Goal: Task Accomplishment & Management: Manage account settings

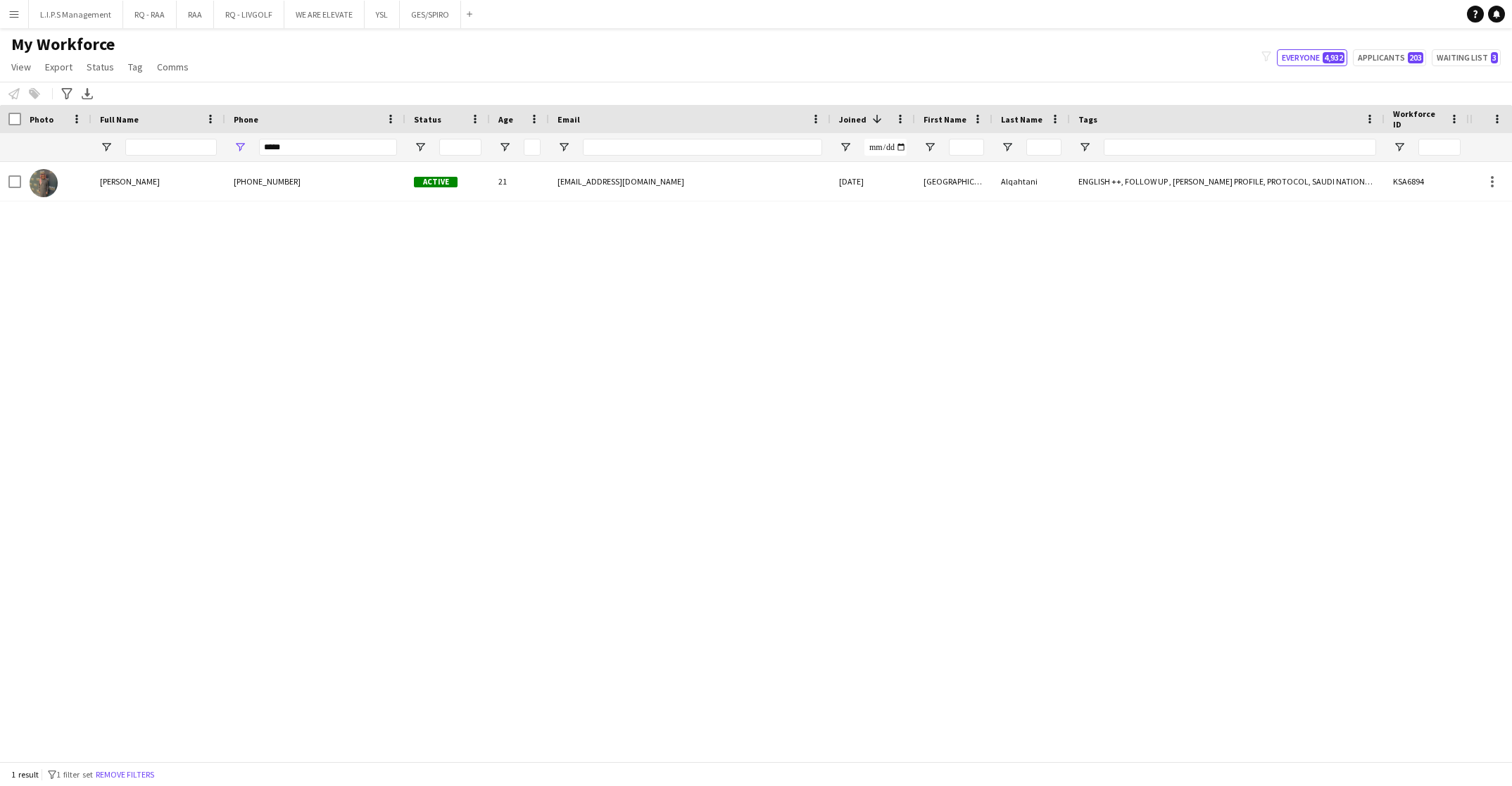
type input "*****"
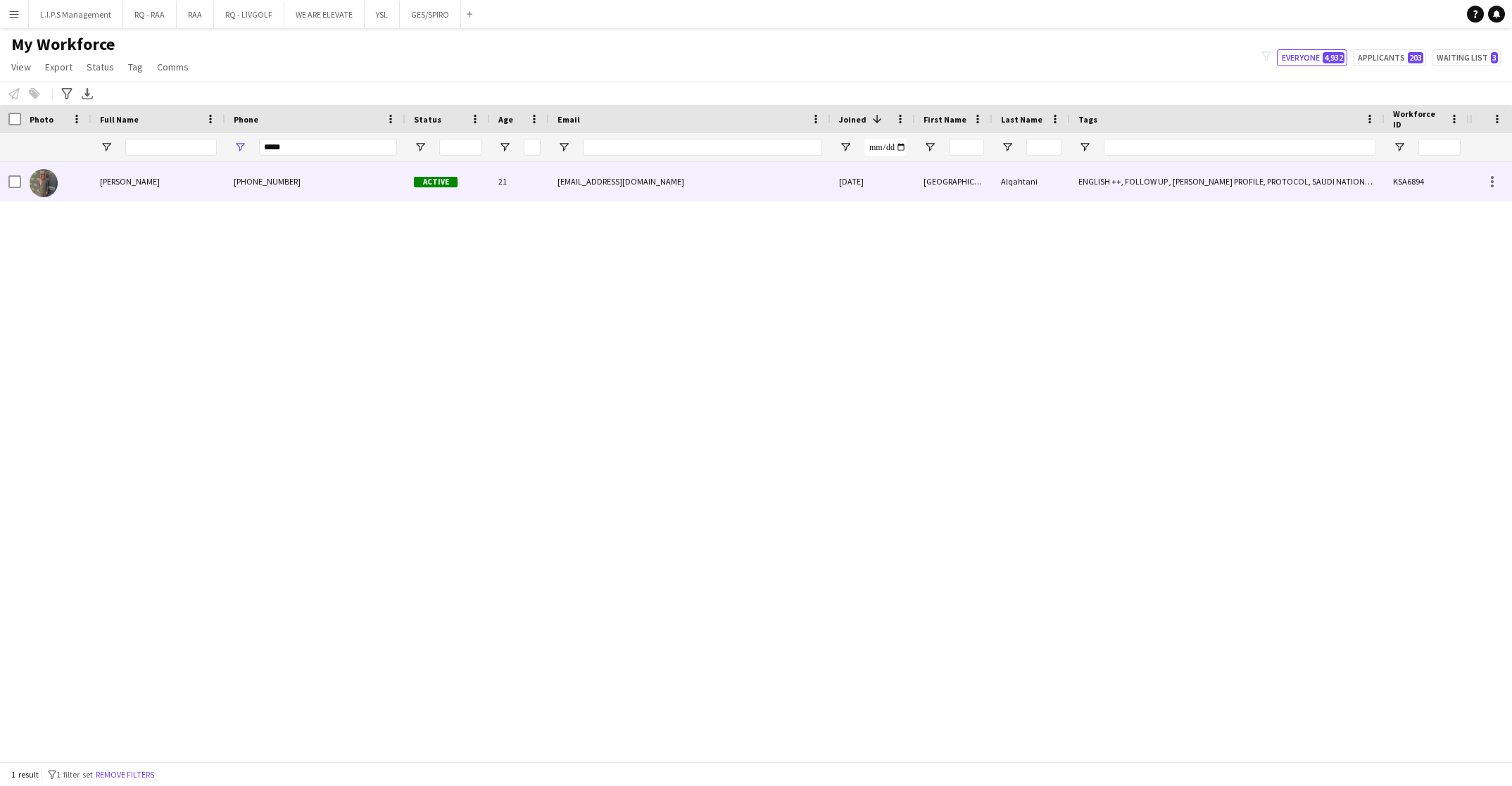
click at [214, 187] on div "Turki Alqahtani" at bounding box center [159, 180] width 134 height 38
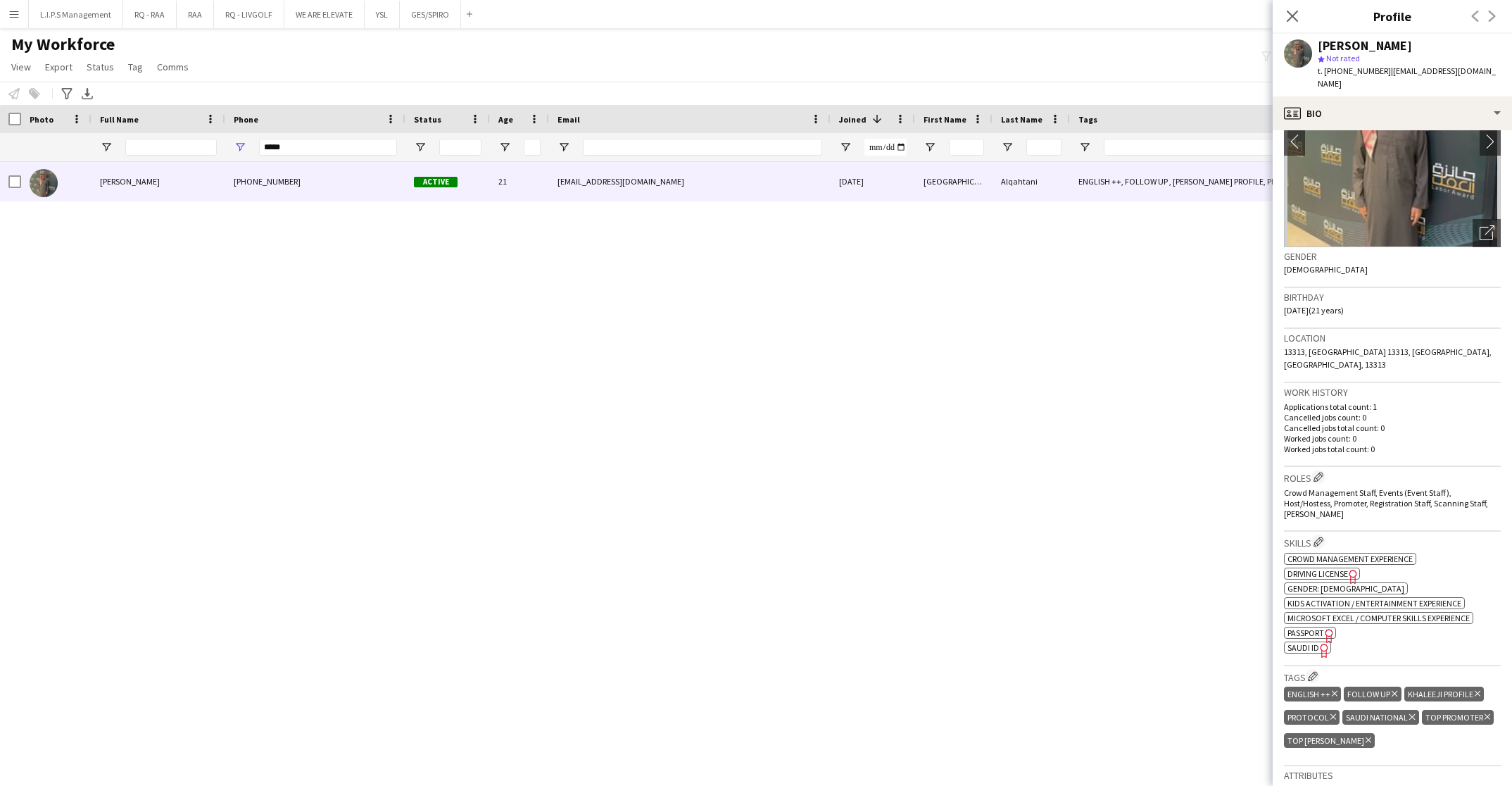
scroll to position [211, 0]
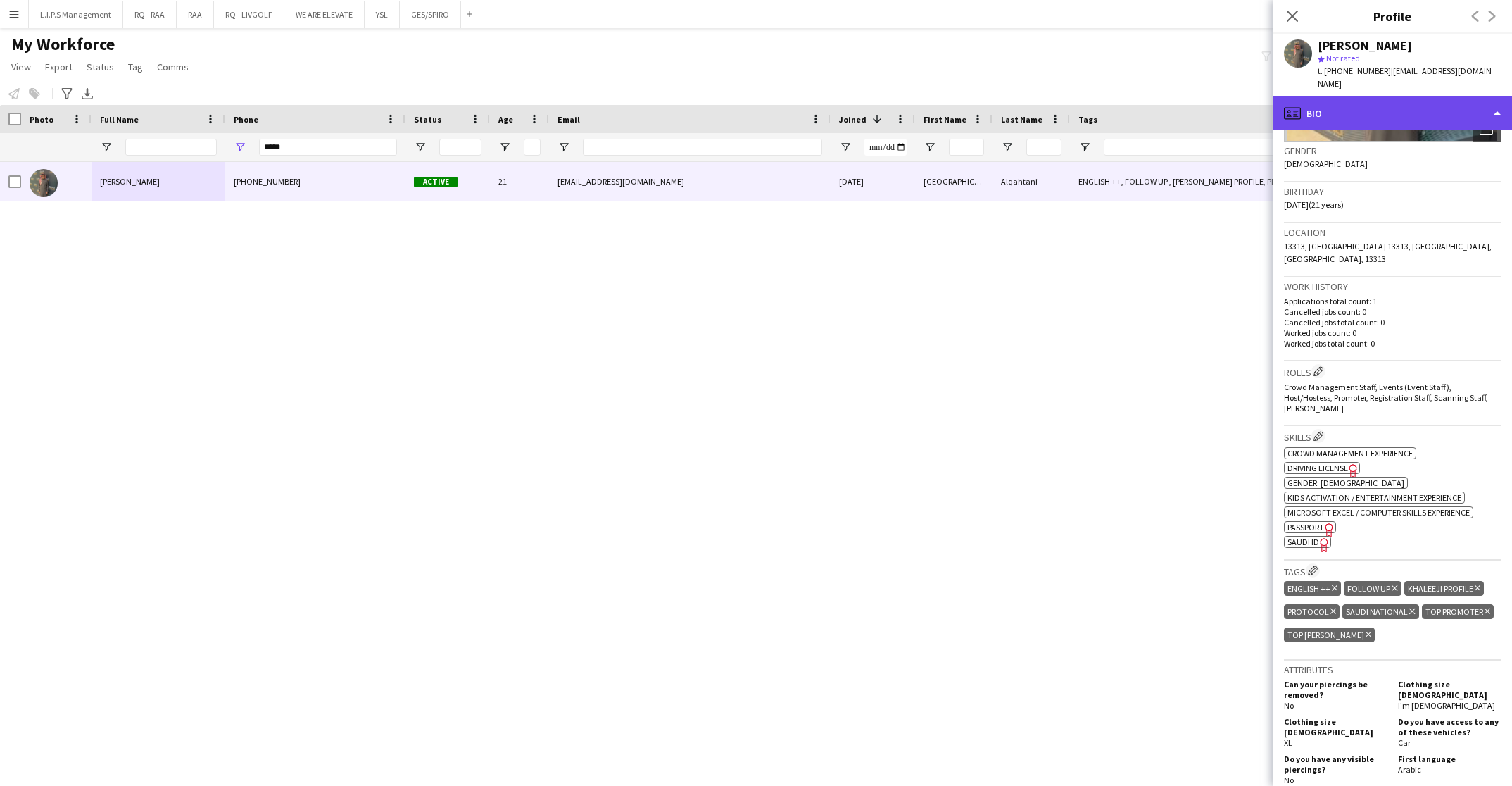
click at [1386, 97] on div "profile Bio" at bounding box center [1392, 113] width 240 height 34
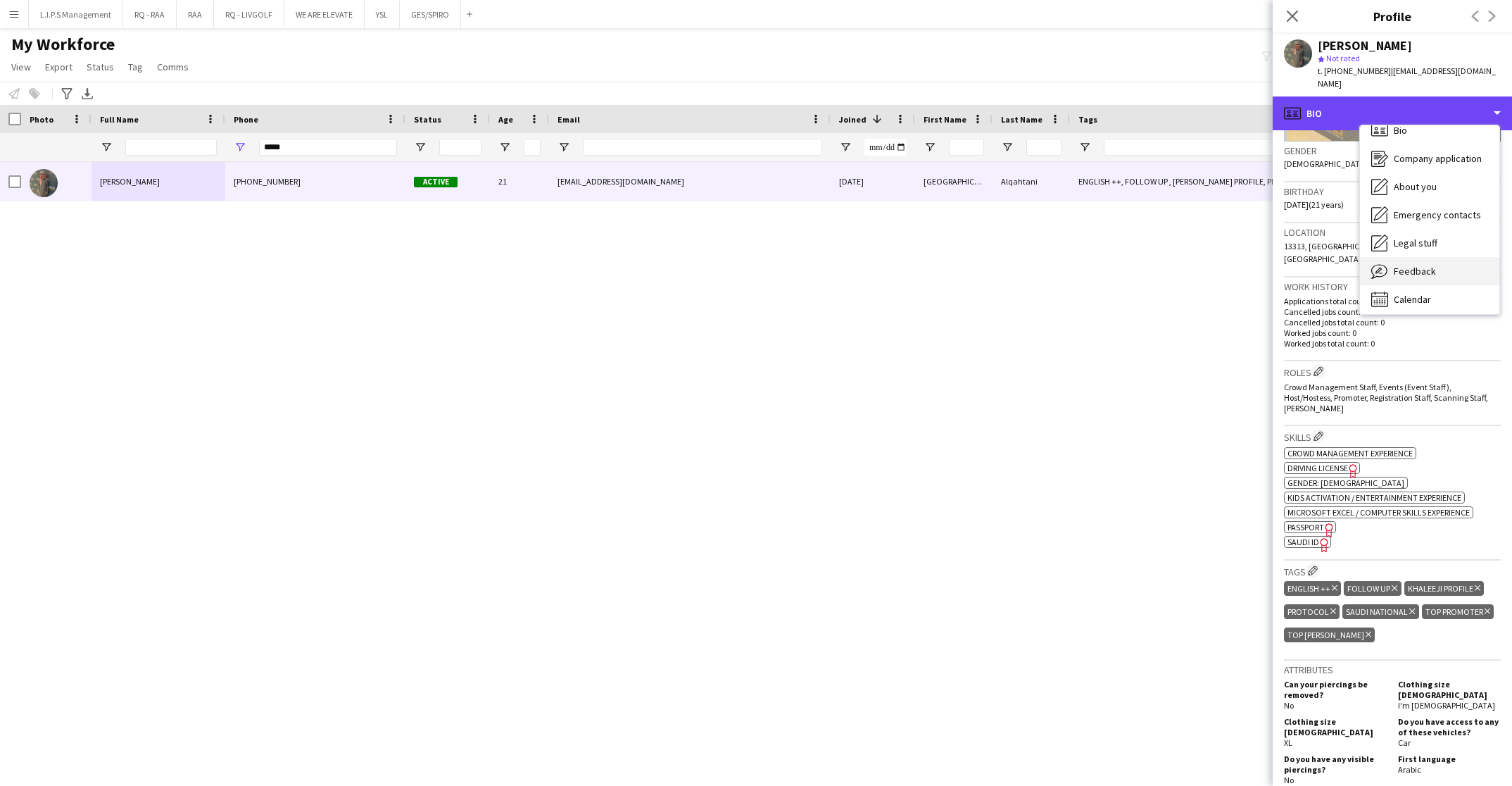
scroll to position [19, 0]
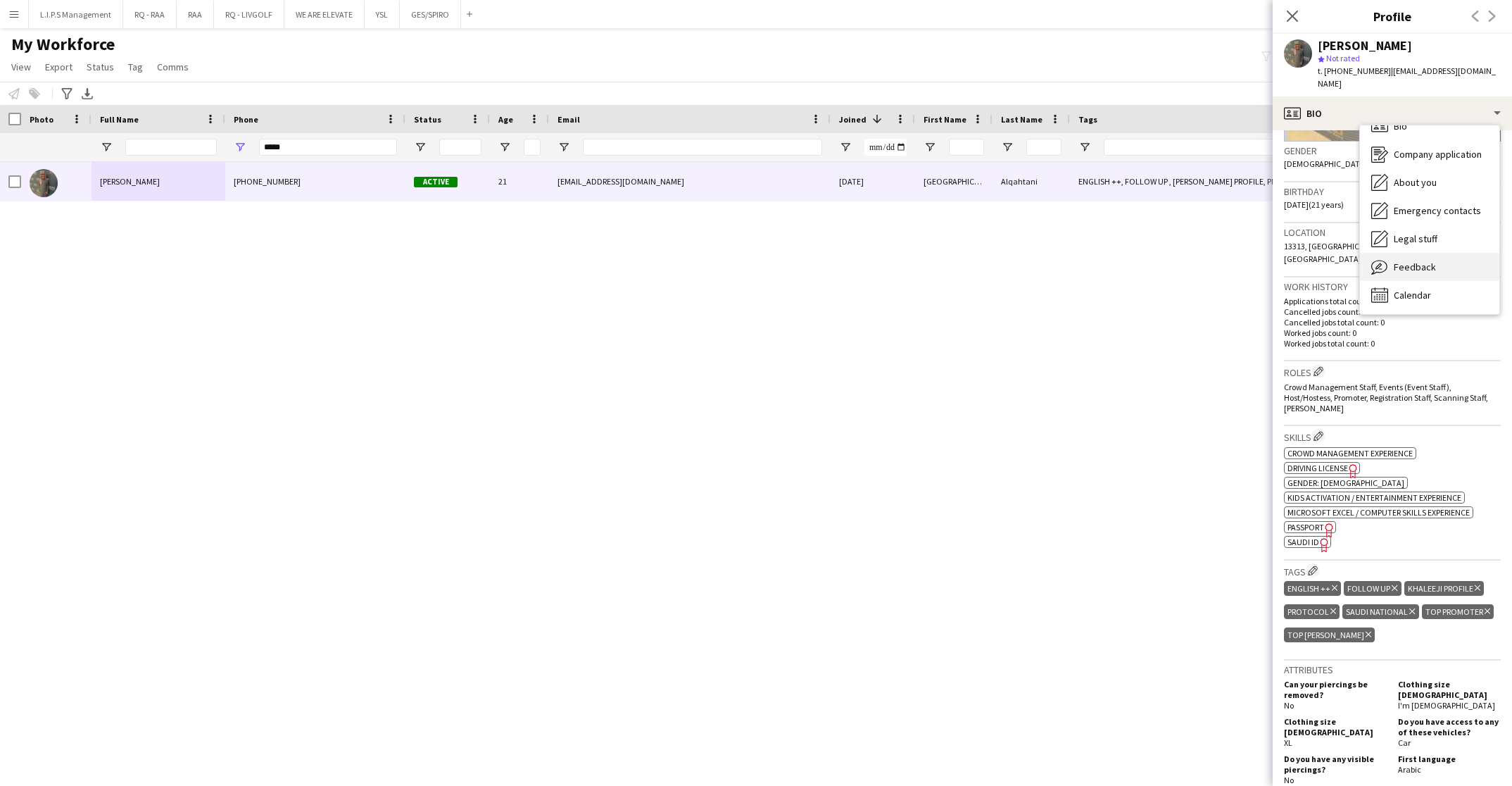
click at [1424, 260] on span "Feedback" at bounding box center [1414, 266] width 42 height 13
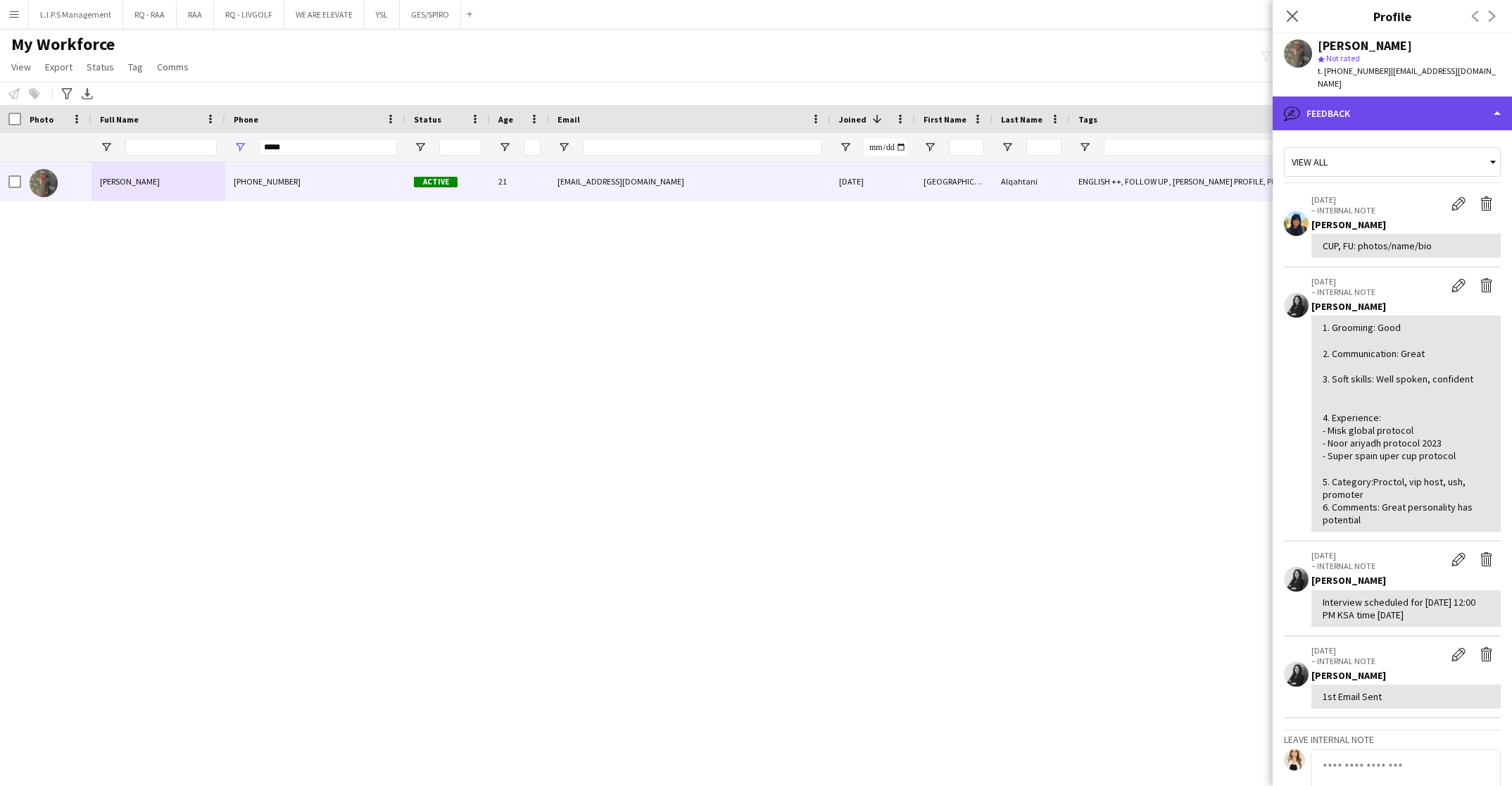
click at [1425, 97] on div "bubble-pencil Feedback" at bounding box center [1392, 113] width 240 height 34
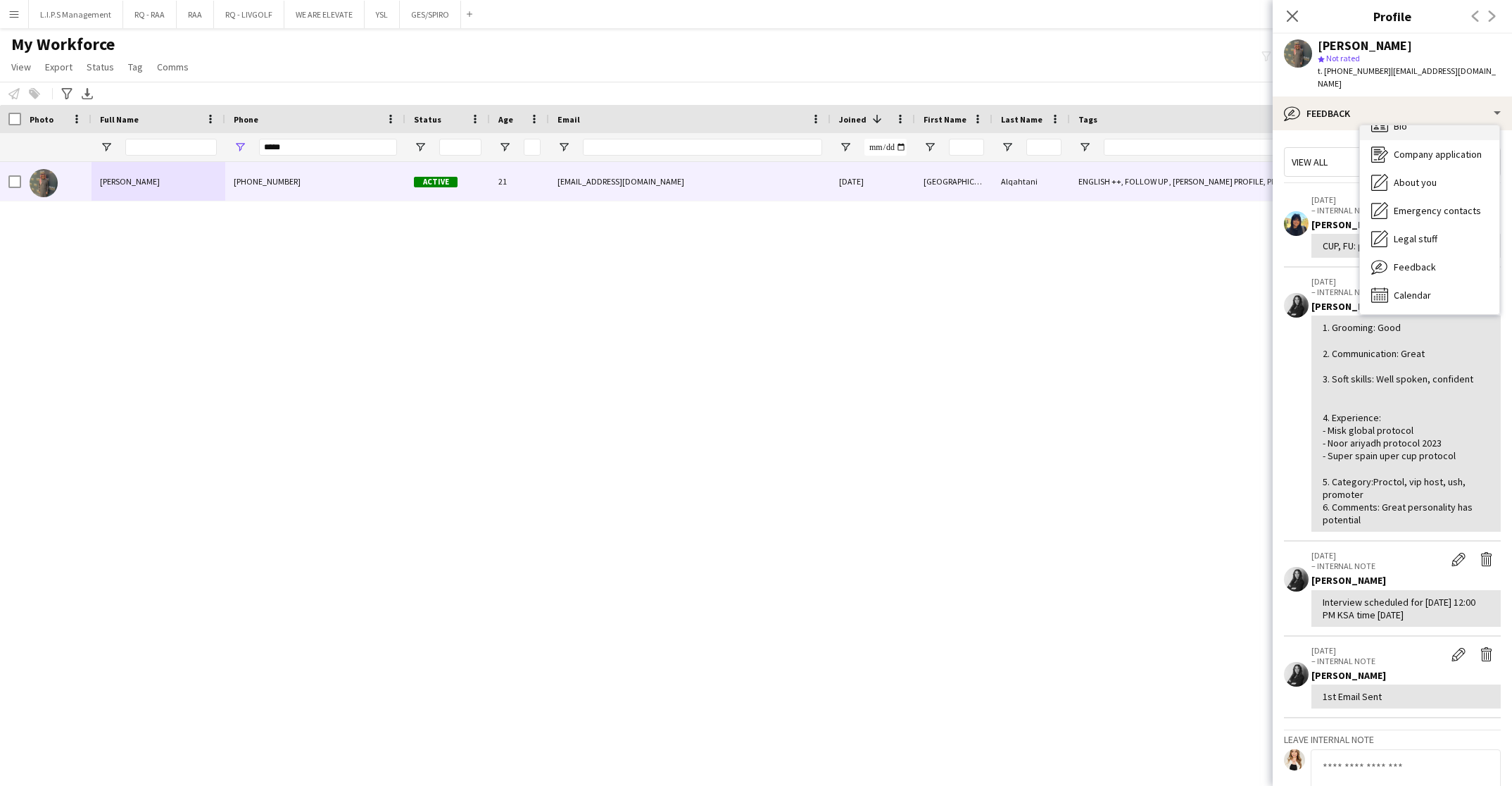
scroll to position [0, 0]
drag, startPoint x: 1412, startPoint y: 134, endPoint x: 1415, endPoint y: 117, distance: 17.3
click at [1415, 125] on div "Bio Bio Company application Company application About you About you Emergency c…" at bounding box center [1429, 219] width 139 height 188
click at [1415, 131] on div "Bio Bio" at bounding box center [1429, 145] width 139 height 29
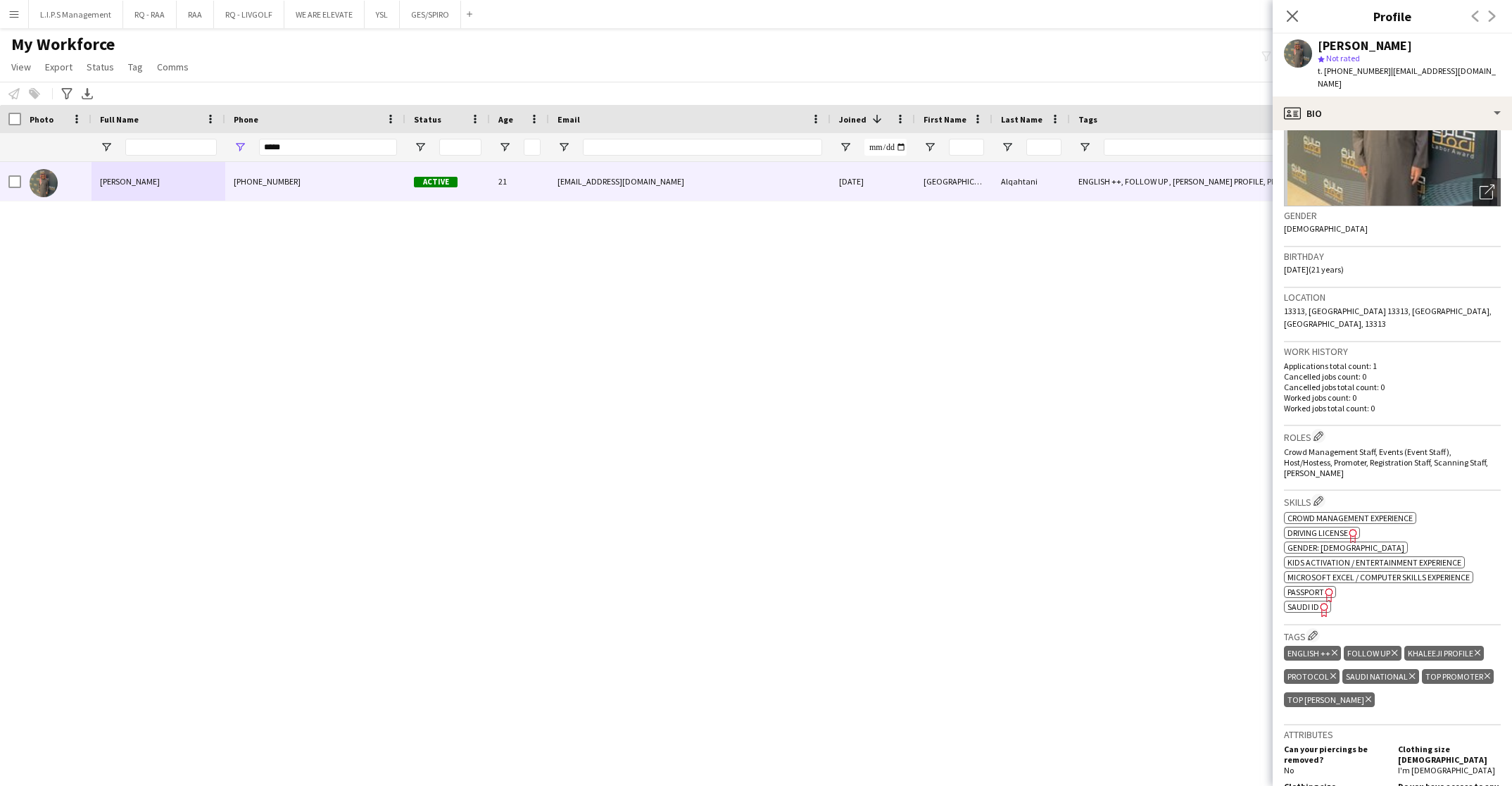
scroll to position [211, 0]
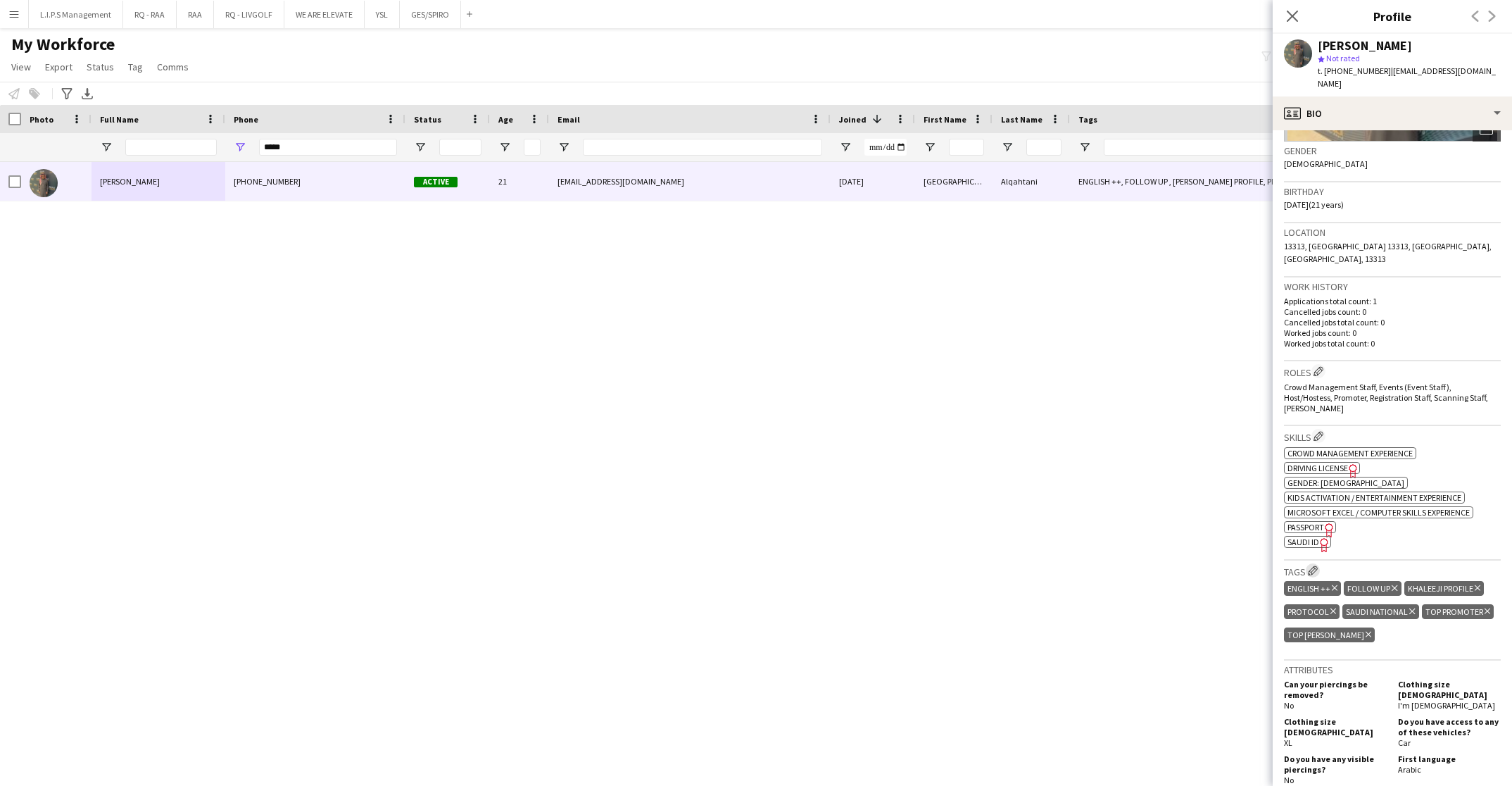
click at [1312, 565] on app-icon "Edit crew company tags" at bounding box center [1313, 570] width 10 height 10
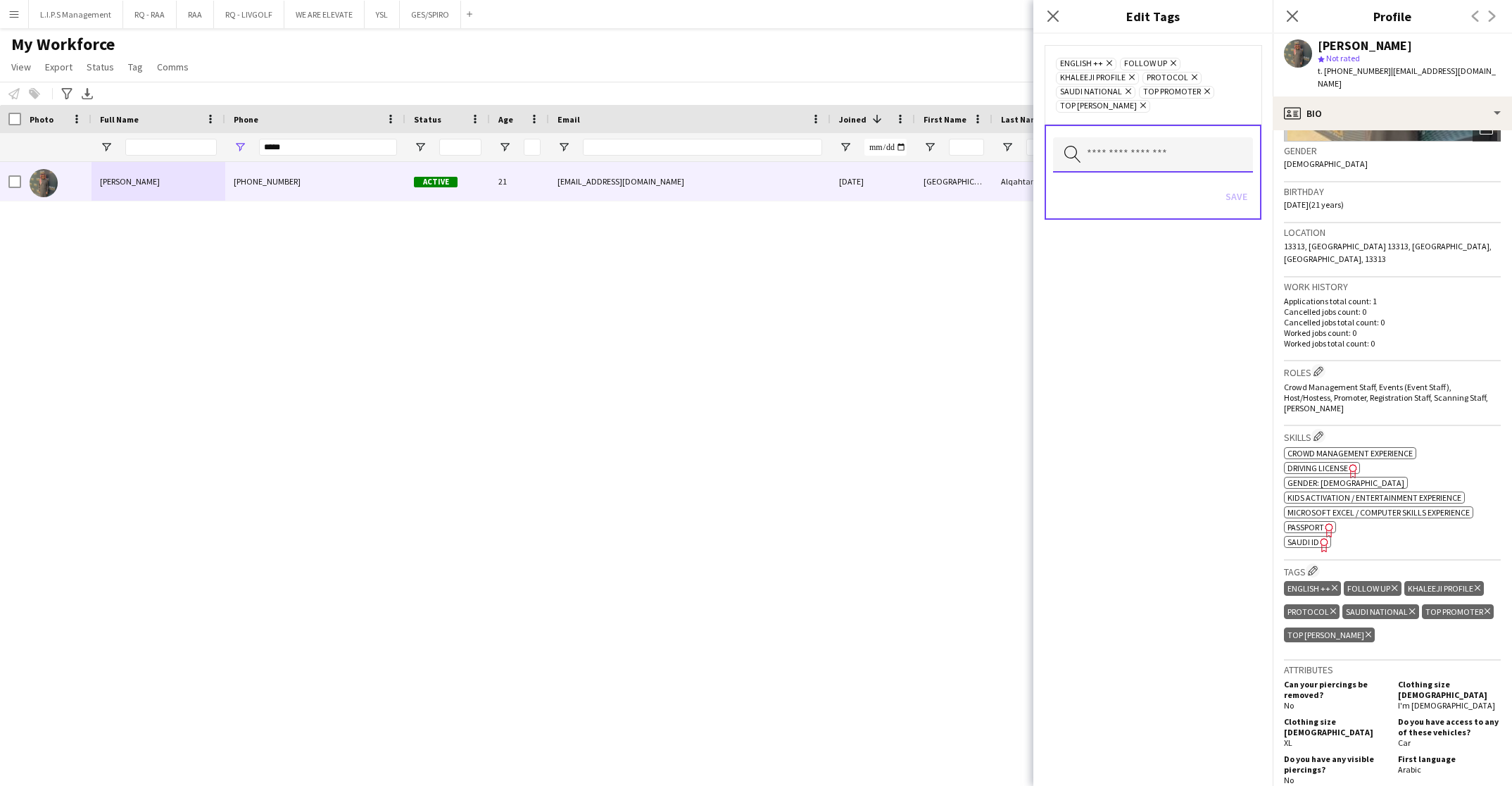
click at [1140, 142] on input "text" at bounding box center [1152, 155] width 200 height 36
type input "******"
click at [1149, 193] on span "TOP HOST/HOSTESS" at bounding box center [1153, 190] width 178 height 14
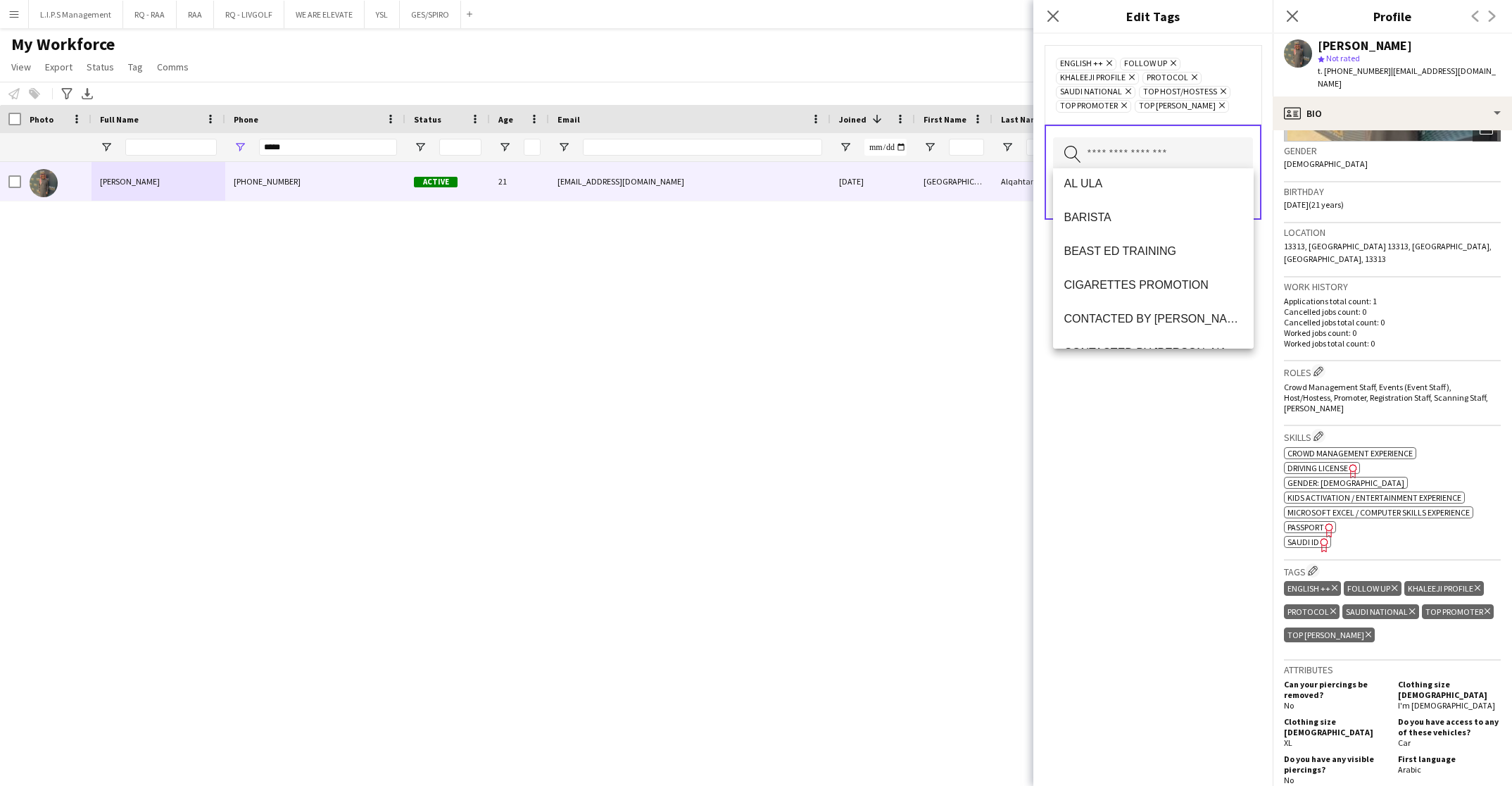
scroll to position [0, 0]
drag, startPoint x: 1160, startPoint y: 423, endPoint x: 1250, endPoint y: 137, distance: 299.8
click at [1161, 414] on div "ENGLISH ++ Remove FOLLOW UP Remove KHALEEJI PROFILE Remove PROTOCOL Remove SAUD…" at bounding box center [1152, 409] width 240 height 752
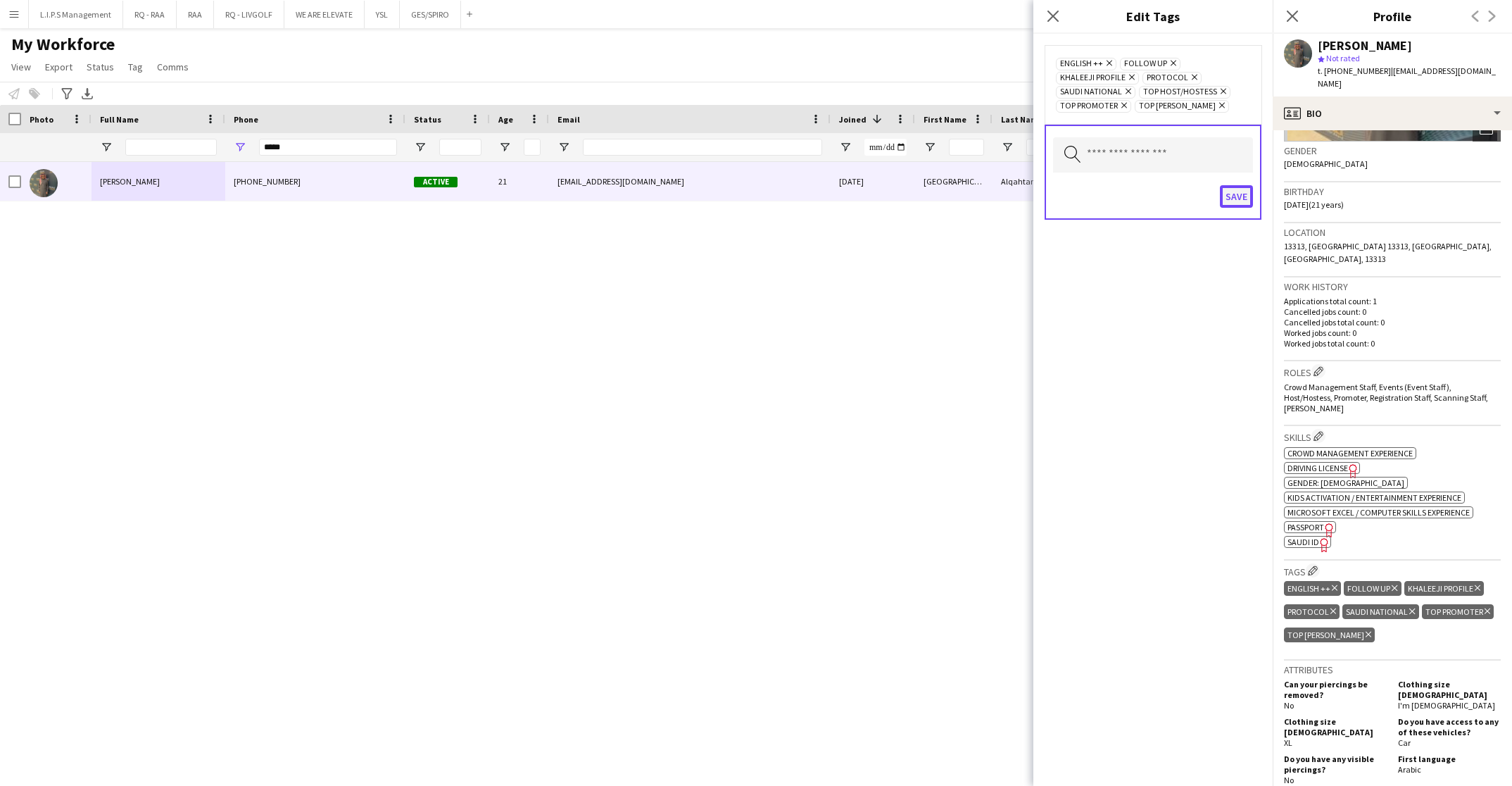
click at [1241, 201] on button "Save" at bounding box center [1237, 196] width 34 height 23
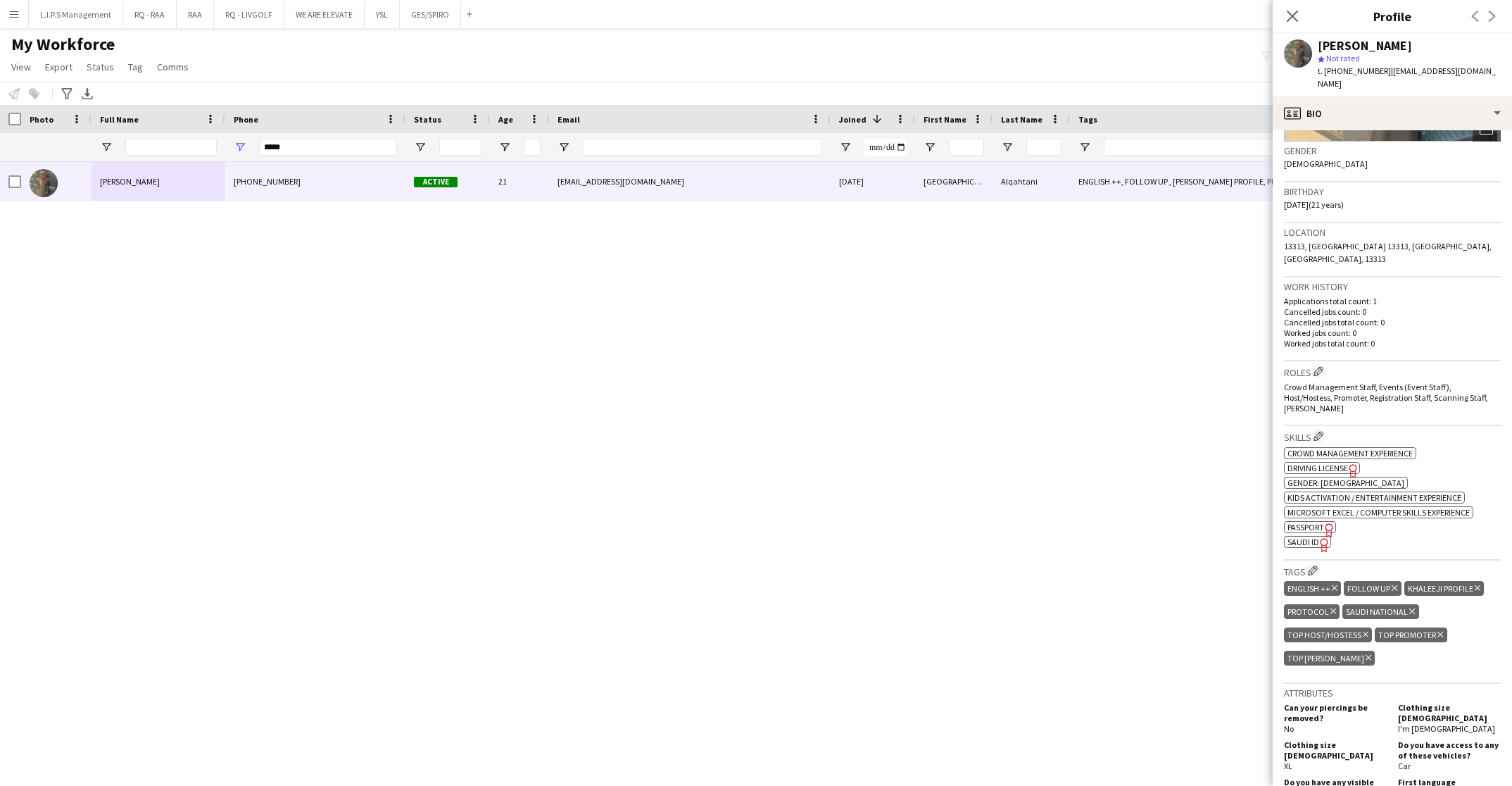
click at [1346, 36] on div "Turki Alqahtani star Not rated t. +966555844896 | turki.alqahtani2004@gmail.com" at bounding box center [1392, 65] width 240 height 63
click at [1351, 48] on div "Turki Alqahtani" at bounding box center [1365, 45] width 95 height 13
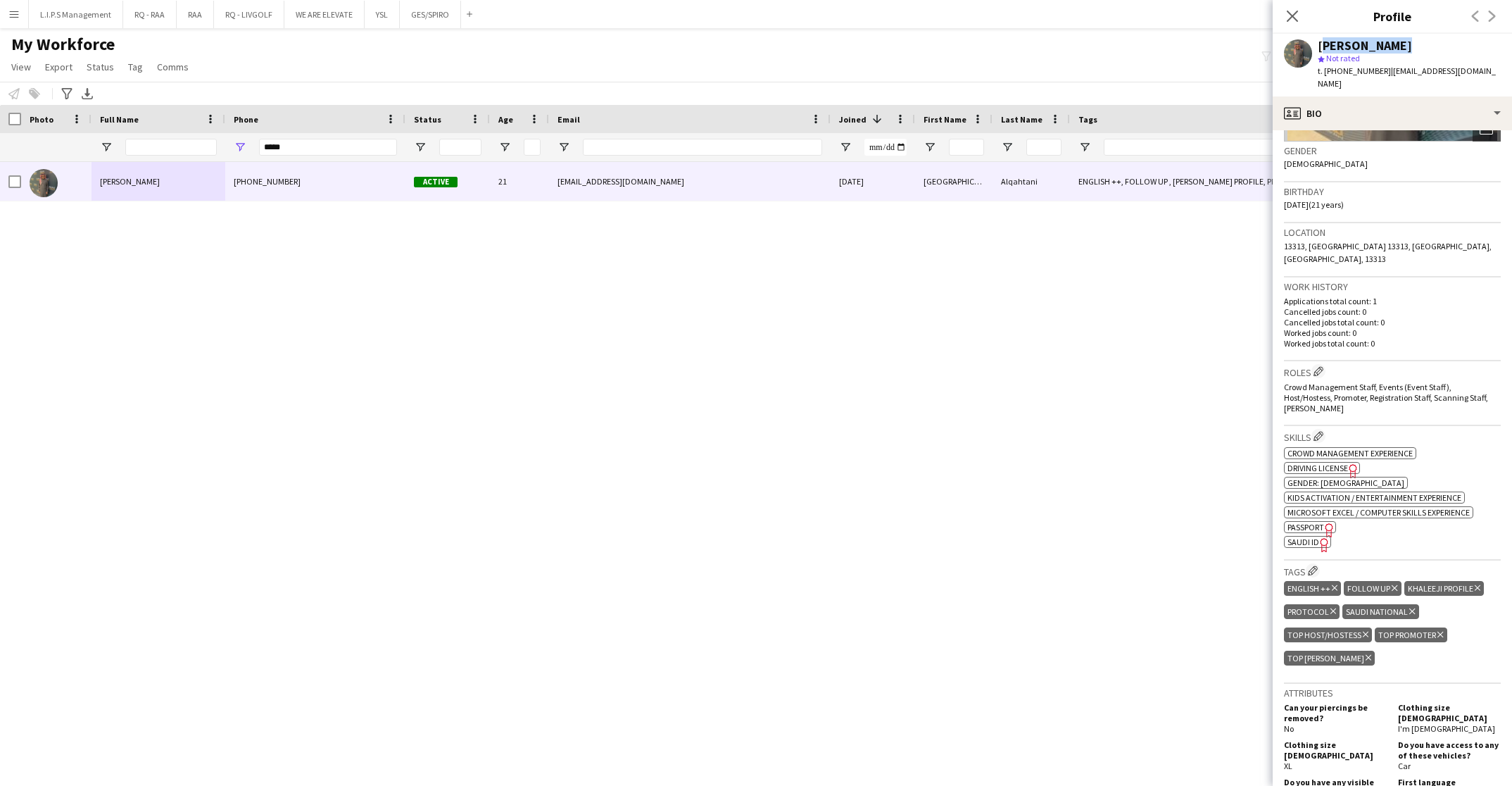
copy div "Turki Alqahtani"
drag, startPoint x: 329, startPoint y: 142, endPoint x: 159, endPoint y: 108, distance: 173.4
click at [159, 108] on div "Workforce Details Photo Full Name 1" at bounding box center [980, 133] width 1960 height 57
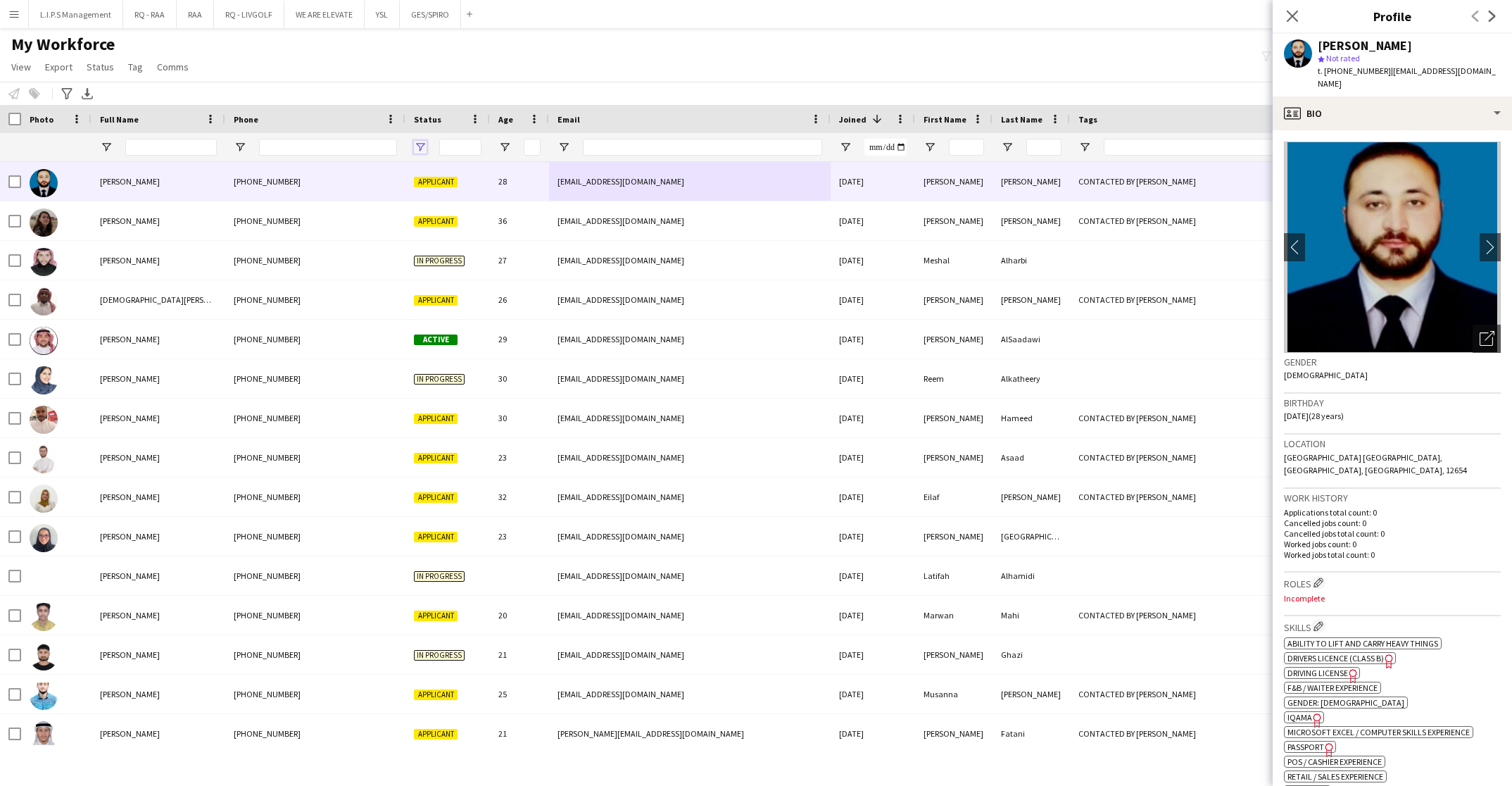
click at [418, 147] on span "Open Filter Menu" at bounding box center [420, 147] width 13 height 13
click at [642, 88] on div "Notify workforce Add to tag Select at least one crew to tag him or her. Advance…" at bounding box center [756, 94] width 1512 height 24
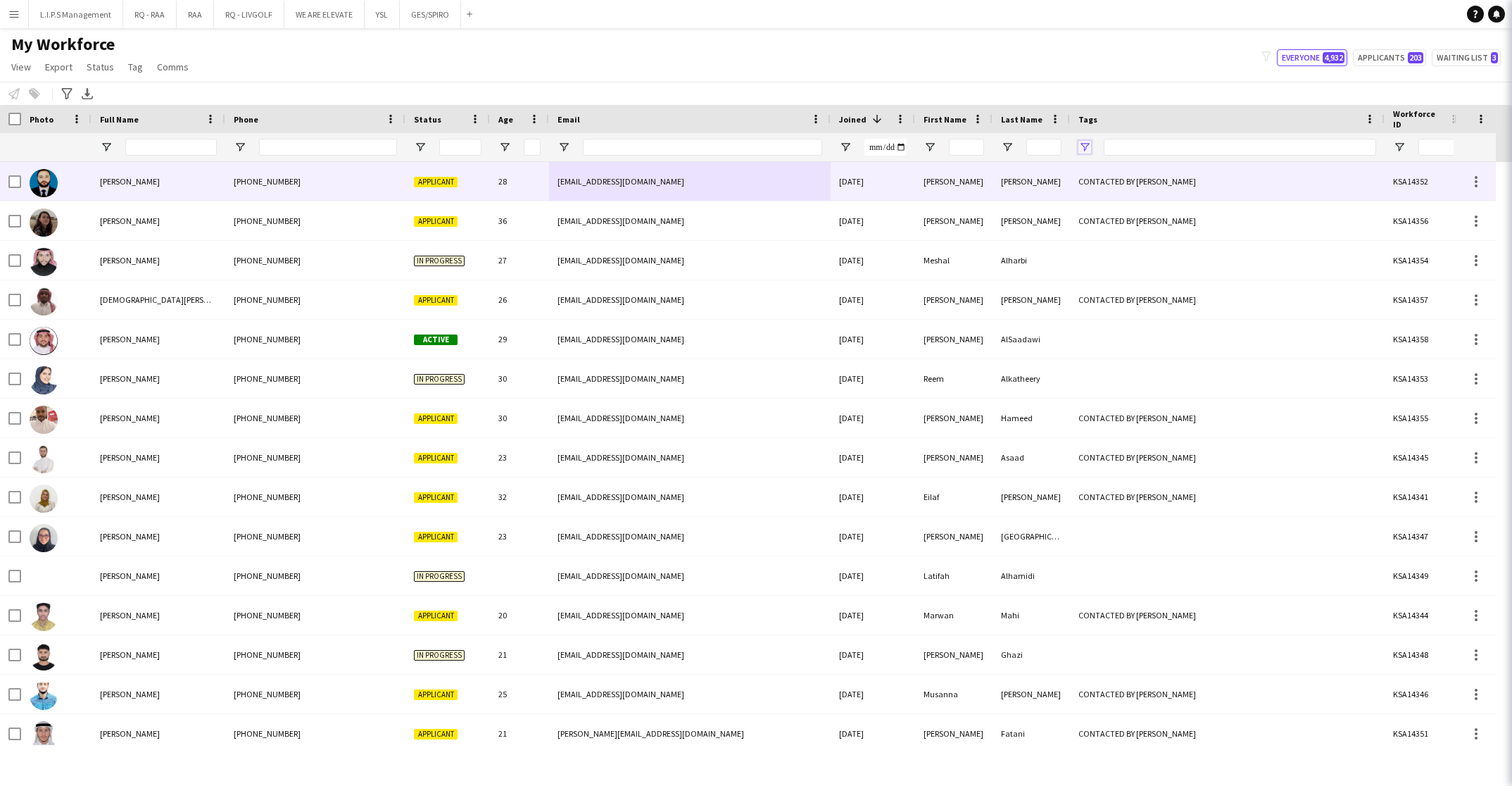
click at [1087, 150] on span "Open Filter Menu" at bounding box center [1084, 147] width 13 height 13
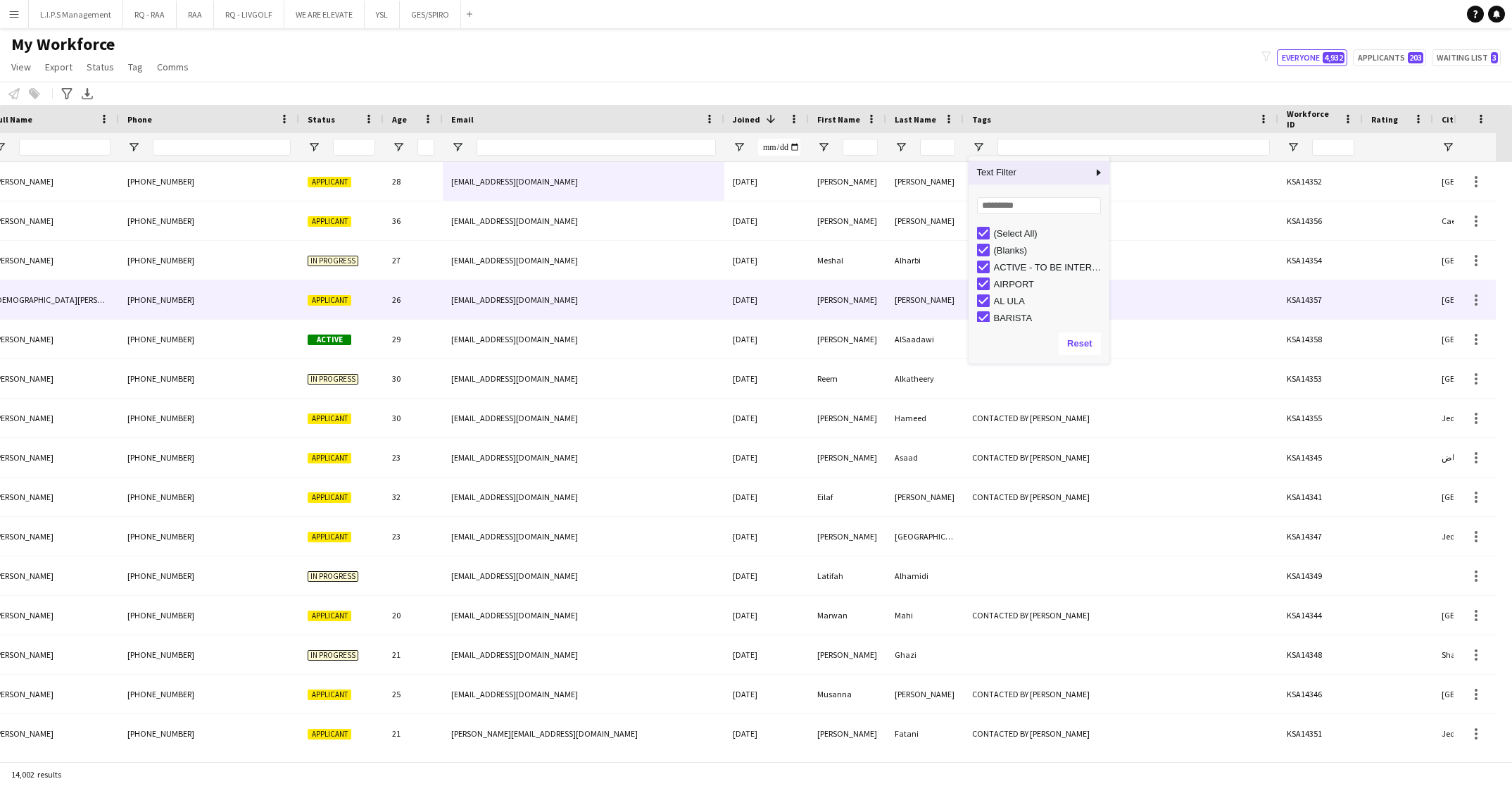
scroll to position [0, 131]
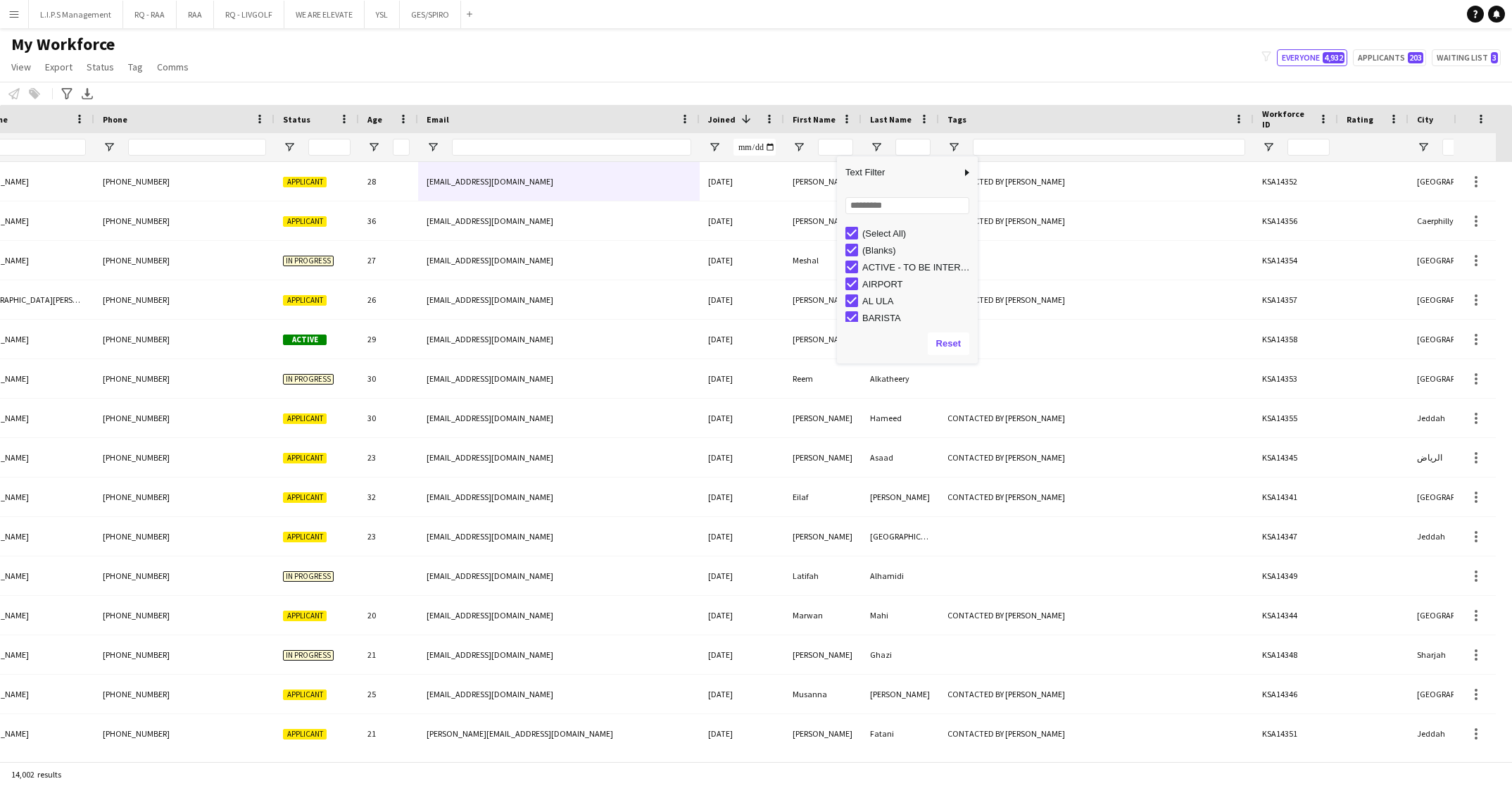
click at [876, 228] on div "(Select All)" at bounding box center [918, 233] width 111 height 11
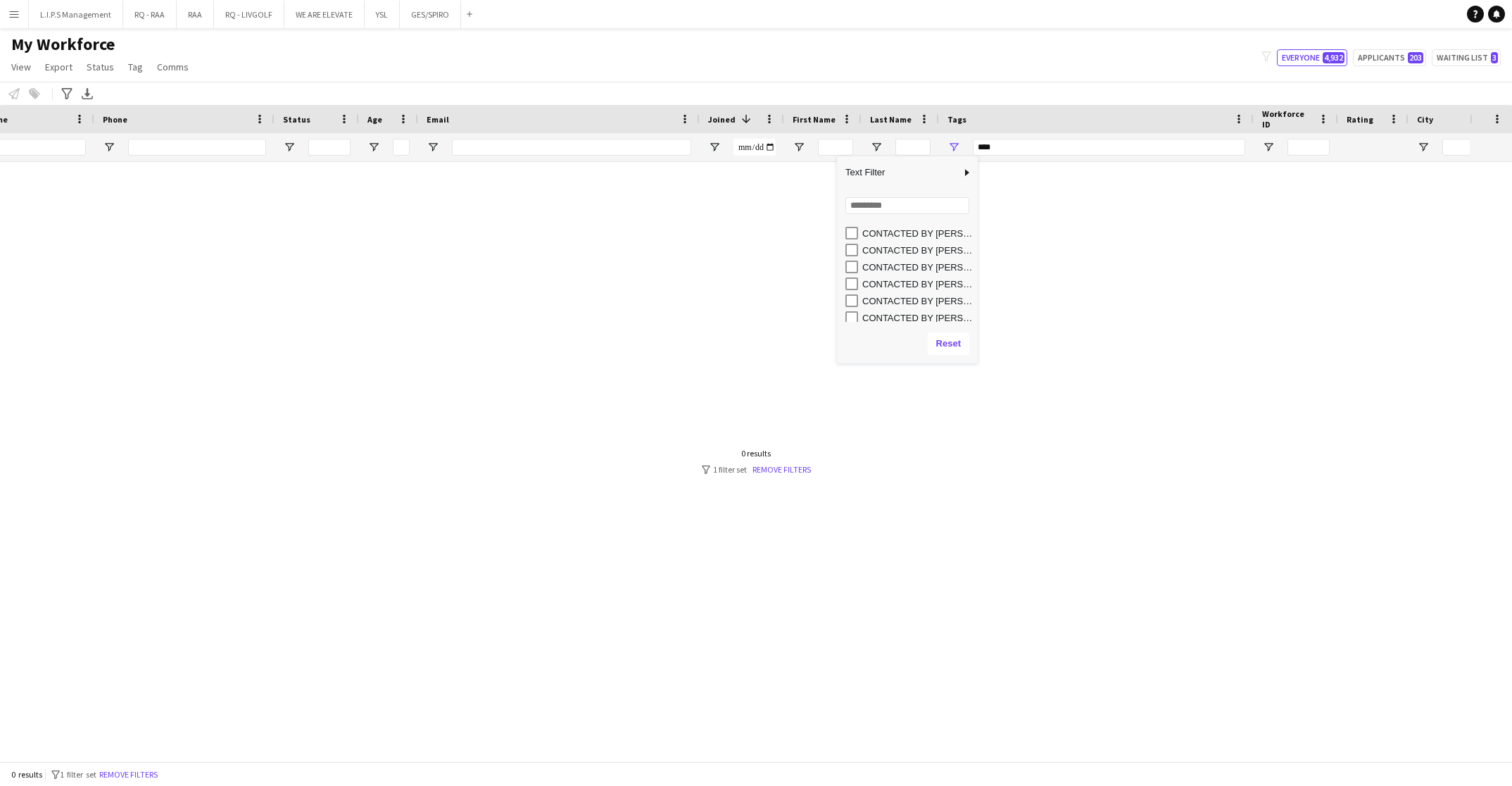
scroll to position [137, 0]
click at [915, 315] on div "CONTACTED BY [PERSON_NAME]" at bounding box center [918, 316] width 111 height 11
type input "**********"
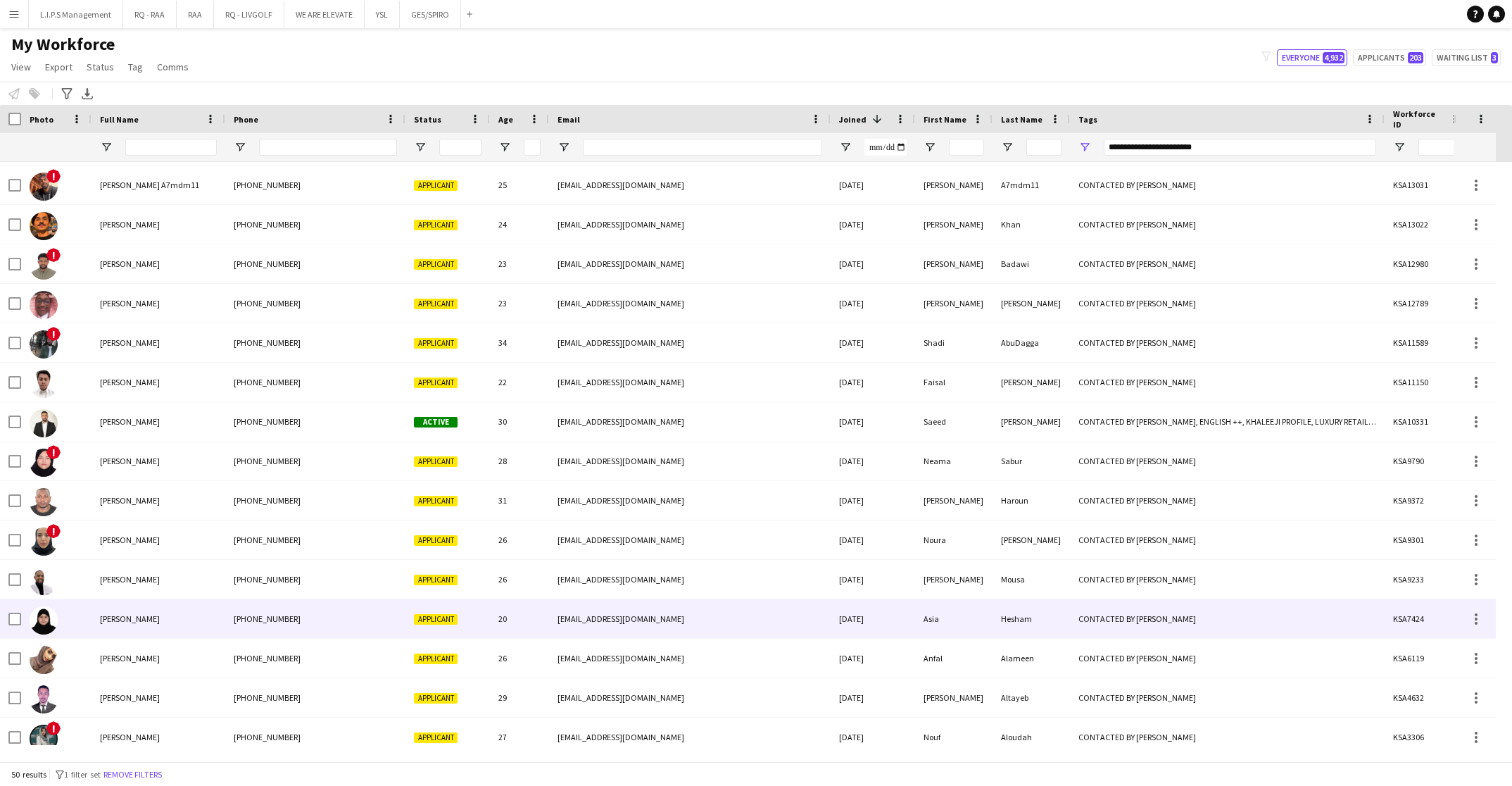
scroll to position [1378, 0]
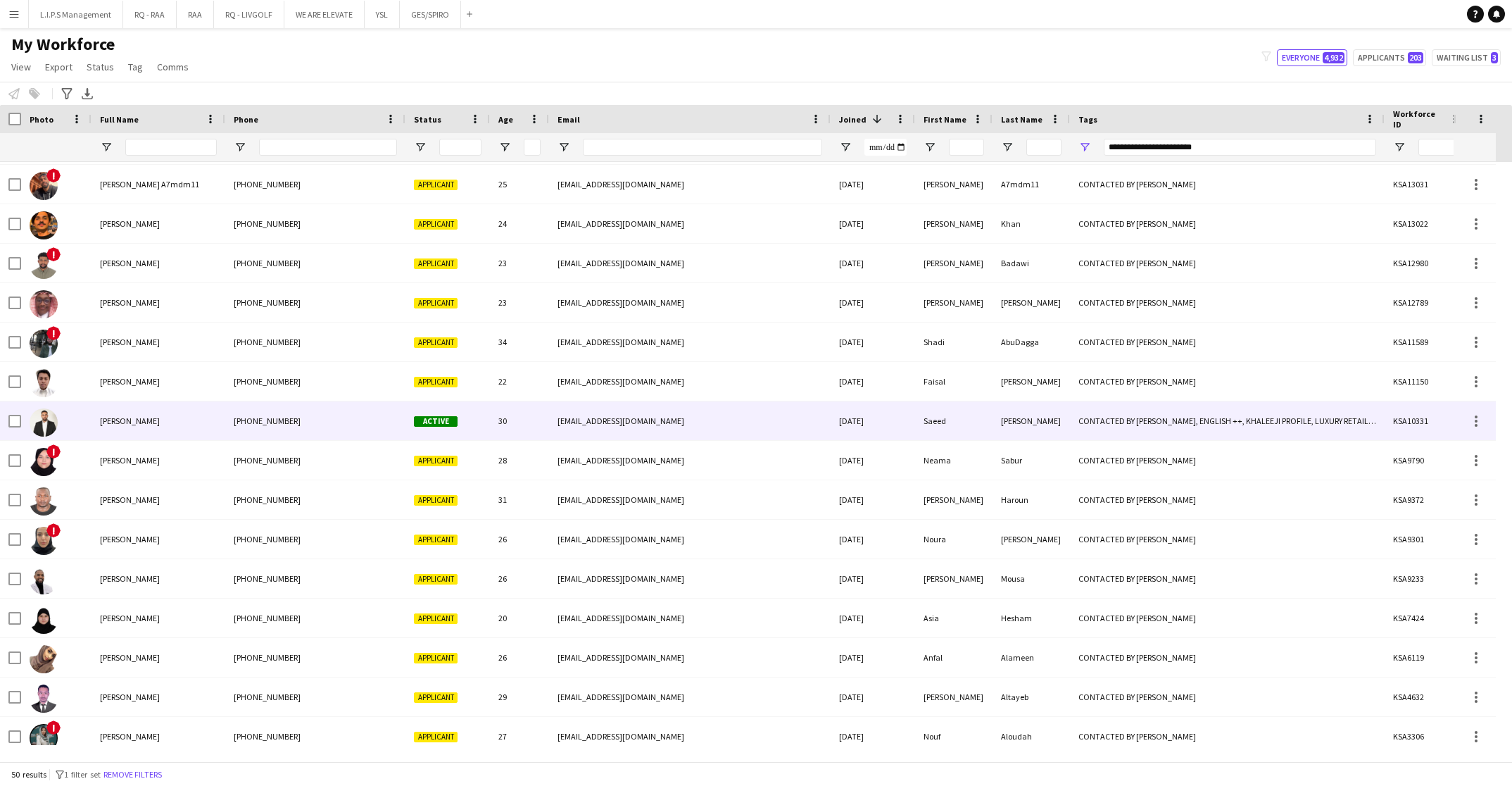
click at [506, 429] on div "30" at bounding box center [519, 420] width 59 height 38
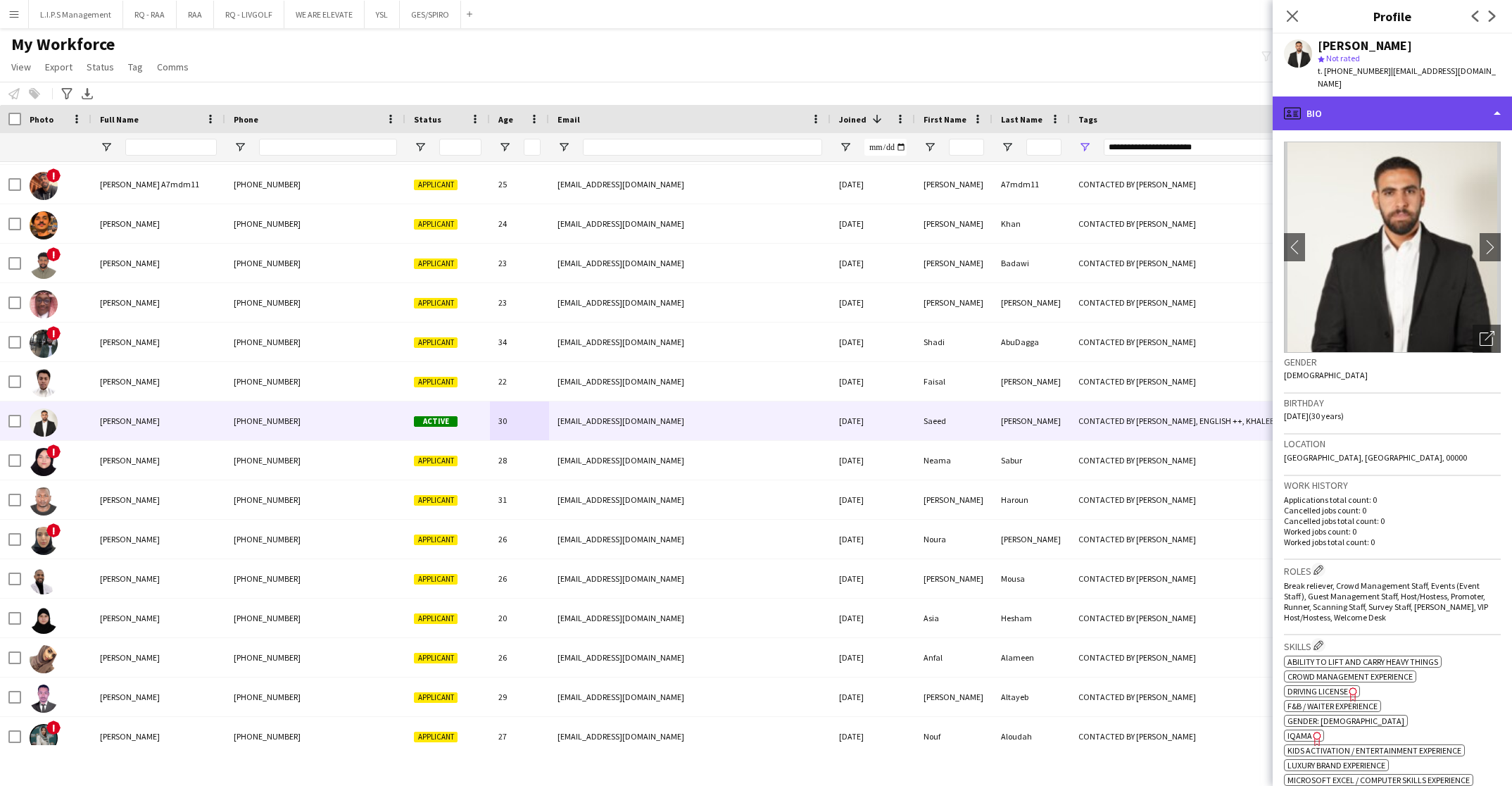
click at [1464, 109] on div "profile Bio" at bounding box center [1392, 113] width 240 height 34
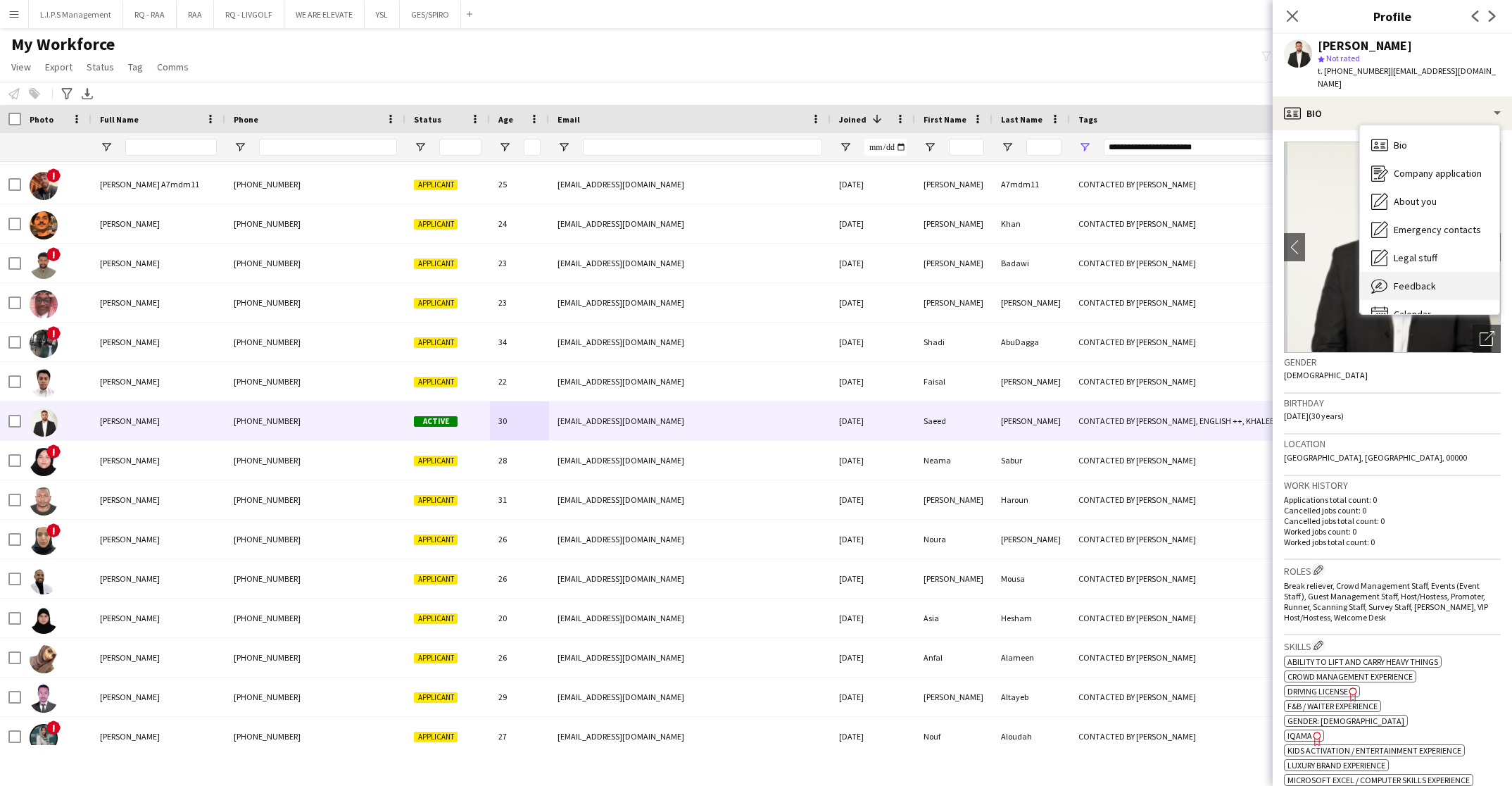
click at [1448, 275] on div "Feedback Feedback" at bounding box center [1429, 286] width 139 height 29
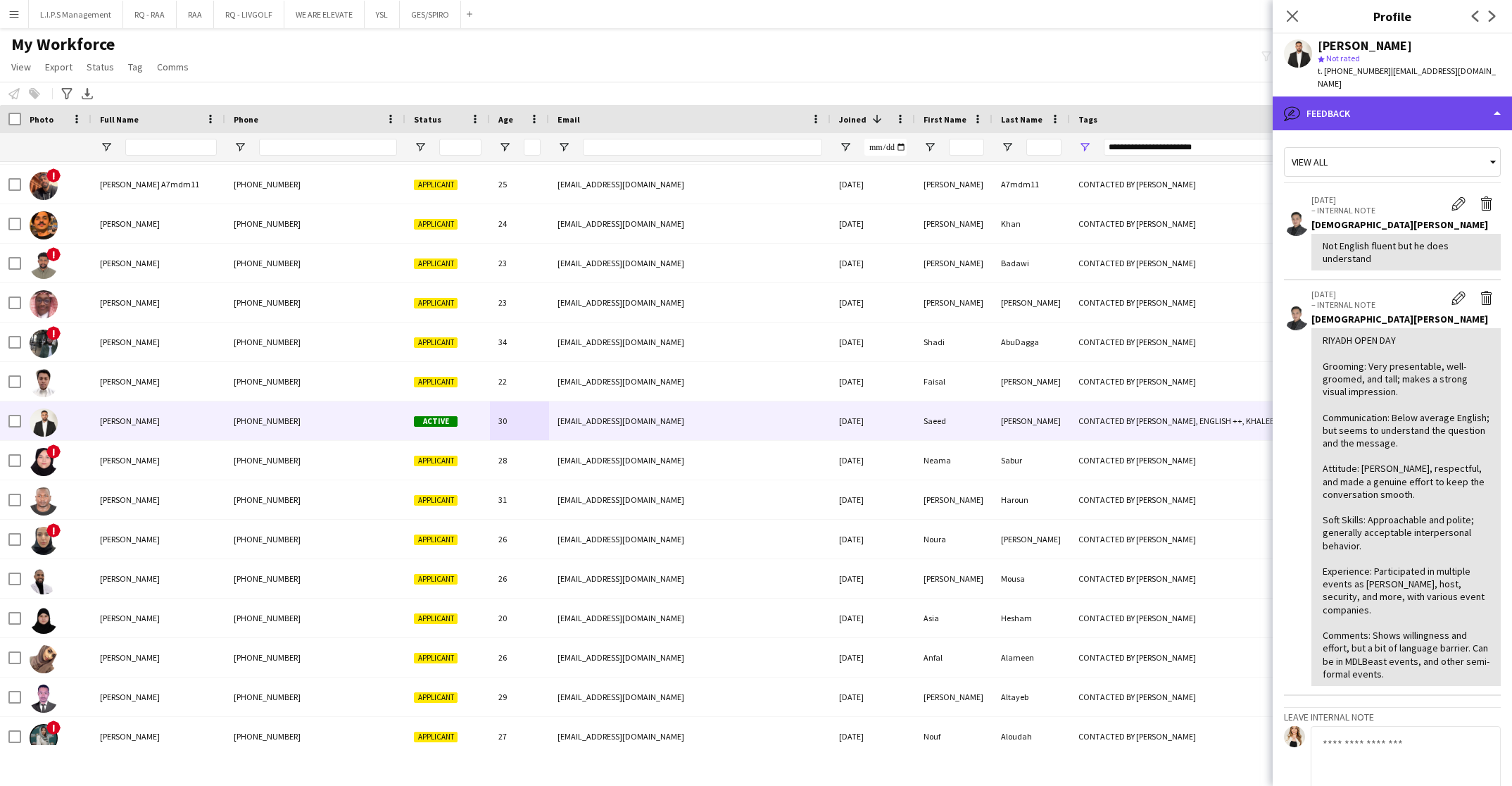
click at [1463, 104] on div "bubble-pencil Feedback" at bounding box center [1392, 113] width 240 height 34
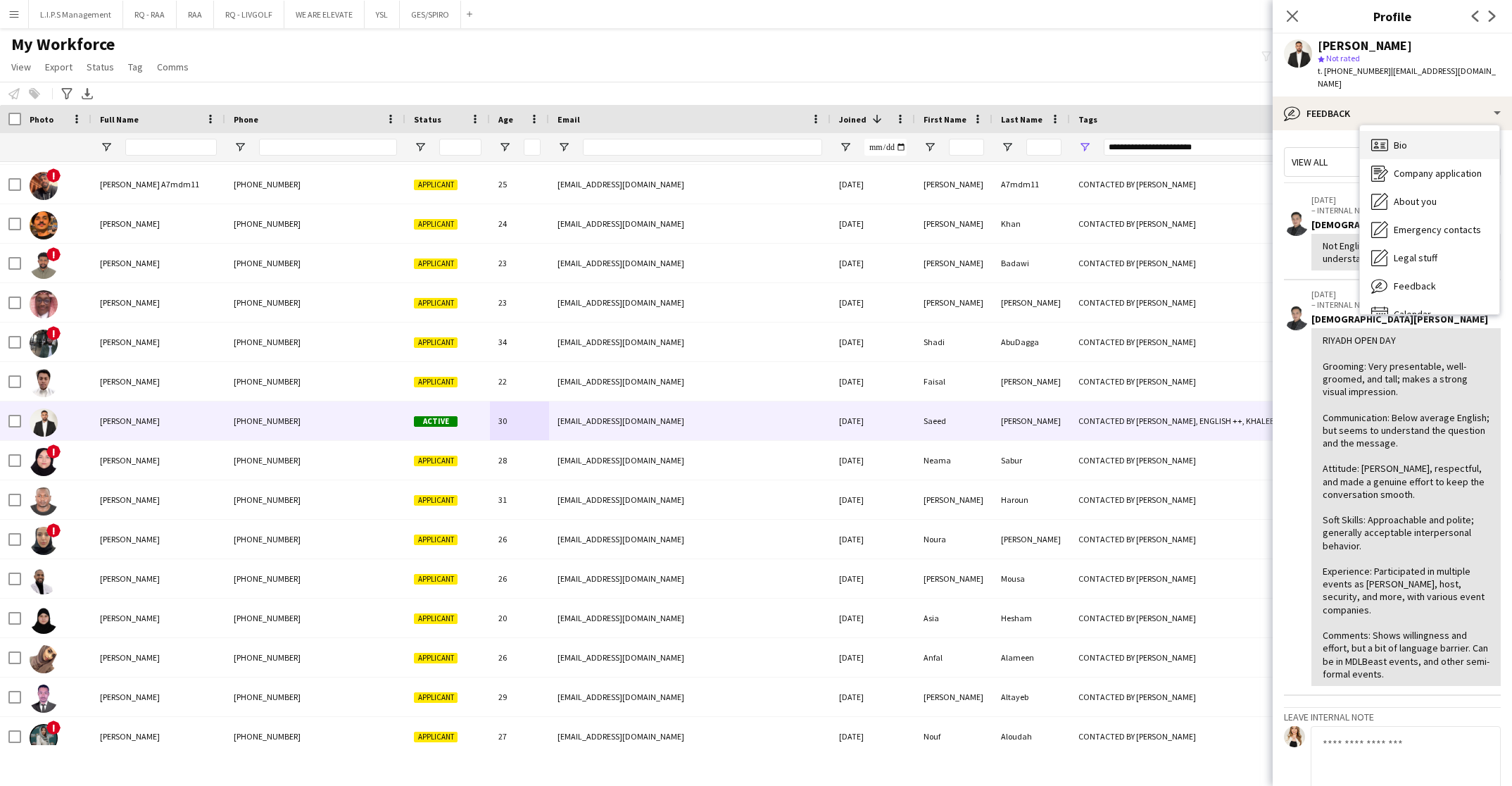
click at [1453, 131] on div "Bio Bio" at bounding box center [1429, 145] width 139 height 29
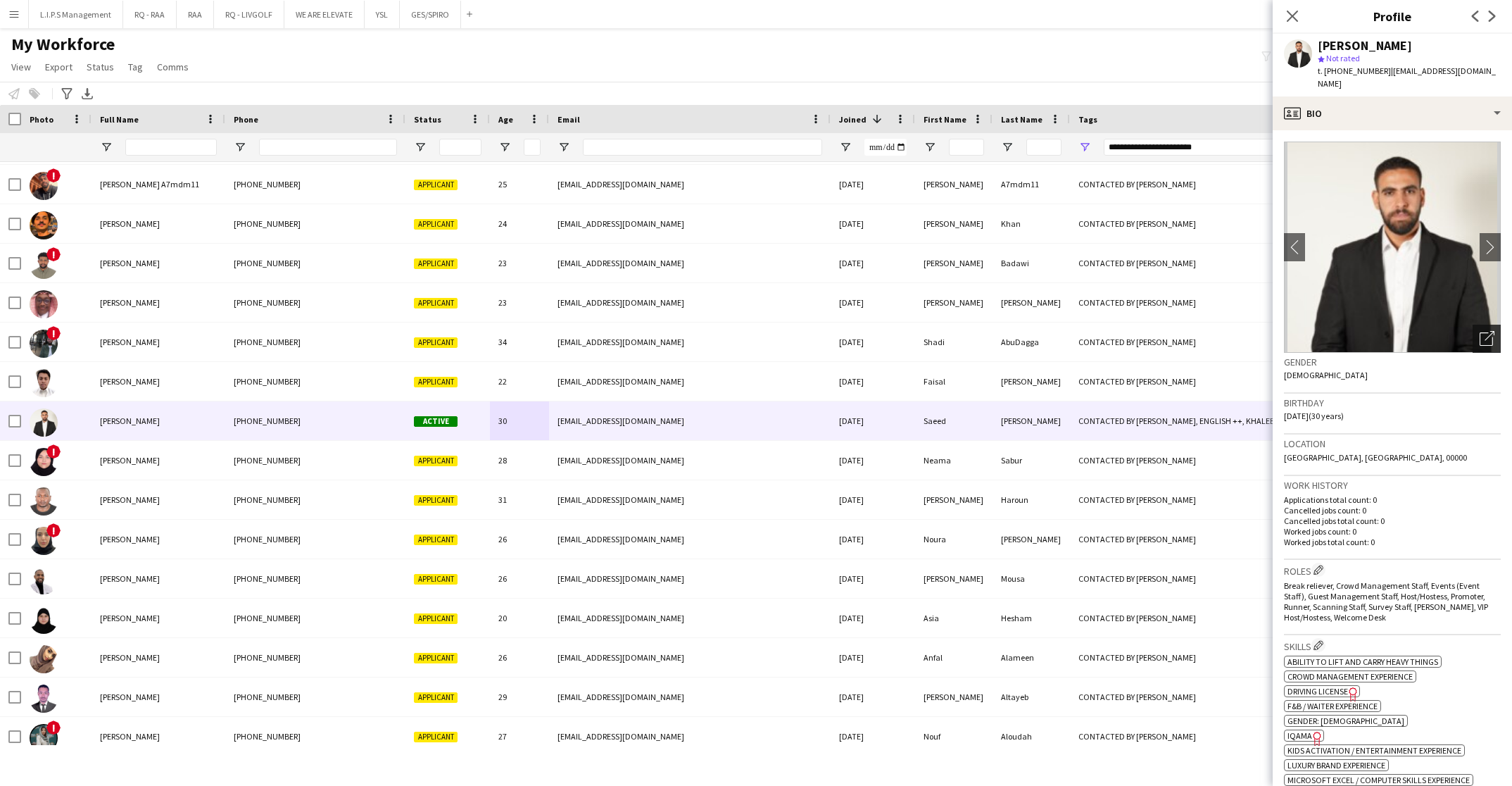
click at [1479, 324] on div "Open photos pop-in" at bounding box center [1486, 338] width 29 height 29
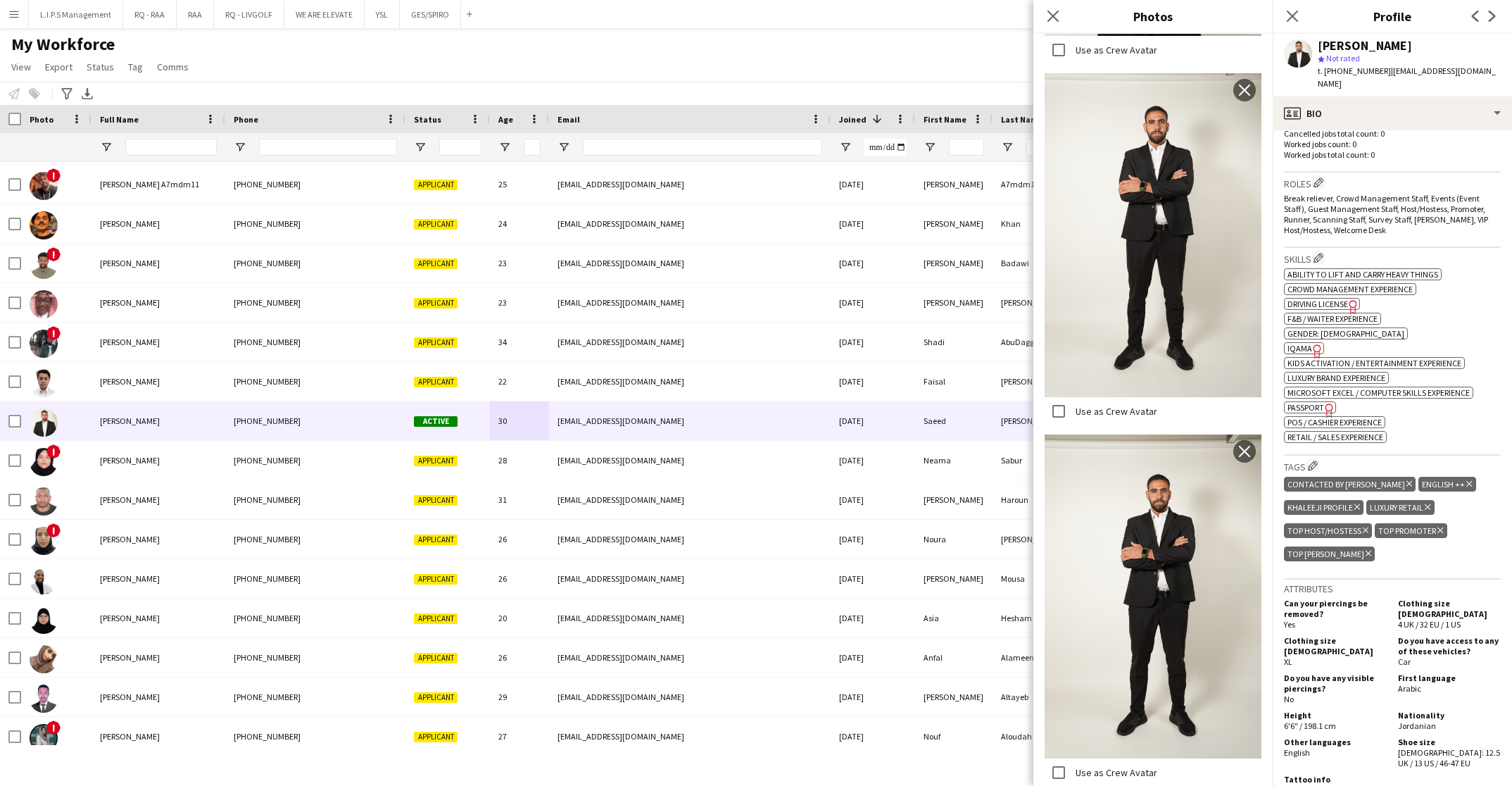
scroll to position [389, 0]
click at [1407, 479] on icon at bounding box center [1409, 482] width 6 height 6
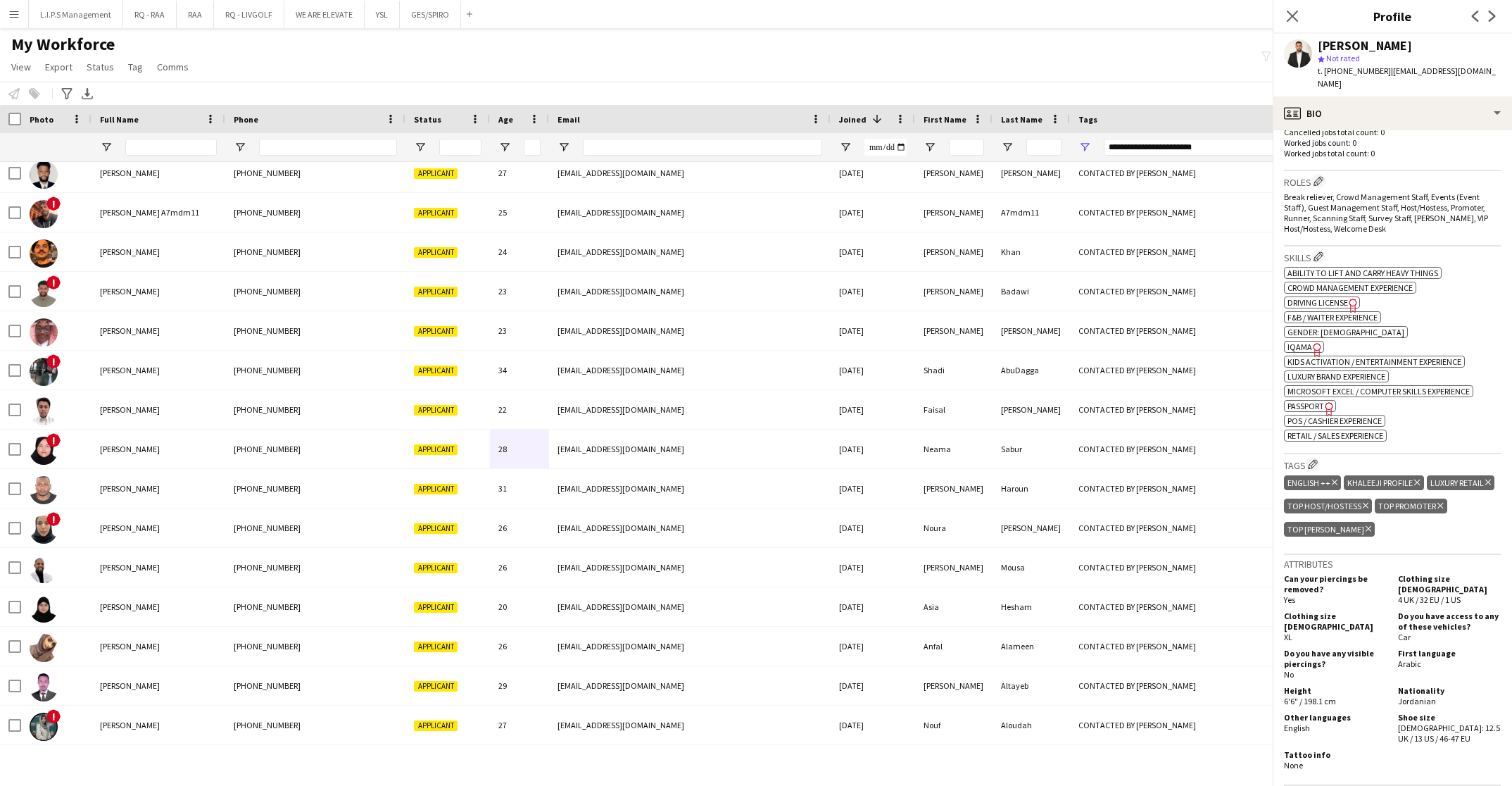
scroll to position [0, 0]
click at [629, 770] on div "Menu Boards Boards Boards All jobs Status Workforce Workforce My Workforce Recr…" at bounding box center [756, 393] width 1512 height 786
click at [1291, 14] on icon "Close pop-in" at bounding box center [1292, 16] width 14 height 14
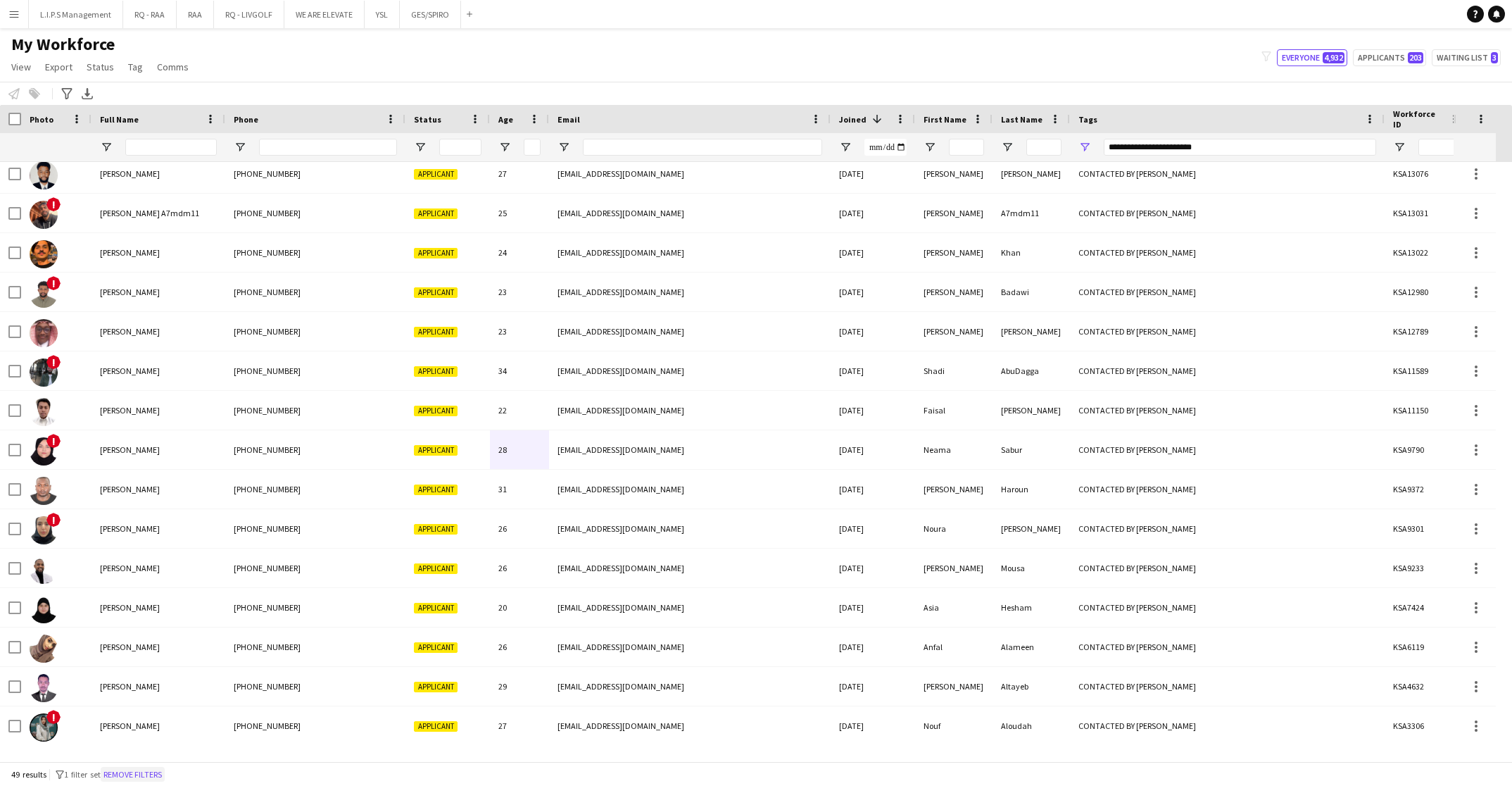
click at [164, 777] on button "Remove filters" at bounding box center [132, 775] width 64 height 16
click at [191, 144] on input "Full Name Filter Input" at bounding box center [171, 147] width 92 height 17
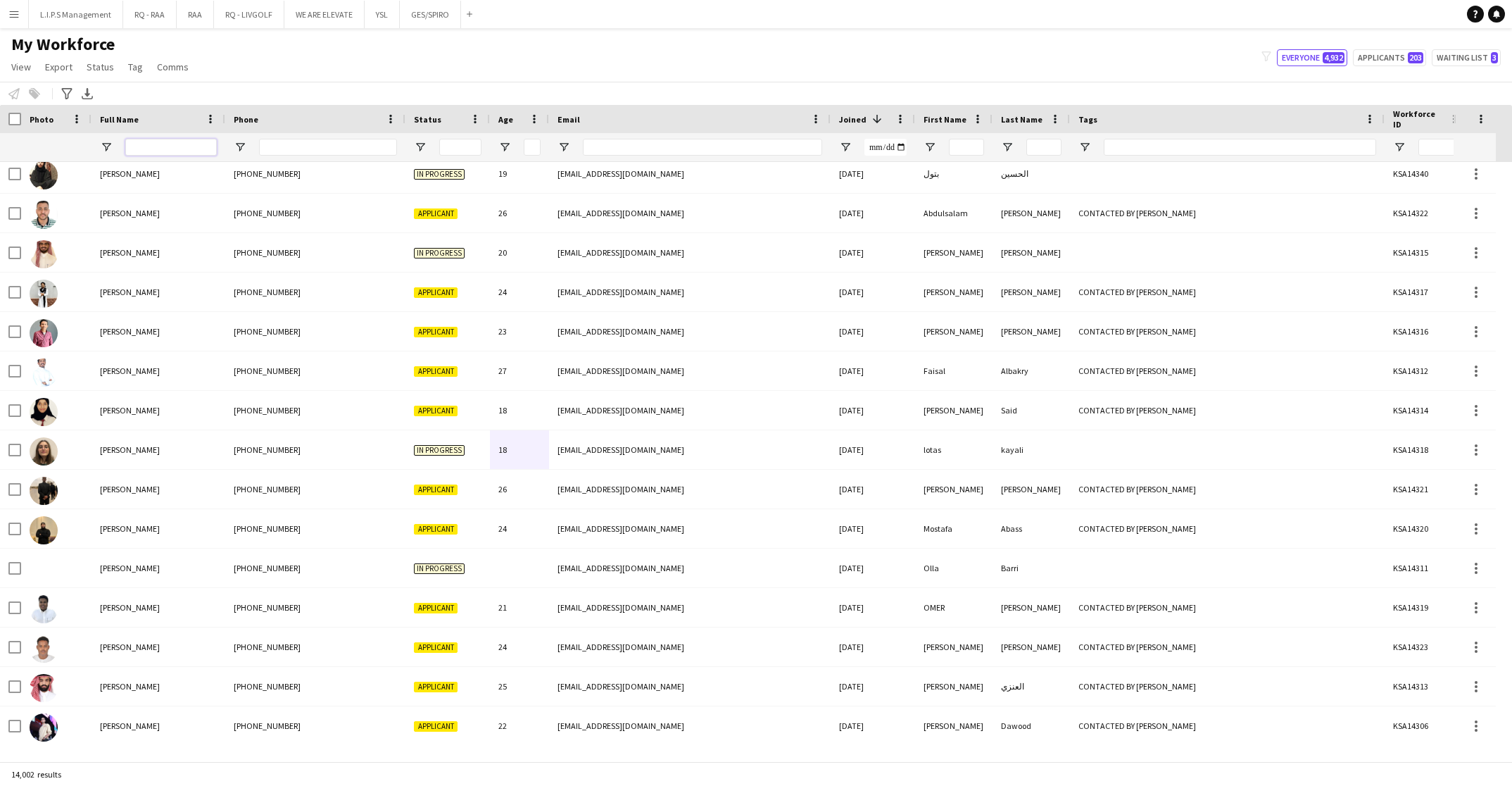
click at [191, 144] on input "Full Name Filter Input" at bounding box center [171, 147] width 92 height 17
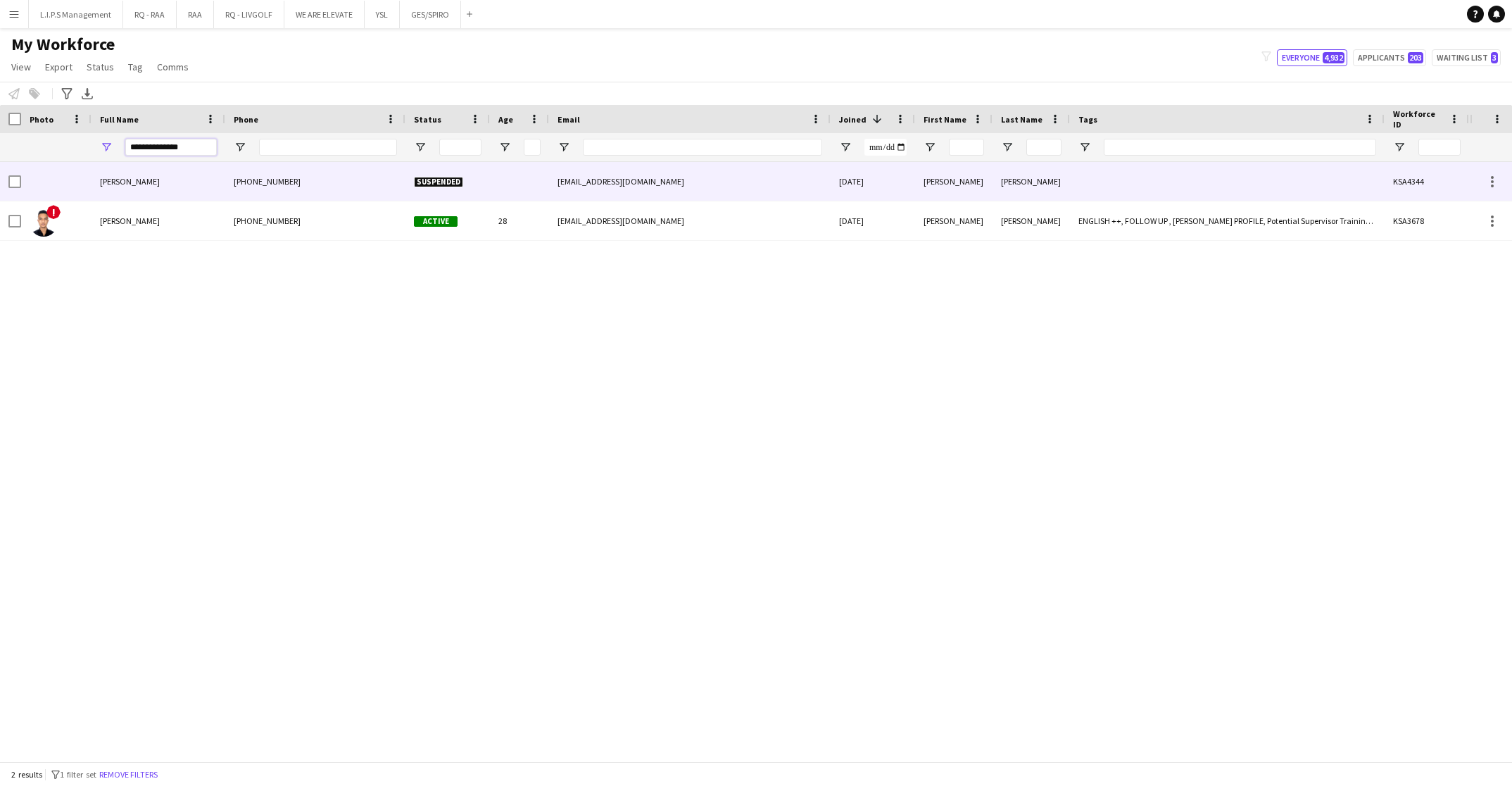
type input "**********"
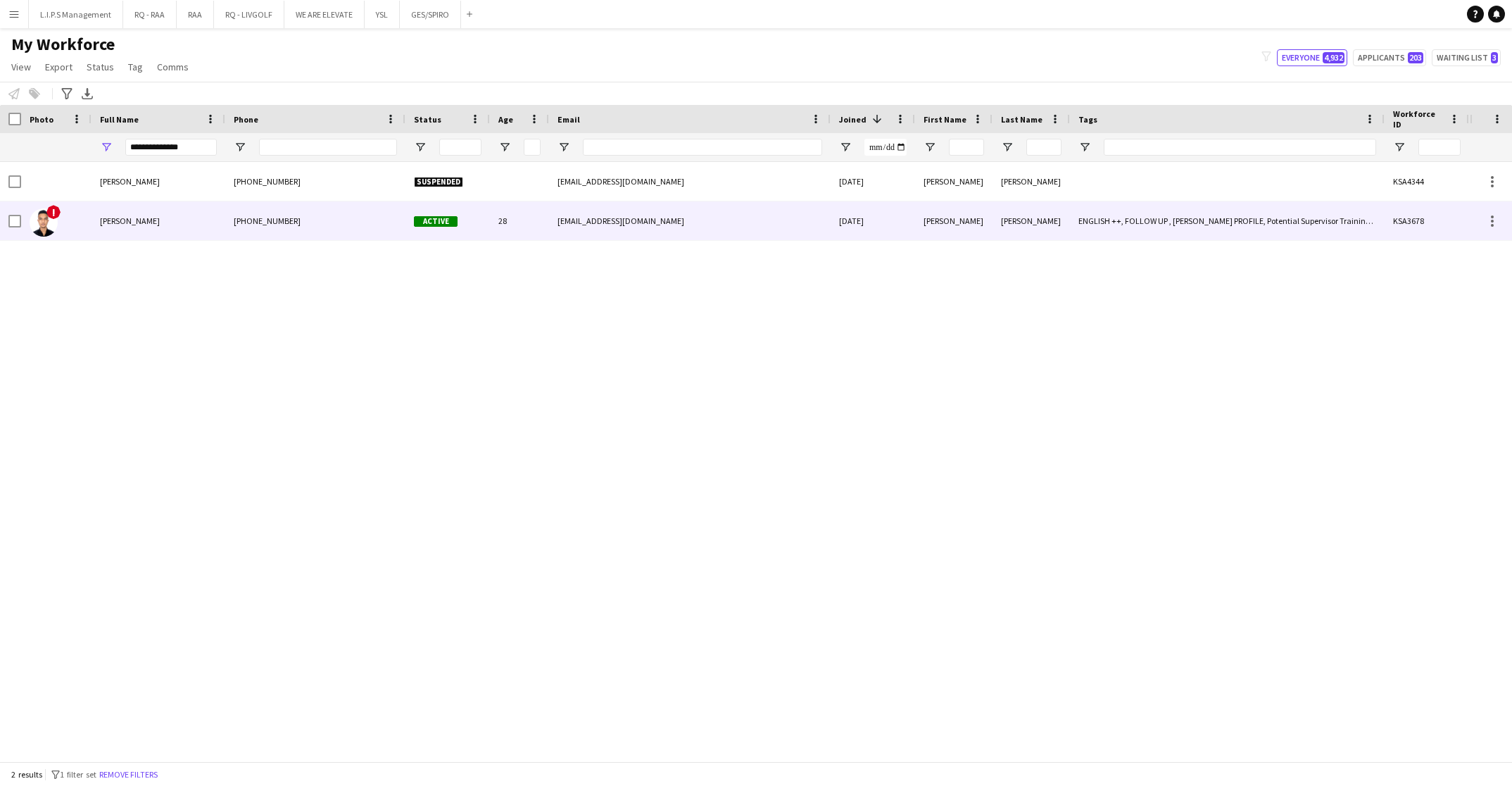
click at [78, 218] on div "!" at bounding box center [55, 220] width 70 height 38
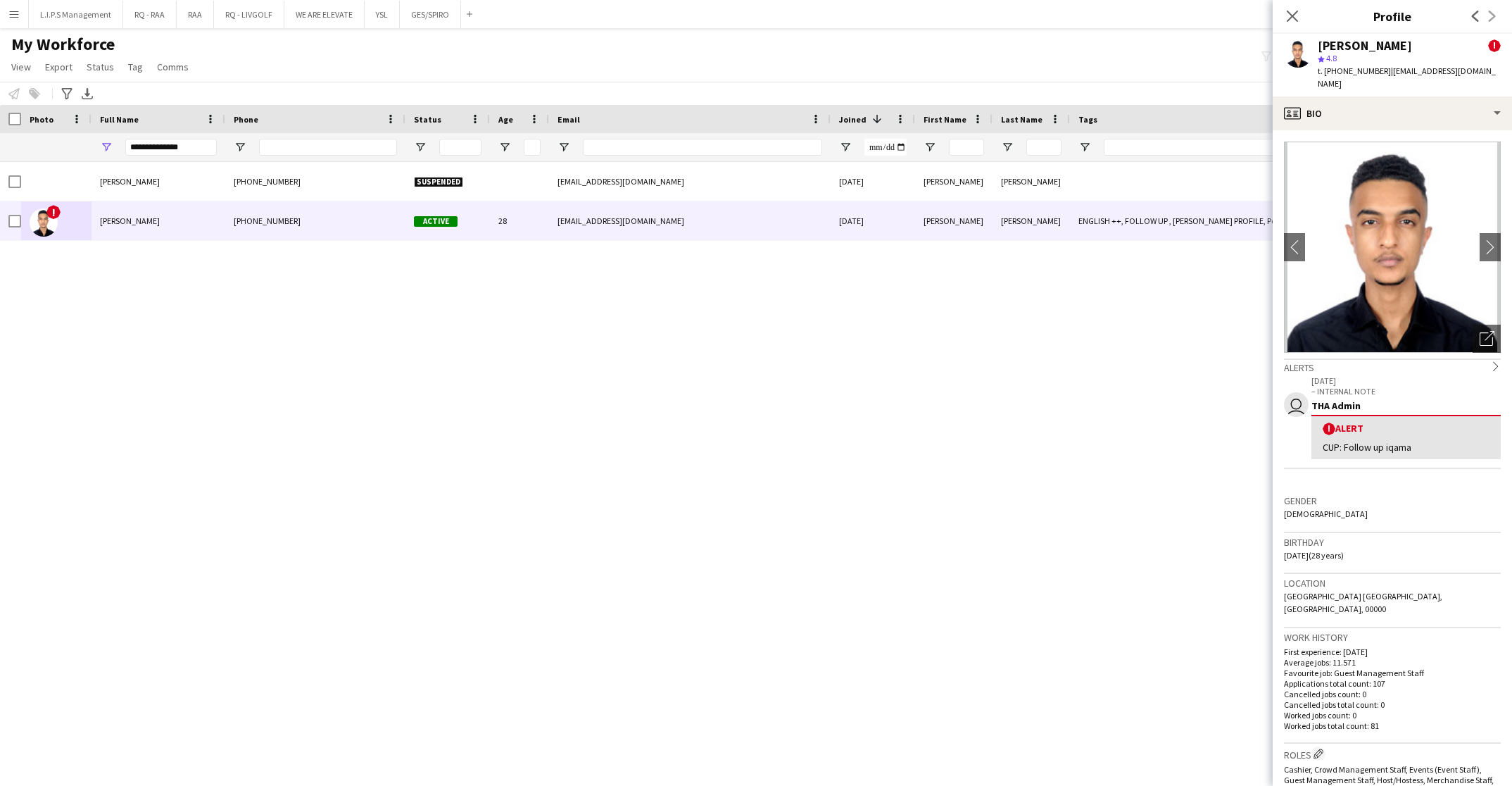
click at [1362, 70] on span "t. +966558251208" at bounding box center [1354, 70] width 73 height 11
copy span "966558251208"
drag, startPoint x: 200, startPoint y: 152, endPoint x: 61, endPoint y: 137, distance: 139.8
click at [61, 137] on div "**********" at bounding box center [980, 147] width 1960 height 29
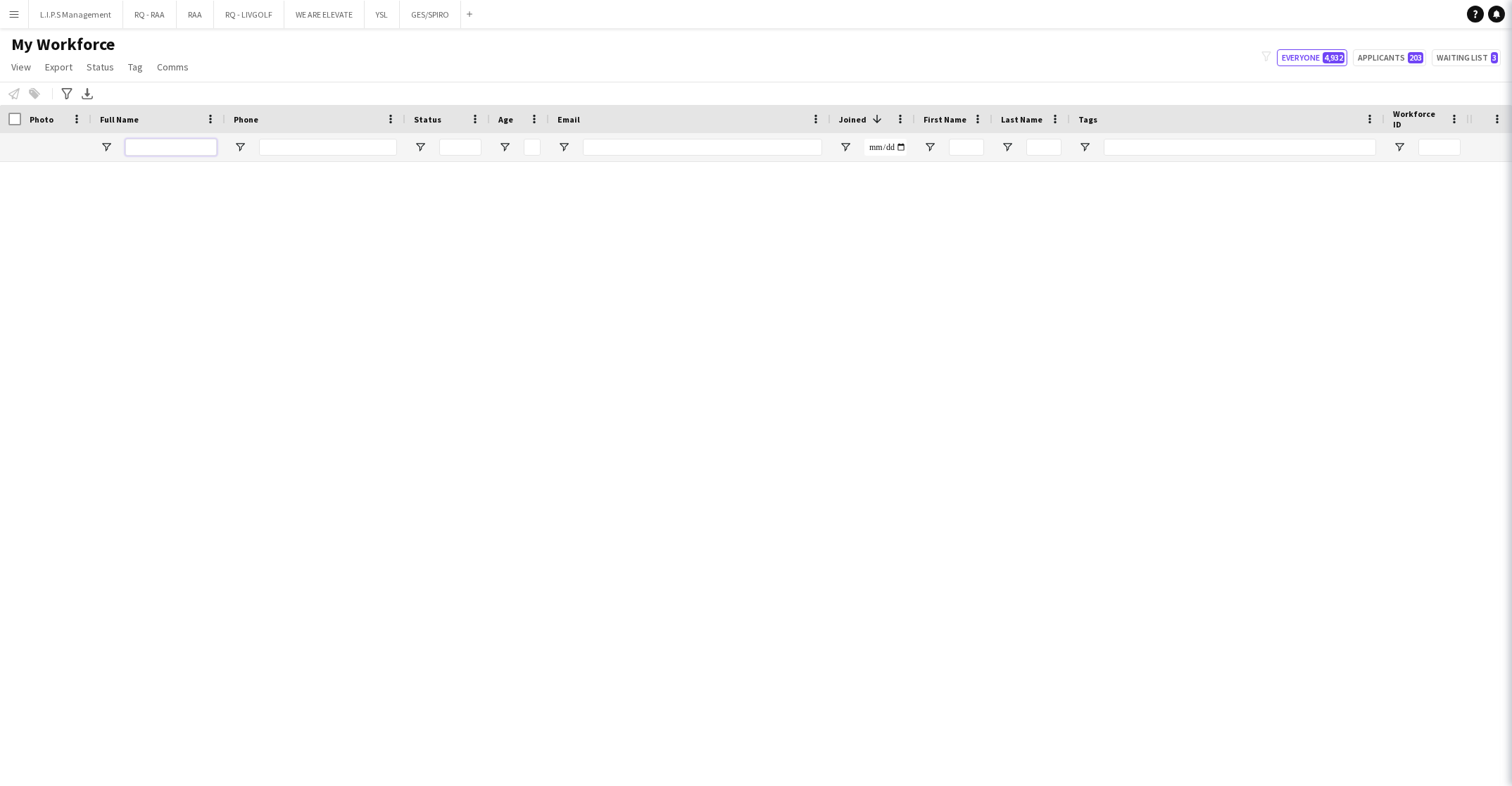
click at [182, 146] on input "Full Name Filter Input" at bounding box center [171, 147] width 92 height 17
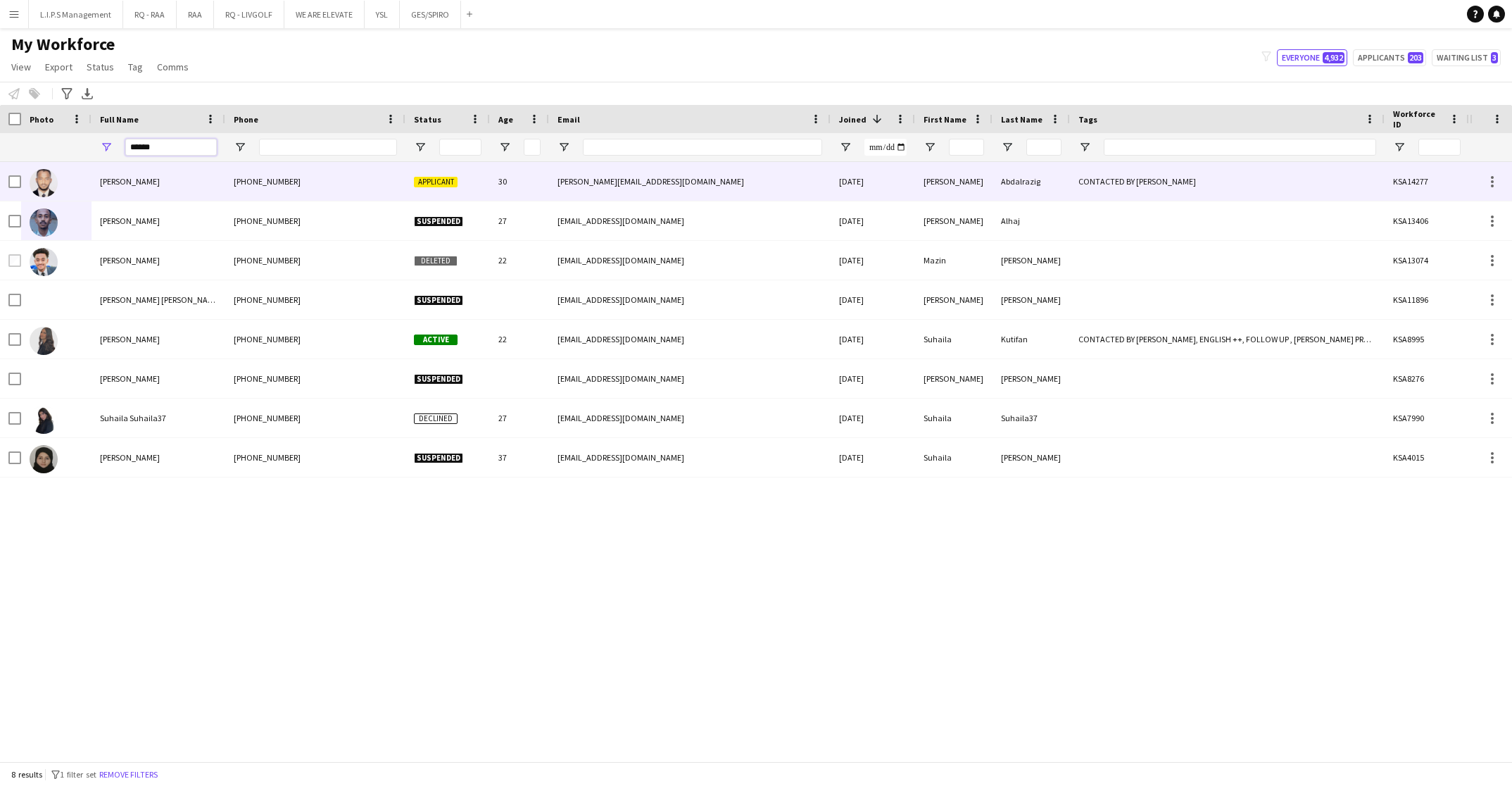
type input "******"
click at [391, 181] on div "[PHONE_NUMBER]" at bounding box center [315, 180] width 180 height 38
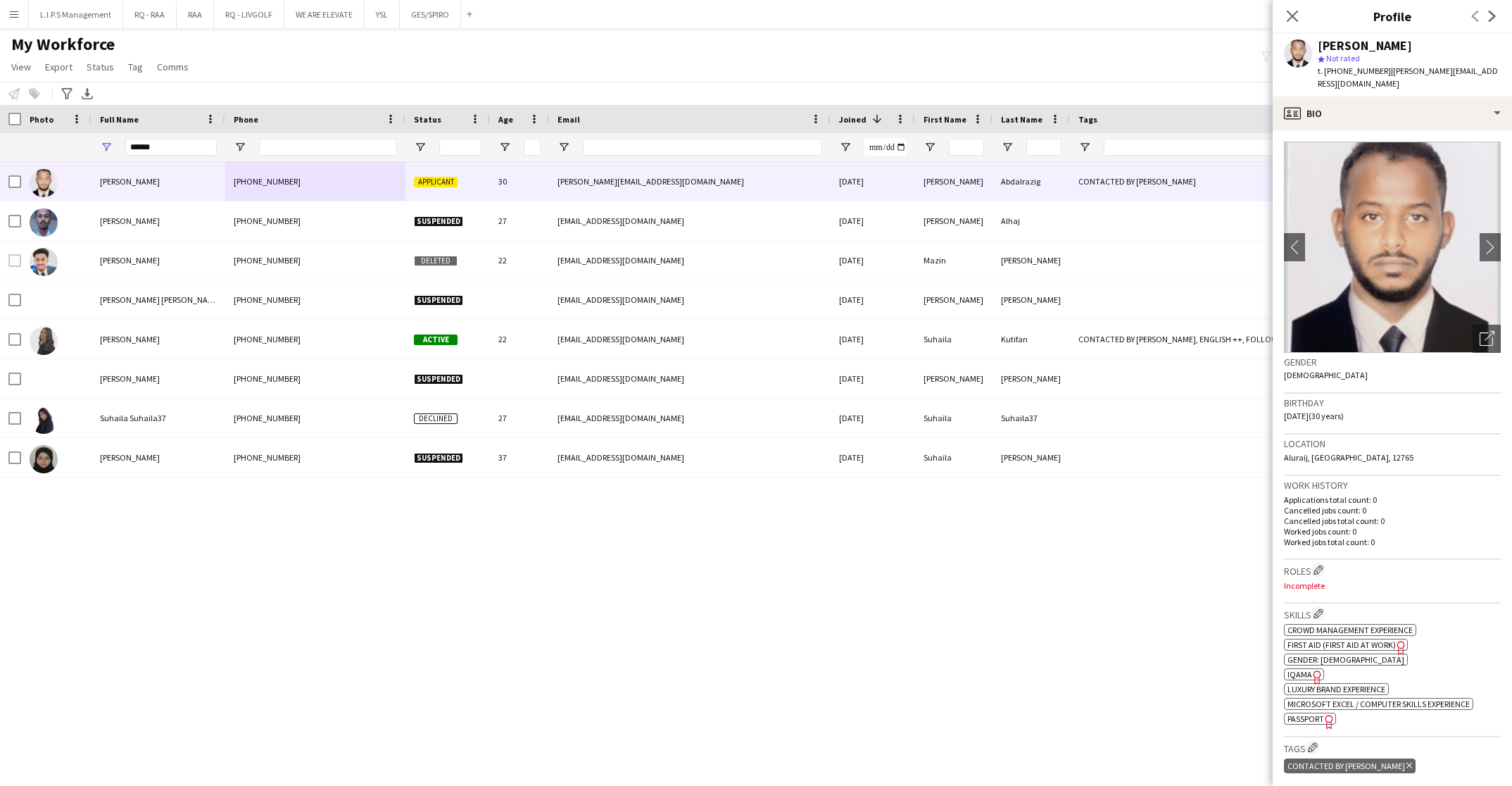
click at [1470, 311] on img at bounding box center [1393, 248] width 217 height 211
click at [1473, 334] on div "Open photos pop-in" at bounding box center [1486, 338] width 29 height 29
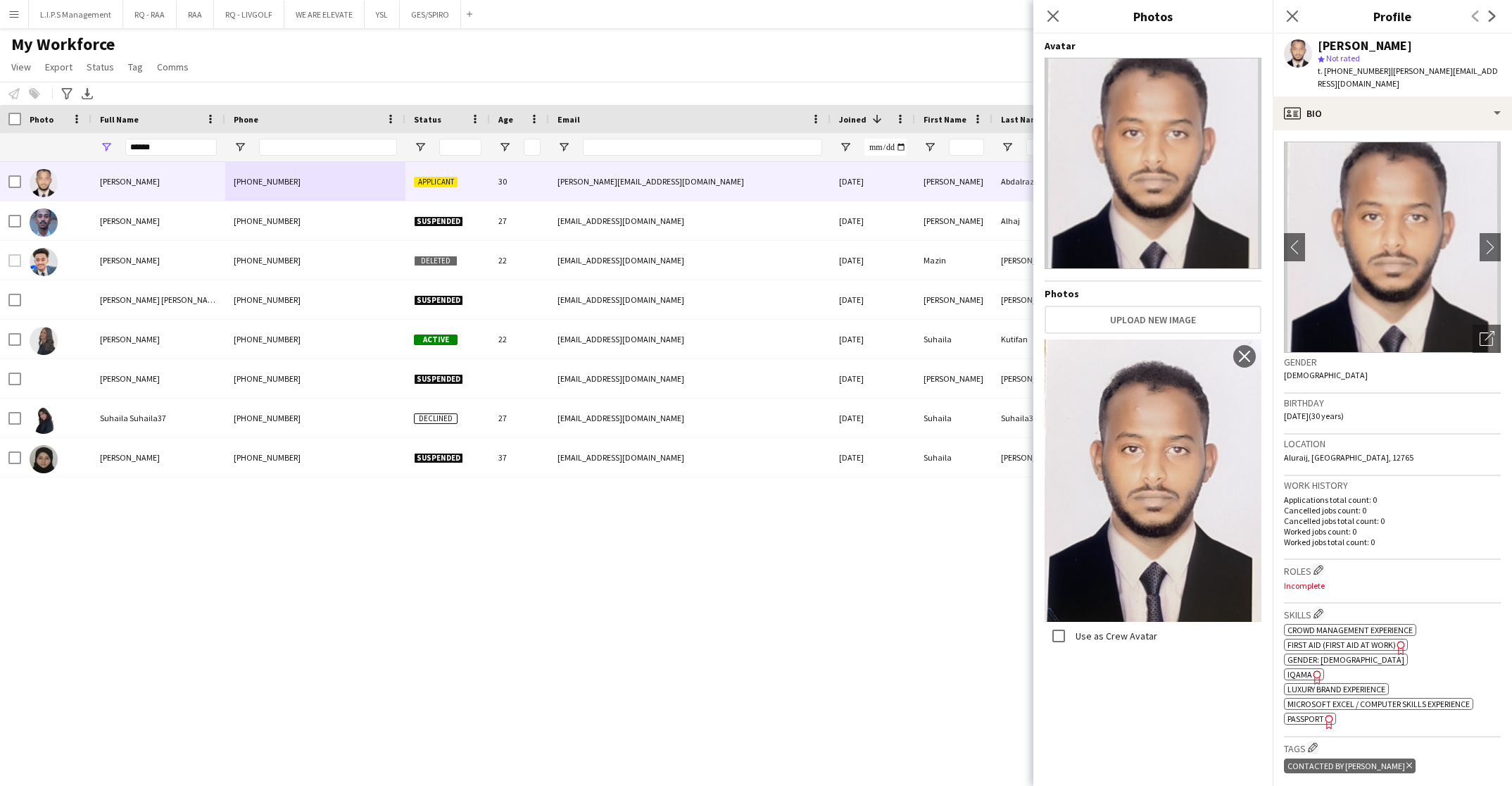
click at [1386, 83] on div "Suhail Abdalrazig star Not rated t. +966534504751 | suhail.khair@outlook.com" at bounding box center [1392, 65] width 240 height 63
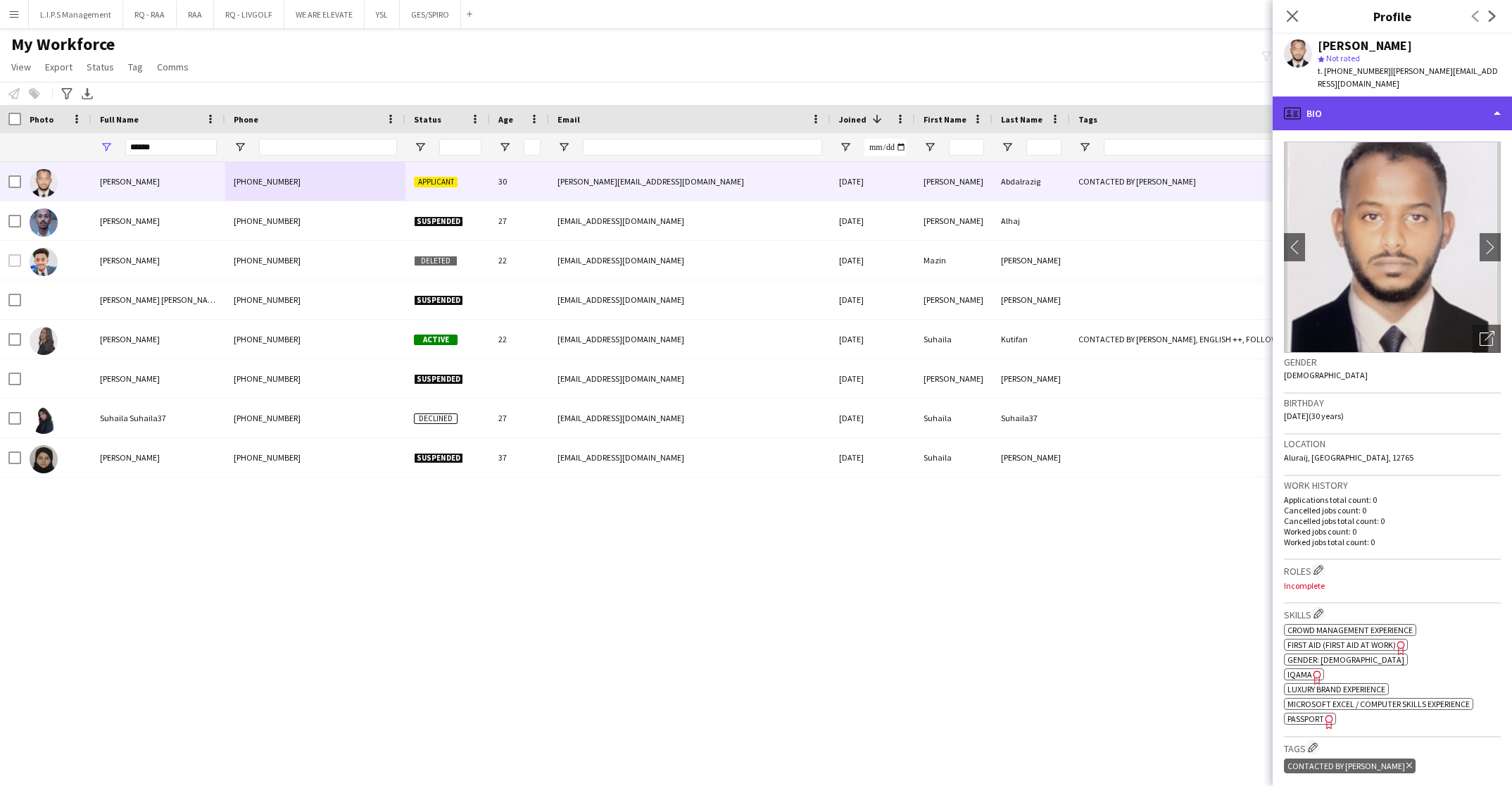
click at [1393, 97] on div "profile Bio" at bounding box center [1392, 113] width 240 height 34
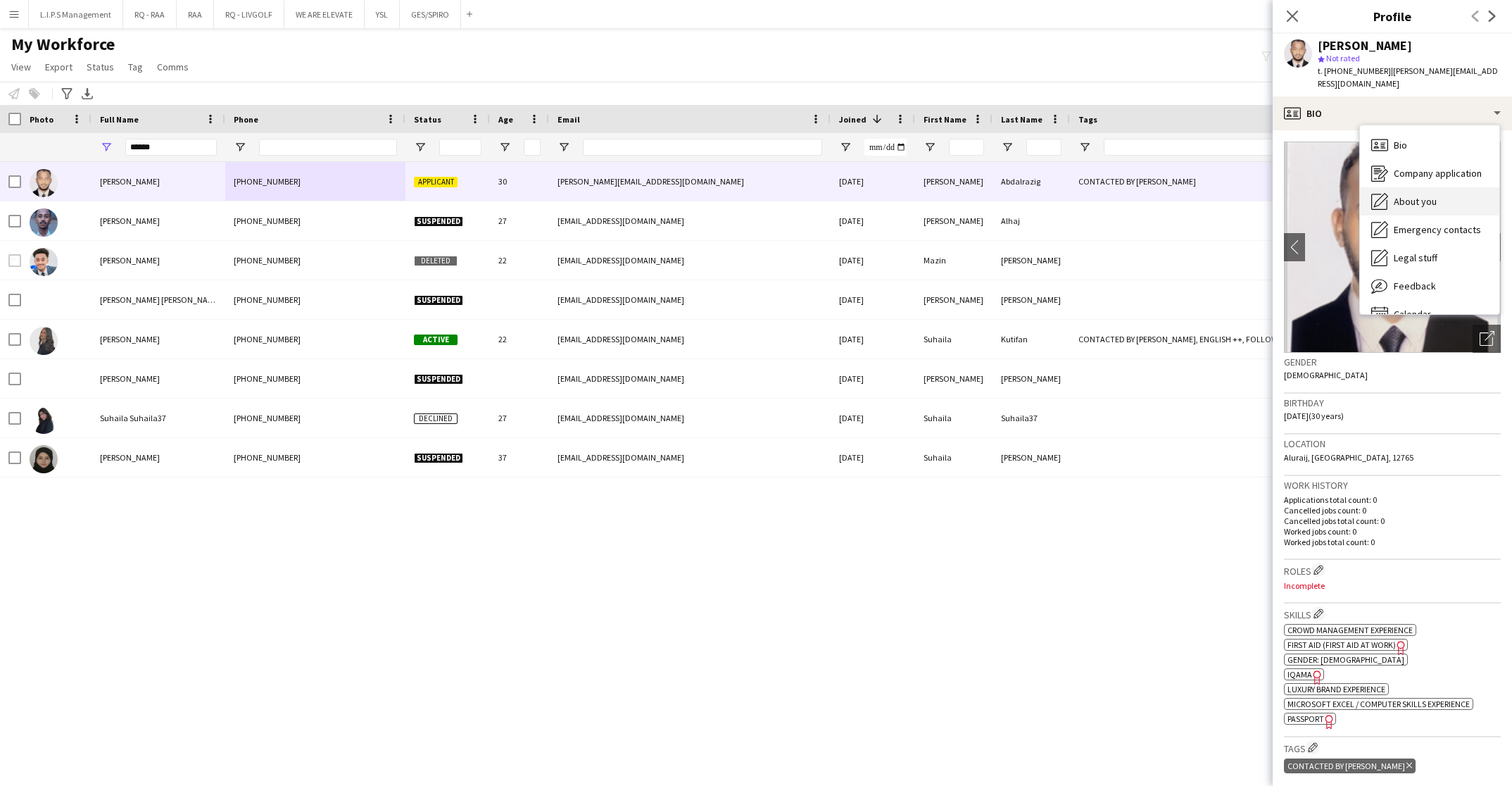
click at [1445, 190] on div "About you About you" at bounding box center [1429, 201] width 139 height 29
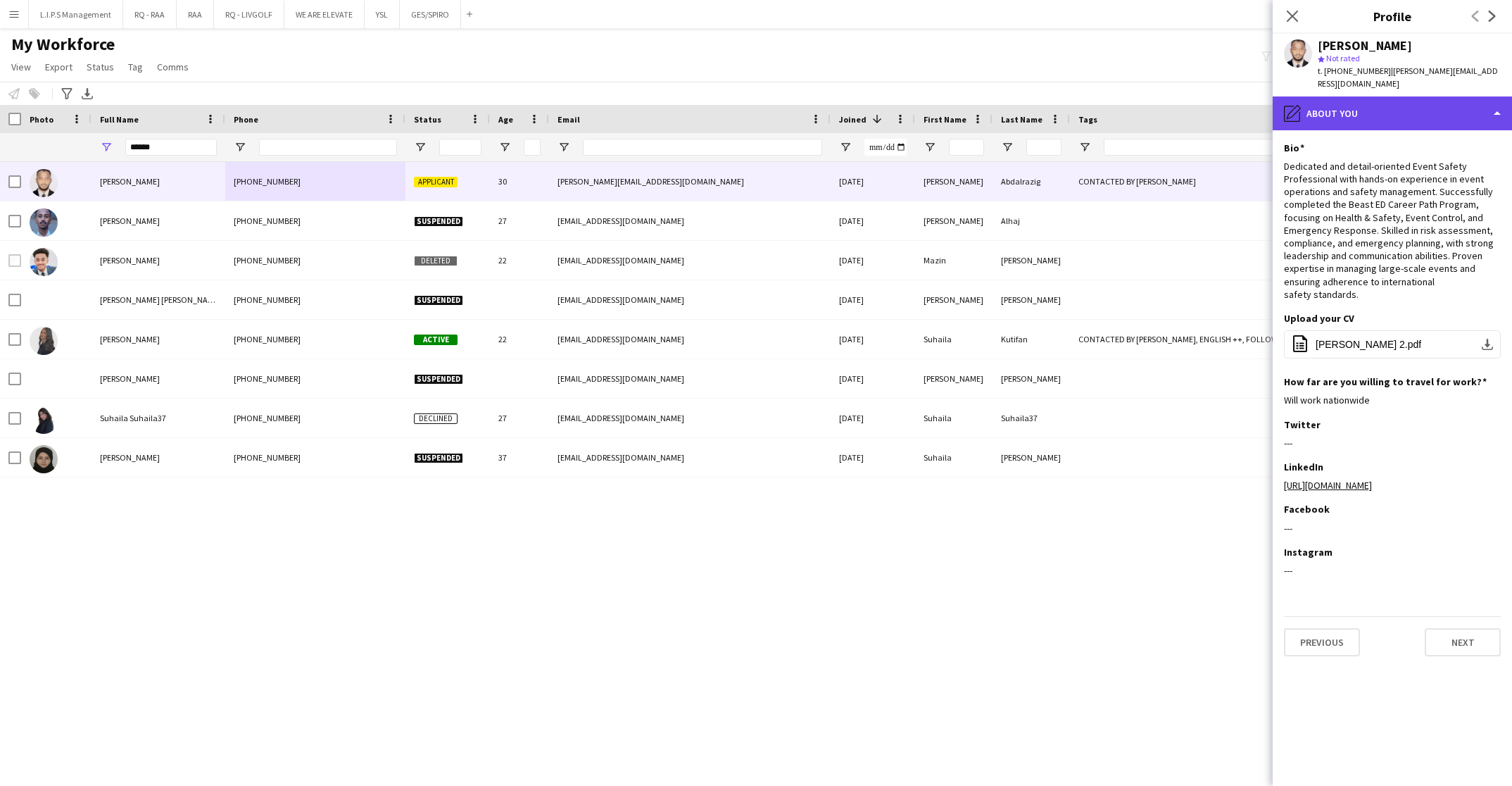
click at [1465, 100] on div "pencil4 About you" at bounding box center [1392, 113] width 240 height 34
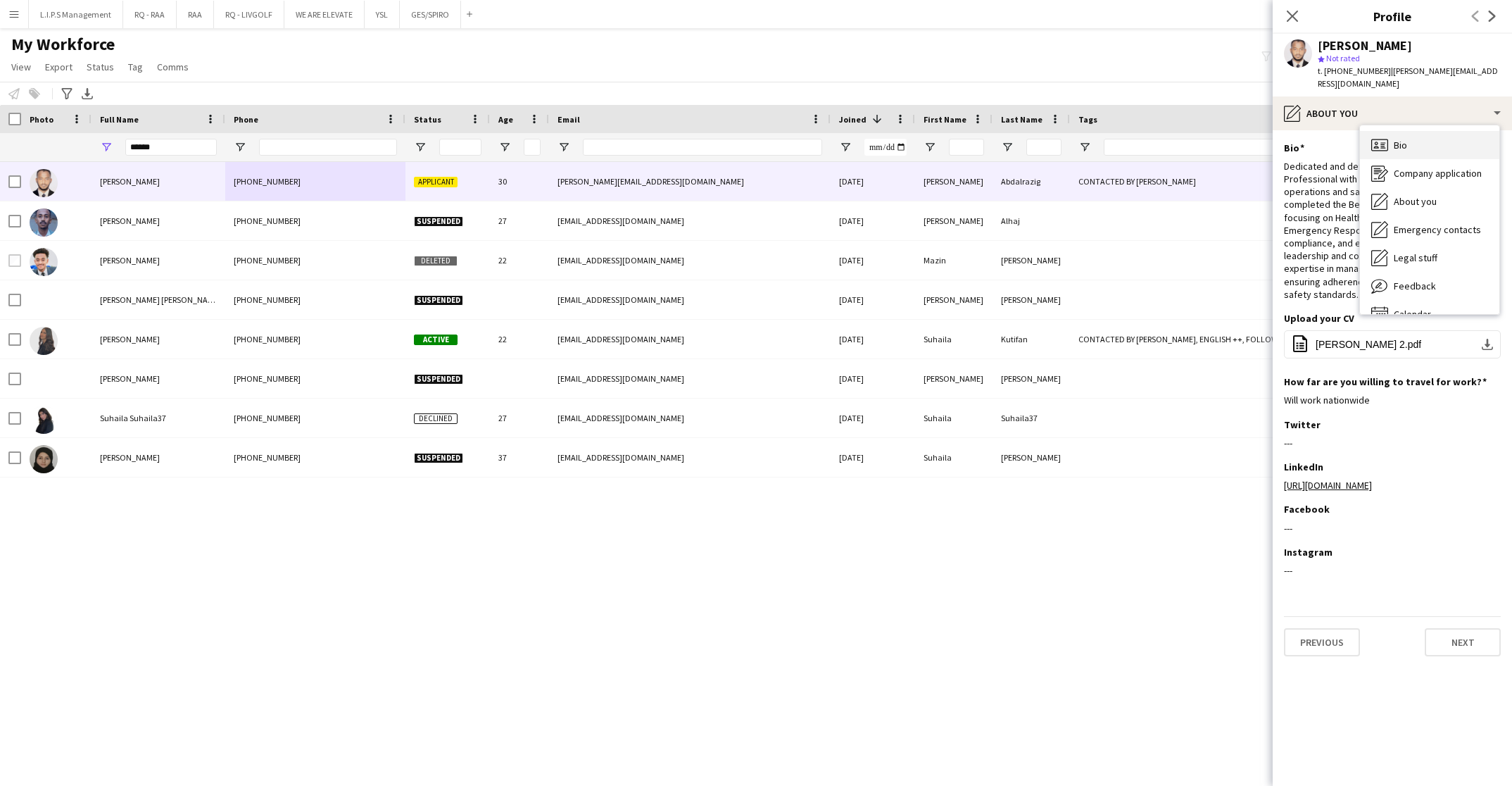
click at [1455, 131] on div "Bio Bio" at bounding box center [1429, 145] width 139 height 29
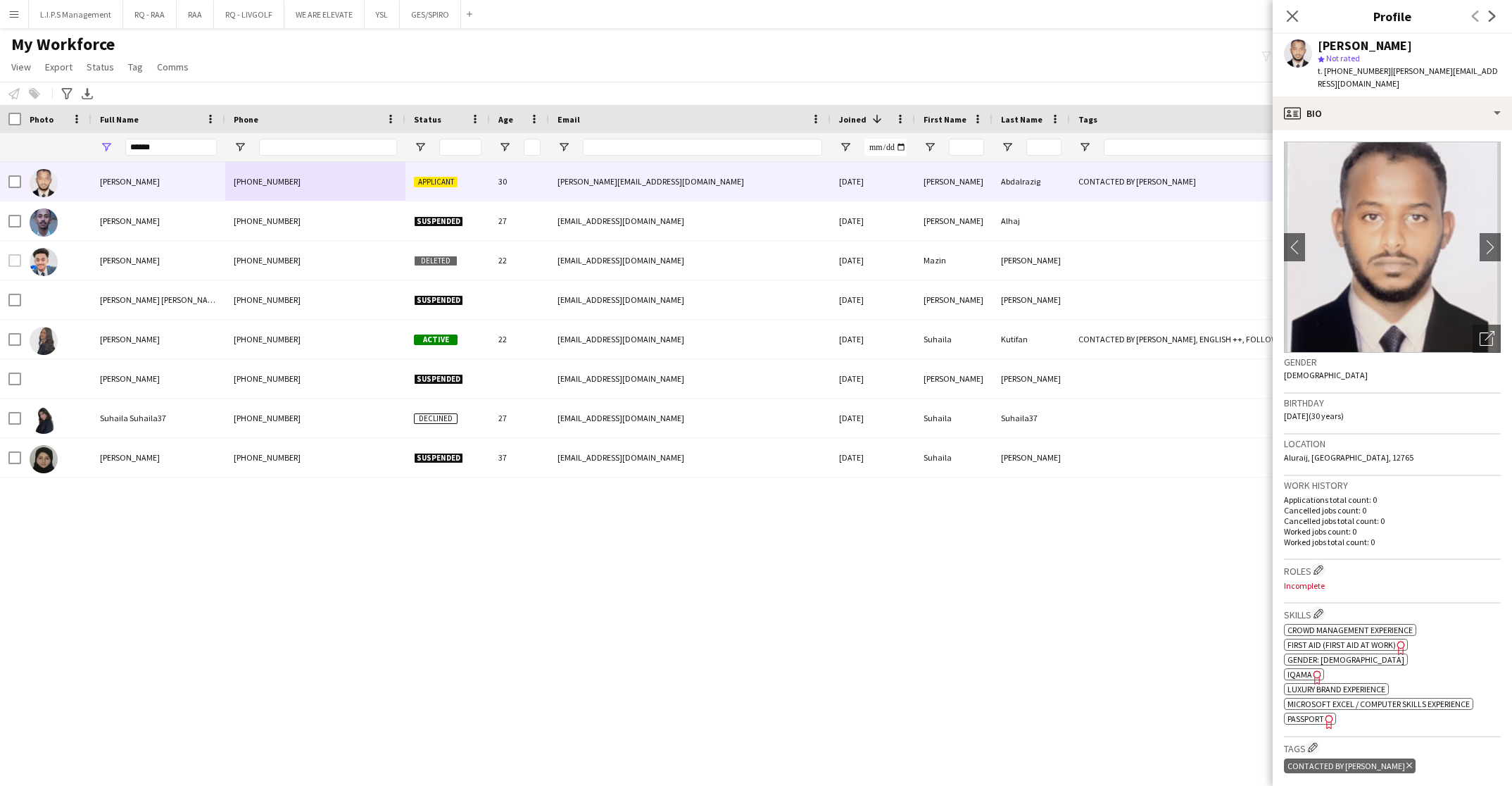
scroll to position [197, 0]
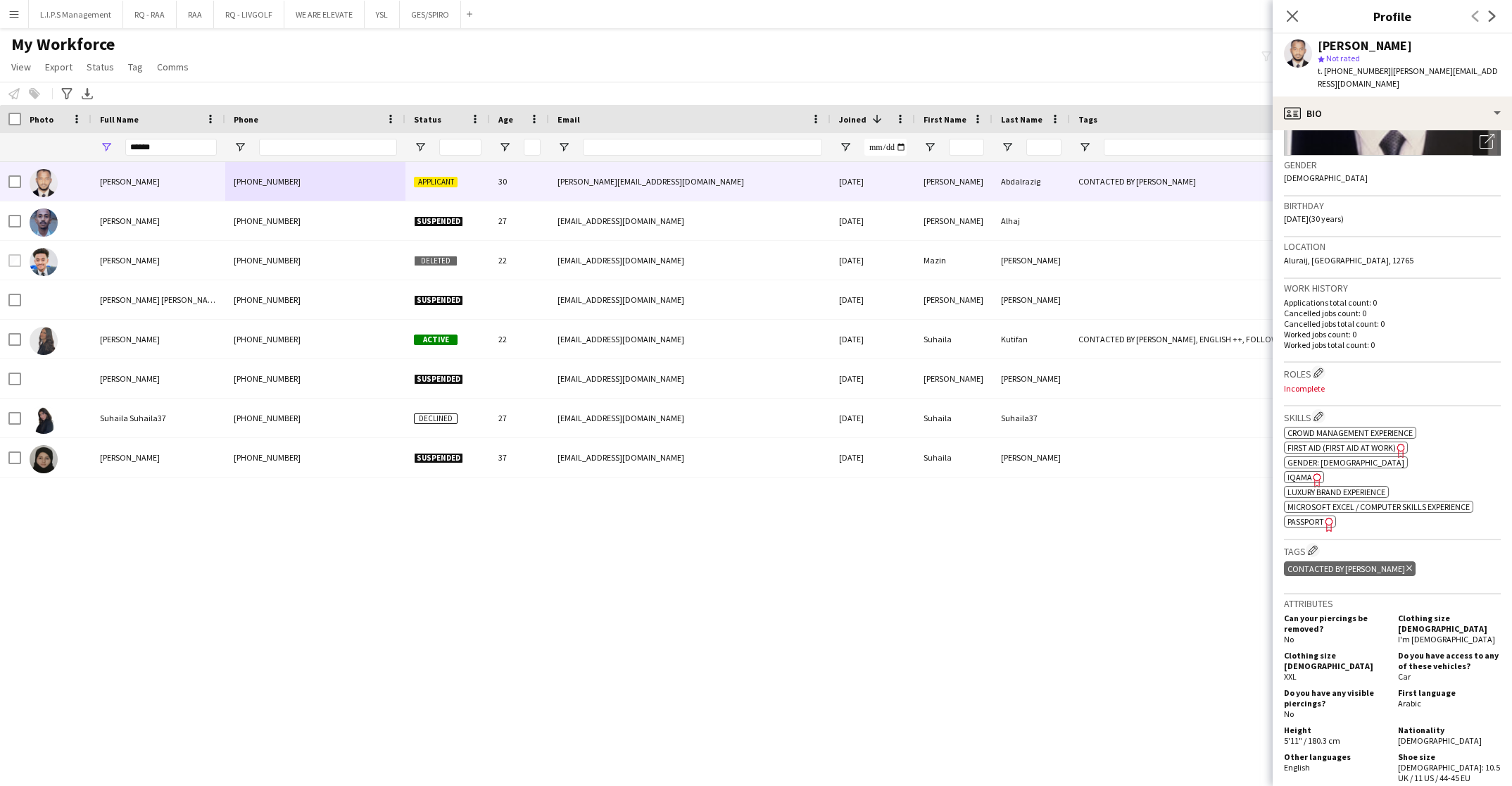
click at [1407, 564] on icon "Delete tag" at bounding box center [1409, 568] width 6 height 9
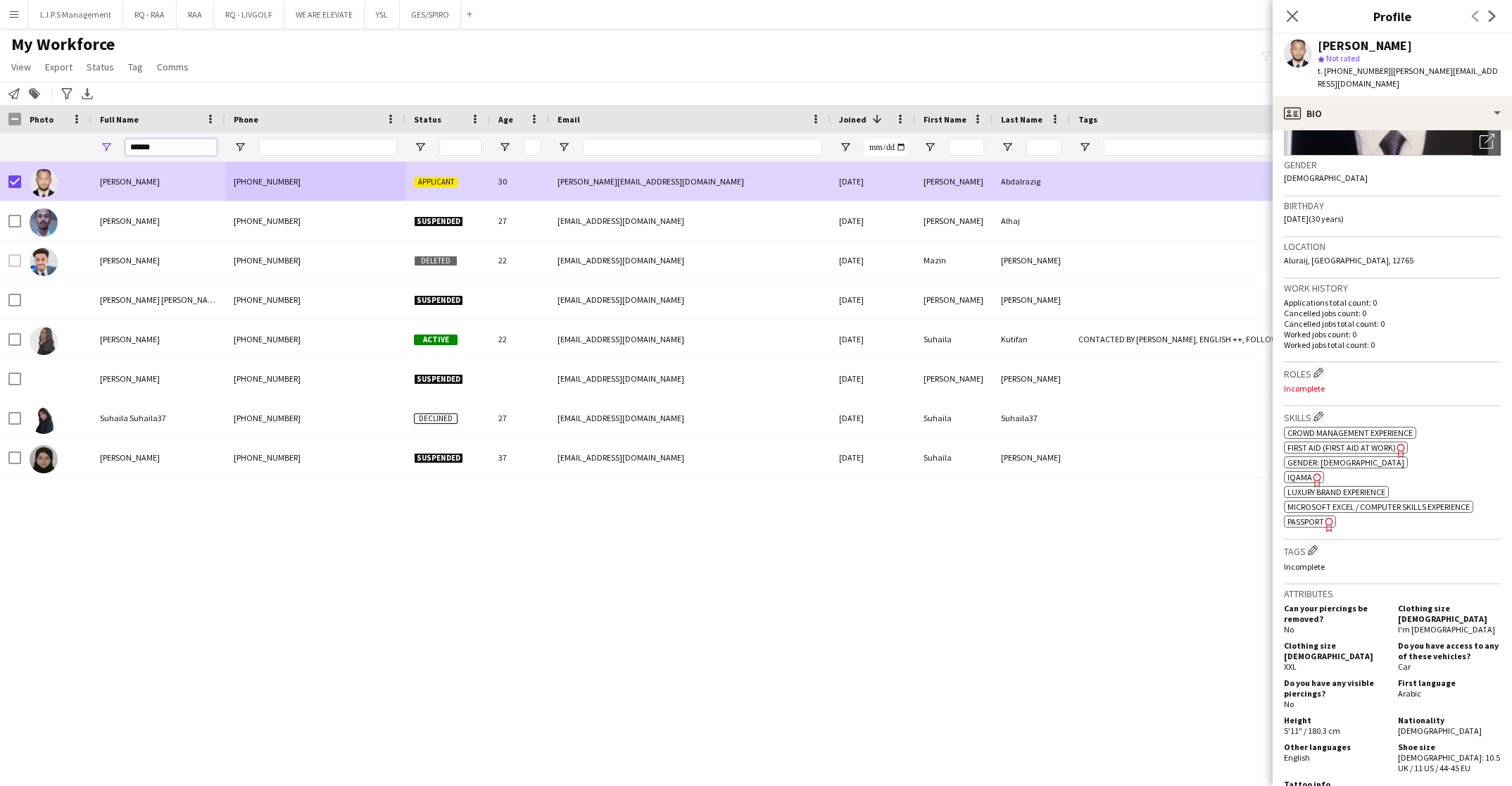
drag, startPoint x: 177, startPoint y: 140, endPoint x: 27, endPoint y: 124, distance: 150.9
click at [27, 124] on div "Workforce Details Photo Full Name 1" at bounding box center [980, 133] width 1960 height 57
click at [132, 69] on span "Tag" at bounding box center [135, 66] width 15 height 13
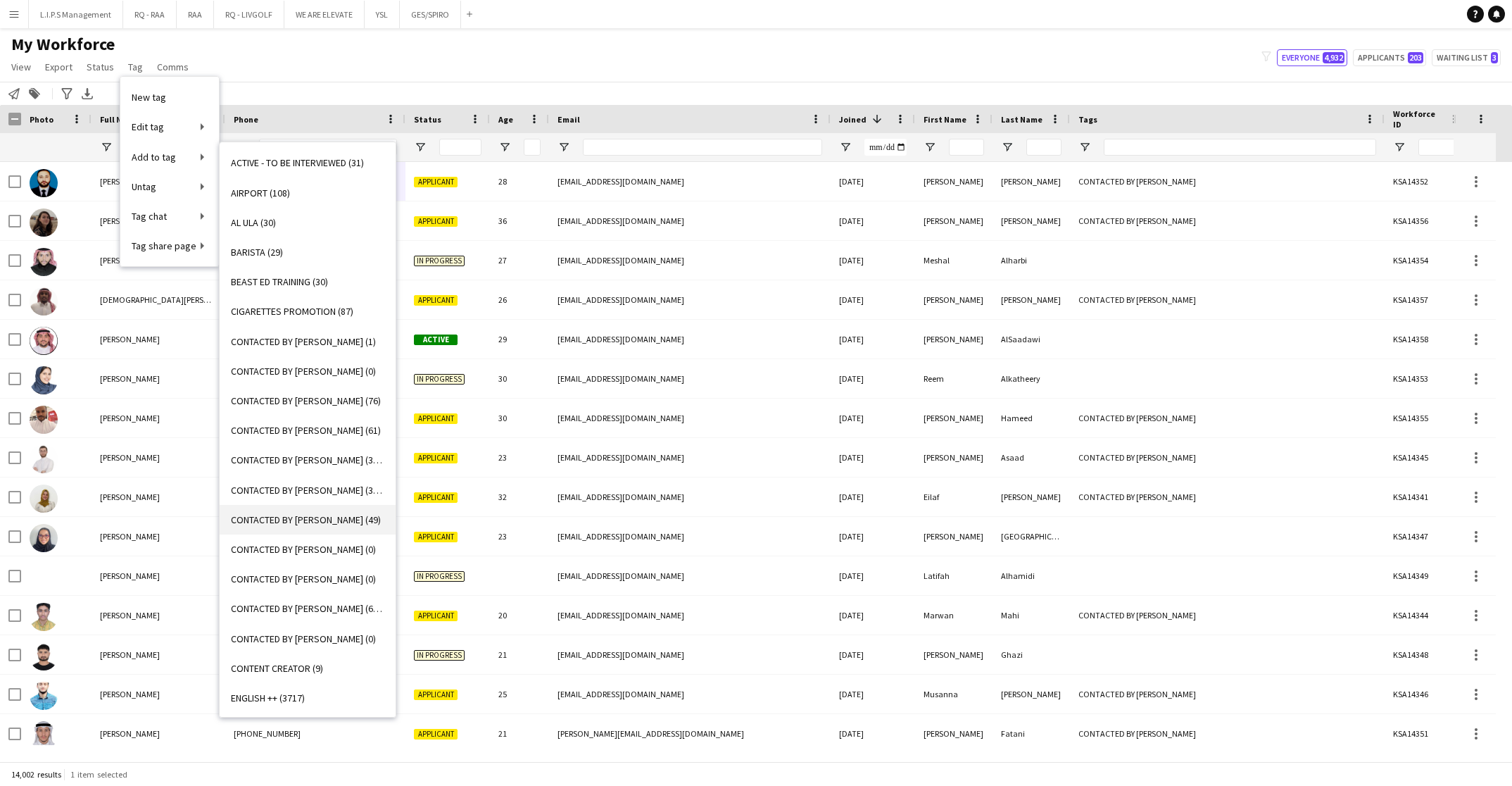
click at [353, 518] on link "CONTACTED BY RACQUEL (49)" at bounding box center [308, 520] width 176 height 30
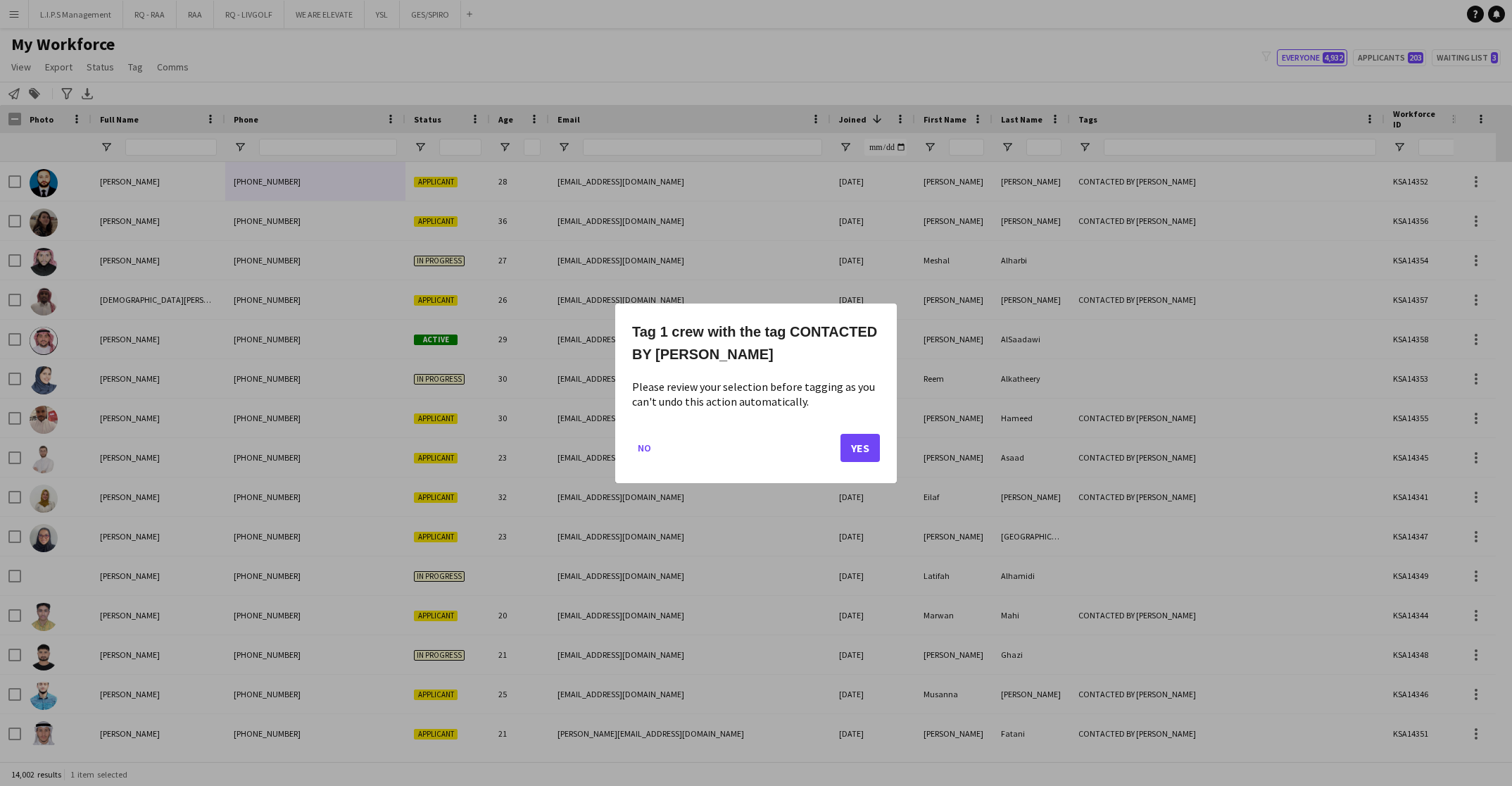
click at [839, 445] on mat-dialog-actions "No Yes" at bounding box center [755, 453] width 247 height 60
click at [845, 445] on button "Yes" at bounding box center [860, 447] width 39 height 29
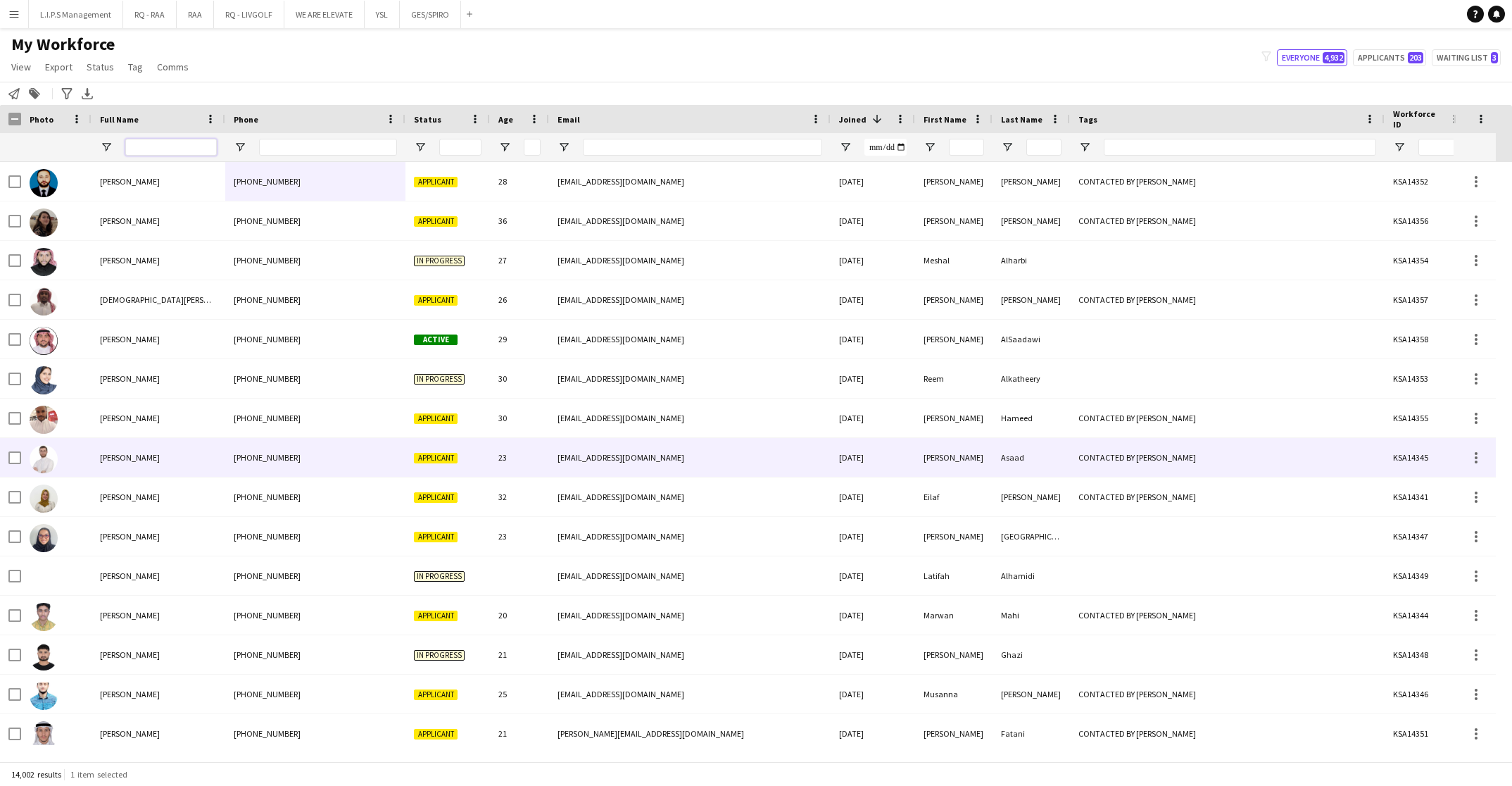
click at [188, 148] on input "Full Name Filter Input" at bounding box center [171, 147] width 92 height 17
click at [194, 146] on input "Full Name Filter Input" at bounding box center [171, 147] width 92 height 17
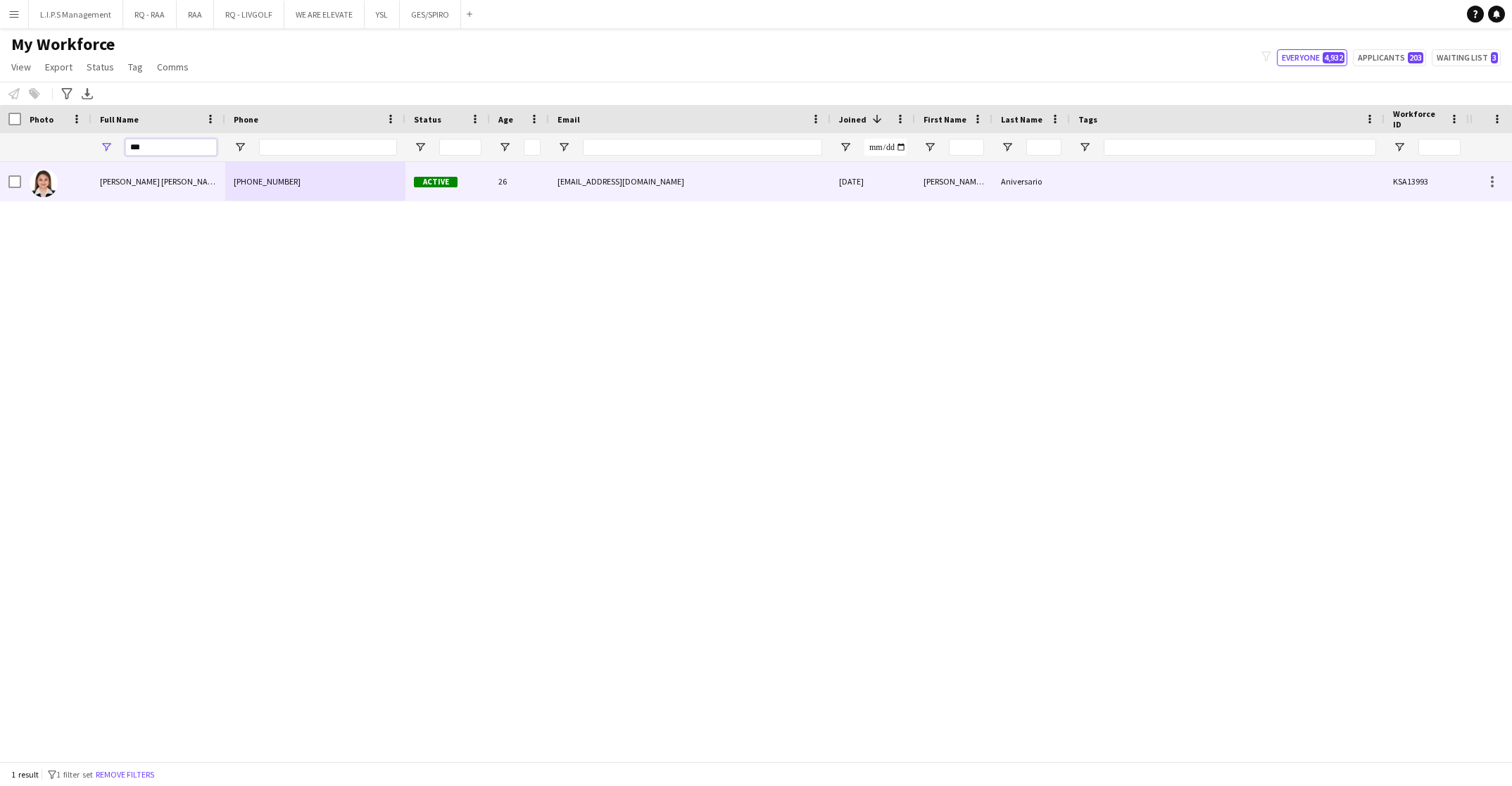
type input "***"
click at [251, 199] on div "+966548390434" at bounding box center [315, 180] width 180 height 38
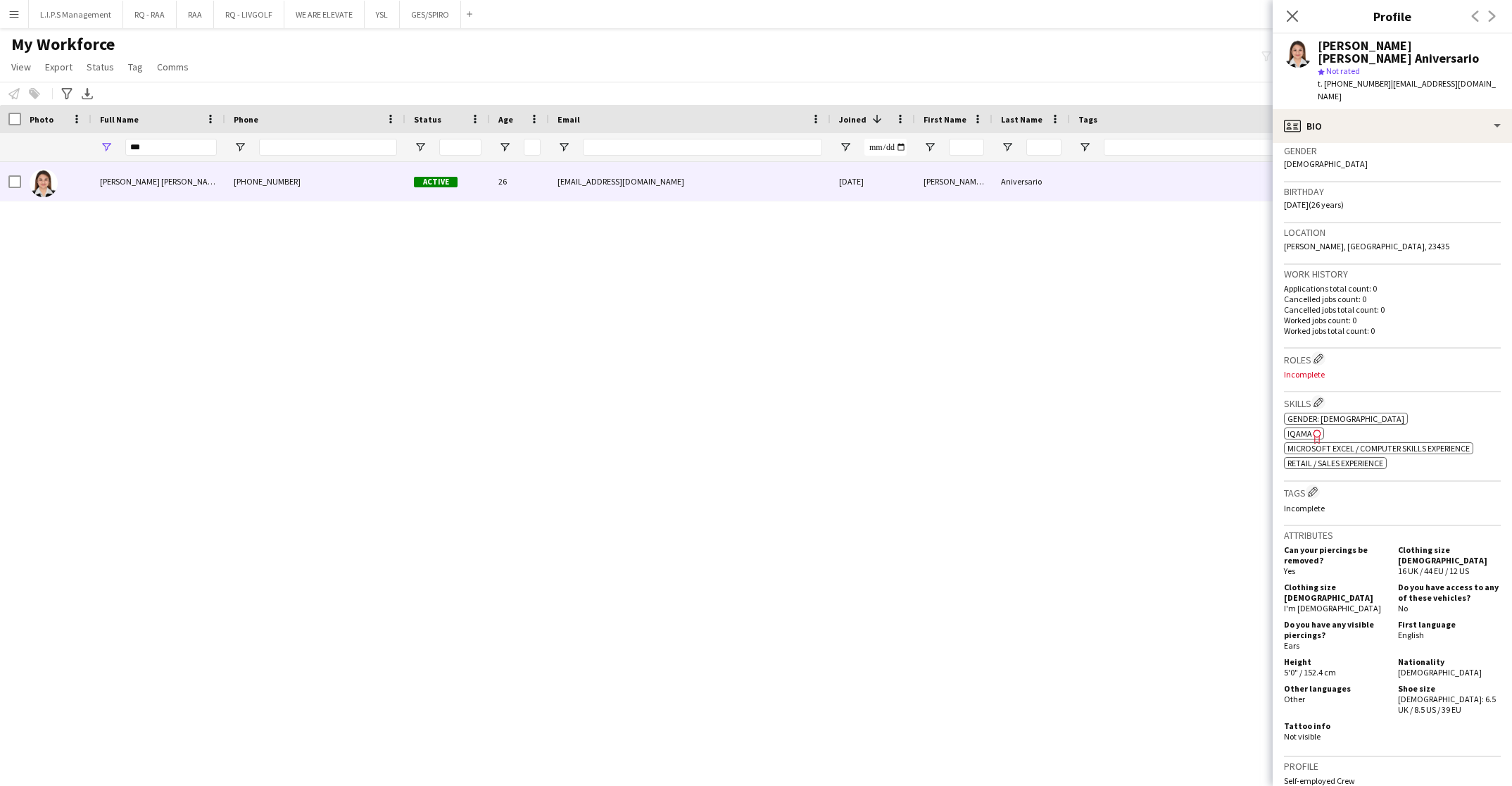
scroll to position [225, 0]
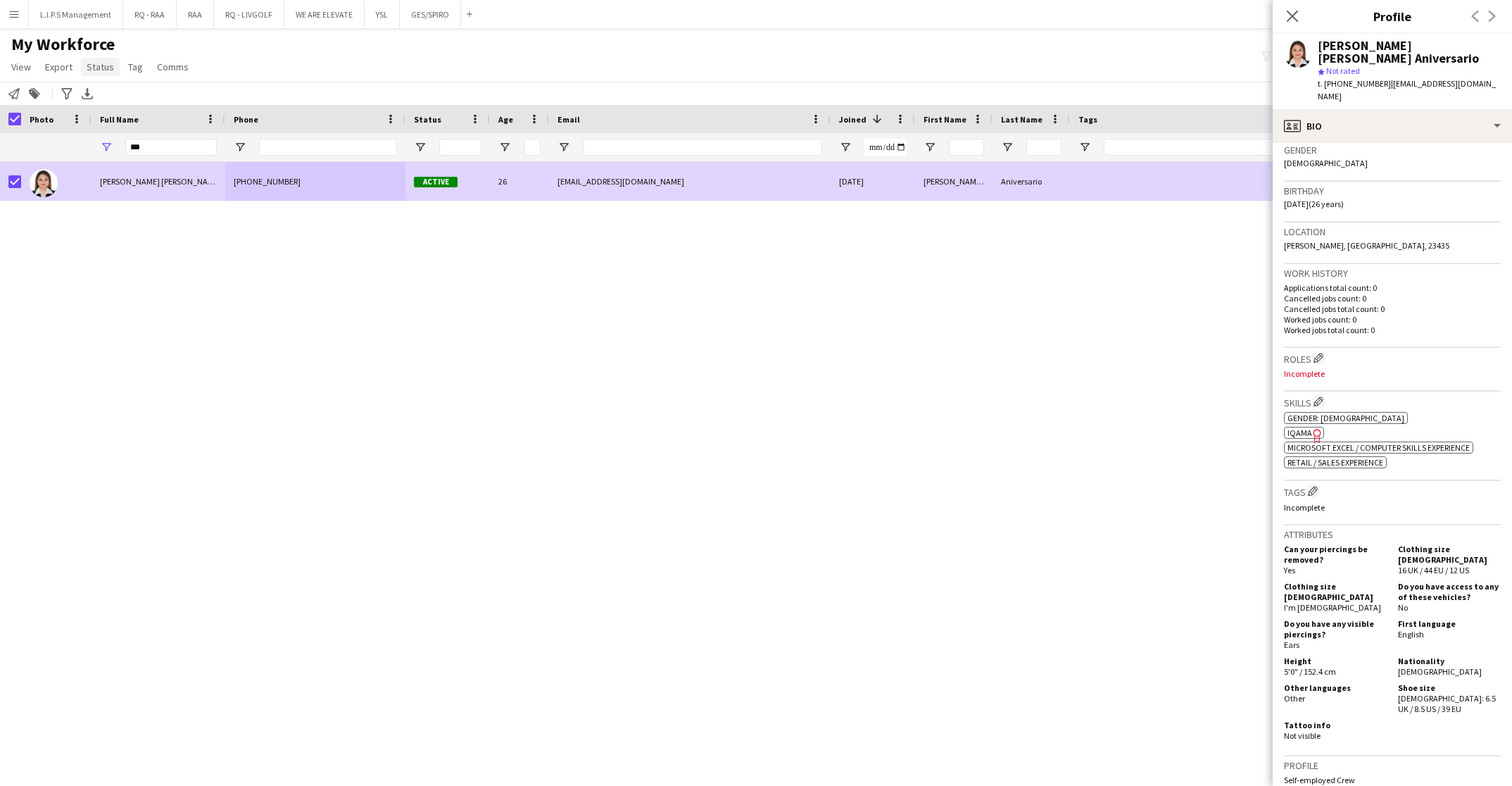
click at [98, 62] on span "Status" at bounding box center [101, 66] width 28 height 13
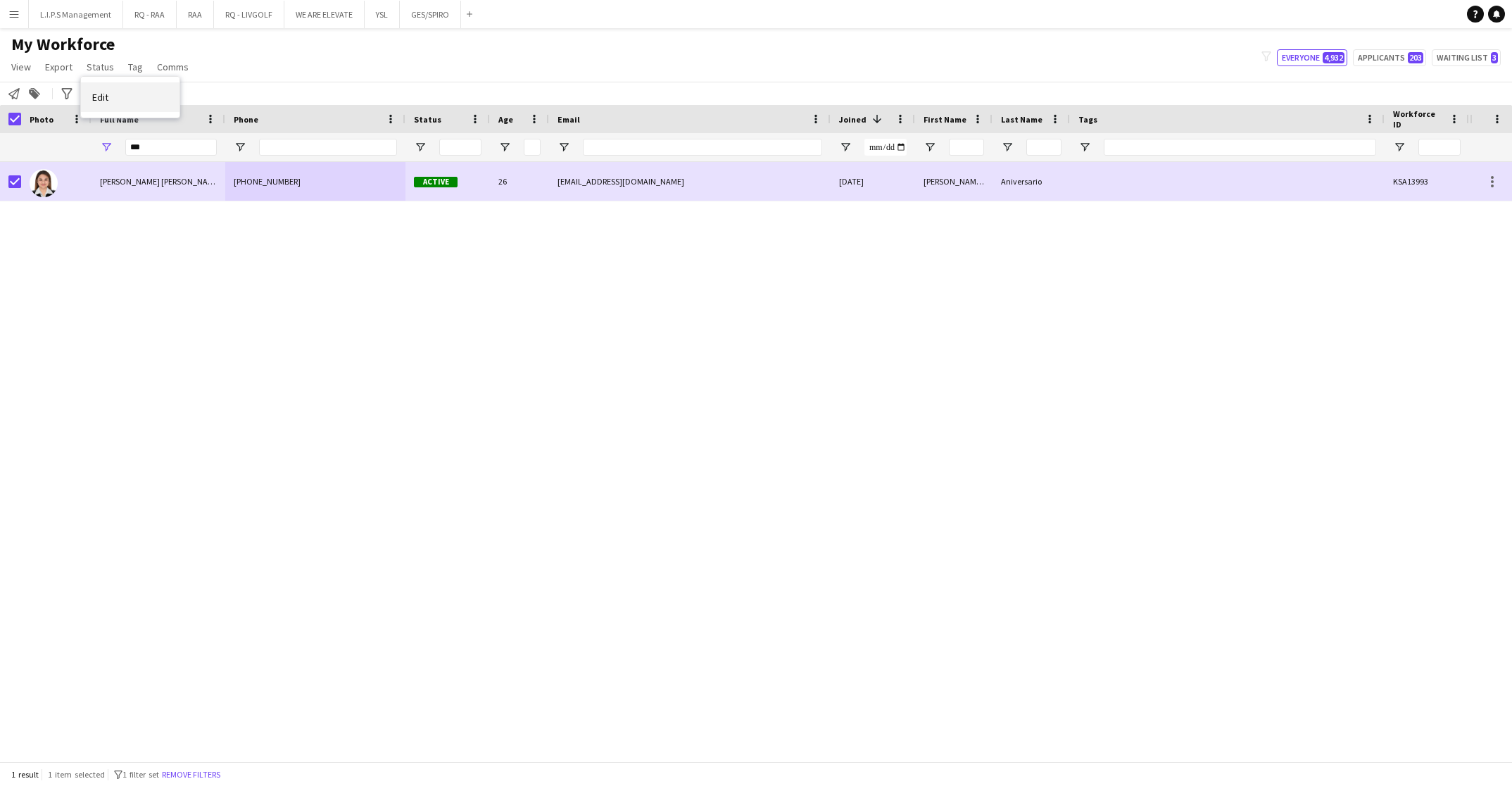
click at [154, 95] on link "Edit" at bounding box center [130, 98] width 99 height 30
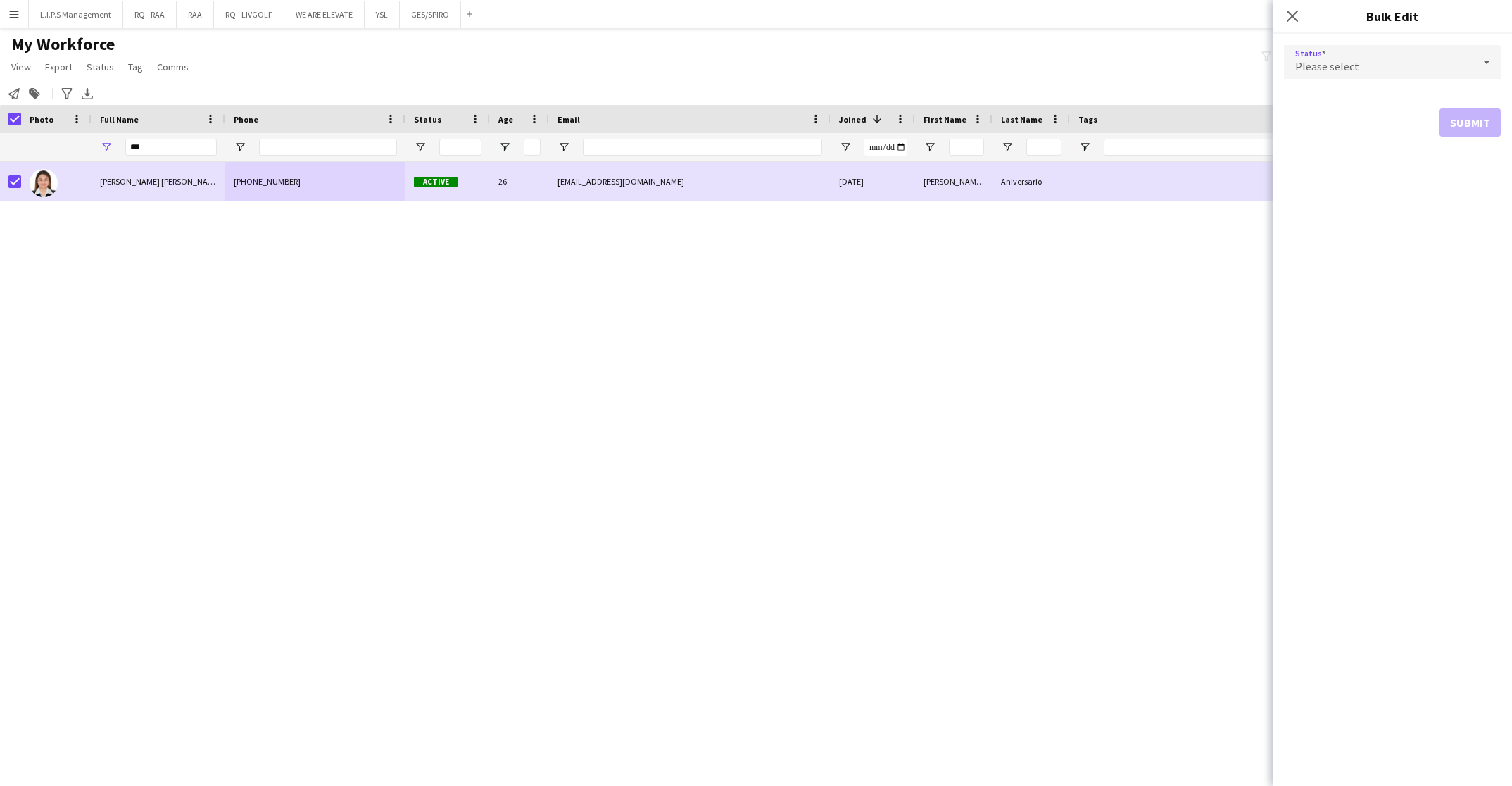
click at [1371, 54] on div "Please select" at bounding box center [1378, 62] width 188 height 34
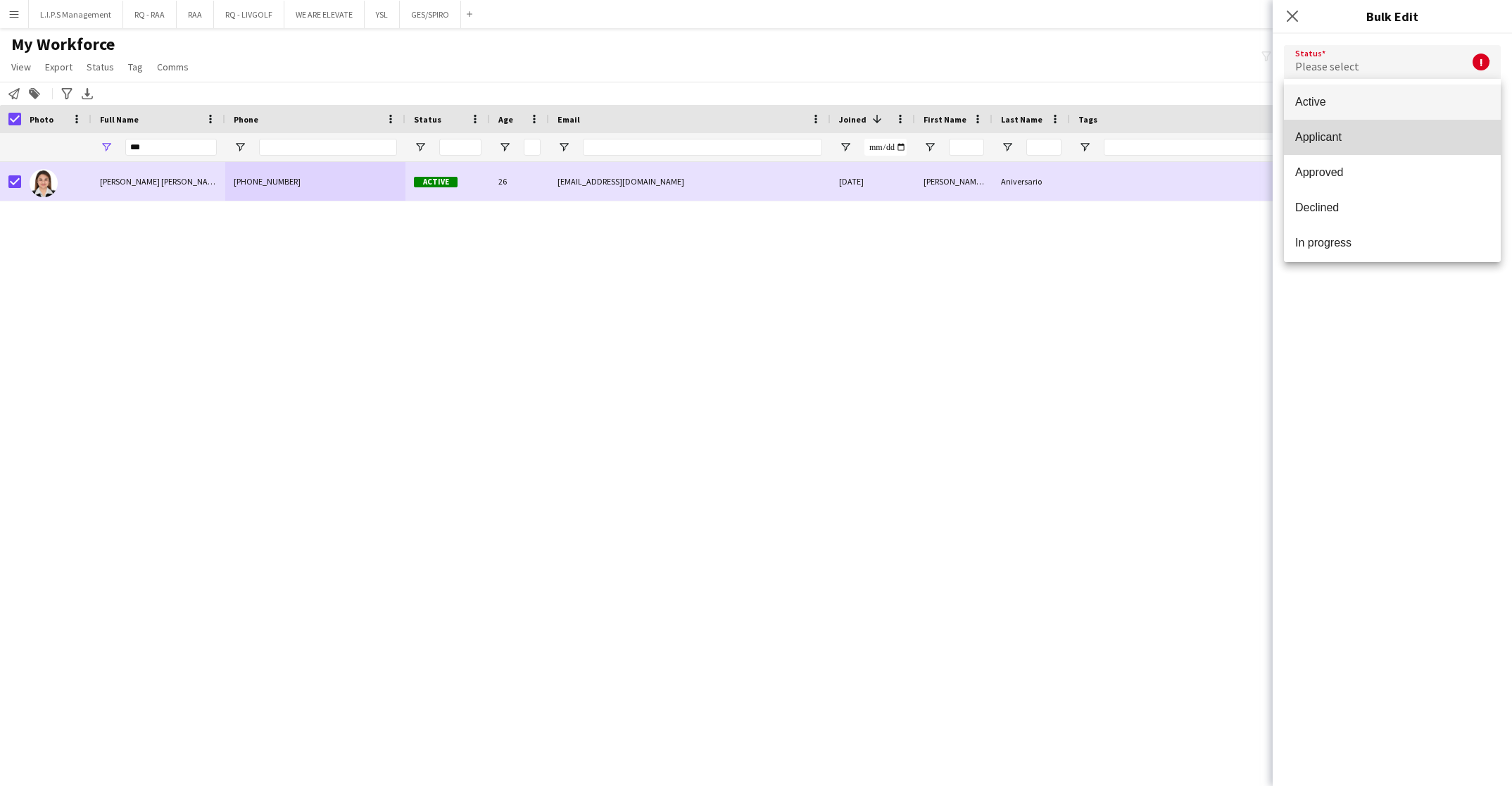
click at [1393, 144] on mat-option "Applicant" at bounding box center [1393, 137] width 217 height 36
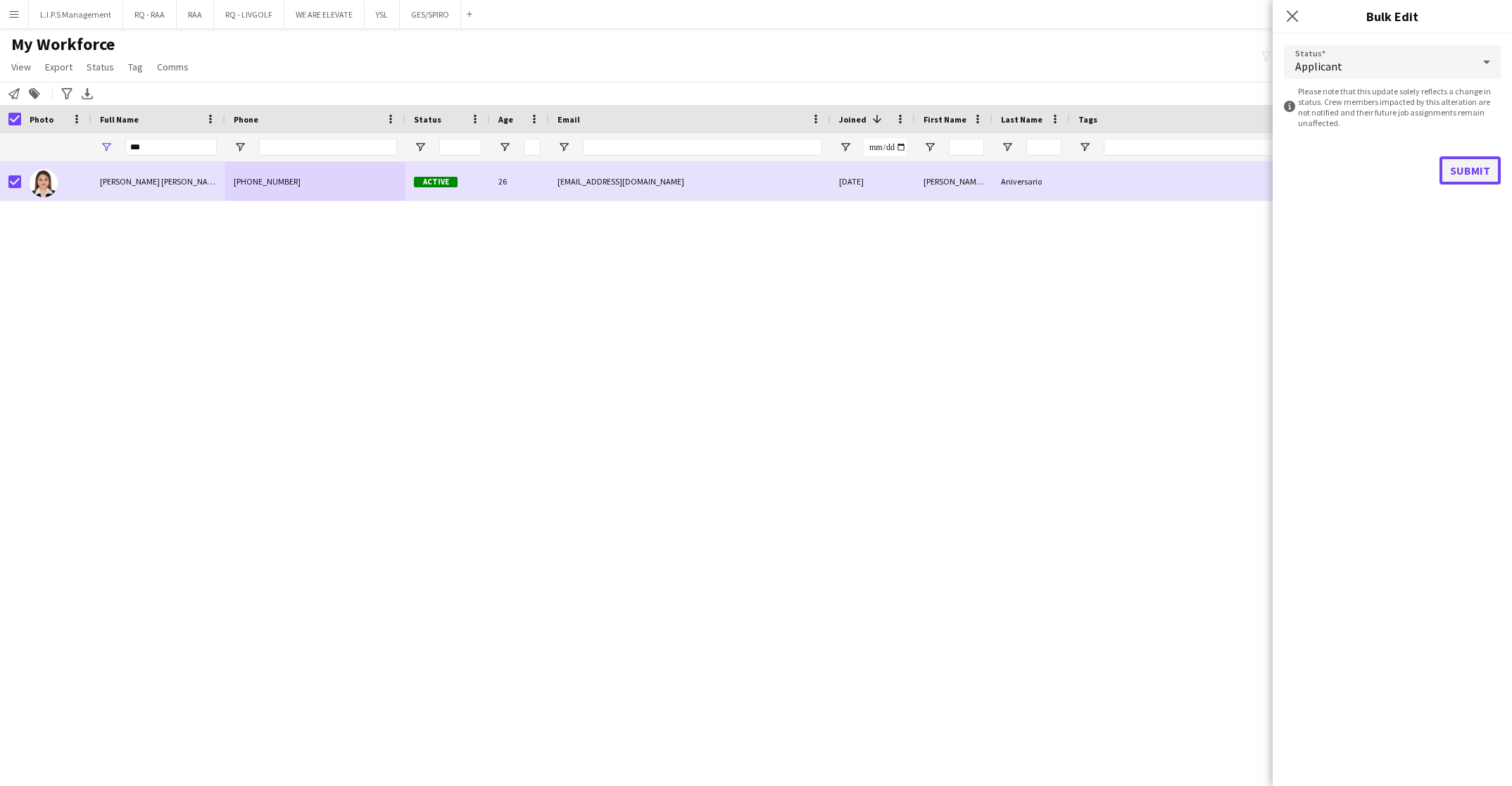
click at [1489, 165] on button "Submit" at bounding box center [1471, 171] width 61 height 29
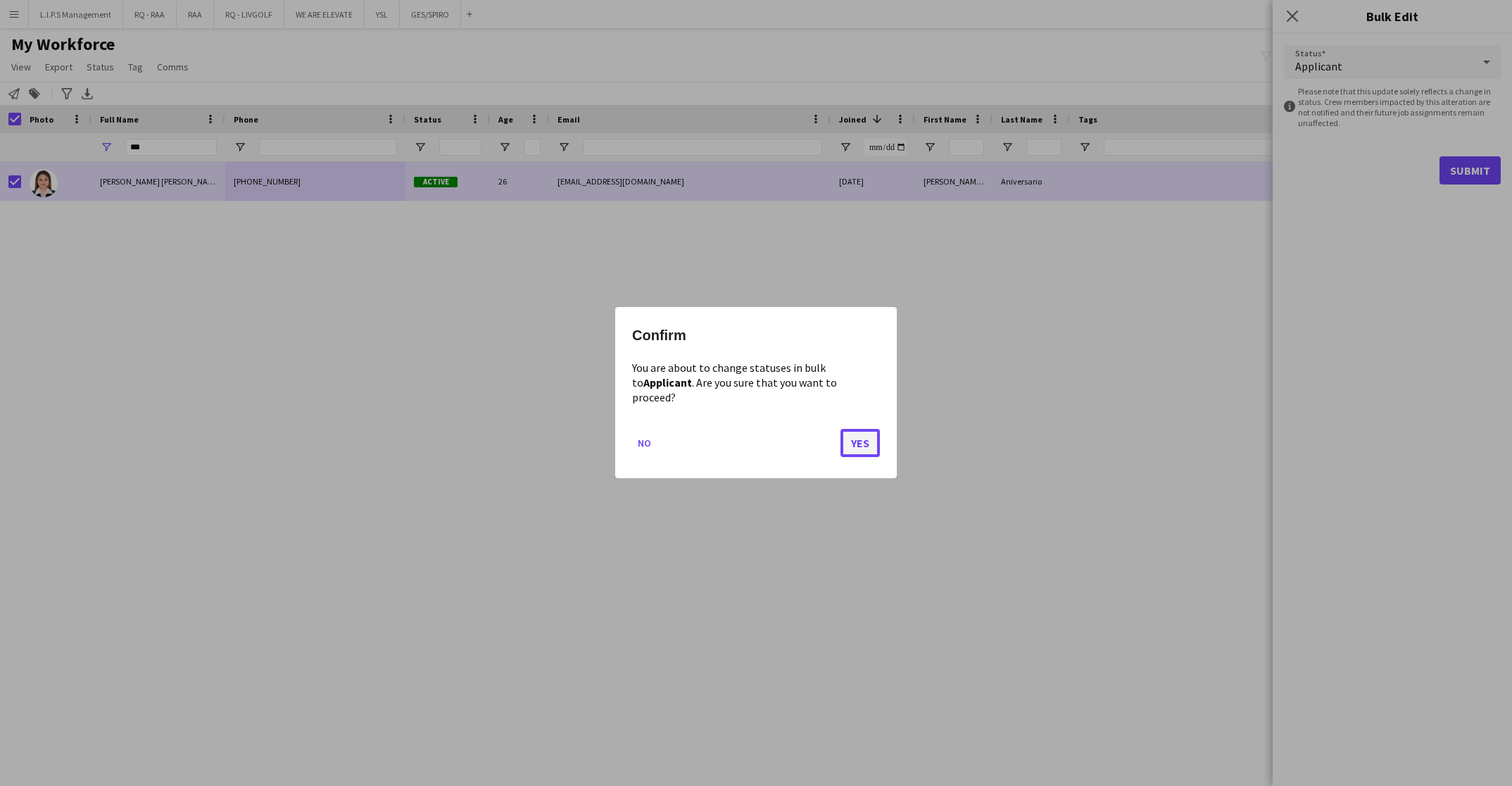
click at [843, 448] on button "Yes" at bounding box center [860, 444] width 39 height 29
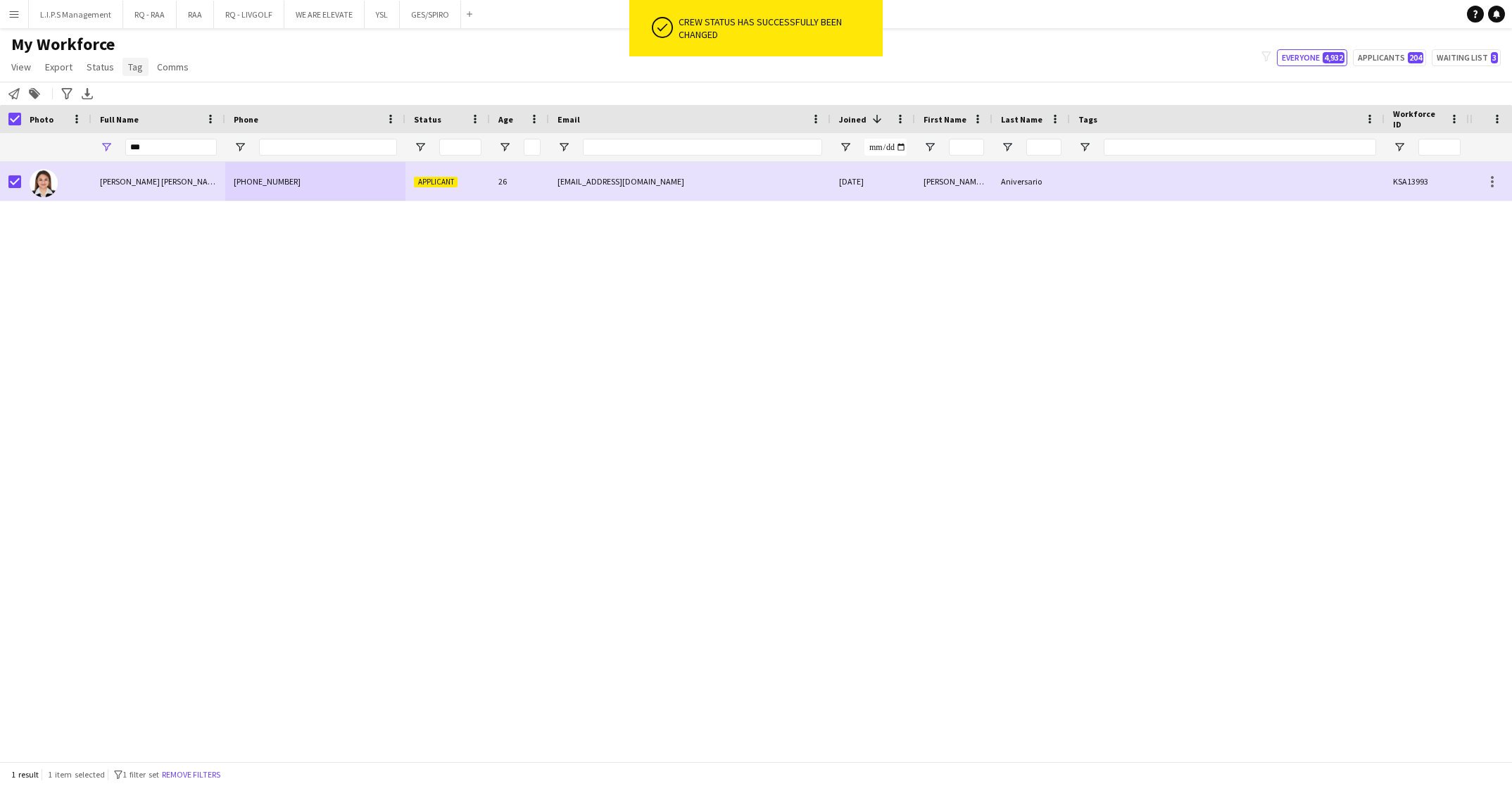
click at [136, 68] on span "Tag" at bounding box center [135, 66] width 15 height 13
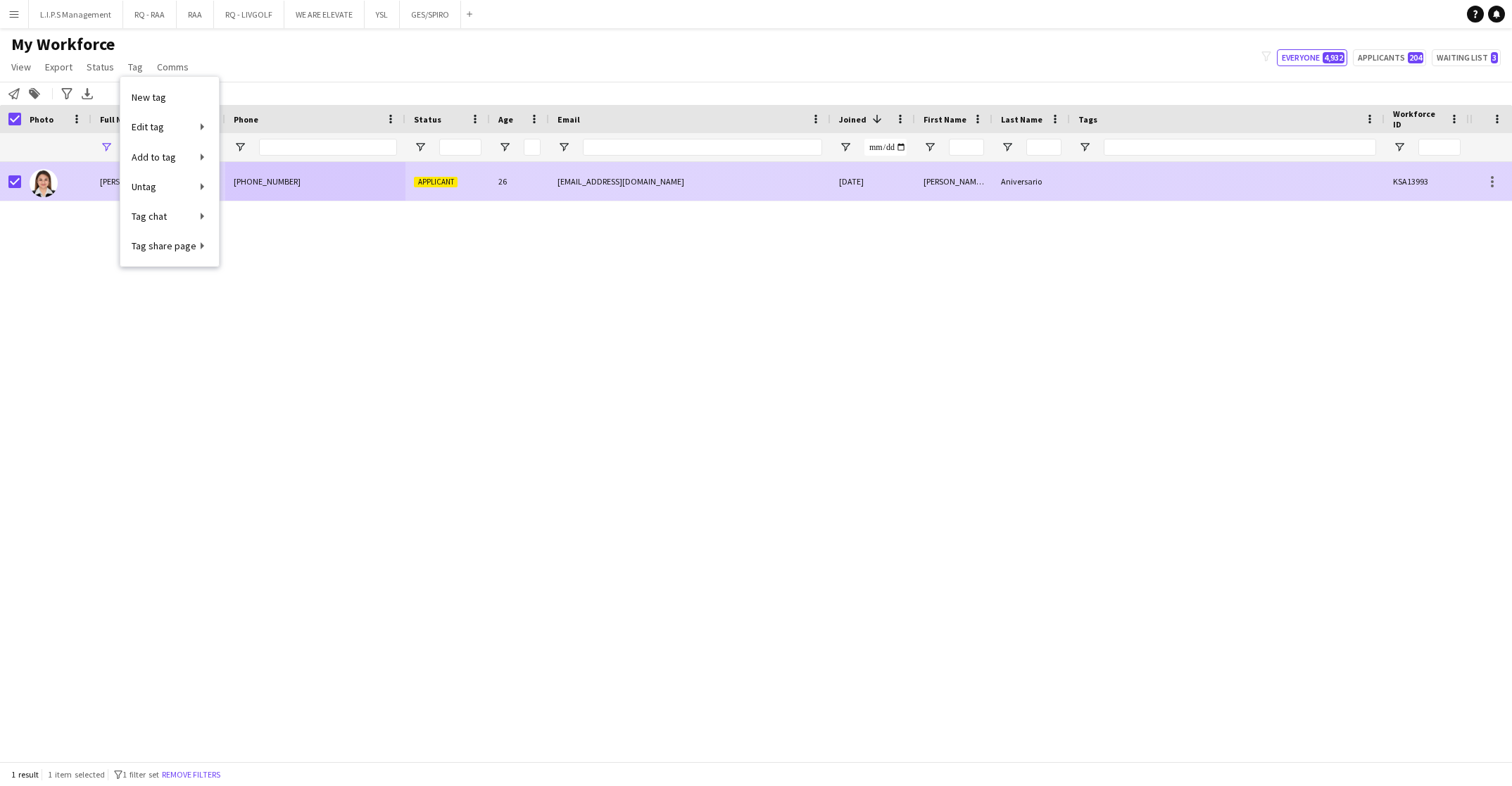
click at [92, 177] on div "Patricia Louise Aniversario" at bounding box center [159, 180] width 134 height 38
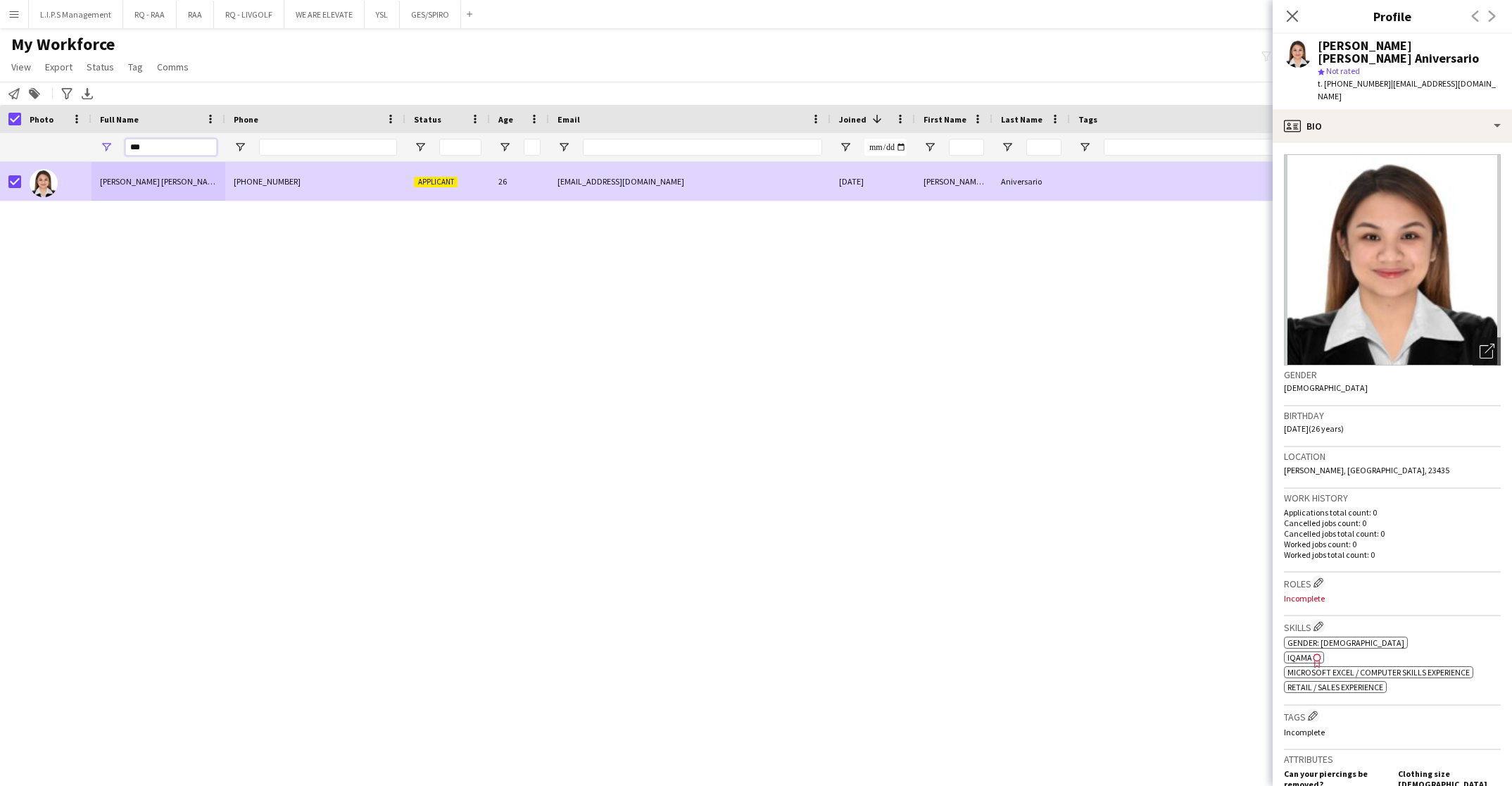
drag, startPoint x: 152, startPoint y: 150, endPoint x: 93, endPoint y: 134, distance: 61.1
click at [93, 134] on div "***" at bounding box center [159, 147] width 134 height 29
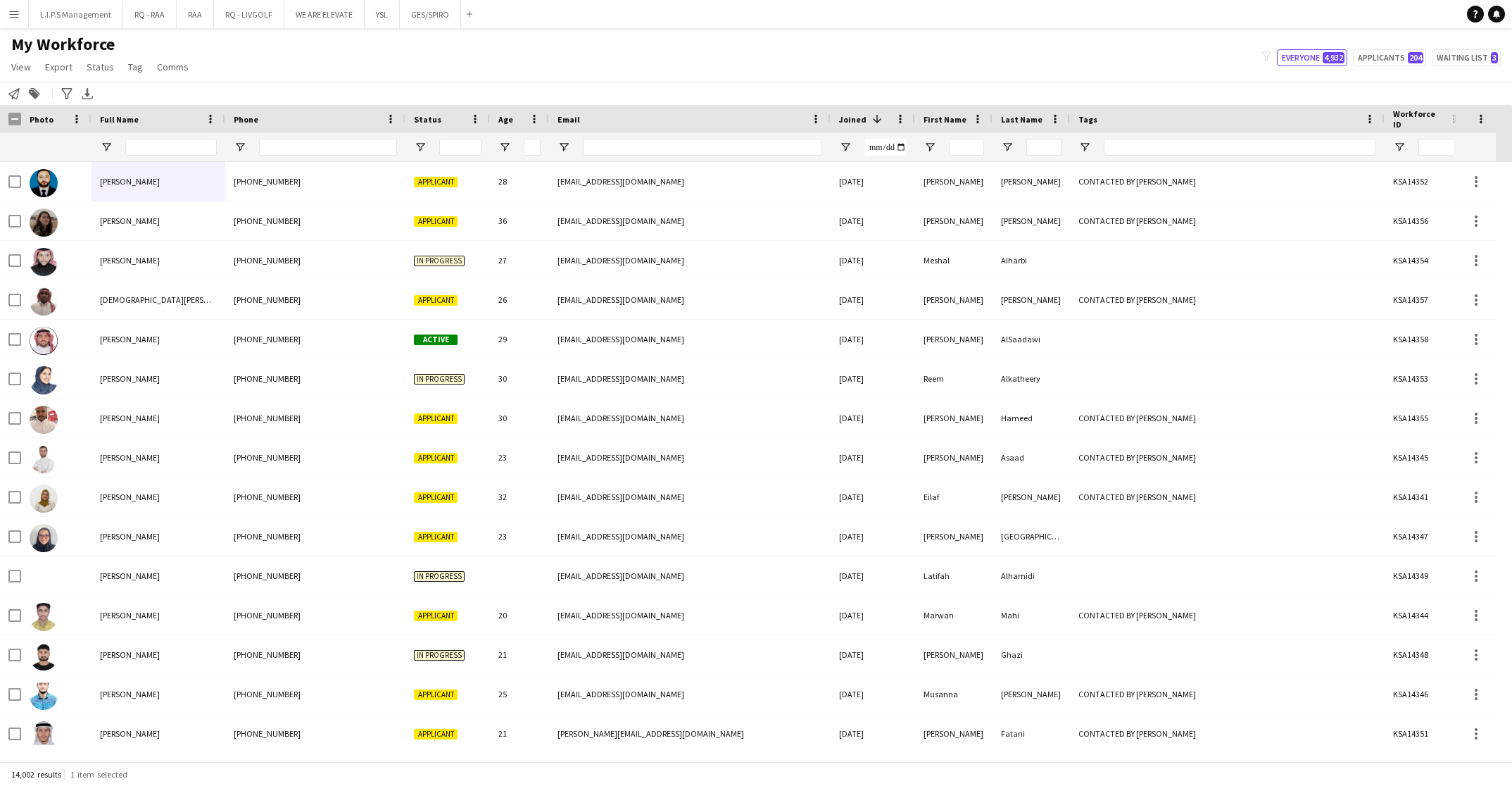
click at [533, 88] on div "Notify workforce Add to tag Search tags magnifier Add tag Advanced filters Adva…" at bounding box center [756, 94] width 1512 height 24
click at [1079, 147] on span "Open Filter Menu" at bounding box center [1084, 147] width 13 height 13
click at [1139, 234] on div "(Select All)" at bounding box center [1156, 233] width 111 height 11
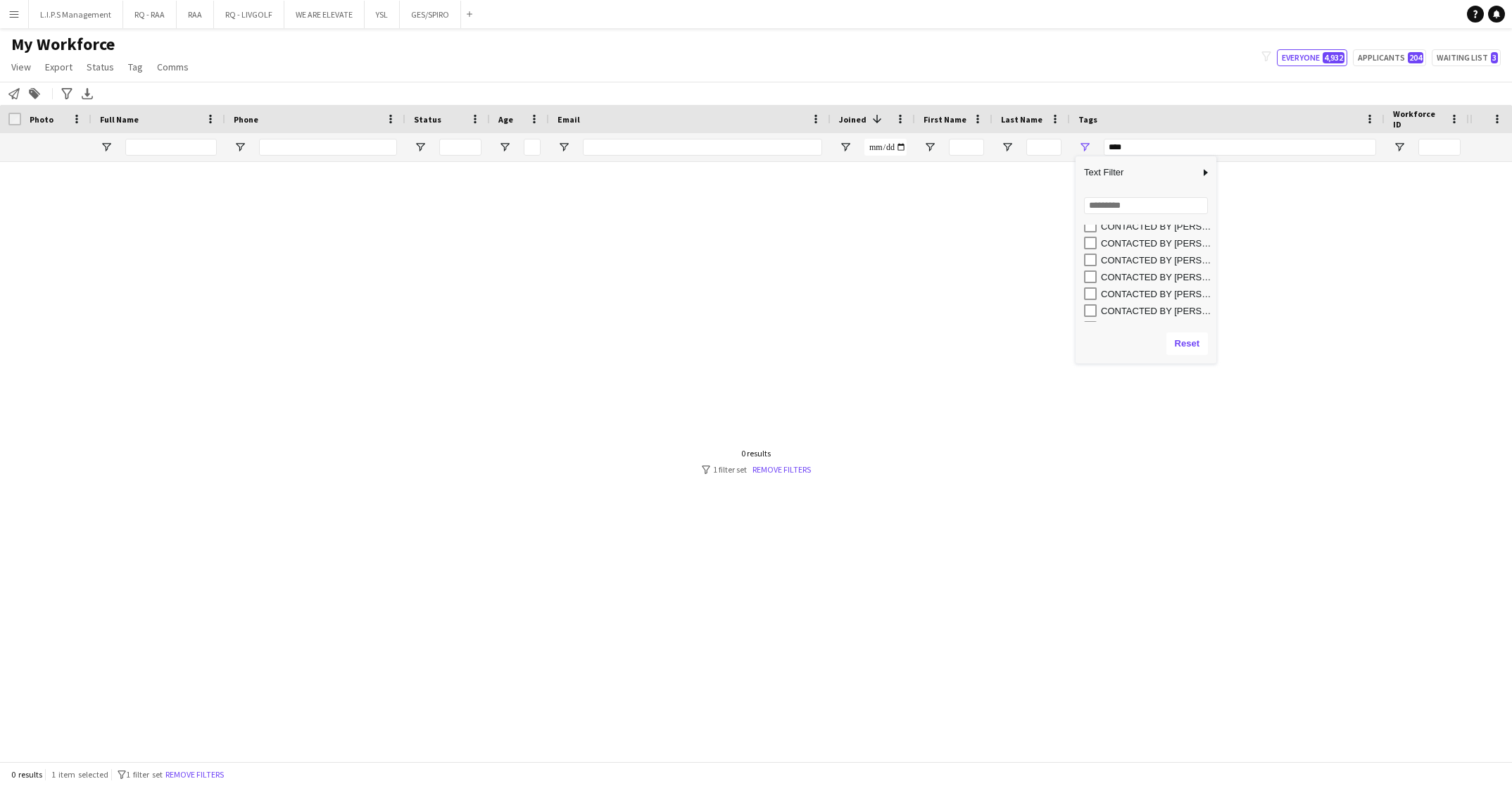
scroll to position [152, 0]
click at [1148, 300] on div "CONTACTED BY [PERSON_NAME]" at bounding box center [1156, 301] width 111 height 11
type input "**********"
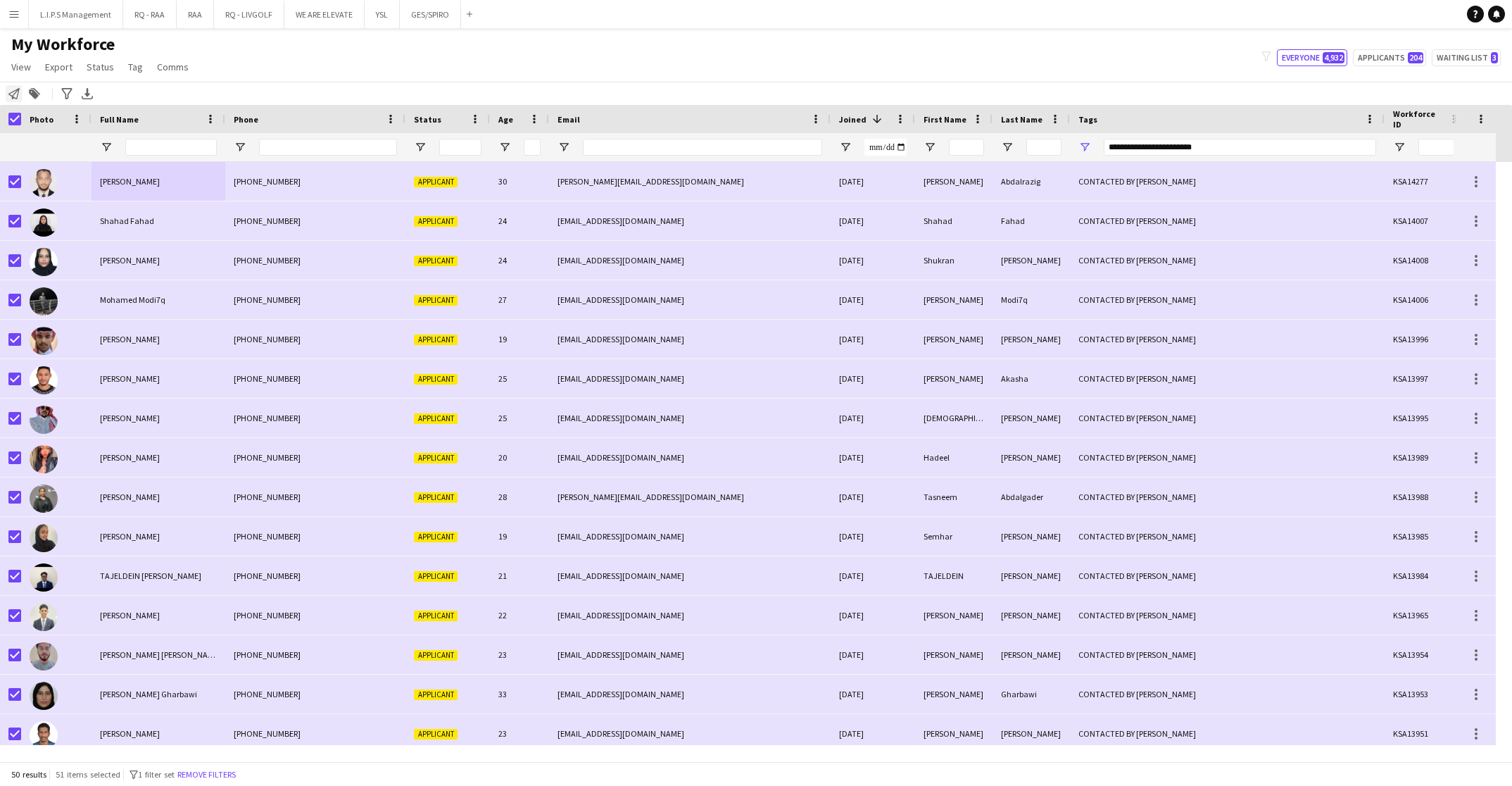
click at [16, 100] on div "Notify workforce" at bounding box center [14, 93] width 17 height 17
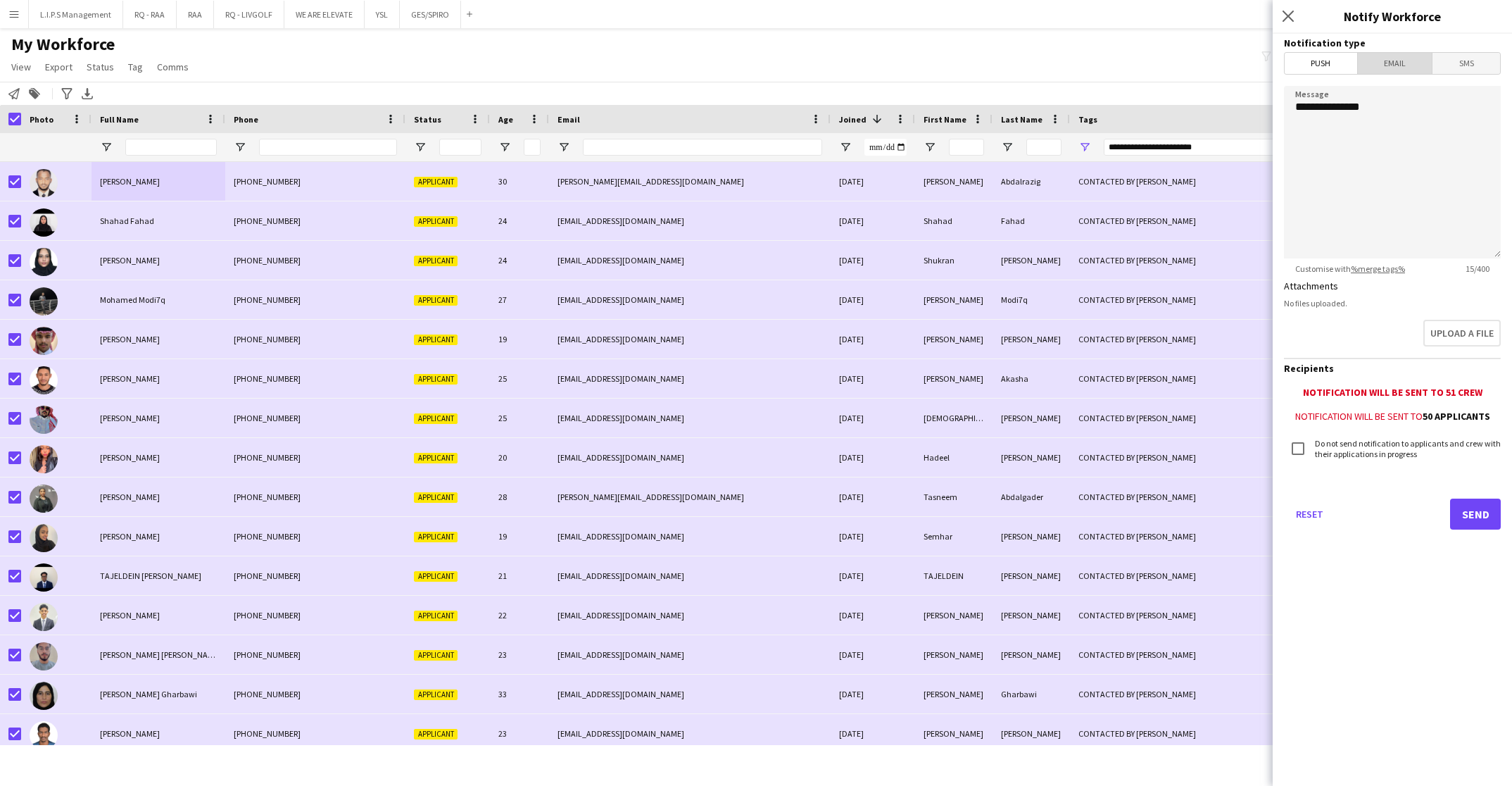
click at [1403, 57] on span "Email" at bounding box center [1396, 63] width 75 height 21
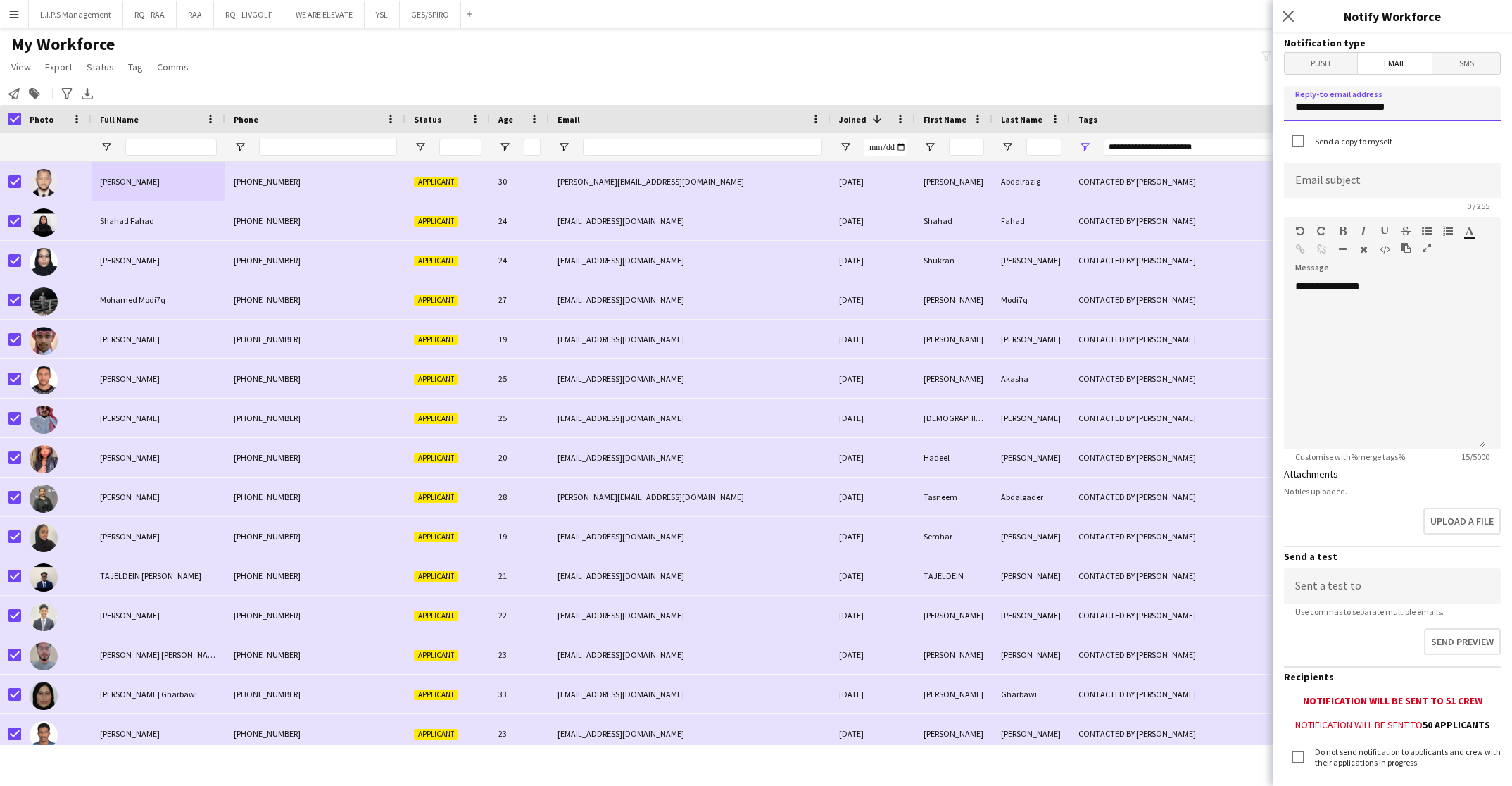
click at [1412, 113] on input "**********" at bounding box center [1393, 104] width 217 height 36
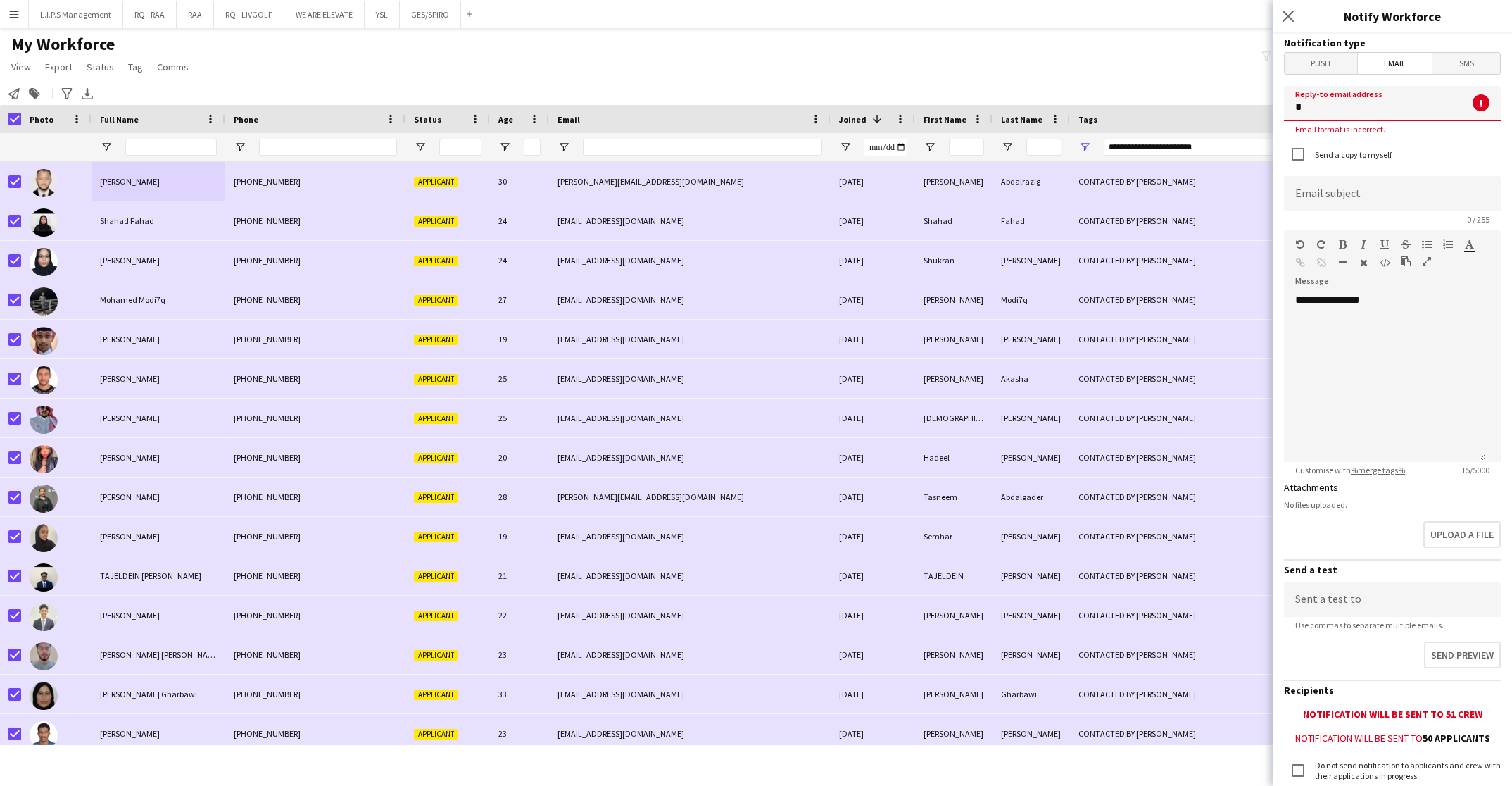
type input "**********"
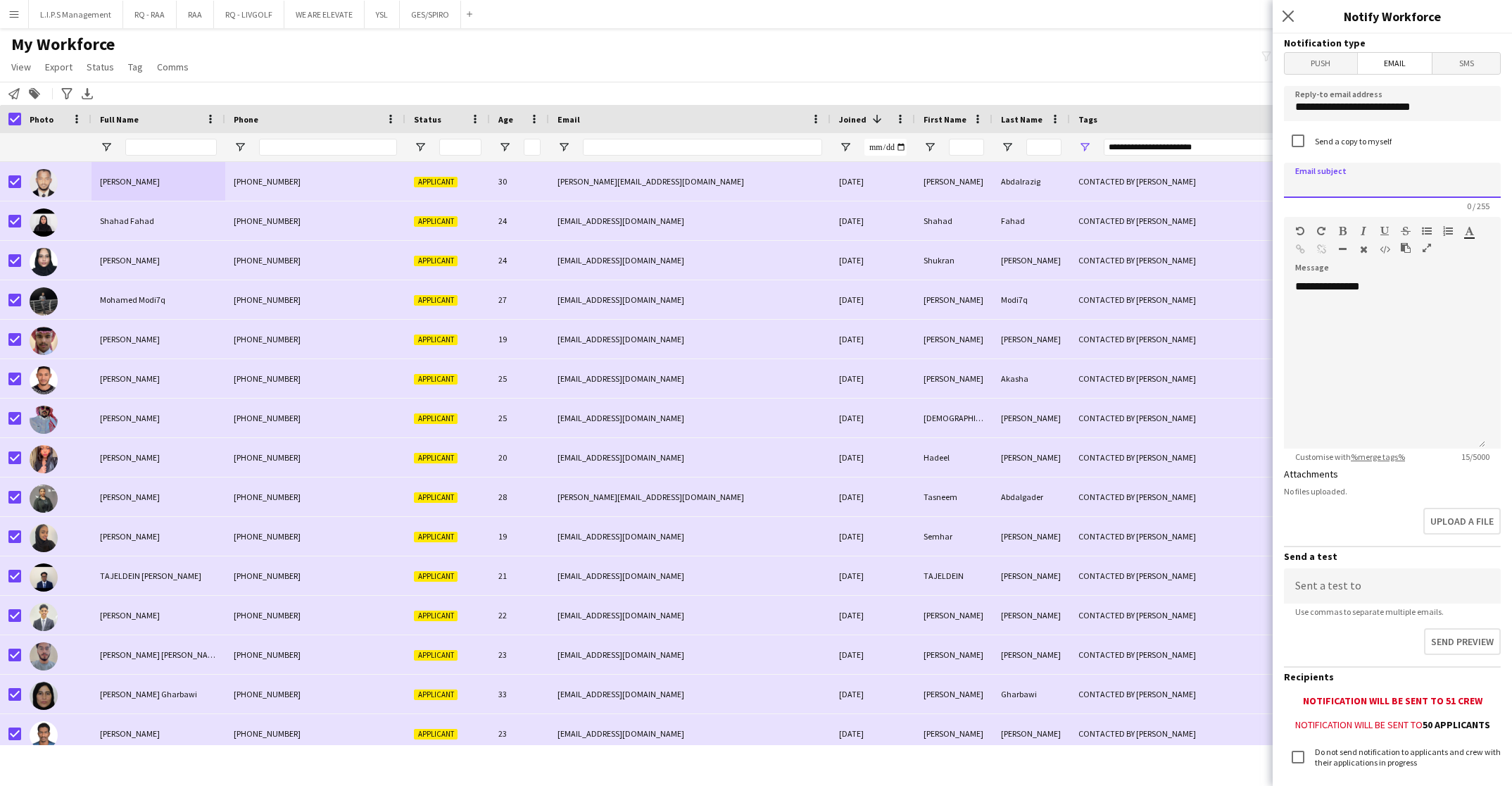
click at [1396, 179] on input at bounding box center [1393, 180] width 217 height 36
type input "*"
type input "**********"
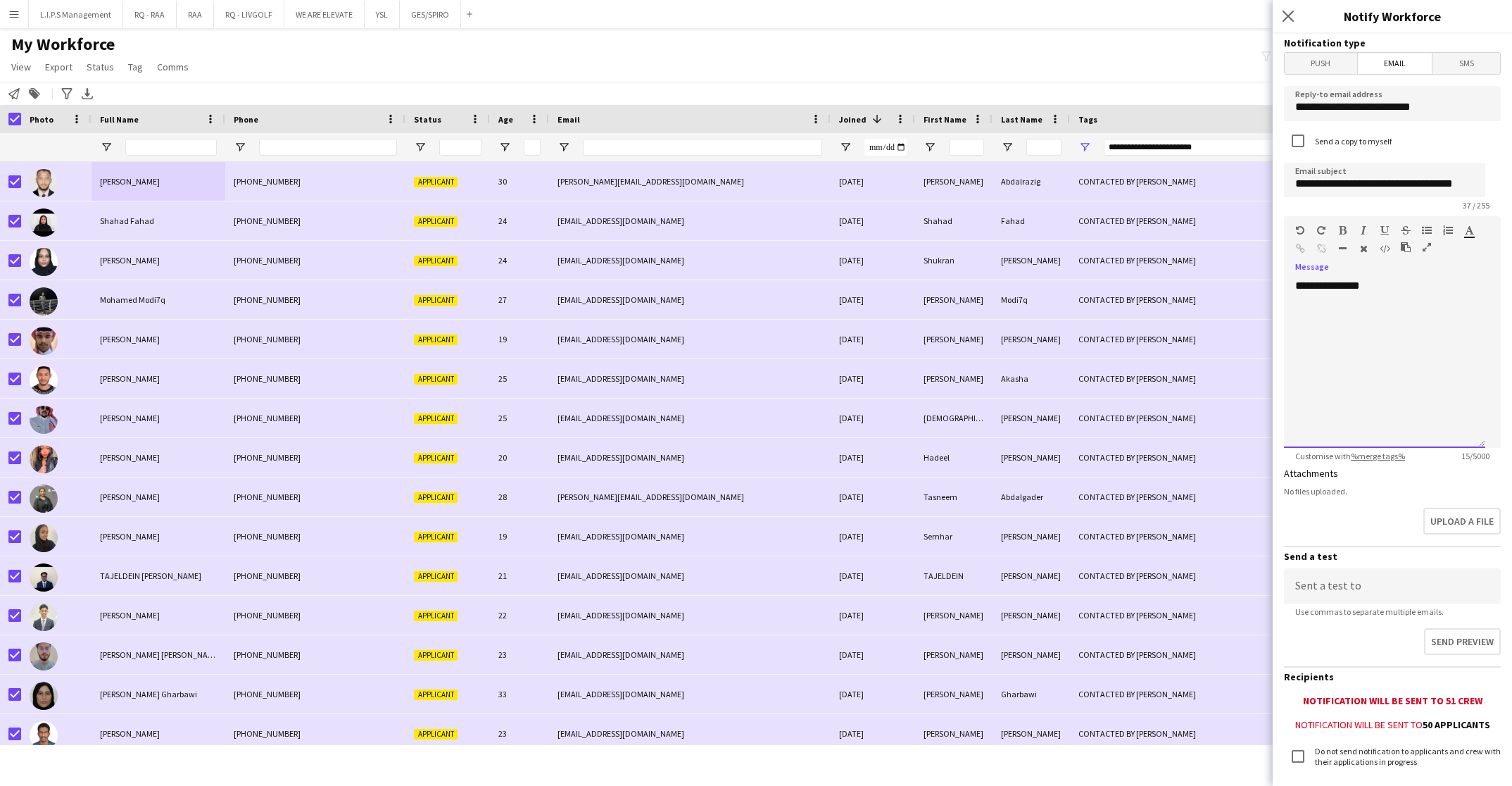
click at [1427, 305] on div "**********" at bounding box center [1385, 363] width 201 height 169
click at [1367, 307] on div at bounding box center [1384, 314] width 178 height 14
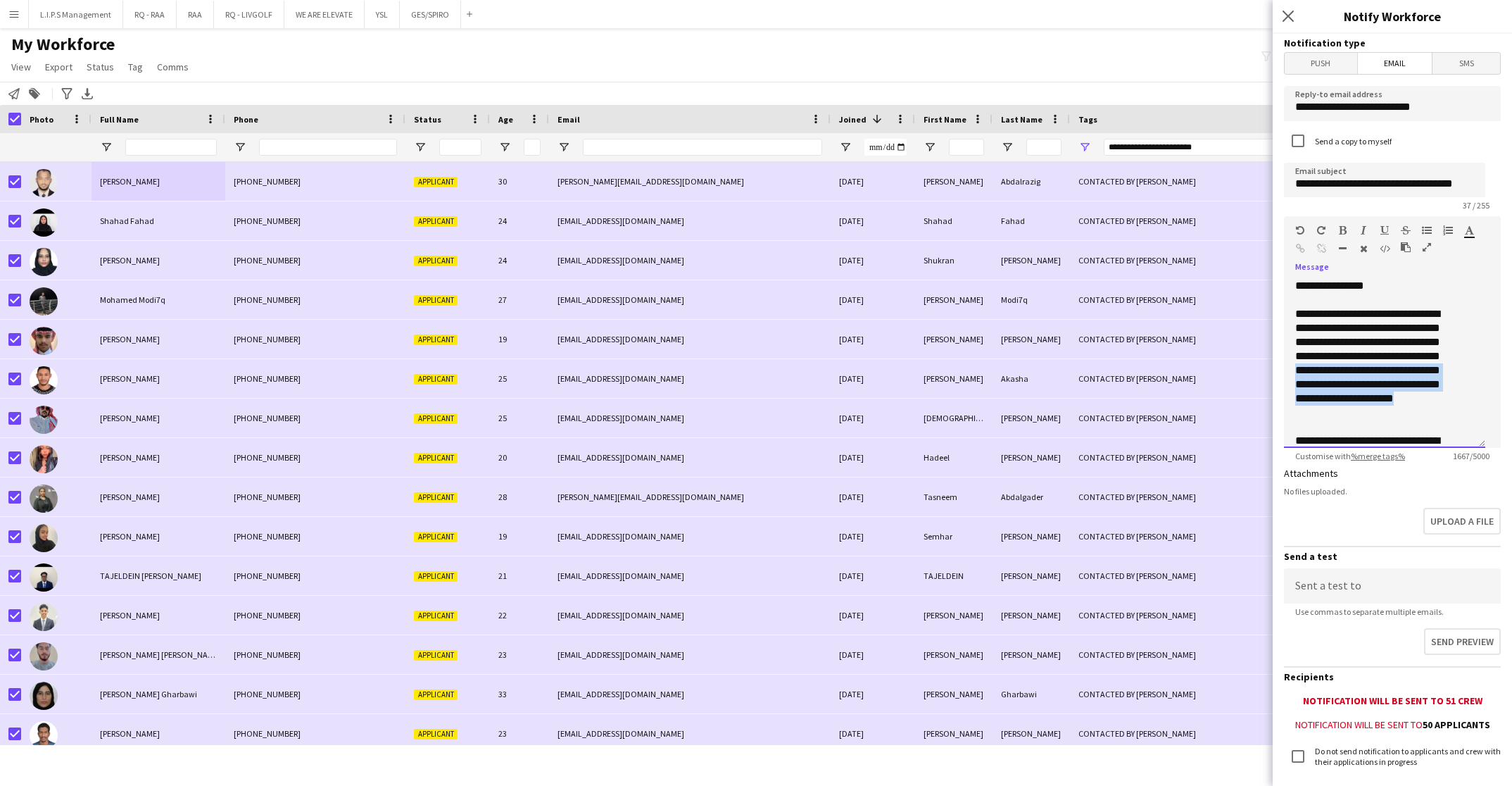
drag, startPoint x: 1377, startPoint y: 414, endPoint x: 1360, endPoint y: 374, distance: 43.5
click at [1360, 374] on div "**********" at bounding box center [1376, 363] width 163 height 112
click at [1358, 416] on div "**********" at bounding box center [1376, 363] width 163 height 112
drag, startPoint x: 1358, startPoint y: 416, endPoint x: 1368, endPoint y: 329, distance: 87.6
click at [1368, 329] on div "**********" at bounding box center [1376, 363] width 163 height 112
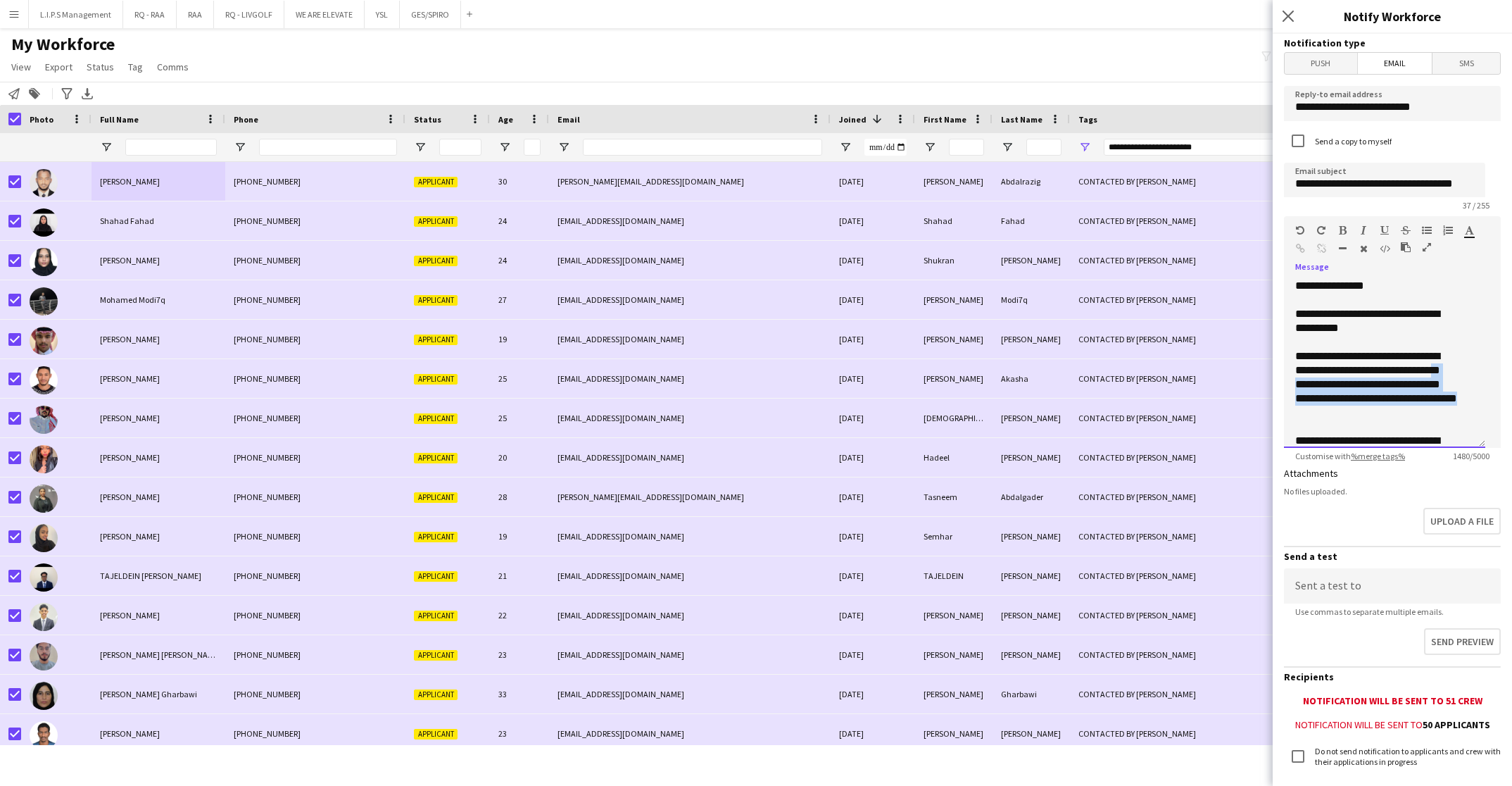
drag, startPoint x: 1356, startPoint y: 381, endPoint x: 1405, endPoint y: 411, distance: 57.5
click at [1405, 411] on div "**********" at bounding box center [1376, 384] width 163 height 70
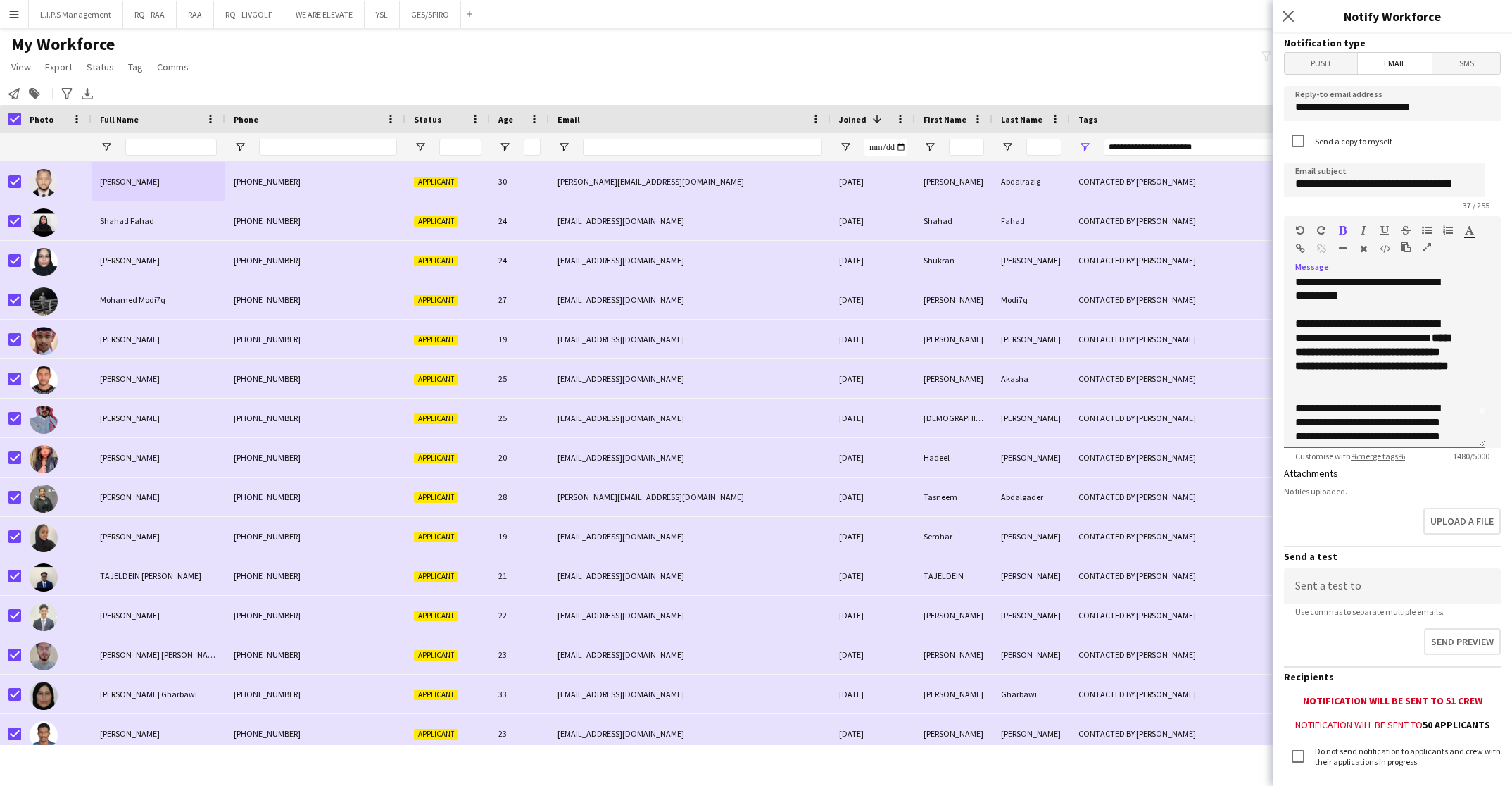
click at [1405, 411] on div "**********" at bounding box center [1376, 436] width 163 height 70
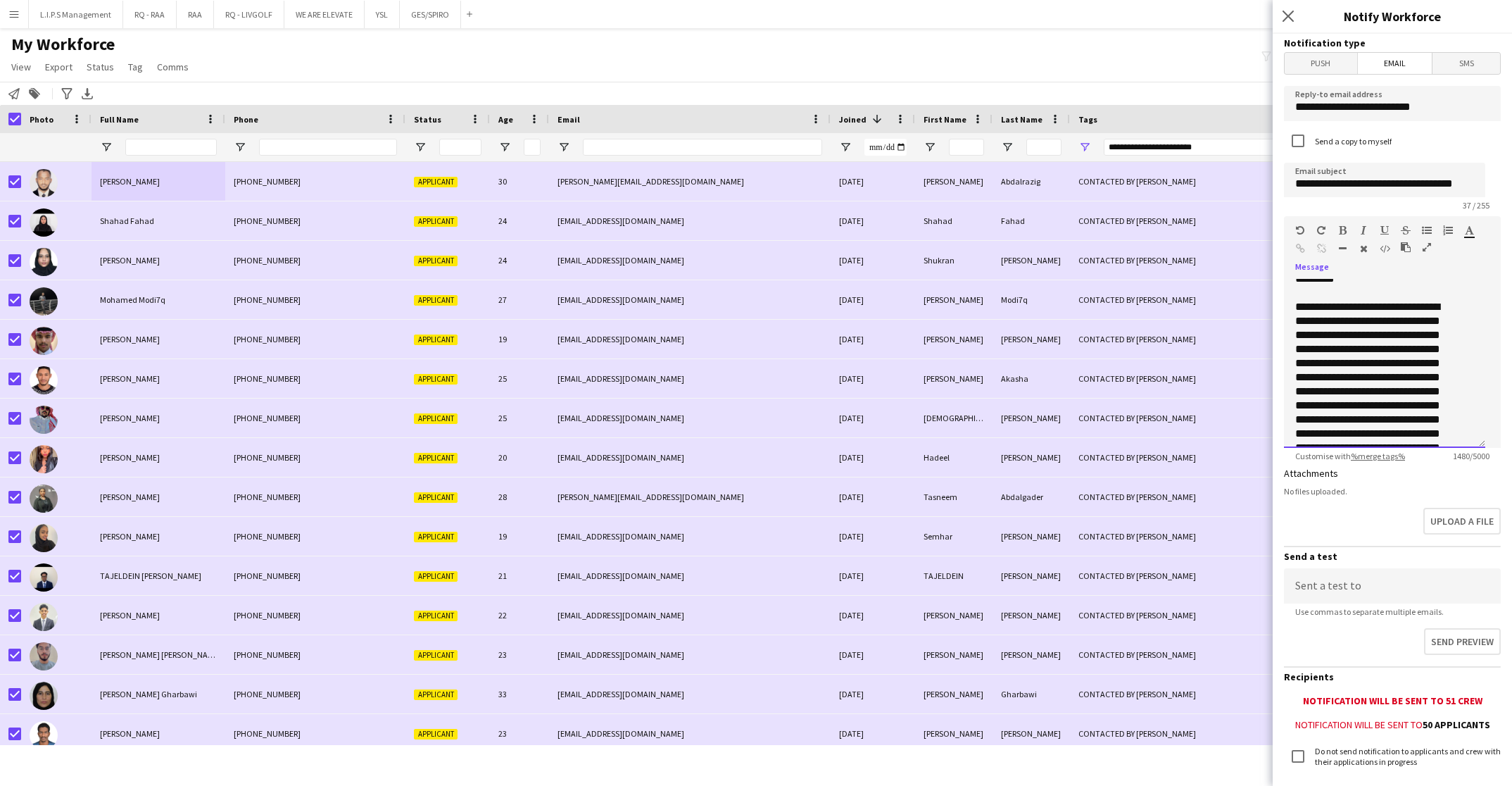
scroll to position [221, 0]
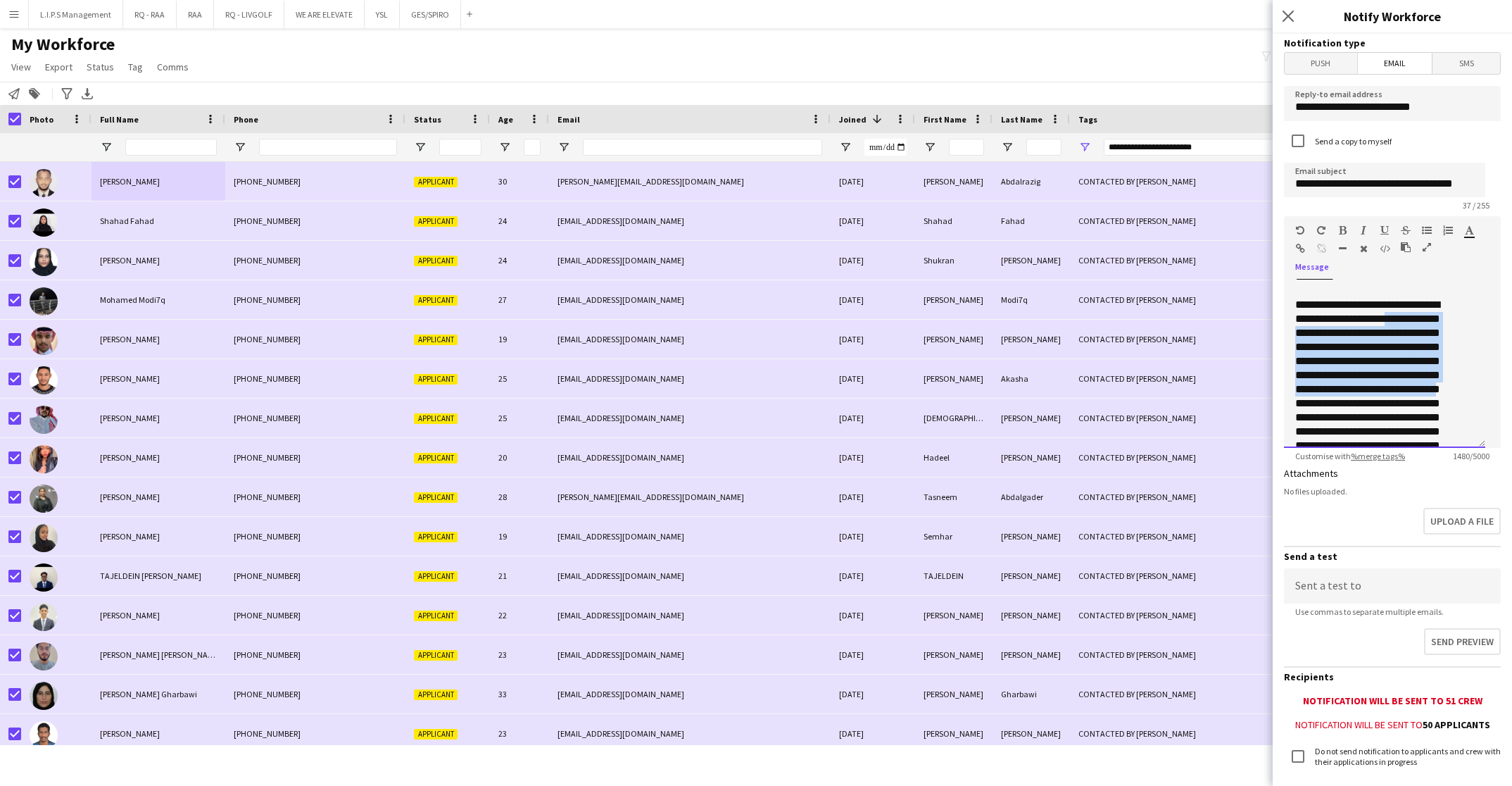
drag, startPoint x: 1404, startPoint y: 311, endPoint x: 1463, endPoint y: 387, distance: 96.2
click at [1463, 387] on div "**********" at bounding box center [1385, 363] width 201 height 169
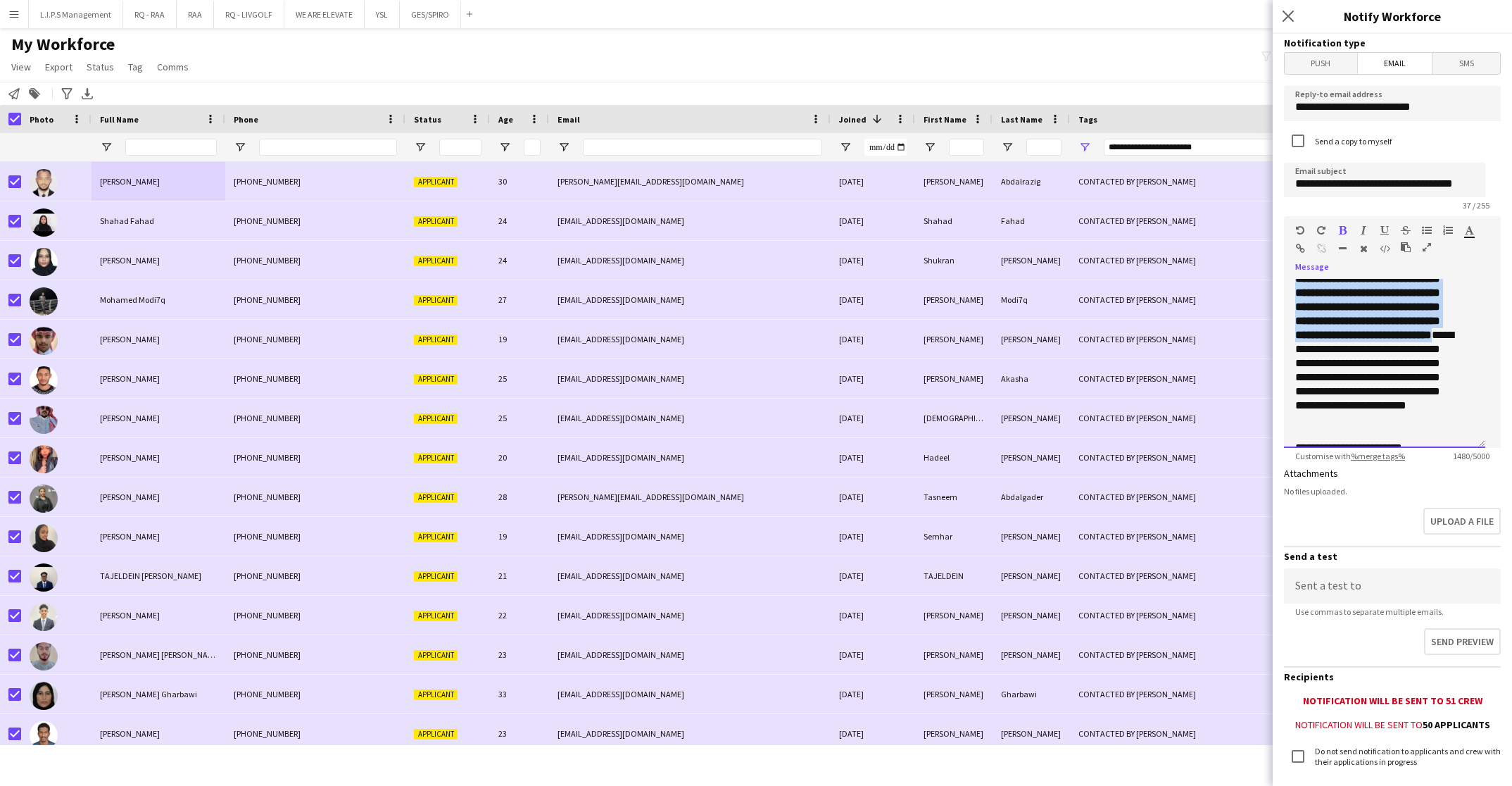
scroll to position [280, 0]
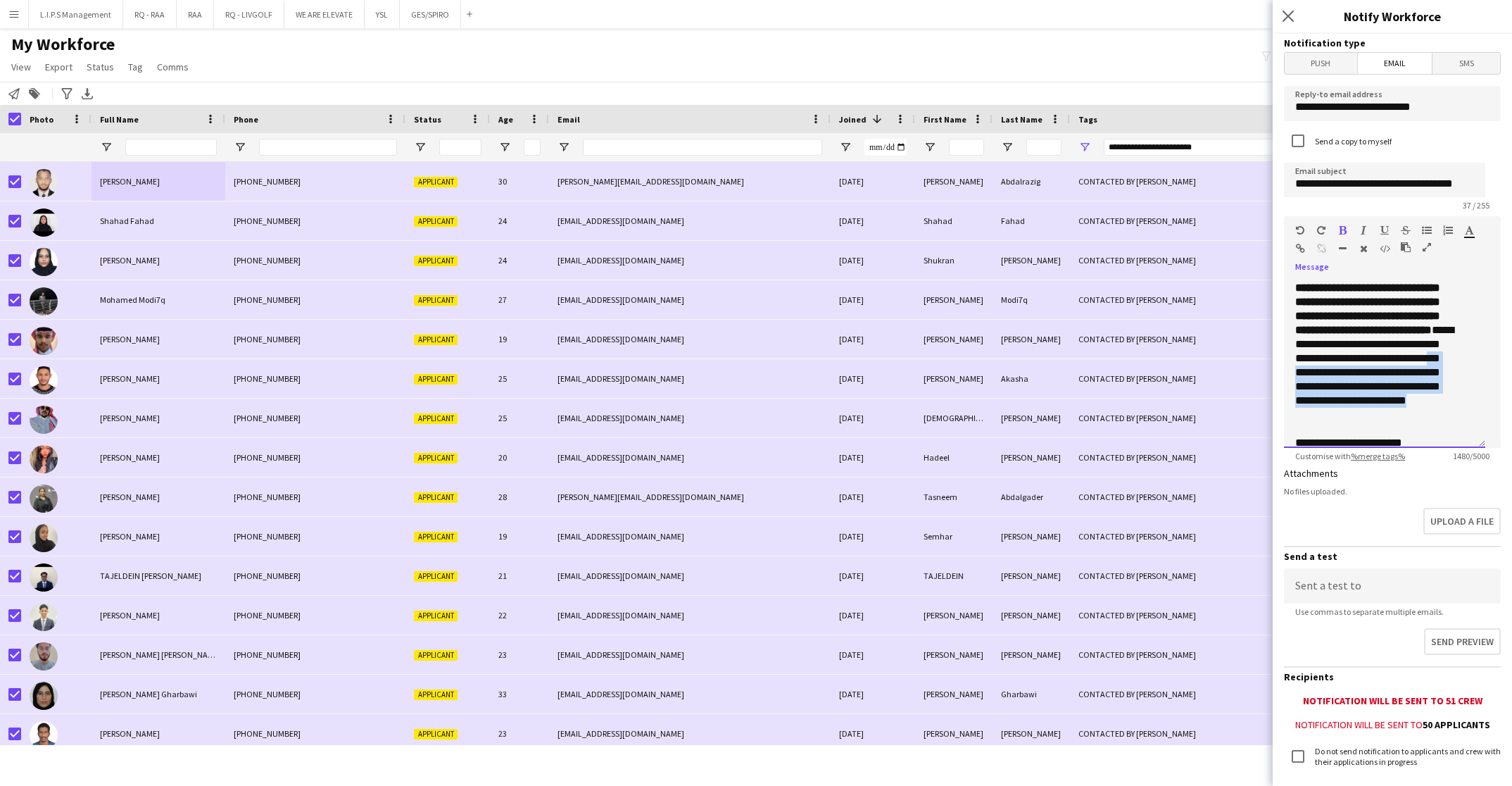
drag, startPoint x: 1455, startPoint y: 413, endPoint x: 1277, endPoint y: 381, distance: 180.9
click at [1277, 381] on form "**********" at bounding box center [1392, 455] width 240 height 843
click at [1383, 391] on b "**********" at bounding box center [1370, 380] width 150 height 53
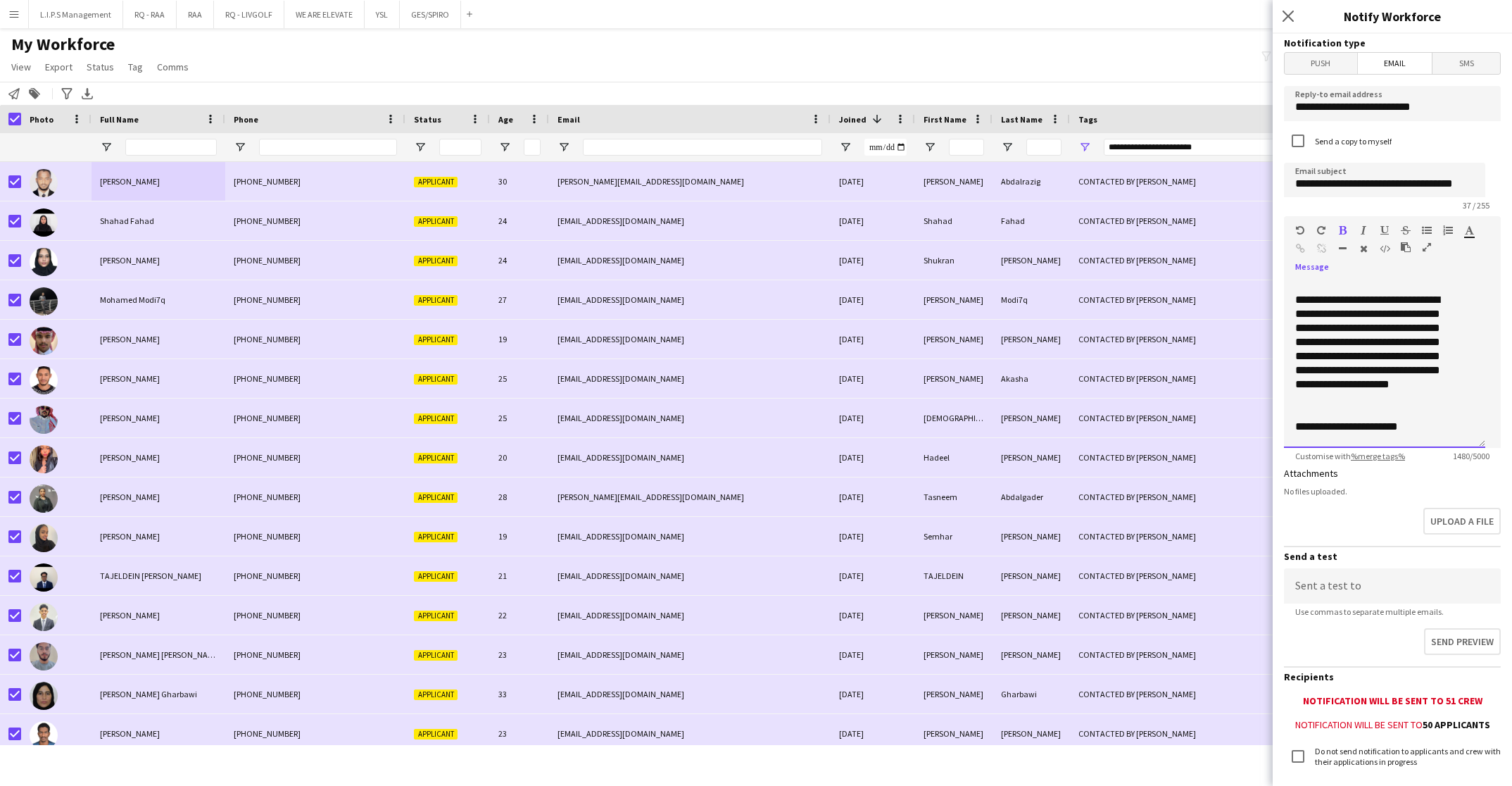
scroll to position [675, 0]
click at [1383, 300] on div "**********" at bounding box center [1376, 351] width 163 height 112
click at [1392, 398] on div "**********" at bounding box center [1376, 351] width 163 height 112
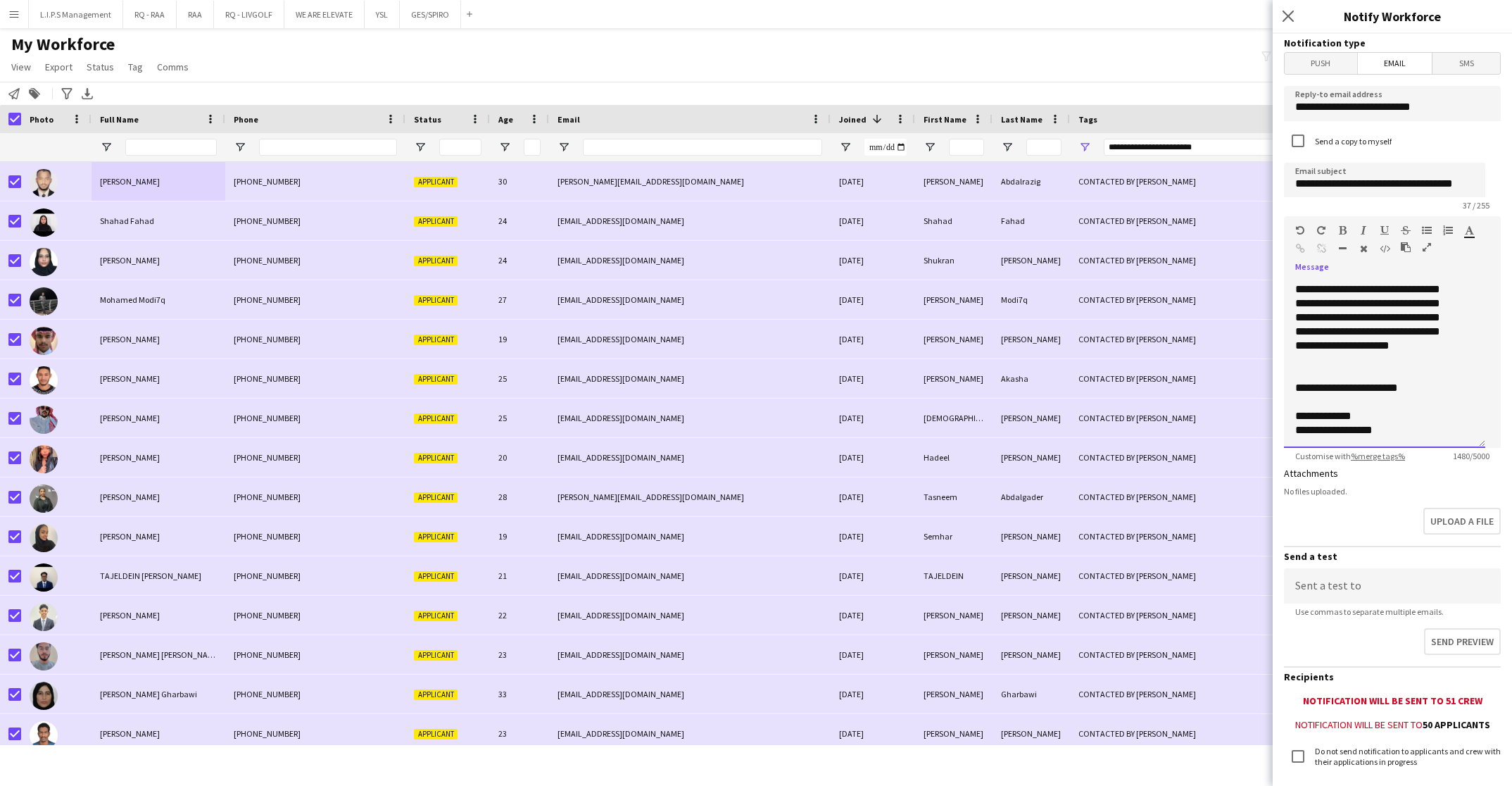
scroll to position [87, 0]
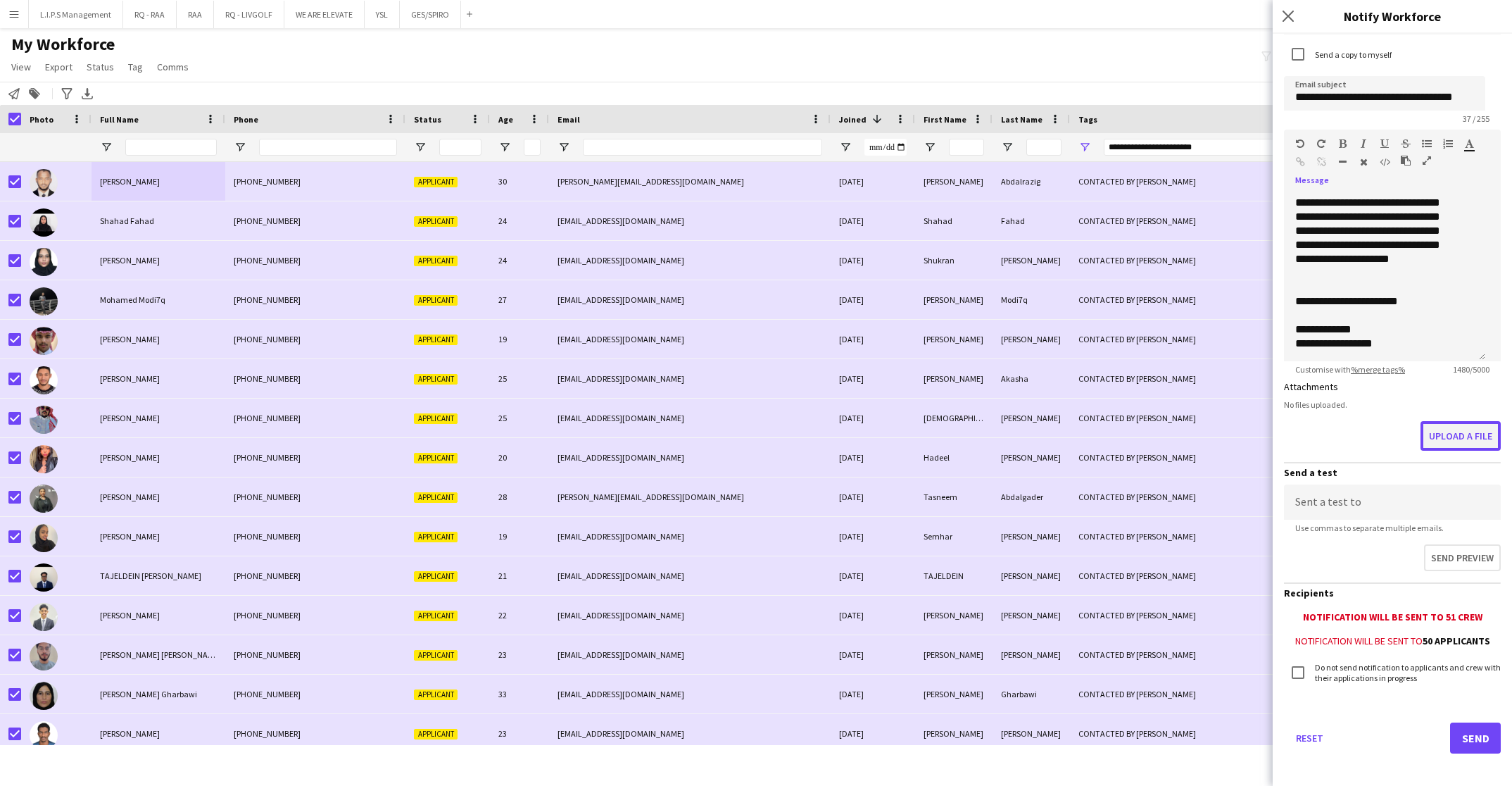
click at [1460, 431] on button "Upload a file" at bounding box center [1460, 436] width 80 height 30
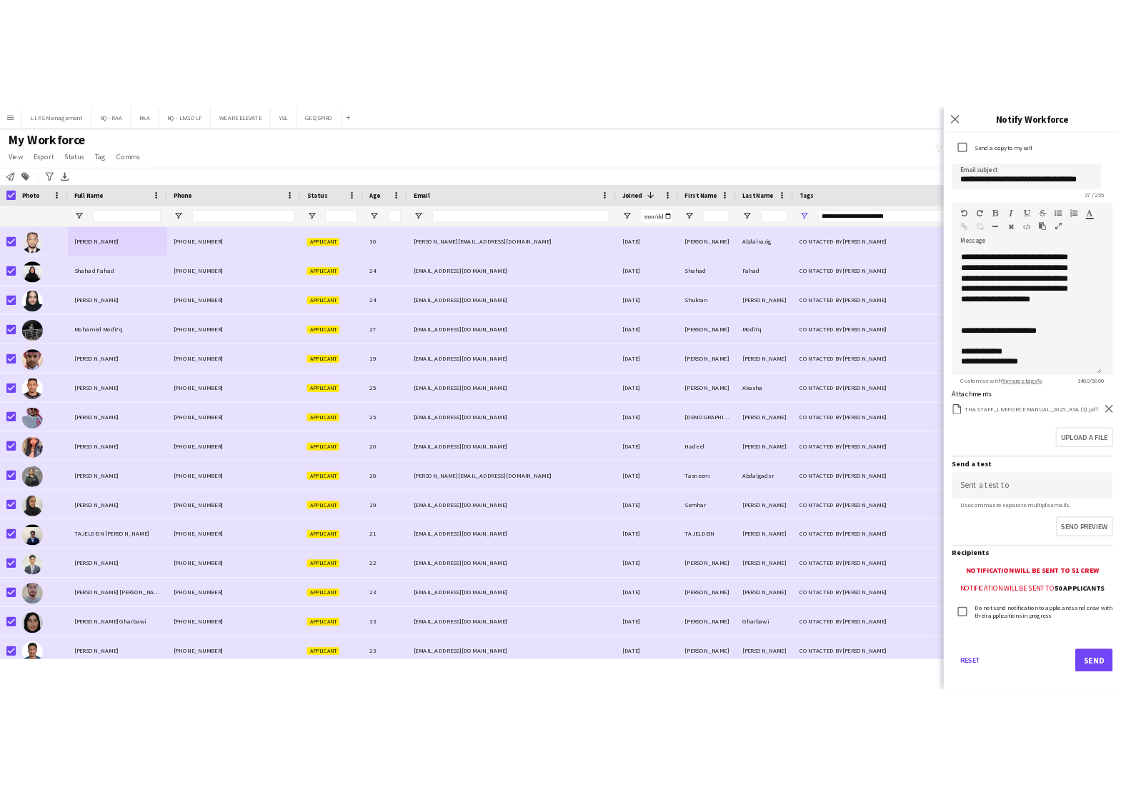
scroll to position [107, 0]
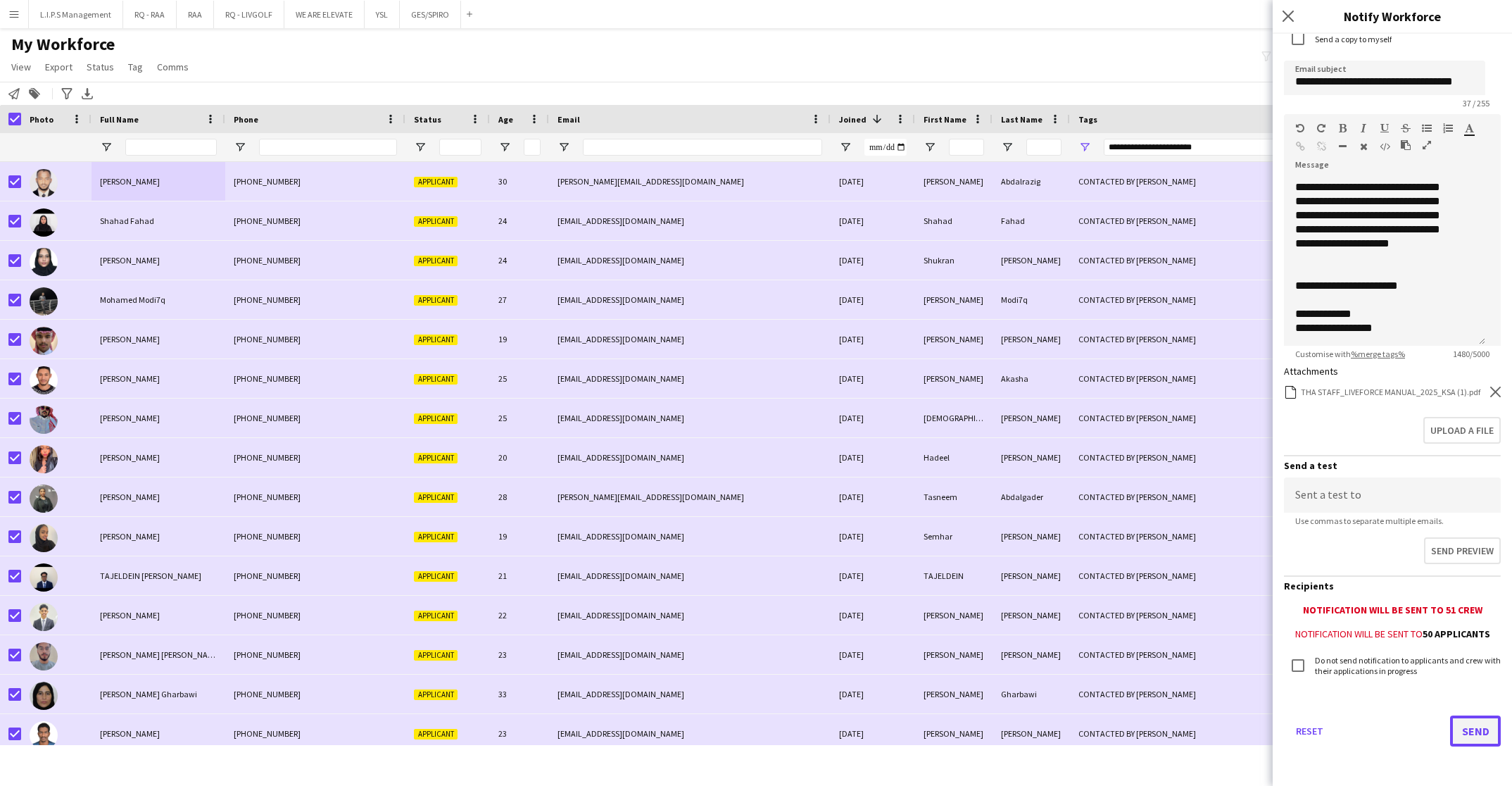
click at [1457, 727] on button "Send" at bounding box center [1475, 731] width 50 height 31
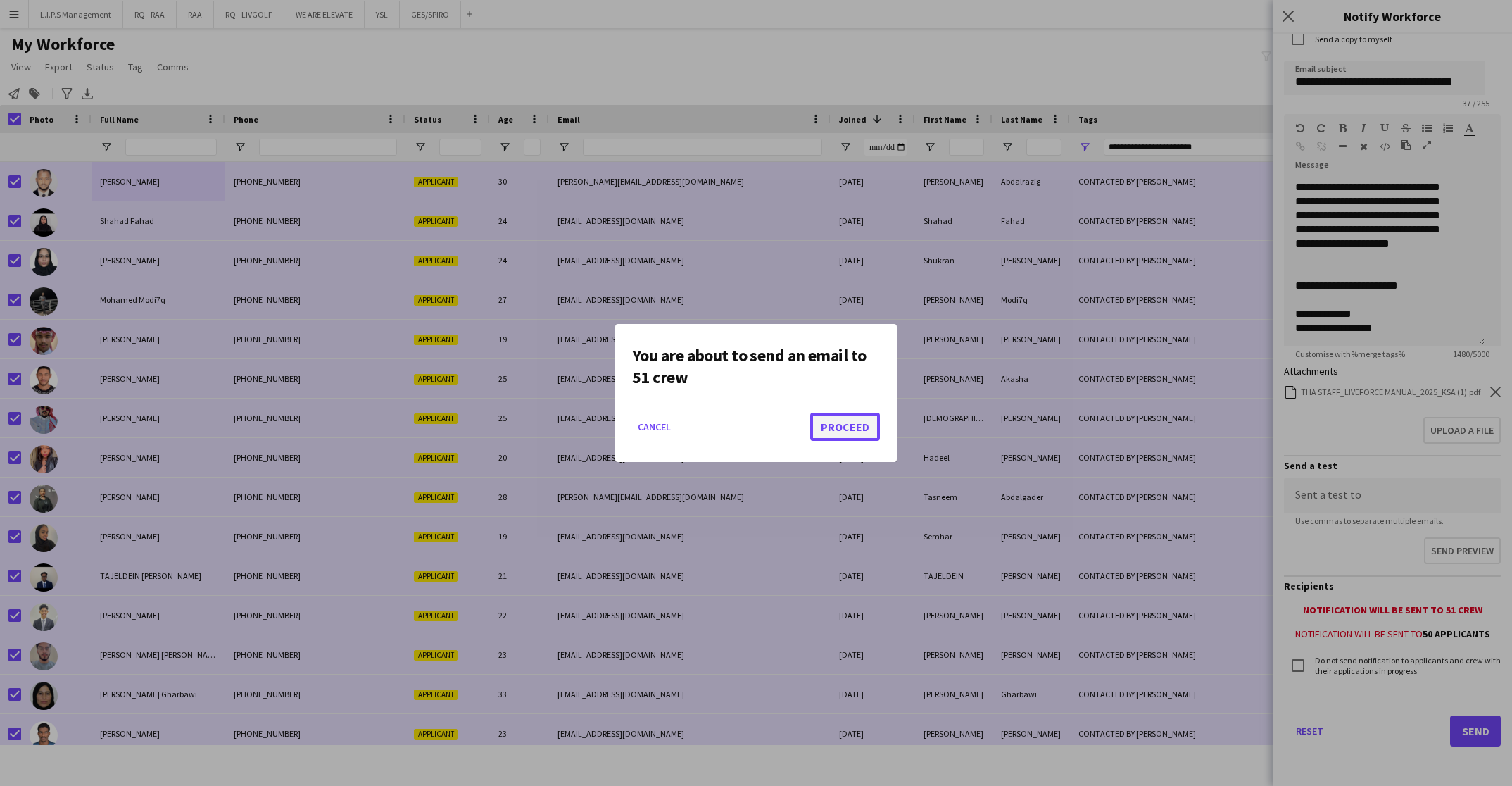
click at [843, 426] on button "Proceed" at bounding box center [845, 427] width 70 height 29
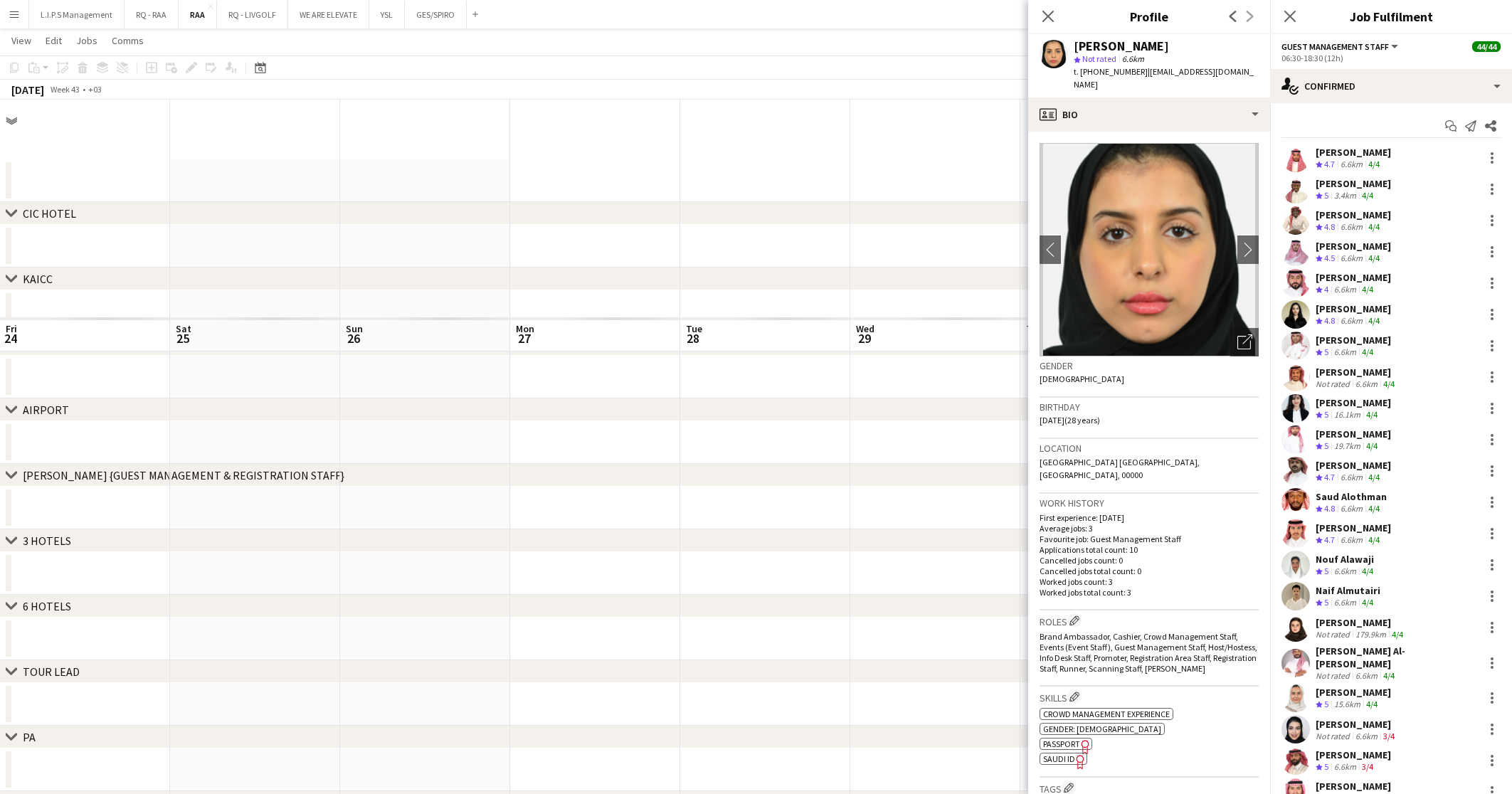
scroll to position [218, 0]
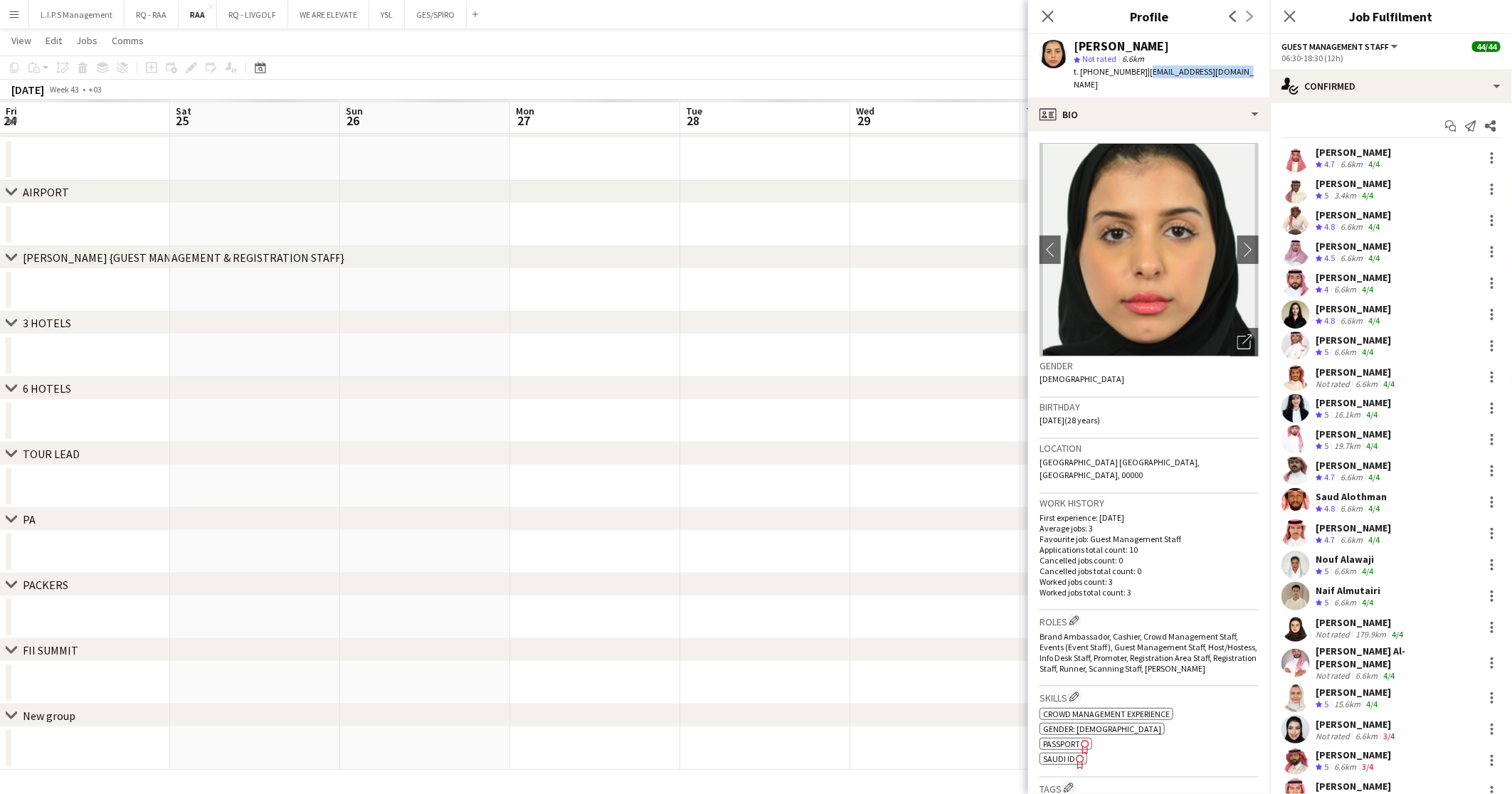
click at [340, 116] on app-date-cell at bounding box center [424, 94] width 170 height 43
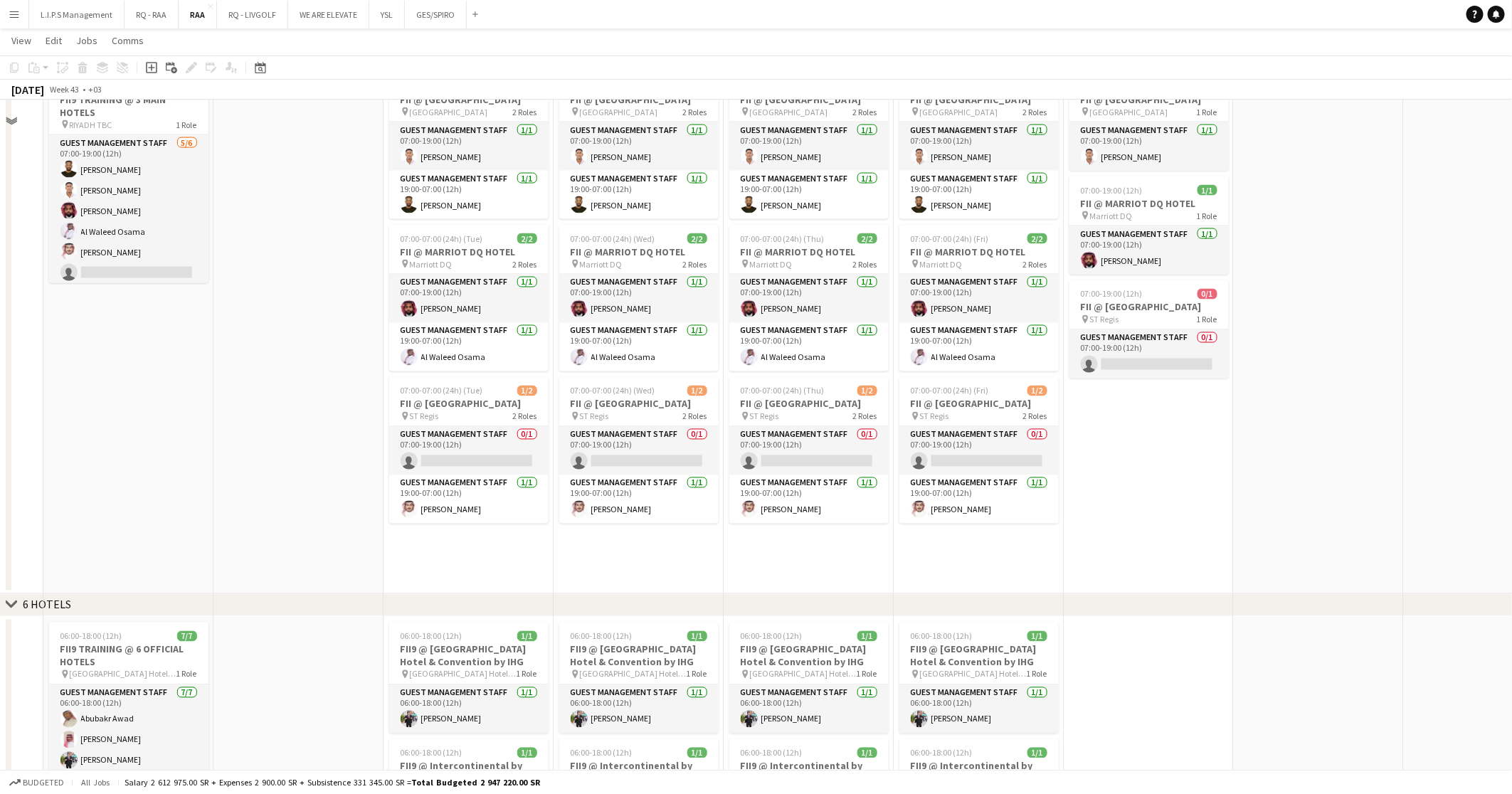
scroll to position [1159, 0]
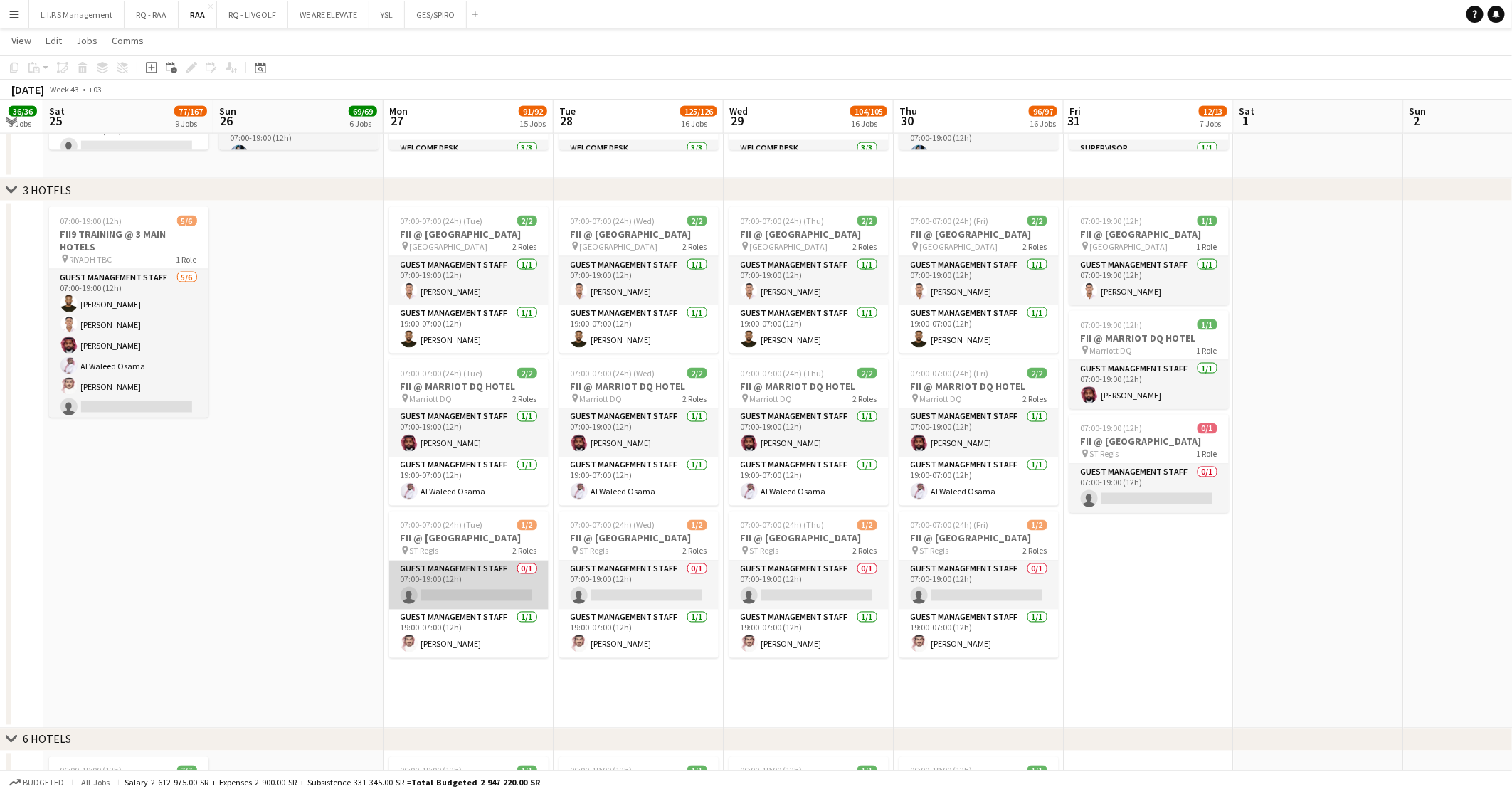
click at [491, 578] on app-card-role "Guest Management Staff 0/1 07:00-19:00 (12h) single-neutral-actions" at bounding box center [469, 585] width 159 height 49
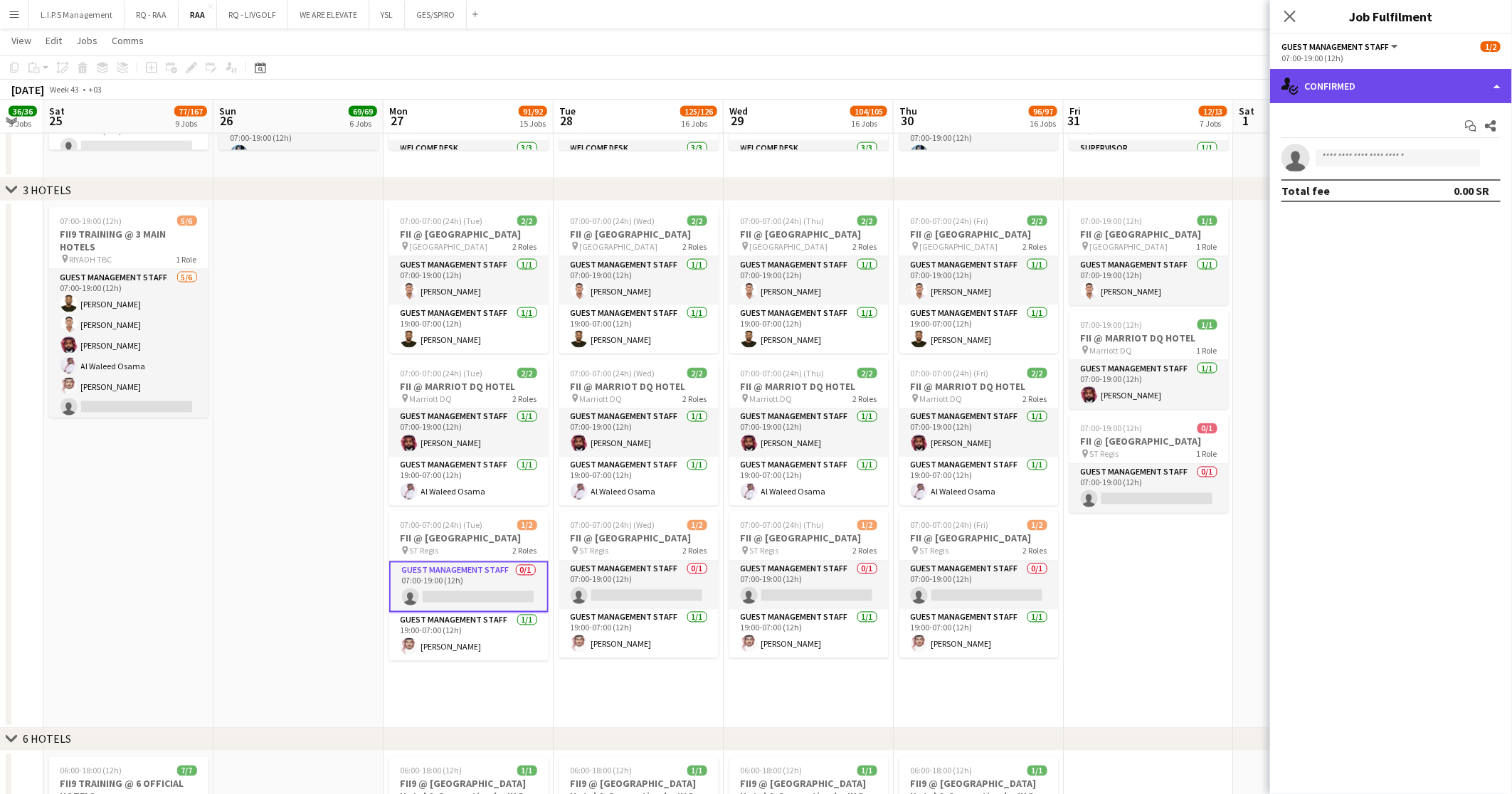
click at [1393, 86] on div "single-neutral-actions-check-2 Confirmed" at bounding box center [1390, 86] width 242 height 34
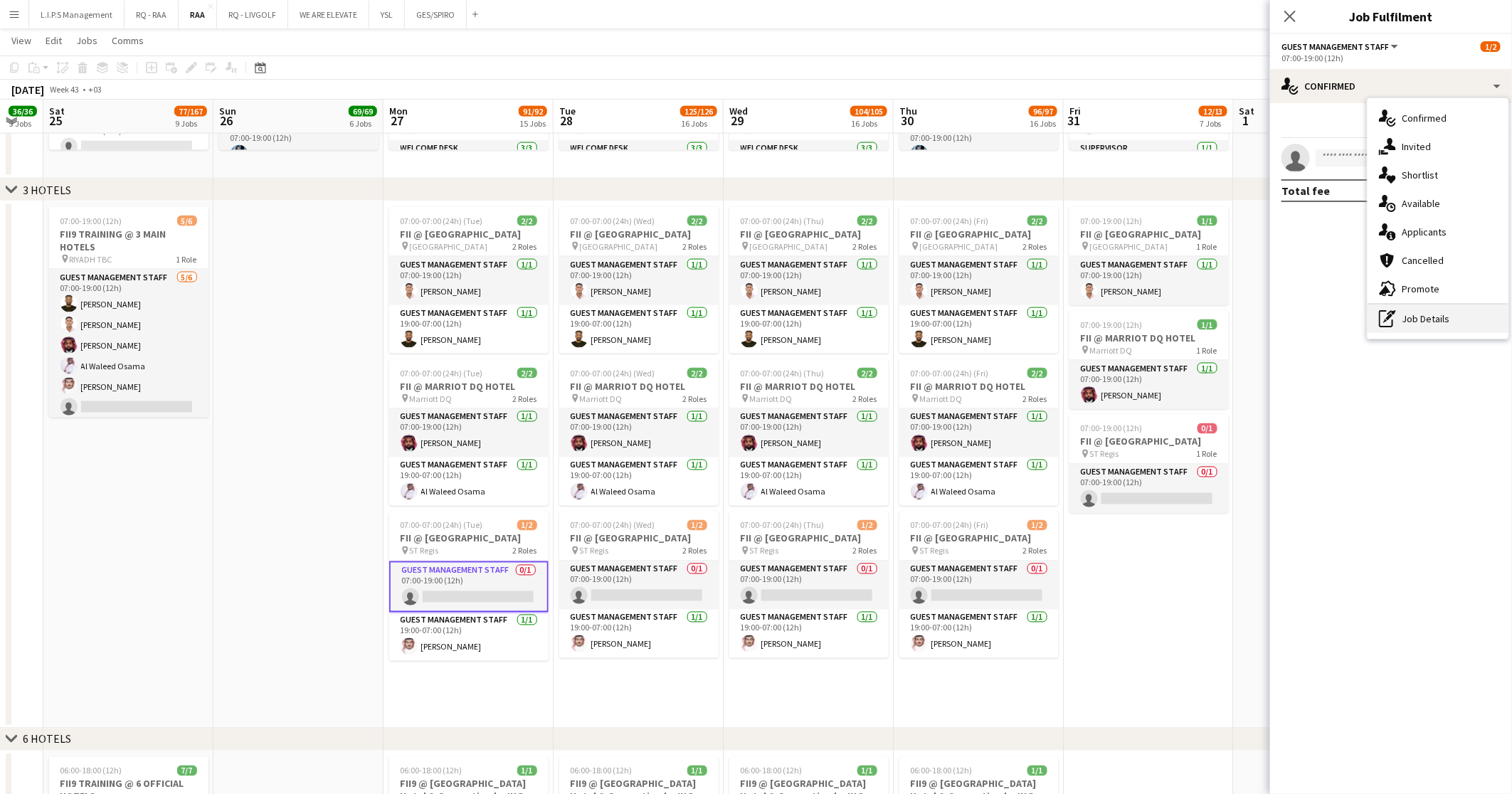
click at [1420, 308] on div "pen-write Job Details" at bounding box center [1437, 319] width 140 height 29
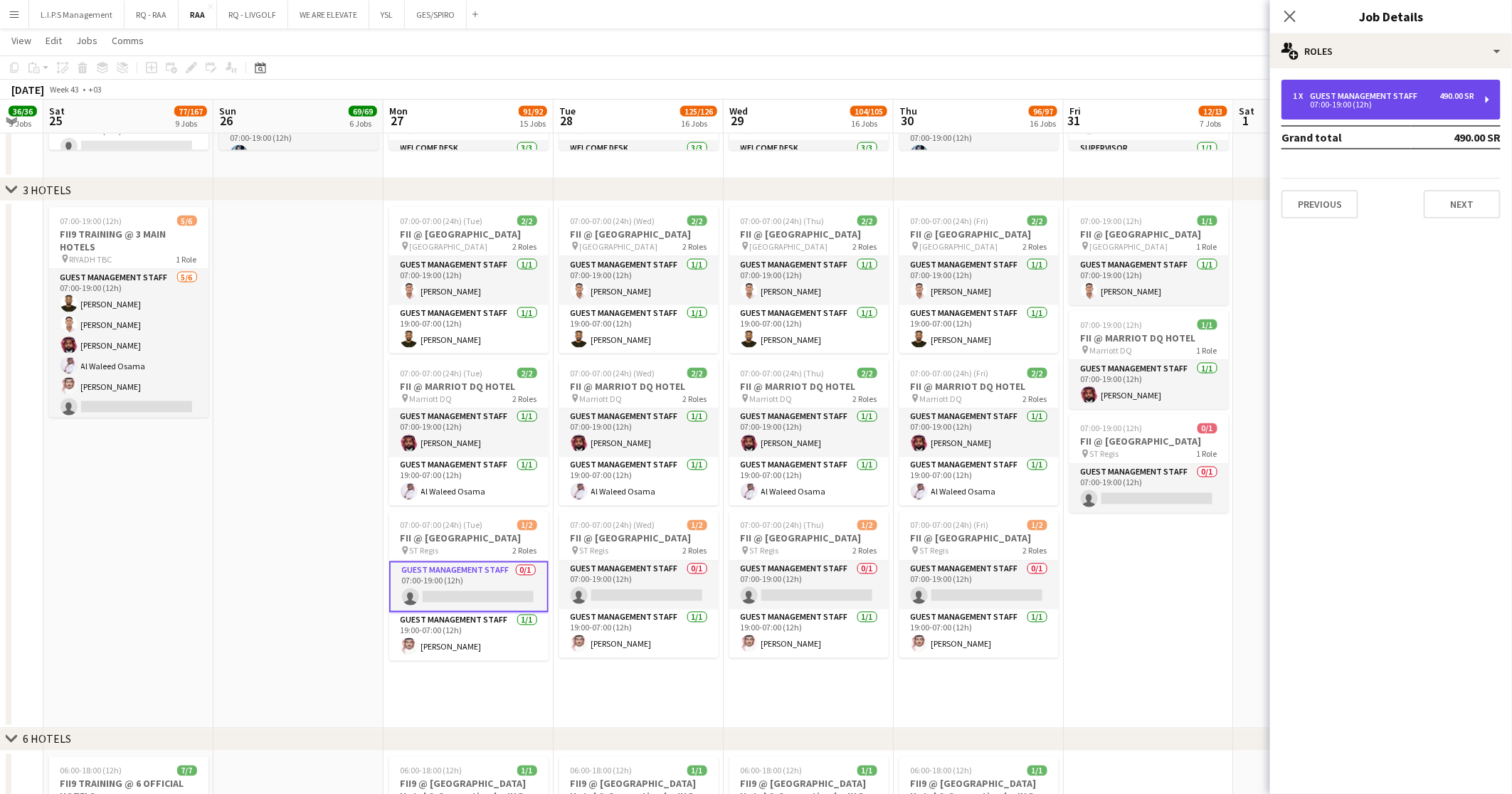
click at [1481, 91] on div "1 x Guest Management Staff 490.00 SR 07:00-19:00 (12h)" at bounding box center [1390, 100] width 219 height 40
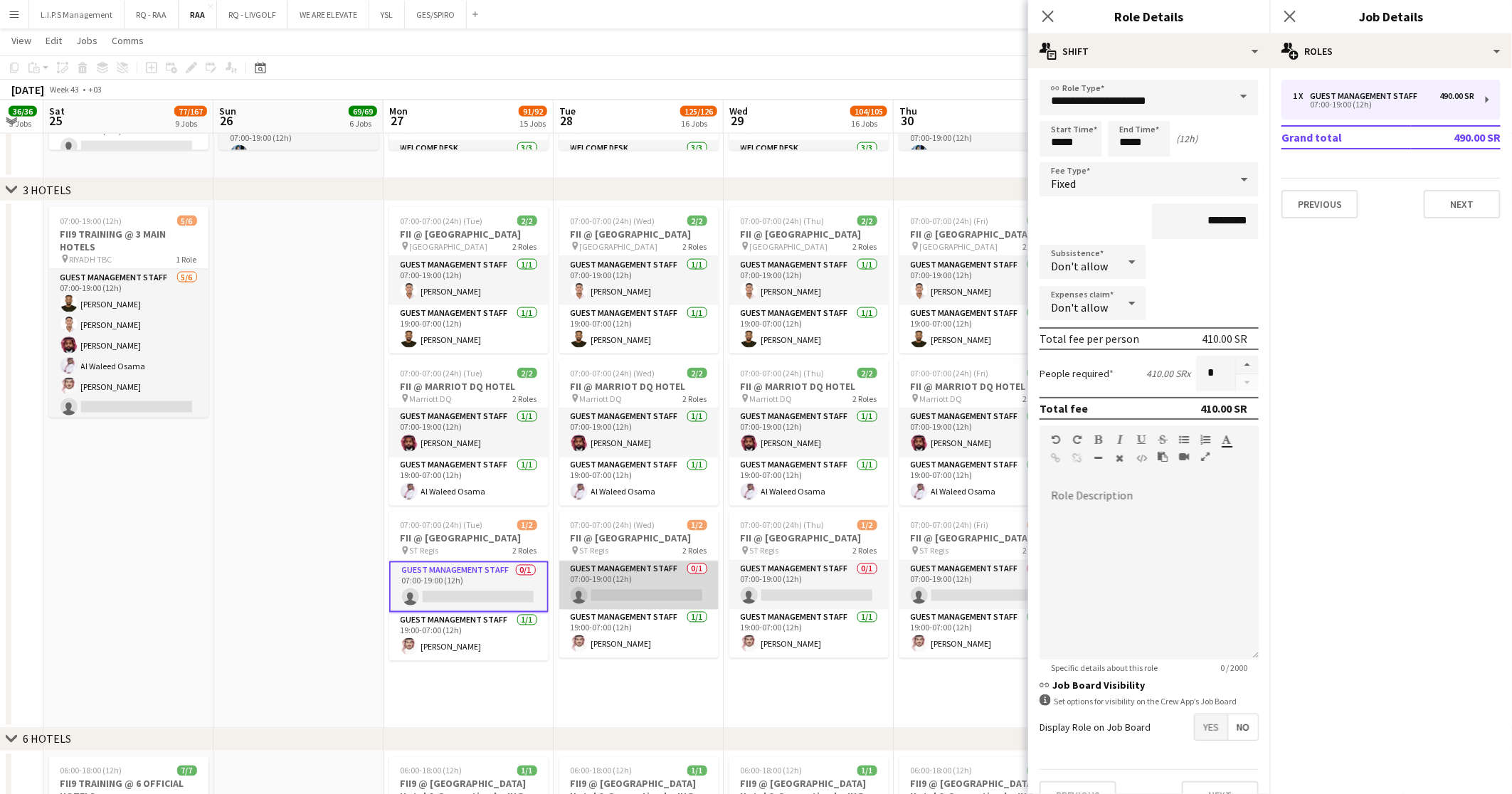
click at [657, 585] on app-card-role "Guest Management Staff 0/1 07:00-19:00 (12h) single-neutral-actions" at bounding box center [638, 585] width 159 height 49
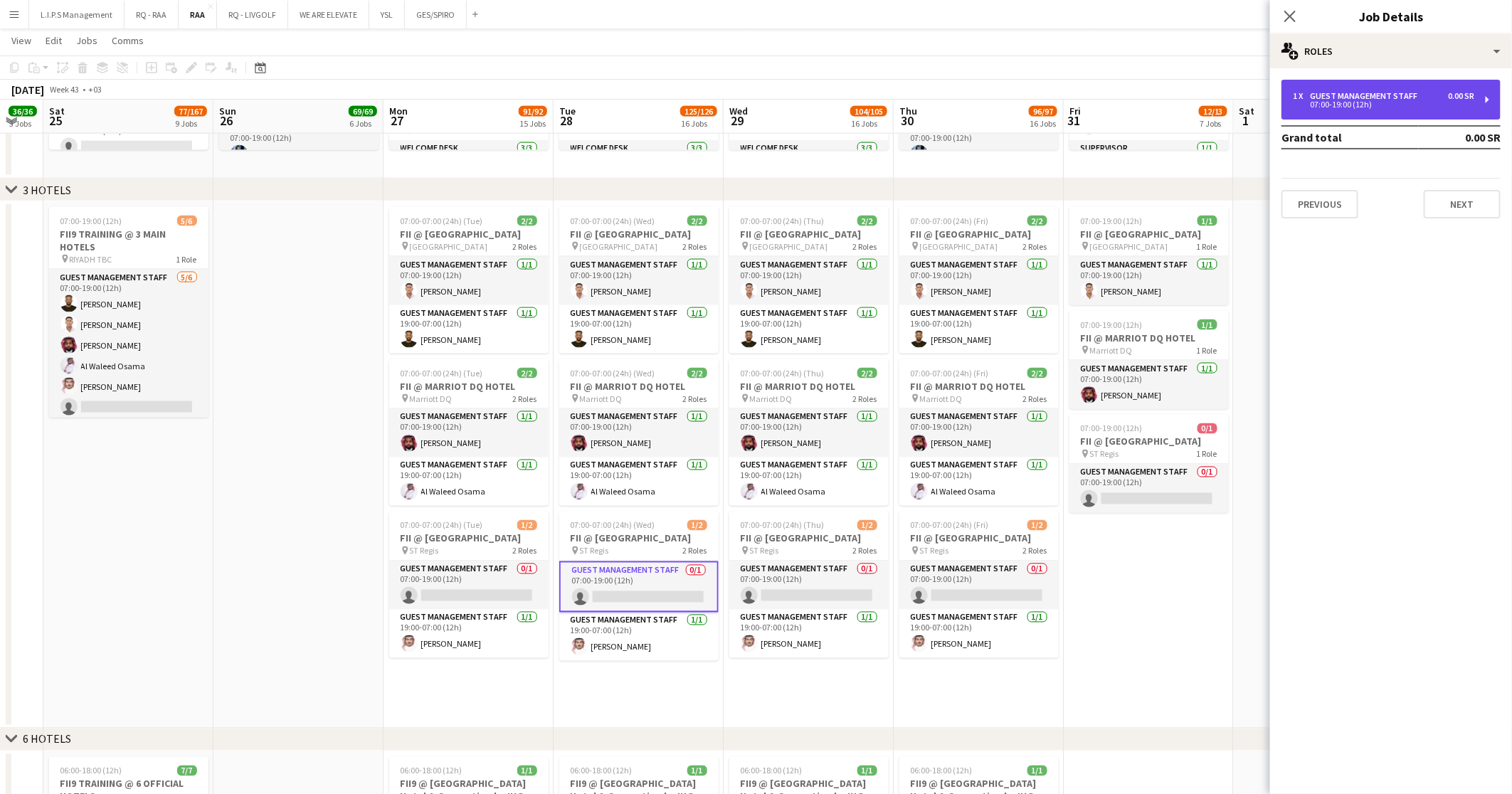
click at [1329, 104] on div "07:00-19:00 (12h)" at bounding box center [1384, 104] width 181 height 7
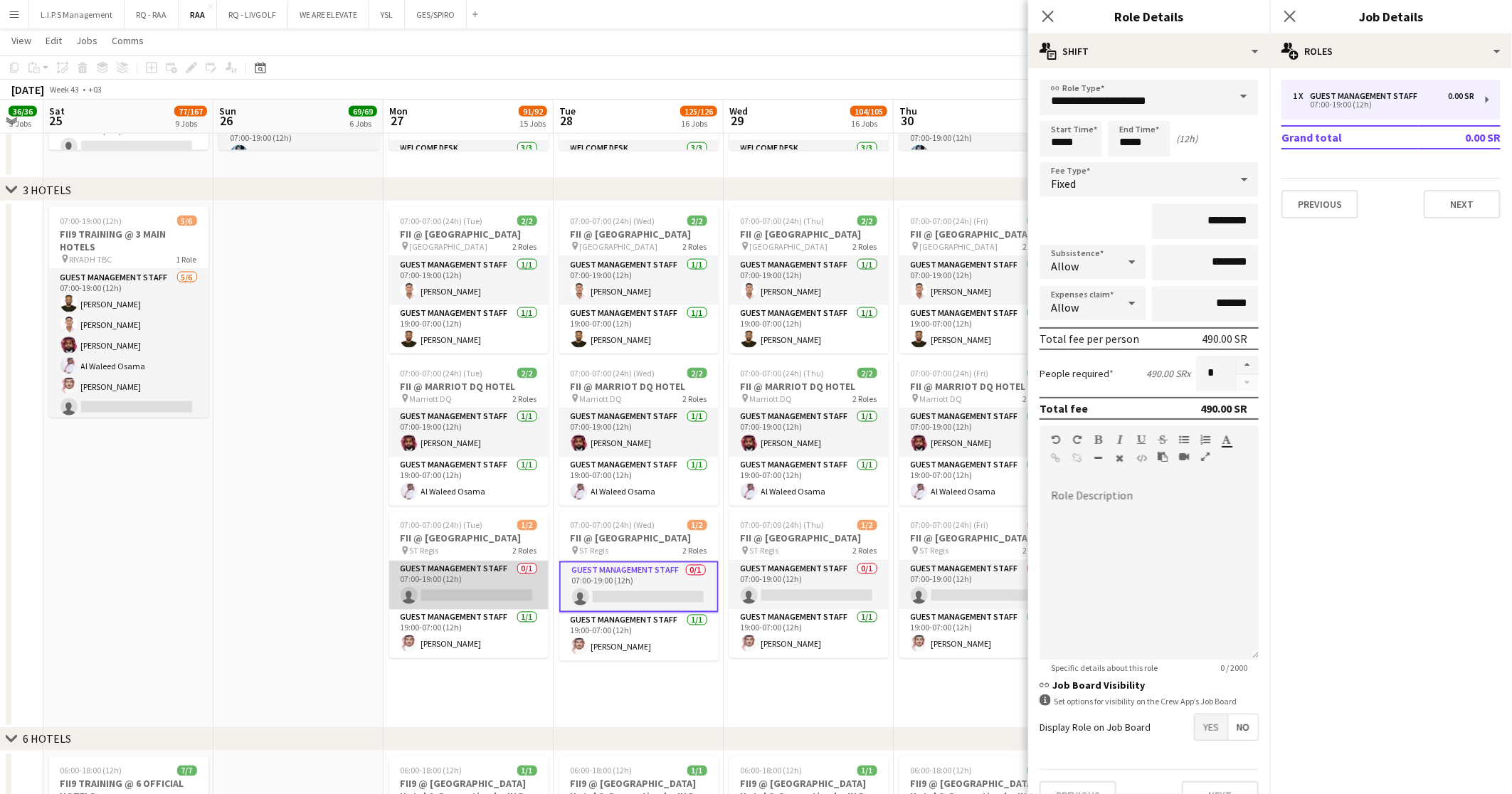
click at [497, 596] on app-card-role "Guest Management Staff 0/1 07:00-19:00 (12h) single-neutral-actions" at bounding box center [469, 585] width 159 height 49
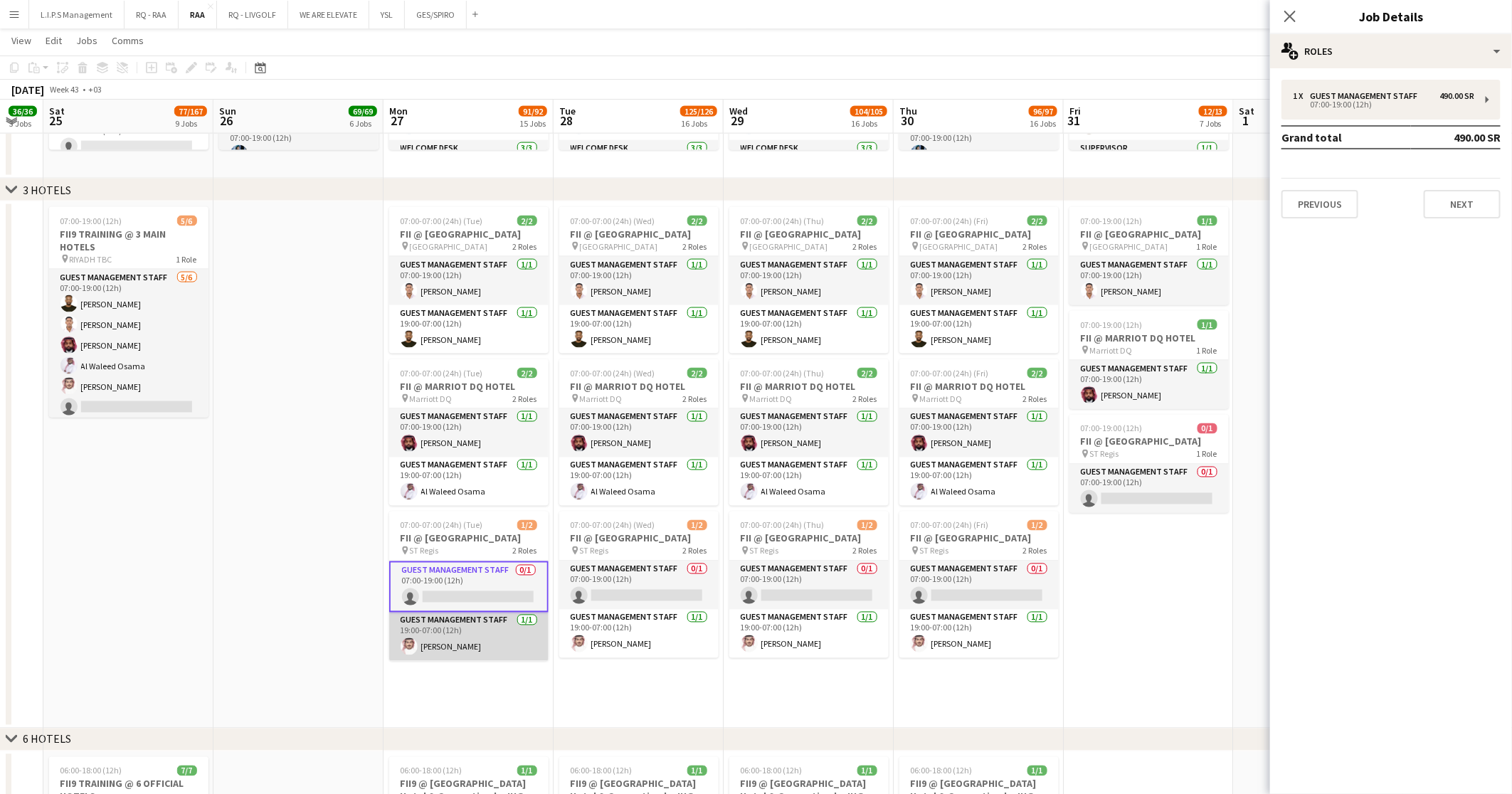
click at [504, 636] on app-card-role "Guest Management Staff 1/1 19:00-07:00 (12h) Zaid Altowaim" at bounding box center [469, 637] width 159 height 49
click at [467, 581] on app-card-role "Guest Management Staff 0/1 07:00-19:00 (12h) single-neutral-actions" at bounding box center [469, 585] width 159 height 49
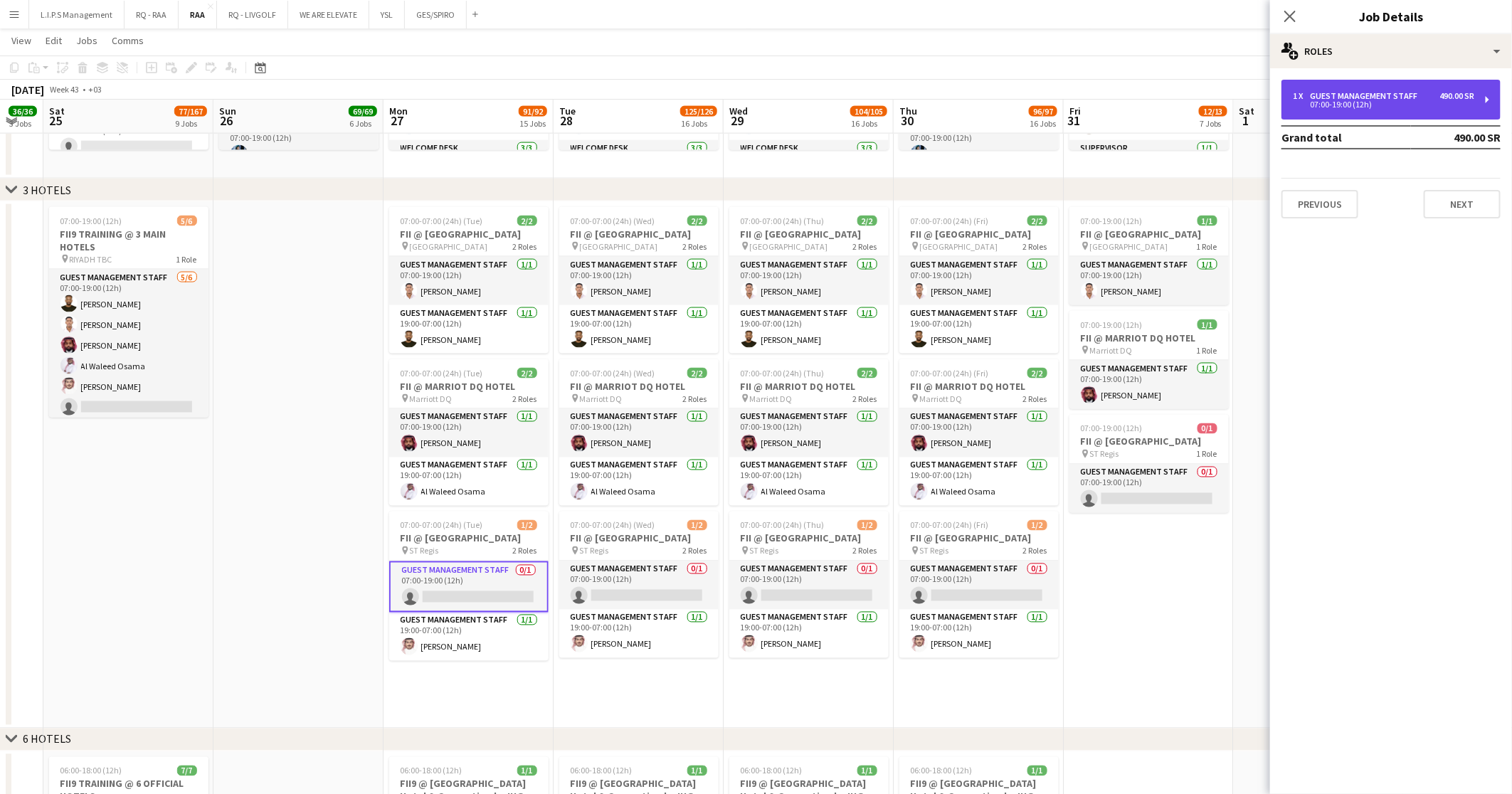
click at [1410, 92] on div "Guest Management Staff" at bounding box center [1367, 96] width 114 height 10
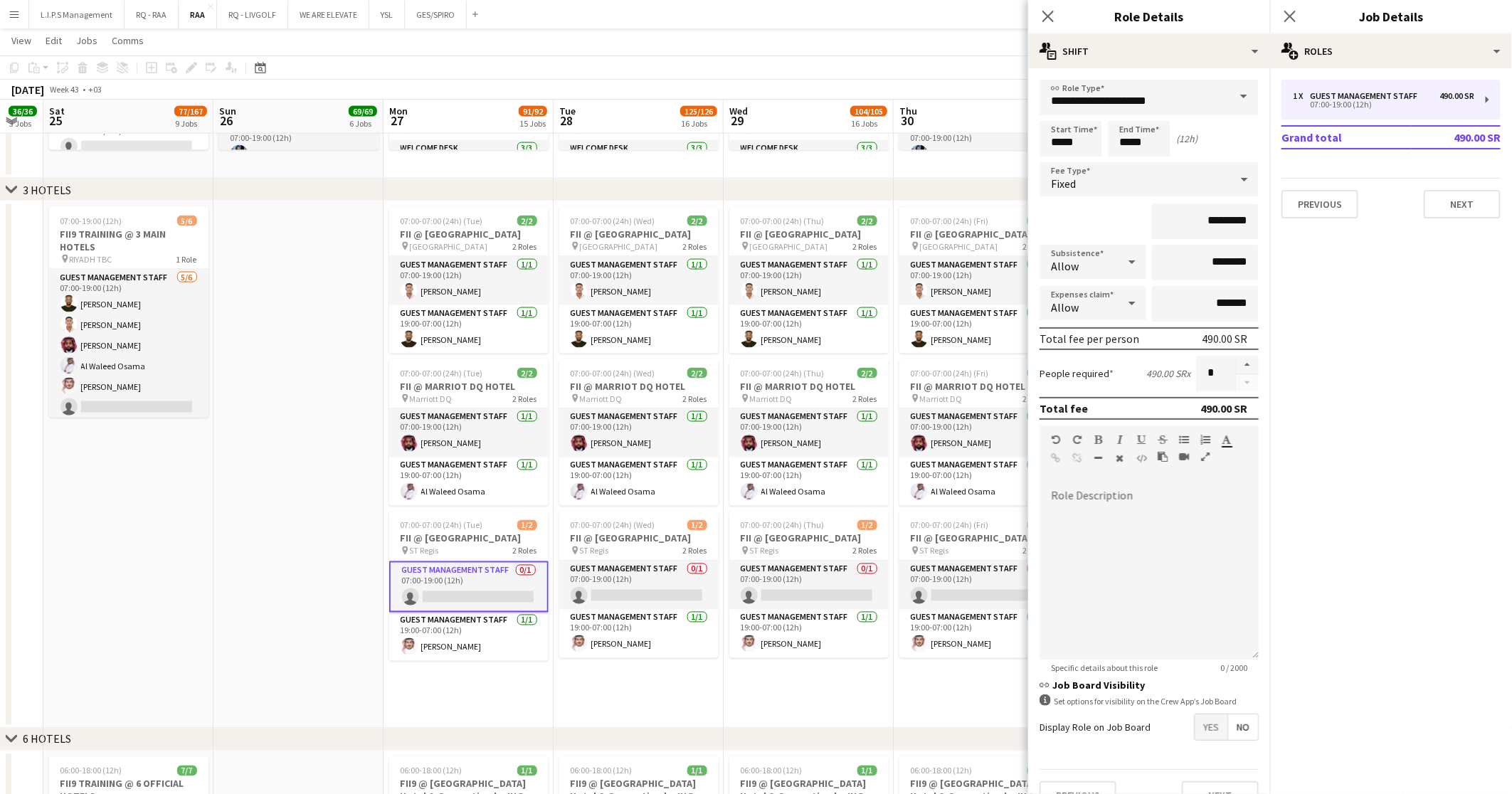
click at [497, 576] on app-card-role "Guest Management Staff 0/1 07:00-19:00 (12h) single-neutral-actions" at bounding box center [469, 586] width 159 height 51
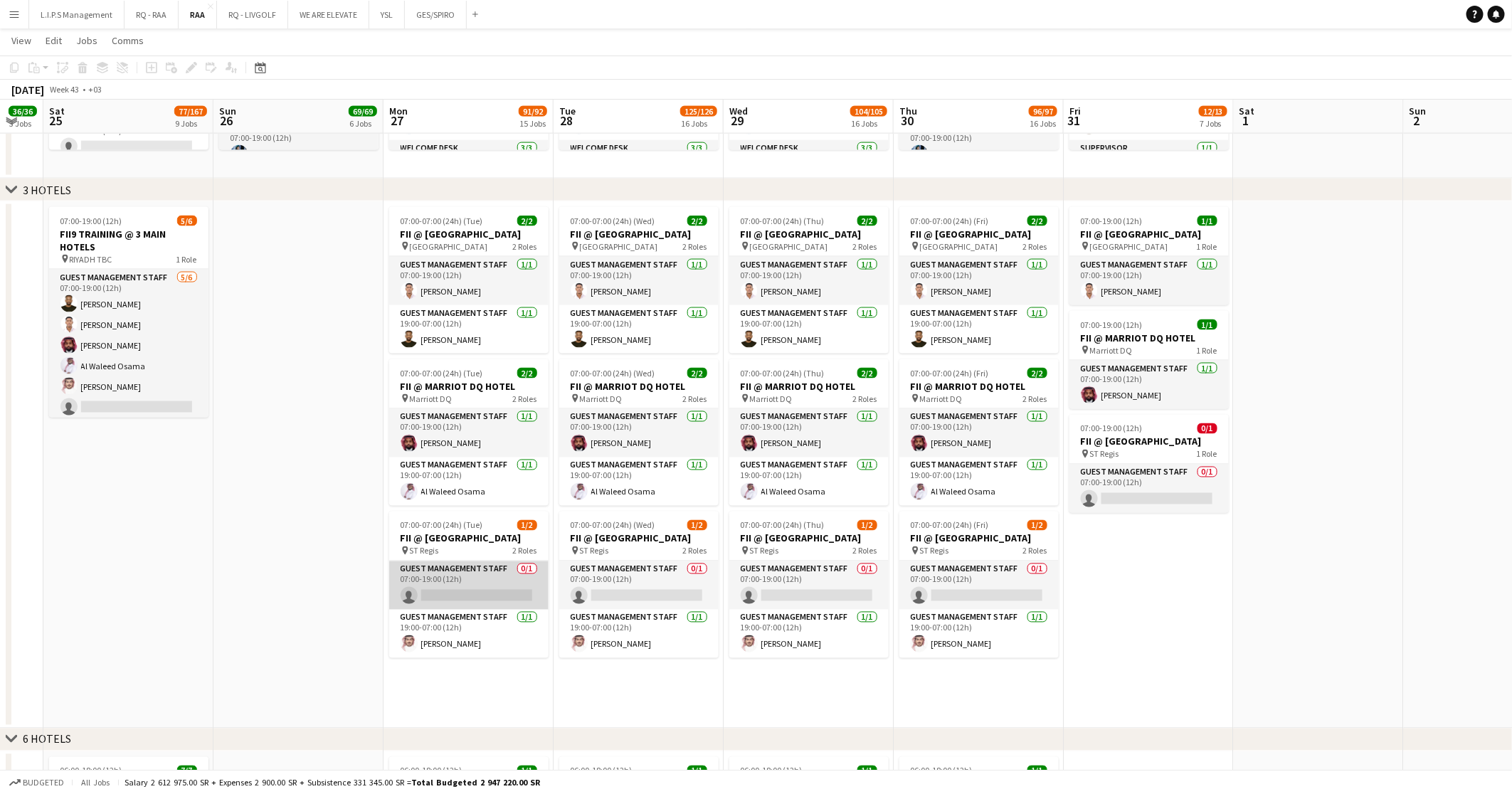
click at [497, 576] on app-card-role "Guest Management Staff 0/1 07:00-19:00 (12h) single-neutral-actions" at bounding box center [469, 585] width 159 height 49
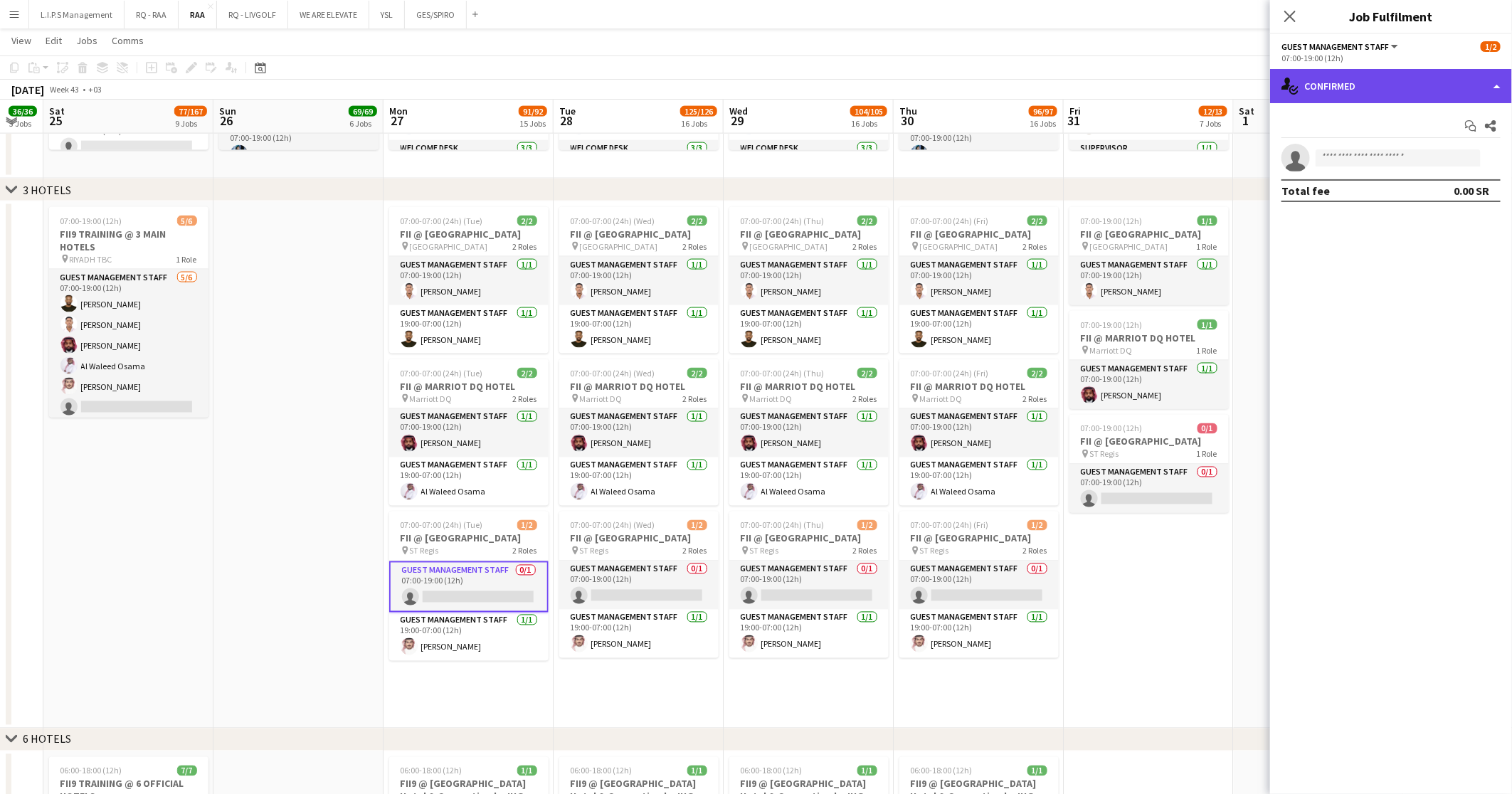
click at [1379, 79] on div "single-neutral-actions-check-2 Confirmed" at bounding box center [1390, 86] width 242 height 34
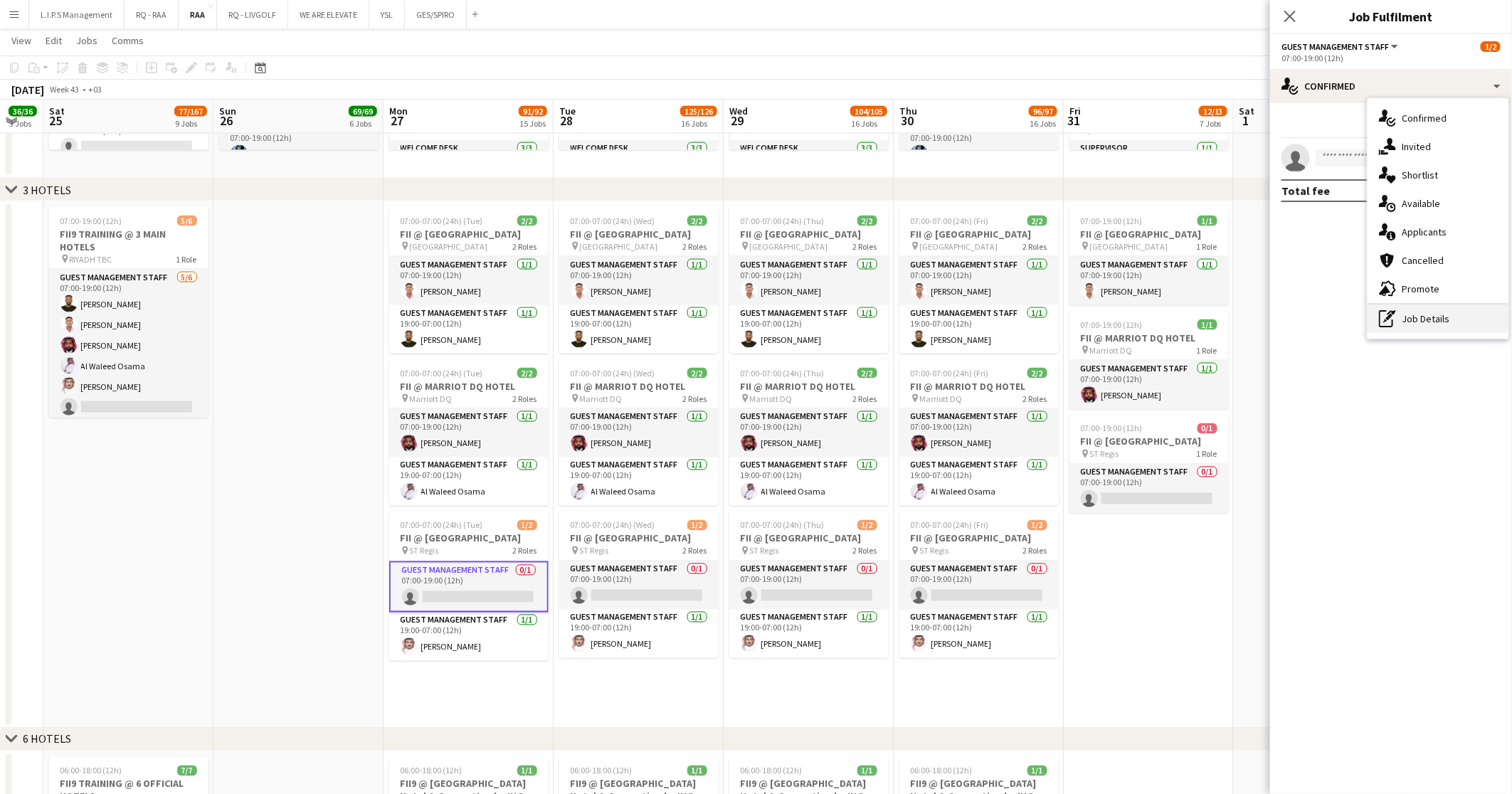
click at [1444, 321] on div "pen-write Job Details" at bounding box center [1437, 319] width 140 height 29
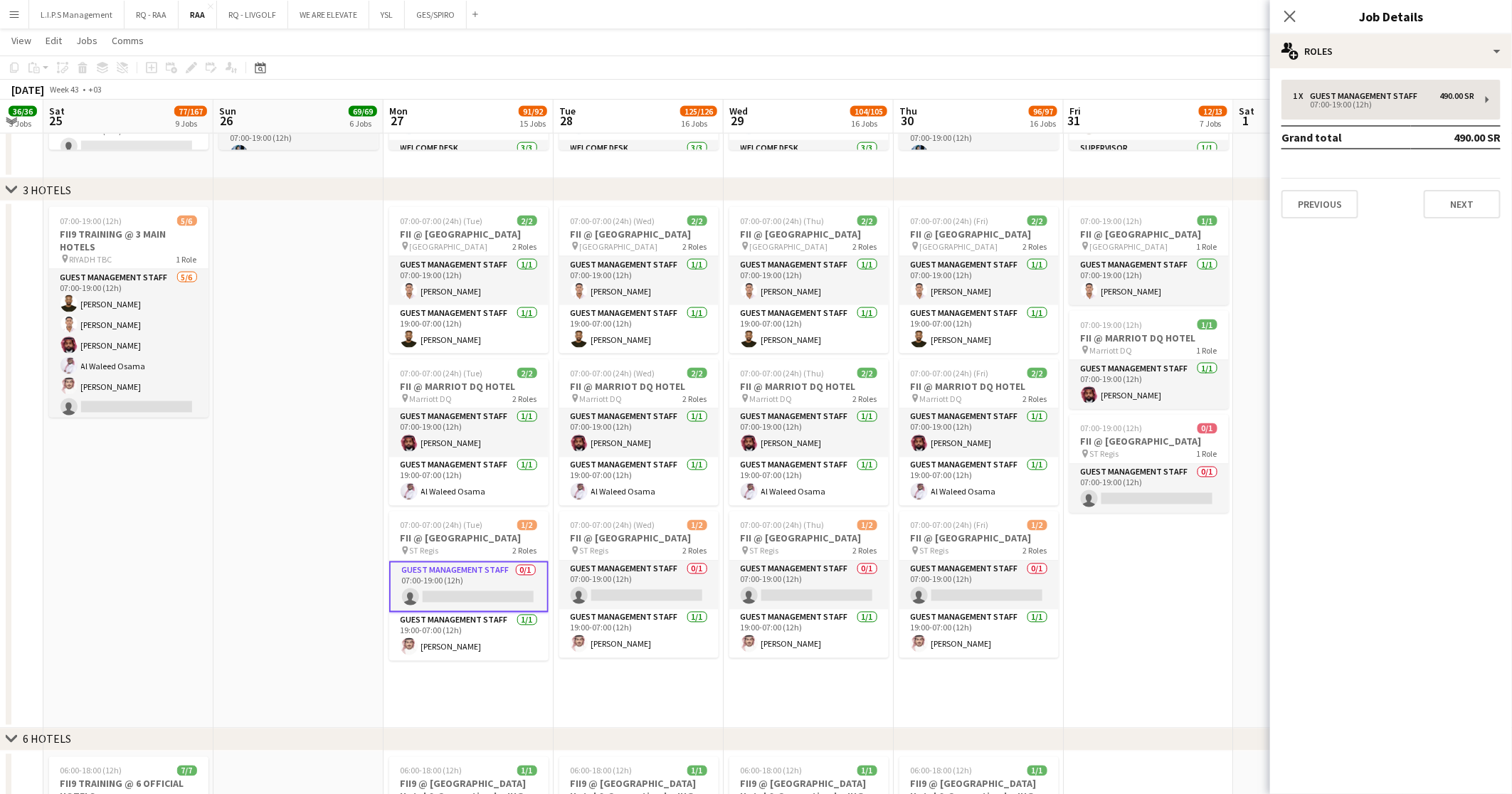
click at [1451, 79] on div "1 x Guest Management Staff 490.00 SR 07:00-19:00 (12h) Grand total 490.00 SR Pr…" at bounding box center [1390, 149] width 242 height 161
click at [1450, 89] on div "1 x Guest Management Staff 490.00 SR 07:00-19:00 (12h)" at bounding box center [1390, 100] width 219 height 40
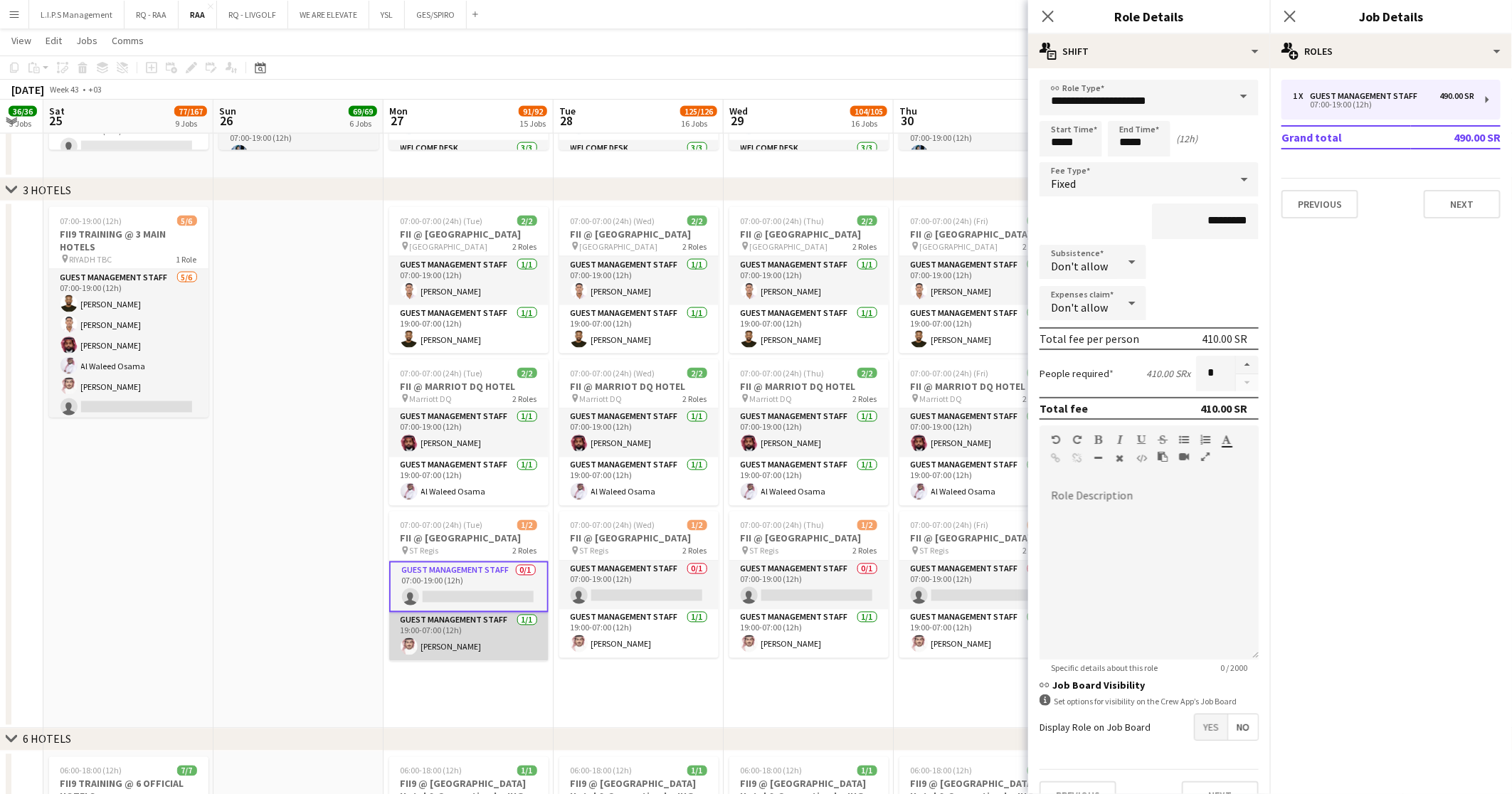
click at [539, 616] on app-card-role "Guest Management Staff 1/1 19:00-07:00 (12h) Zaid Altowaim" at bounding box center [469, 637] width 159 height 49
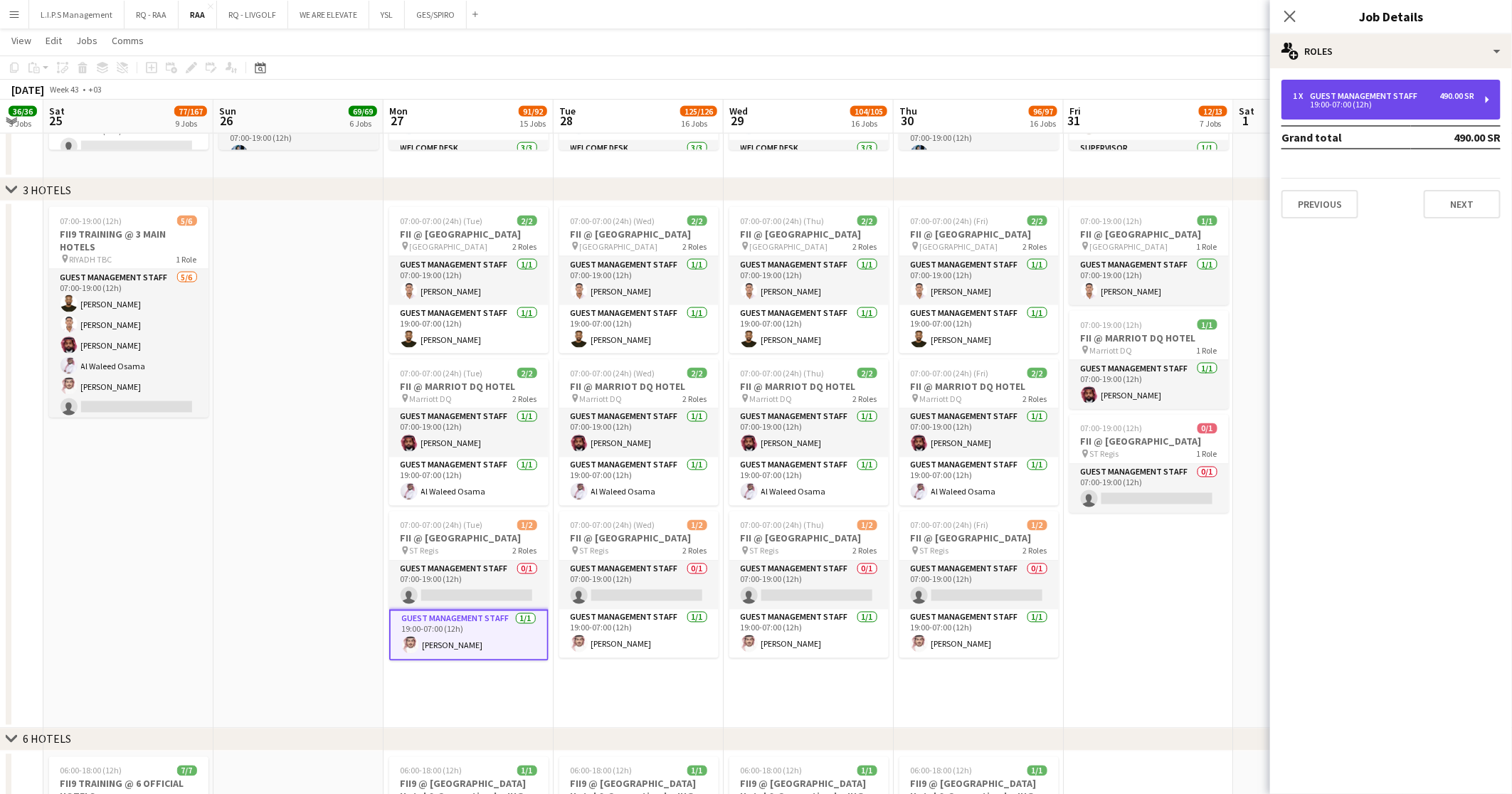
click at [1457, 99] on div "490.00 SR" at bounding box center [1456, 96] width 35 height 10
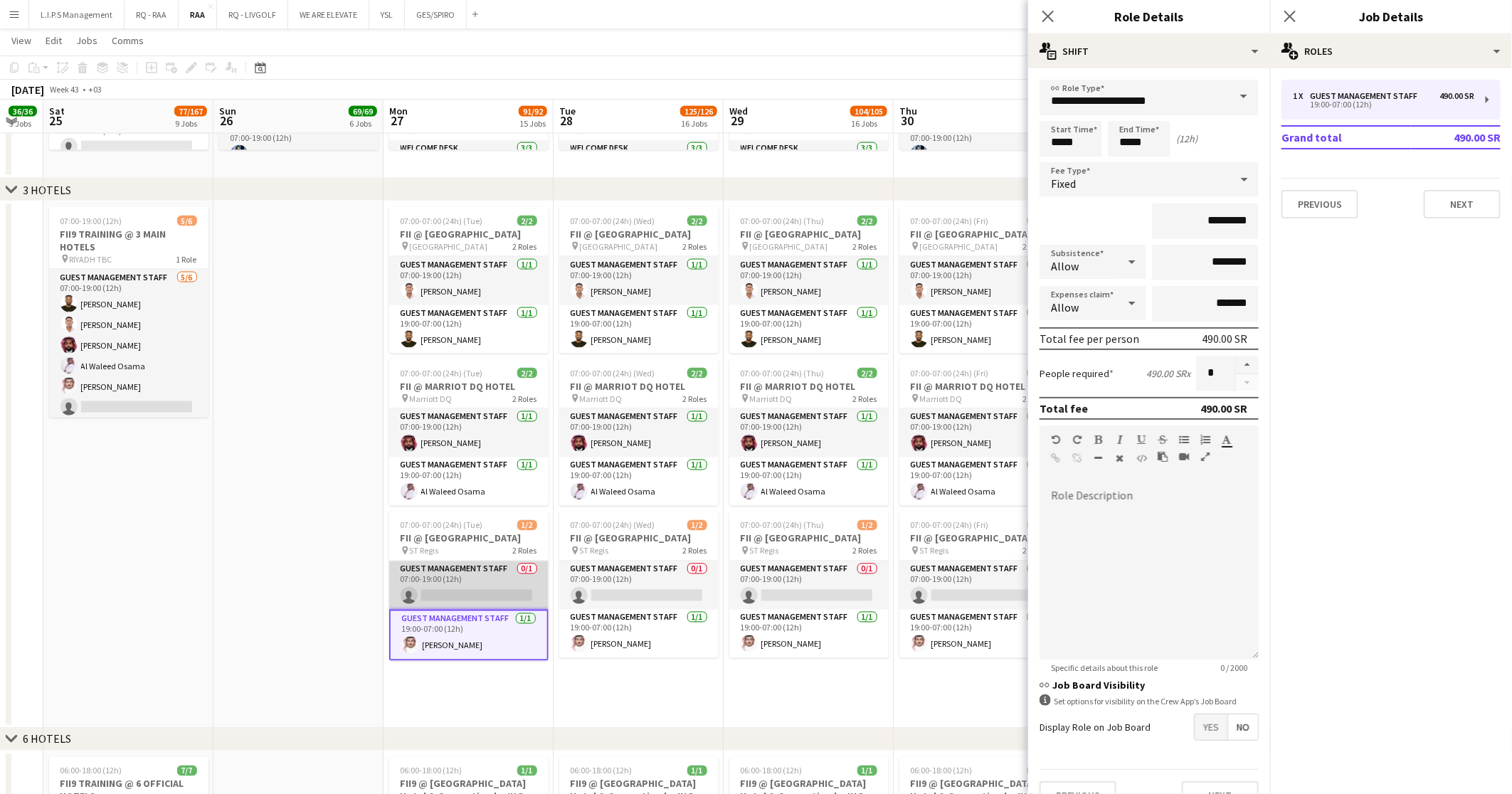
click at [467, 570] on app-card-role "Guest Management Staff 0/1 07:00-19:00 (12h) single-neutral-actions" at bounding box center [469, 585] width 159 height 49
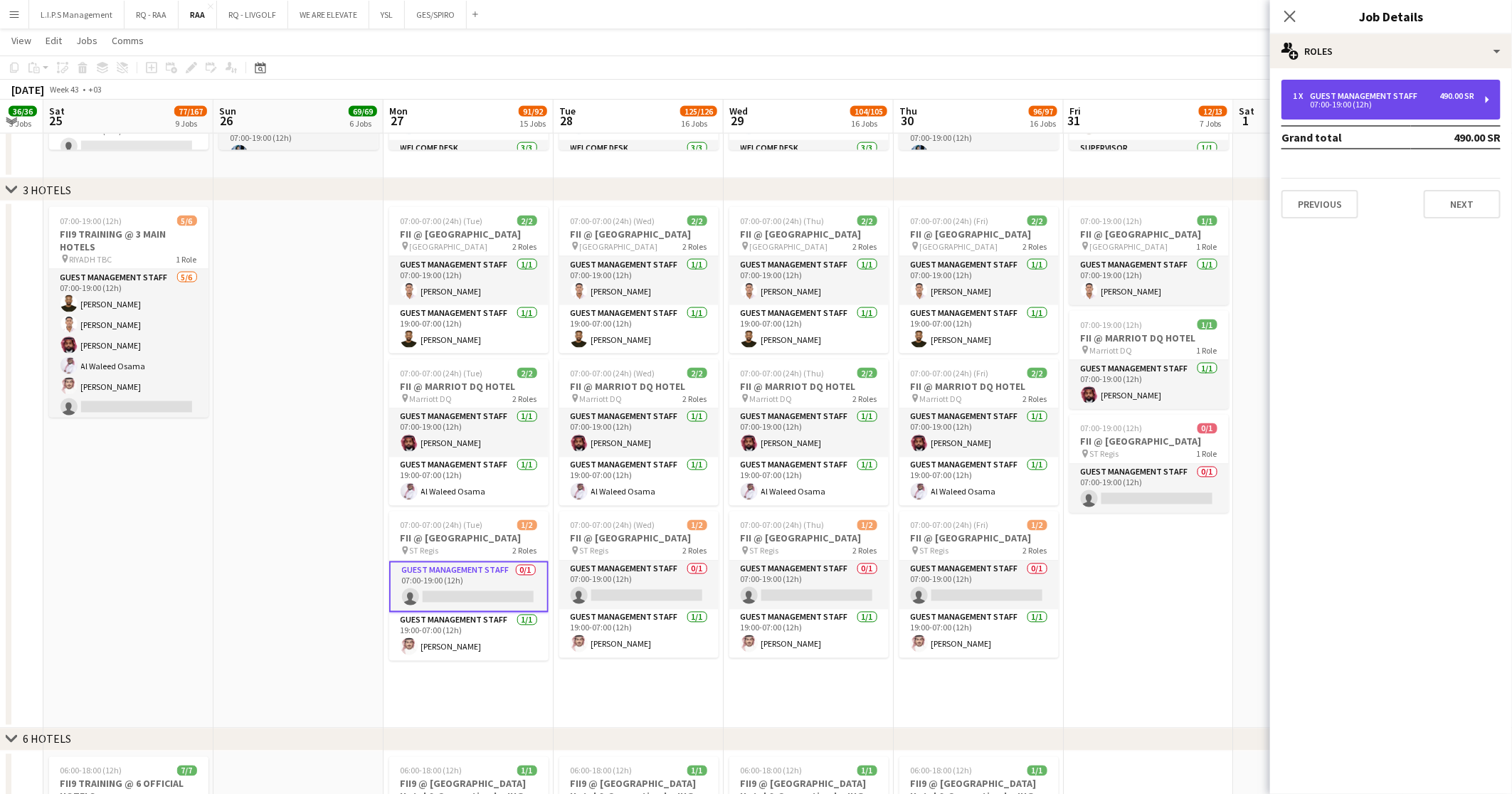
click at [1366, 94] on div "Guest Management Staff" at bounding box center [1367, 96] width 114 height 10
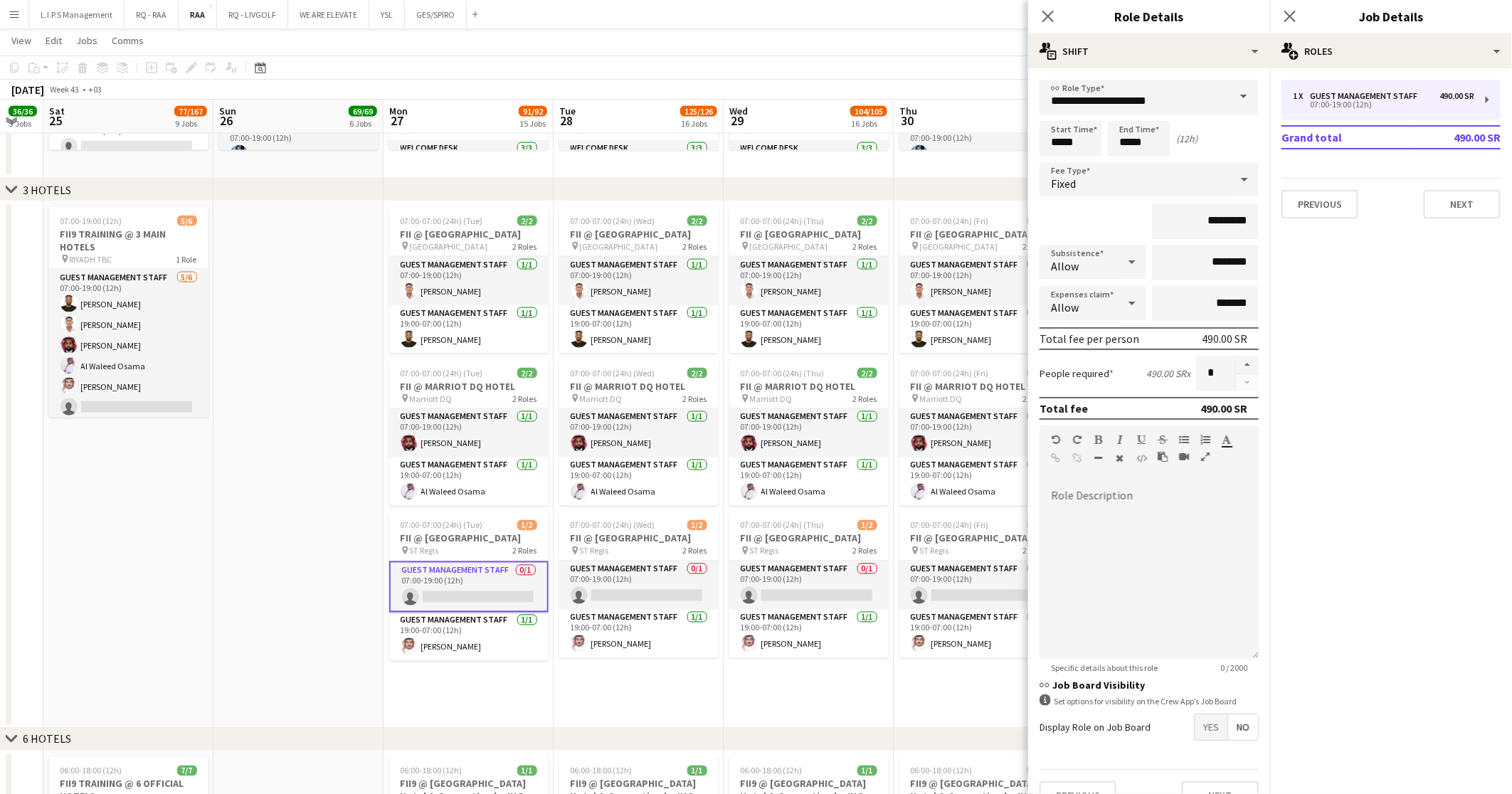
click at [487, 584] on app-card-role "Guest Management Staff 0/1 07:00-19:00 (12h) single-neutral-actions" at bounding box center [469, 586] width 159 height 51
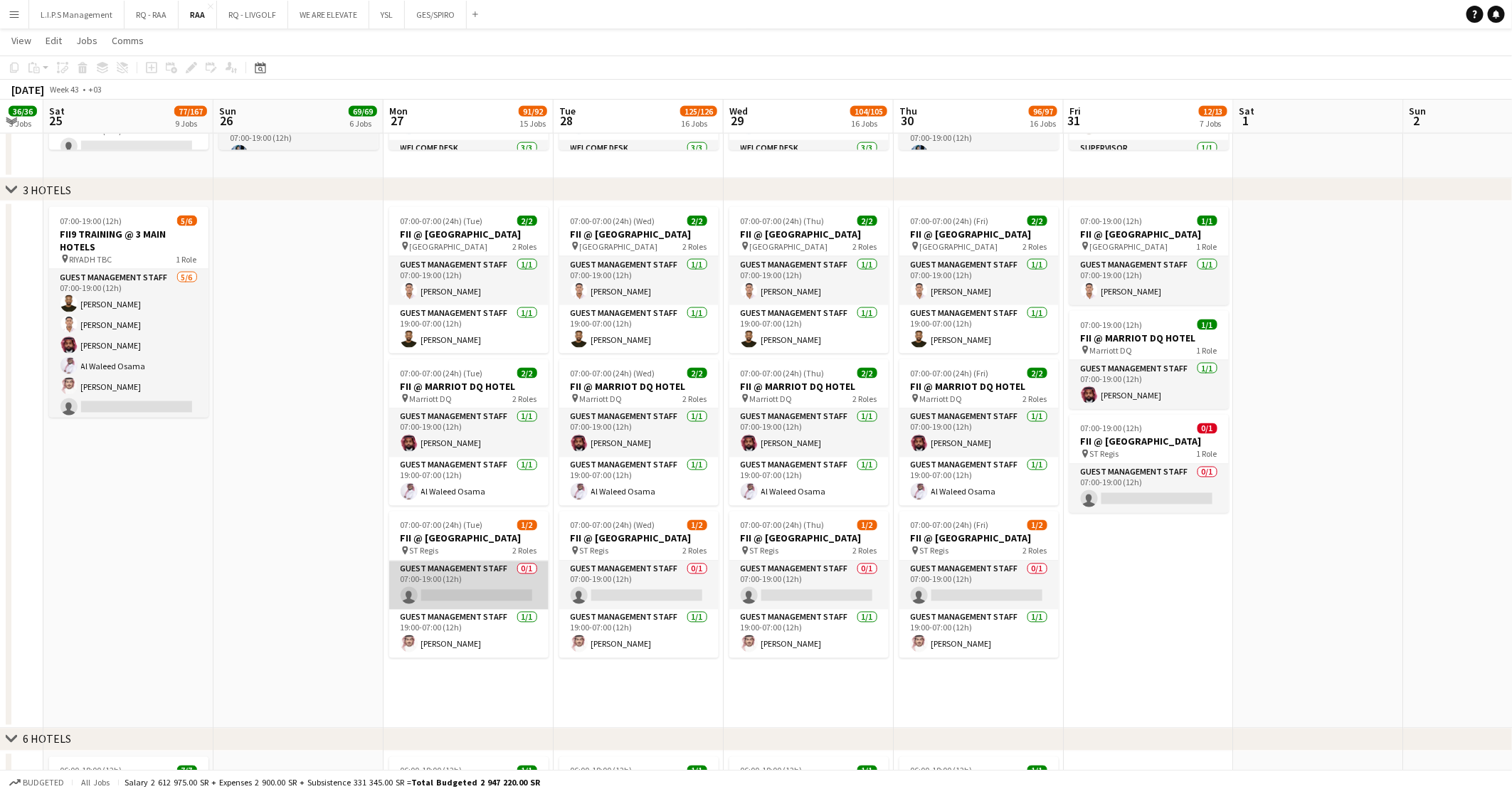
click at [487, 584] on app-card-role "Guest Management Staff 0/1 07:00-19:00 (12h) single-neutral-actions" at bounding box center [469, 585] width 159 height 49
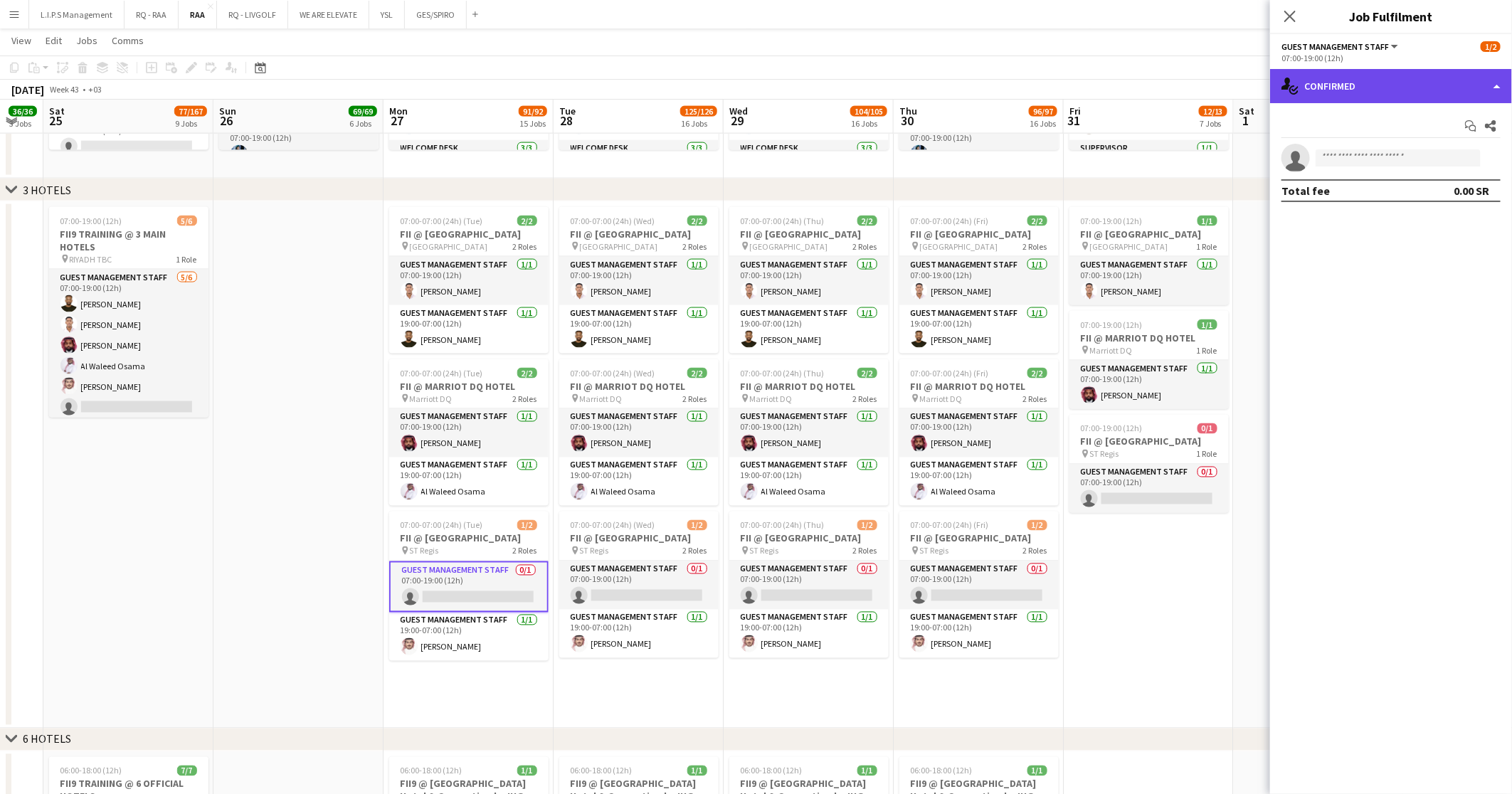
click at [1348, 75] on div "single-neutral-actions-check-2 Confirmed" at bounding box center [1390, 86] width 242 height 34
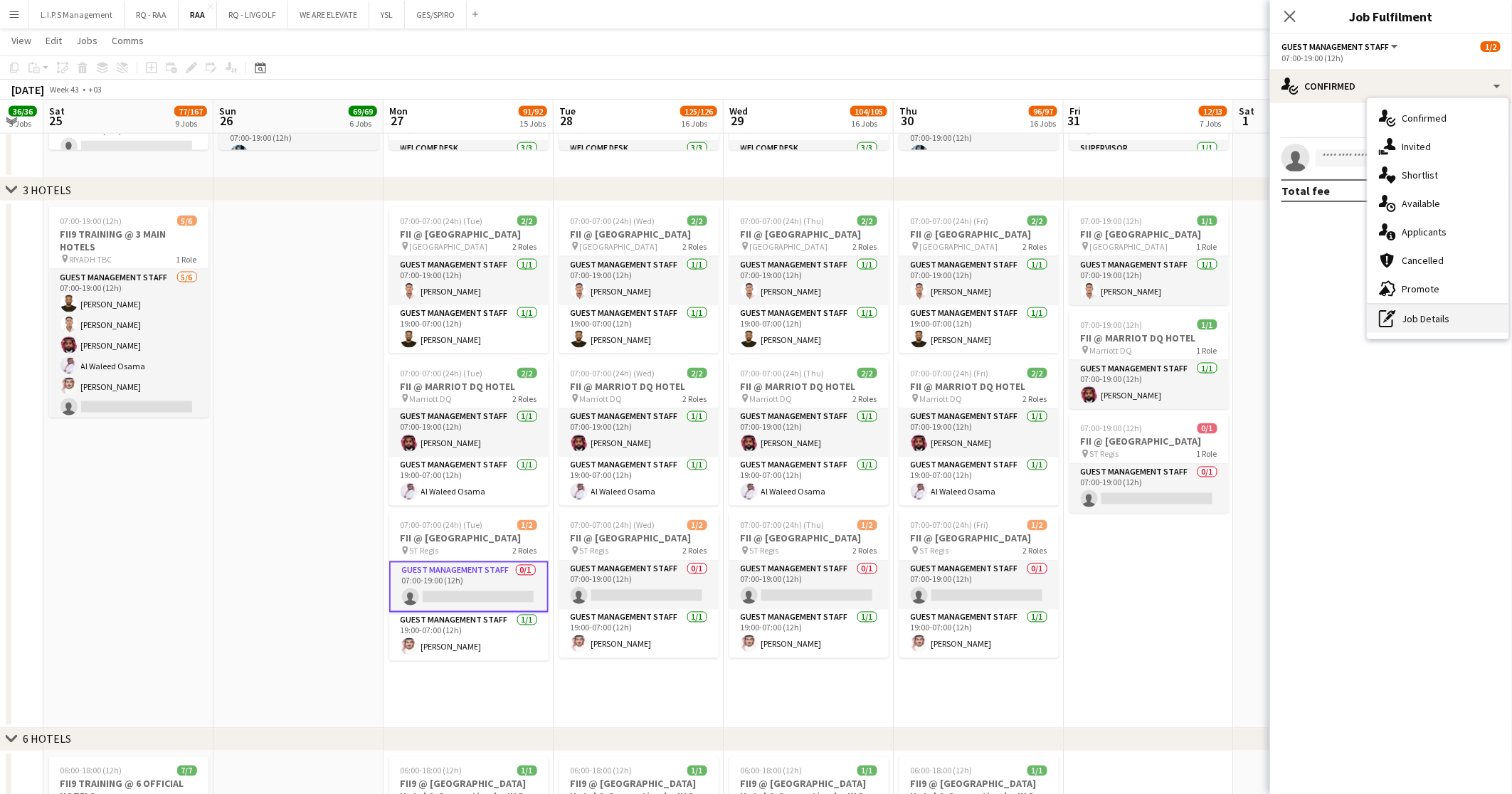
click at [1446, 305] on div "pen-write Job Details" at bounding box center [1437, 319] width 140 height 29
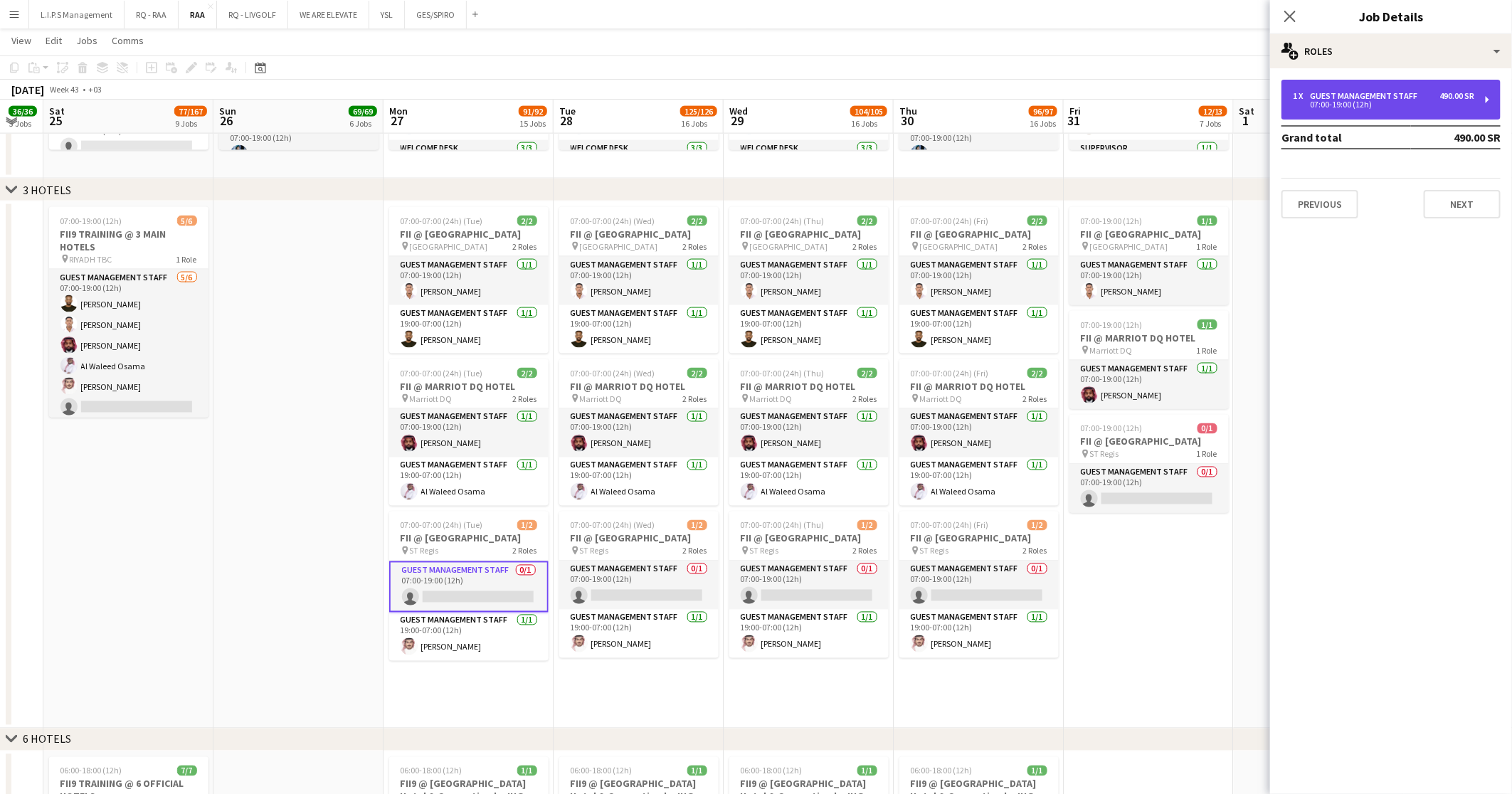
click at [1472, 84] on div "1 x Guest Management Staff 490.00 SR 07:00-19:00 (12h)" at bounding box center [1390, 100] width 219 height 40
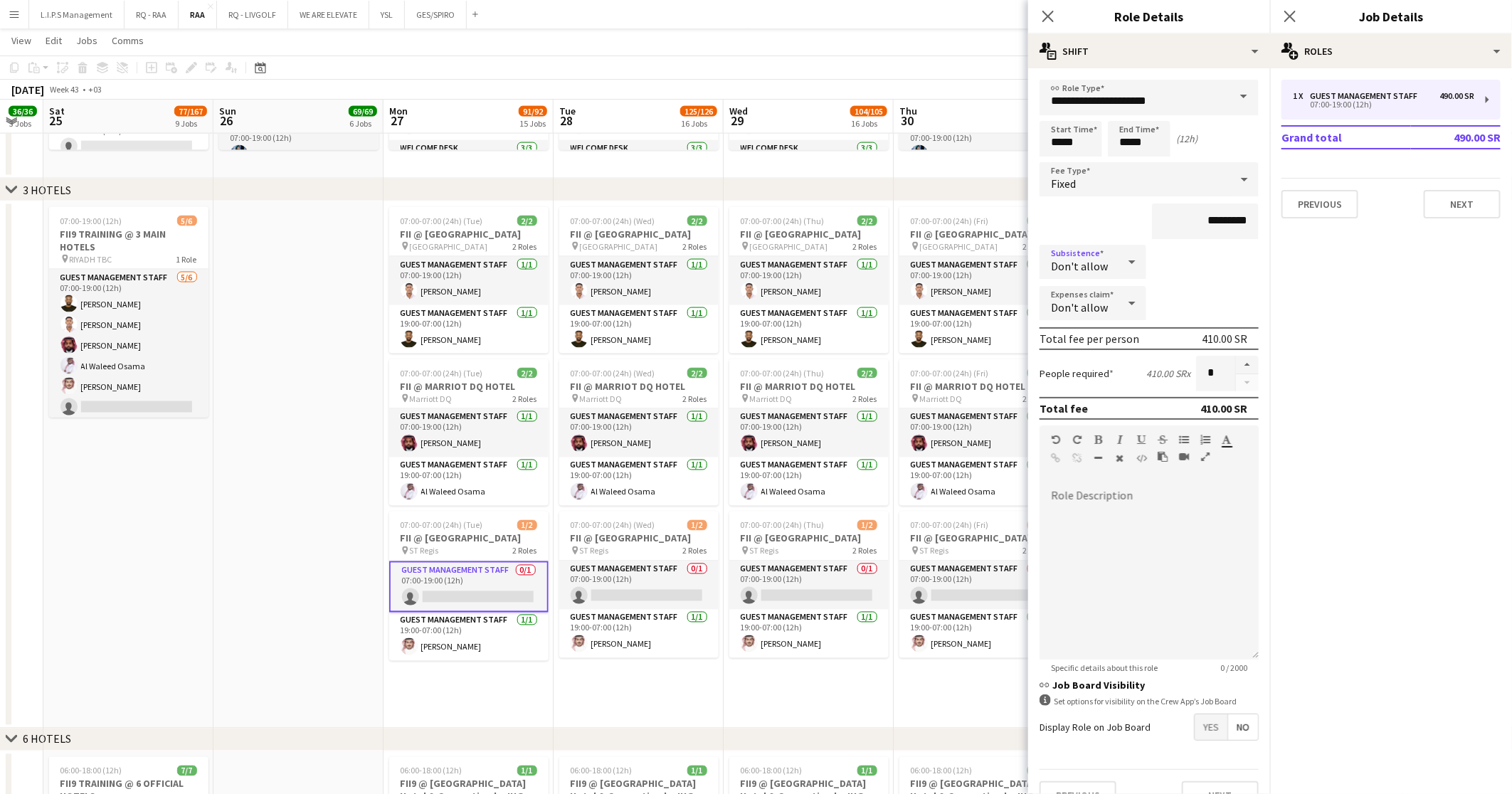
click at [1102, 260] on span "Don't allow" at bounding box center [1079, 266] width 57 height 14
click at [1105, 303] on span "Allow" at bounding box center [1090, 301] width 76 height 14
click at [1132, 297] on icon at bounding box center [1132, 303] width 17 height 29
click at [1106, 333] on mat-option "Allow" at bounding box center [1093, 342] width 107 height 36
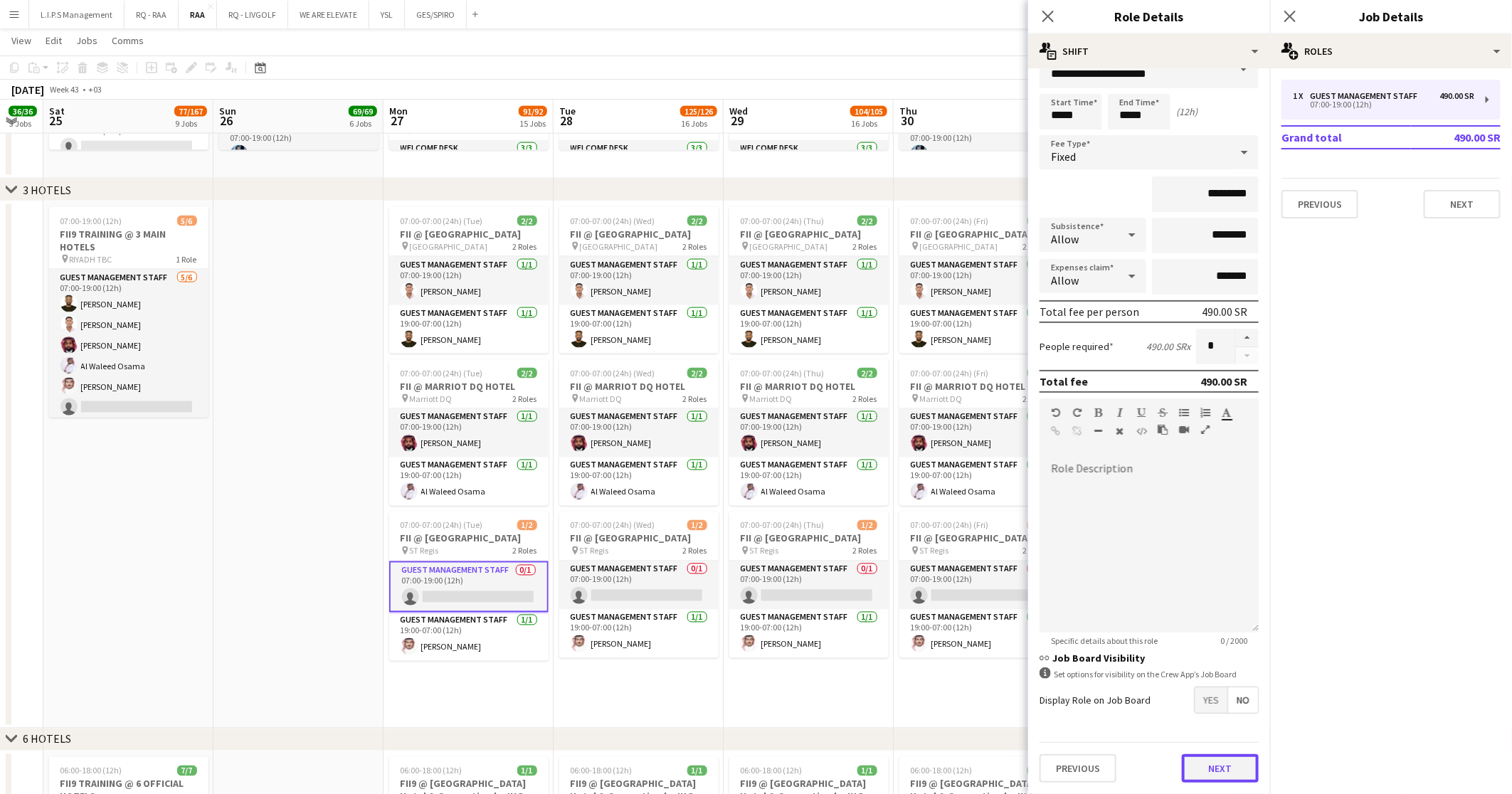
click at [1184, 768] on button "Next" at bounding box center [1219, 768] width 77 height 29
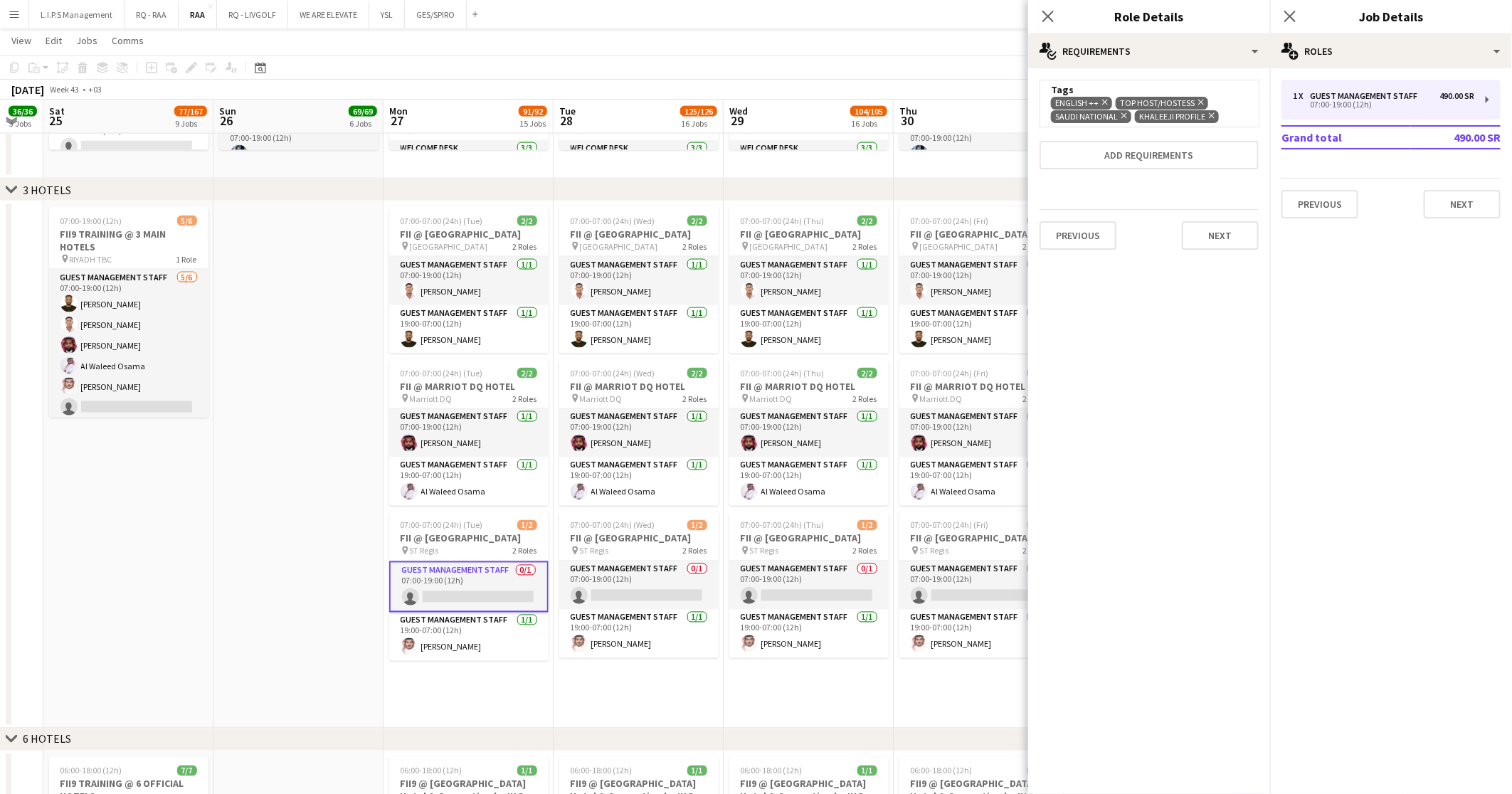
scroll to position [0, 0]
click at [885, 668] on app-date-cell "07:00-07:00 (24h) (Thu) 2/2 FII @ COURTYARD HOTEL pin Courtyard Hotel 2 Roles G…" at bounding box center [808, 464] width 170 height 527
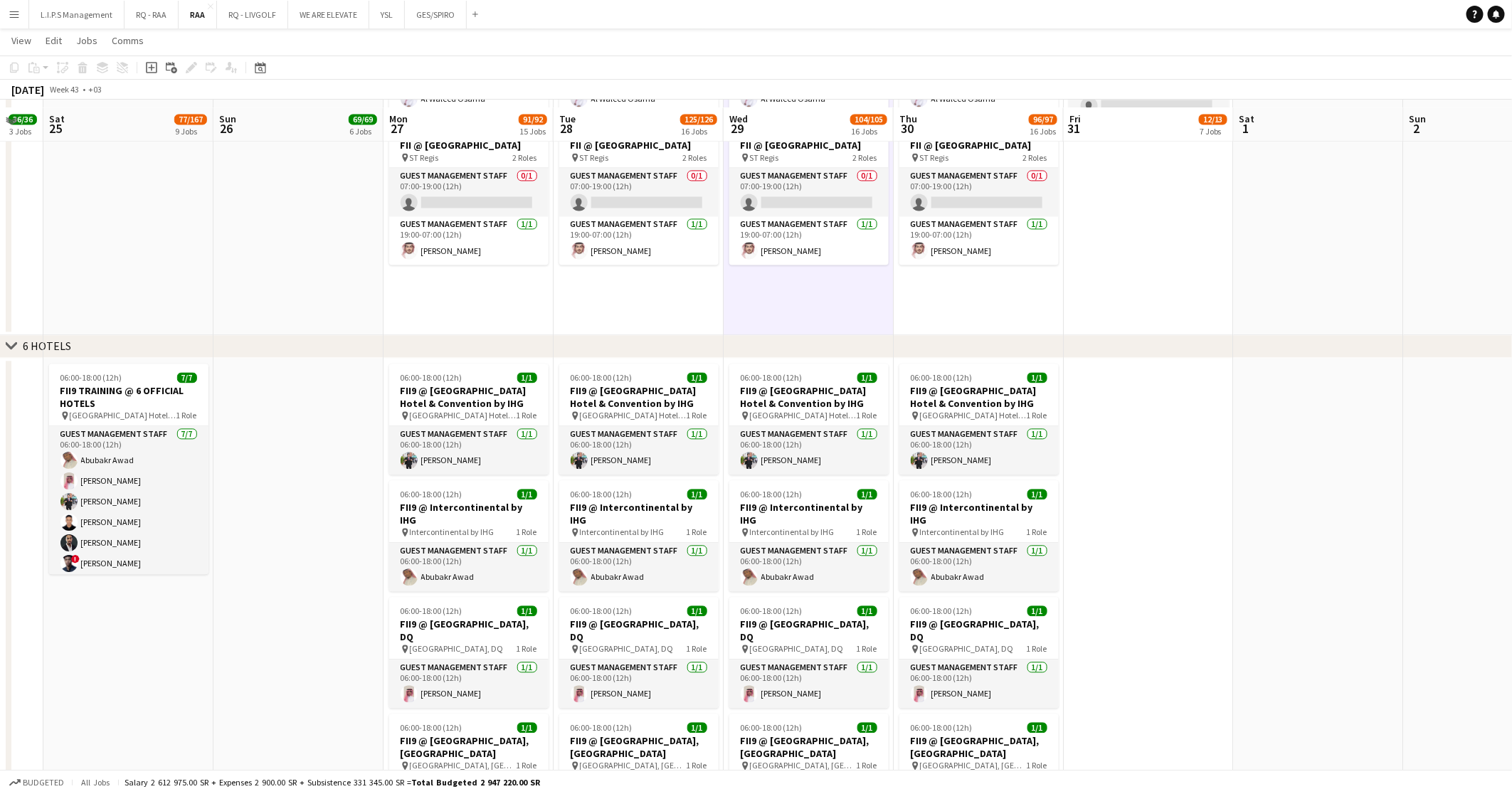
scroll to position [1560, 0]
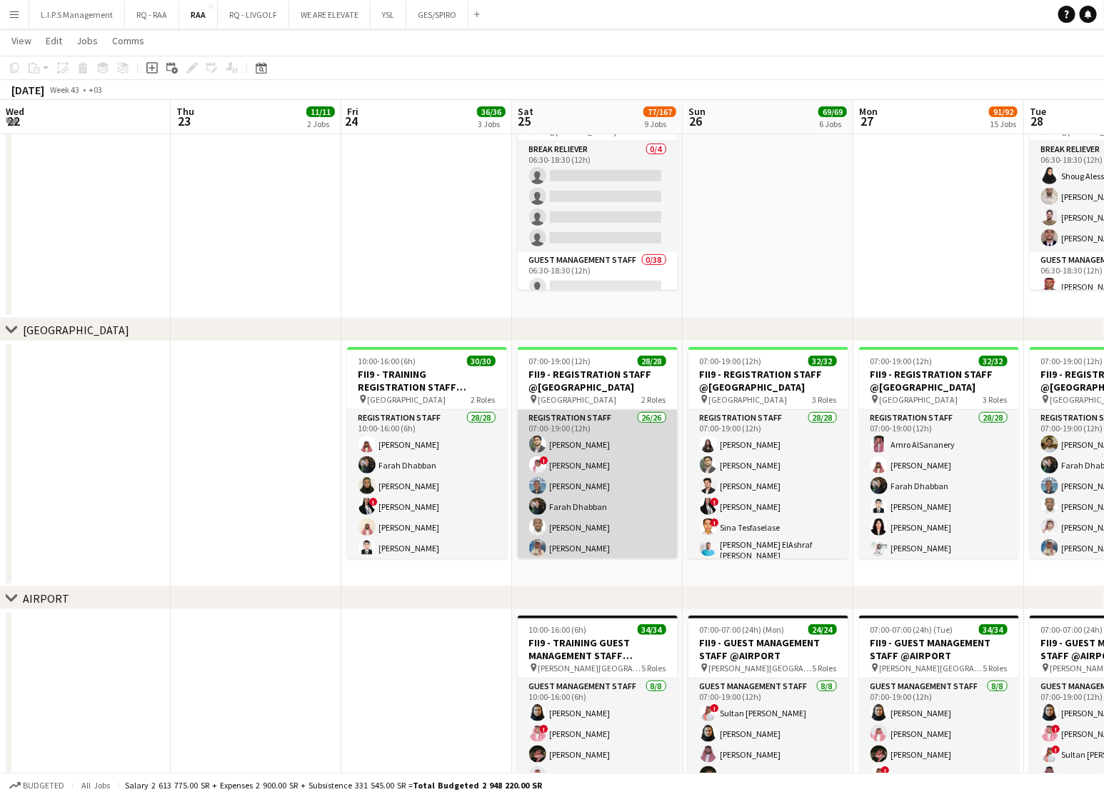
scroll to position [0, 298]
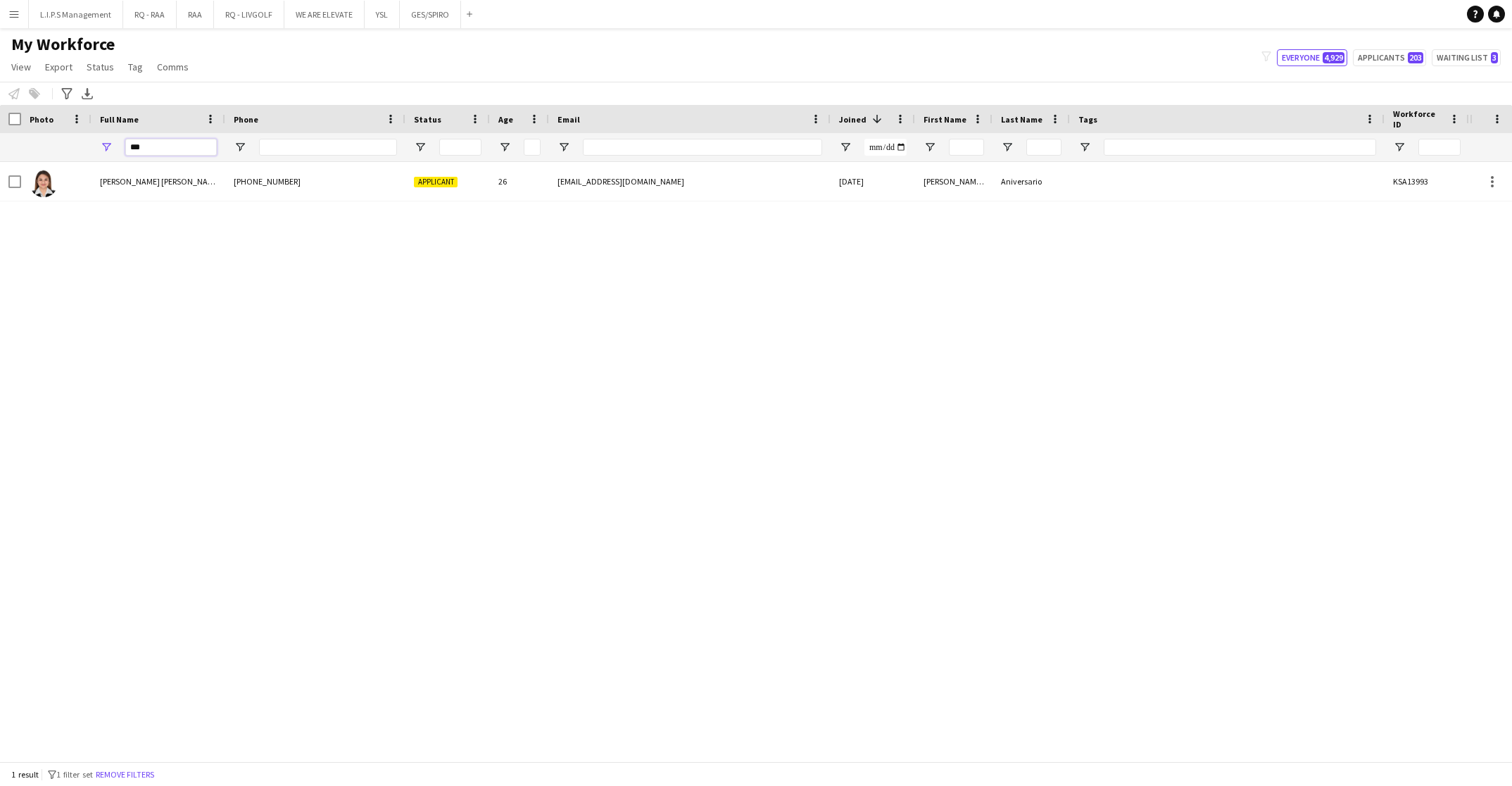
drag, startPoint x: 170, startPoint y: 152, endPoint x: 98, endPoint y: 131, distance: 75.0
click at [98, 131] on div "Workforce Details Photo Full Name City" at bounding box center [980, 133] width 1960 height 57
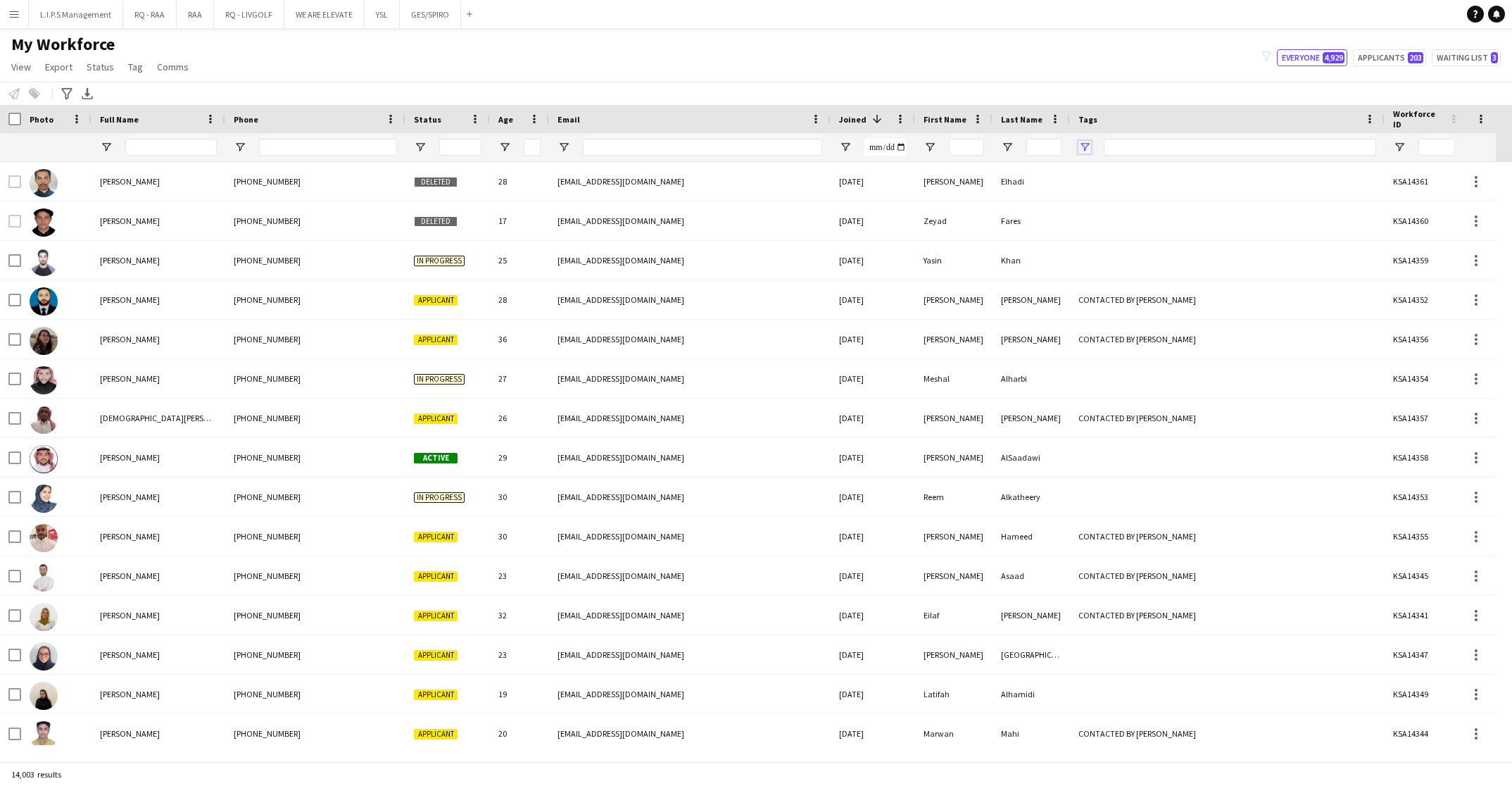
click at [1081, 144] on span "Open Filter Menu" at bounding box center [1084, 147] width 13 height 13
click at [1135, 235] on div "(Select All)" at bounding box center [1156, 233] width 111 height 11
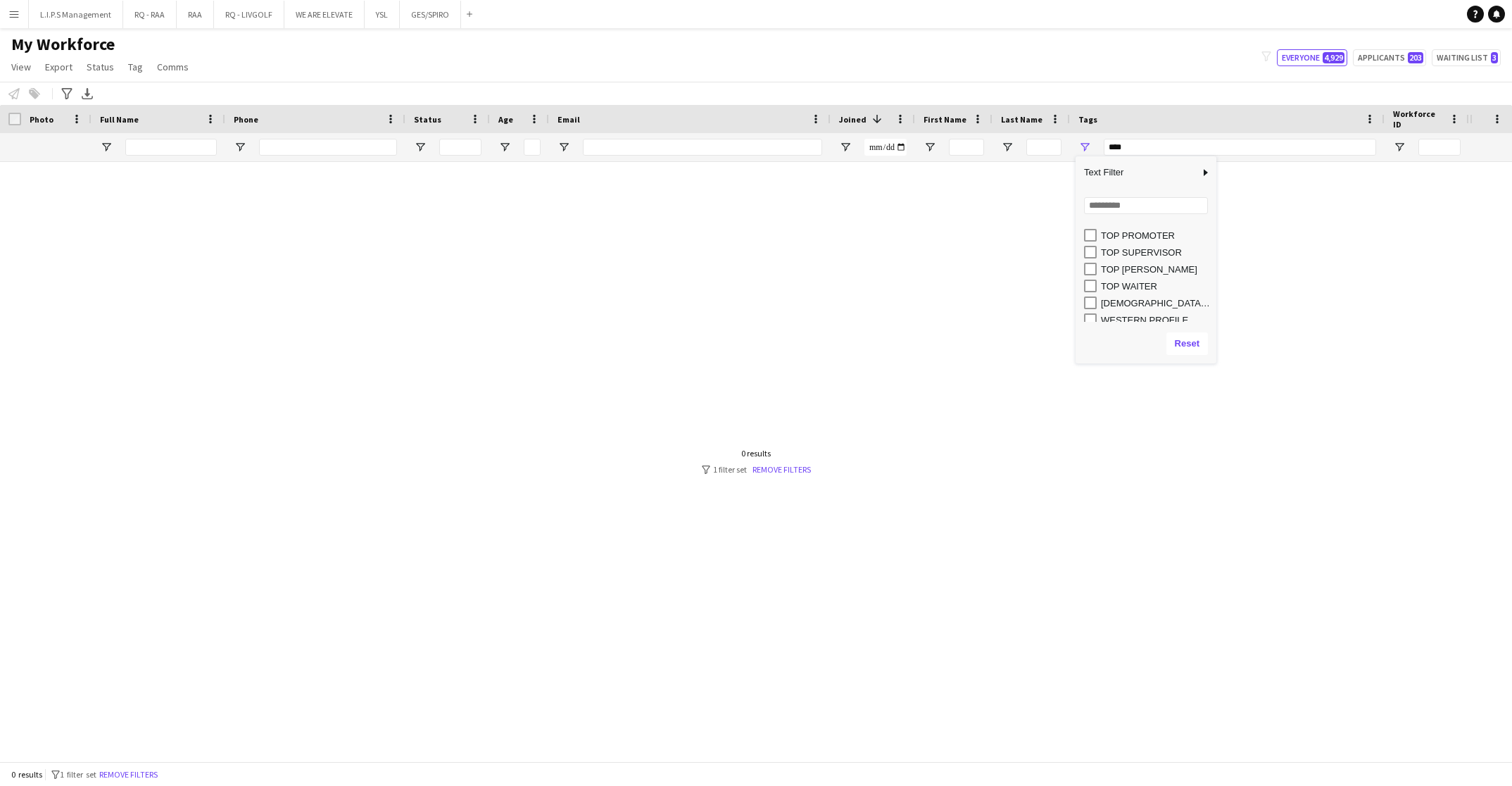
scroll to position [680, 0]
click at [1120, 311] on div "WESTERN PROFILE" at bounding box center [1156, 314] width 111 height 11
type input "**********"
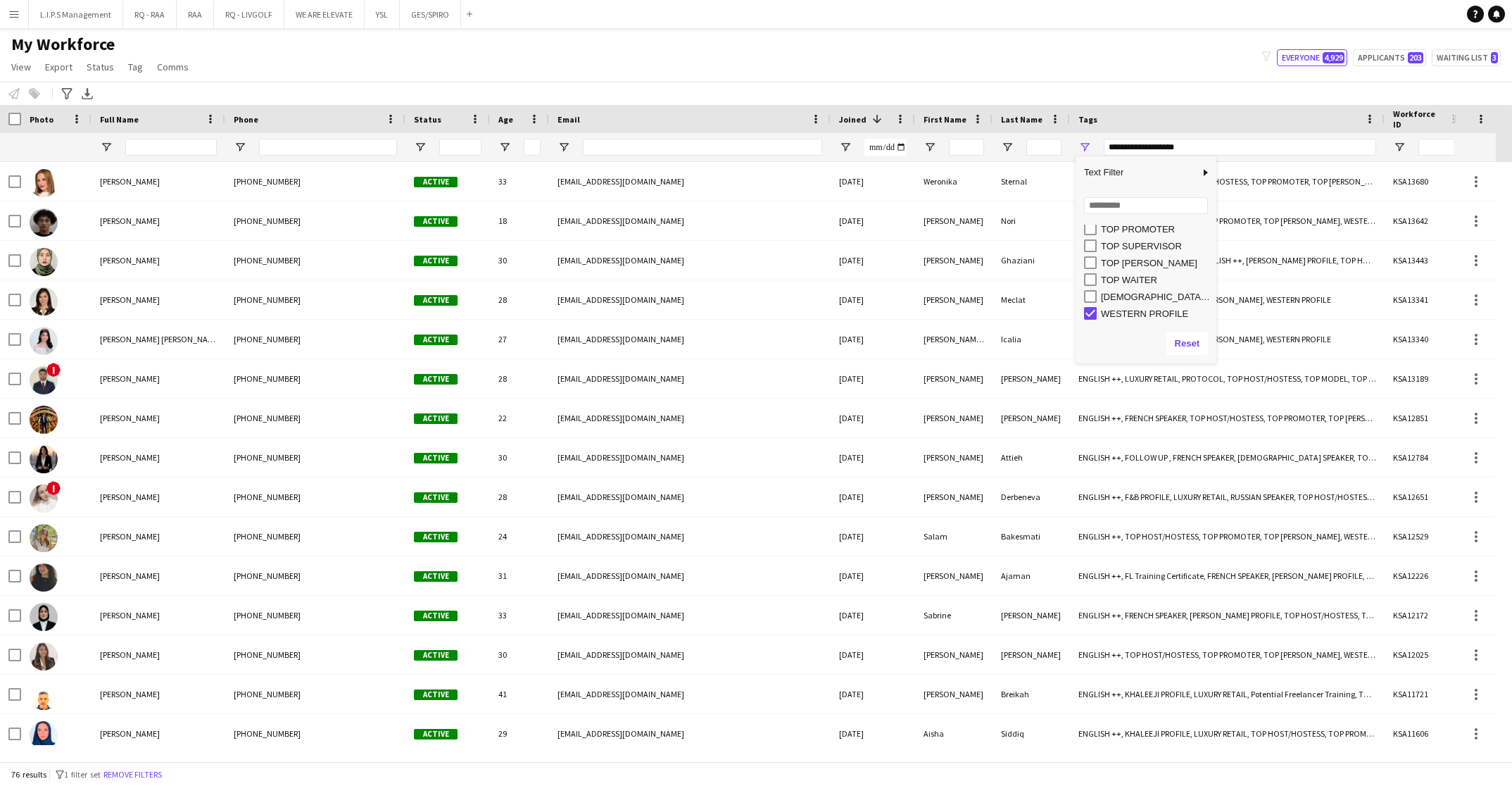
click at [215, 70] on div "My Workforce View Views Default view Basic Export View Full Name TAGS Test New …" at bounding box center [756, 57] width 1512 height 48
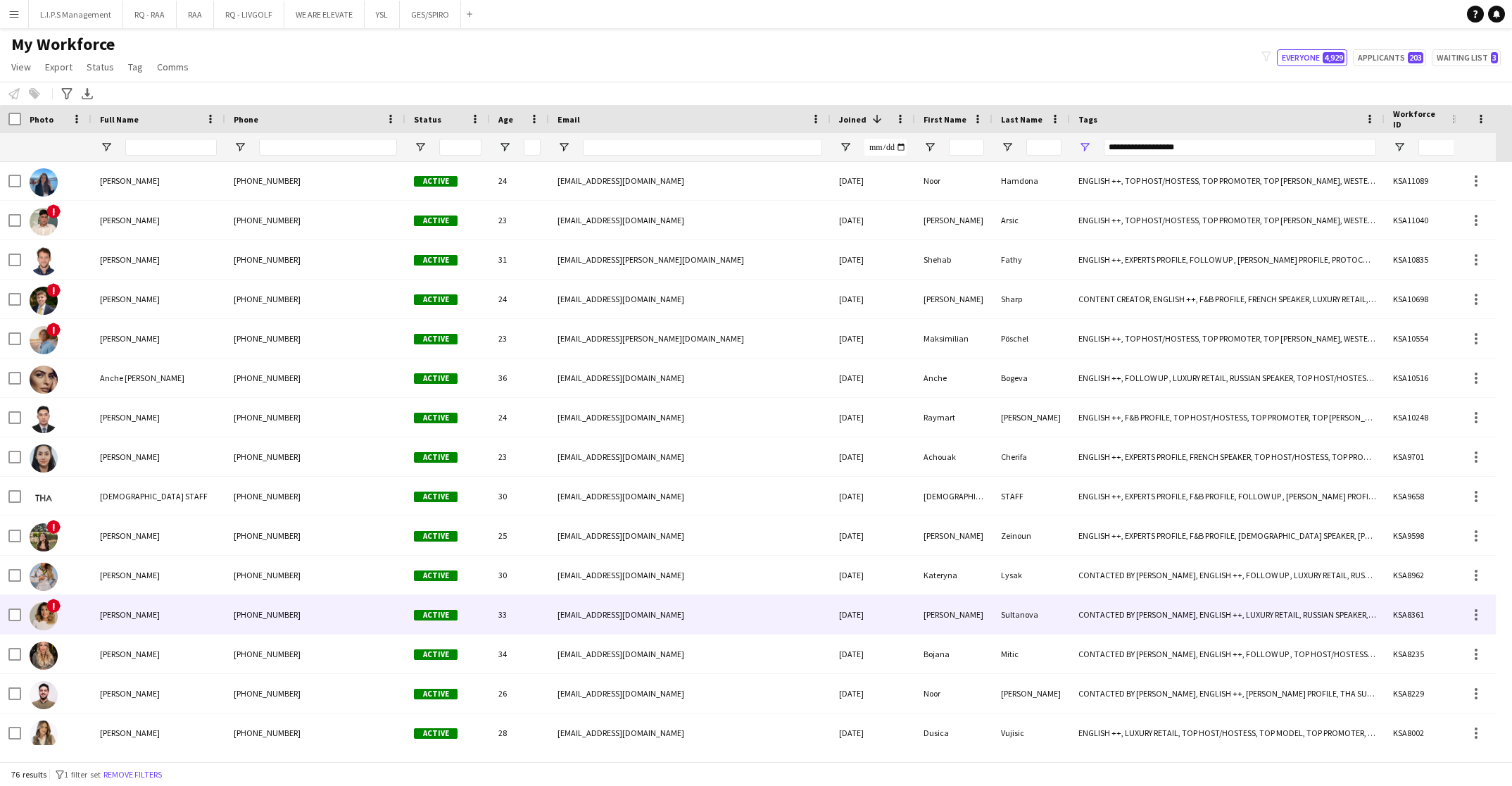
scroll to position [0, 0]
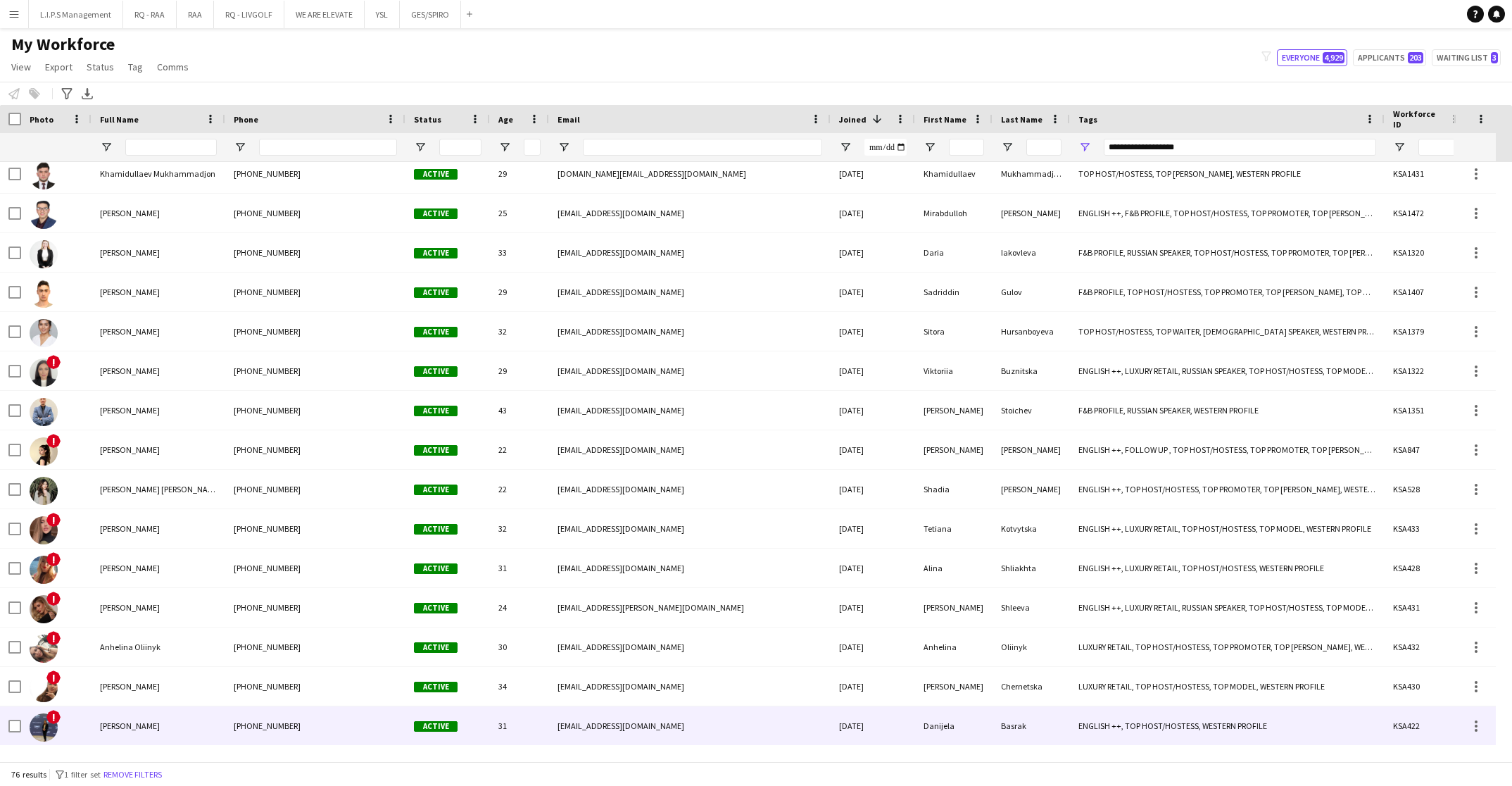
click at [147, 723] on span "Danijela Basrak" at bounding box center [129, 726] width 60 height 11
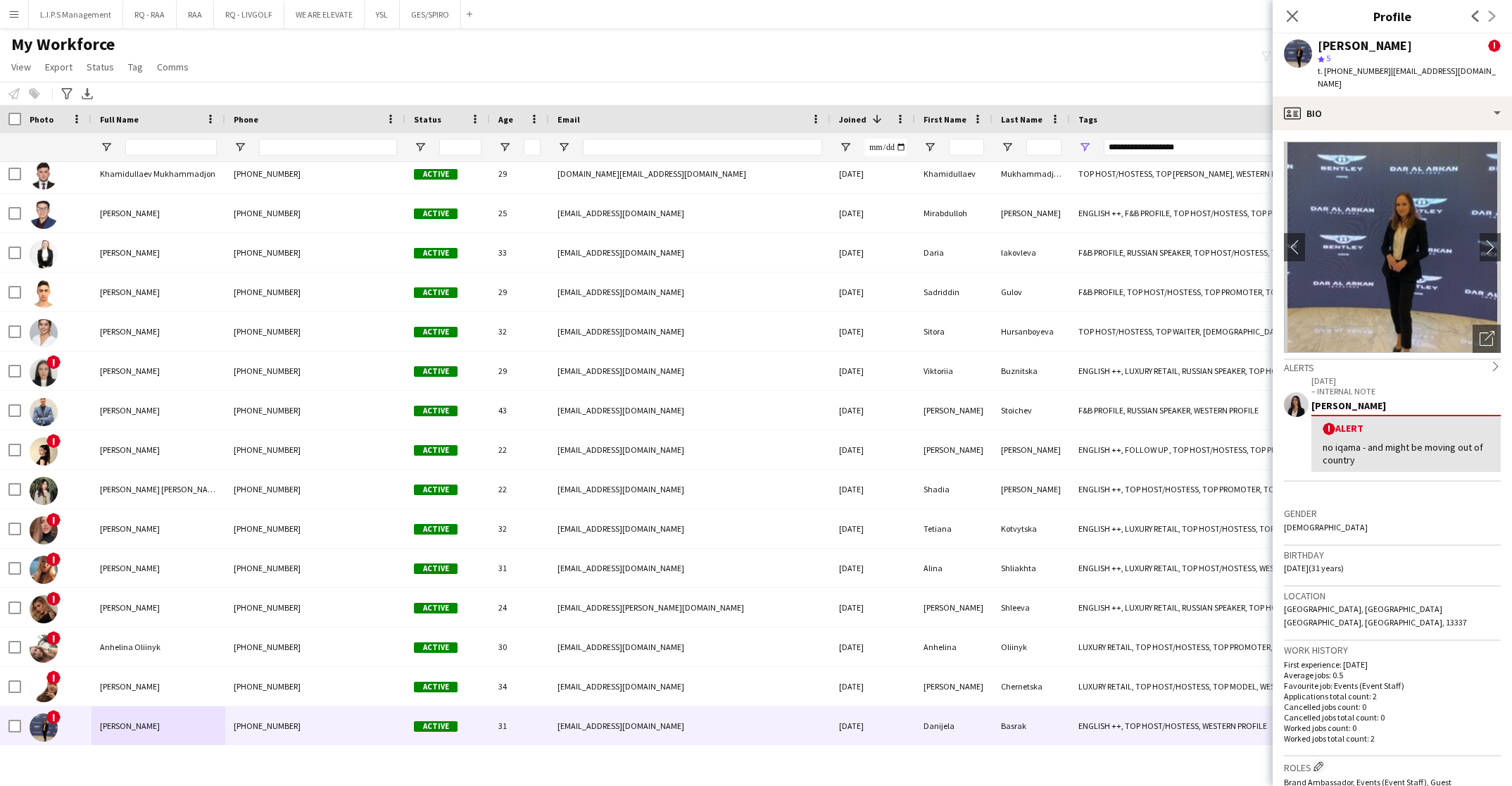
click at [1456, 322] on img at bounding box center [1393, 248] width 217 height 211
click at [1479, 331] on icon "Open photos pop-in" at bounding box center [1486, 338] width 15 height 15
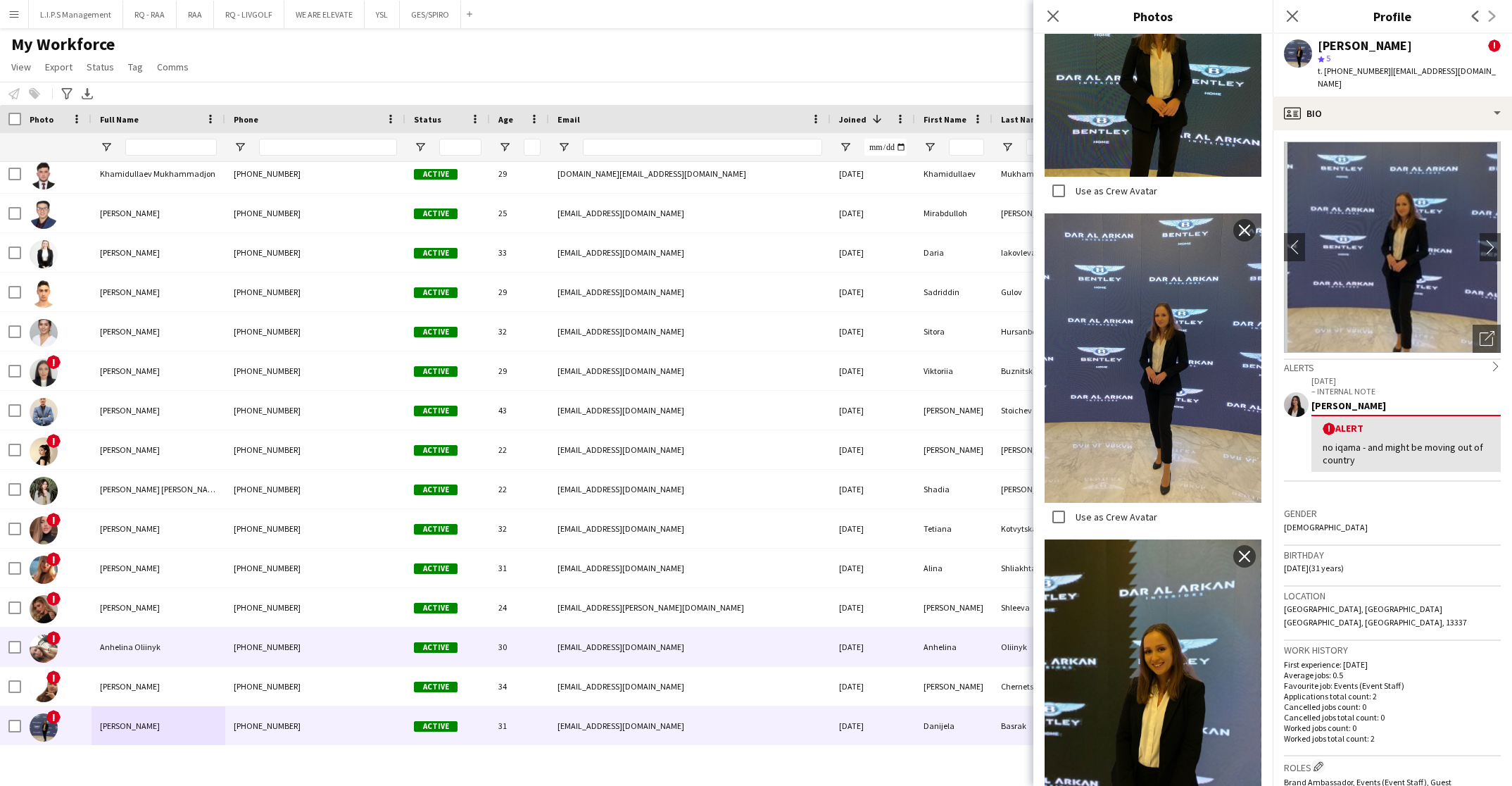
click at [171, 629] on div "Anhelina Oliinyk" at bounding box center [159, 646] width 134 height 38
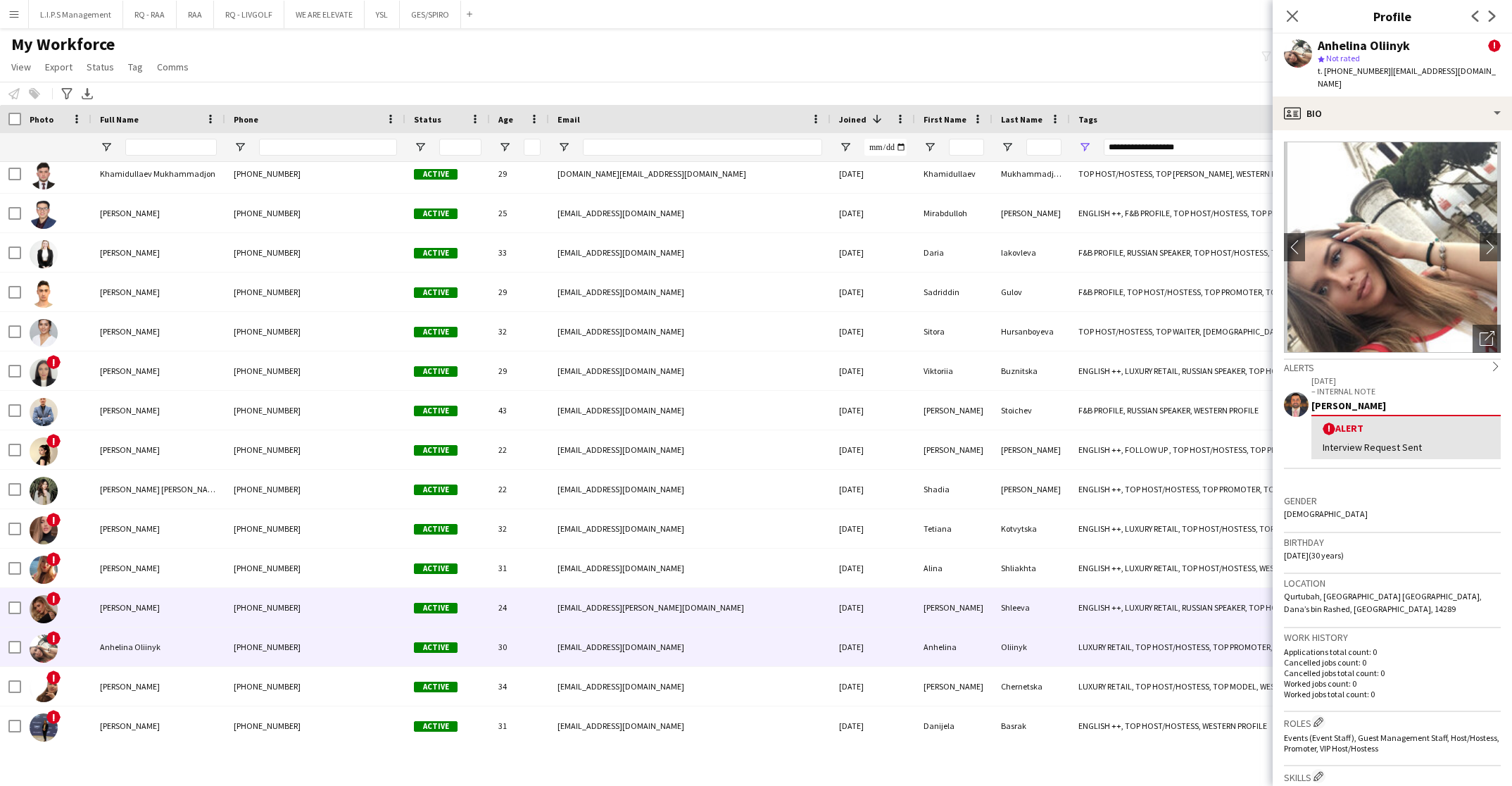
click at [569, 608] on div "shleeva.lina@gmail.com" at bounding box center [690, 607] width 282 height 38
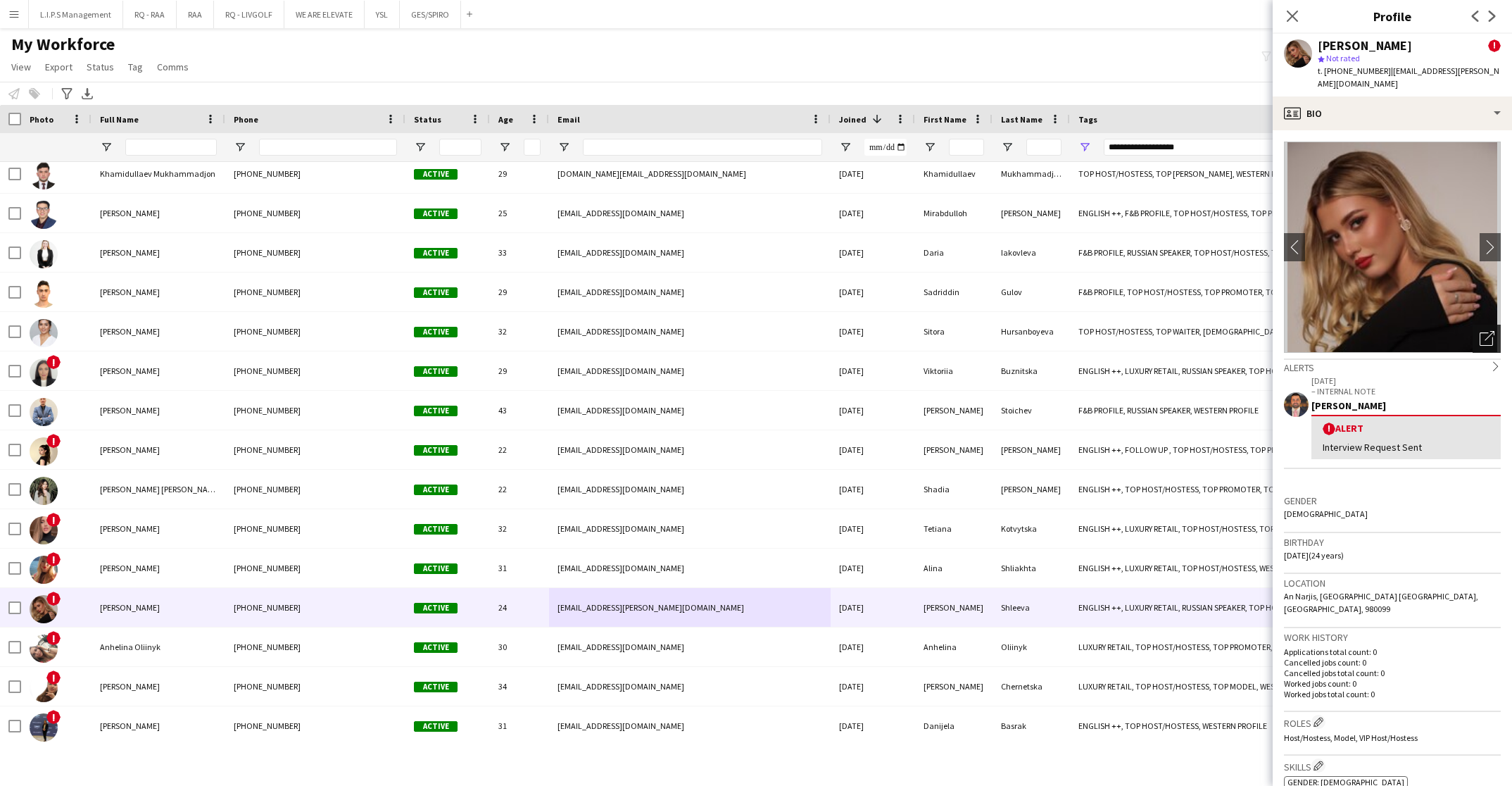
click at [1478, 324] on div "Open photos pop-in" at bounding box center [1486, 338] width 29 height 29
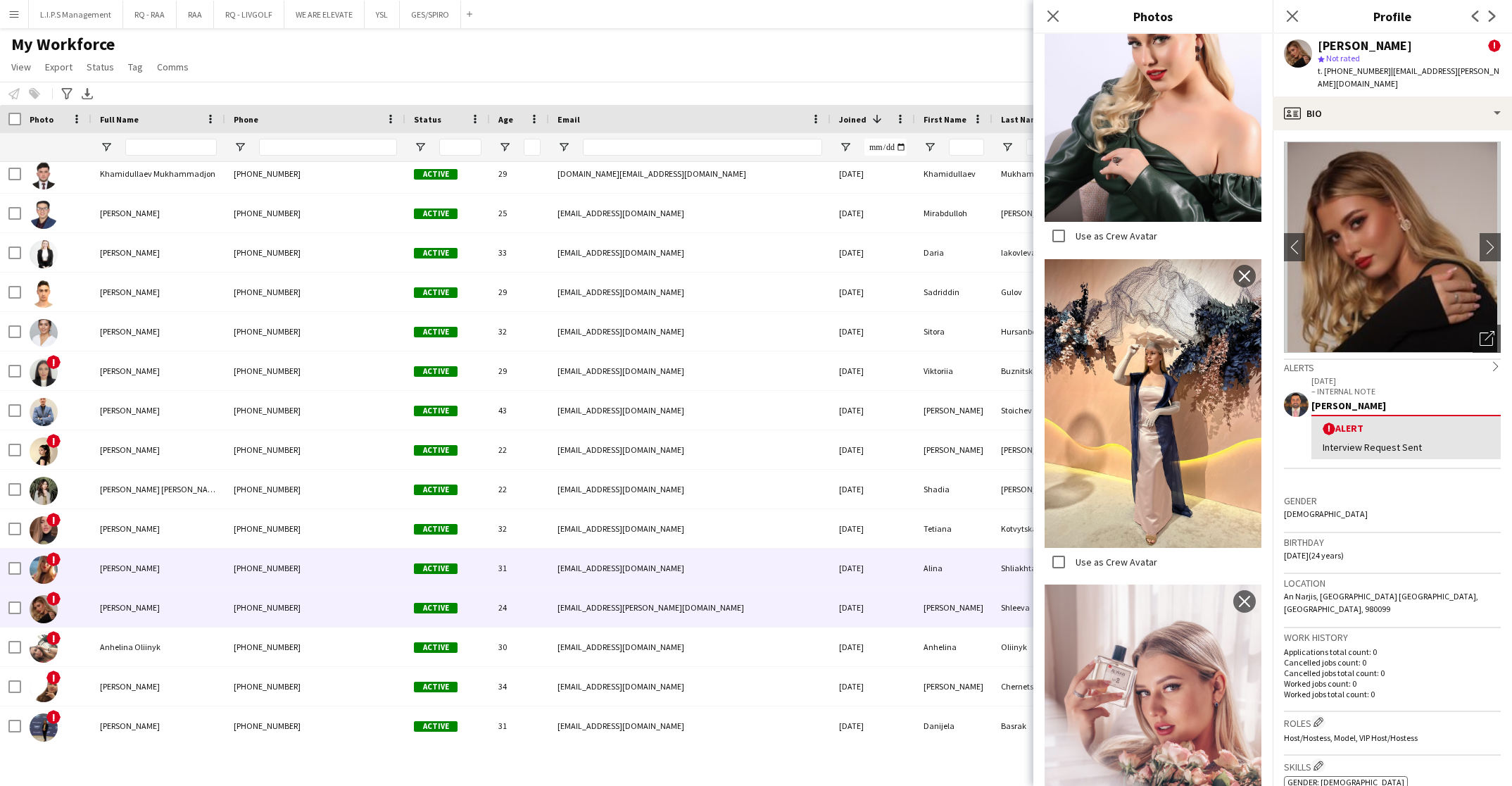
click at [382, 559] on div "+966555482761" at bounding box center [315, 567] width 180 height 38
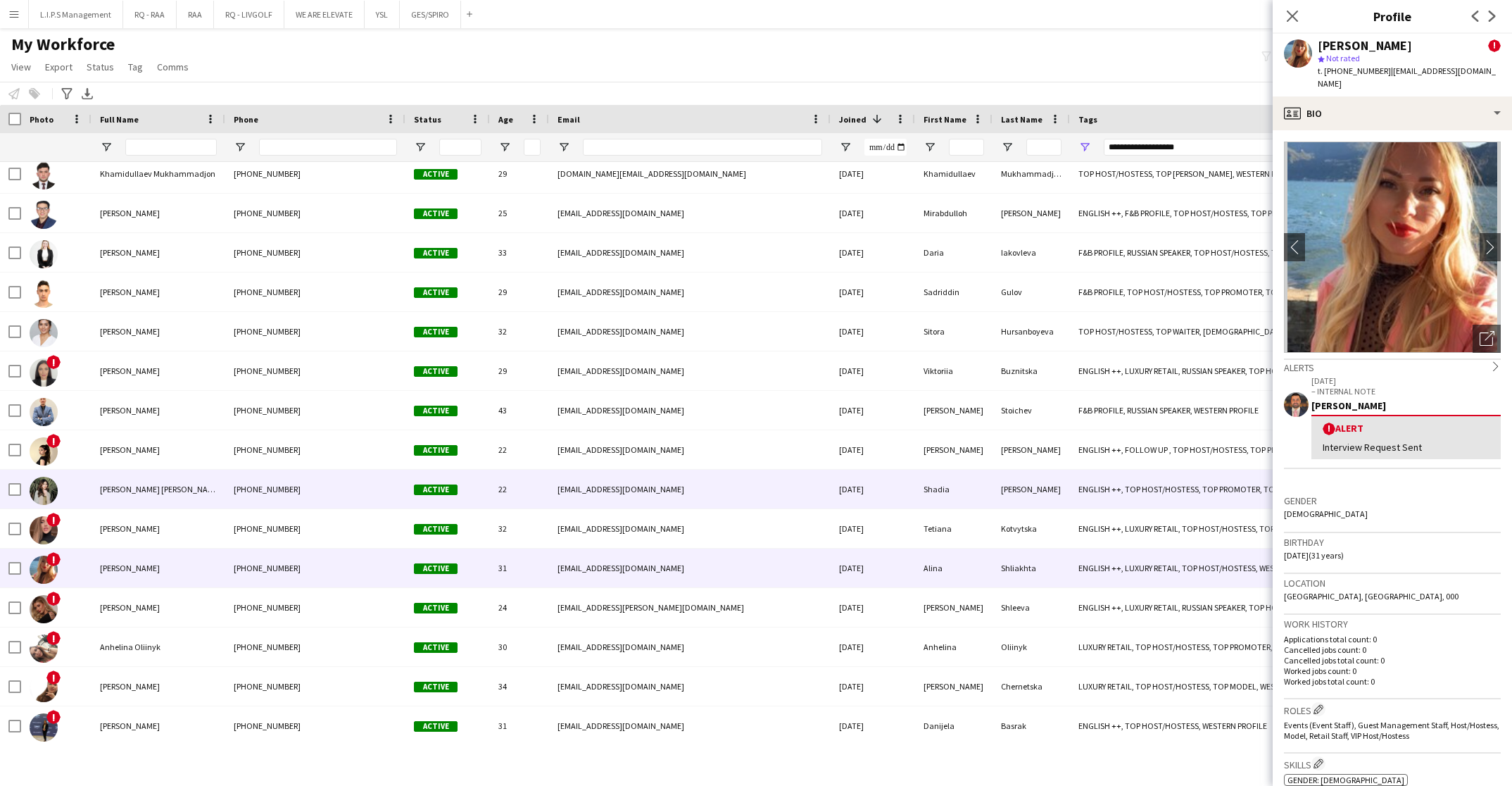
click at [328, 479] on div "+9660534797245" at bounding box center [315, 488] width 180 height 38
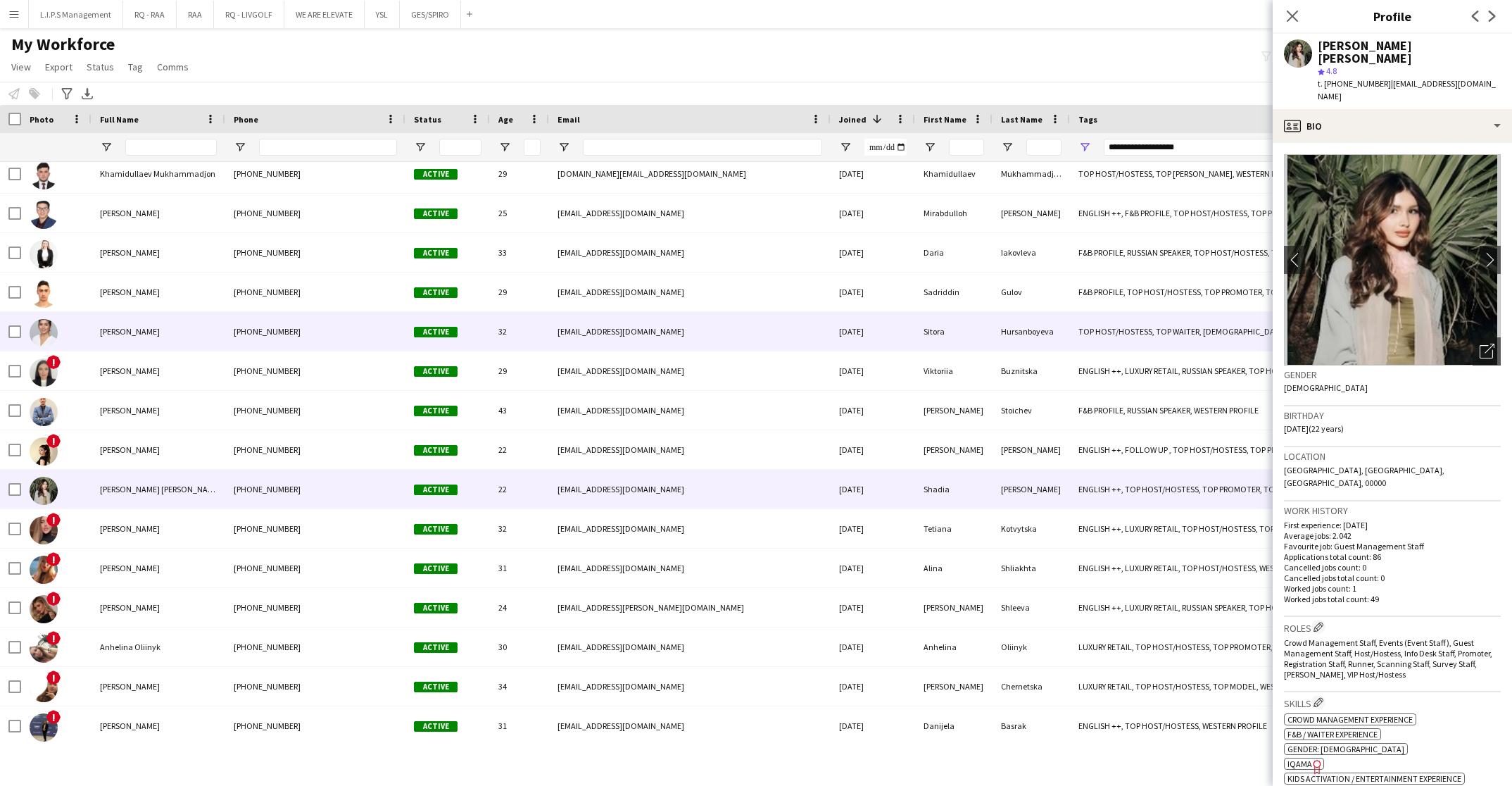
click at [173, 329] on div "Sitora Hursanboyeva" at bounding box center [159, 330] width 134 height 38
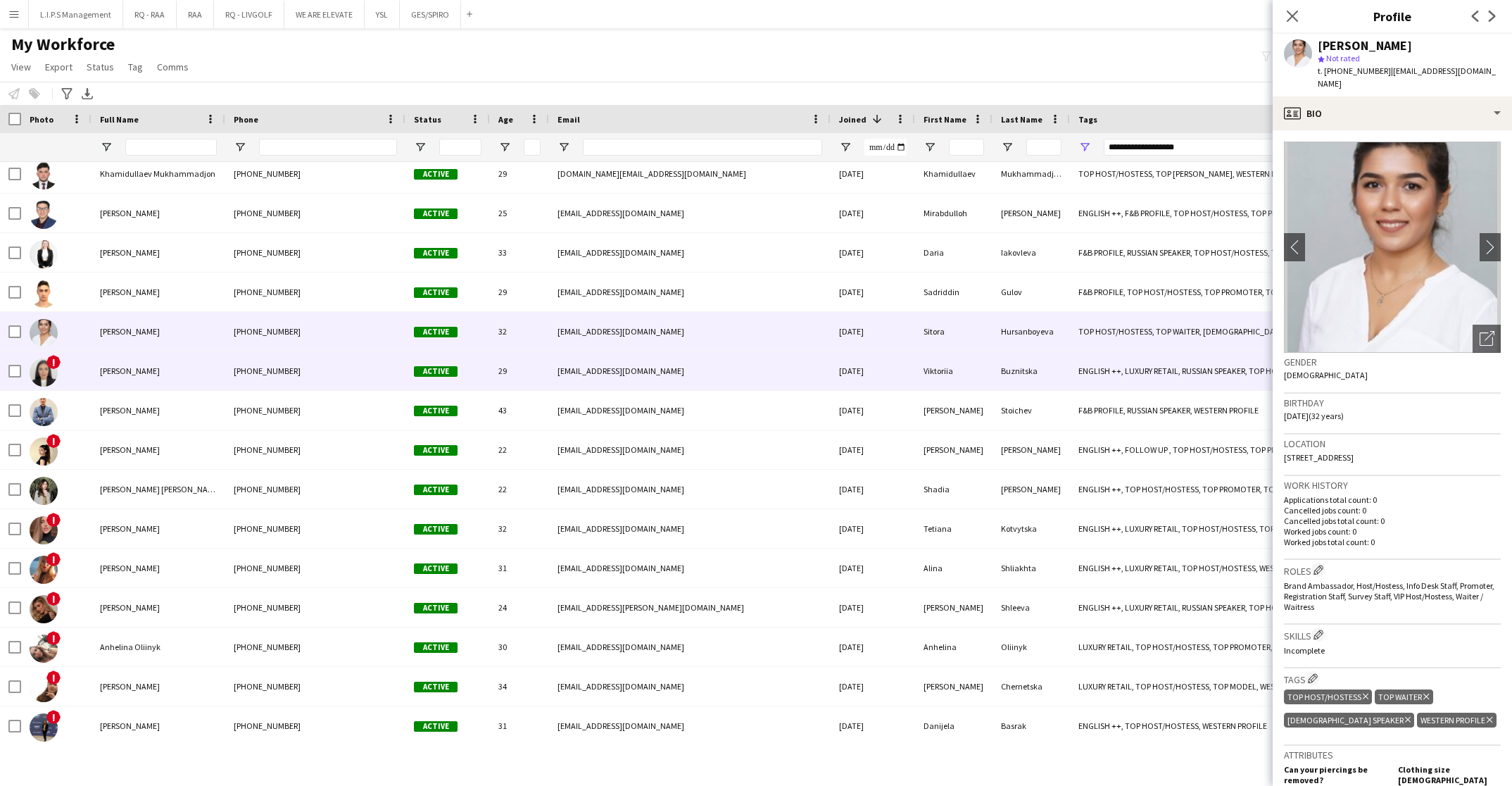
click at [961, 359] on div "Viktoriia" at bounding box center [953, 370] width 78 height 38
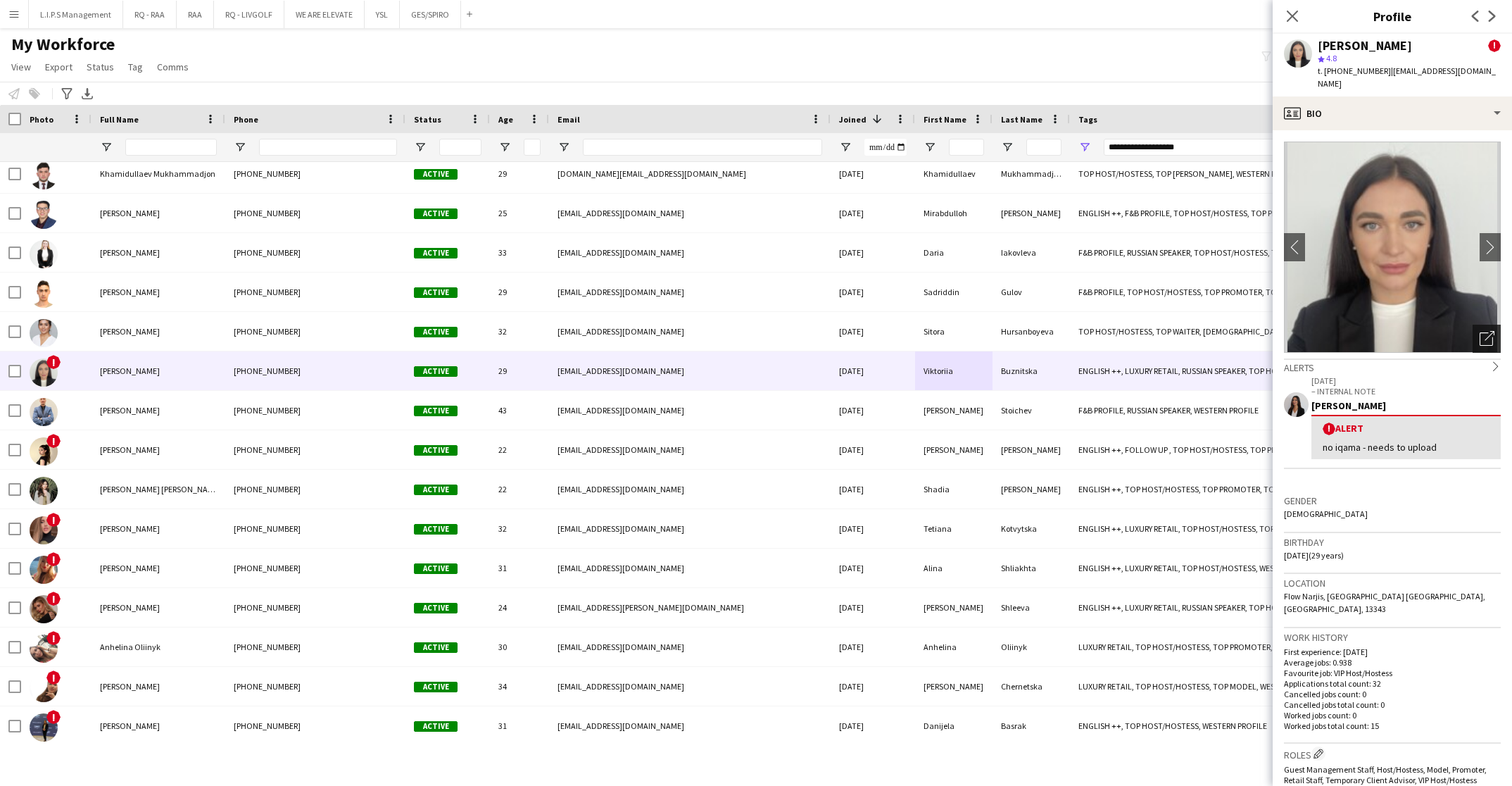
click at [1479, 332] on icon at bounding box center [1486, 339] width 14 height 14
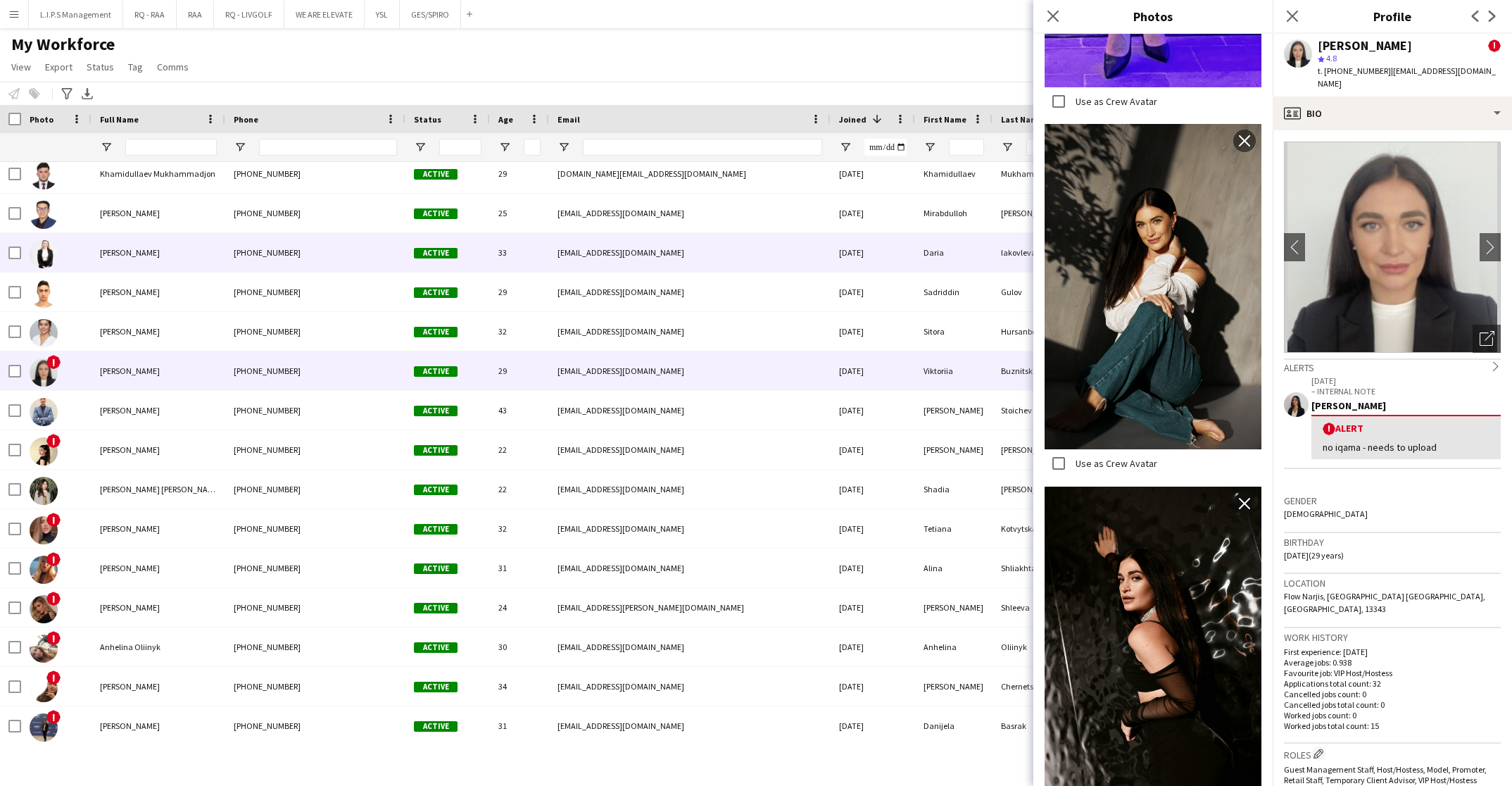
click at [247, 256] on div "+9660534377238" at bounding box center [315, 251] width 180 height 38
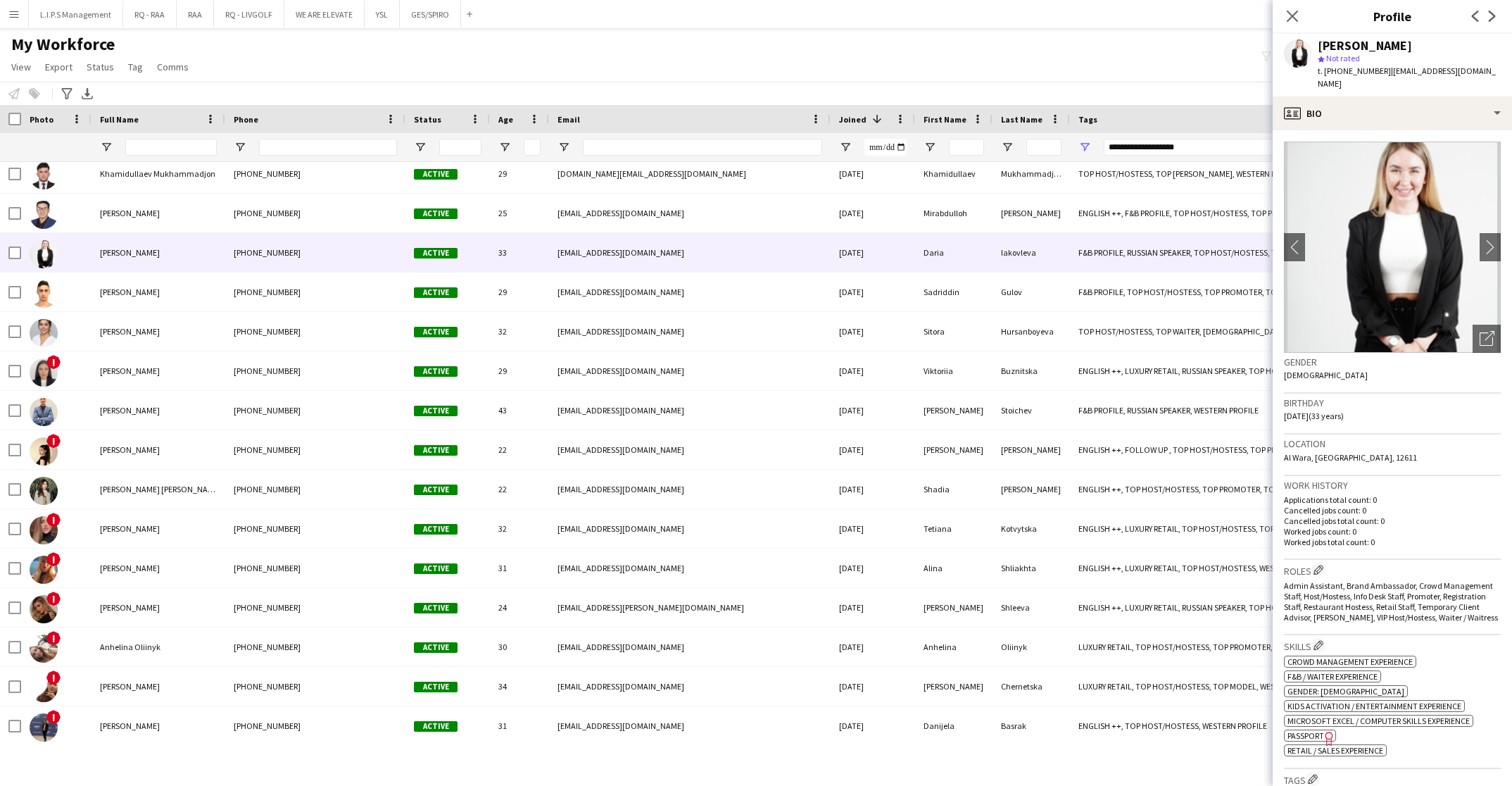
scroll to position [0, 452]
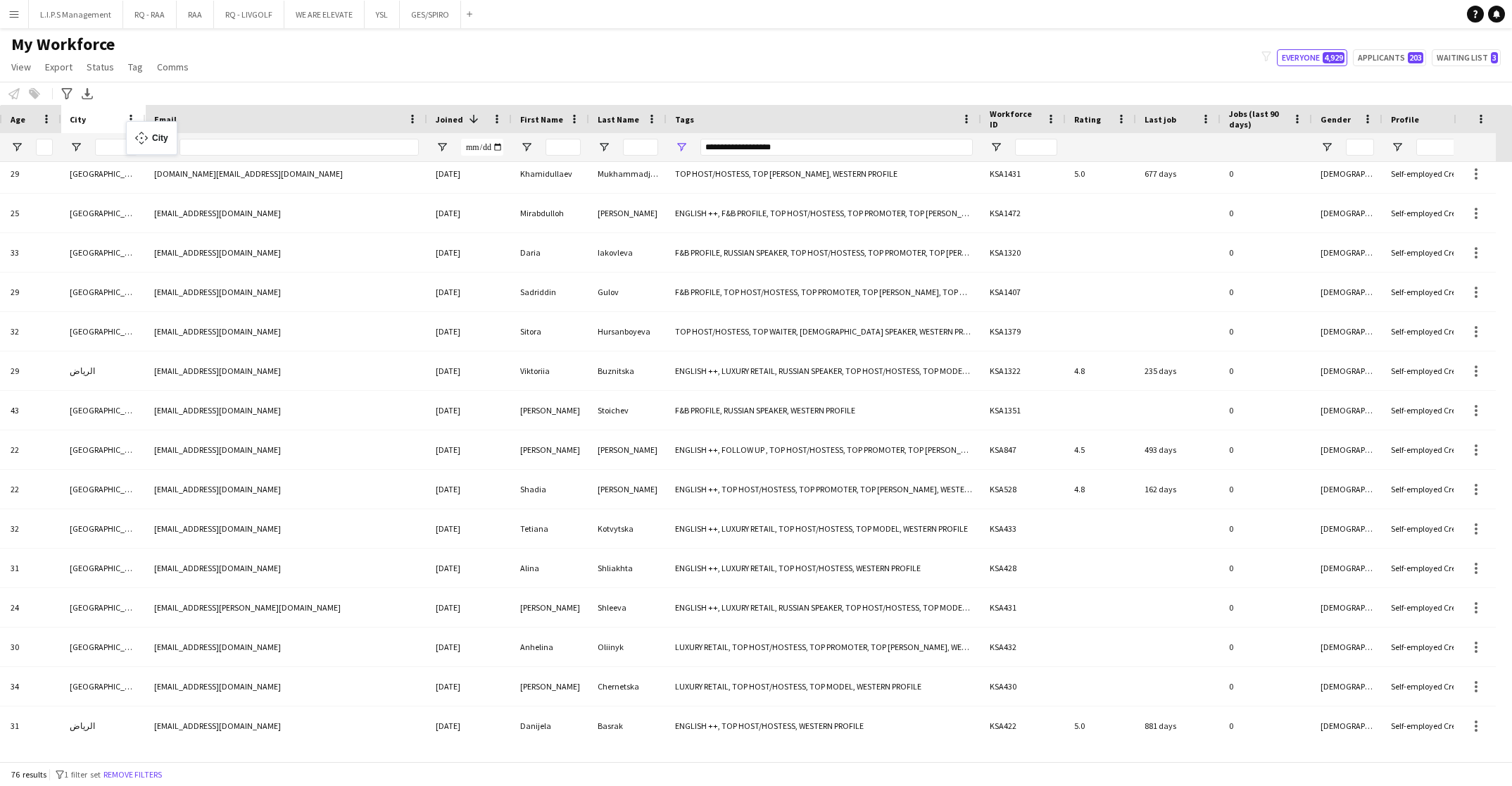
drag, startPoint x: 1074, startPoint y: 112, endPoint x: 110, endPoint y: 129, distance: 964.1
drag, startPoint x: 790, startPoint y: 740, endPoint x: 752, endPoint y: 760, distance: 42.9
click at [752, 760] on div "Workforce Details First Name Last Name Workforce ID" at bounding box center [756, 433] width 1512 height 657
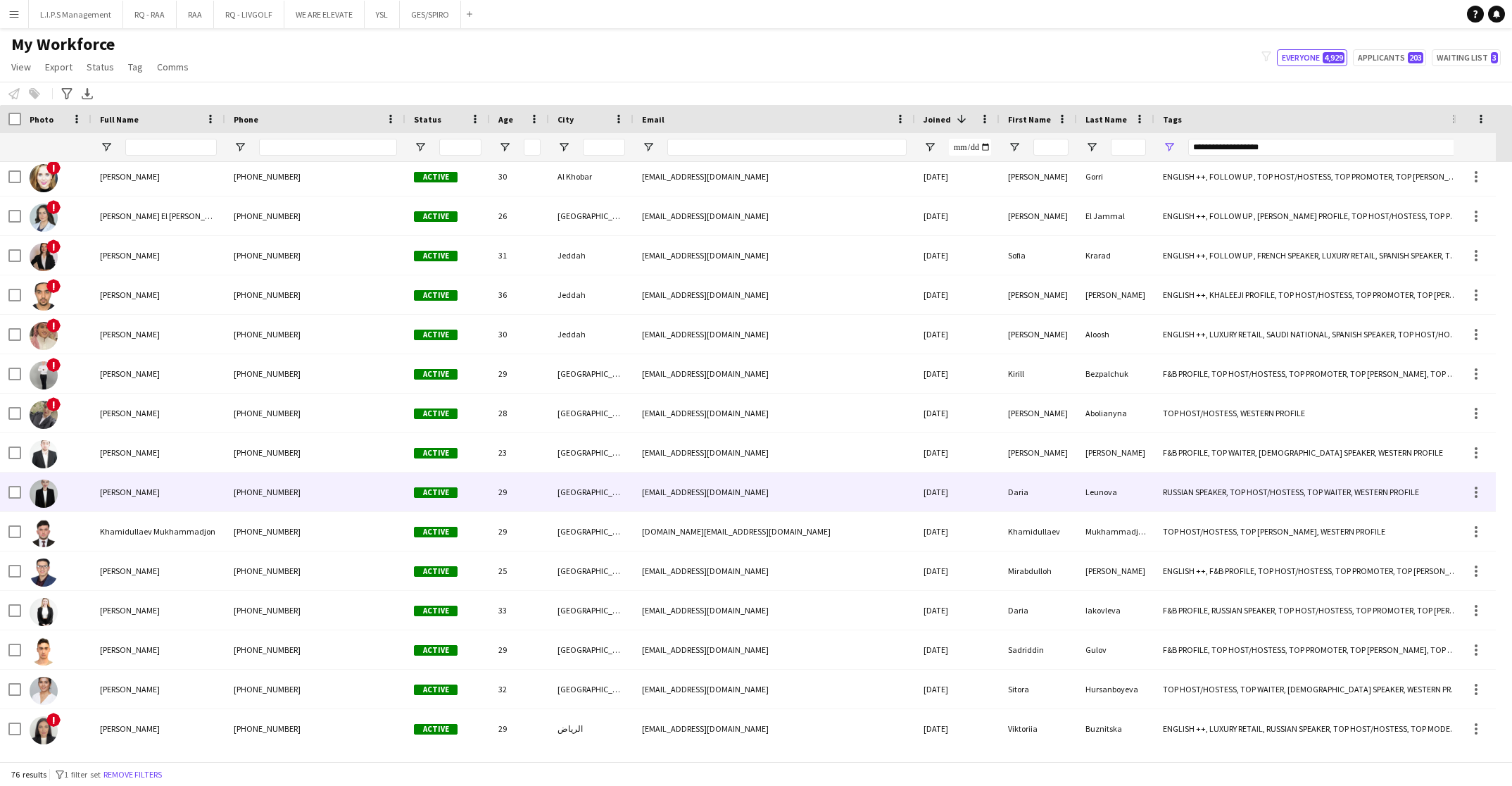
scroll to position [1992, 0]
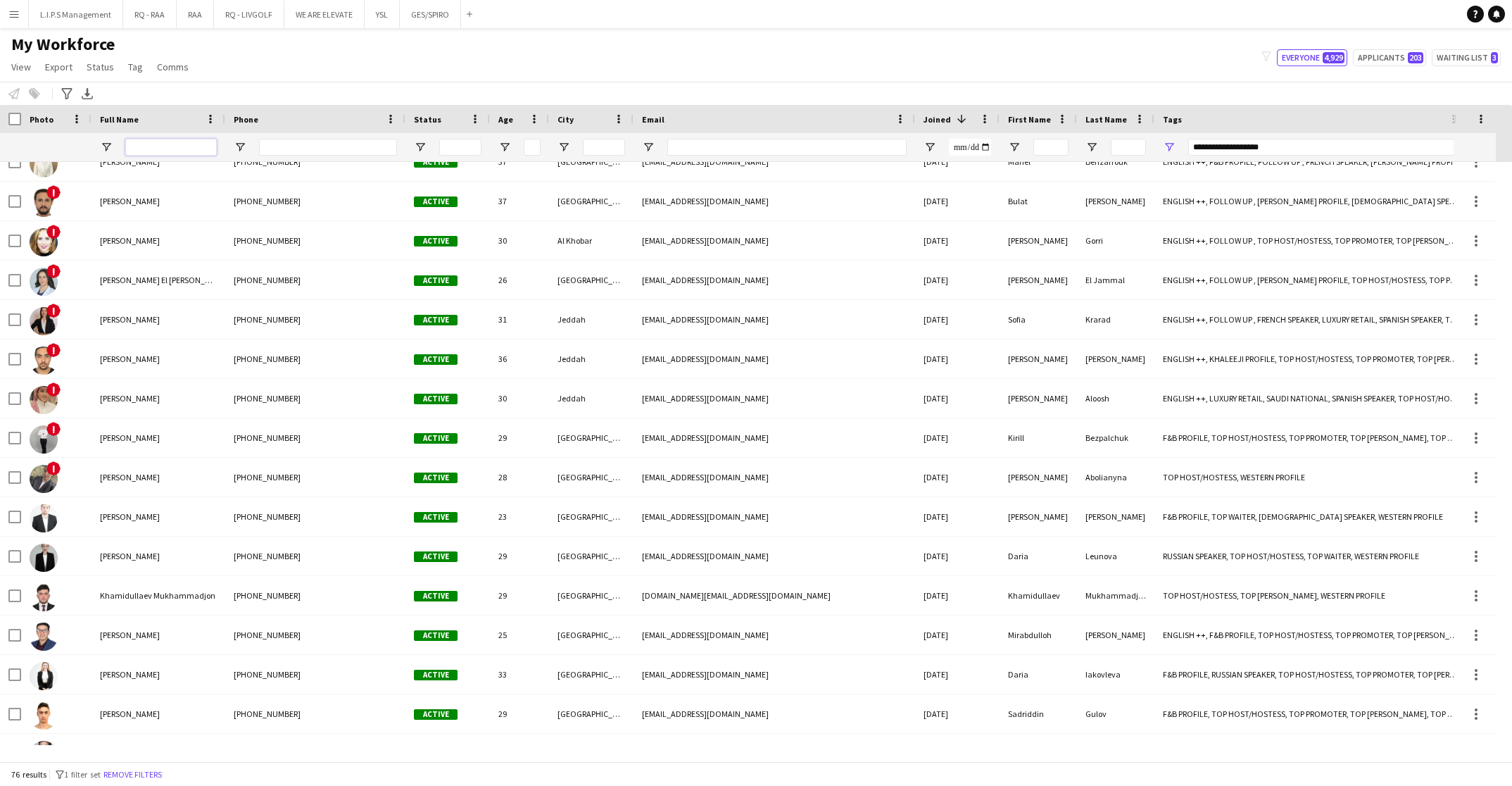
click at [167, 140] on input "Full Name Filter Input" at bounding box center [171, 147] width 92 height 17
type input "****"
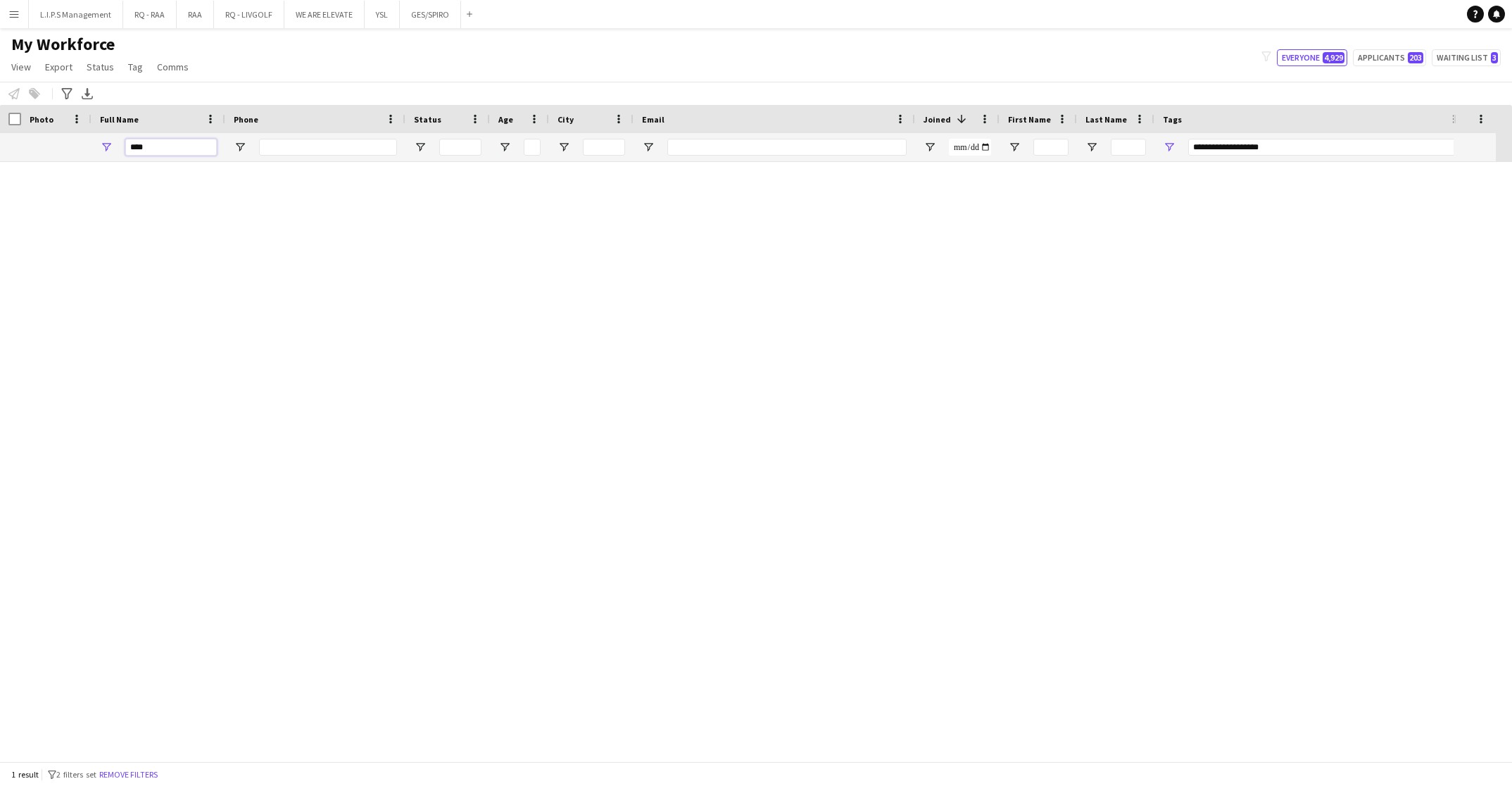
scroll to position [0, 0]
drag, startPoint x: 172, startPoint y: 147, endPoint x: 38, endPoint y: 134, distance: 134.6
click at [38, 134] on div at bounding box center [980, 147] width 1960 height 29
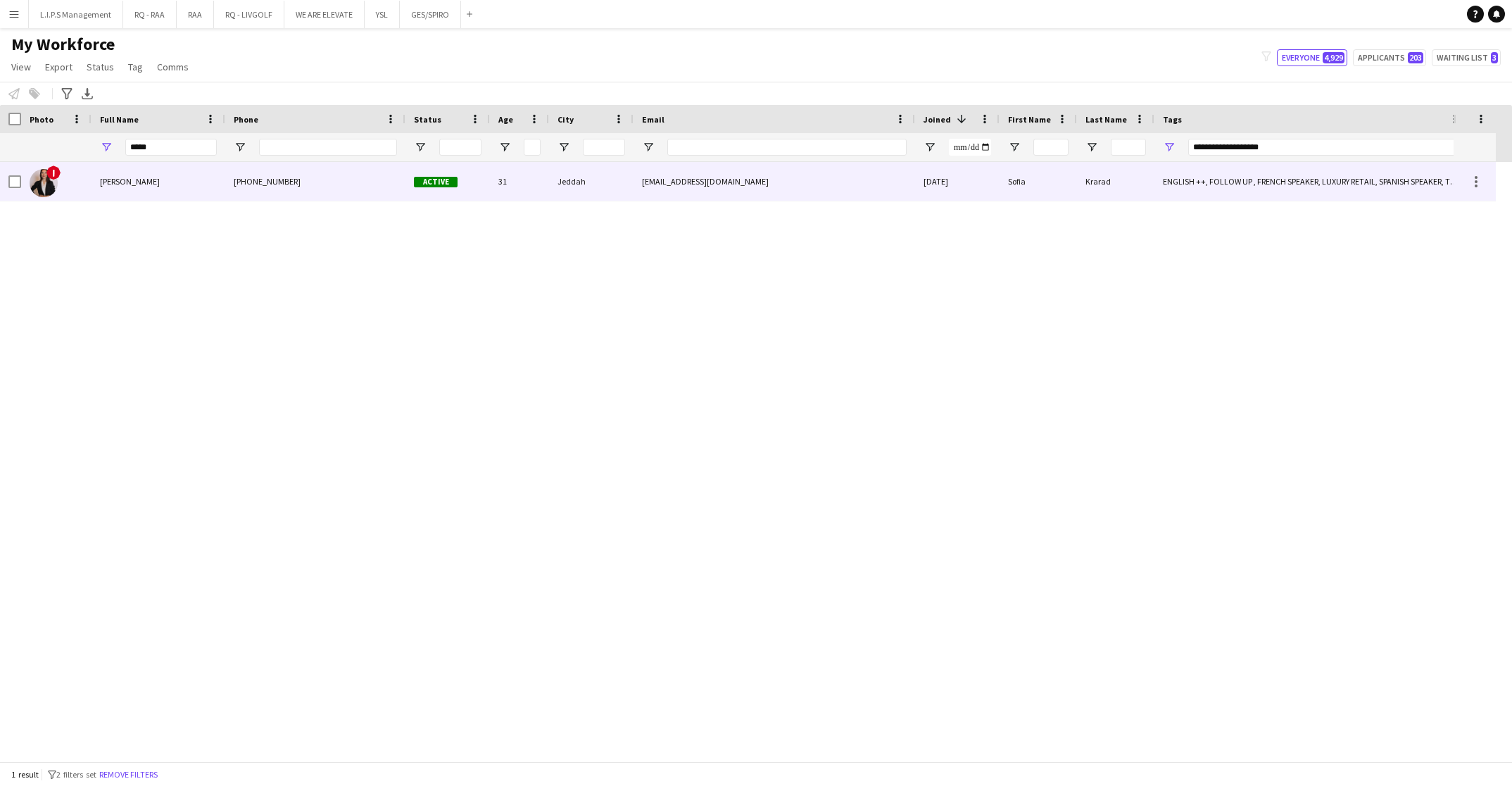
click at [204, 188] on div "Sofia Krarad" at bounding box center [159, 180] width 134 height 38
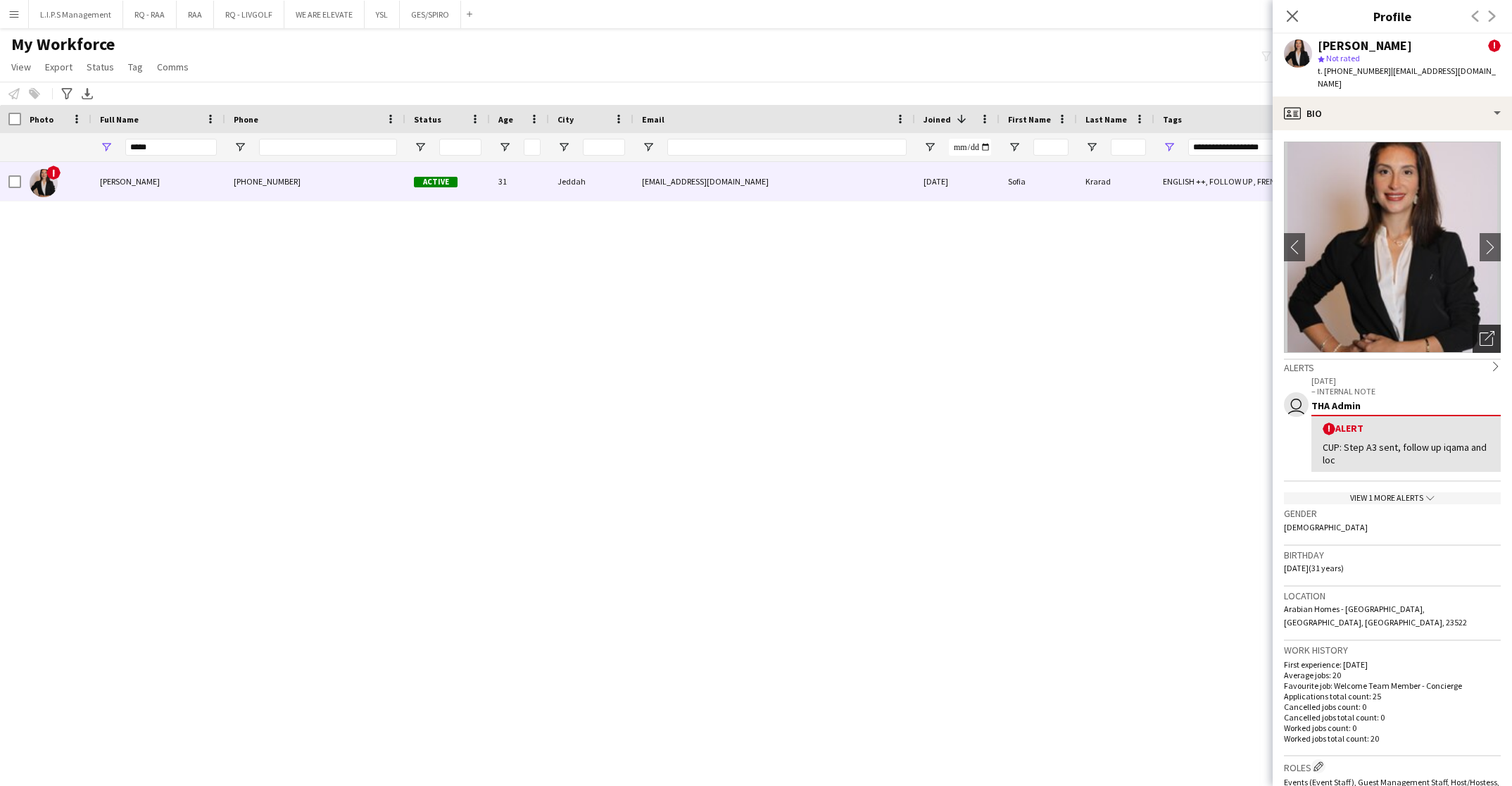
drag, startPoint x: 1491, startPoint y: 321, endPoint x: 1477, endPoint y: 324, distance: 14.3
click at [1480, 323] on app-crew-profile-bio "chevron-left chevron-right Open photos pop-in Alerts chevron-right user 29-04-2…" at bounding box center [1392, 458] width 240 height 656
drag, startPoint x: 1477, startPoint y: 324, endPoint x: 1469, endPoint y: 325, distance: 8.1
click at [1479, 331] on icon "Open photos pop-in" at bounding box center [1486, 338] width 15 height 15
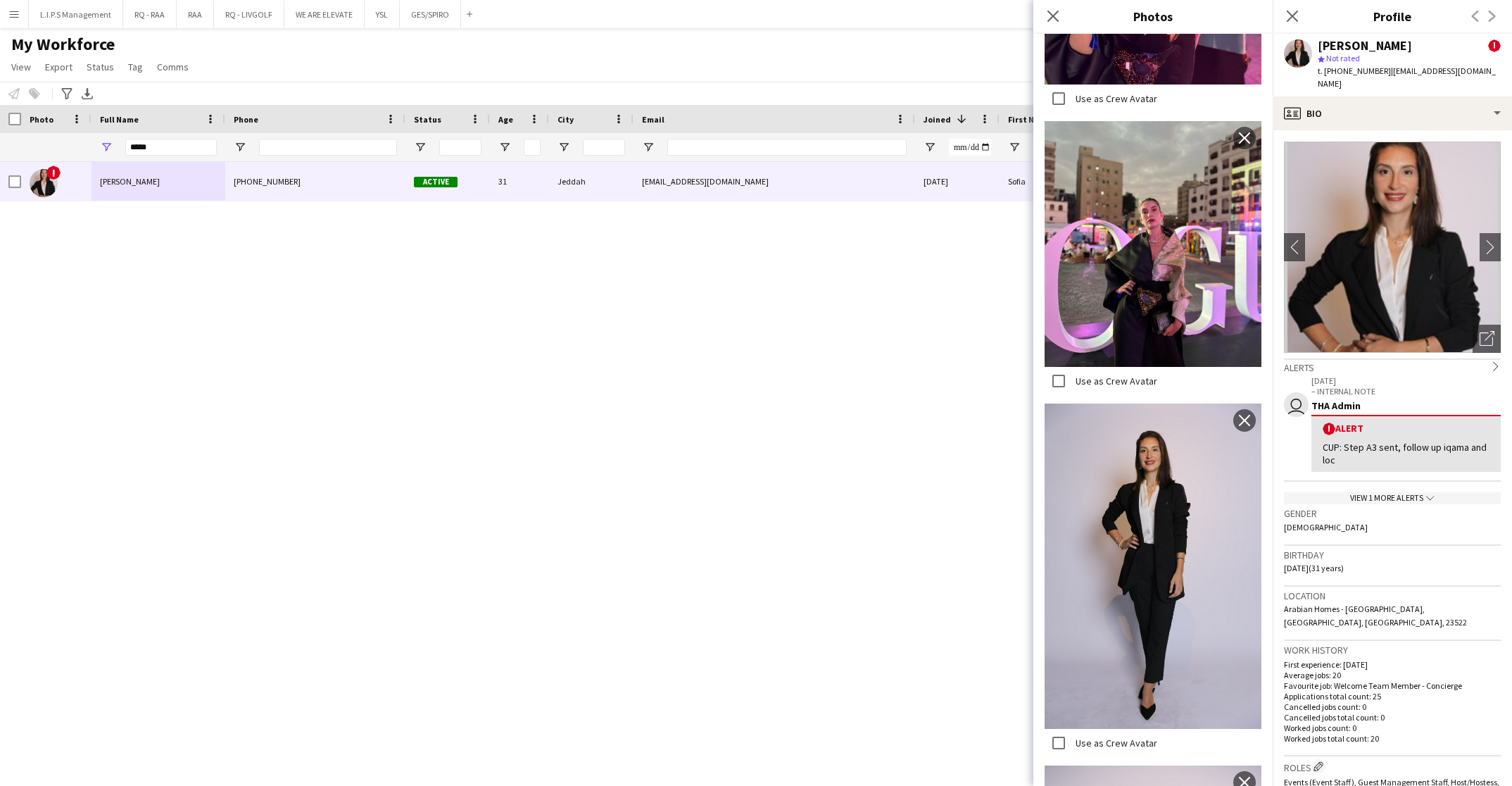
scroll to position [2174, 0]
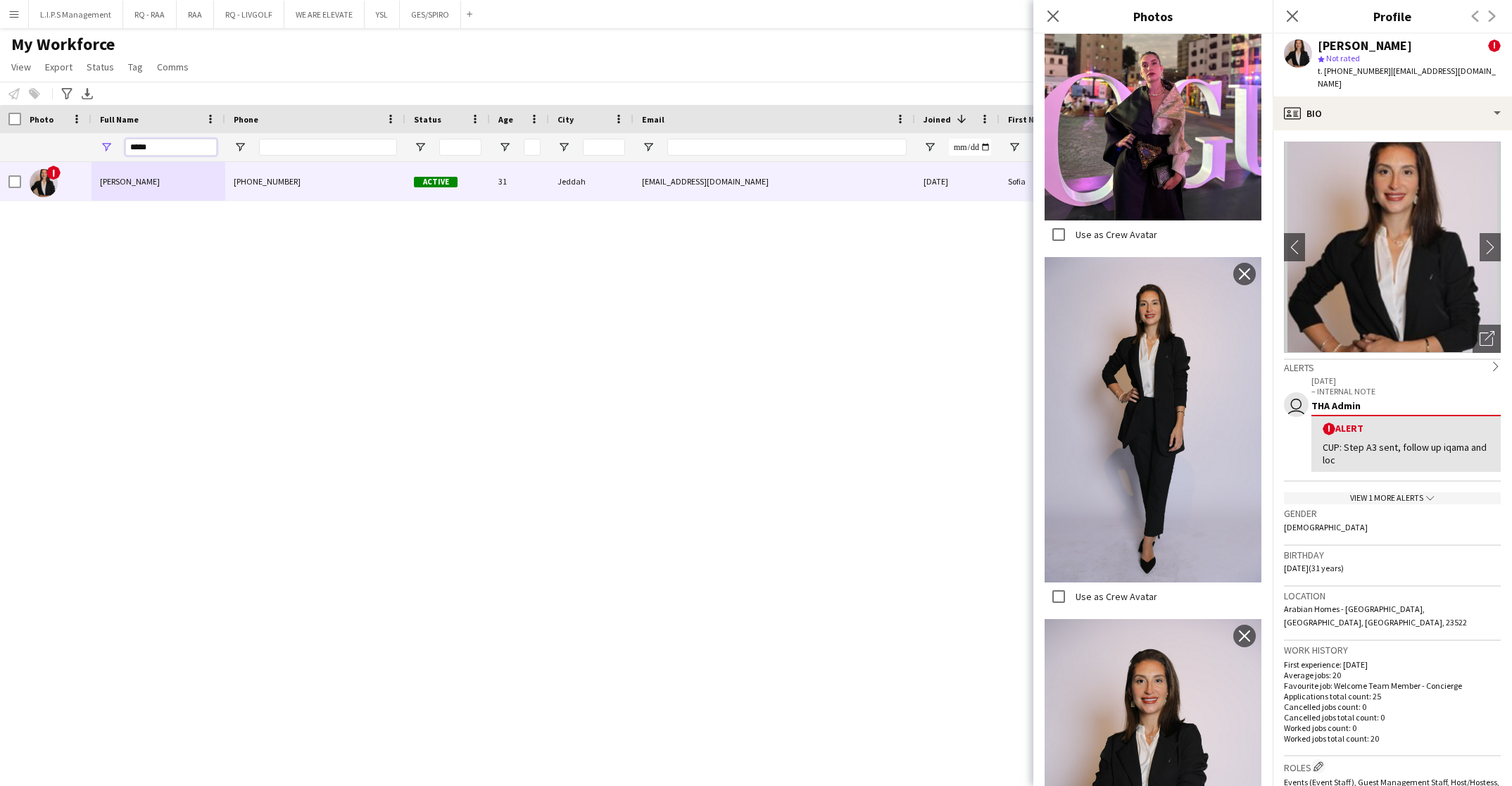
drag, startPoint x: 203, startPoint y: 152, endPoint x: 78, endPoint y: 129, distance: 127.1
click at [78, 129] on div "Workforce Details First Name Last Name Workforce ID 1" at bounding box center [980, 133] width 1960 height 57
type input "*"
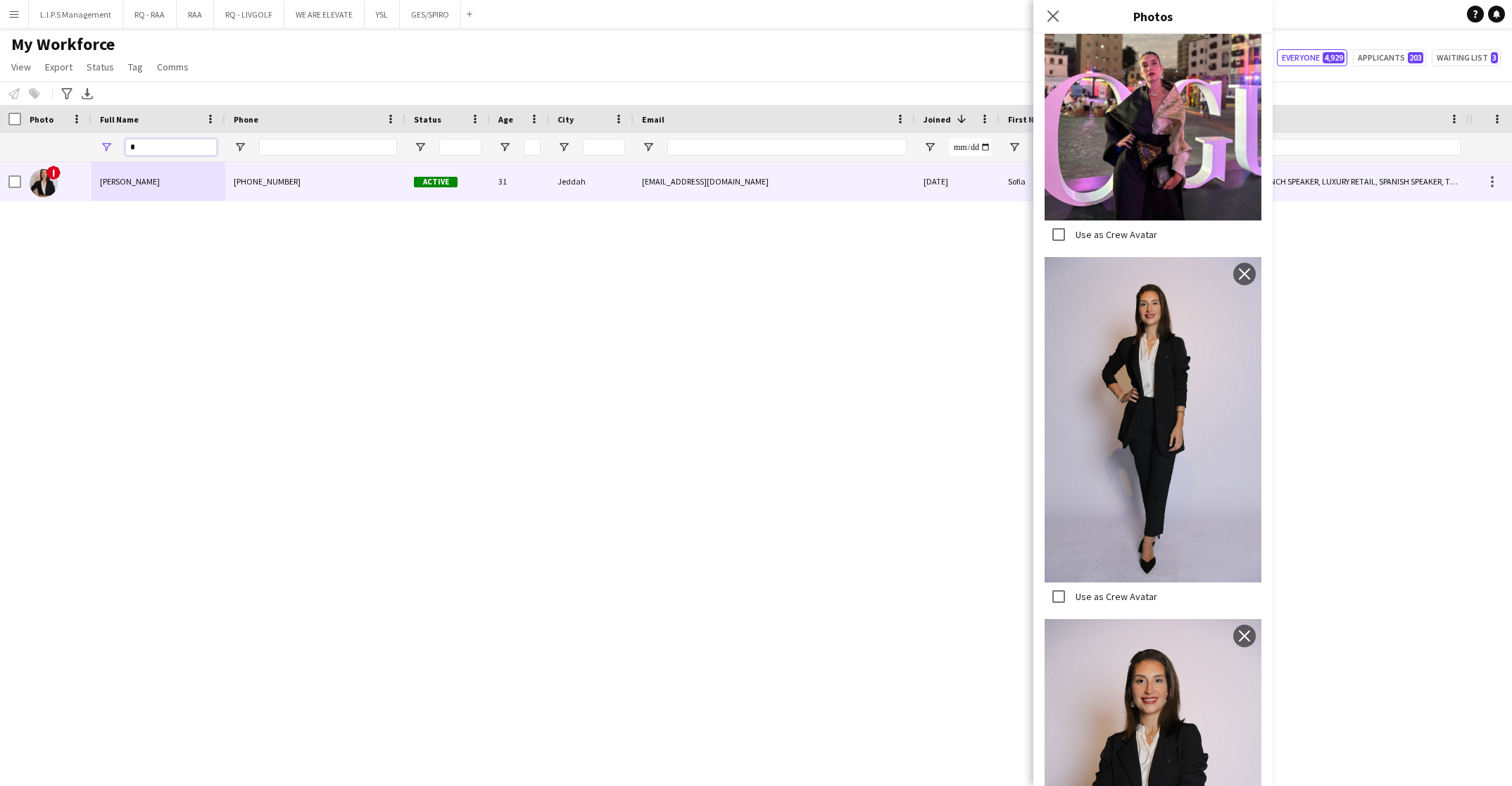
type input "***"
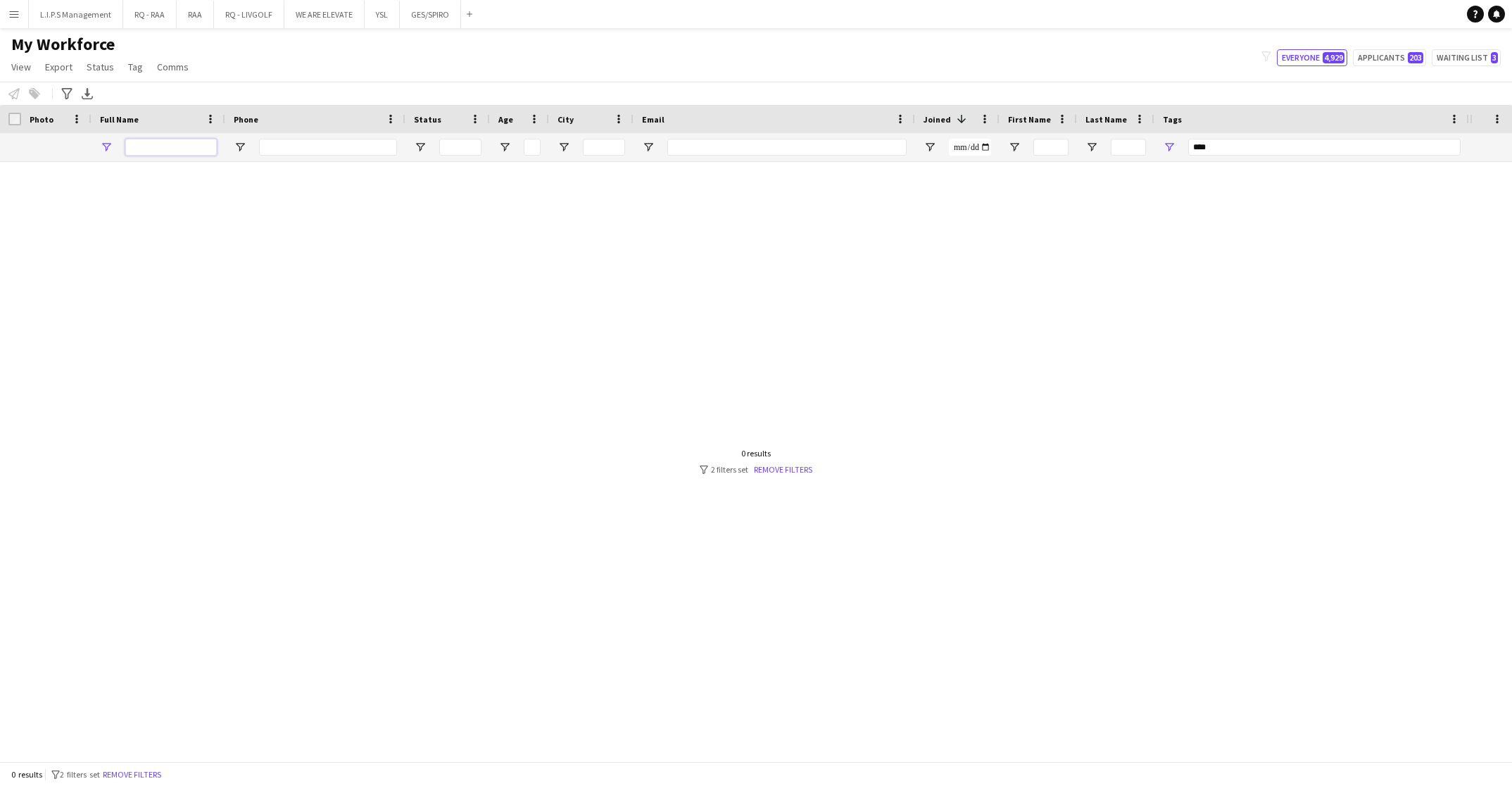
type input "**********"
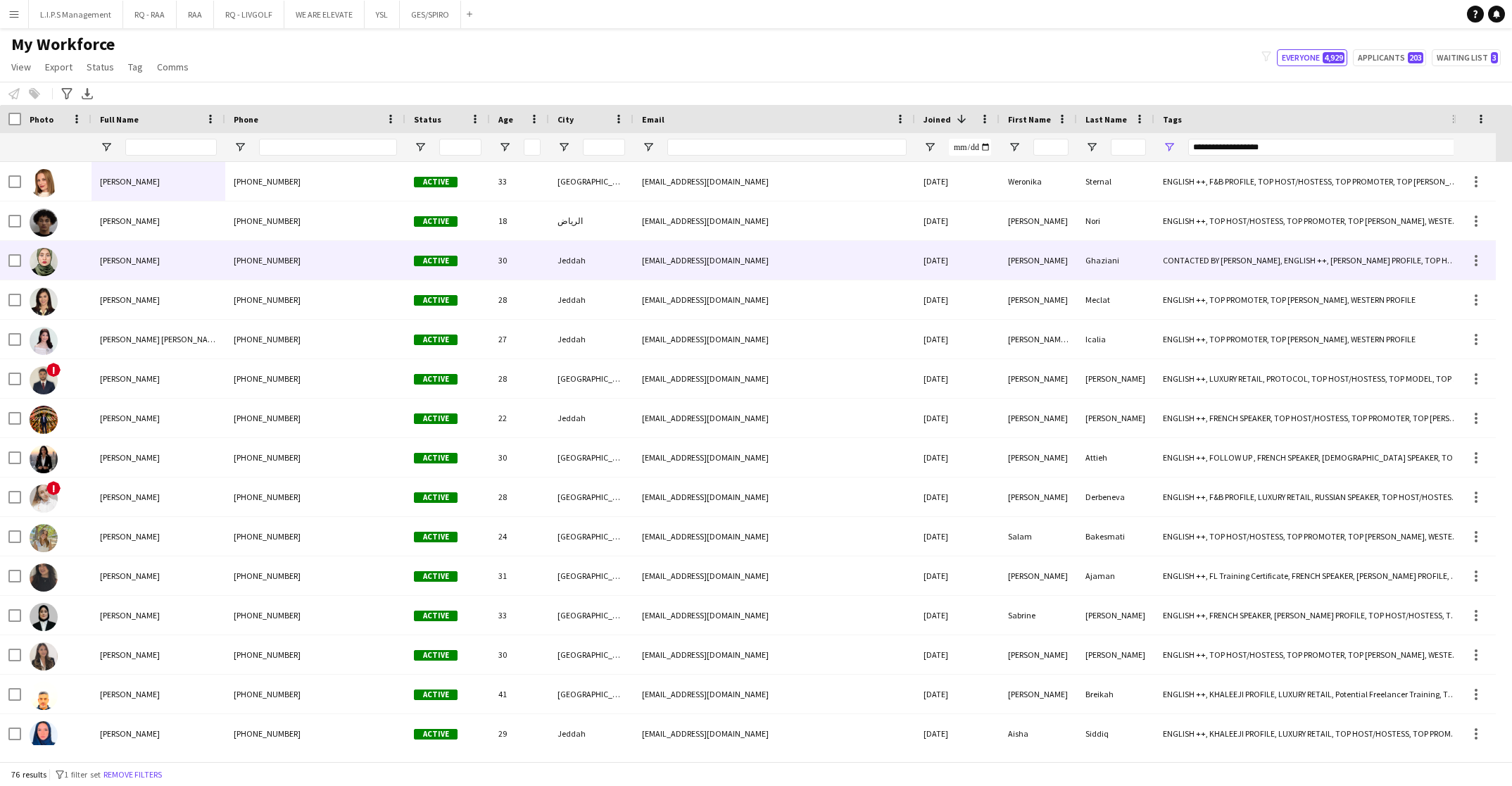
click at [364, 261] on div "+966582004739" at bounding box center [315, 259] width 180 height 38
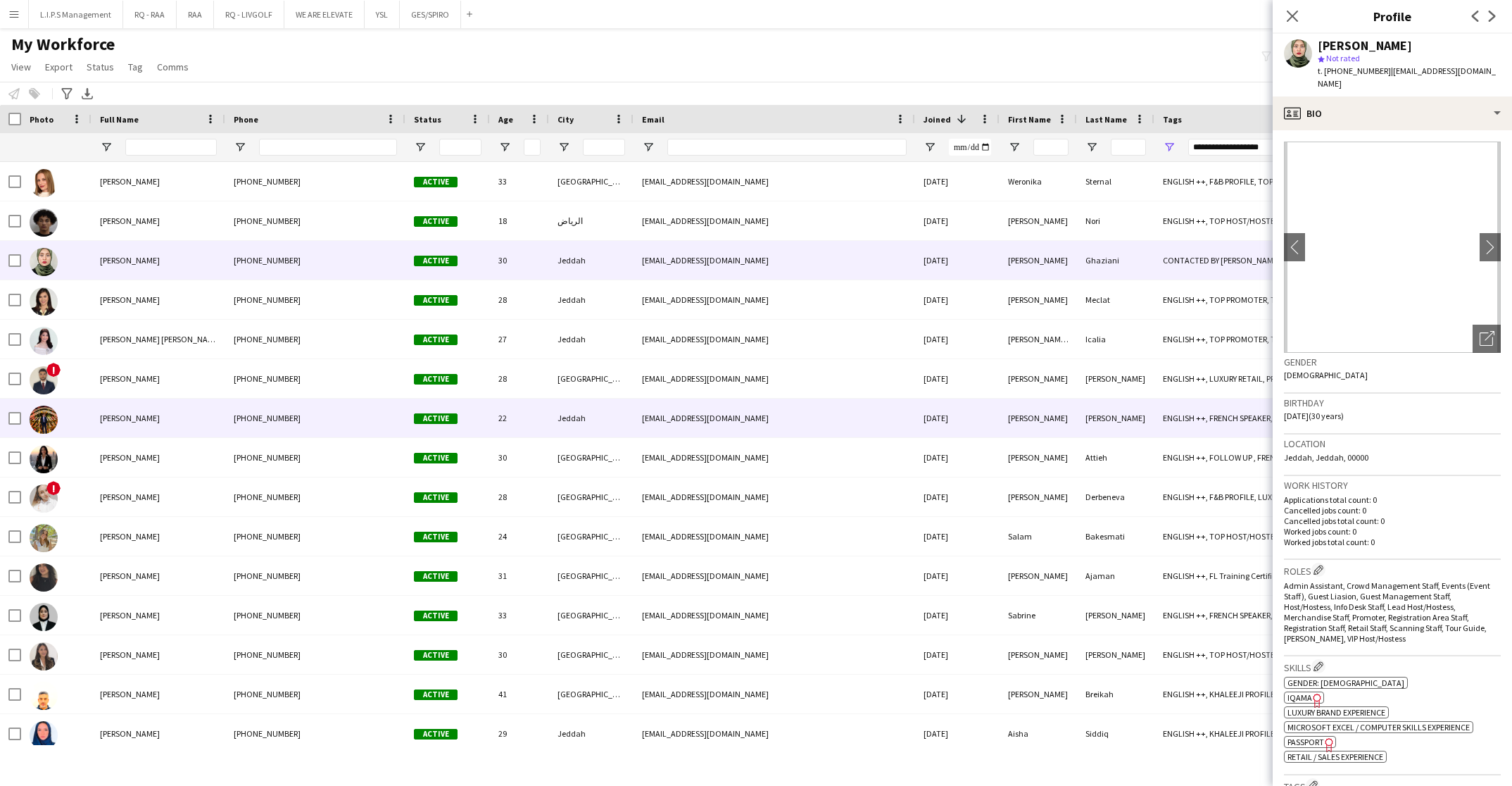
click at [422, 416] on span "Active" at bounding box center [436, 418] width 43 height 11
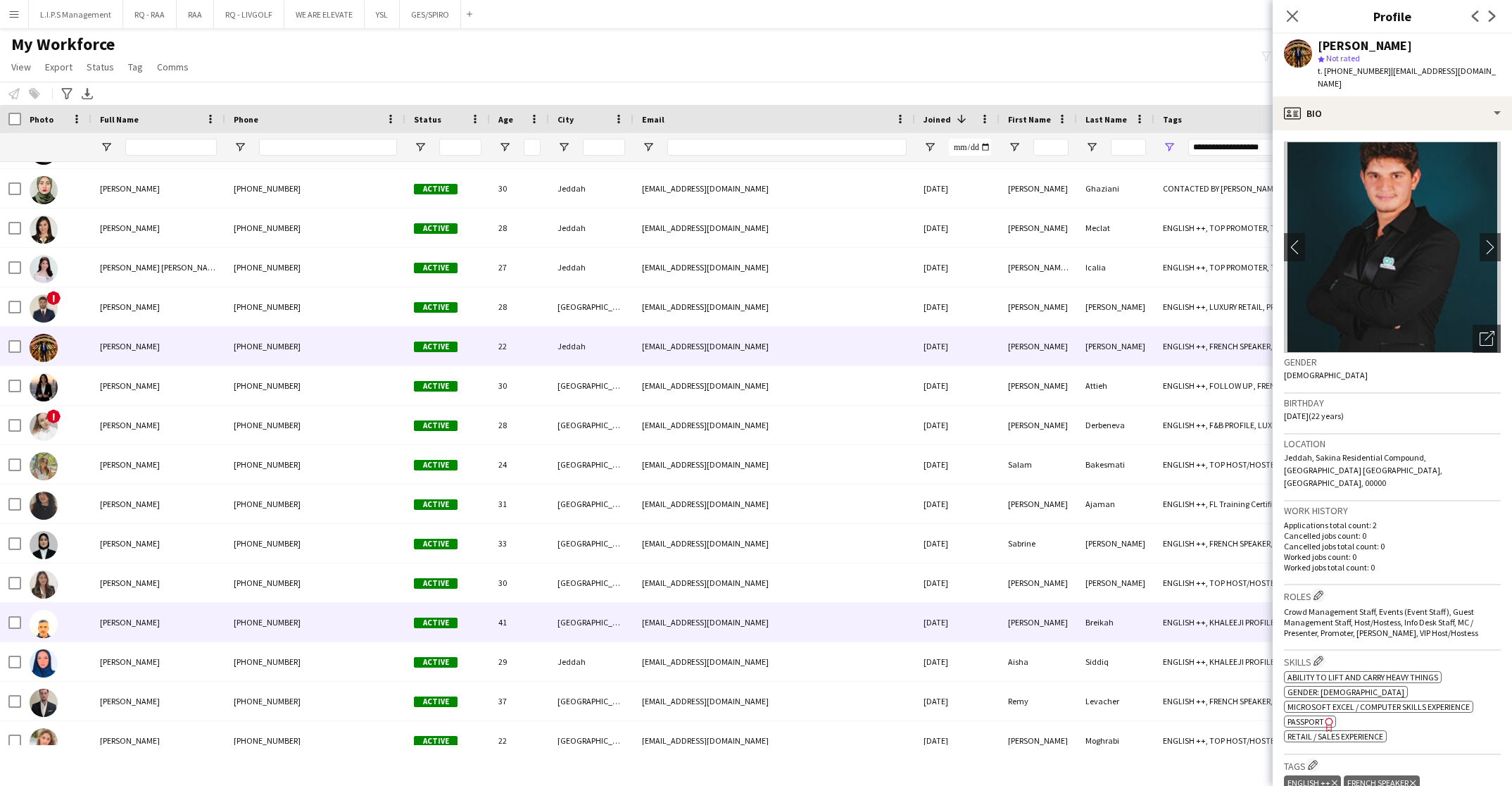
scroll to position [106, 0]
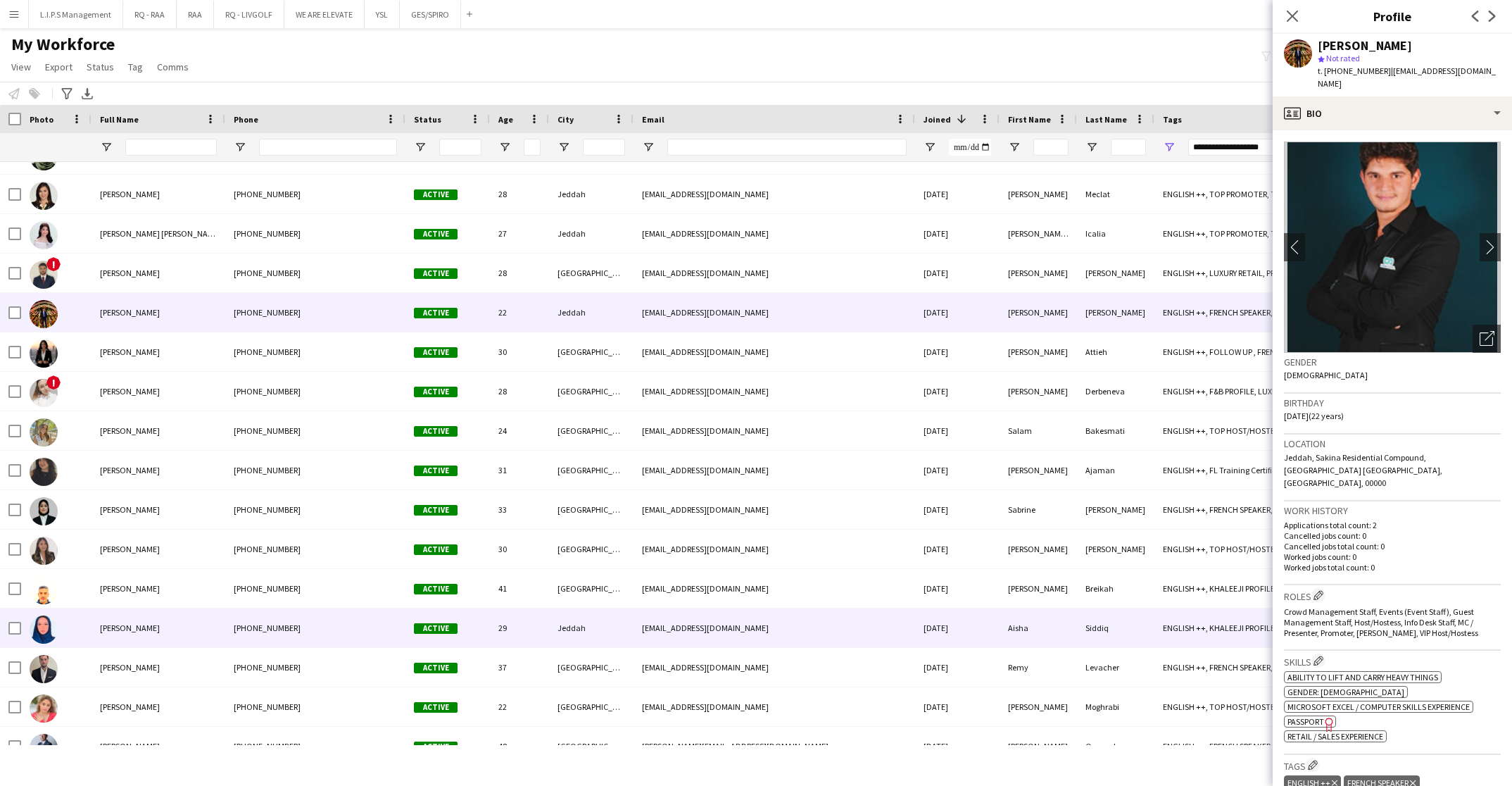
click at [520, 627] on div "29" at bounding box center [519, 627] width 59 height 38
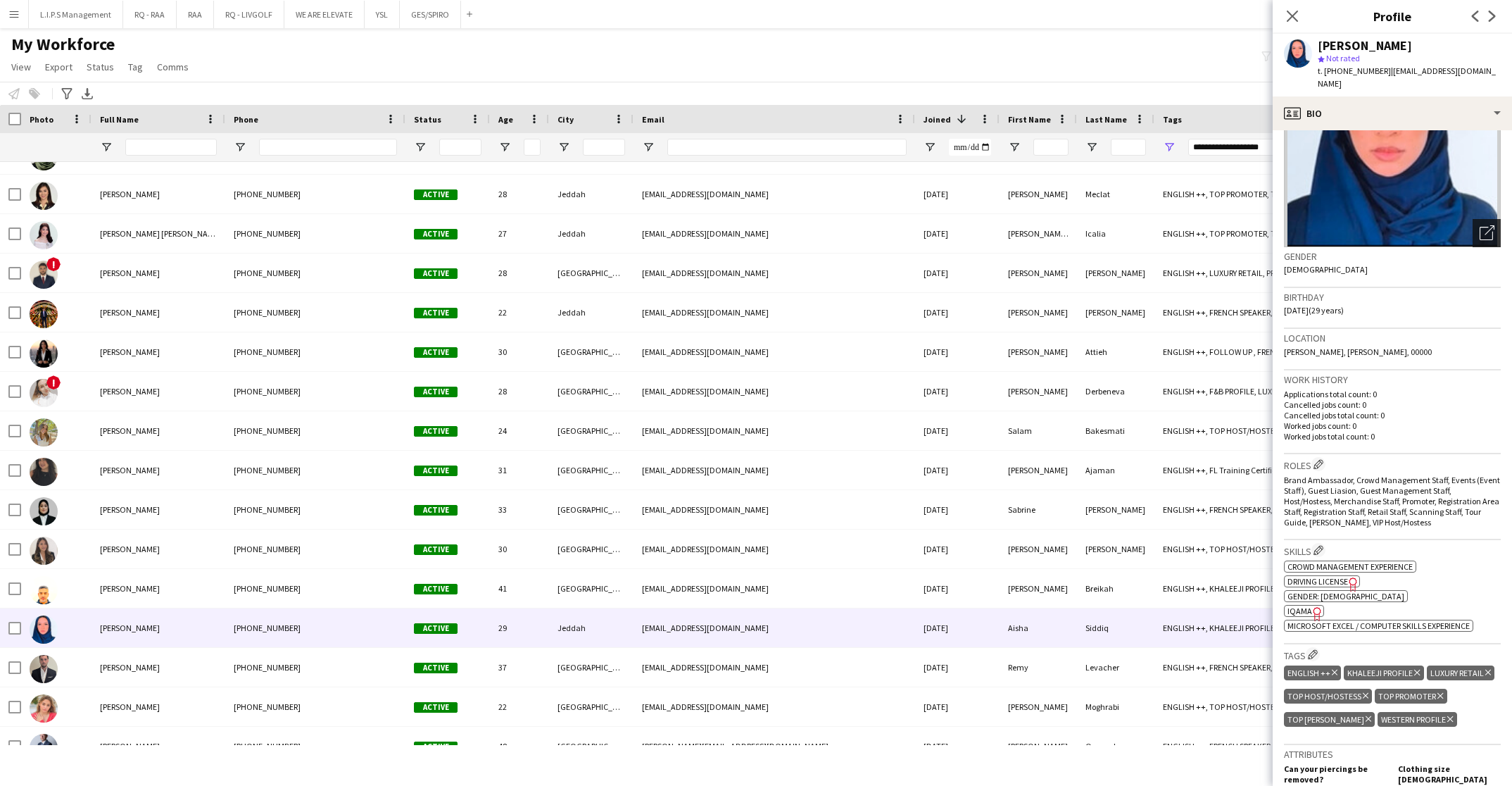
click at [1479, 227] on icon at bounding box center [1486, 234] width 14 height 14
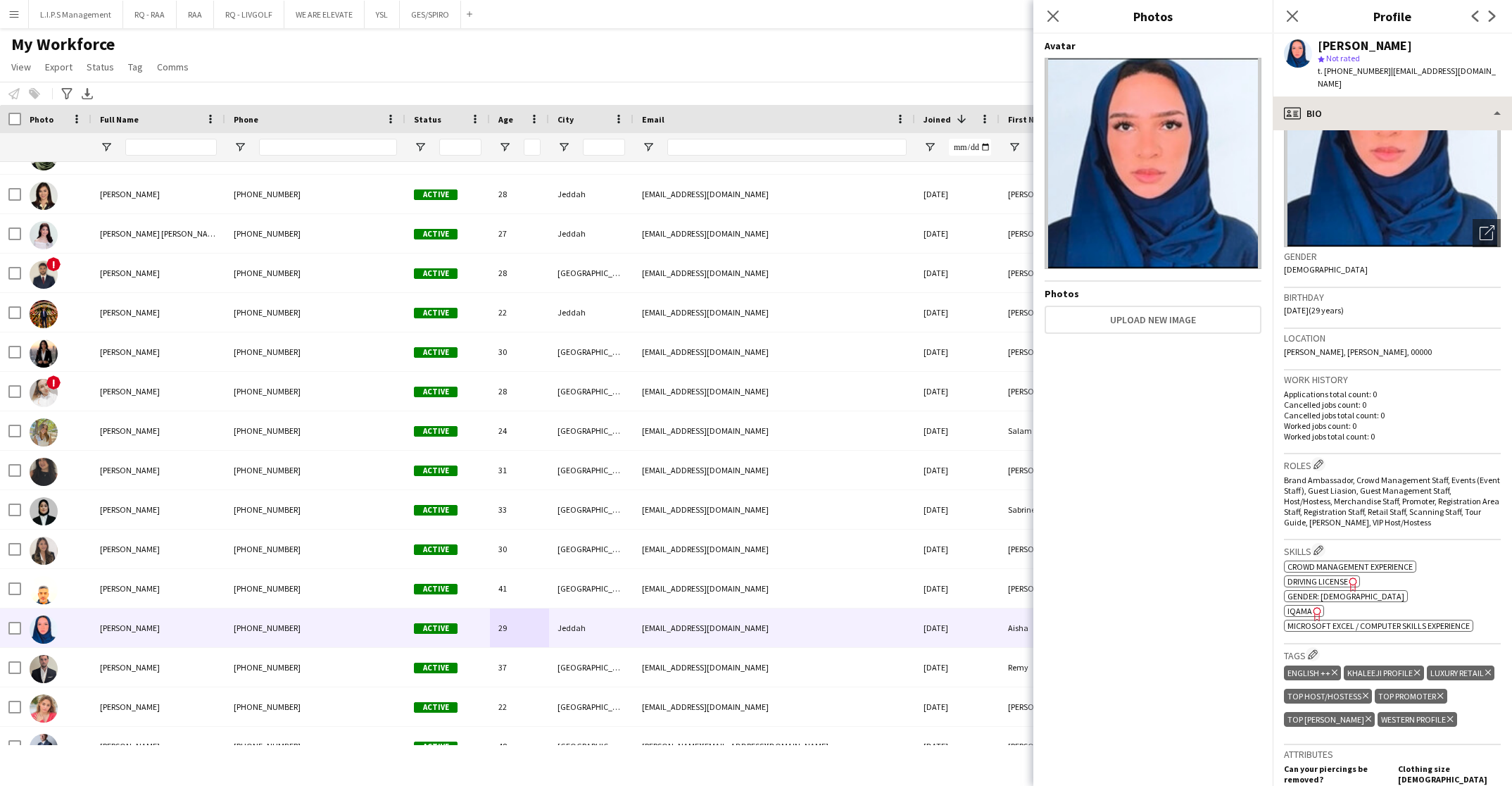
click at [1406, 83] on div "Aisha Siddiq star Not rated t. +966548755704 | aishah.siddiq96@gmail.com" at bounding box center [1392, 65] width 240 height 63
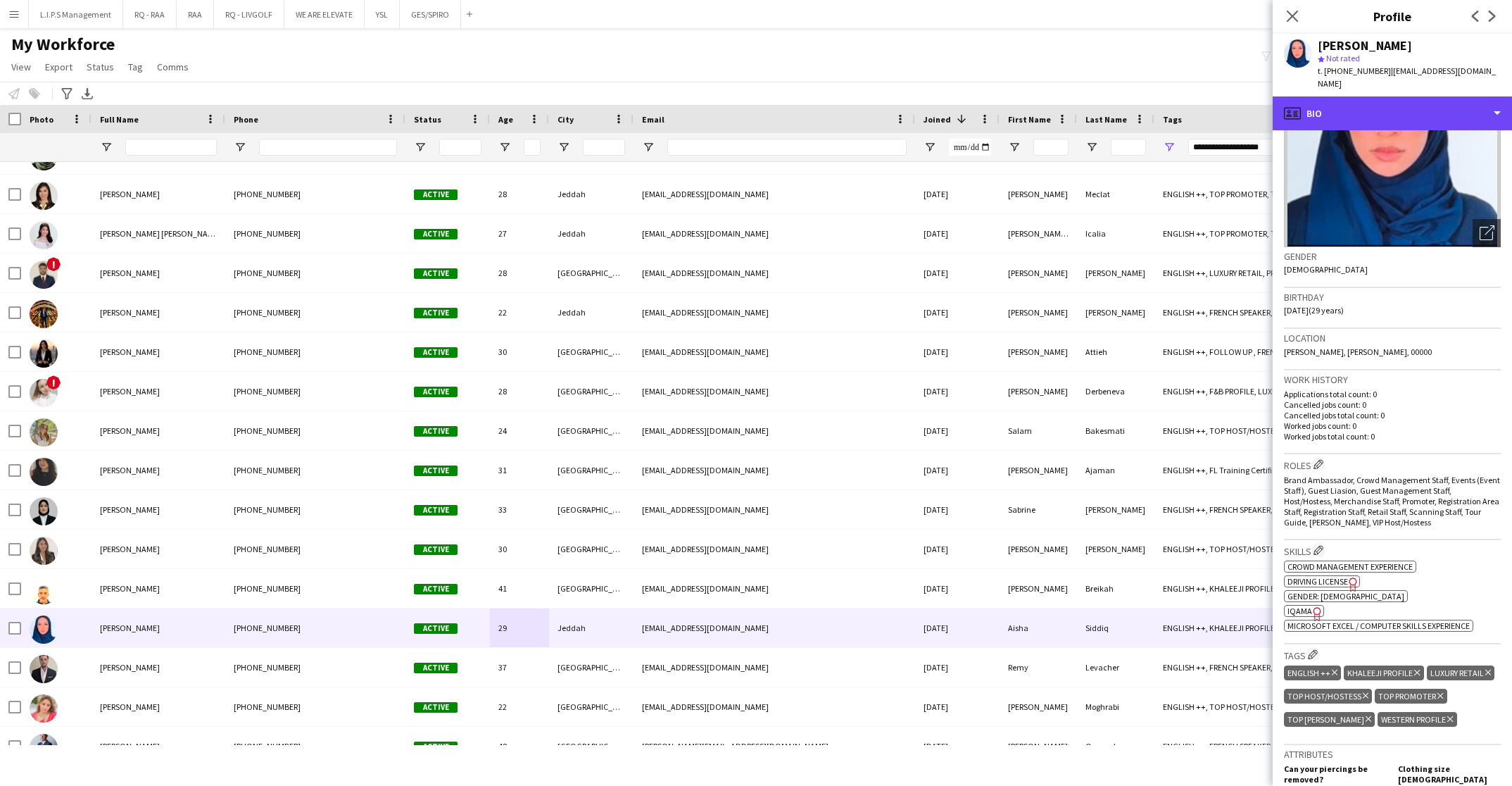
drag, startPoint x: 1430, startPoint y: 98, endPoint x: 1430, endPoint y: 167, distance: 69.0
click at [1429, 102] on div "profile Bio" at bounding box center [1392, 113] width 240 height 34
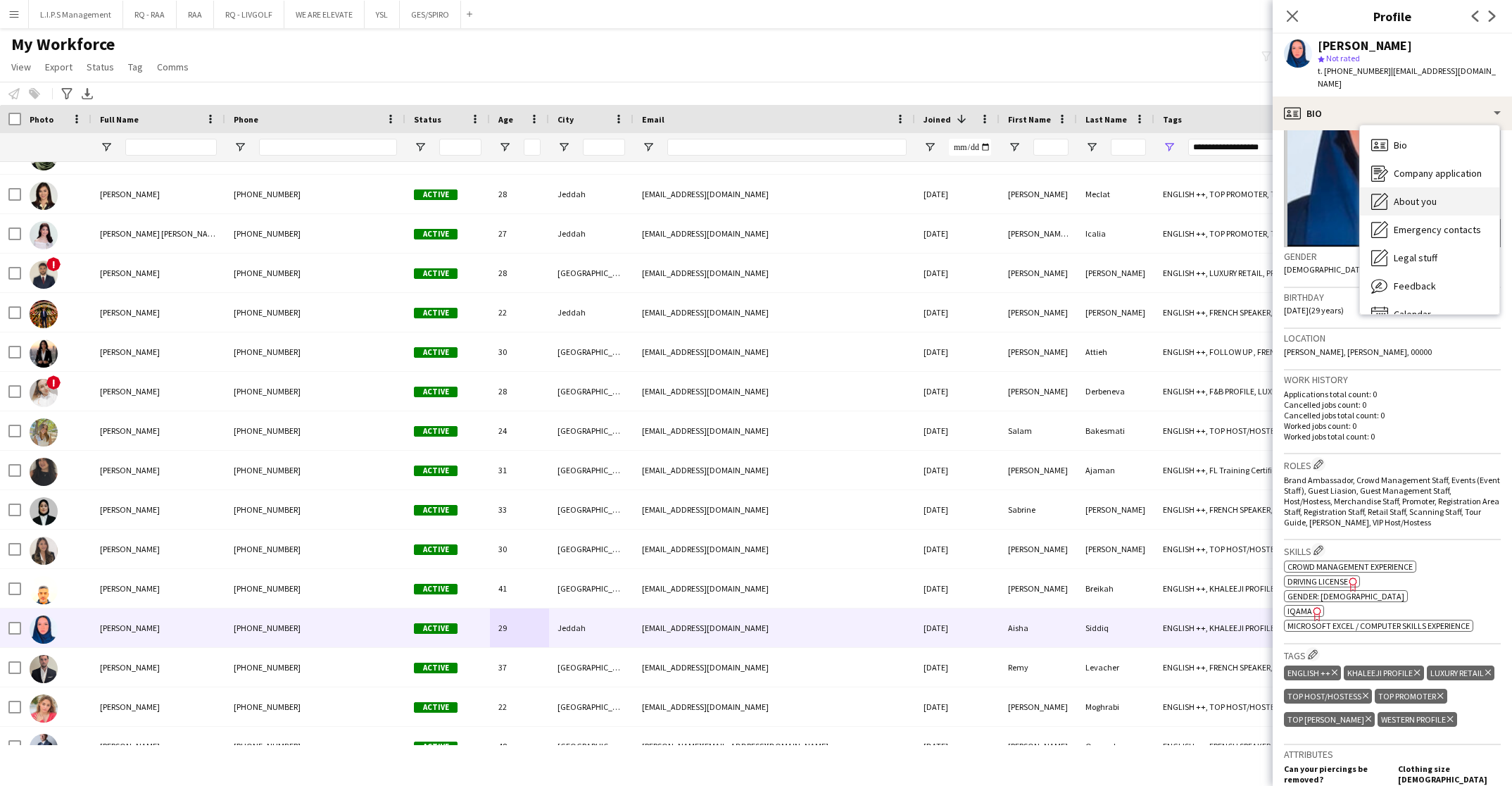
click at [1430, 187] on div "About you About you" at bounding box center [1429, 201] width 139 height 29
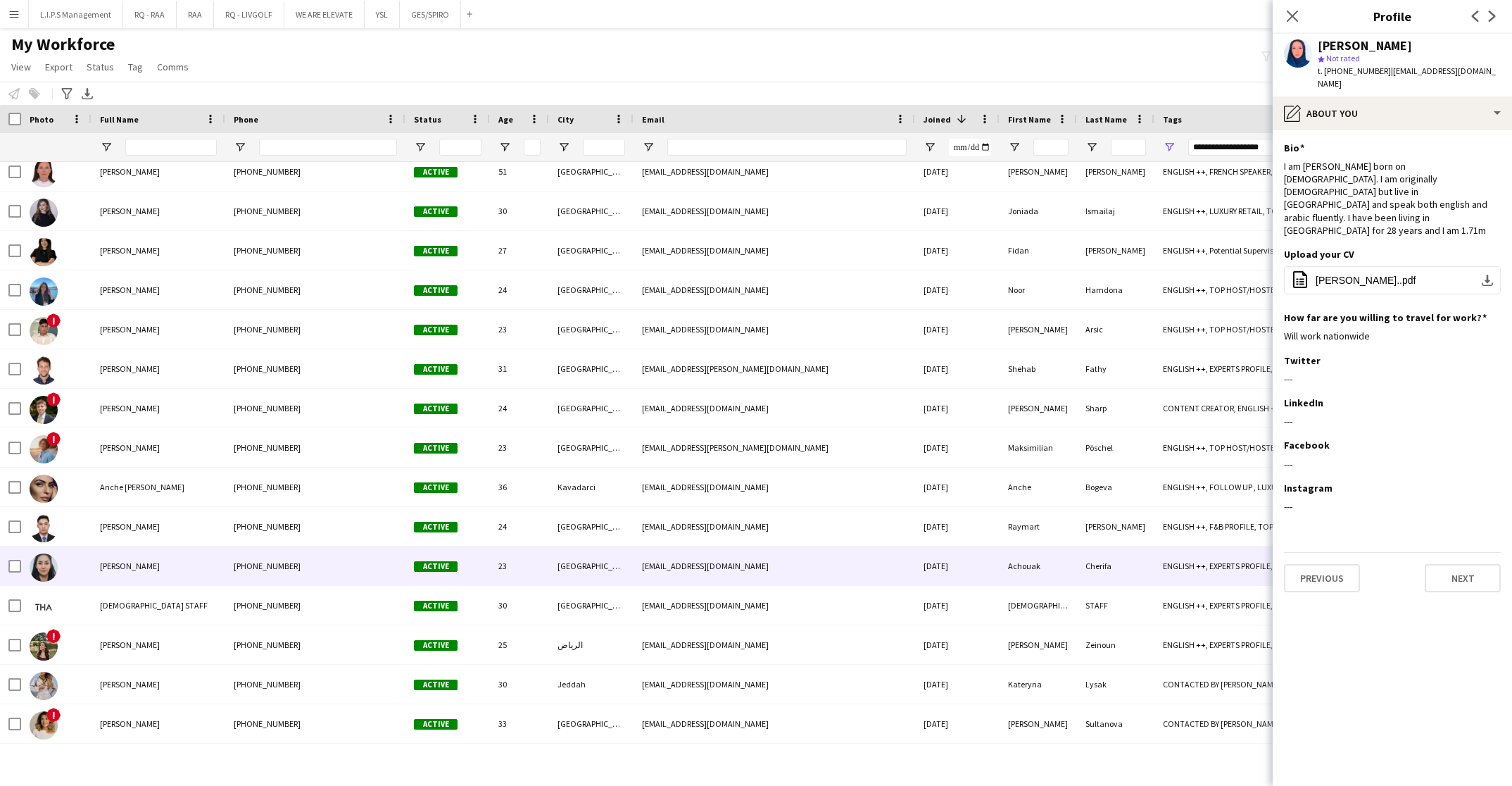
scroll to position [740, 0]
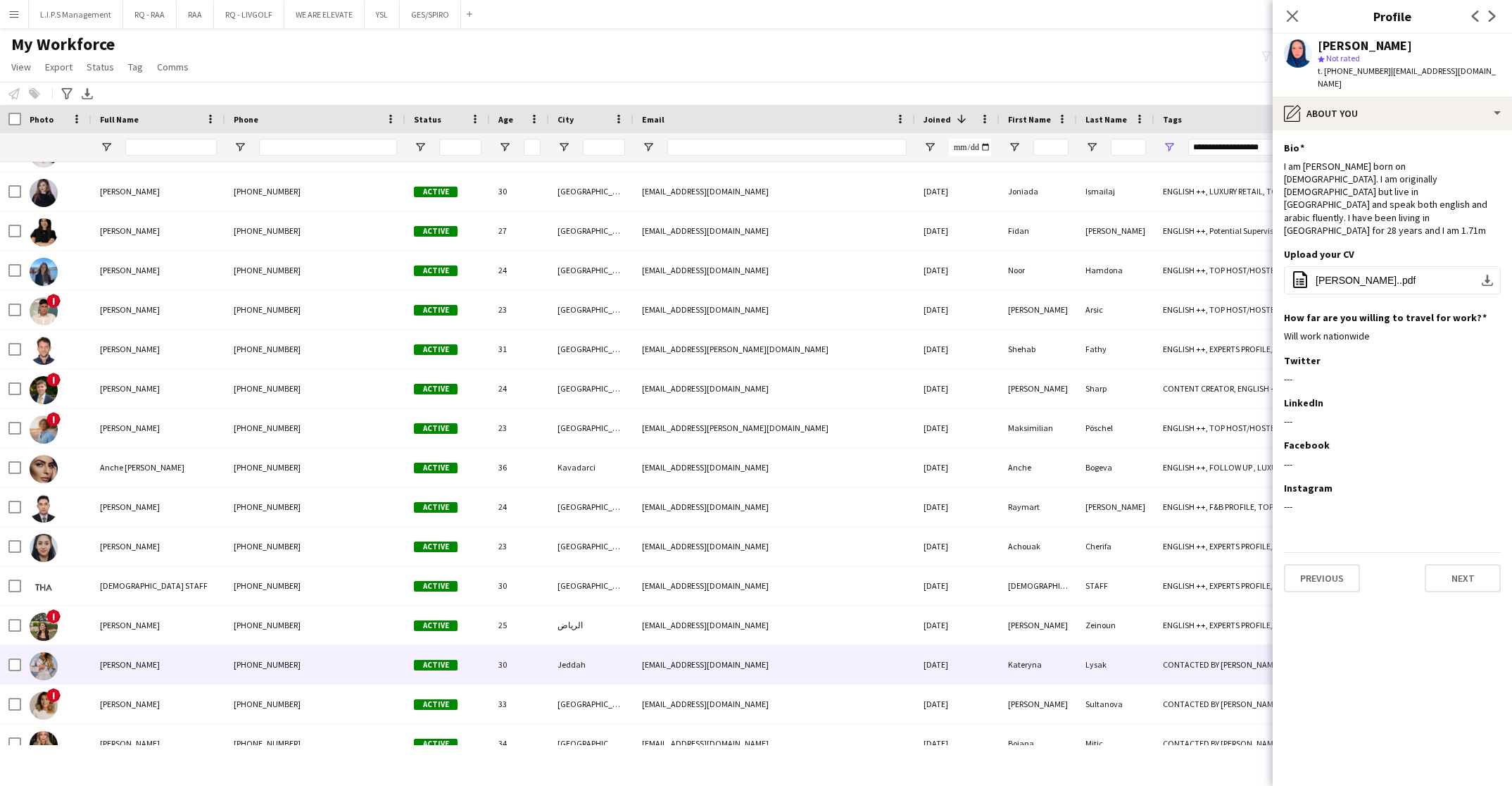
click at [460, 676] on div "Active" at bounding box center [447, 664] width 85 height 38
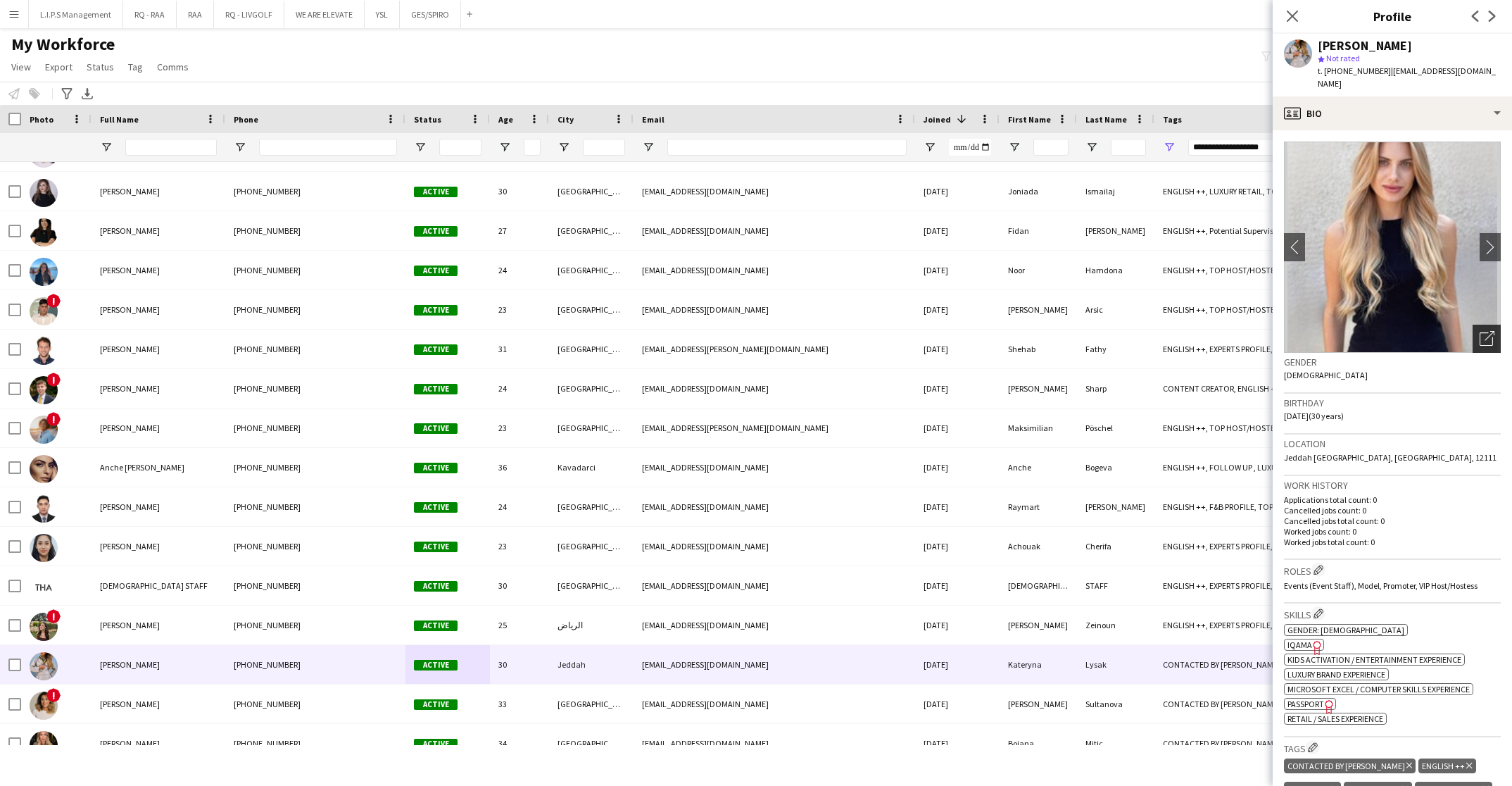
click at [1473, 333] on div "Open photos pop-in" at bounding box center [1486, 338] width 29 height 29
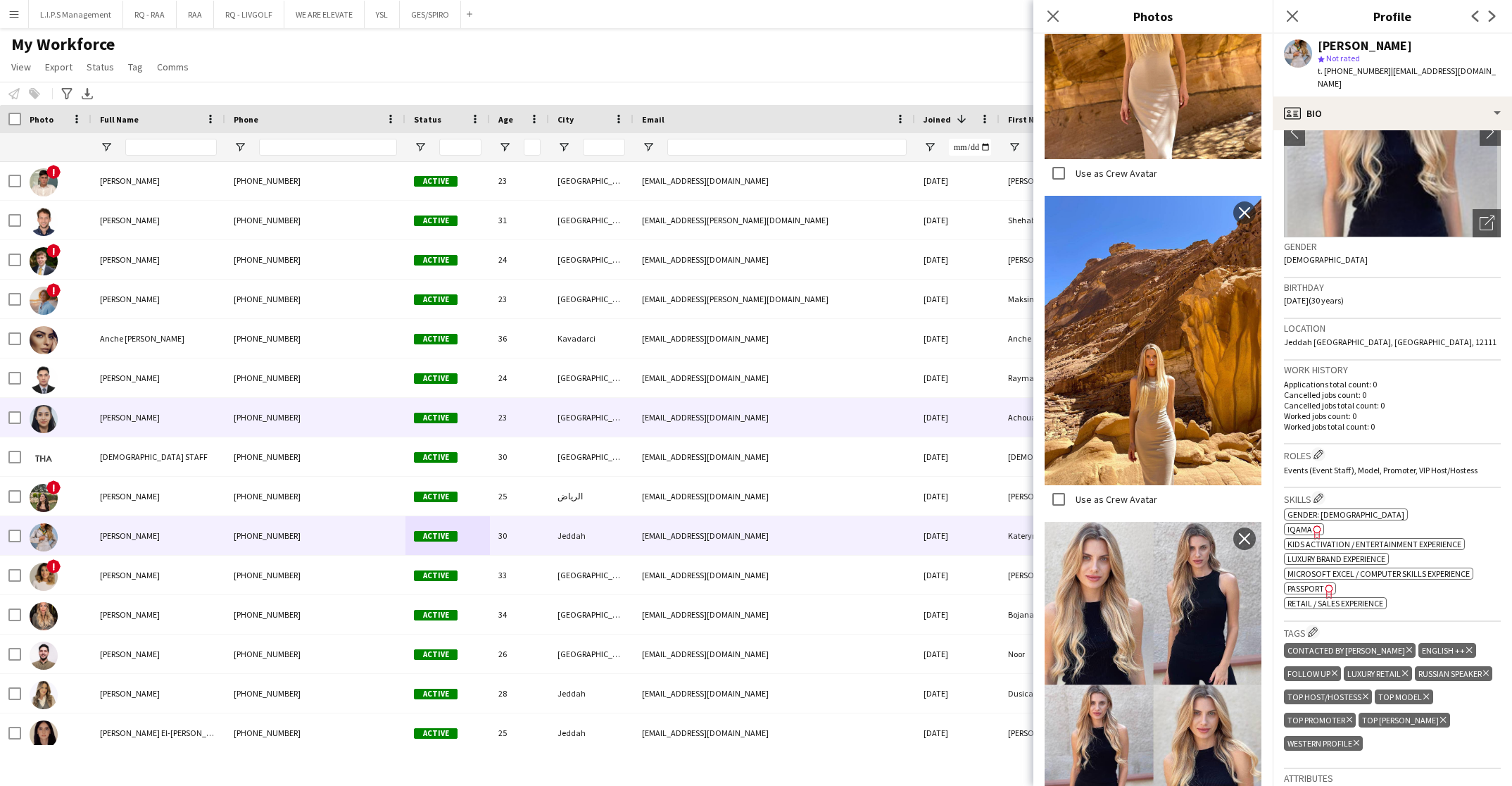
scroll to position [951, 0]
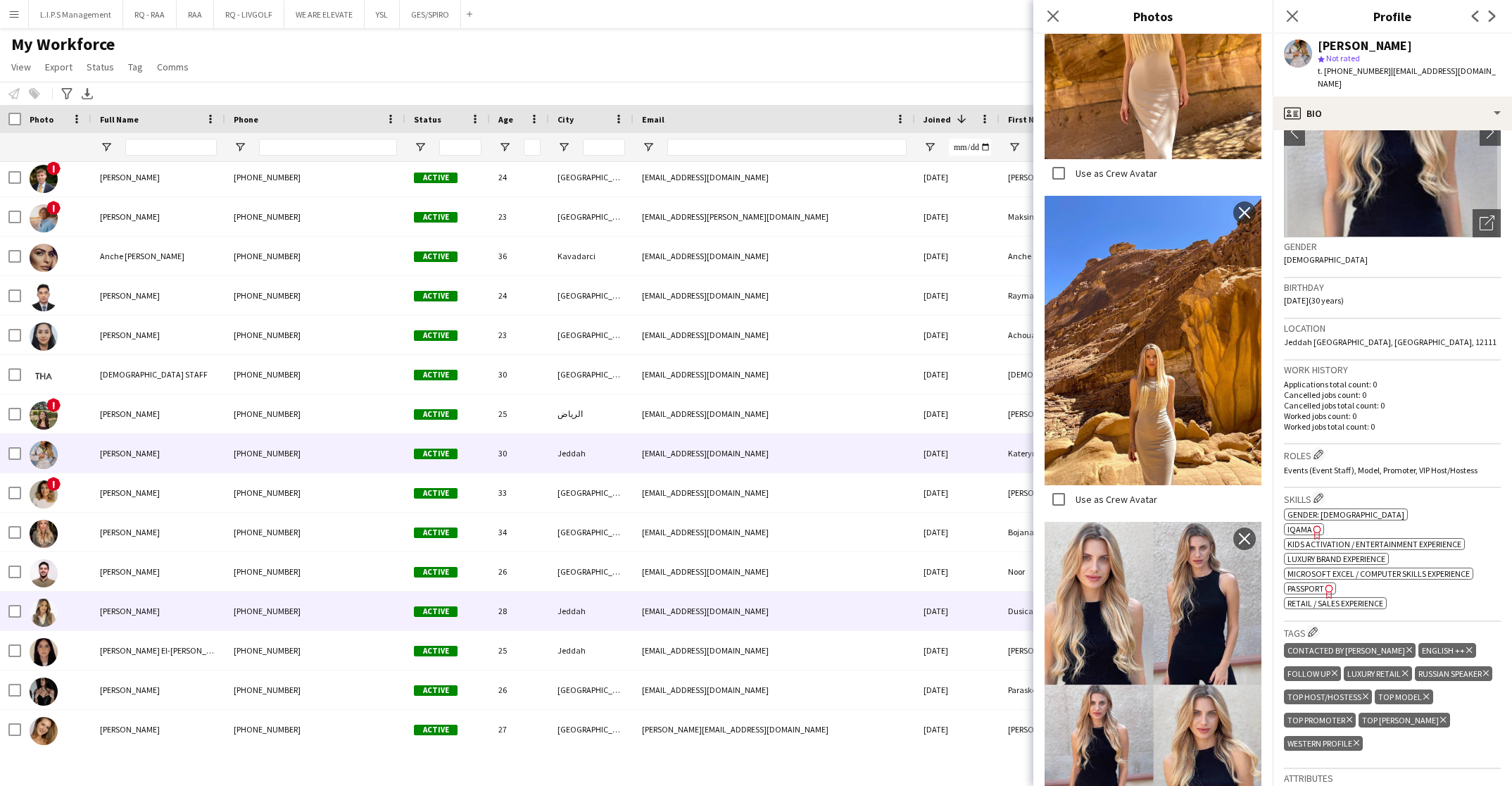
click at [639, 609] on div "dusica.vujisicc@gmail.com" at bounding box center [775, 610] width 282 height 38
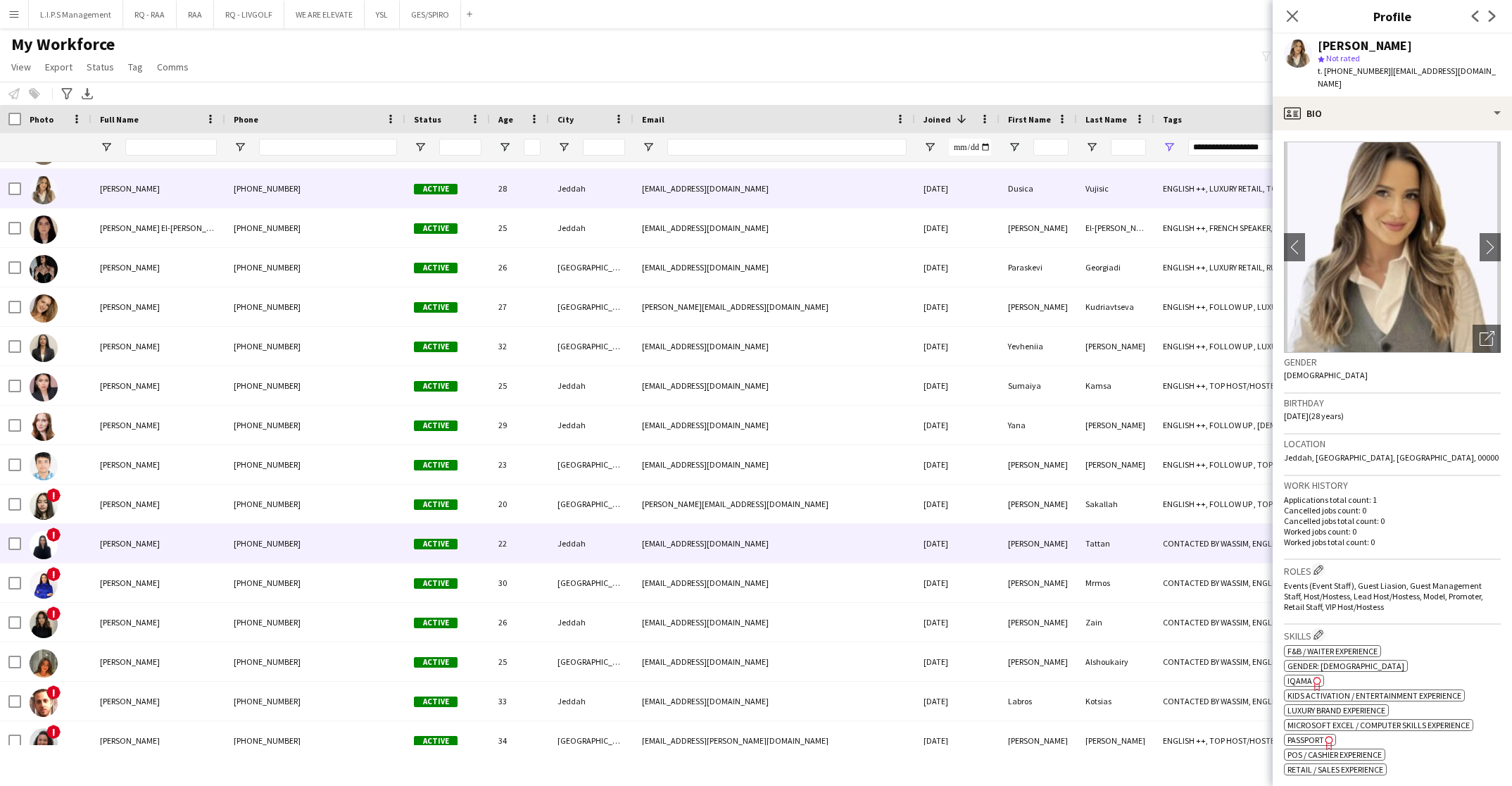
scroll to position [1374, 0]
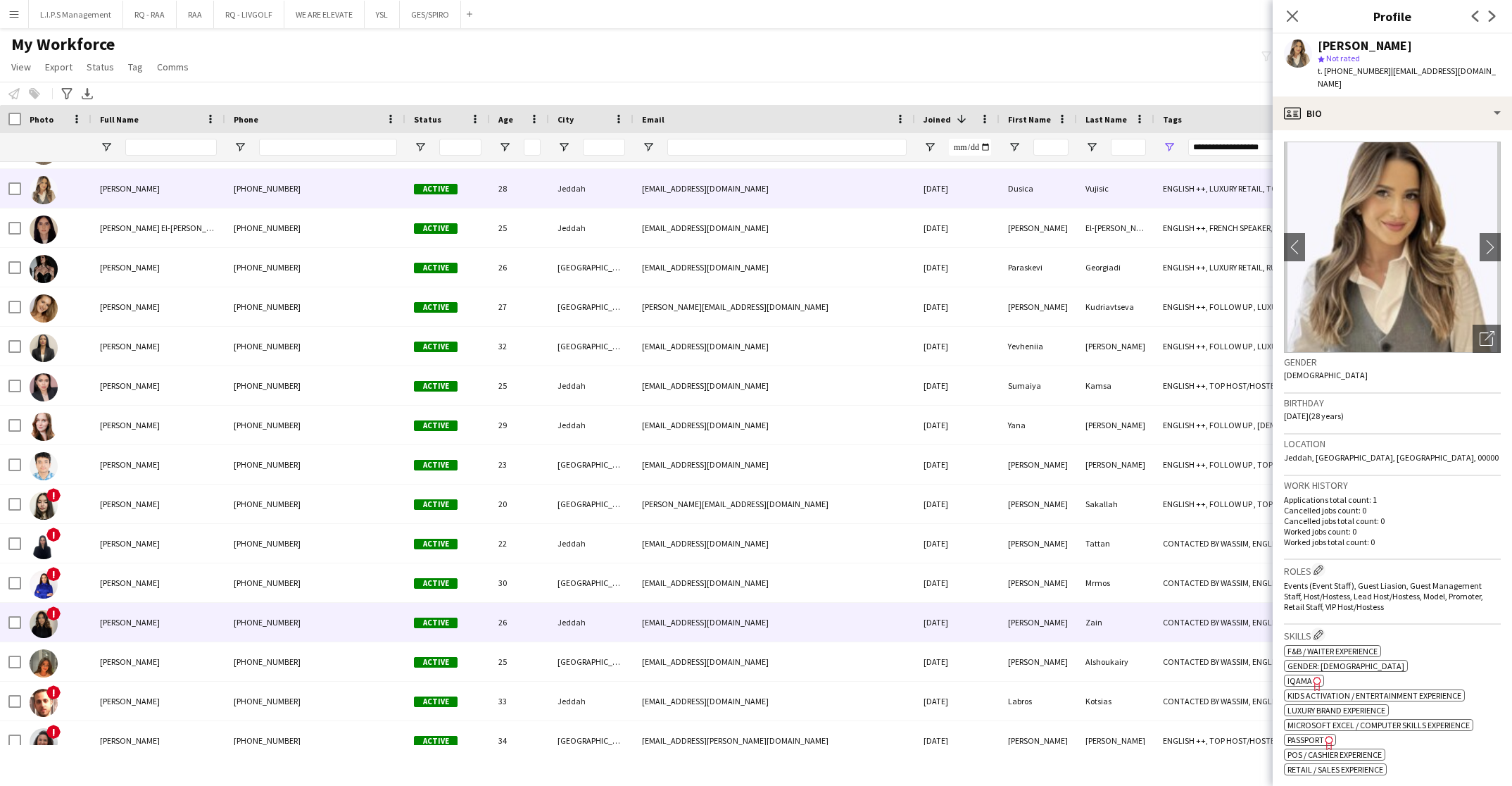
click at [629, 612] on div "Jeddah" at bounding box center [591, 621] width 85 height 38
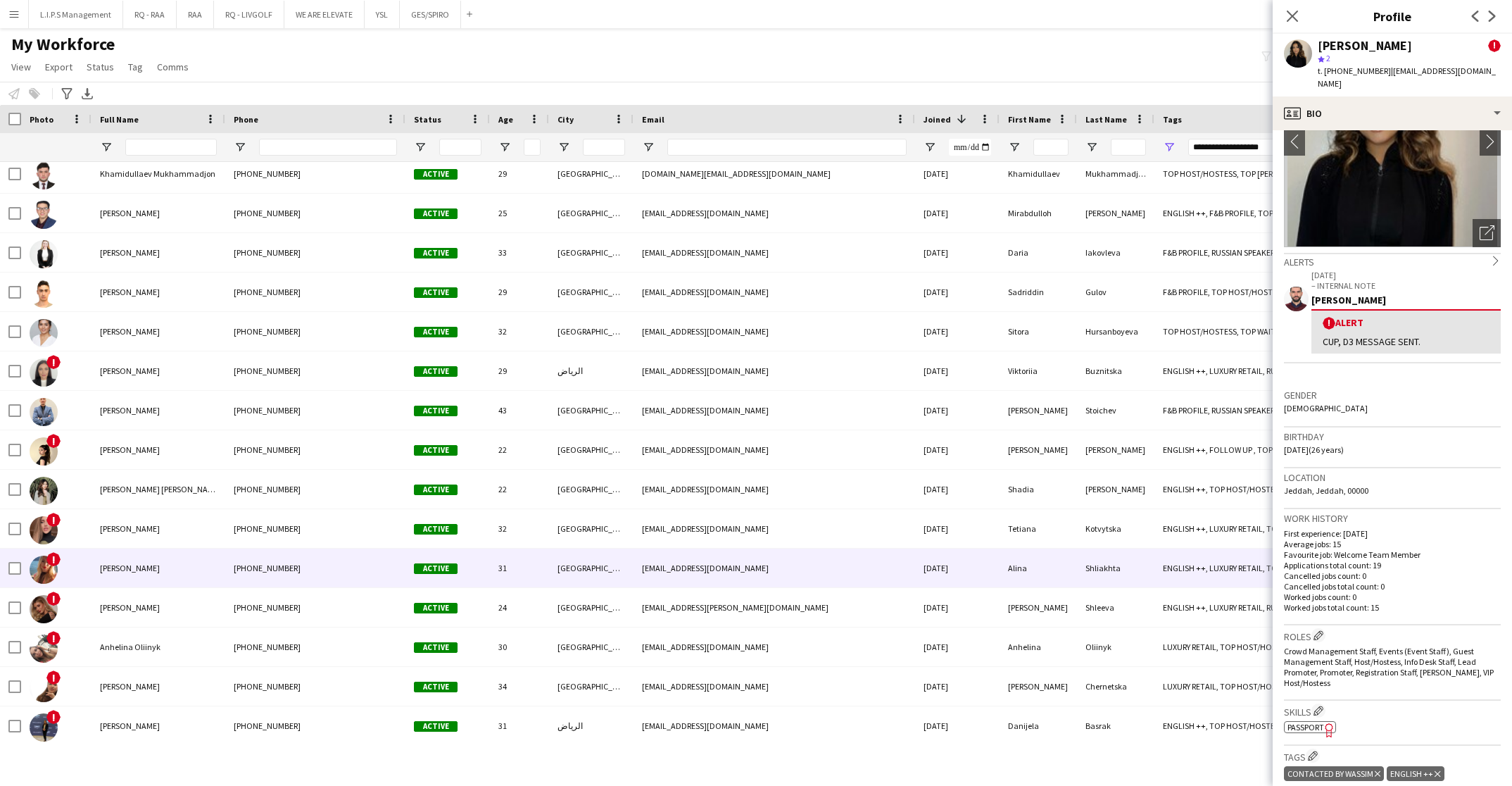
scroll to position [1845, 0]
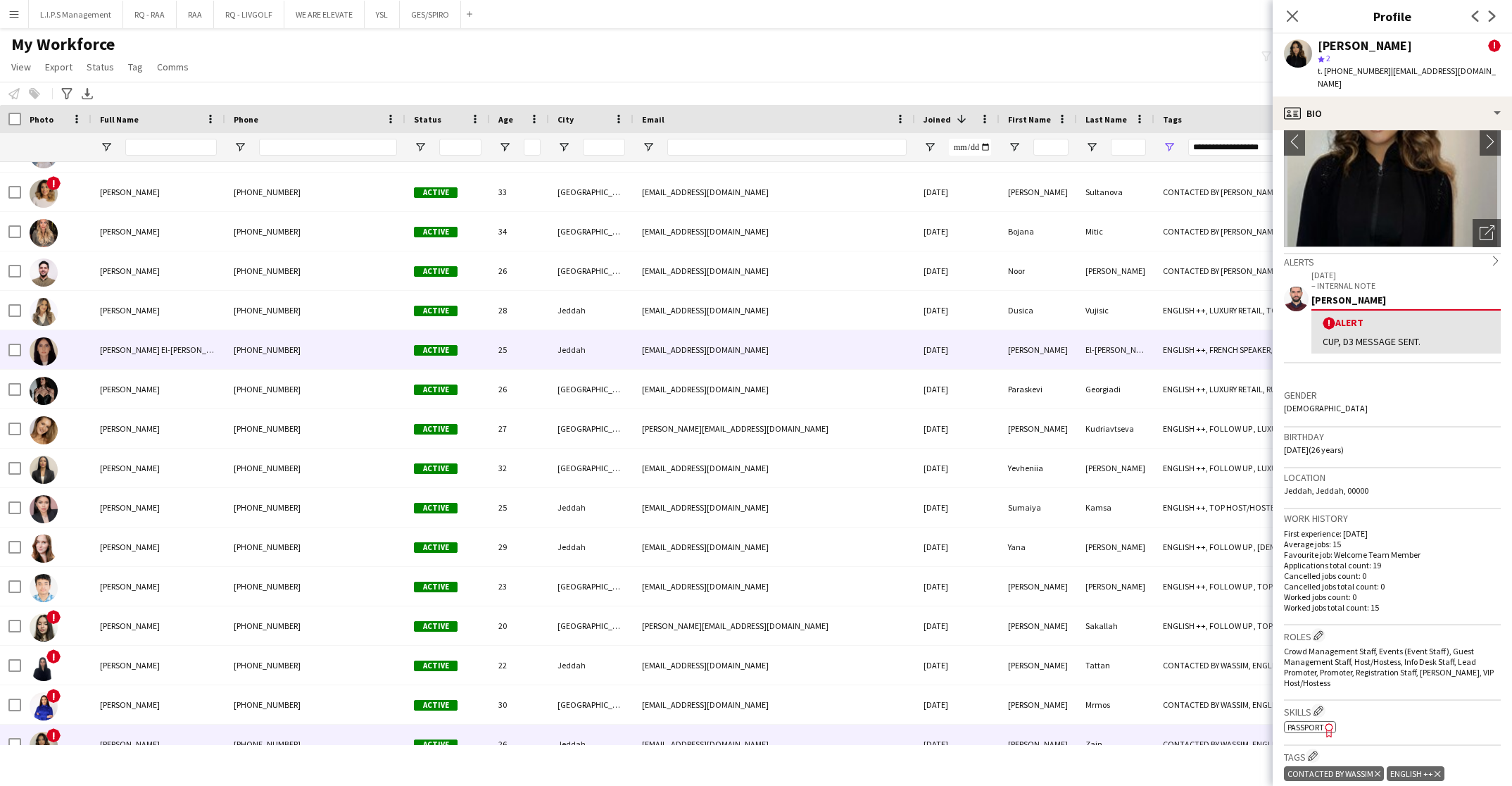
click at [384, 349] on div "+966545052174" at bounding box center [315, 349] width 180 height 38
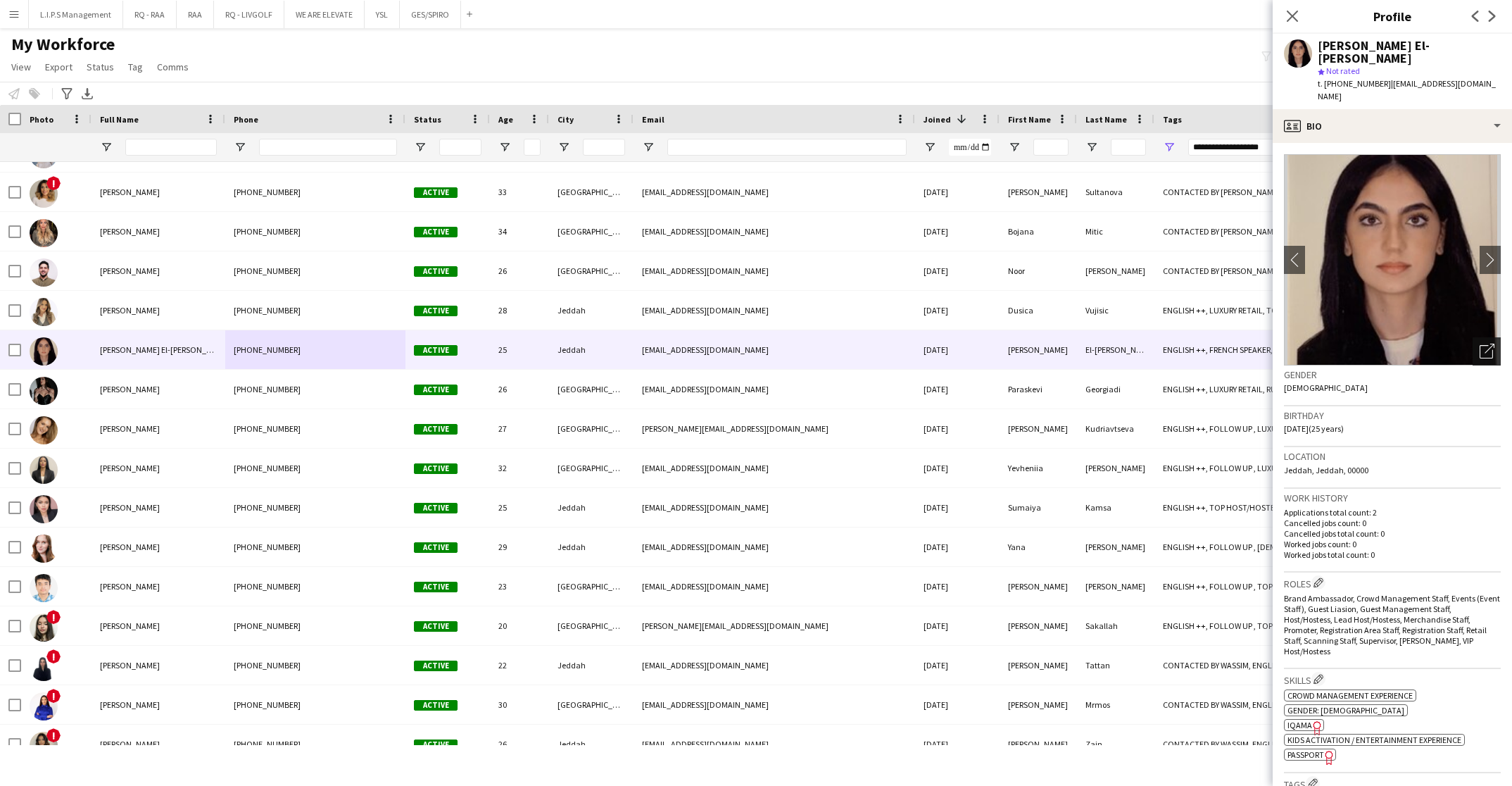
click at [1479, 344] on icon "Open photos pop-in" at bounding box center [1486, 351] width 15 height 15
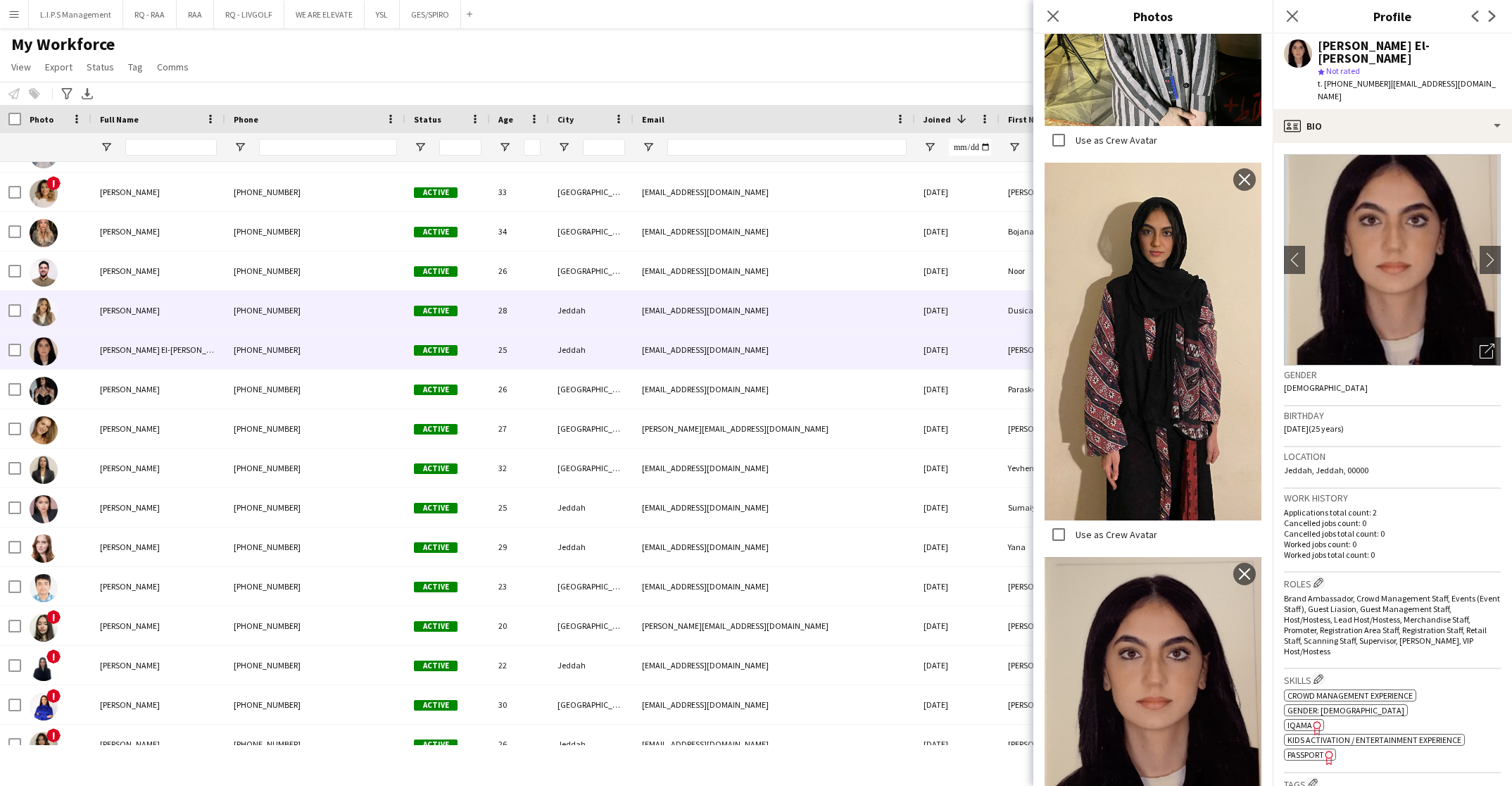
click at [536, 309] on div "28" at bounding box center [519, 310] width 59 height 38
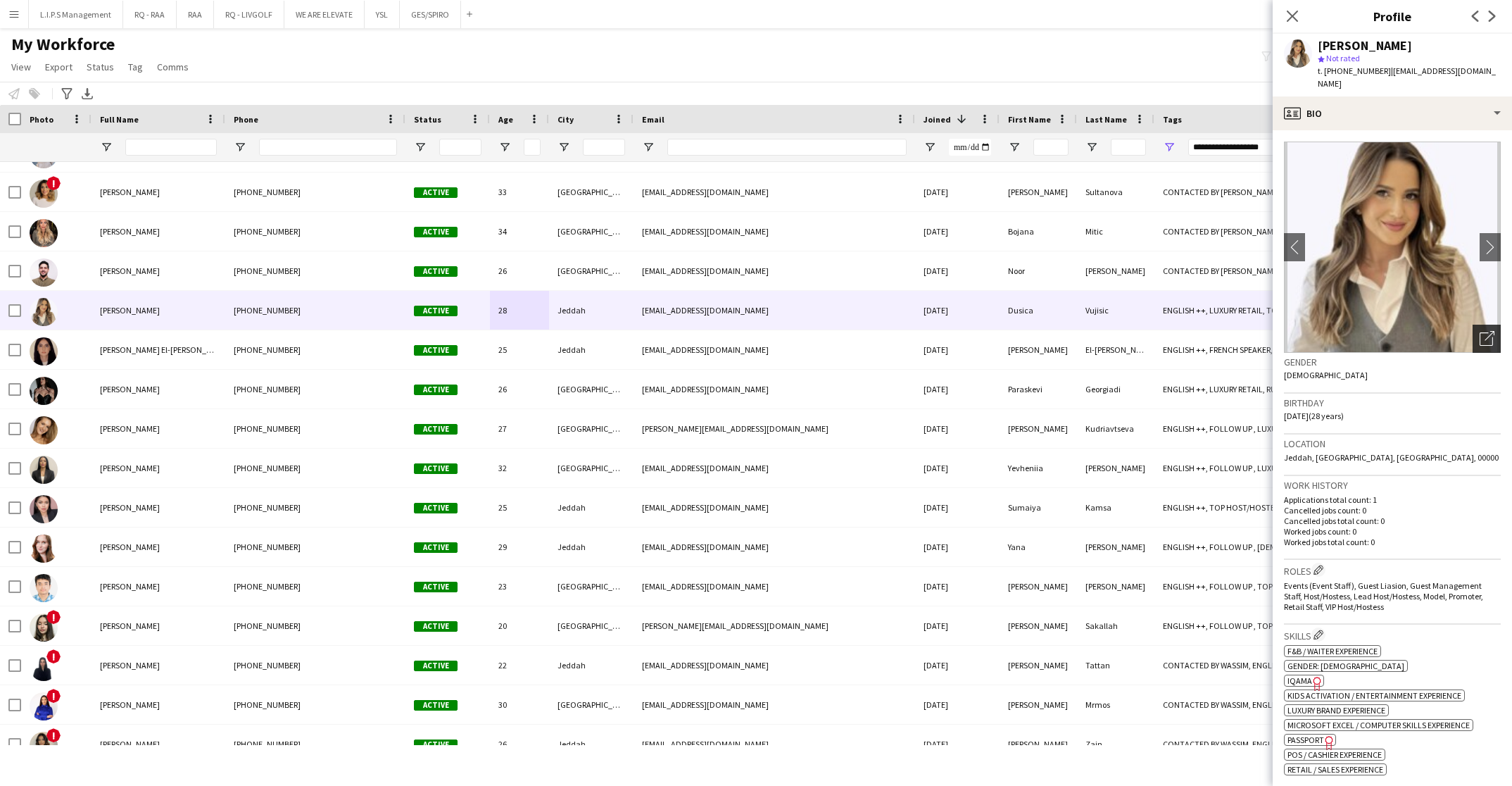
click at [1479, 331] on icon "Open photos pop-in" at bounding box center [1486, 338] width 15 height 15
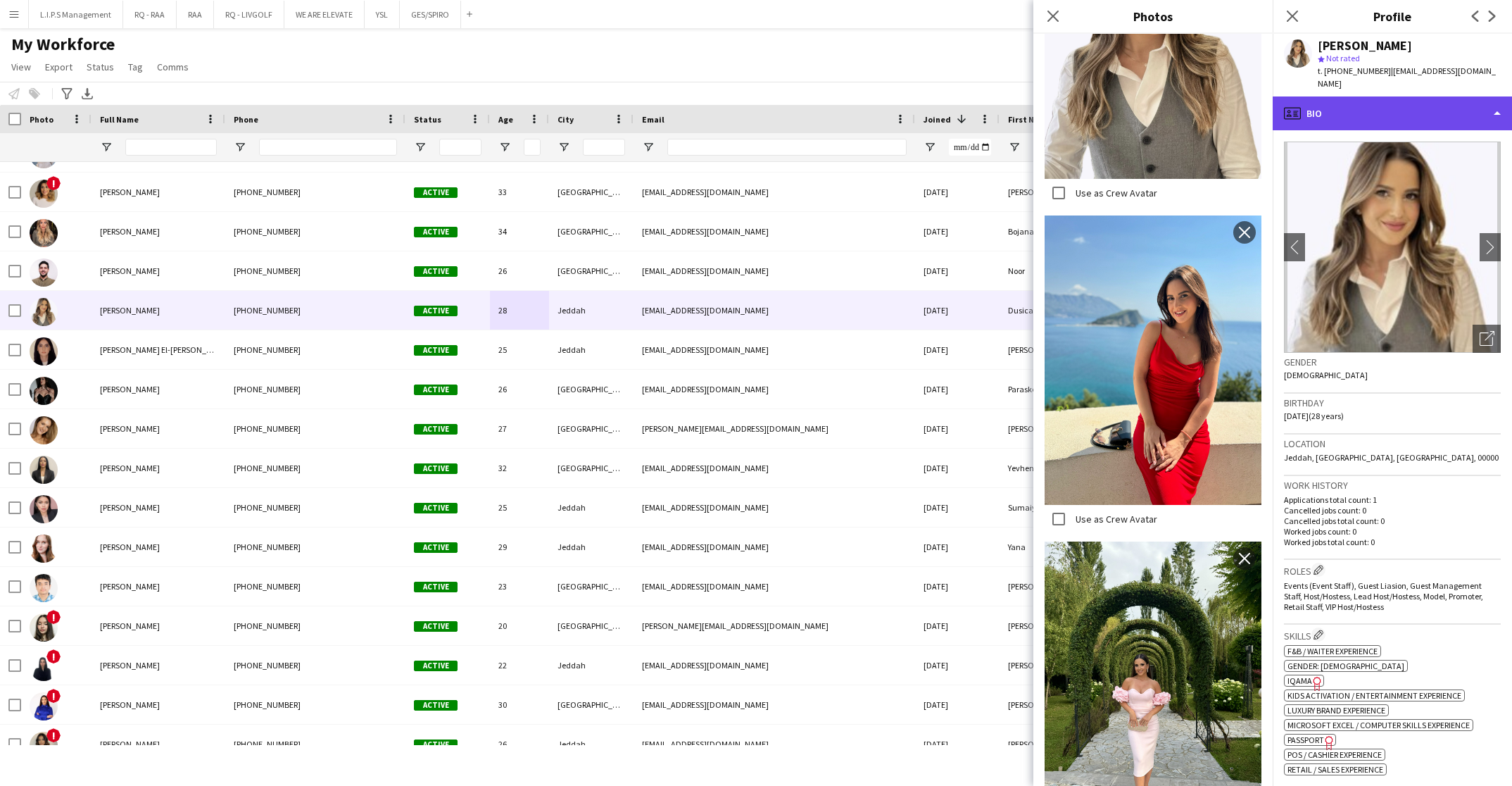
click at [1401, 109] on div "profile Bio" at bounding box center [1392, 113] width 240 height 34
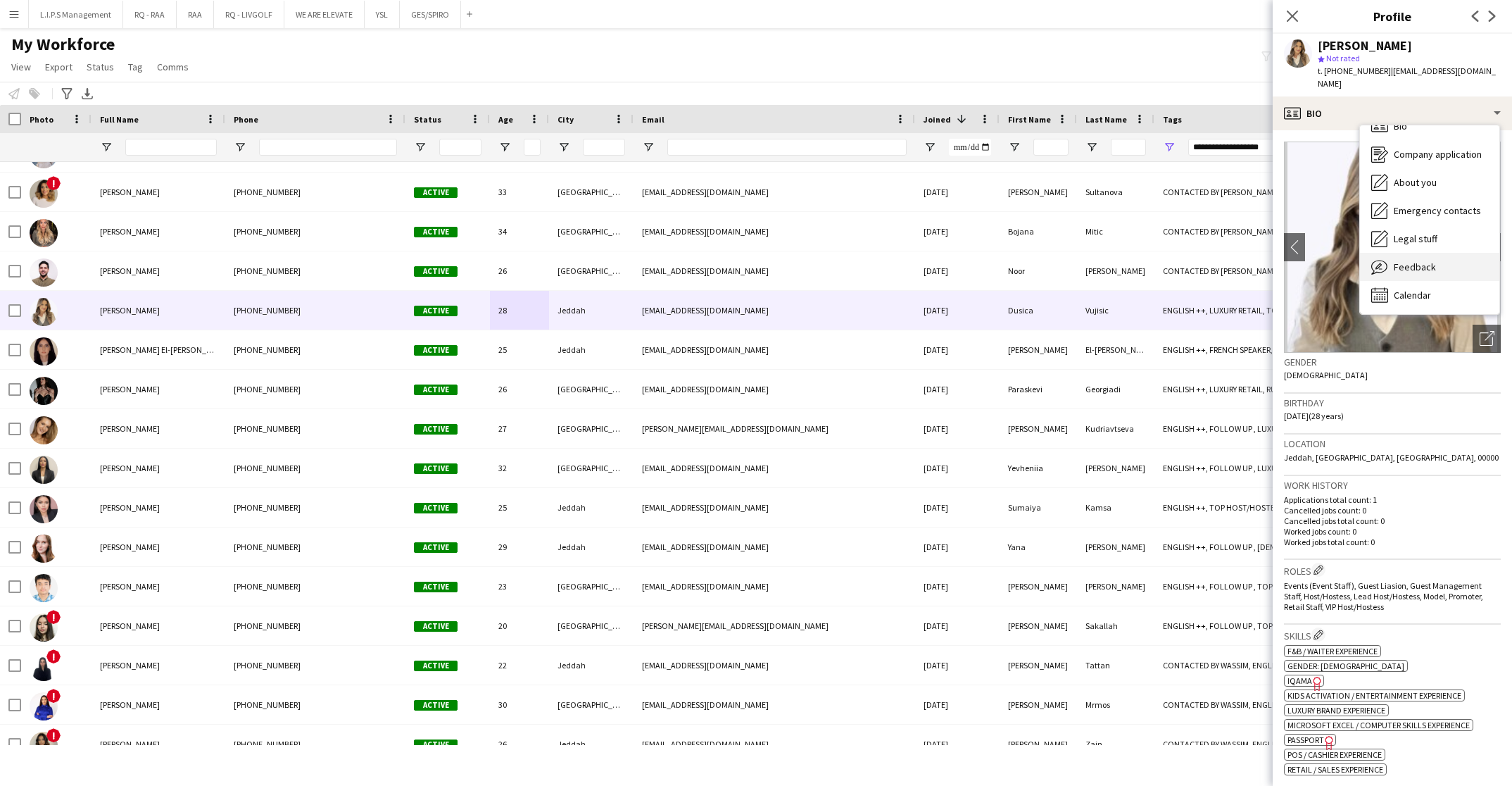
click at [1403, 260] on span "Feedback" at bounding box center [1414, 266] width 42 height 13
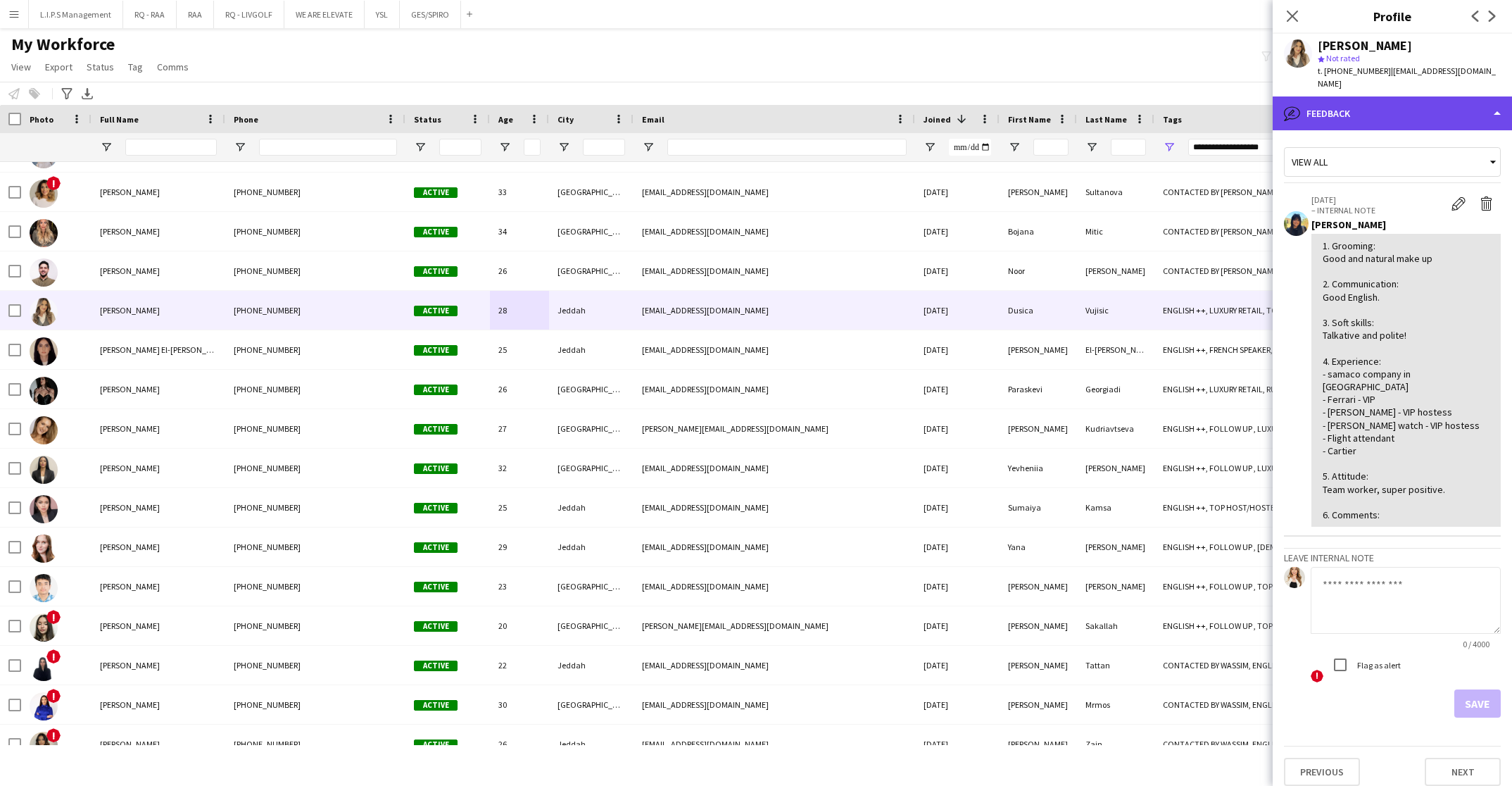
click at [1419, 97] on div "bubble-pencil Feedback" at bounding box center [1392, 113] width 240 height 34
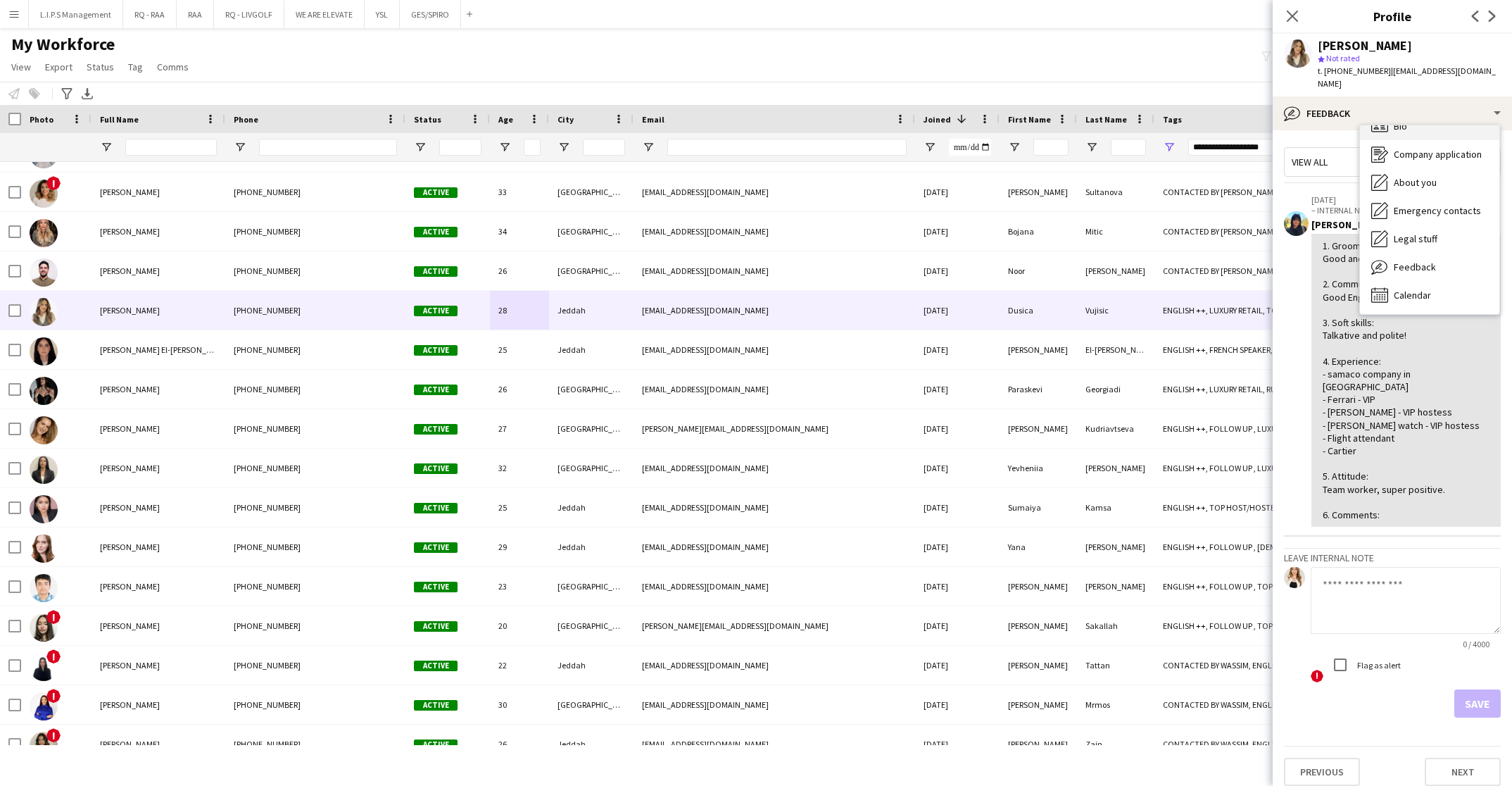
click at [1421, 112] on div "Bio Bio" at bounding box center [1429, 126] width 139 height 29
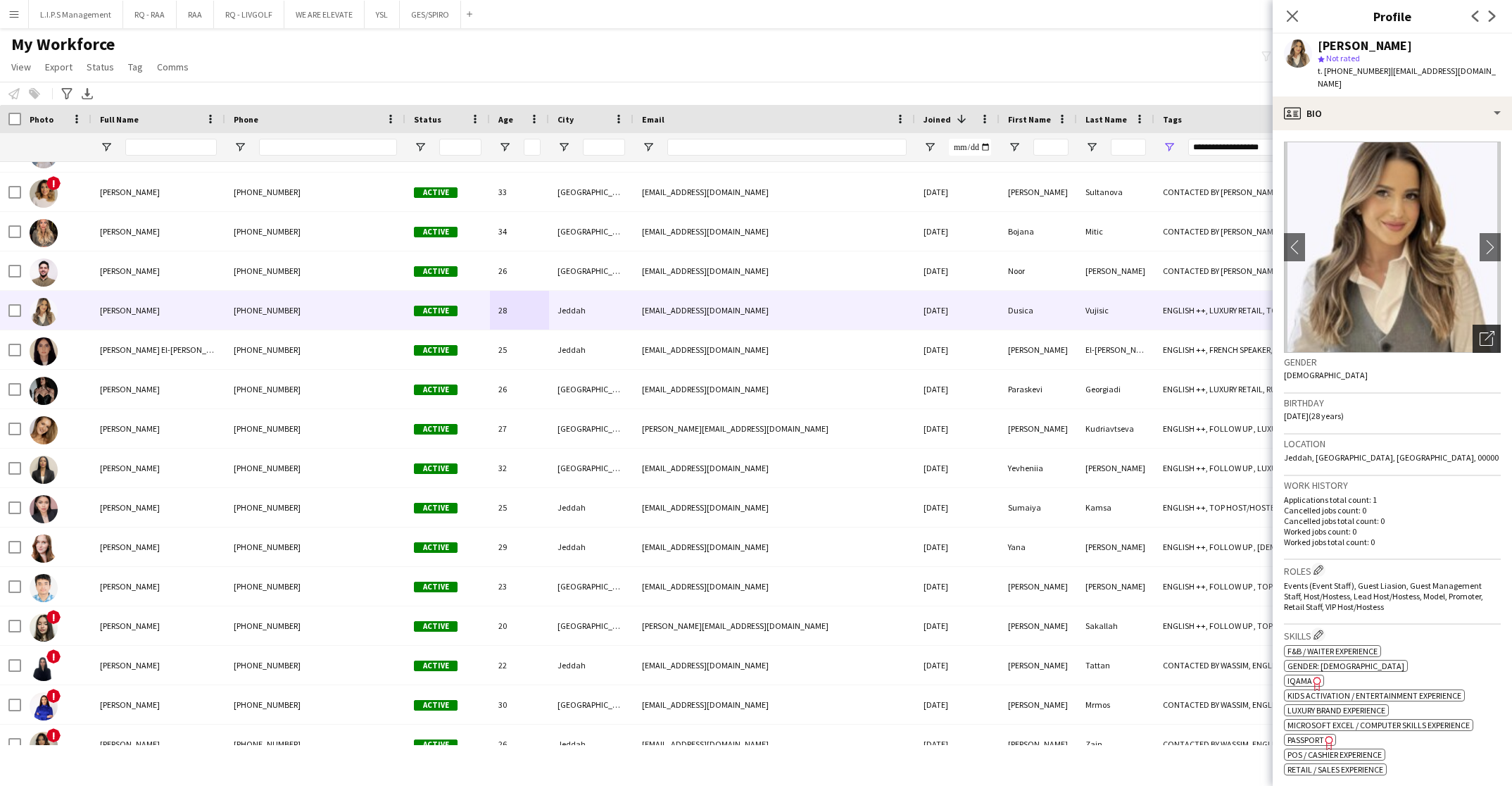
click at [1479, 331] on icon "Open photos pop-in" at bounding box center [1486, 338] width 15 height 15
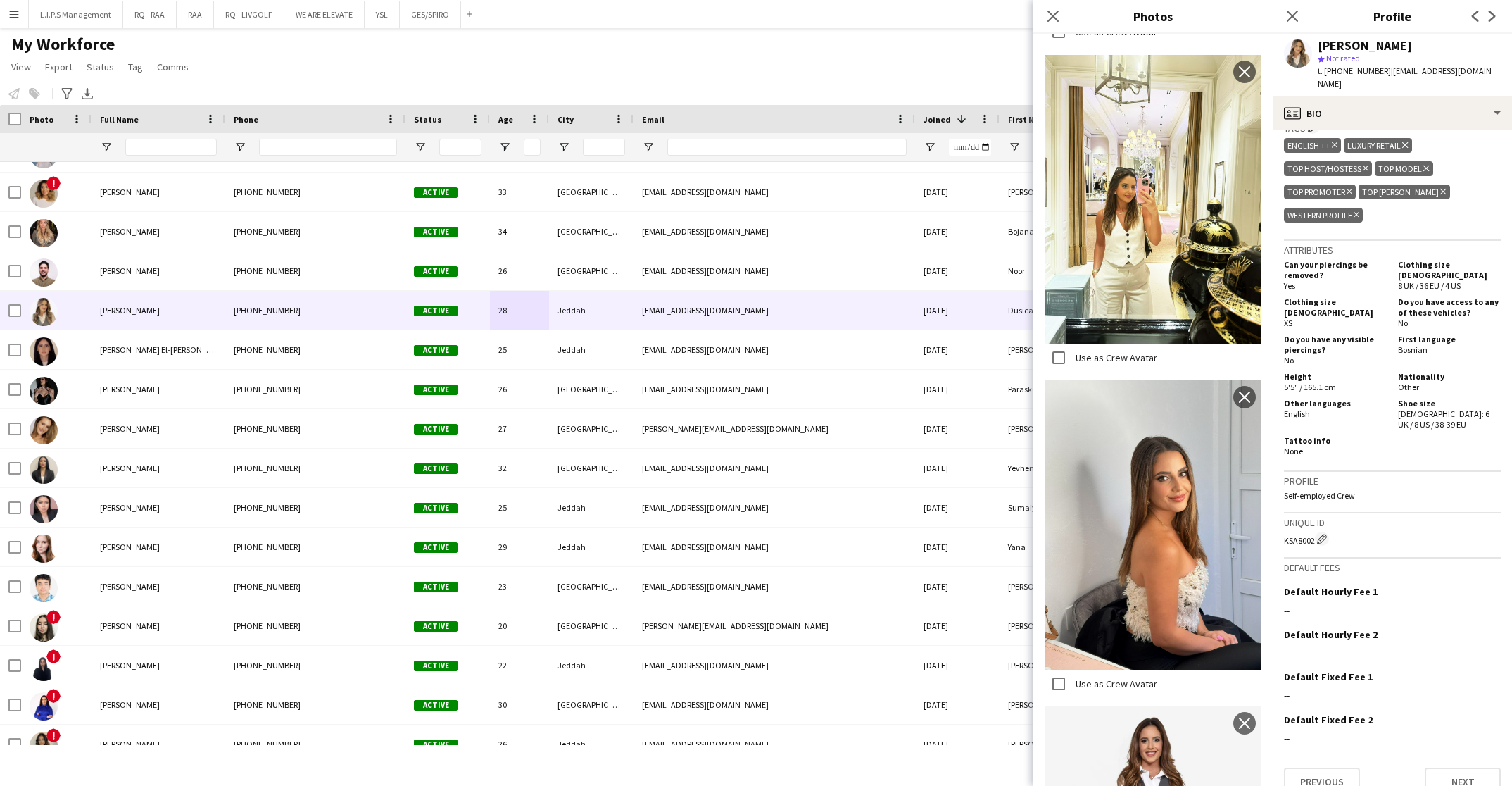
scroll to position [354, 0]
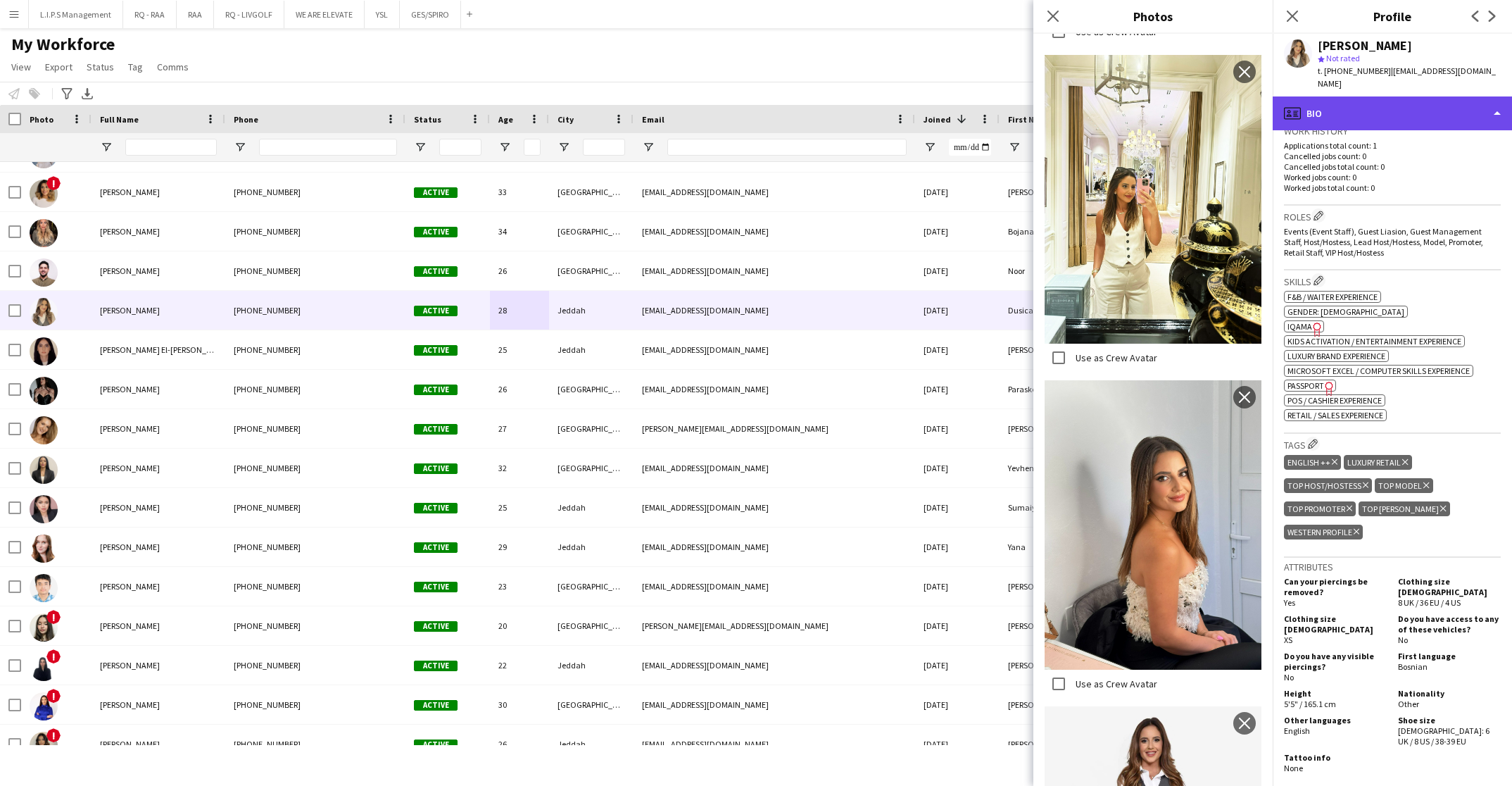
click at [1465, 97] on div "profile Bio" at bounding box center [1392, 113] width 240 height 34
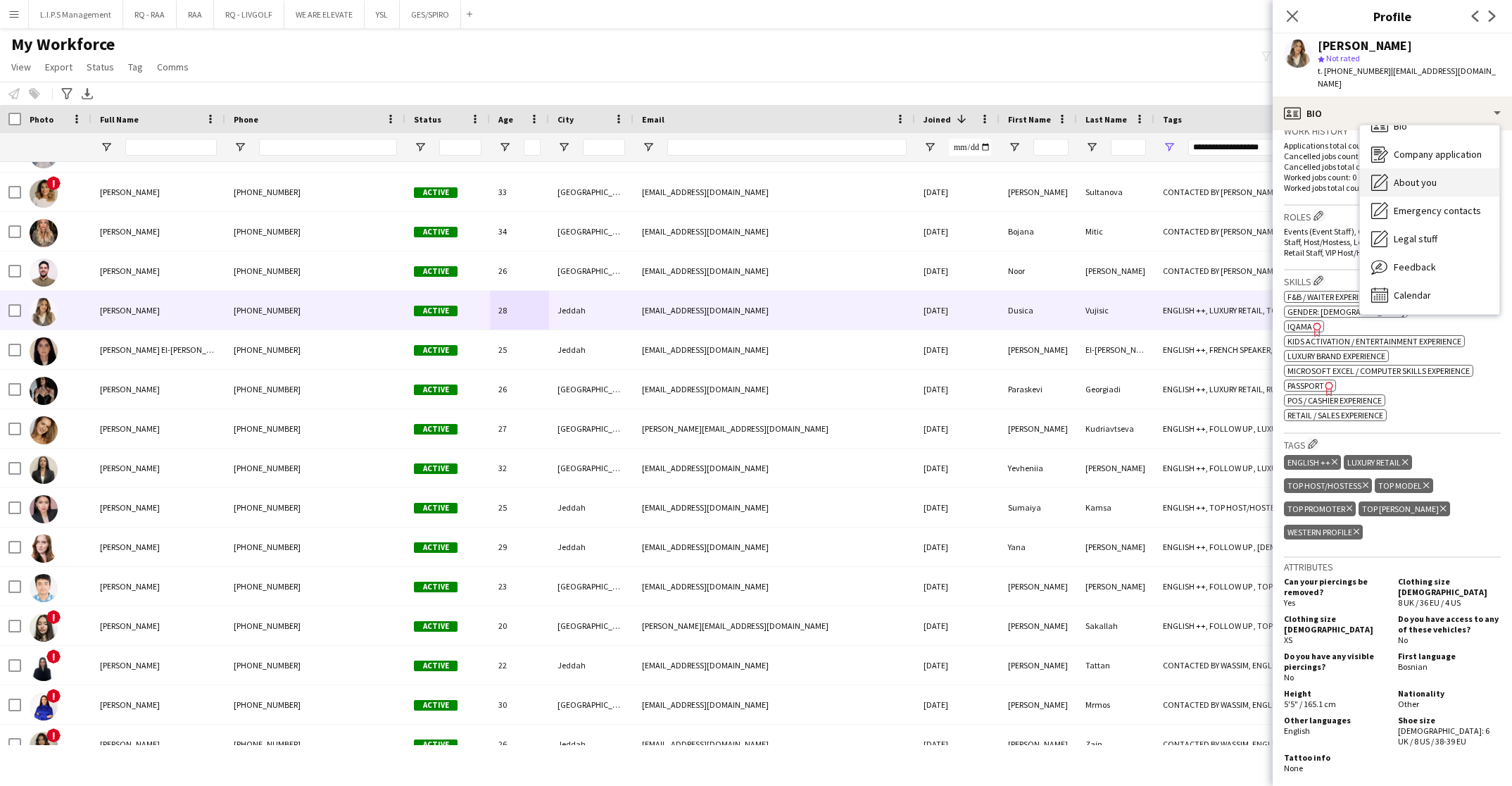
click at [1436, 179] on div "About you About you" at bounding box center [1429, 182] width 139 height 29
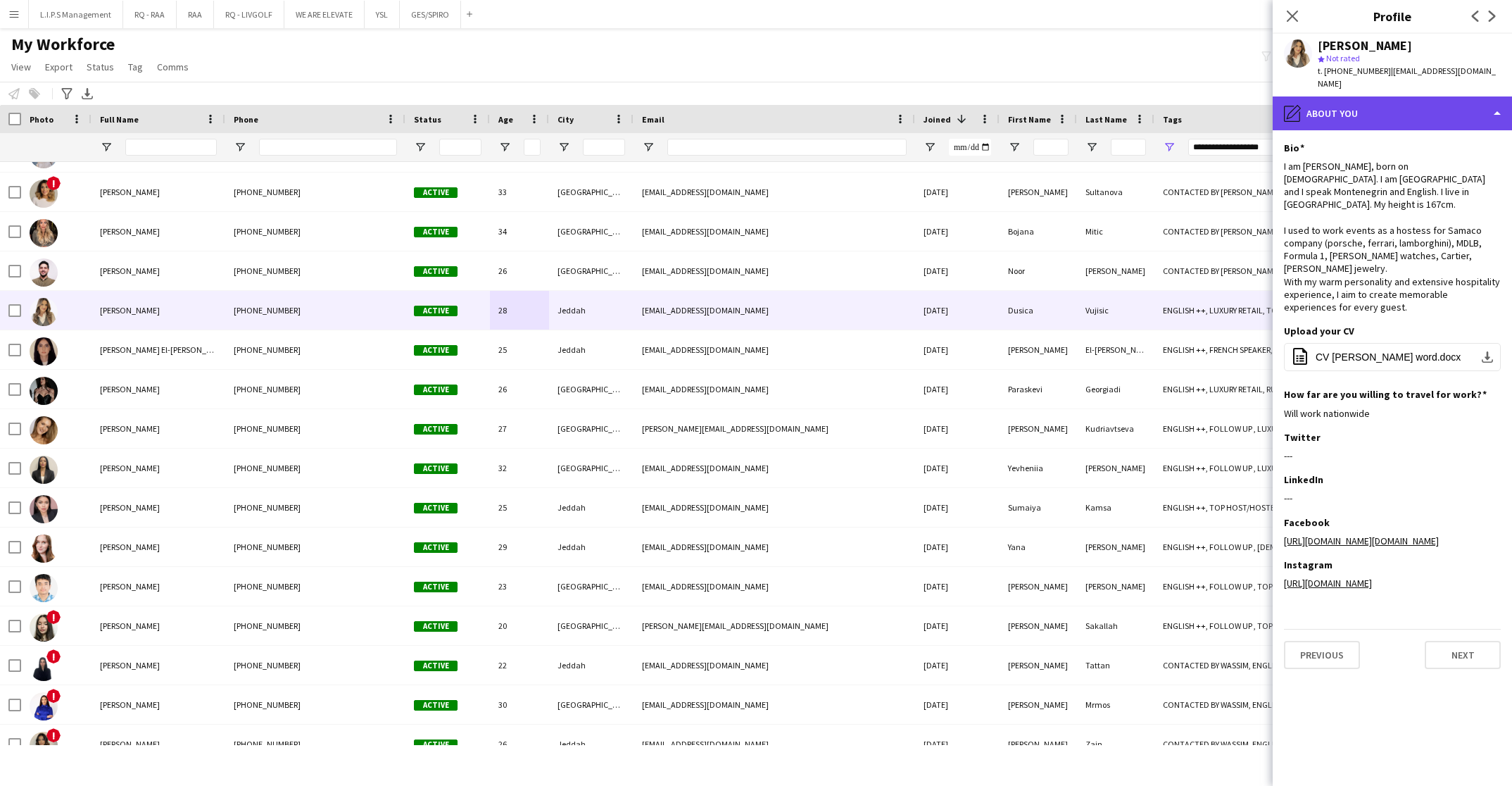
click at [1389, 106] on div "pencil4 About you" at bounding box center [1392, 113] width 240 height 34
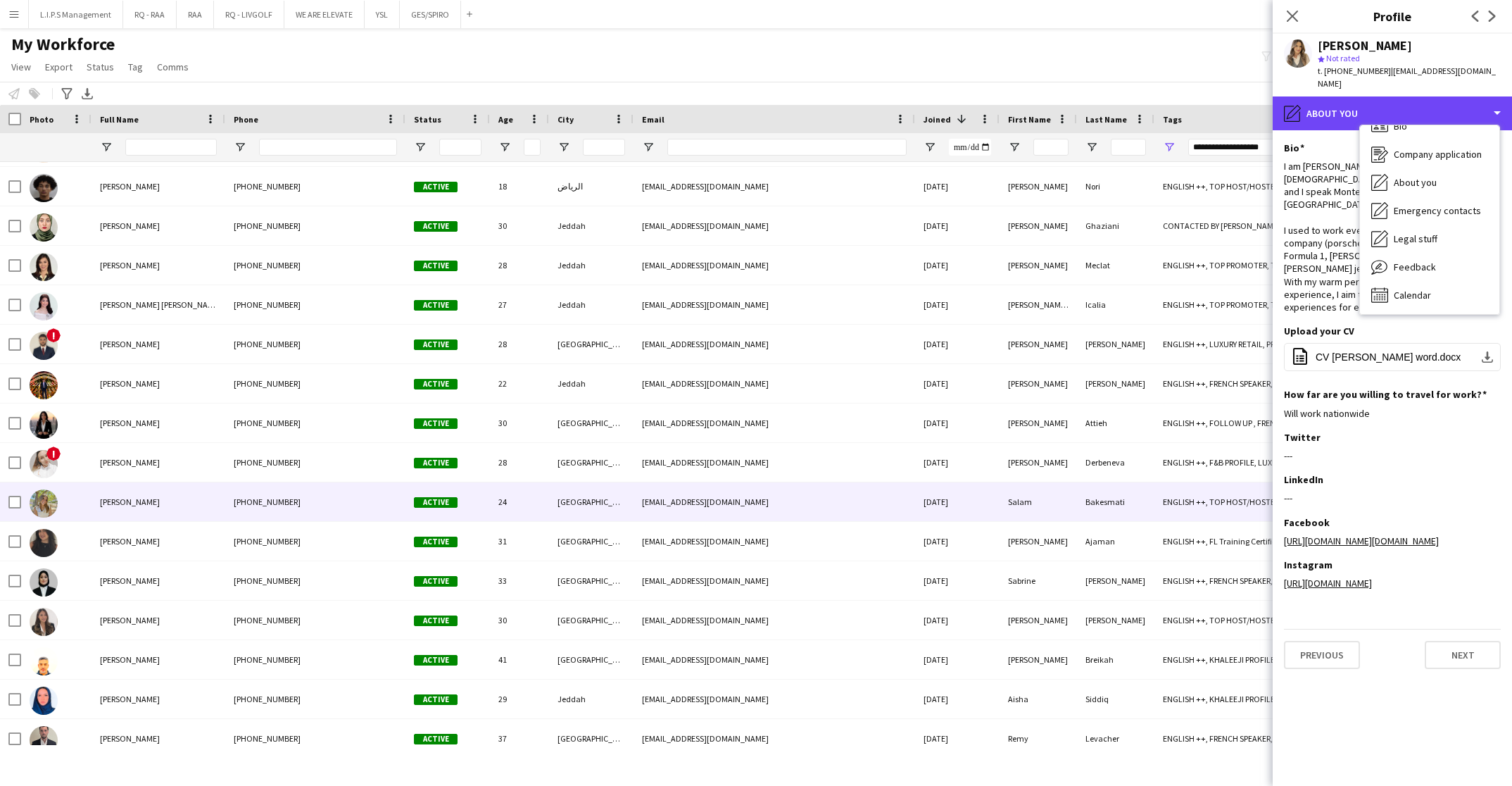
scroll to position [0, 0]
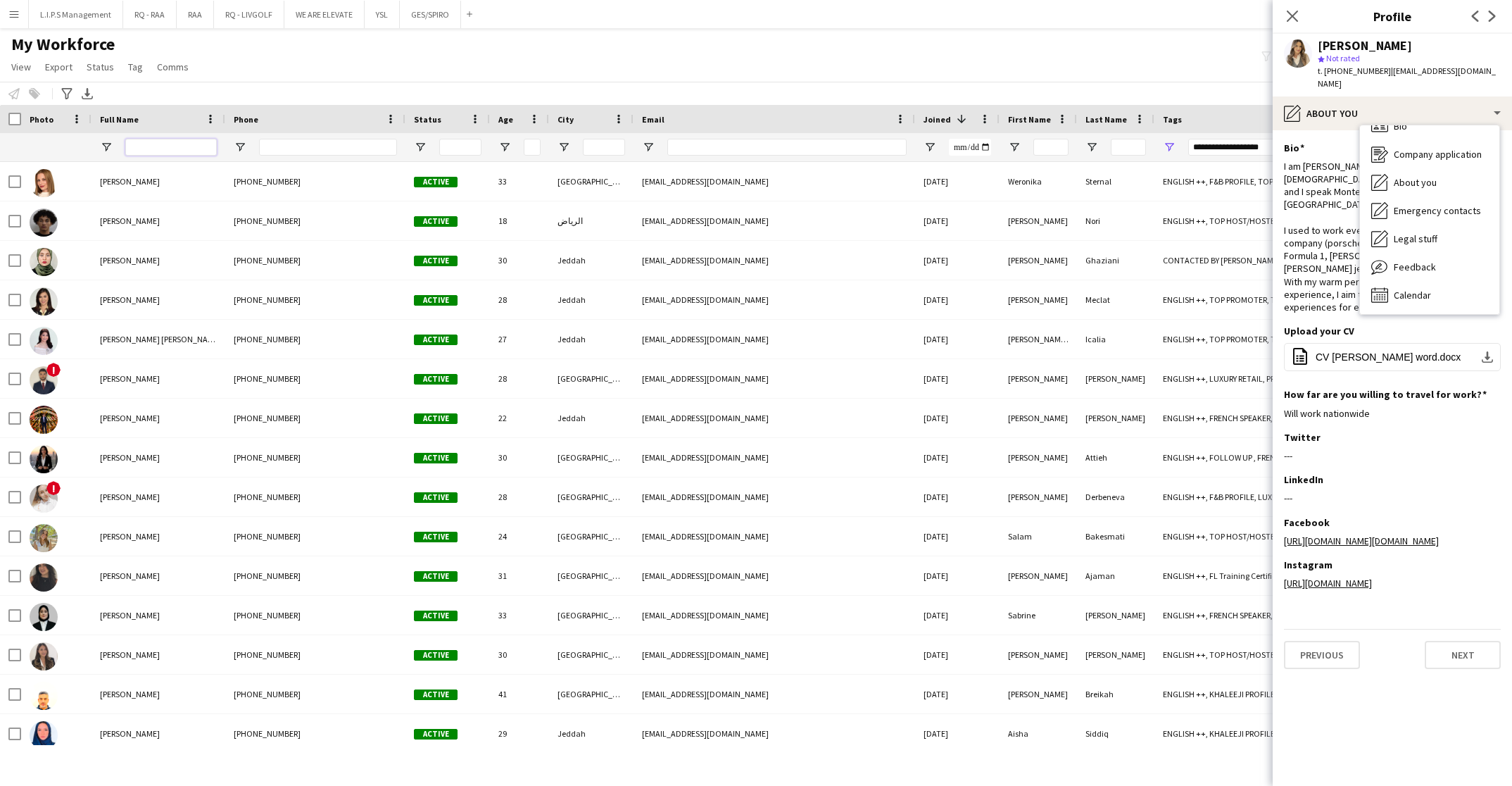
drag, startPoint x: 178, startPoint y: 144, endPoint x: 186, endPoint y: 139, distance: 9.4
click at [181, 142] on input "Full Name Filter Input" at bounding box center [171, 147] width 92 height 17
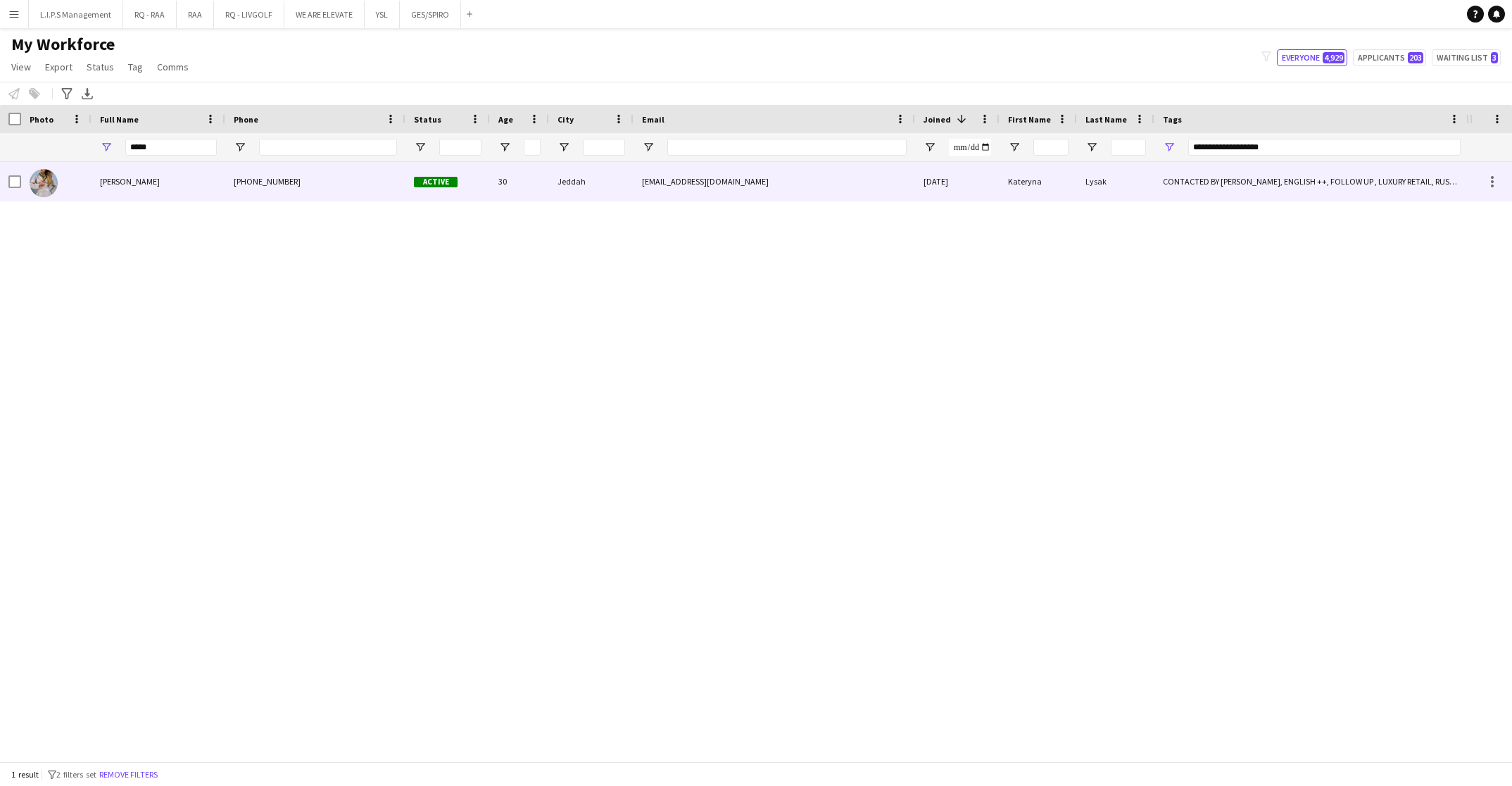
click at [181, 194] on div "Kateryna Lysak" at bounding box center [159, 180] width 134 height 38
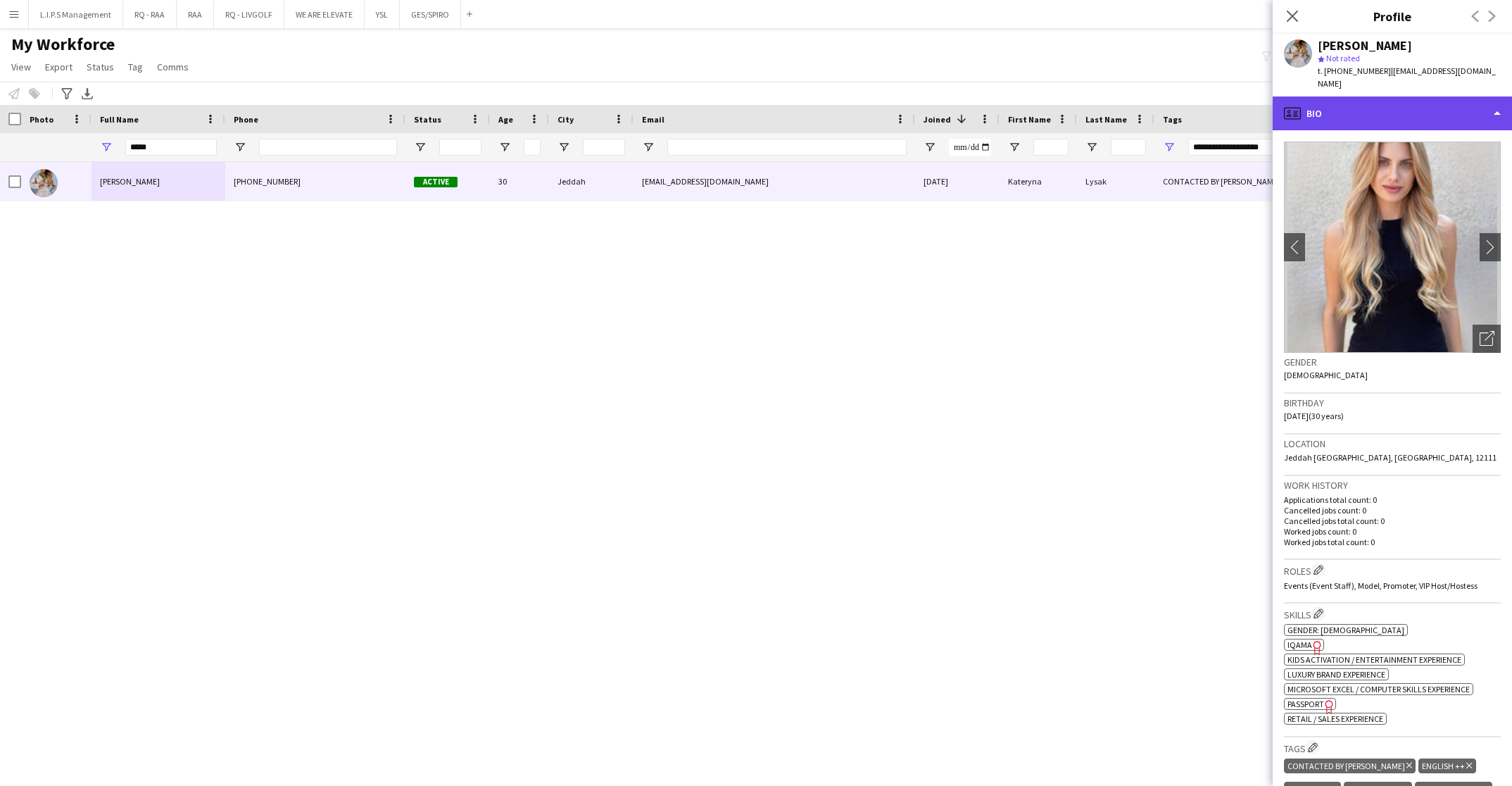
click at [1456, 107] on div "profile Bio" at bounding box center [1392, 113] width 240 height 34
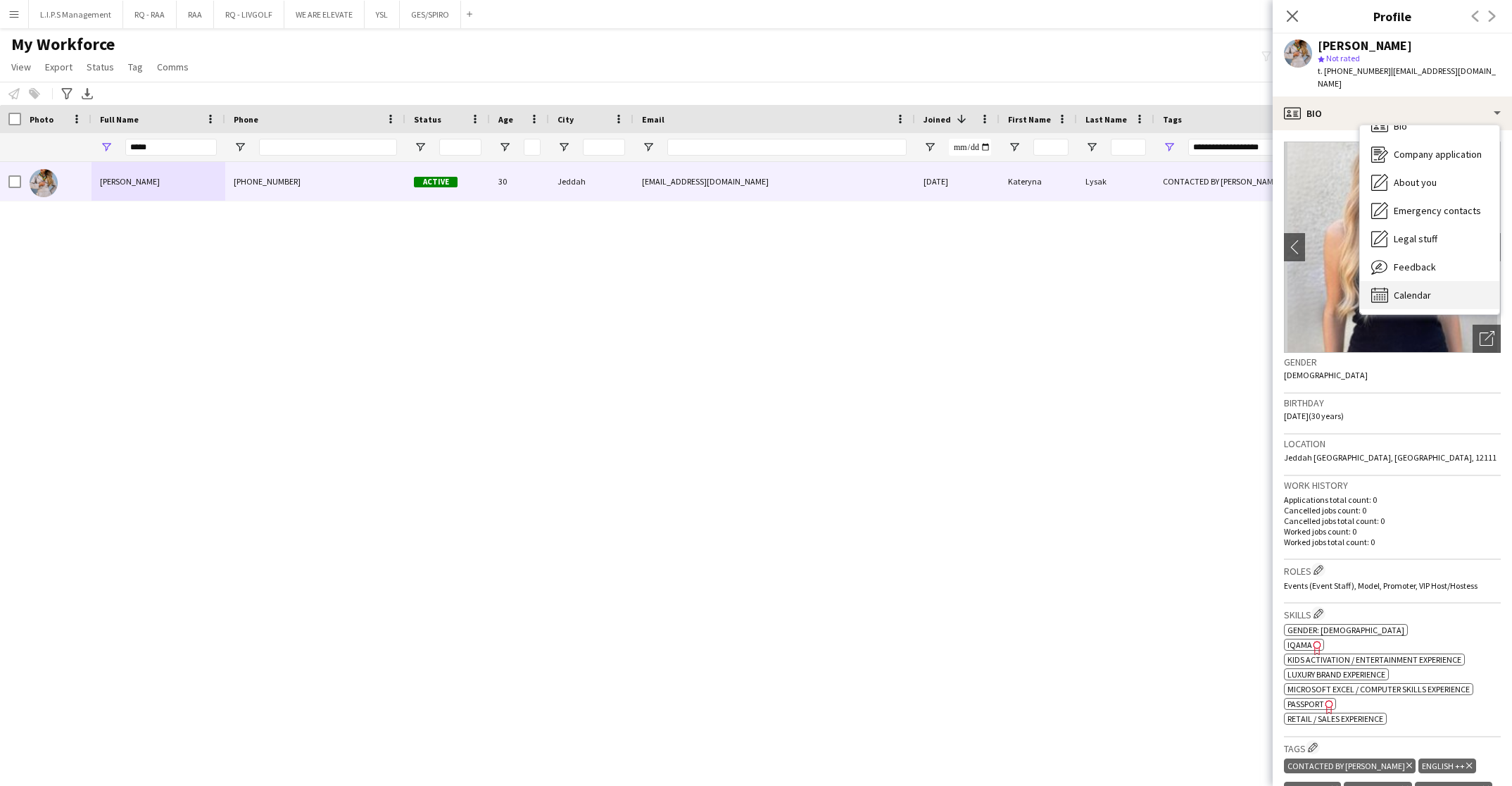
click at [1401, 289] on span "Calendar" at bounding box center [1412, 295] width 37 height 13
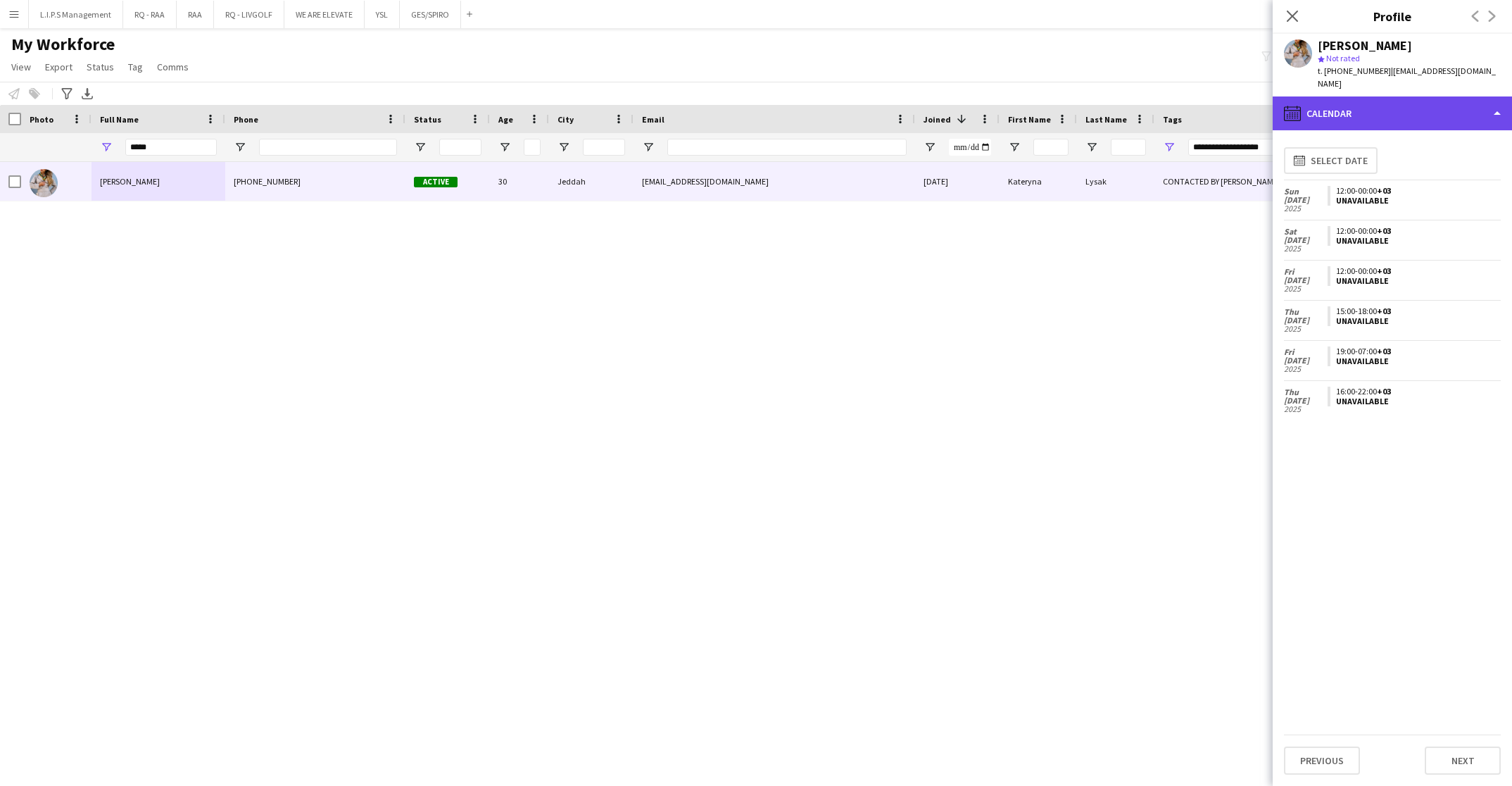
click at [1457, 99] on div "calendar-full Calendar" at bounding box center [1392, 113] width 240 height 34
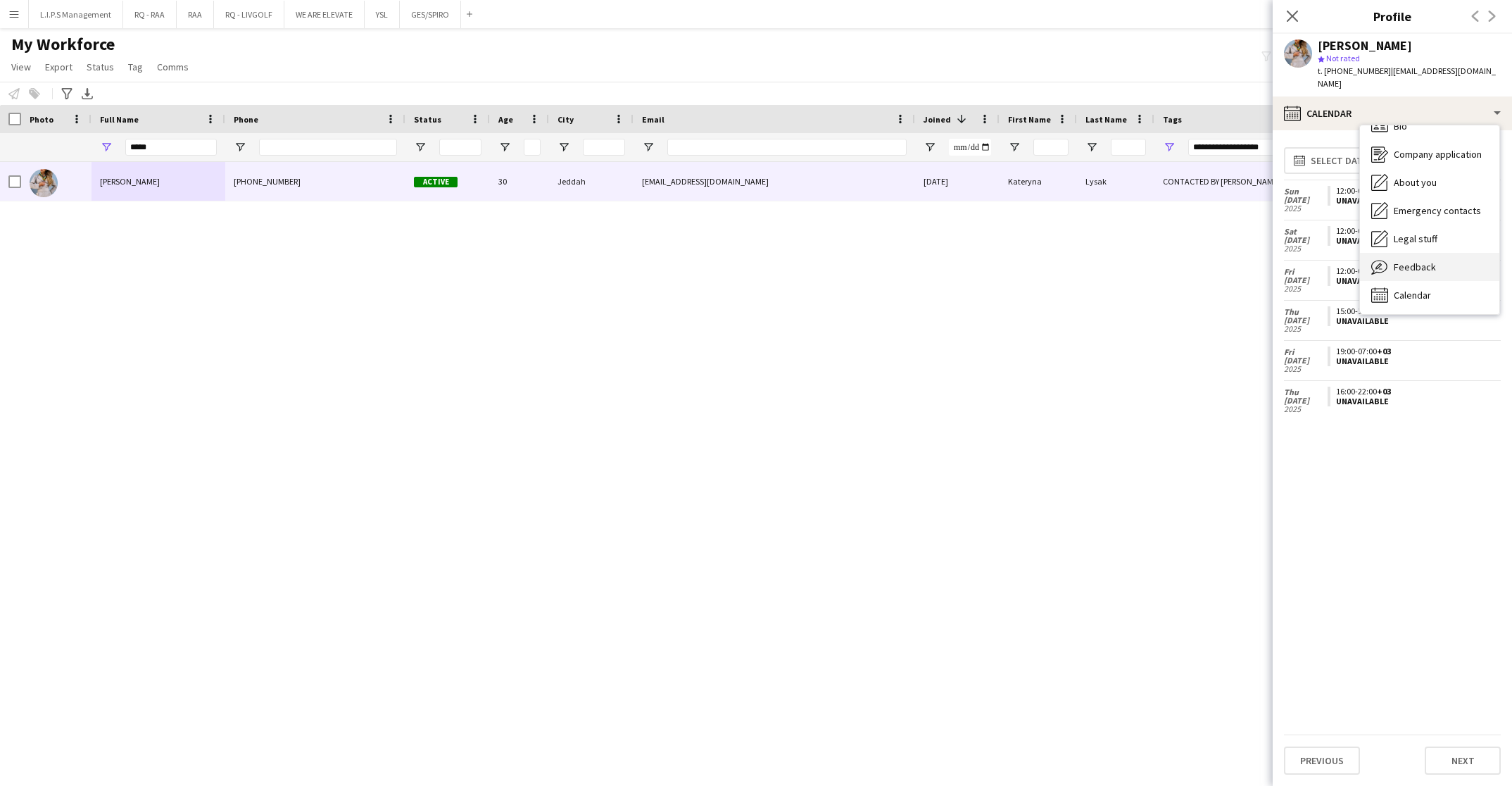
click at [1453, 252] on div "Feedback Feedback" at bounding box center [1429, 266] width 139 height 29
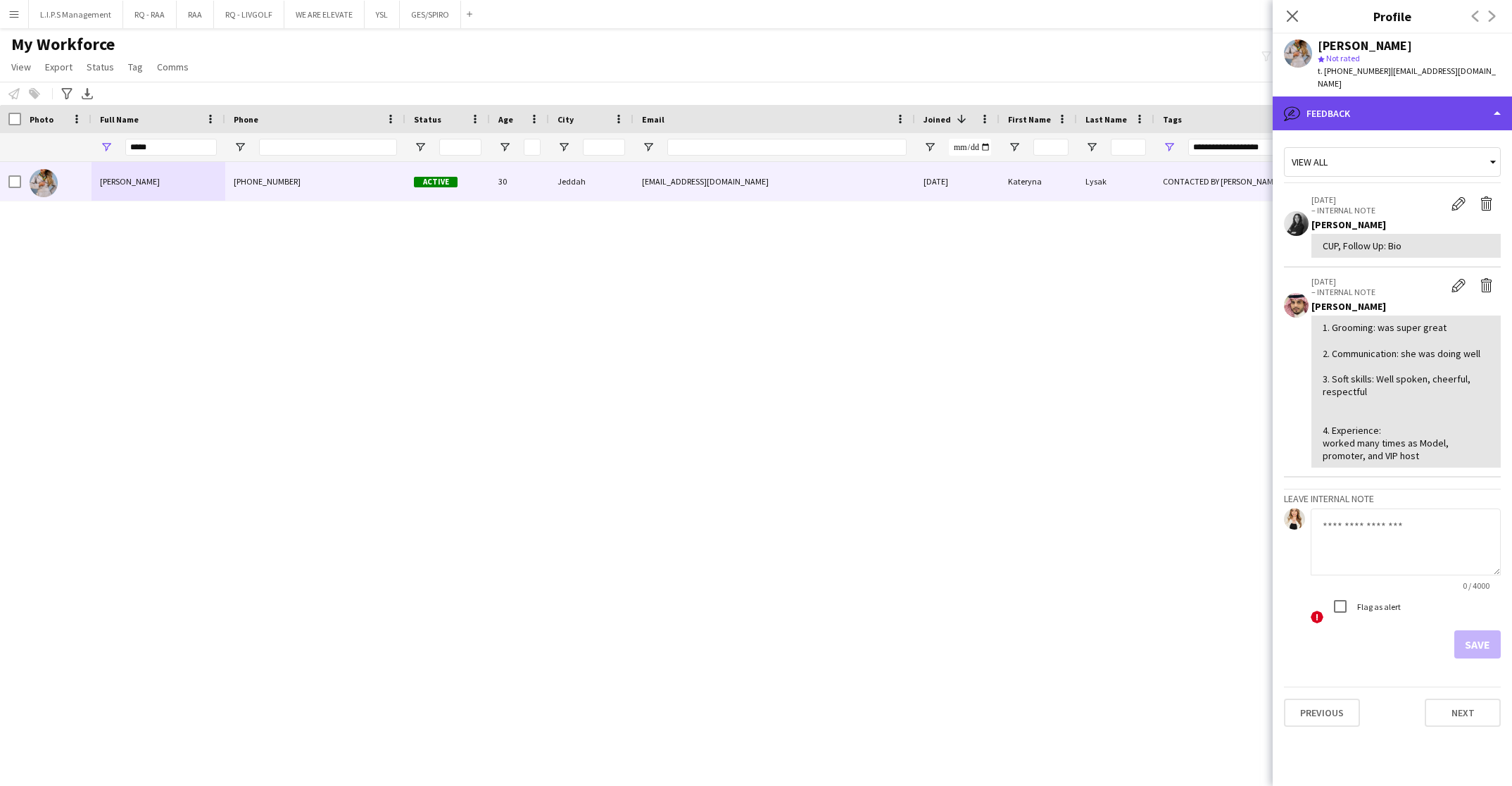
click at [1462, 99] on div "bubble-pencil Feedback" at bounding box center [1392, 113] width 240 height 34
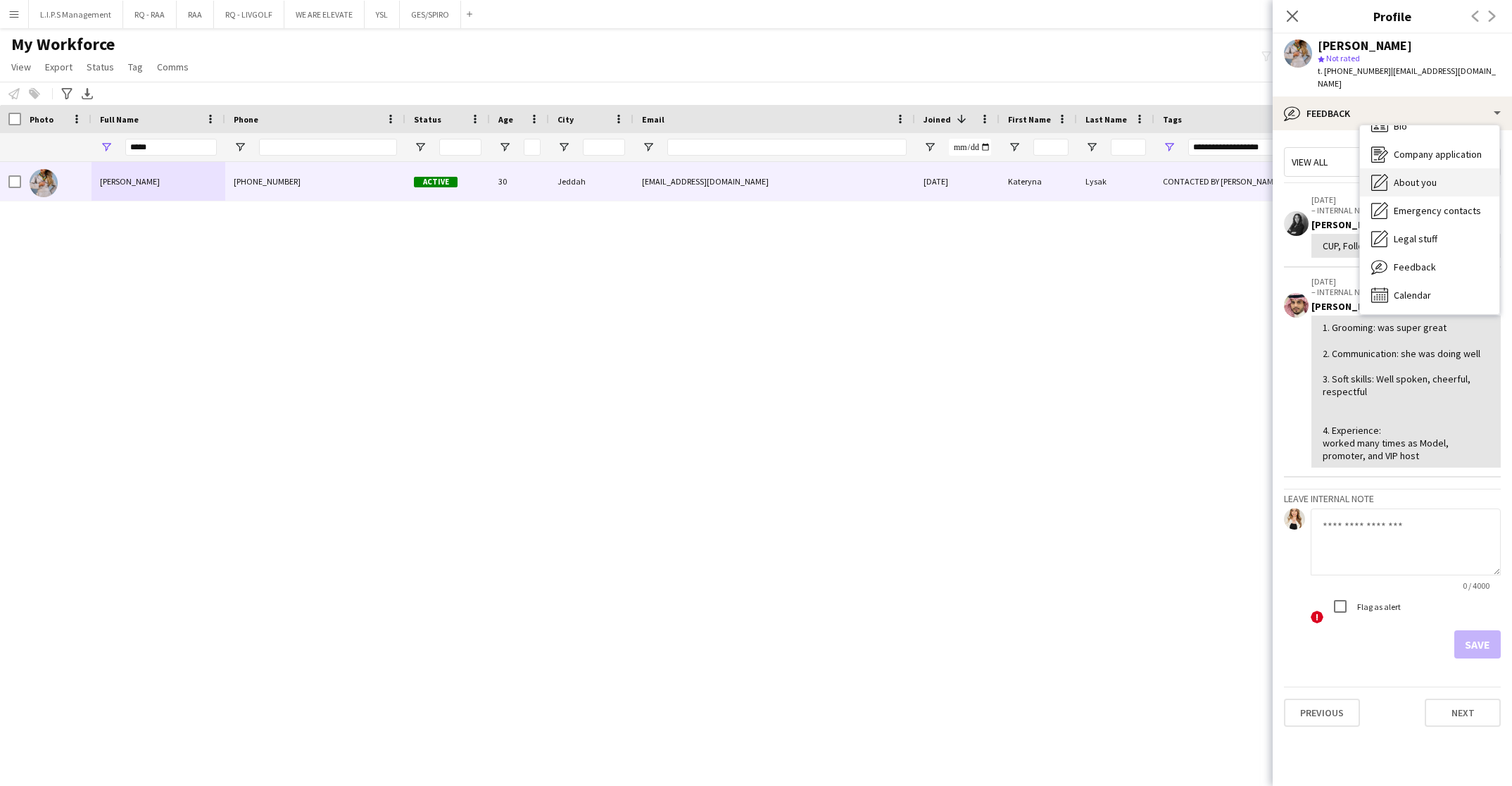
click at [1449, 169] on div "About you About you" at bounding box center [1429, 182] width 139 height 29
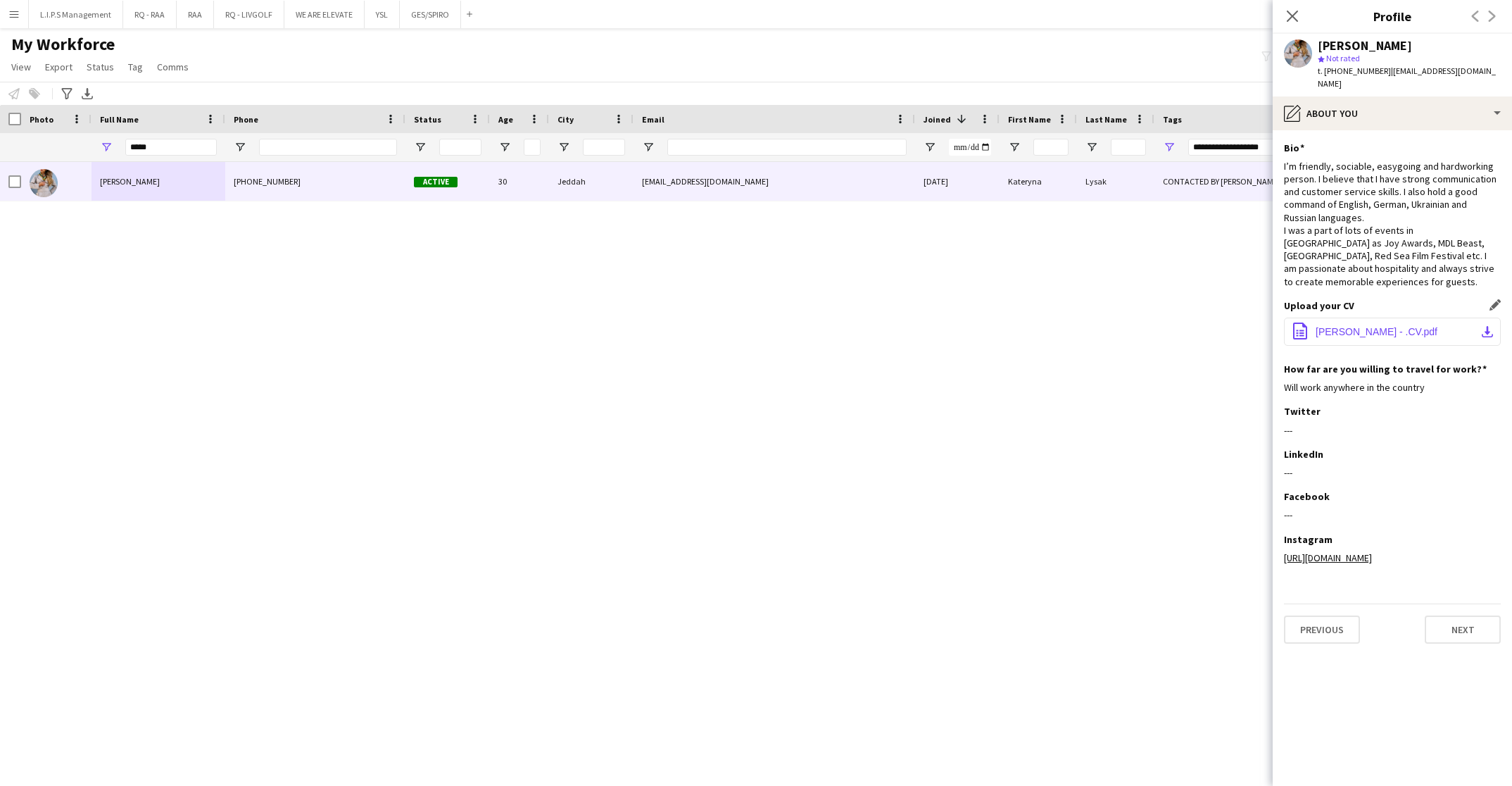
click at [1360, 326] on span "Kateryna Lysak - .CV.pdf" at bounding box center [1377, 331] width 122 height 11
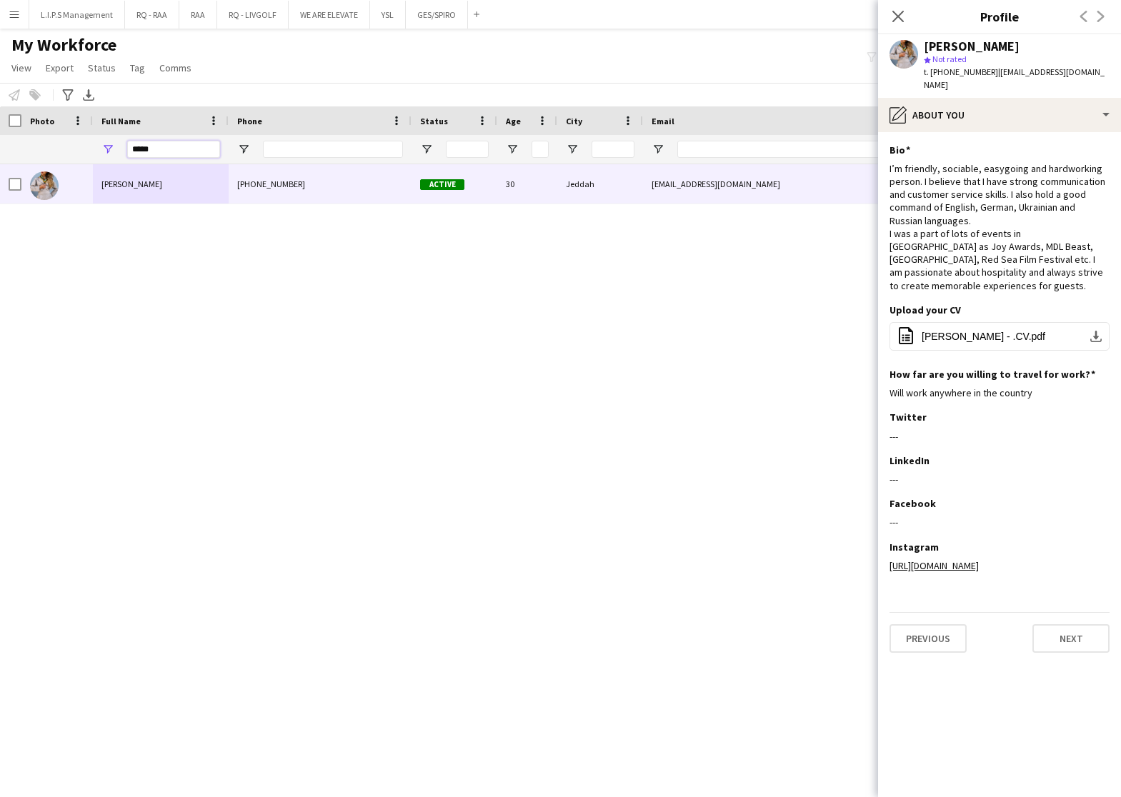
drag, startPoint x: 183, startPoint y: 150, endPoint x: 30, endPoint y: 130, distance: 154.1
click at [30, 130] on div "Workforce Details First Name Last Name Status 1" at bounding box center [994, 135] width 1989 height 58
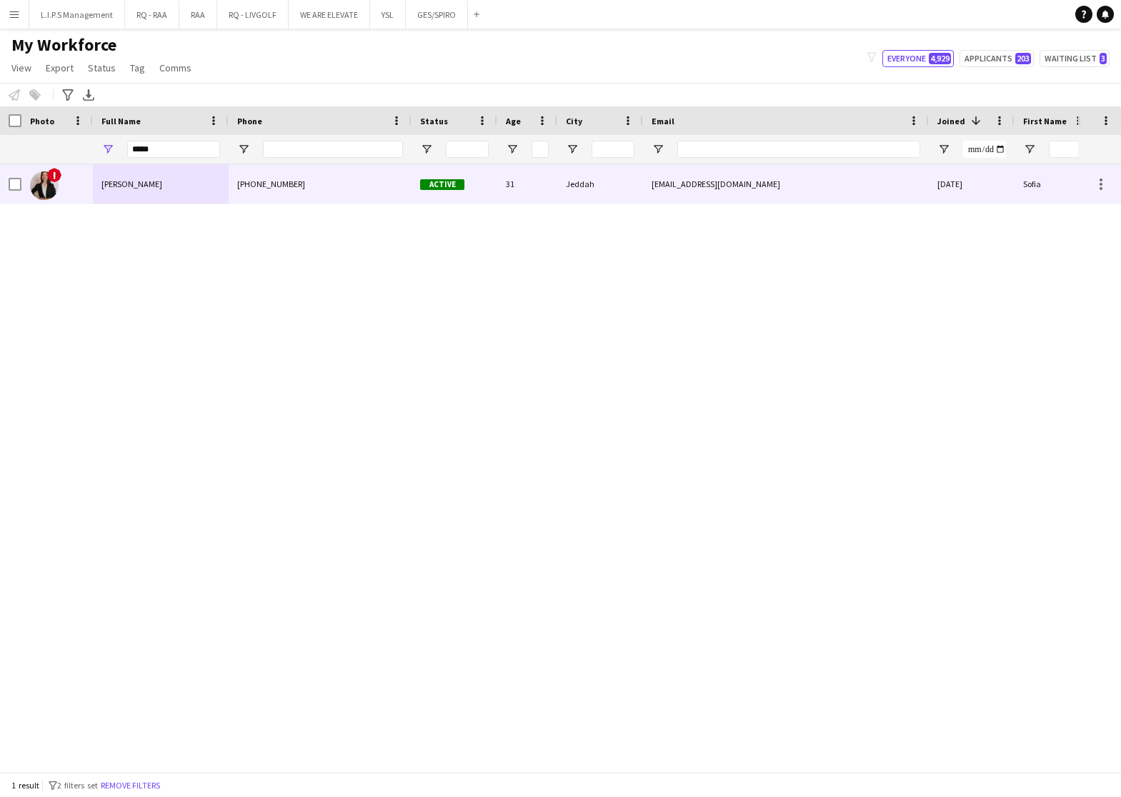
click at [116, 166] on div "Sofia Krarad" at bounding box center [161, 183] width 136 height 39
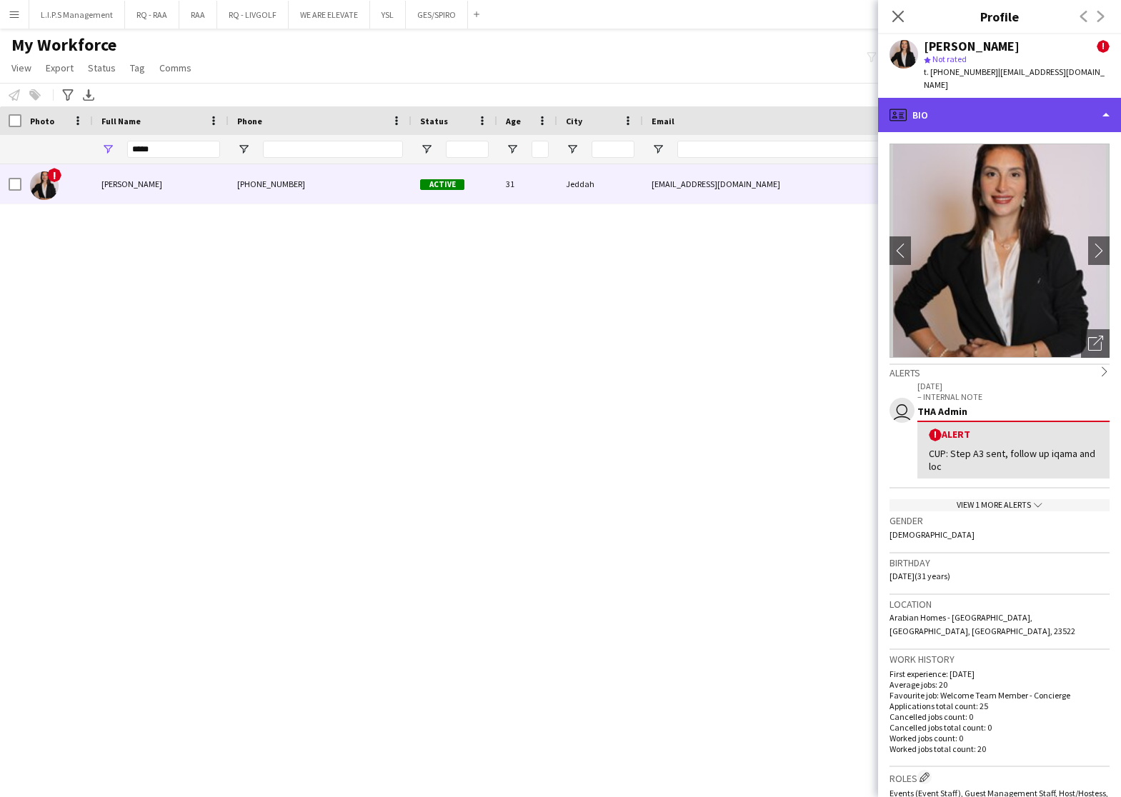
click at [954, 99] on div "profile Bio" at bounding box center [999, 115] width 243 height 34
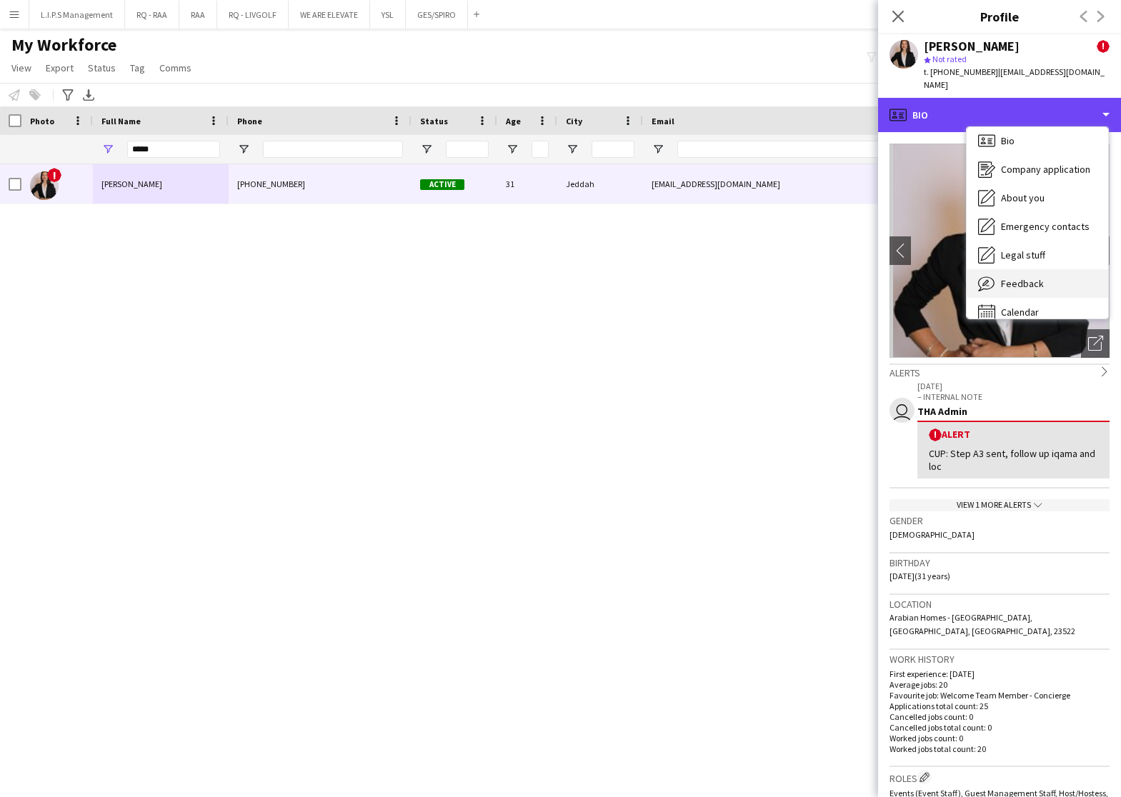
scroll to position [19, 0]
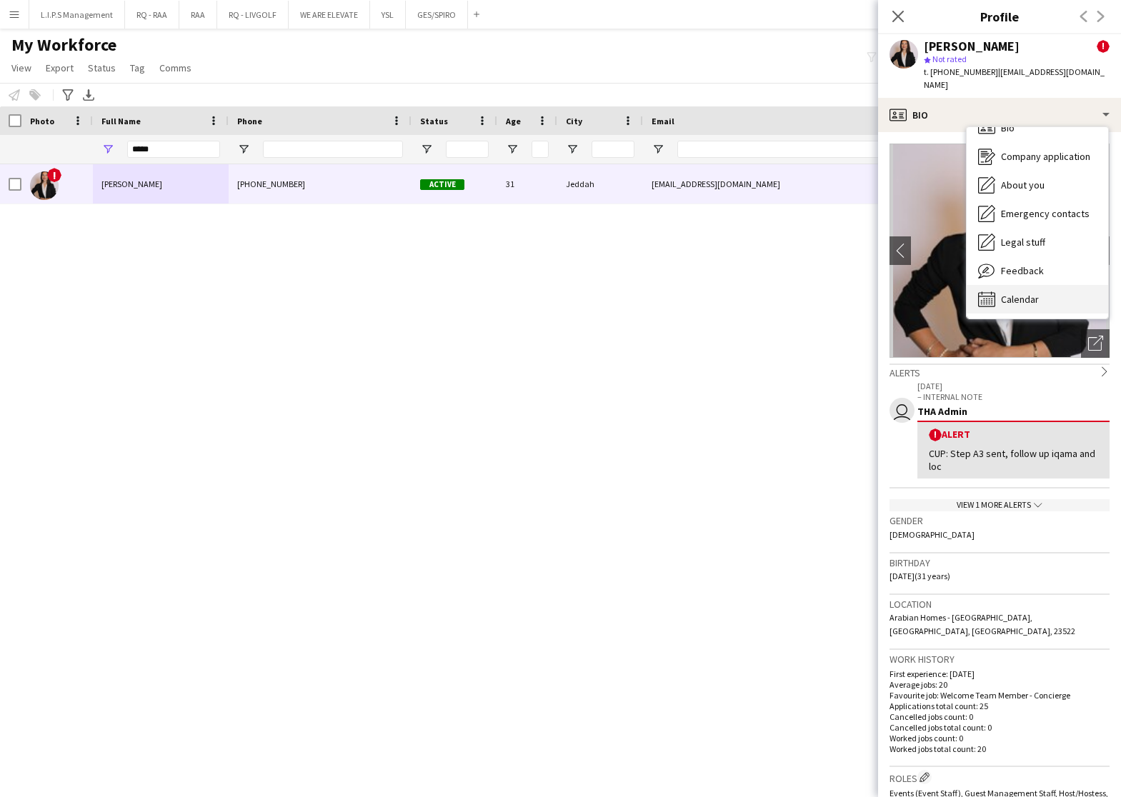
drag, startPoint x: 1036, startPoint y: 269, endPoint x: 1046, endPoint y: 276, distance: 12.3
click at [1046, 276] on div "Bio Bio Company application Company application About you About you Emergency c…" at bounding box center [1036, 222] width 141 height 191
click at [1046, 285] on div "Calendar Calendar" at bounding box center [1036, 299] width 141 height 29
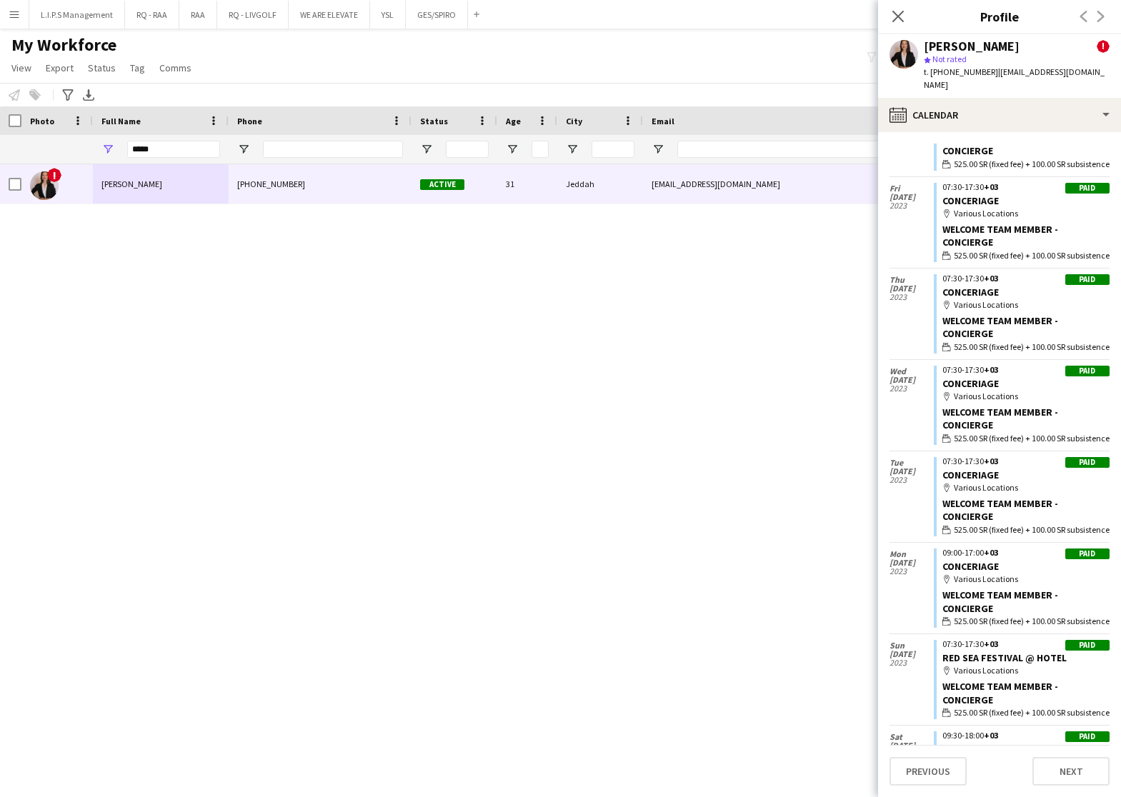
scroll to position [1938, 0]
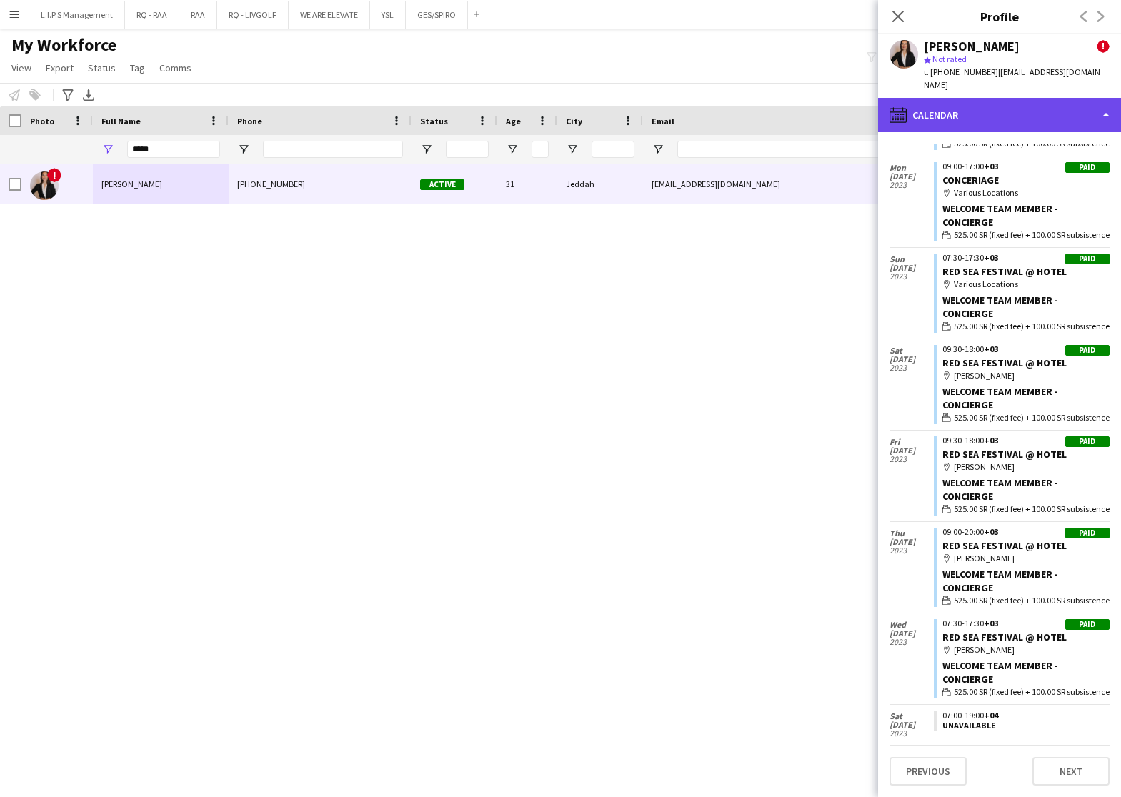
click at [1048, 98] on div "calendar-full Calendar" at bounding box center [999, 115] width 243 height 34
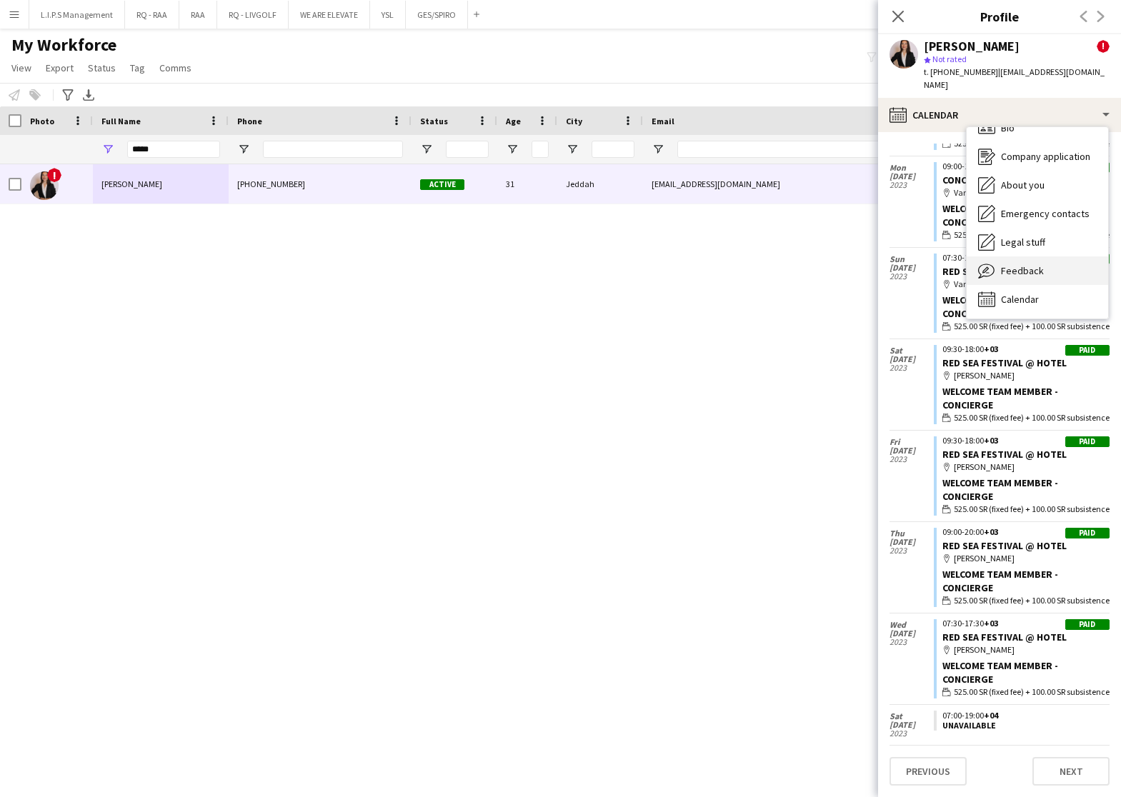
click at [1043, 256] on div "Feedback Feedback" at bounding box center [1036, 270] width 141 height 29
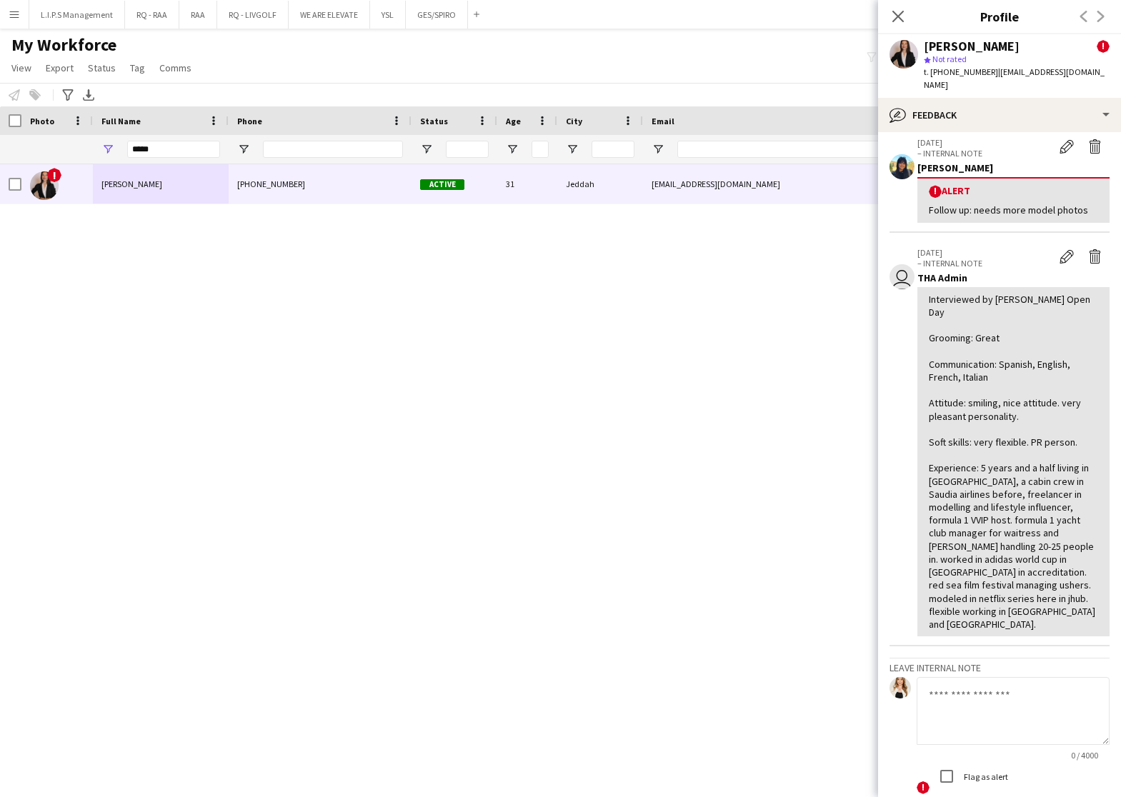
scroll to position [214, 0]
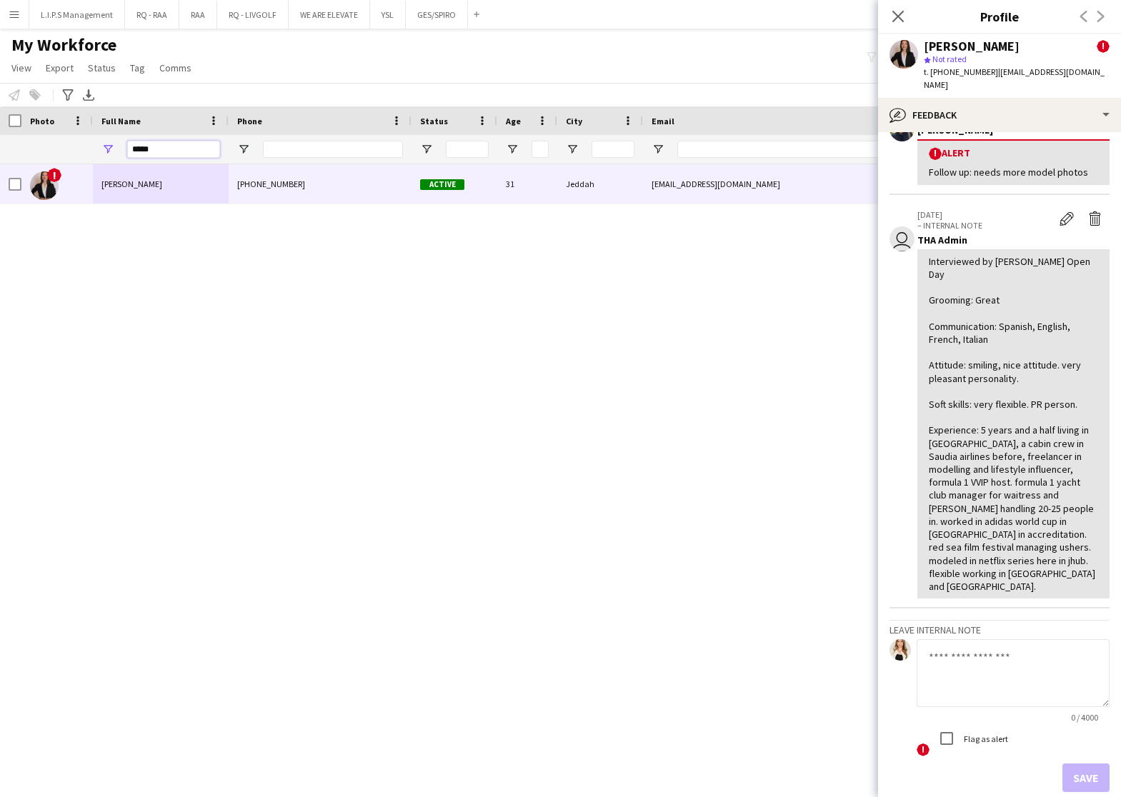
drag, startPoint x: 191, startPoint y: 144, endPoint x: 60, endPoint y: 141, distance: 130.7
click at [60, 141] on div at bounding box center [994, 149] width 1989 height 29
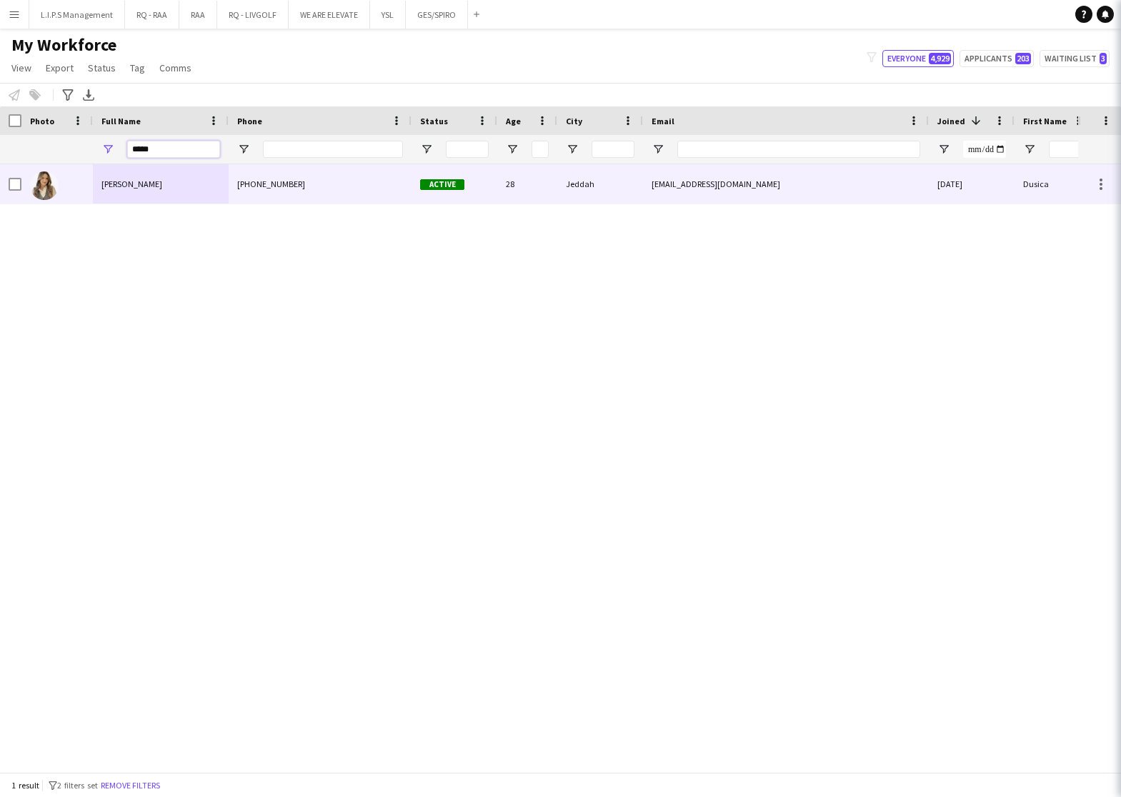
type input "*****"
click at [197, 189] on div "Dusica Vujisic" at bounding box center [161, 183] width 136 height 39
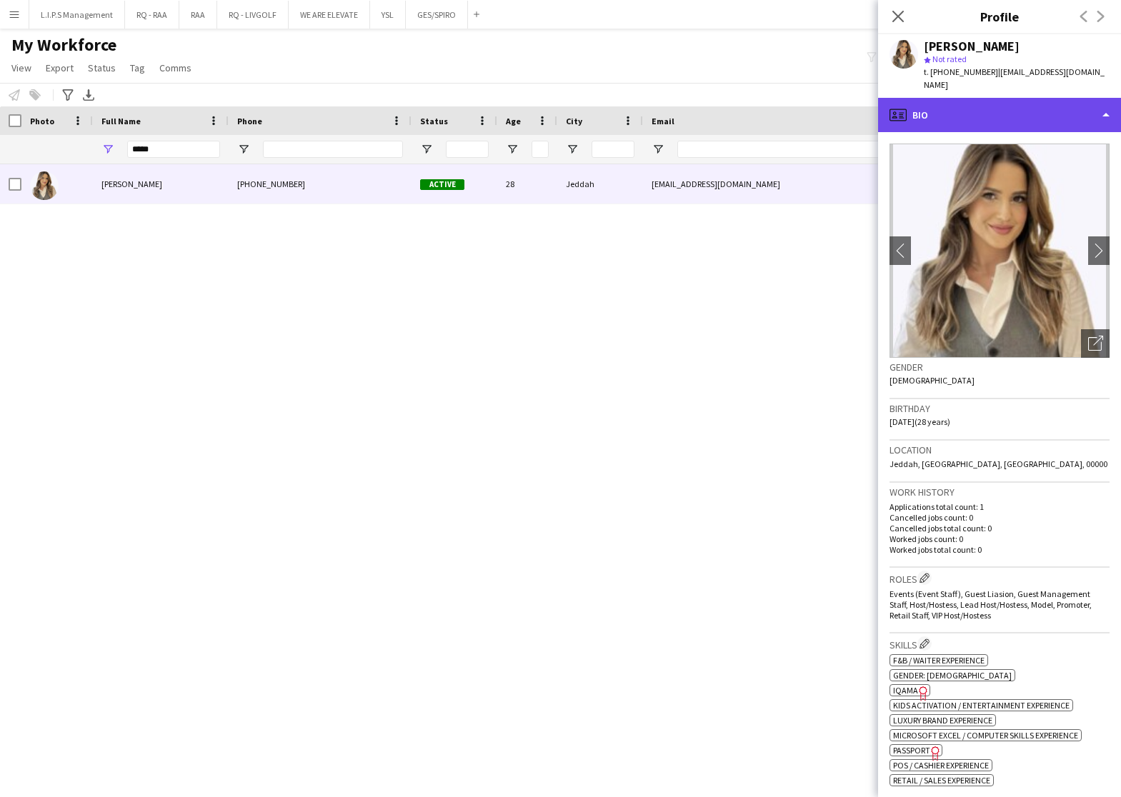
click at [1006, 114] on div "profile Bio" at bounding box center [999, 115] width 243 height 34
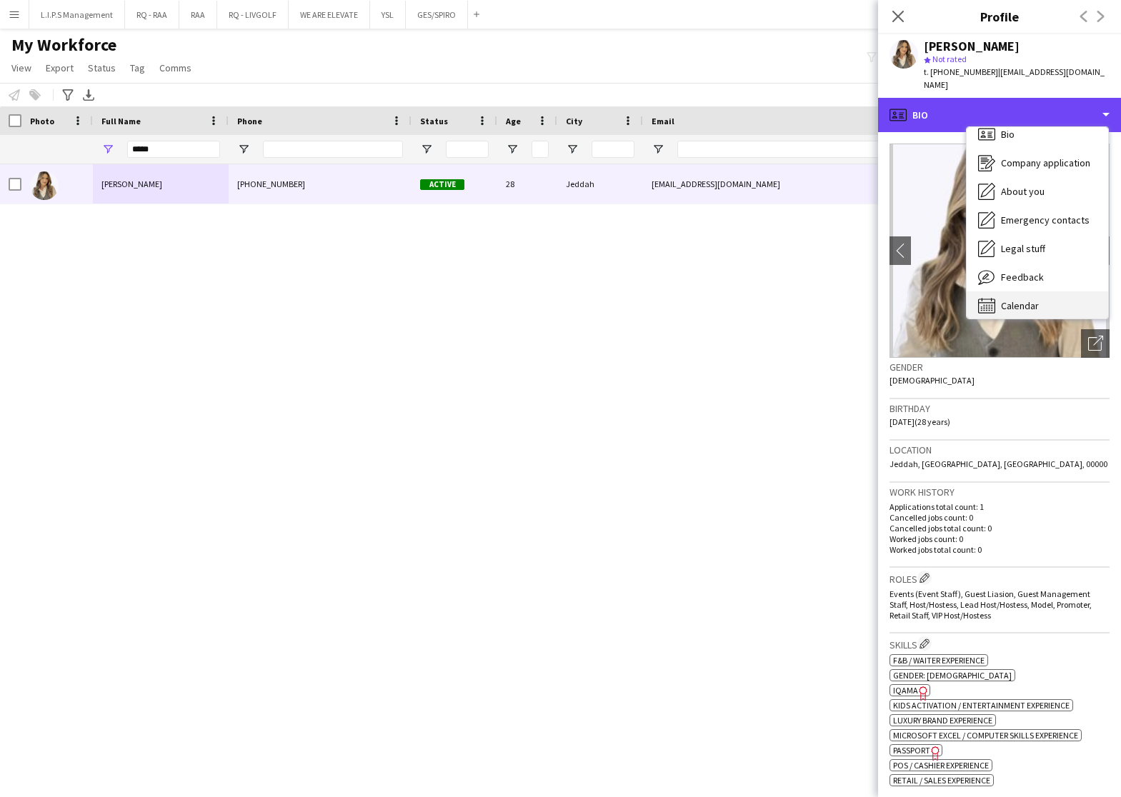
scroll to position [19, 0]
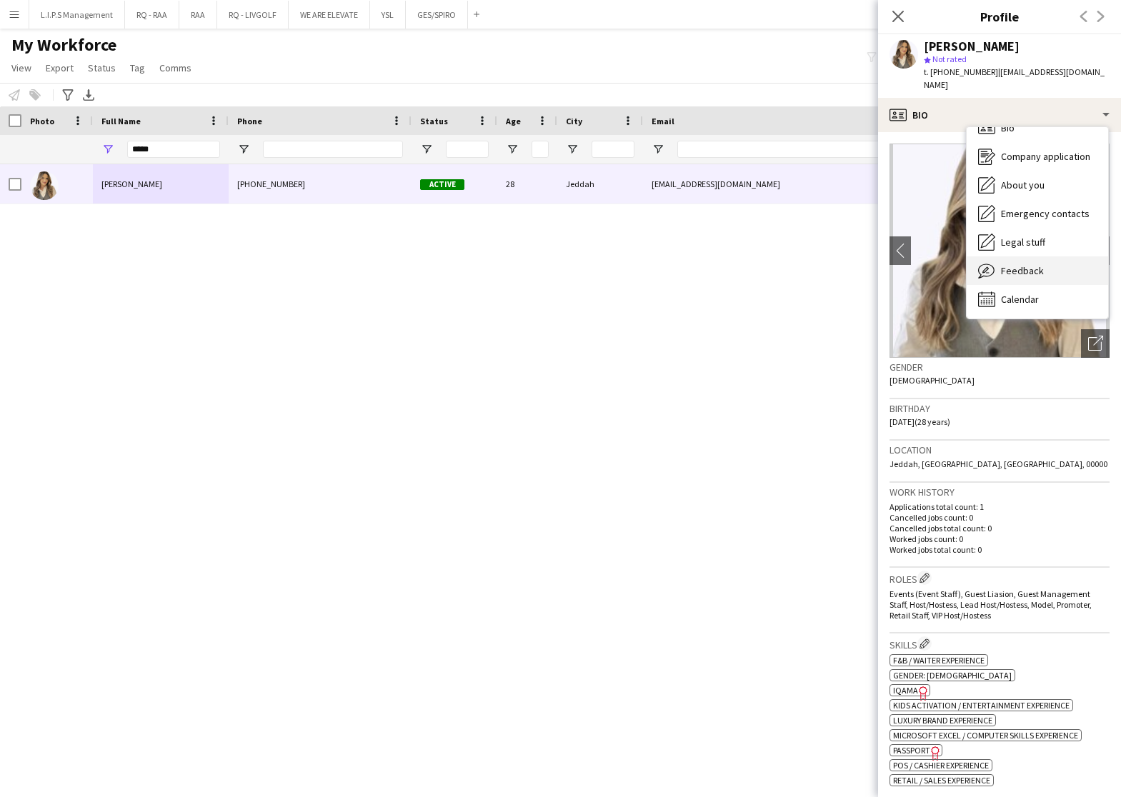
click at [1037, 264] on span "Feedback" at bounding box center [1022, 270] width 43 height 13
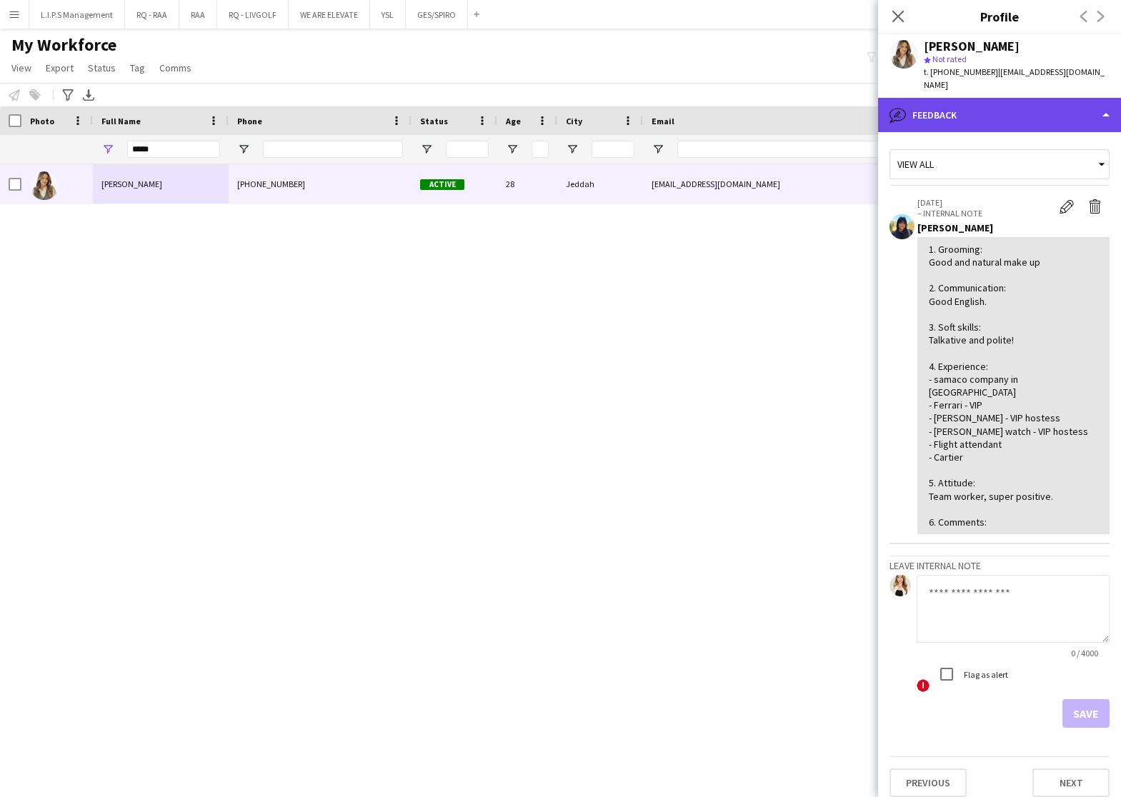
click at [1052, 104] on div "bubble-pencil Feedback" at bounding box center [999, 115] width 243 height 34
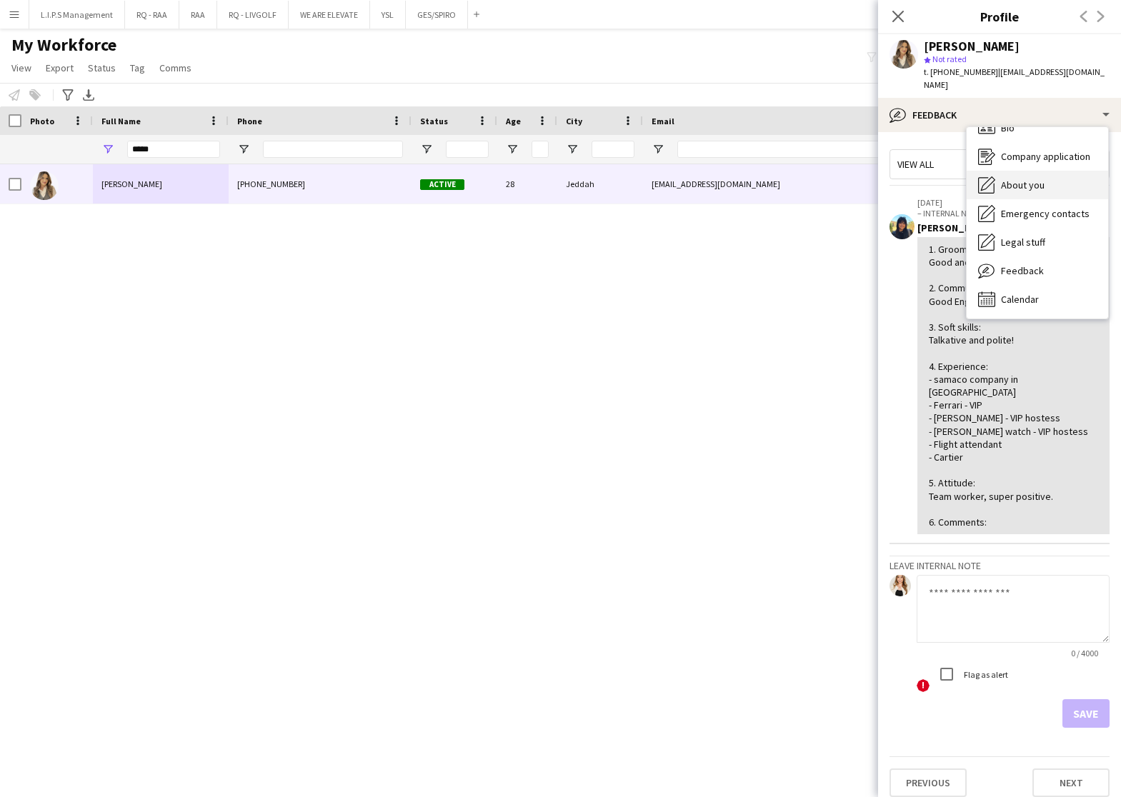
click at [1058, 174] on div "About you About you" at bounding box center [1036, 185] width 141 height 29
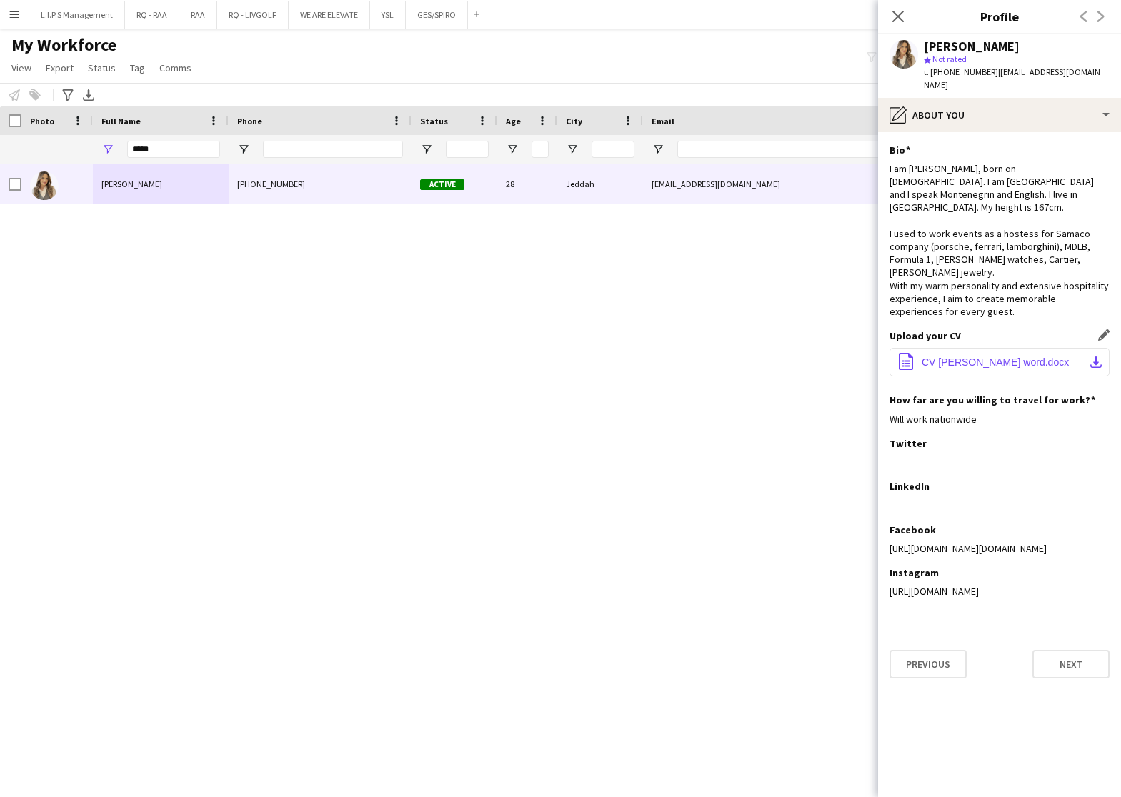
click at [981, 348] on button "office-file-sheet CV Dusica Vujisic word.docx download-bottom" at bounding box center [999, 362] width 220 height 29
drag, startPoint x: 199, startPoint y: 152, endPoint x: -4, endPoint y: 151, distance: 203.5
click at [0, 151] on html "Menu Boards Boards Boards All jobs Status Workforce Workforce My Workforce Recr…" at bounding box center [560, 398] width 1121 height 797
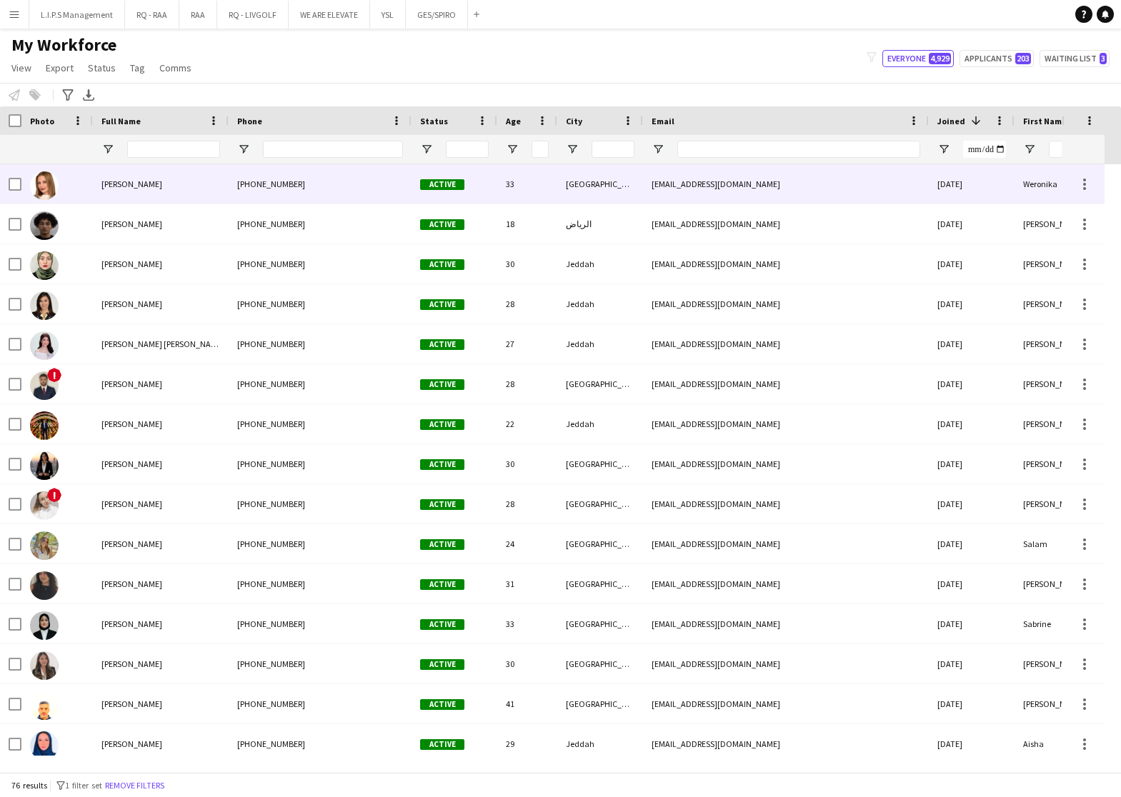
click at [583, 191] on div "[GEOGRAPHIC_DATA]" at bounding box center [600, 183] width 86 height 39
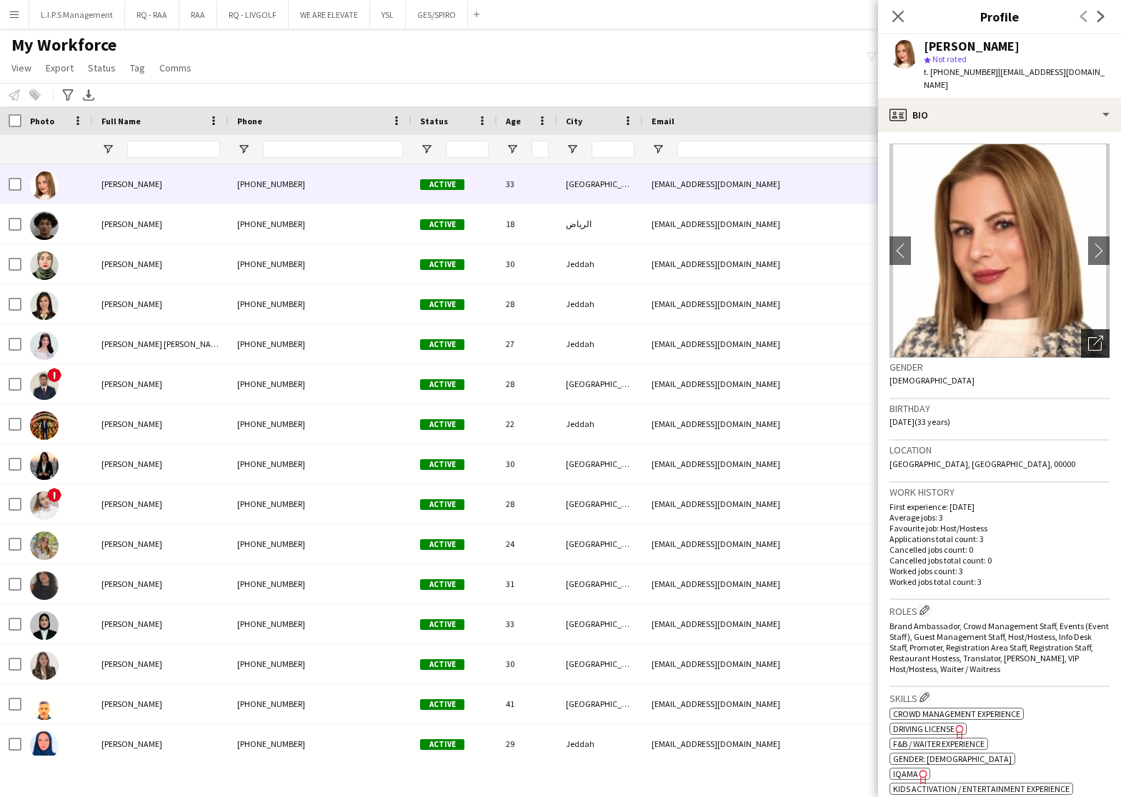
click at [1088, 336] on icon "Open photos pop-in" at bounding box center [1095, 343] width 15 height 15
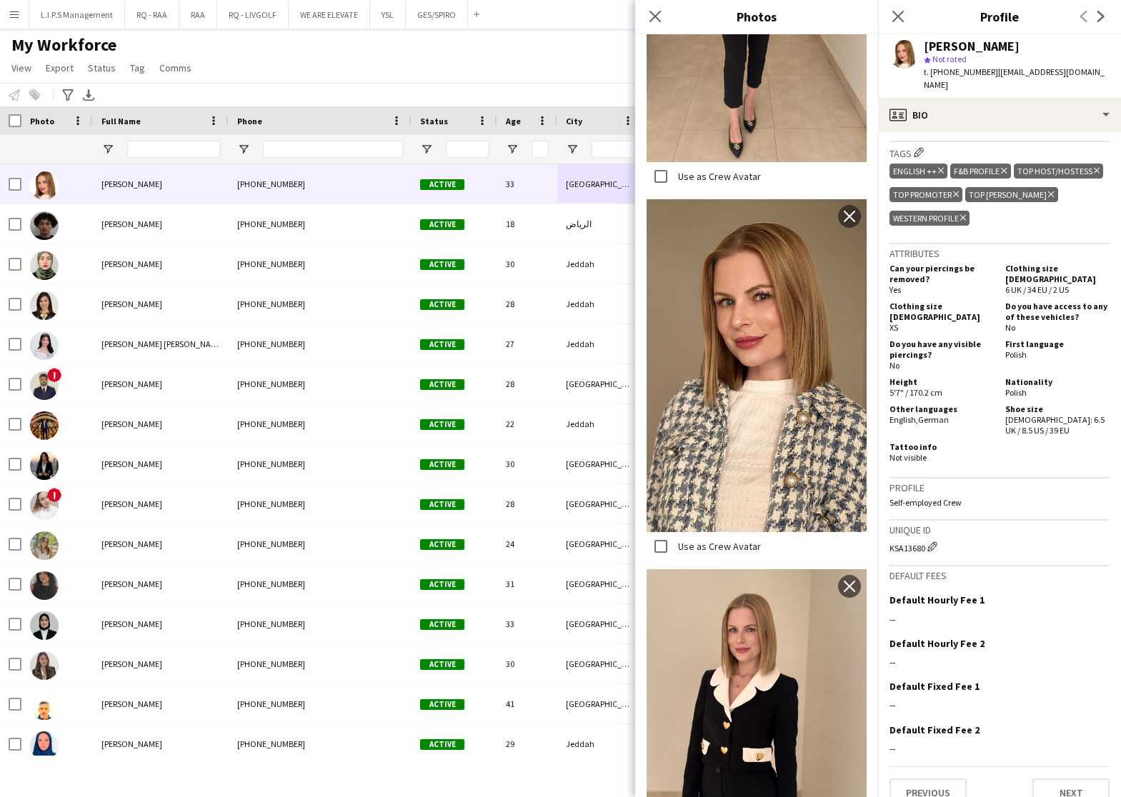
scroll to position [83, 0]
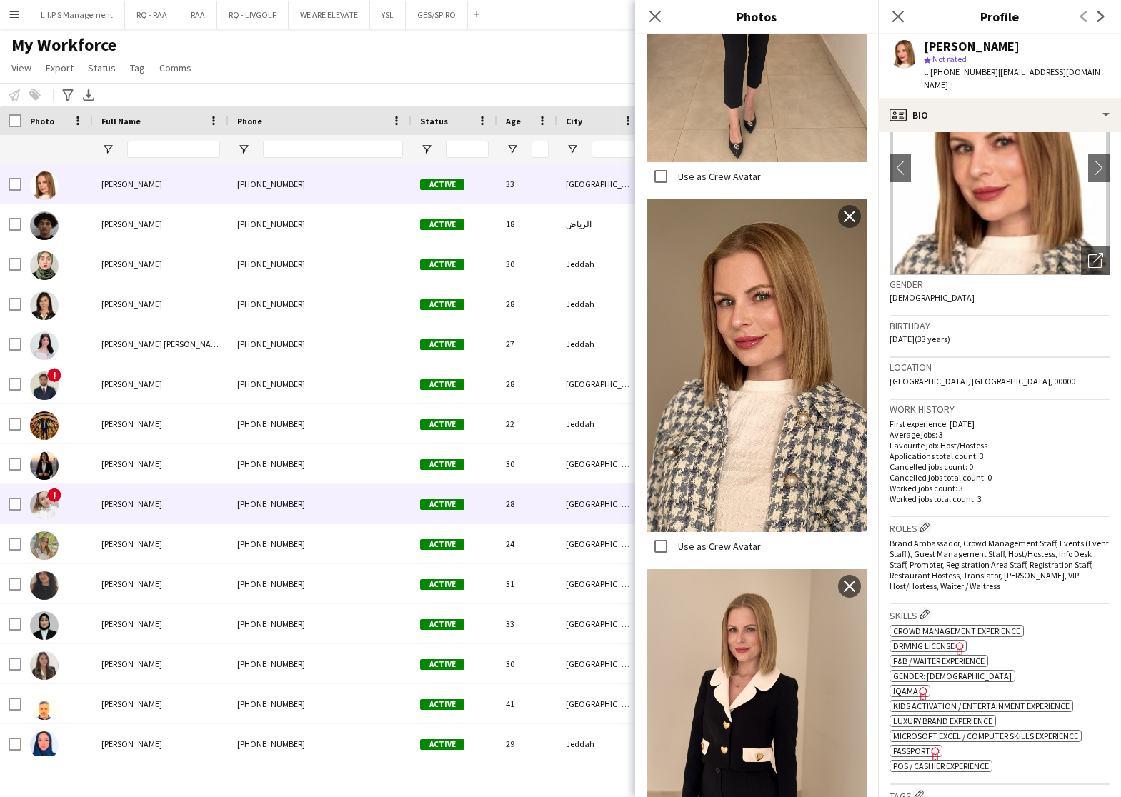
click at [342, 491] on div "+9660535873270" at bounding box center [320, 503] width 183 height 39
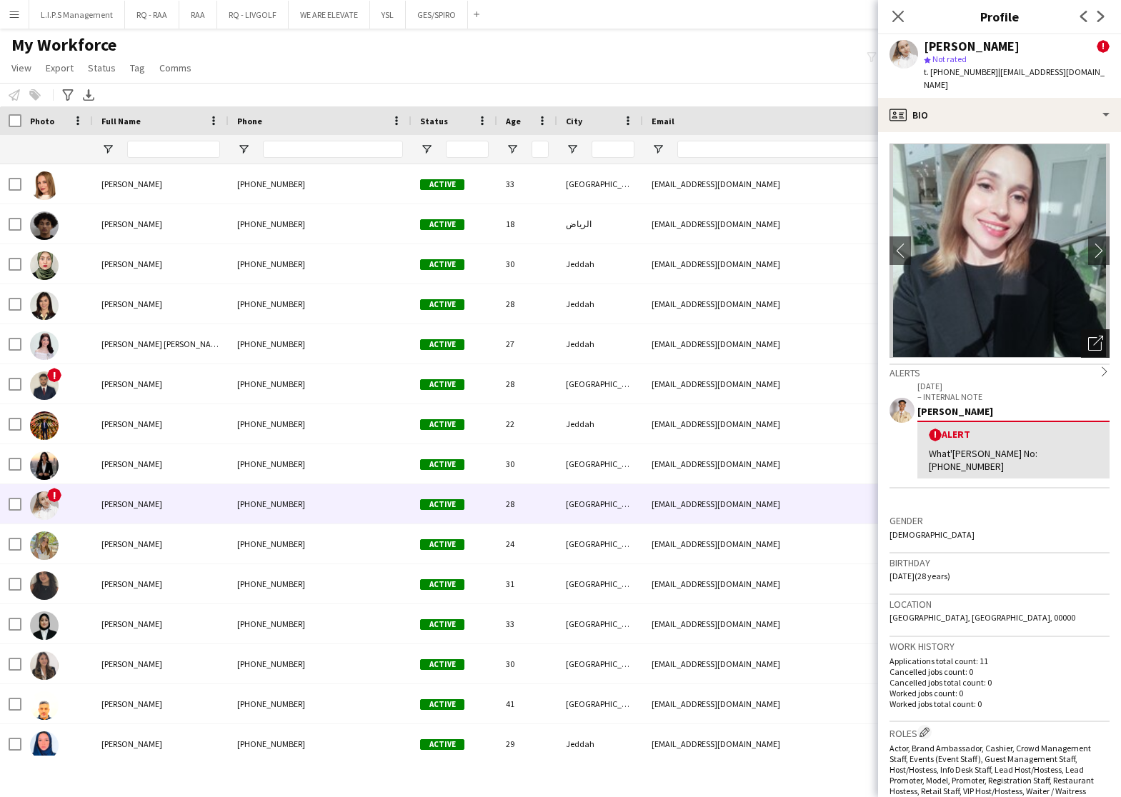
click at [1081, 329] on div "Open photos pop-in" at bounding box center [1095, 343] width 29 height 29
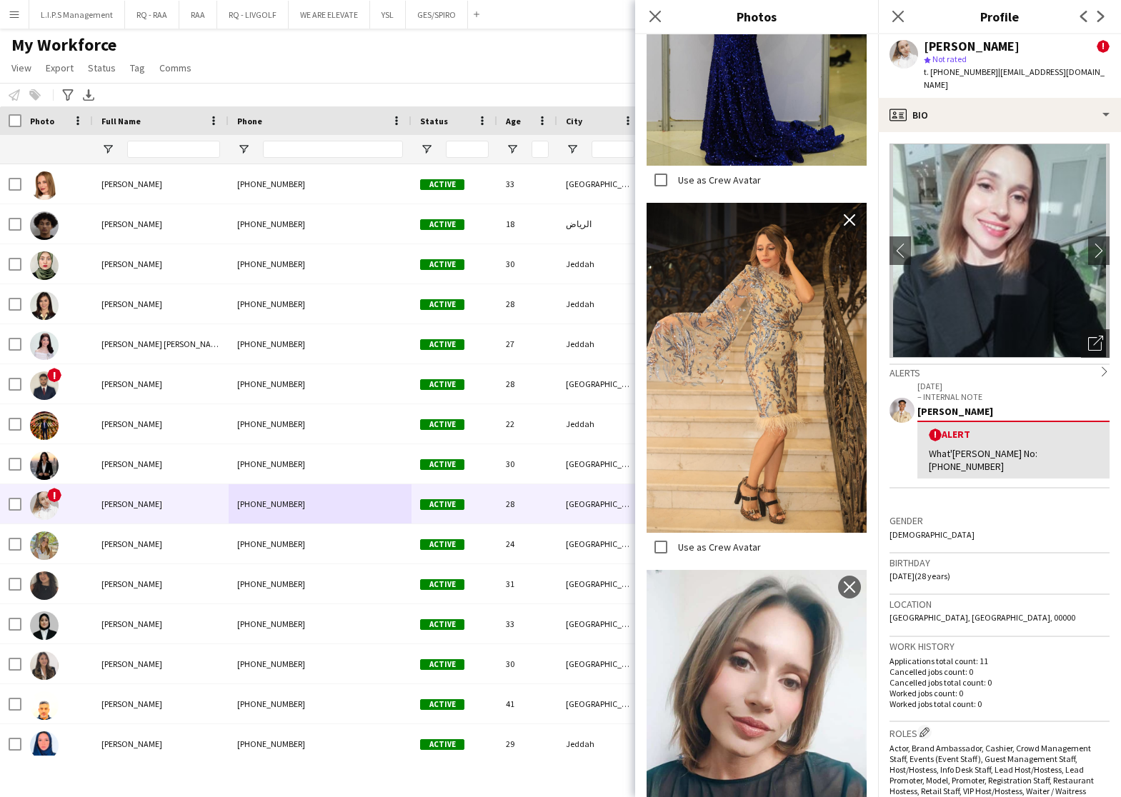
scroll to position [10378, 0]
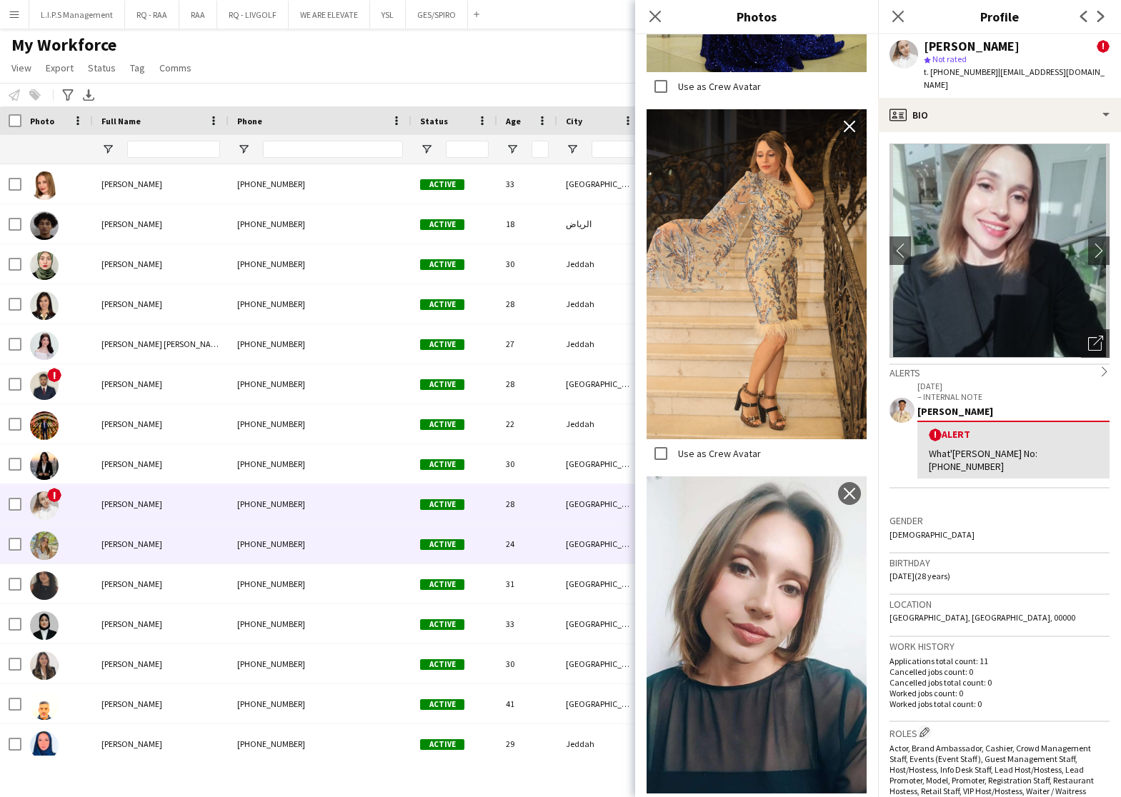
click at [377, 544] on div "+966568569706" at bounding box center [320, 543] width 183 height 39
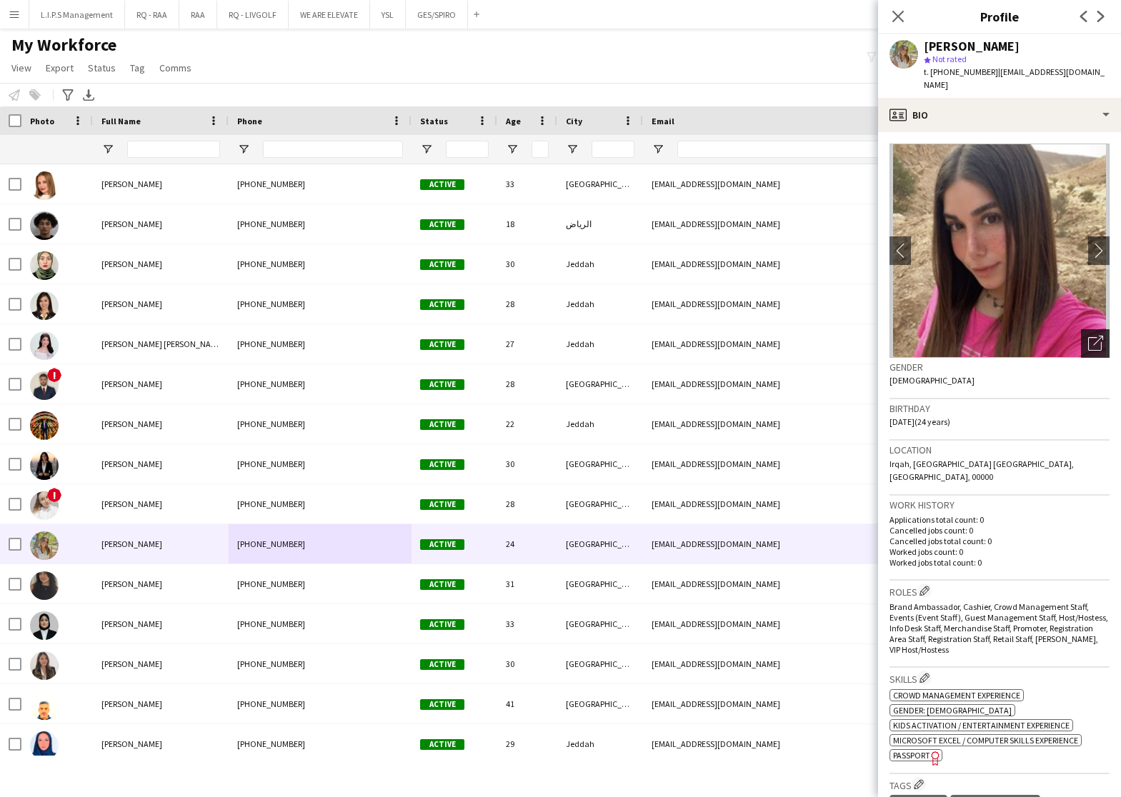
click at [1088, 336] on icon "Open photos pop-in" at bounding box center [1095, 343] width 15 height 15
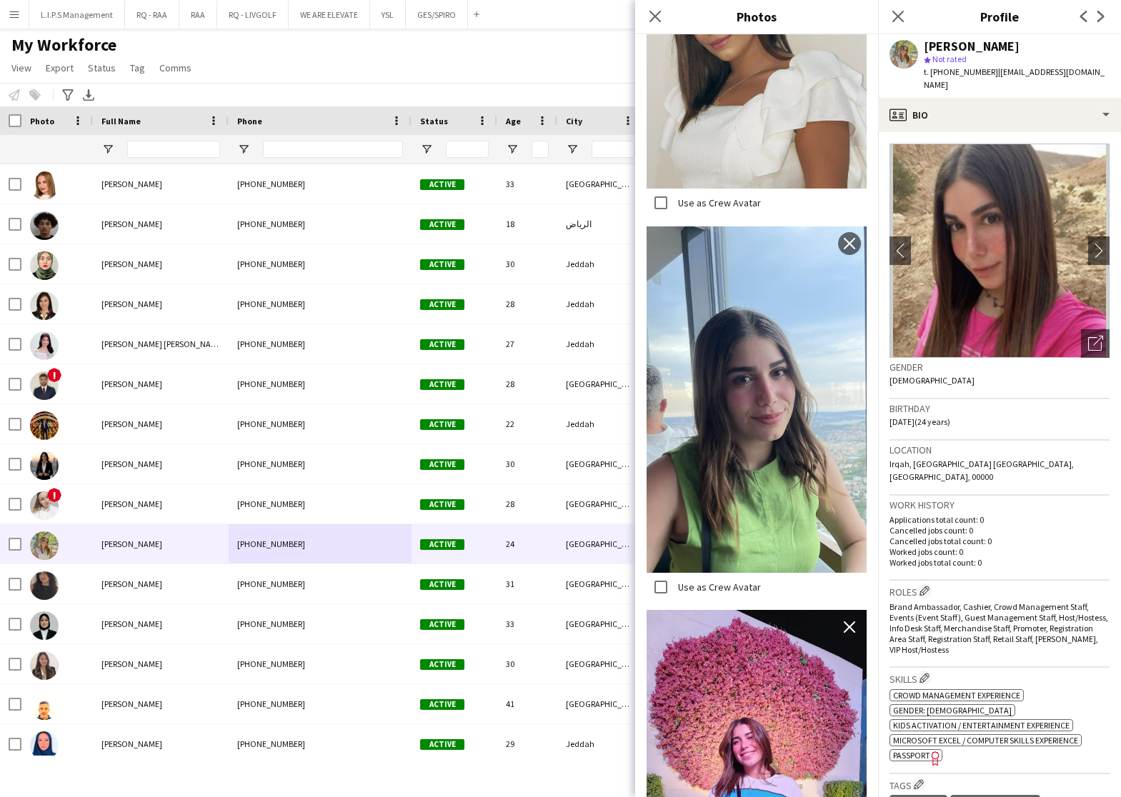
scroll to position [1995, 0]
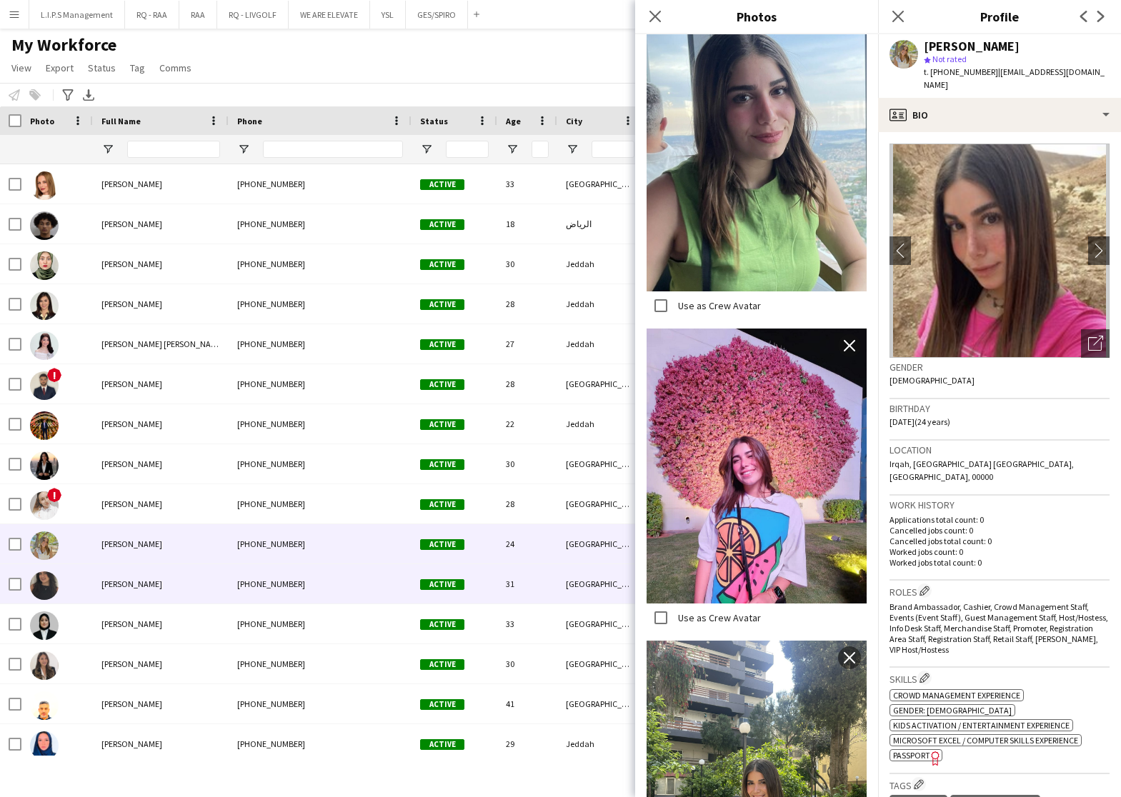
click at [315, 590] on div "+966506681850" at bounding box center [320, 583] width 183 height 39
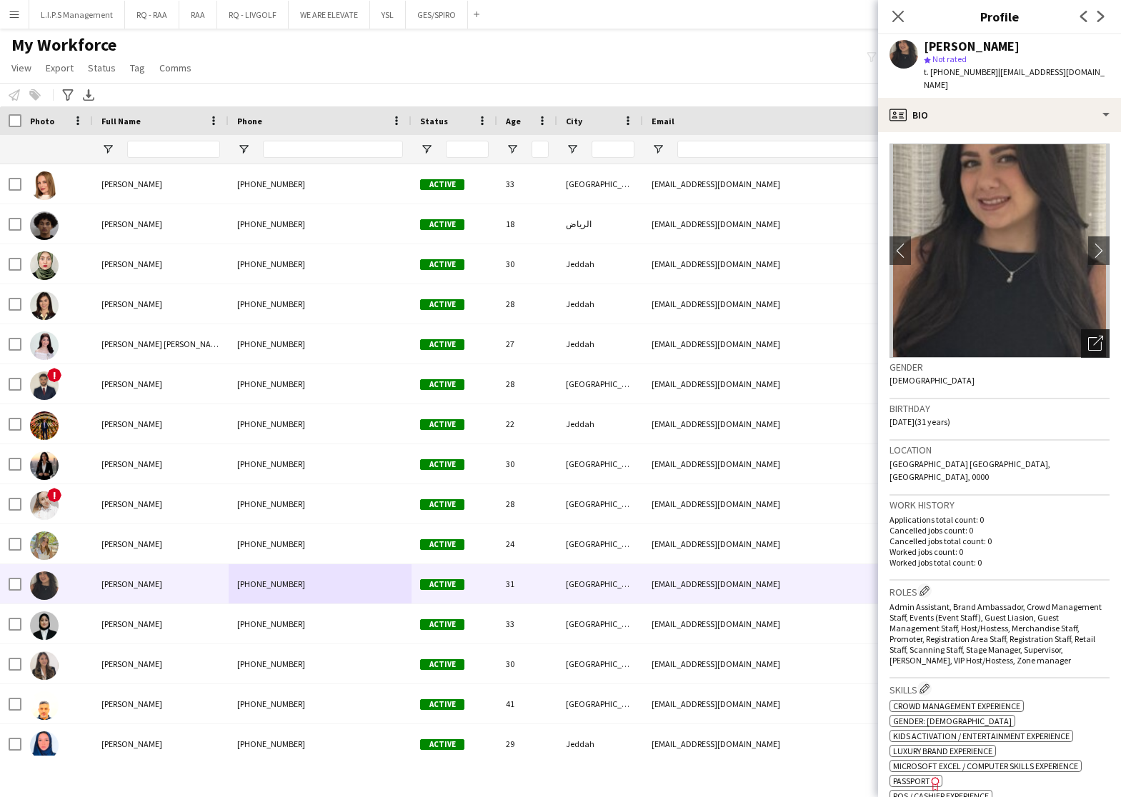
click at [1088, 336] on icon "Open photos pop-in" at bounding box center [1095, 343] width 15 height 15
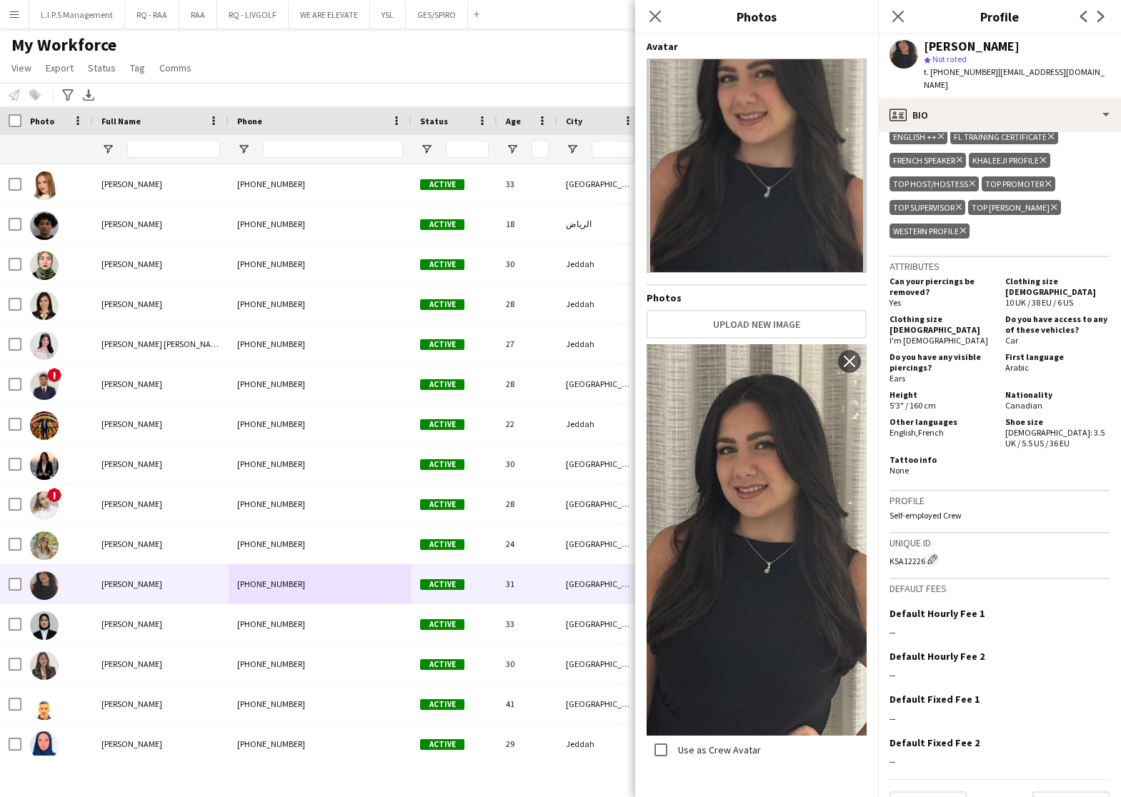
scroll to position [321, 0]
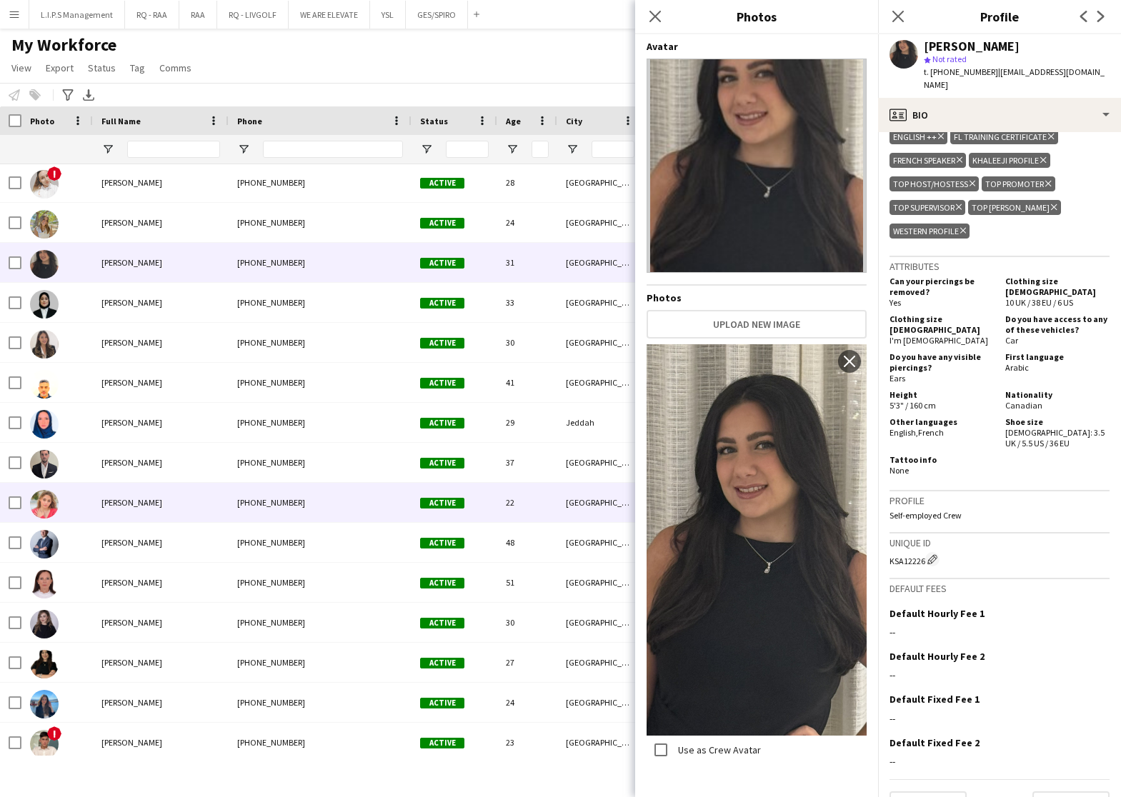
click at [270, 505] on div "+96176578412" at bounding box center [320, 502] width 183 height 39
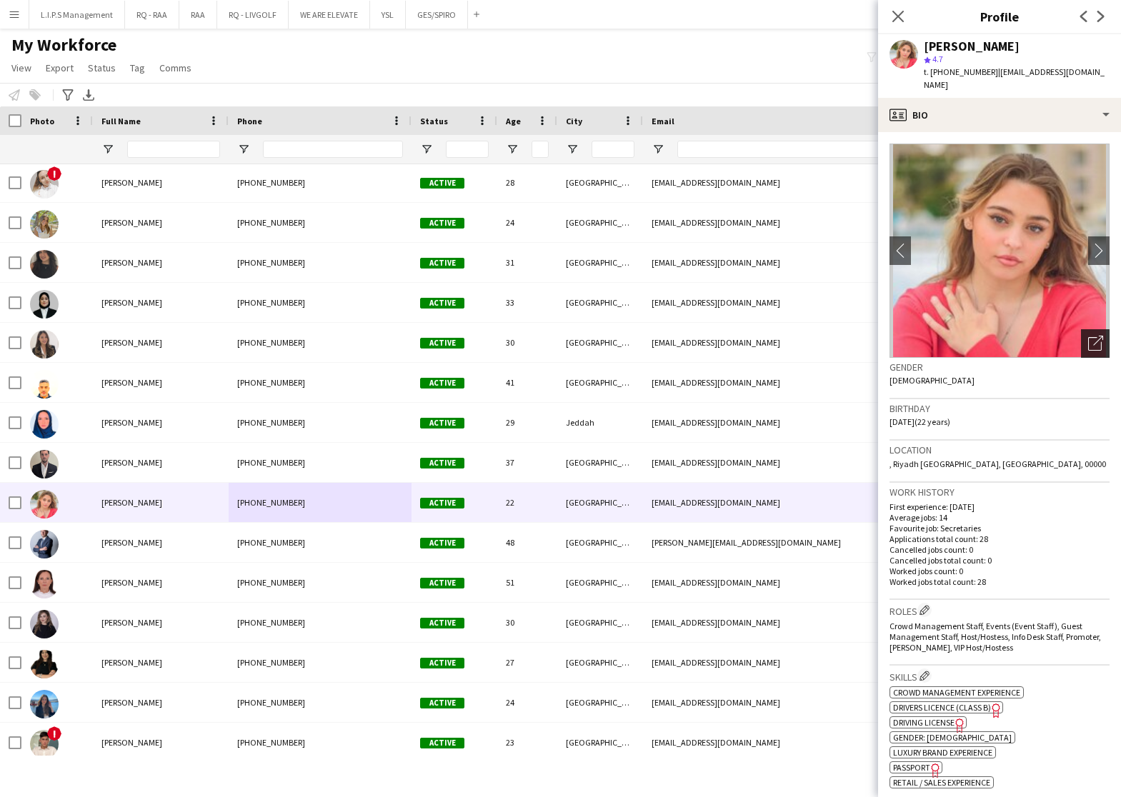
click at [1081, 335] on div "Open photos pop-in" at bounding box center [1095, 343] width 29 height 29
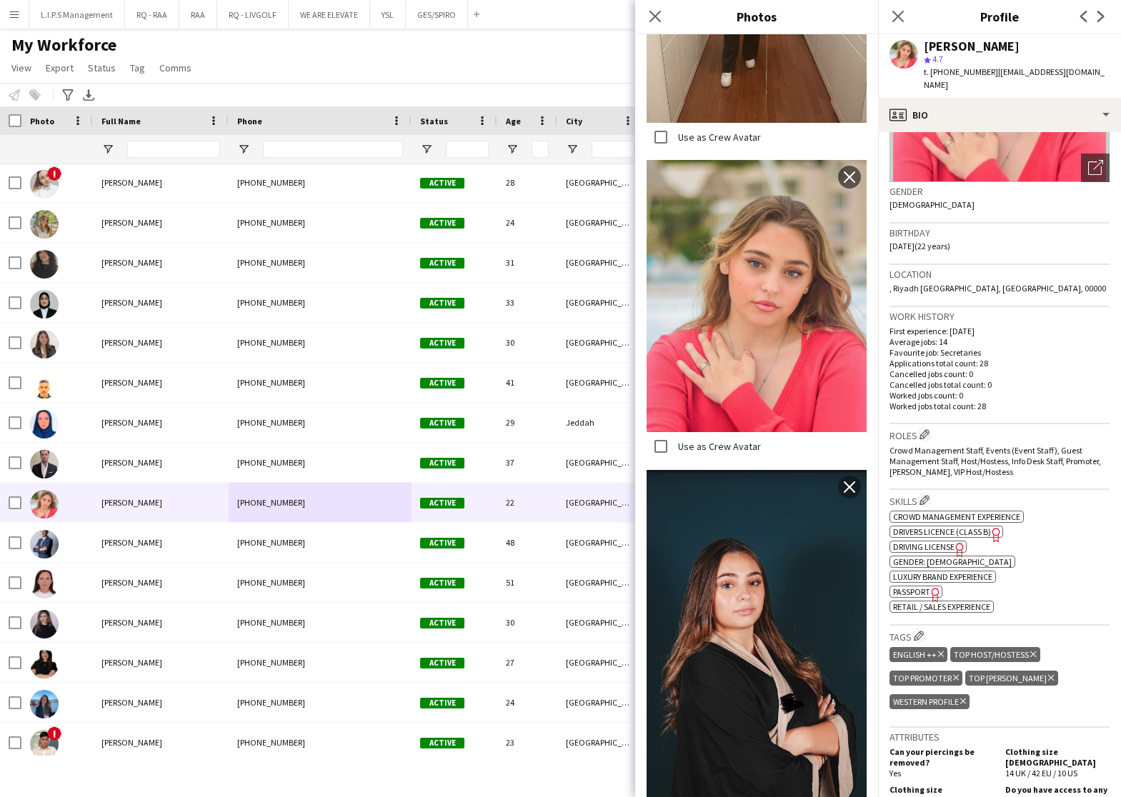
scroll to position [17, 0]
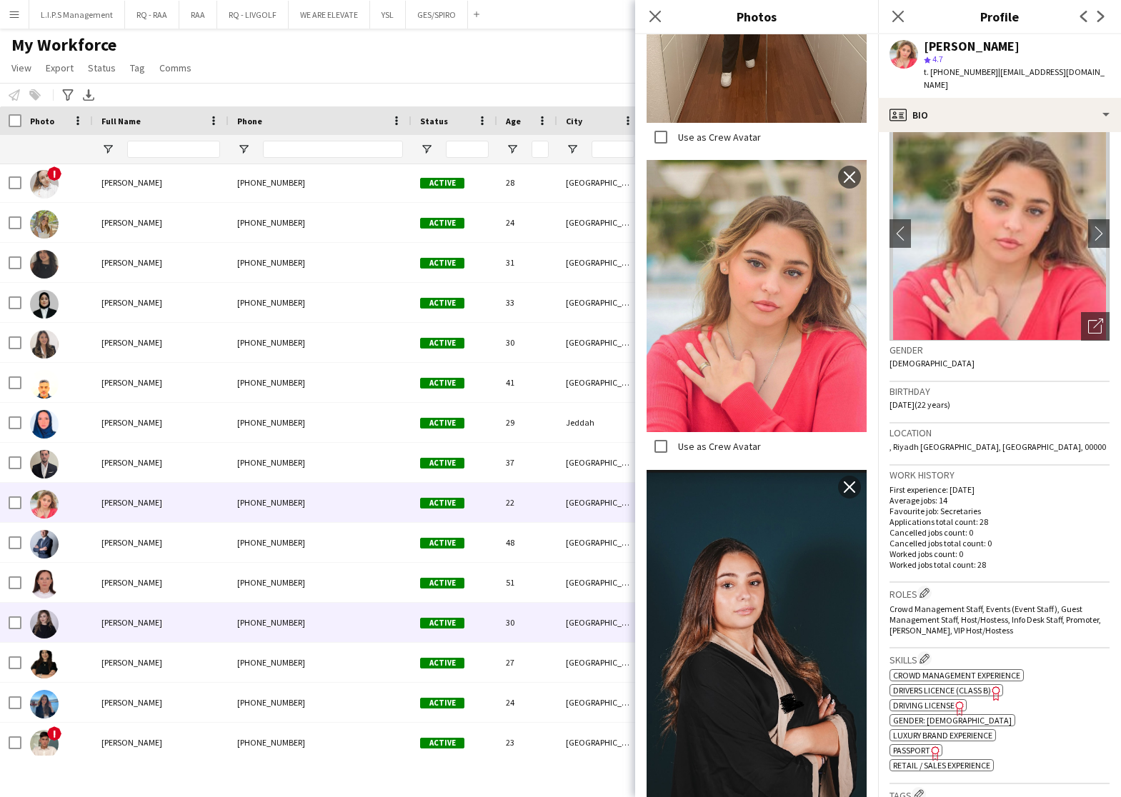
click at [264, 626] on div "+966590594009" at bounding box center [320, 622] width 183 height 39
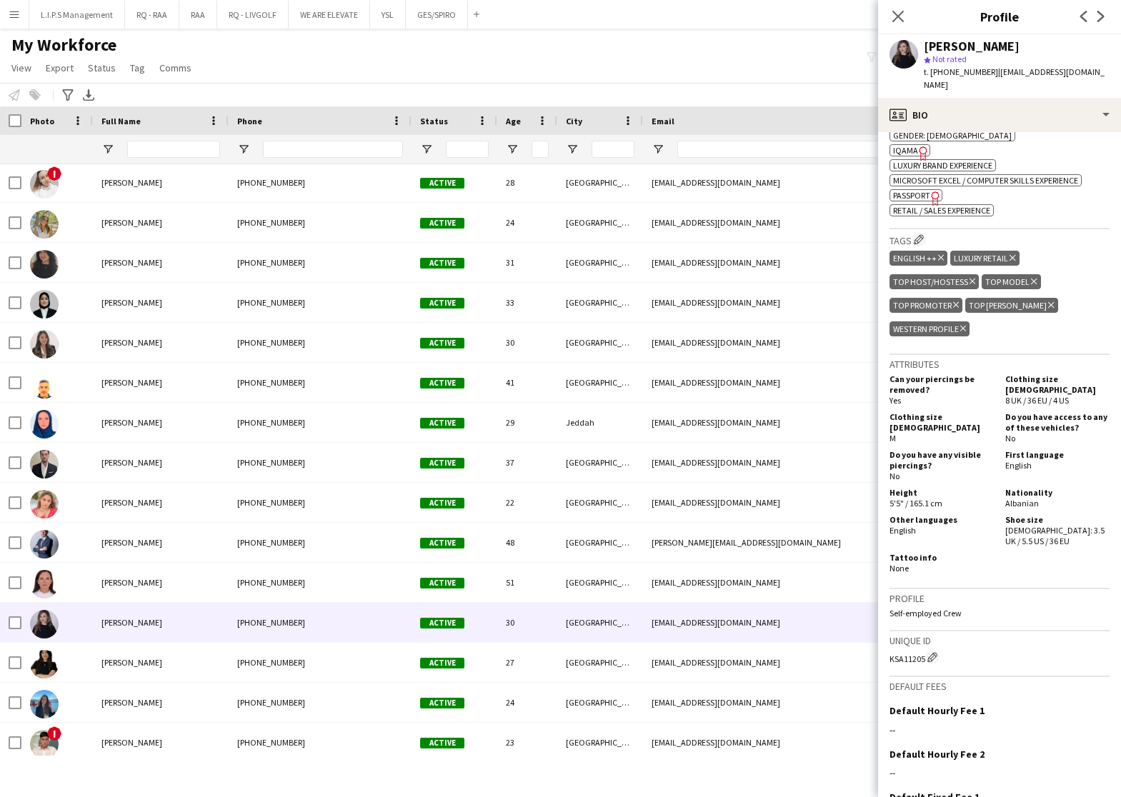
scroll to position [0, 0]
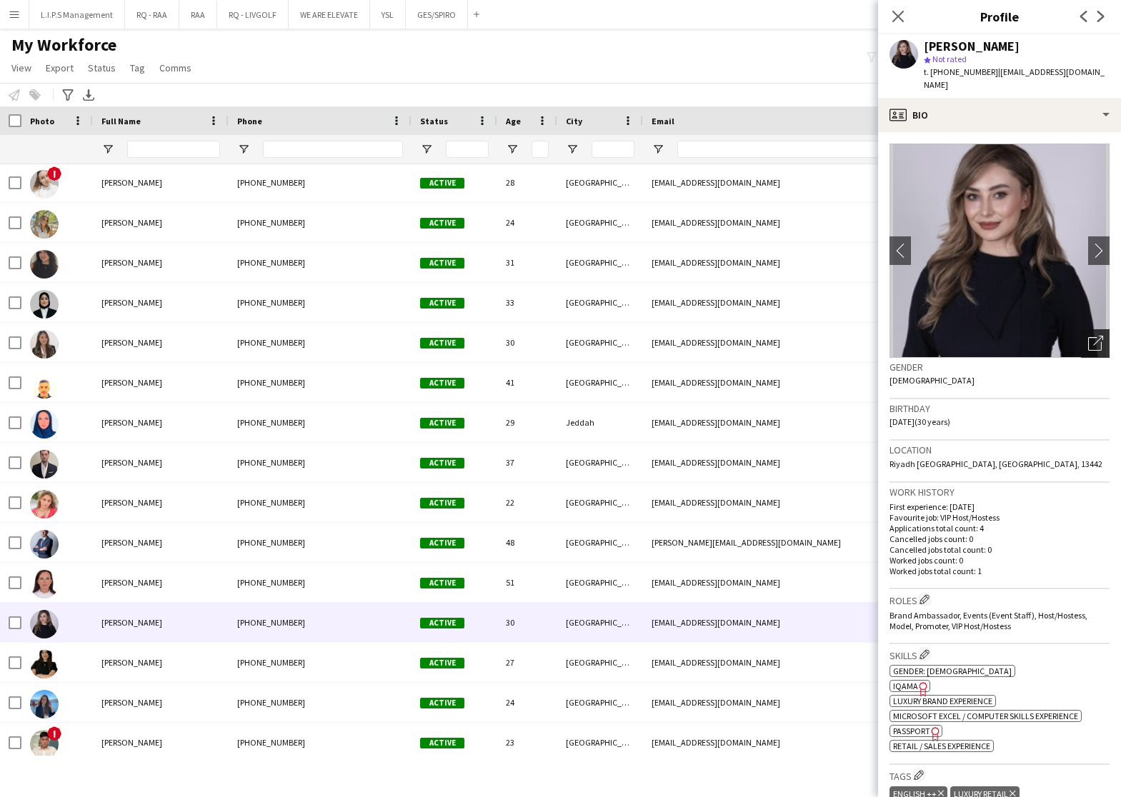
click at [1081, 338] on div "Open photos pop-in" at bounding box center [1095, 343] width 29 height 29
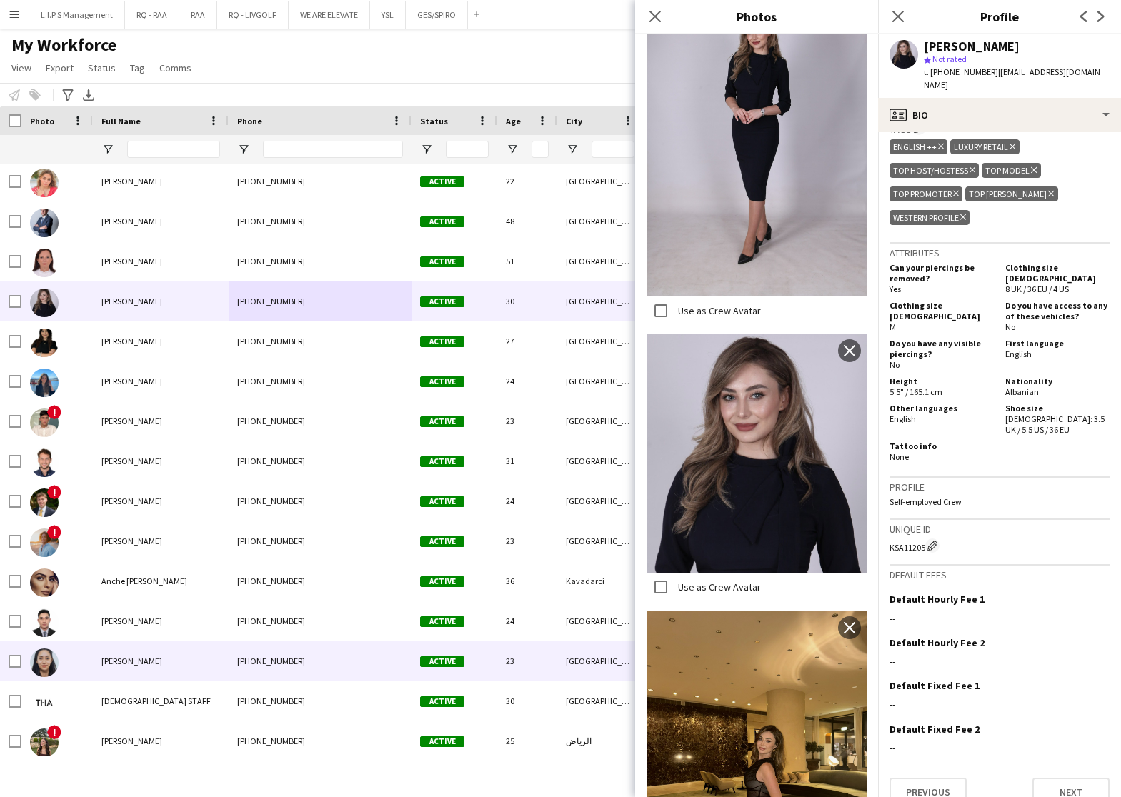
scroll to position [750, 0]
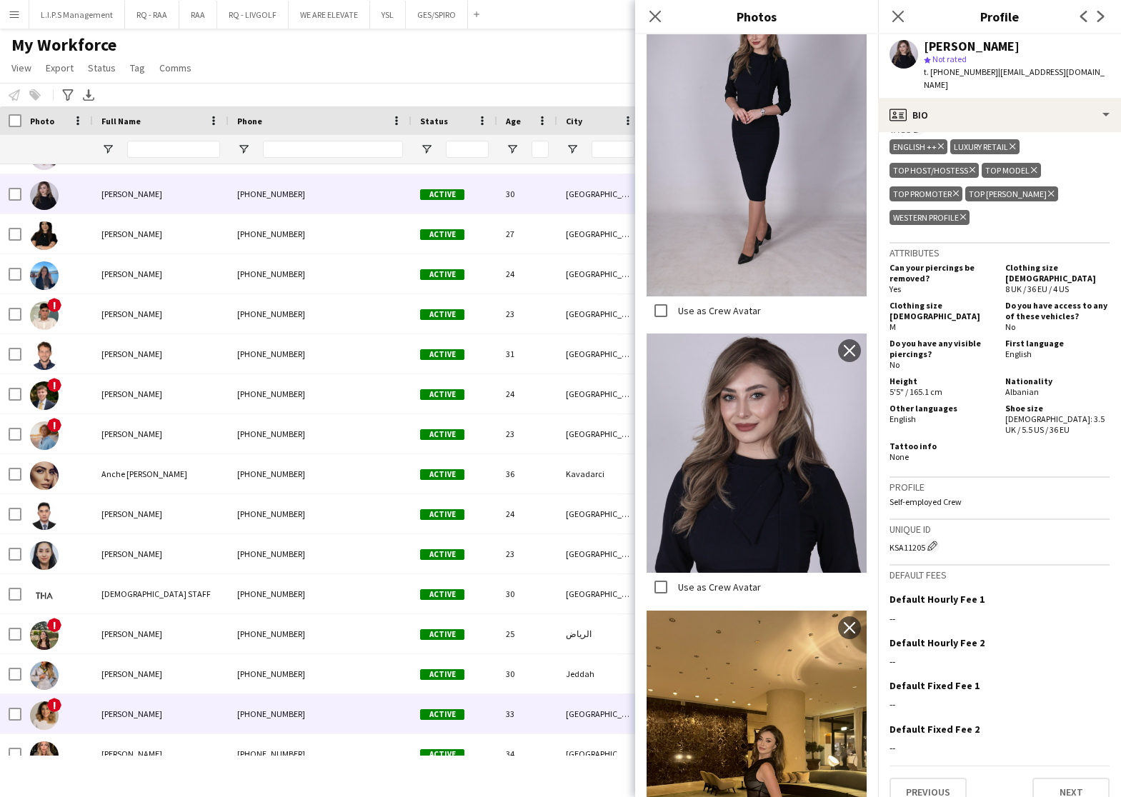
click at [422, 701] on div "Active" at bounding box center [454, 713] width 86 height 39
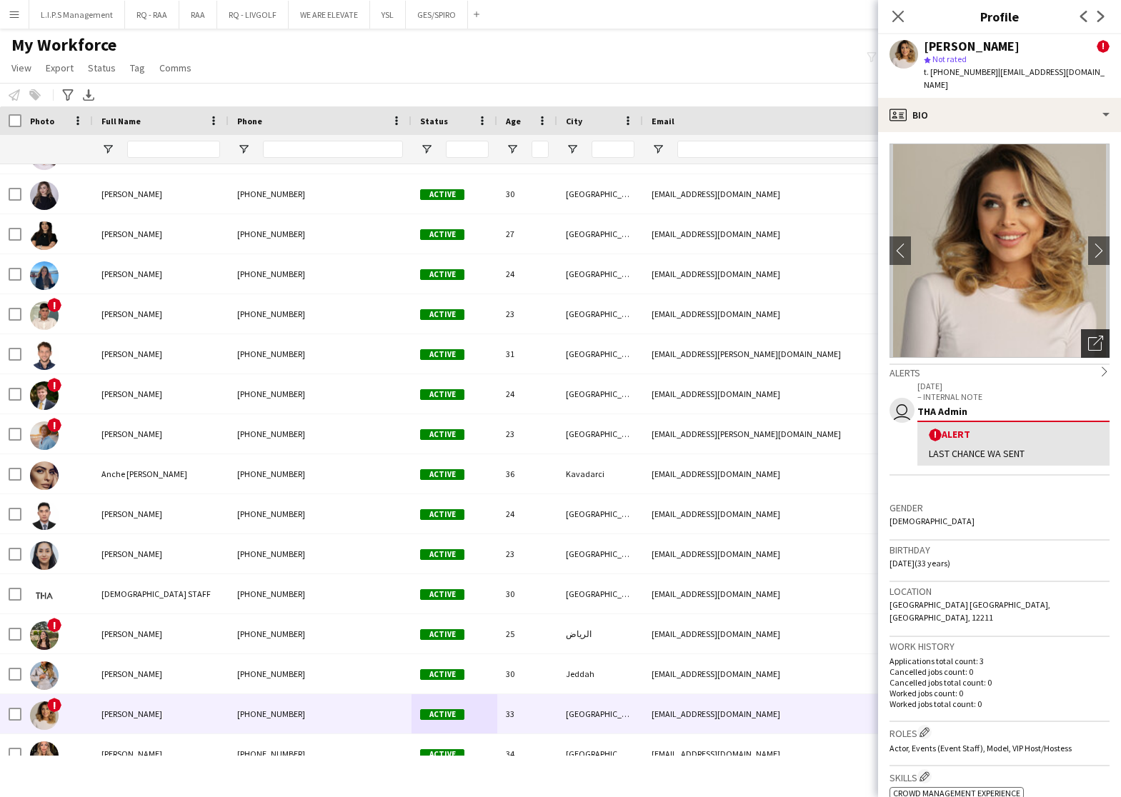
click at [1088, 337] on icon at bounding box center [1095, 344] width 14 height 14
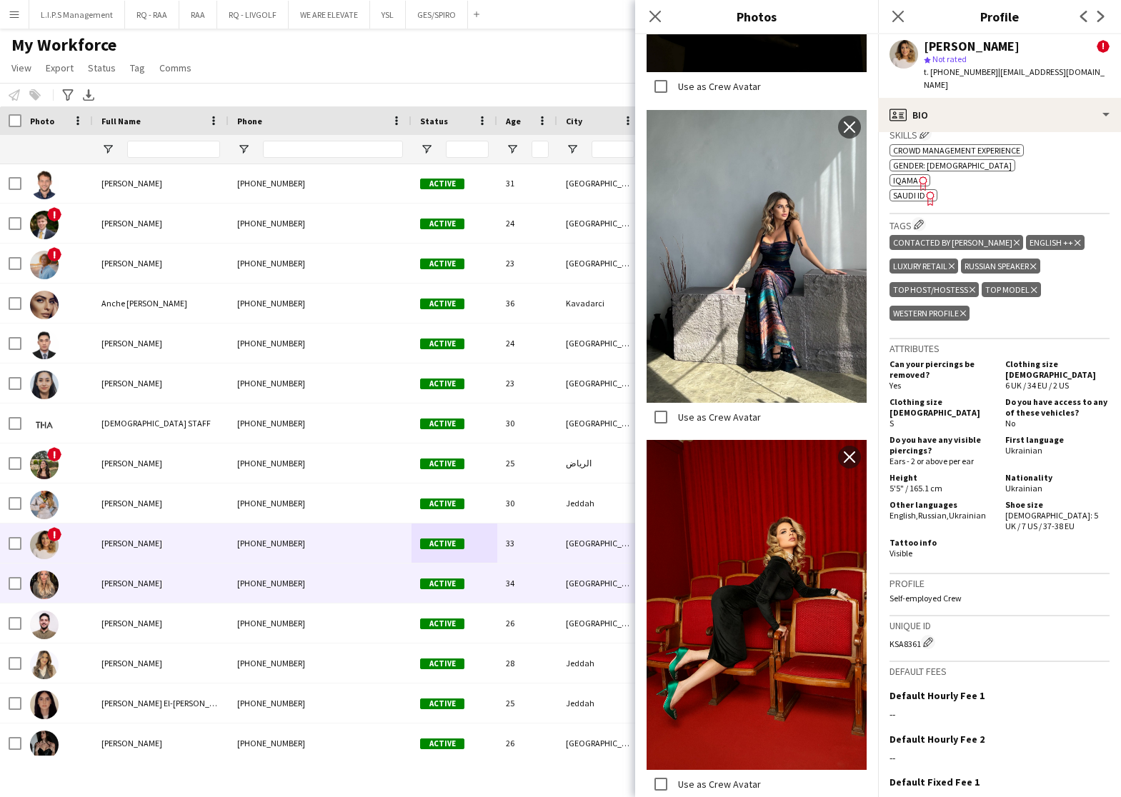
scroll to position [964, 0]
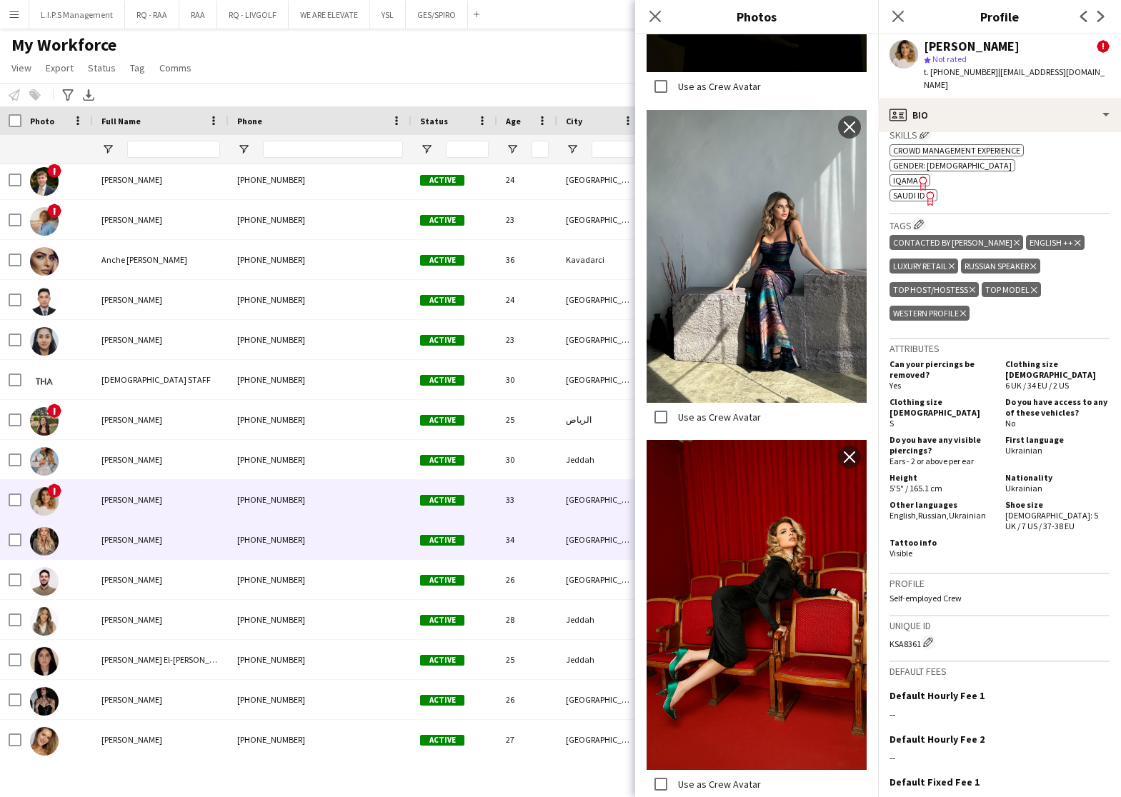
click at [306, 549] on div "+966509263817" at bounding box center [320, 539] width 183 height 39
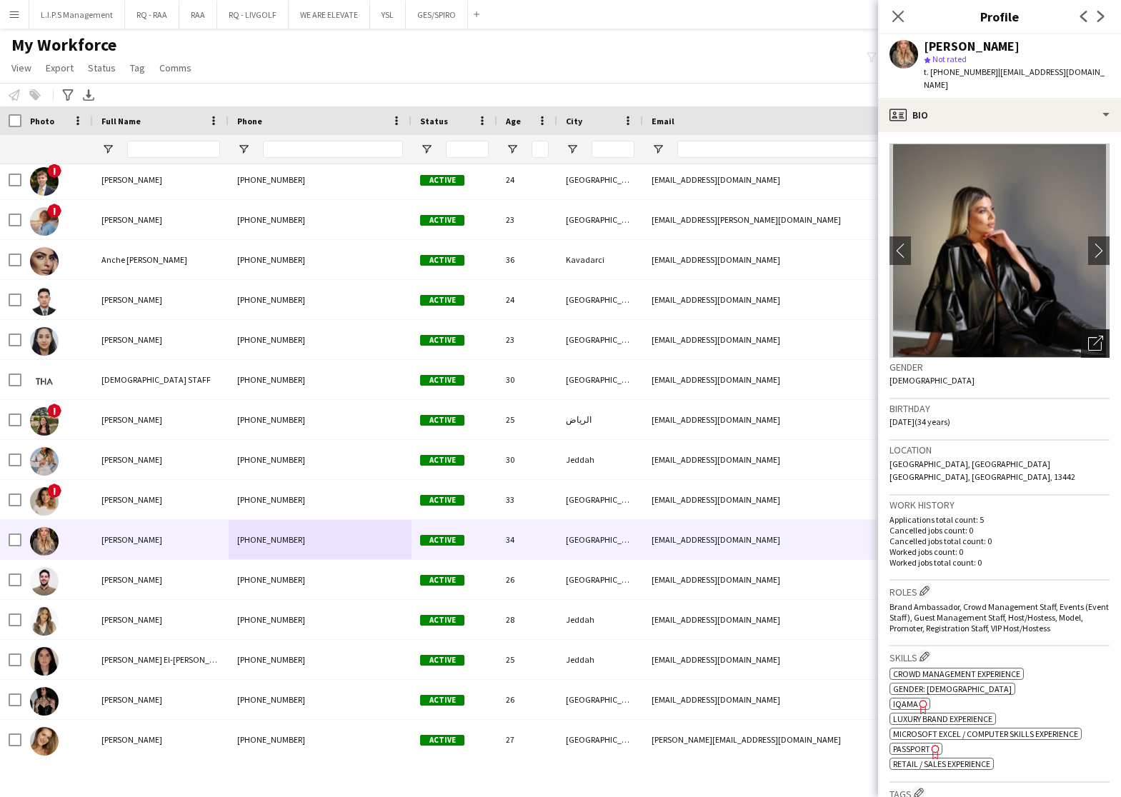
click at [1088, 336] on icon "Open photos pop-in" at bounding box center [1095, 343] width 15 height 15
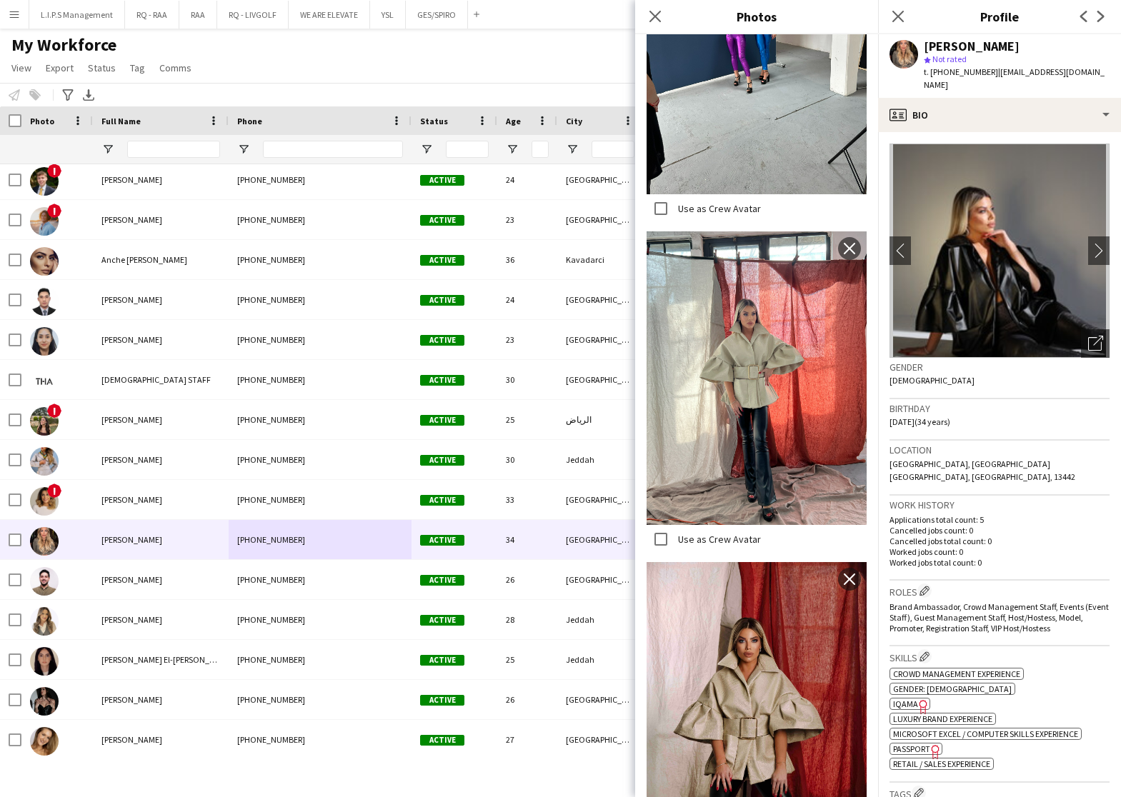
scroll to position [6308, 0]
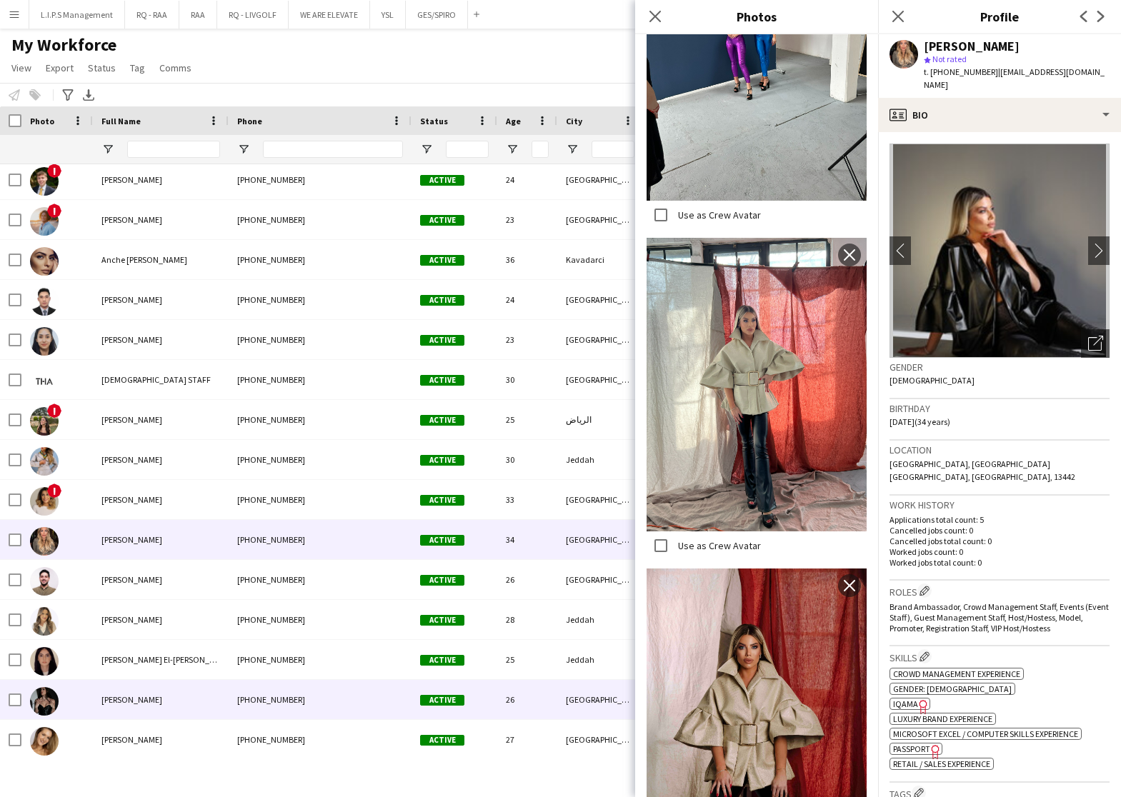
click at [383, 698] on div "+966559939621" at bounding box center [320, 699] width 183 height 39
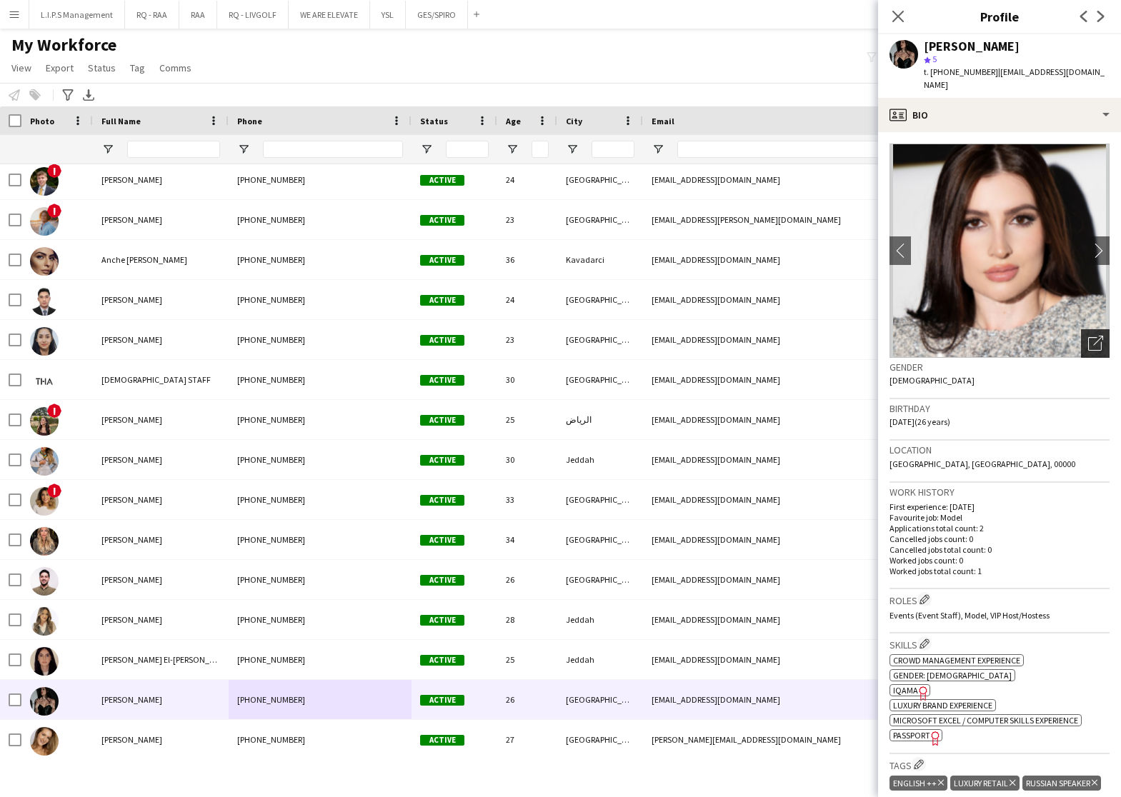
click at [1081, 329] on div "Open photos pop-in" at bounding box center [1095, 343] width 29 height 29
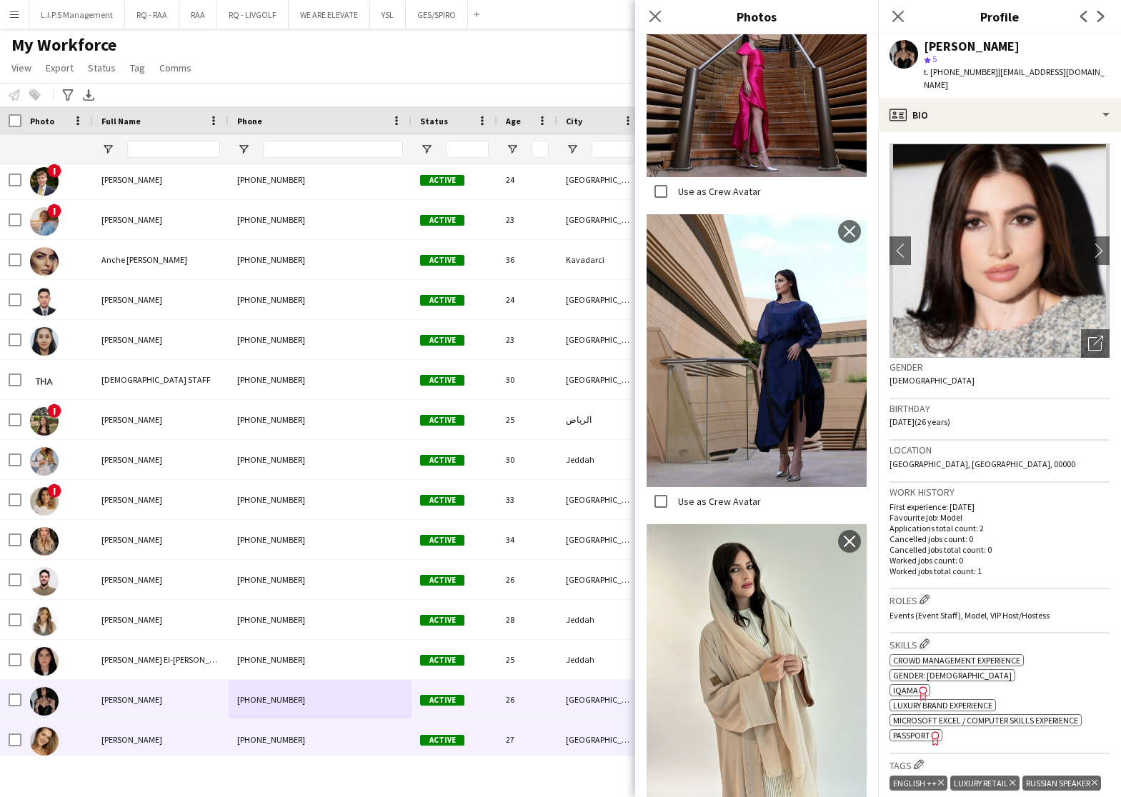
scroll to position [1071, 0]
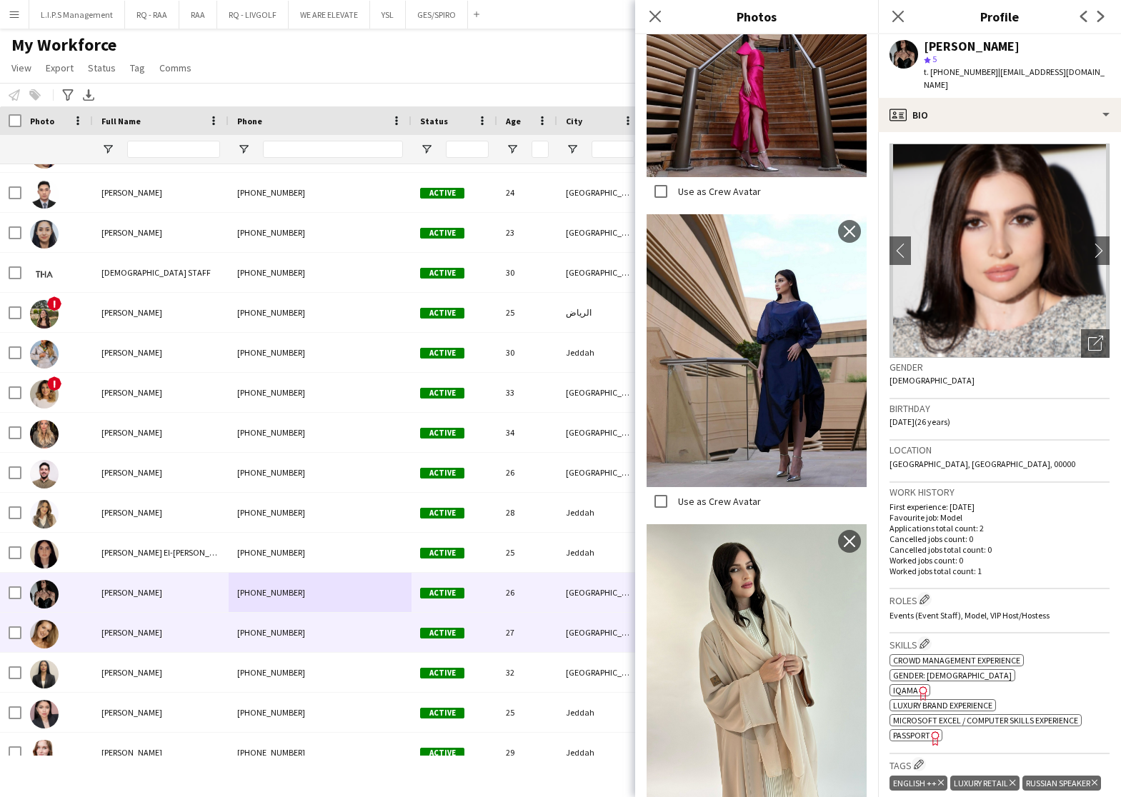
click at [402, 636] on div "+966538756247" at bounding box center [320, 632] width 183 height 39
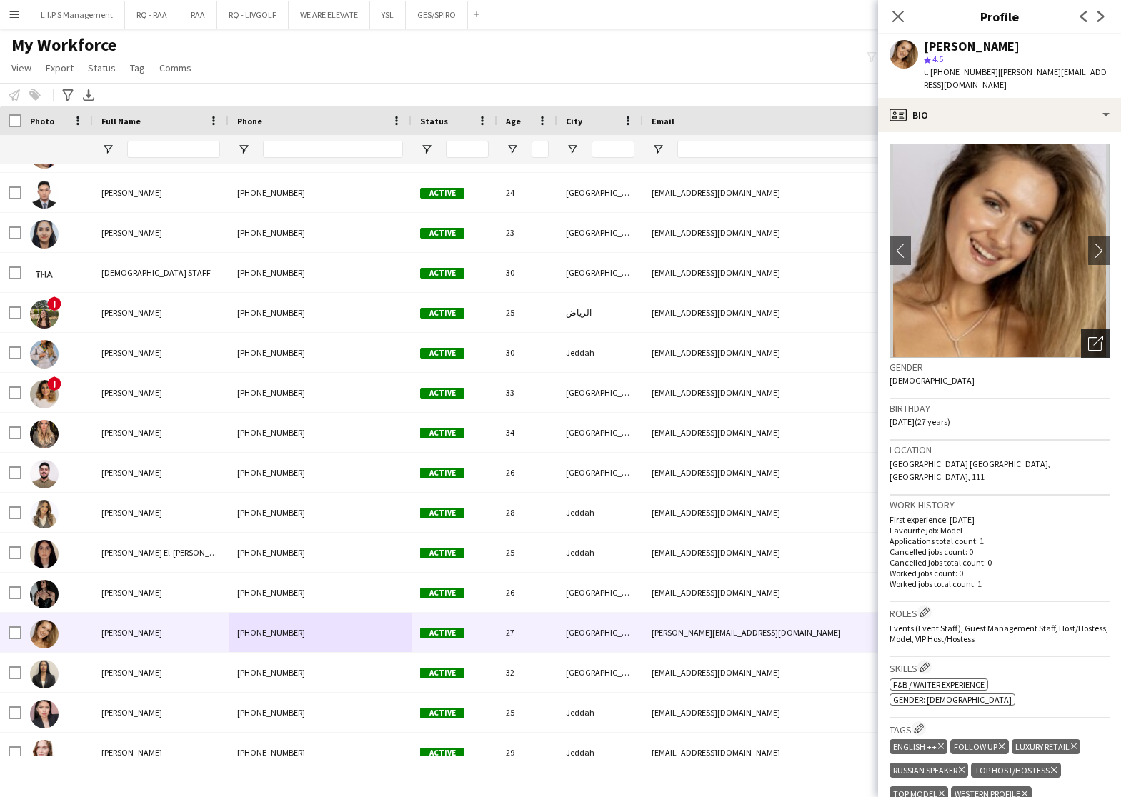
click at [1088, 336] on icon "Open photos pop-in" at bounding box center [1095, 343] width 15 height 15
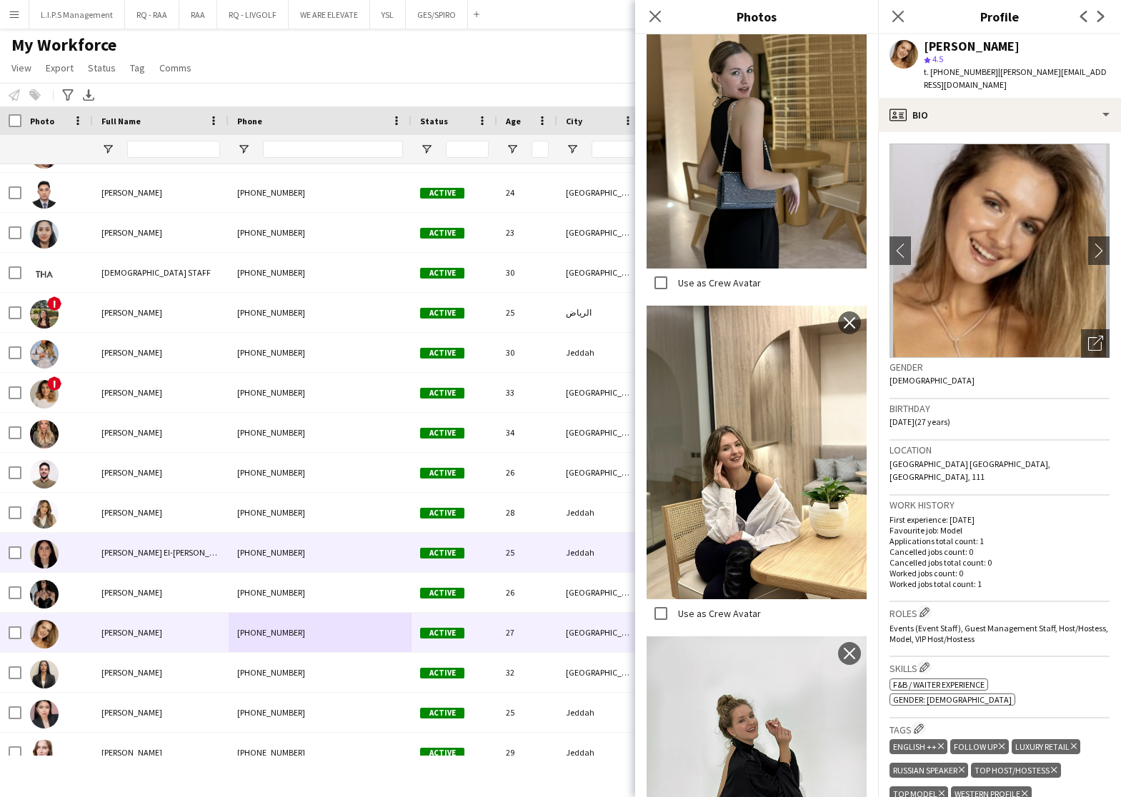
scroll to position [1393, 0]
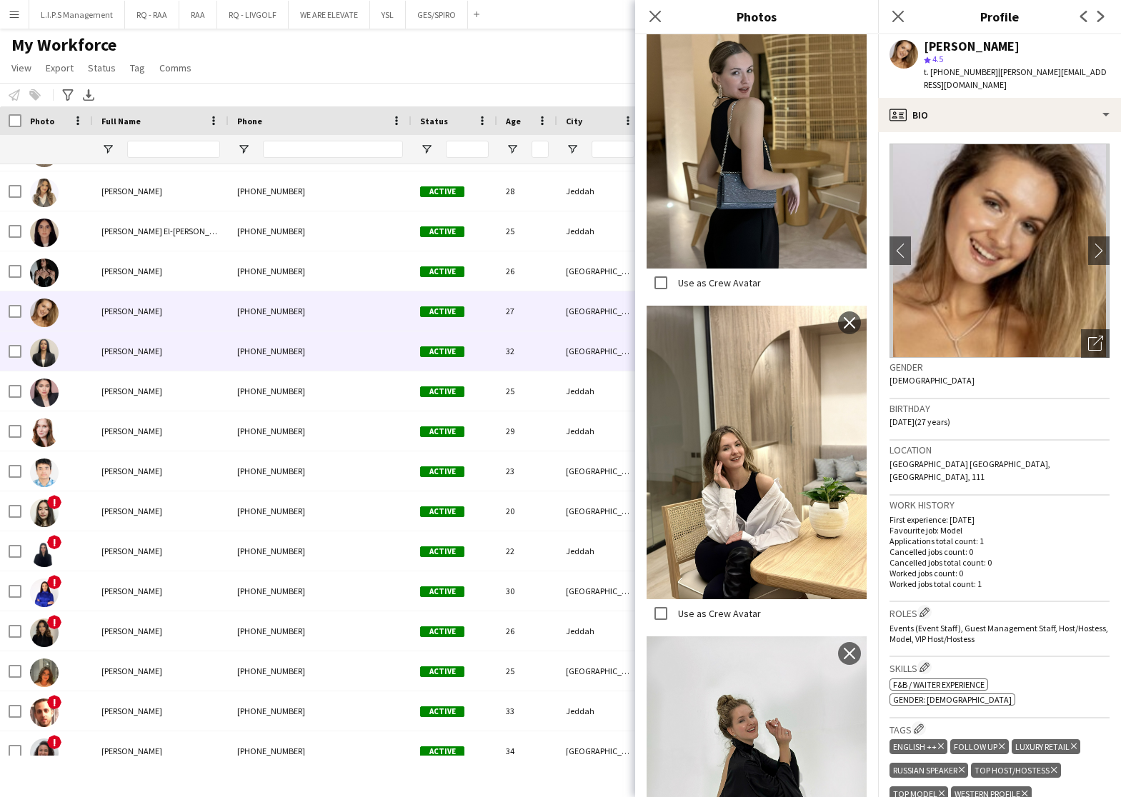
click at [433, 351] on span "Active" at bounding box center [442, 351] width 44 height 11
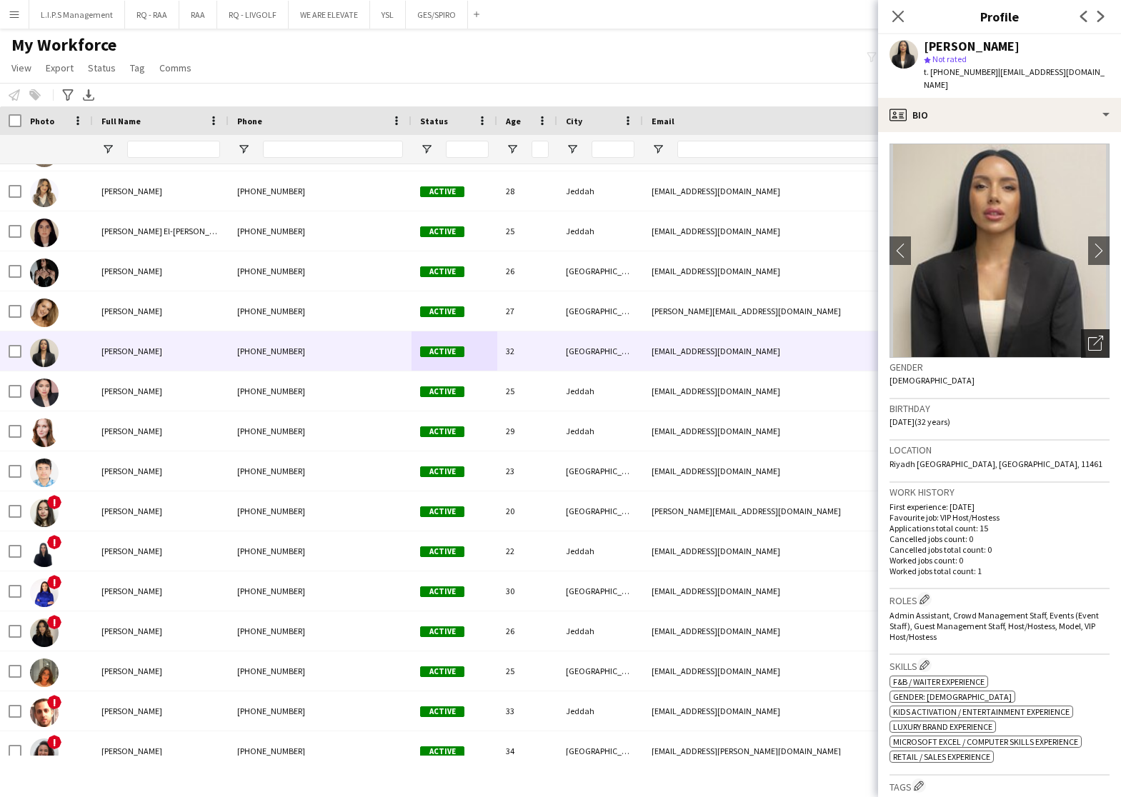
click at [1093, 336] on icon at bounding box center [1098, 341] width 10 height 10
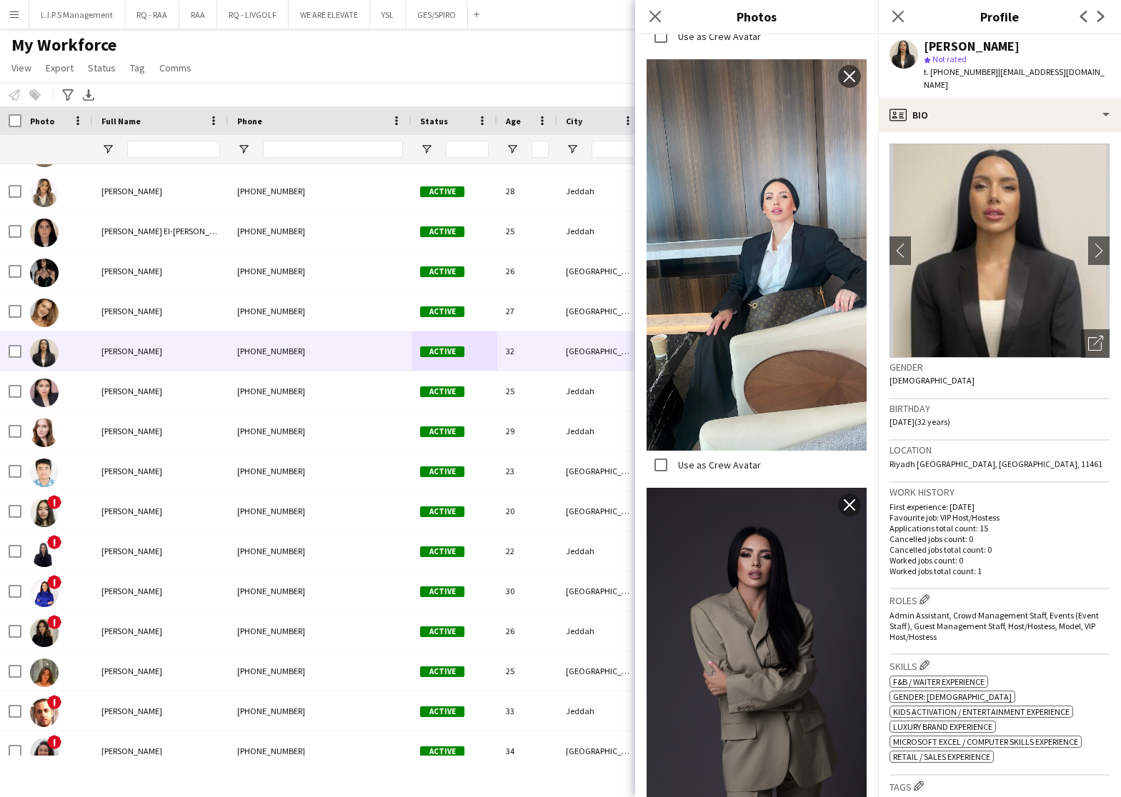
scroll to position [2252, 0]
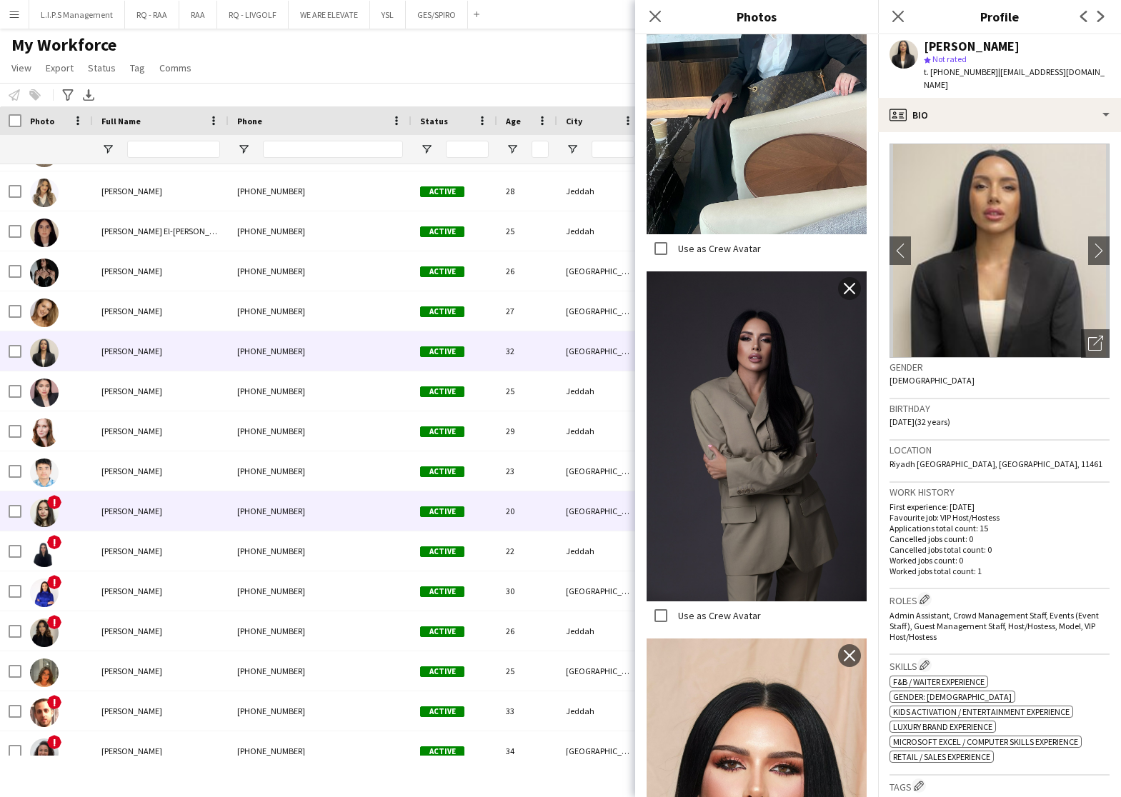
click at [519, 516] on div "20" at bounding box center [527, 510] width 60 height 39
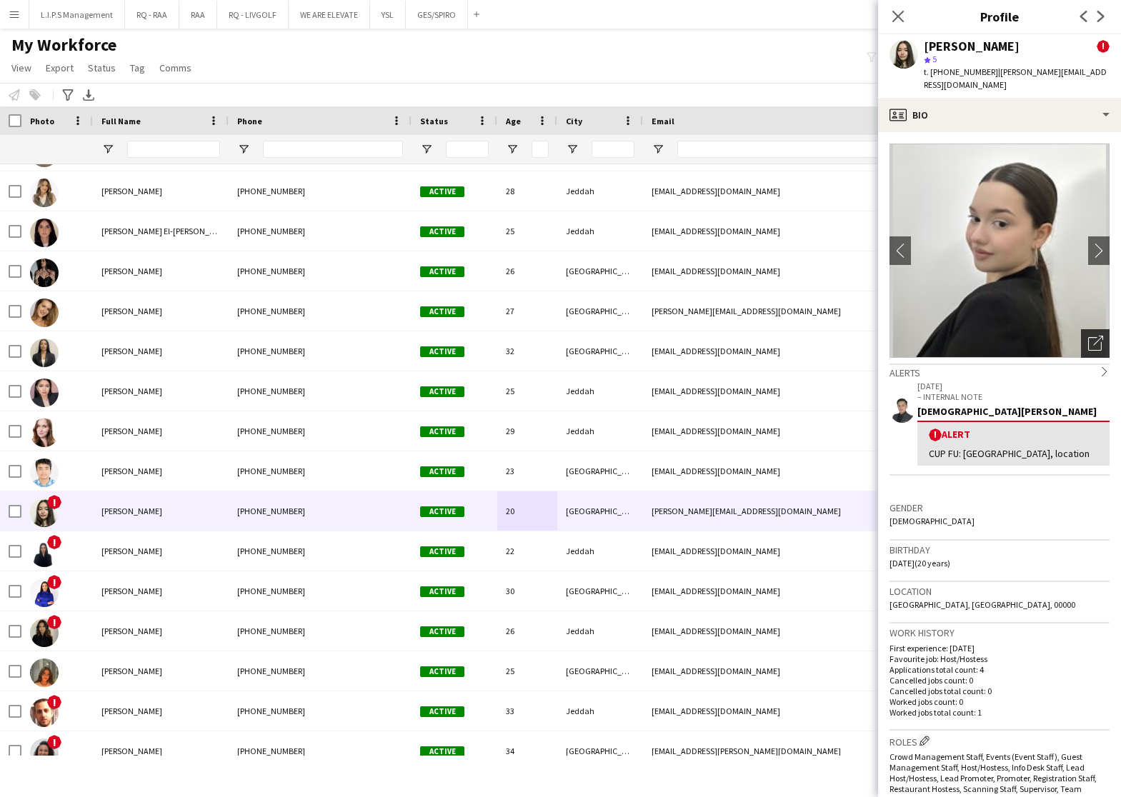
click at [1088, 336] on icon "Open photos pop-in" at bounding box center [1095, 343] width 15 height 15
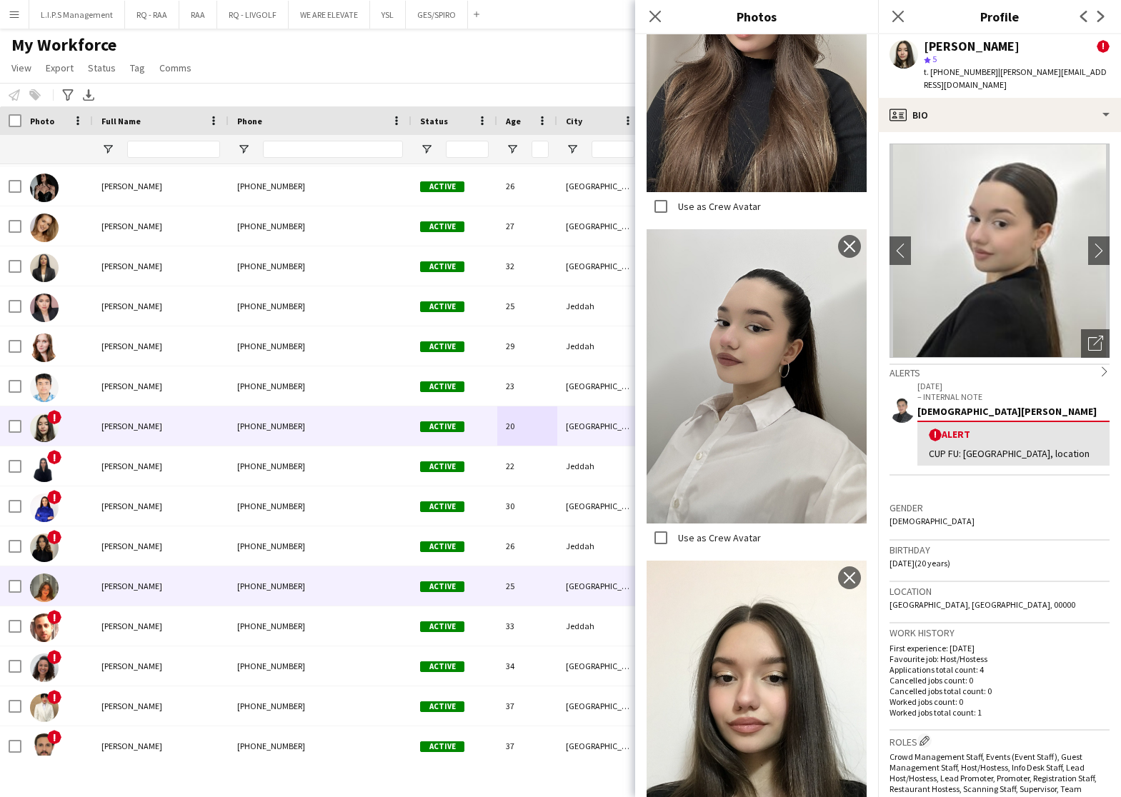
scroll to position [1500, 0]
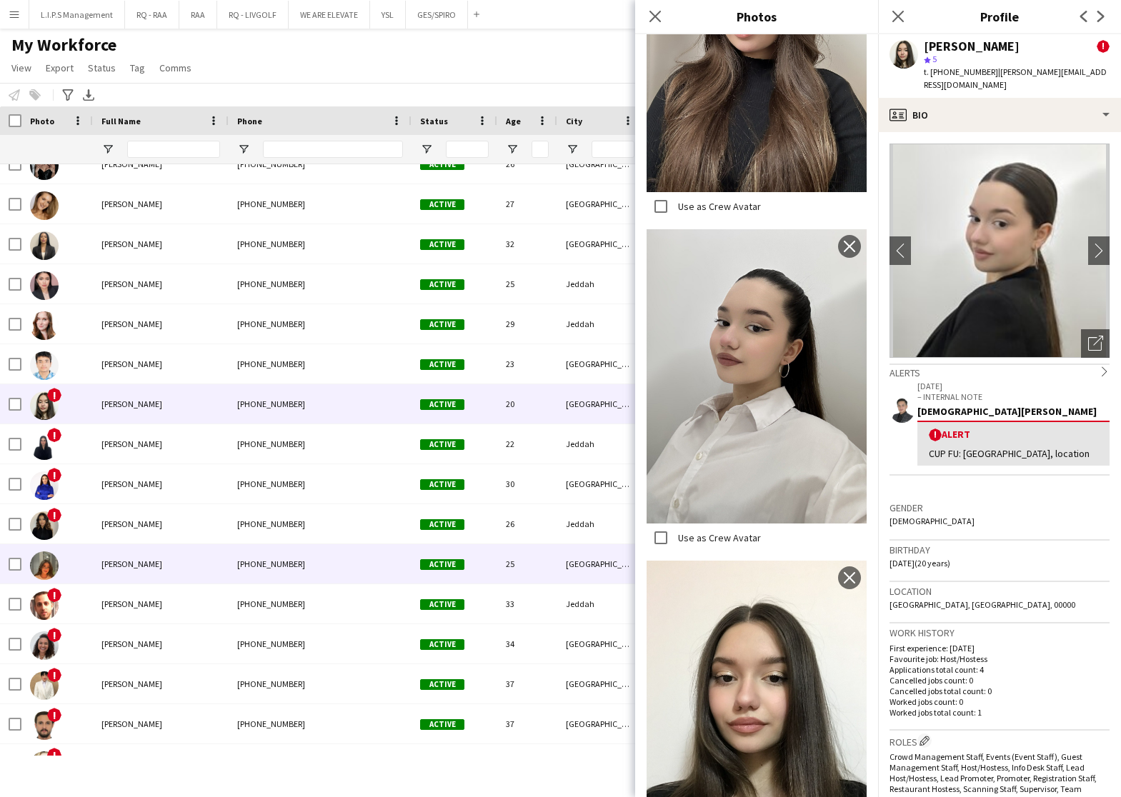
click at [585, 572] on div "[GEOGRAPHIC_DATA]" at bounding box center [600, 563] width 86 height 39
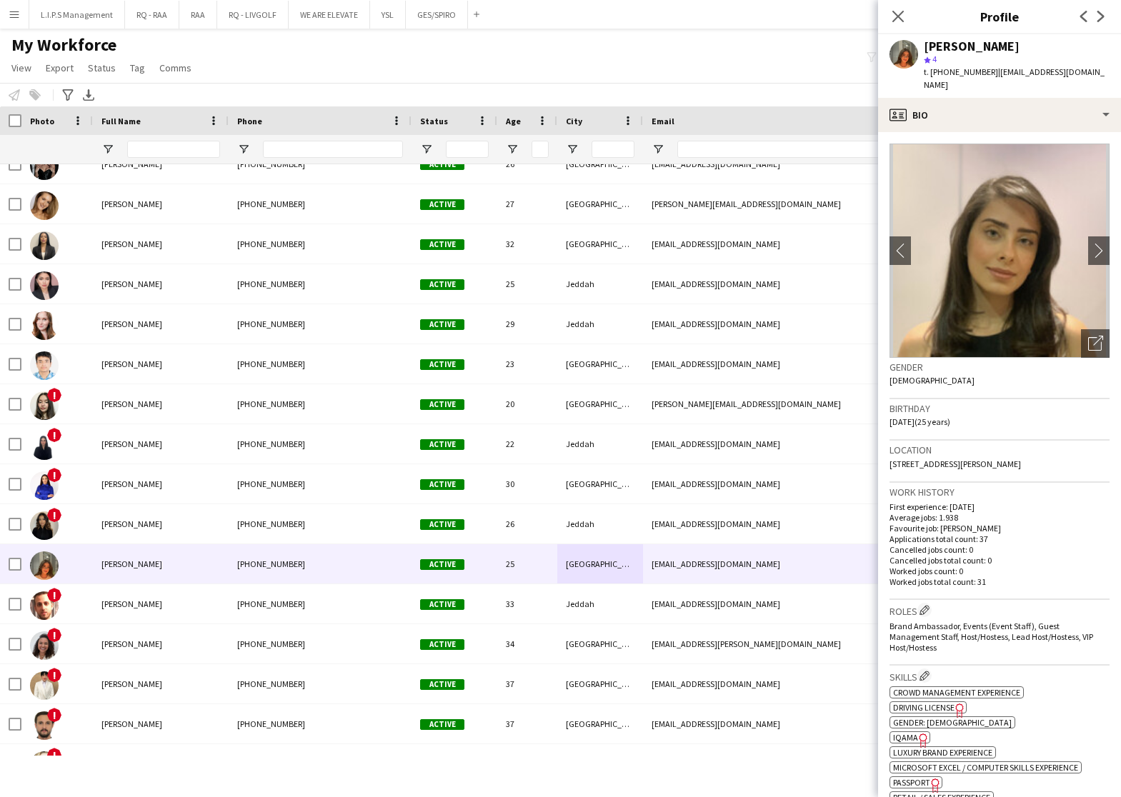
click at [1078, 314] on img at bounding box center [999, 251] width 220 height 214
click at [1088, 336] on icon "Open photos pop-in" at bounding box center [1095, 343] width 15 height 15
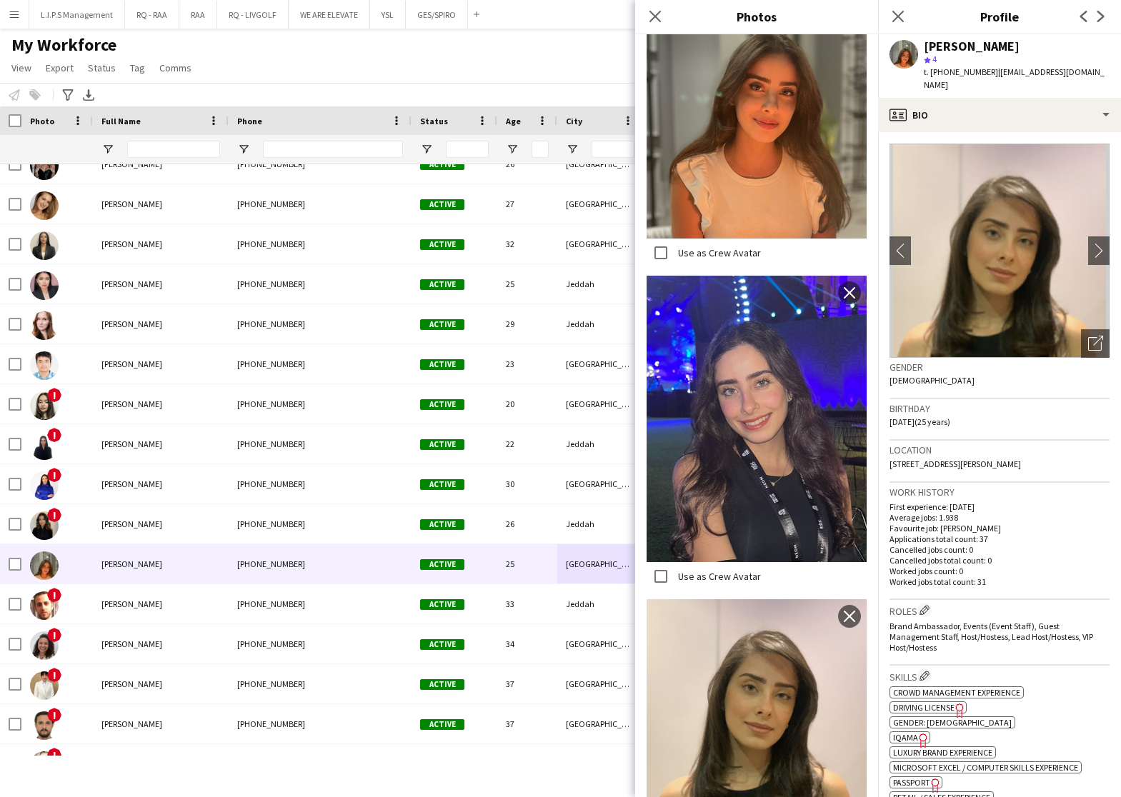
scroll to position [977, 0]
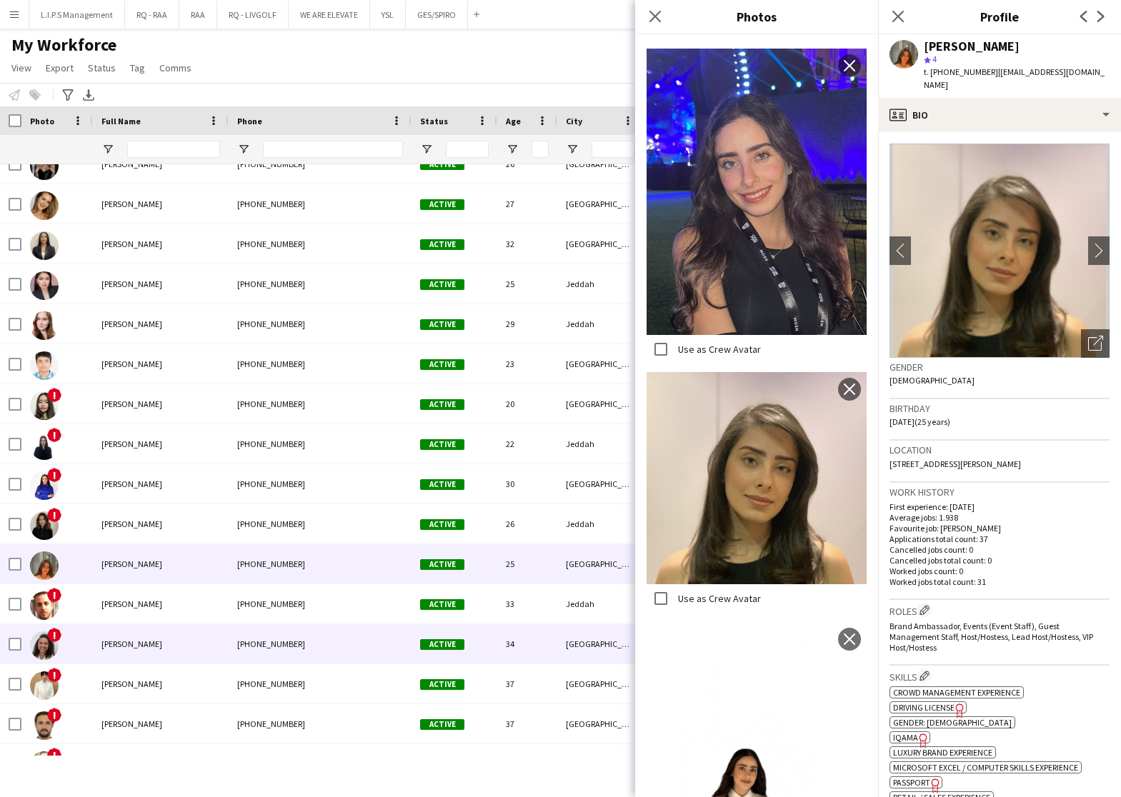
click at [583, 651] on div "[GEOGRAPHIC_DATA]" at bounding box center [600, 643] width 86 height 39
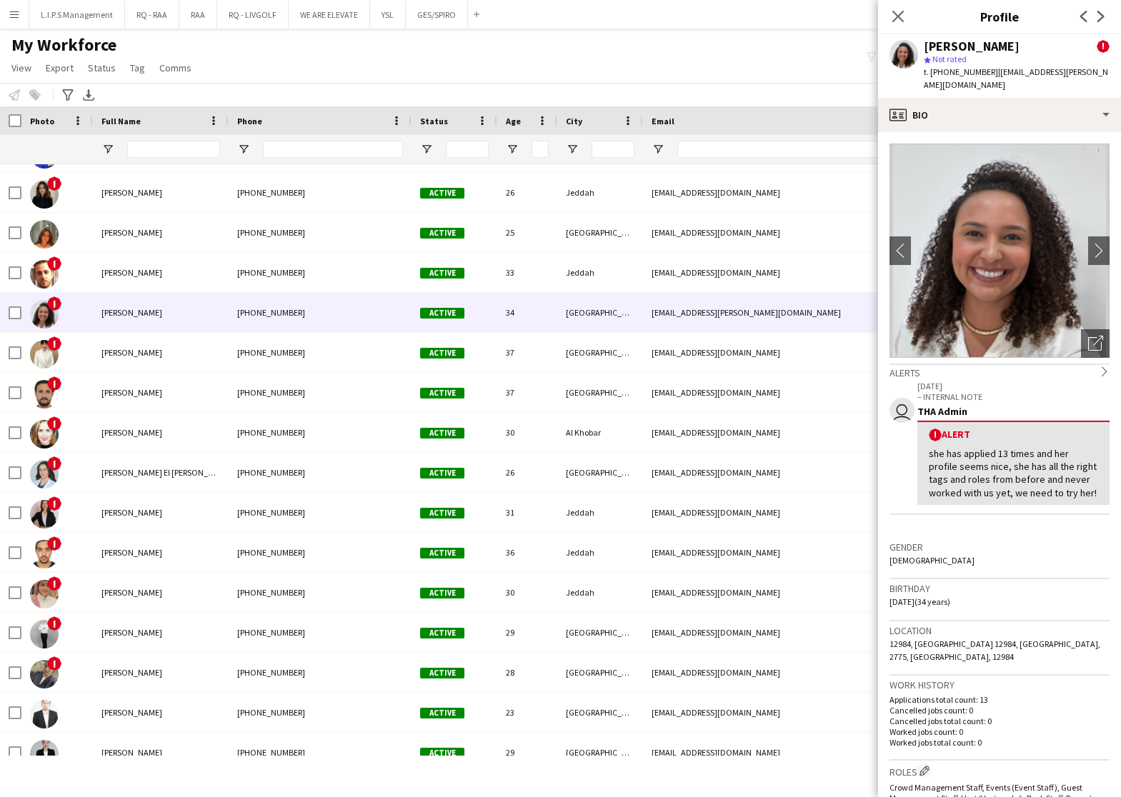
scroll to position [1928, 0]
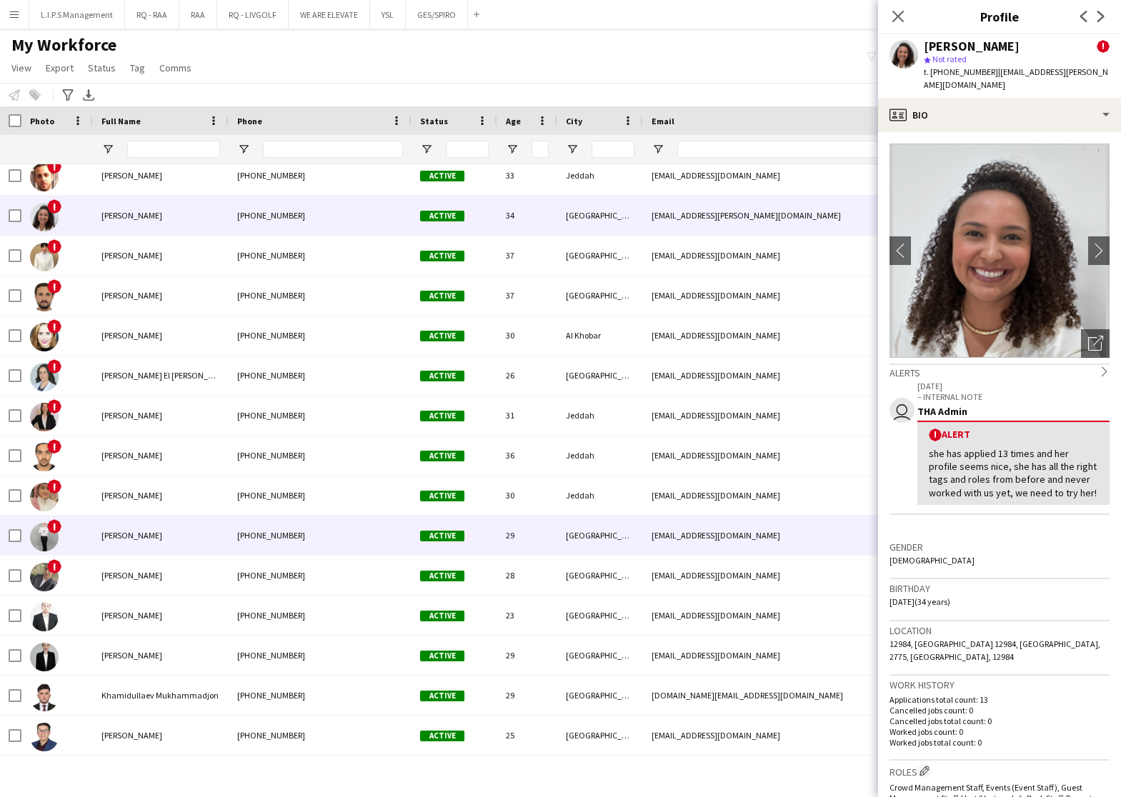
click at [570, 525] on div "[GEOGRAPHIC_DATA]" at bounding box center [600, 535] width 86 height 39
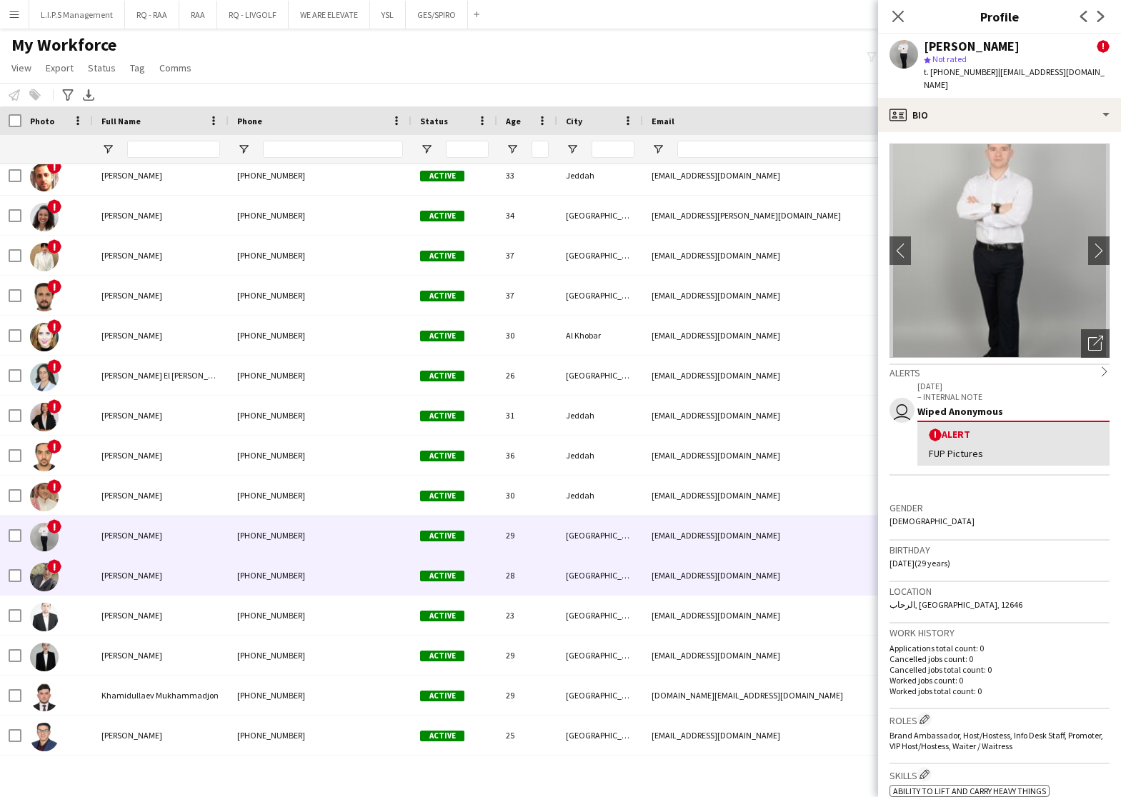
click at [574, 576] on div "[GEOGRAPHIC_DATA]" at bounding box center [600, 575] width 86 height 39
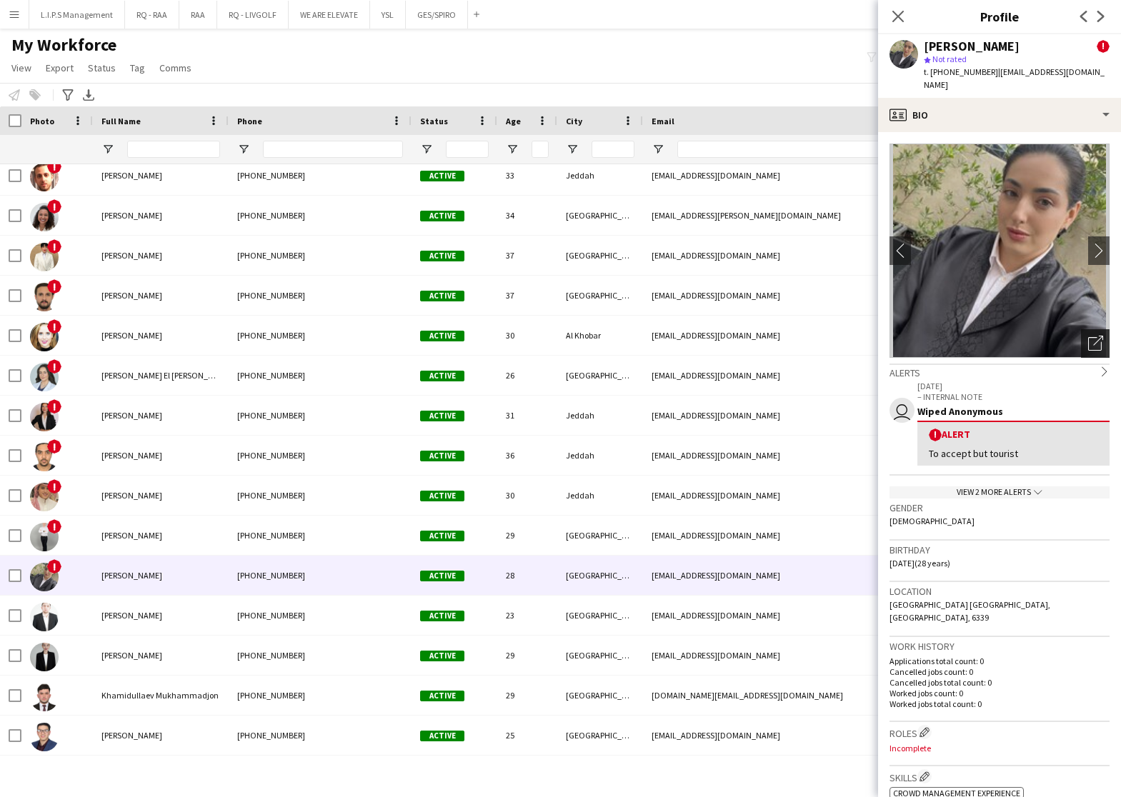
click at [1081, 334] on div "Open photos pop-in" at bounding box center [1095, 343] width 29 height 29
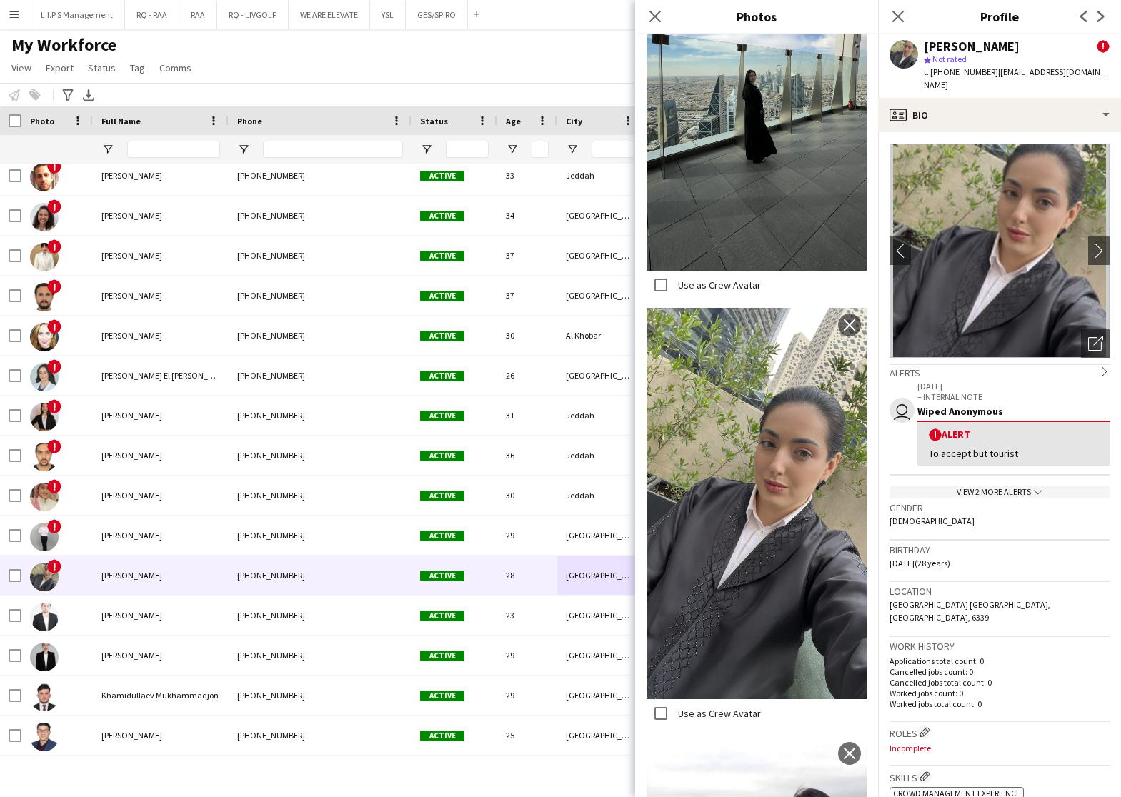
scroll to position [1840, 0]
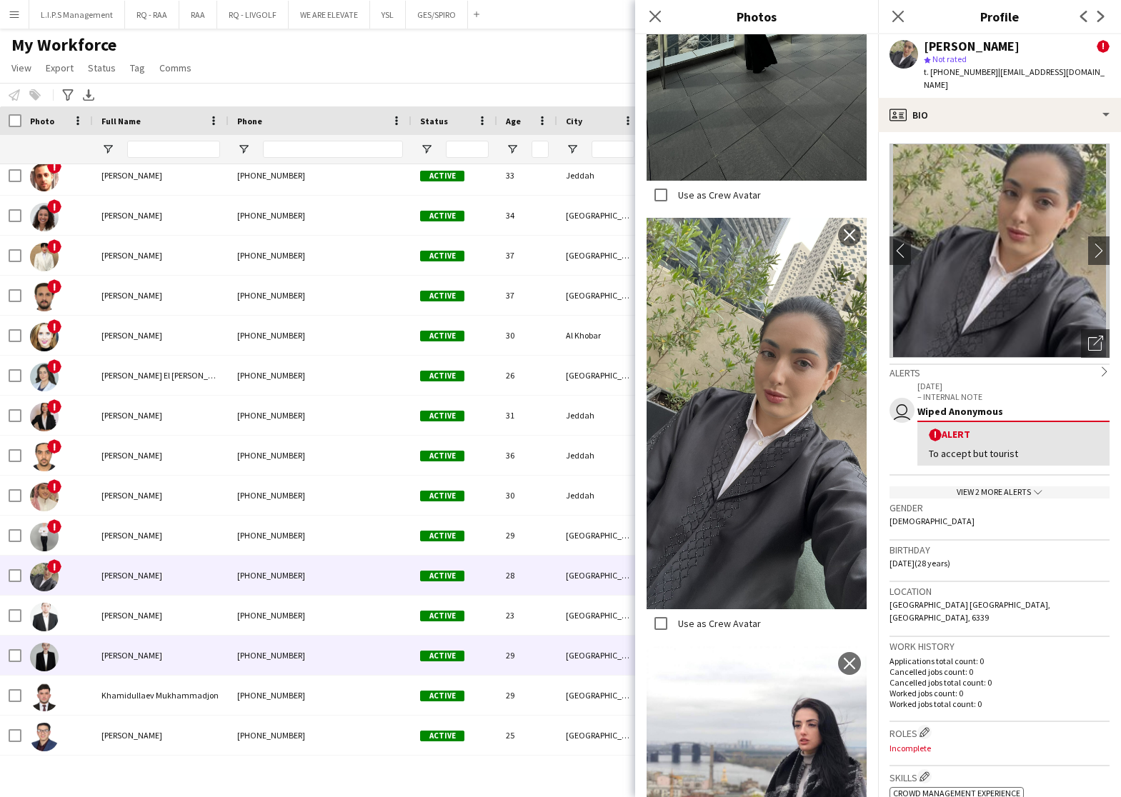
click at [521, 649] on div "29" at bounding box center [527, 655] width 60 height 39
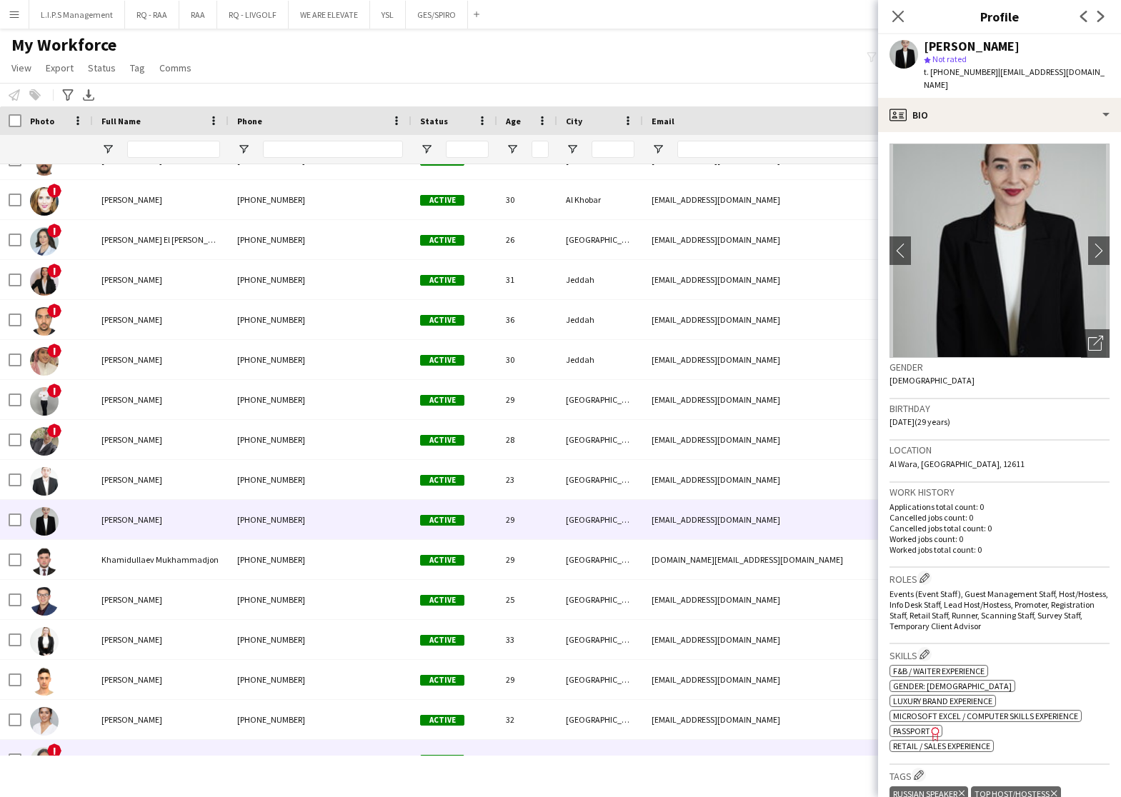
scroll to position [2143, 0]
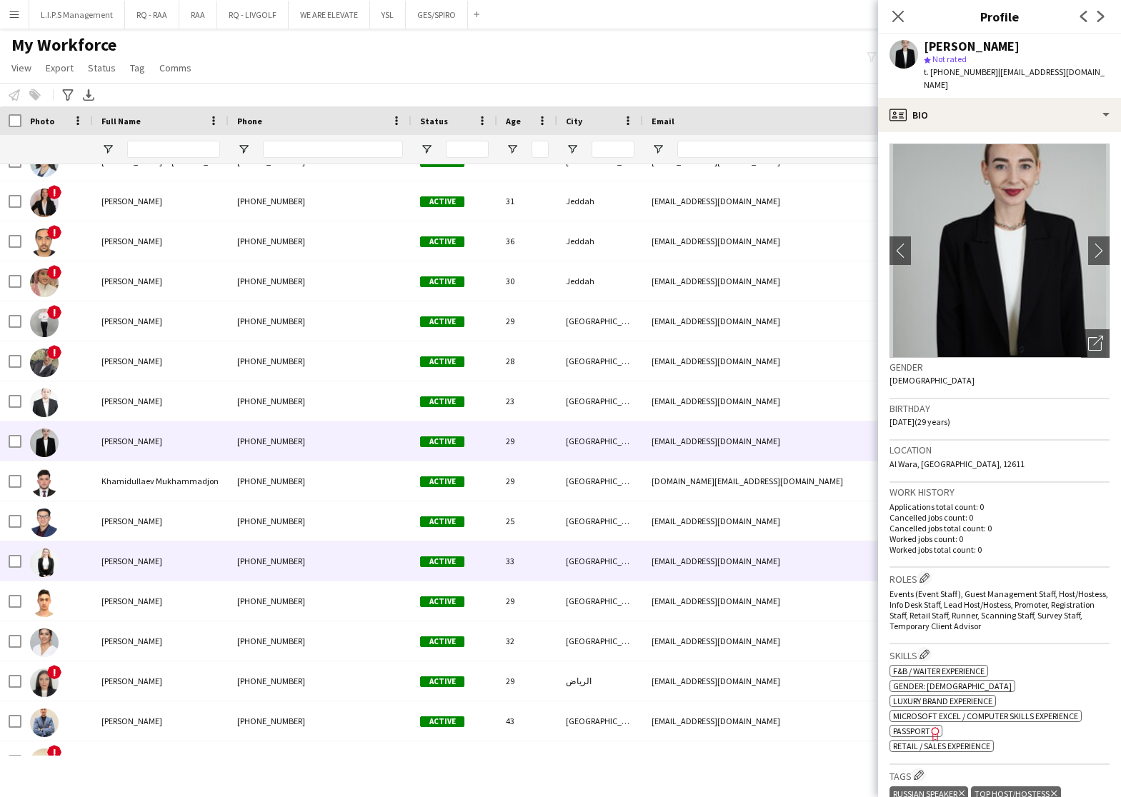
click at [616, 568] on div "[GEOGRAPHIC_DATA]" at bounding box center [600, 560] width 86 height 39
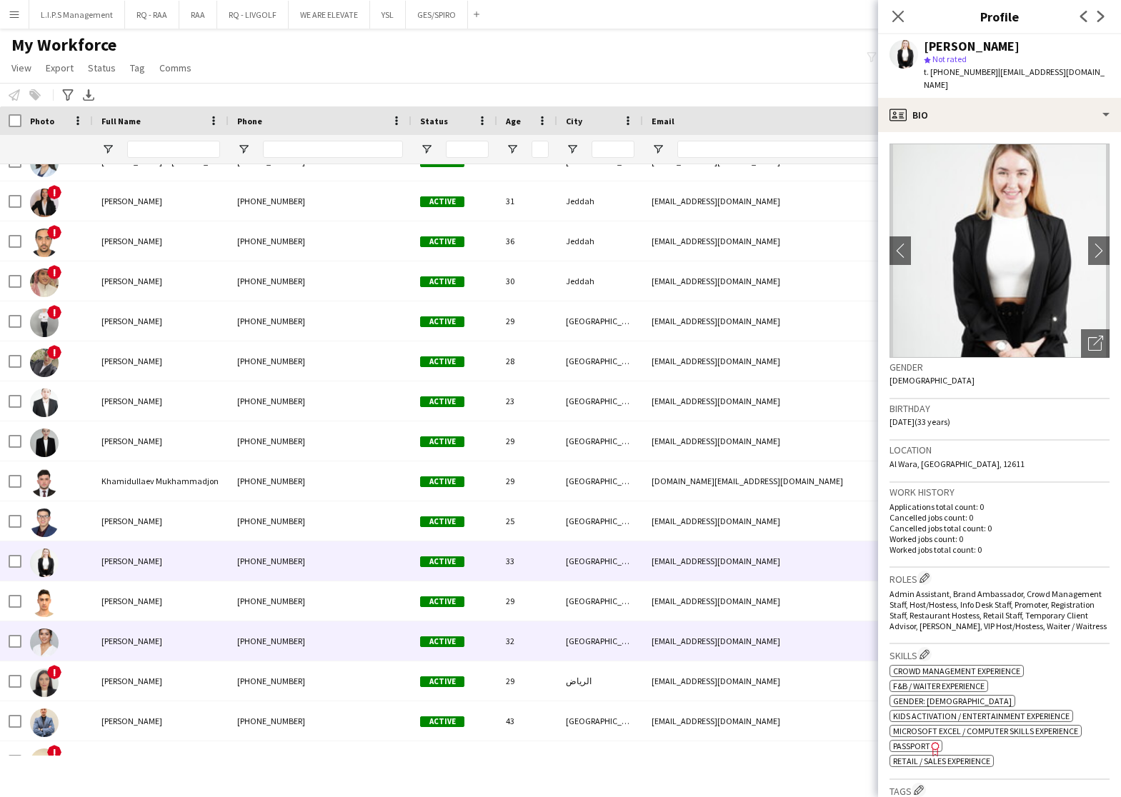
click at [605, 645] on div "[GEOGRAPHIC_DATA]" at bounding box center [600, 640] width 86 height 39
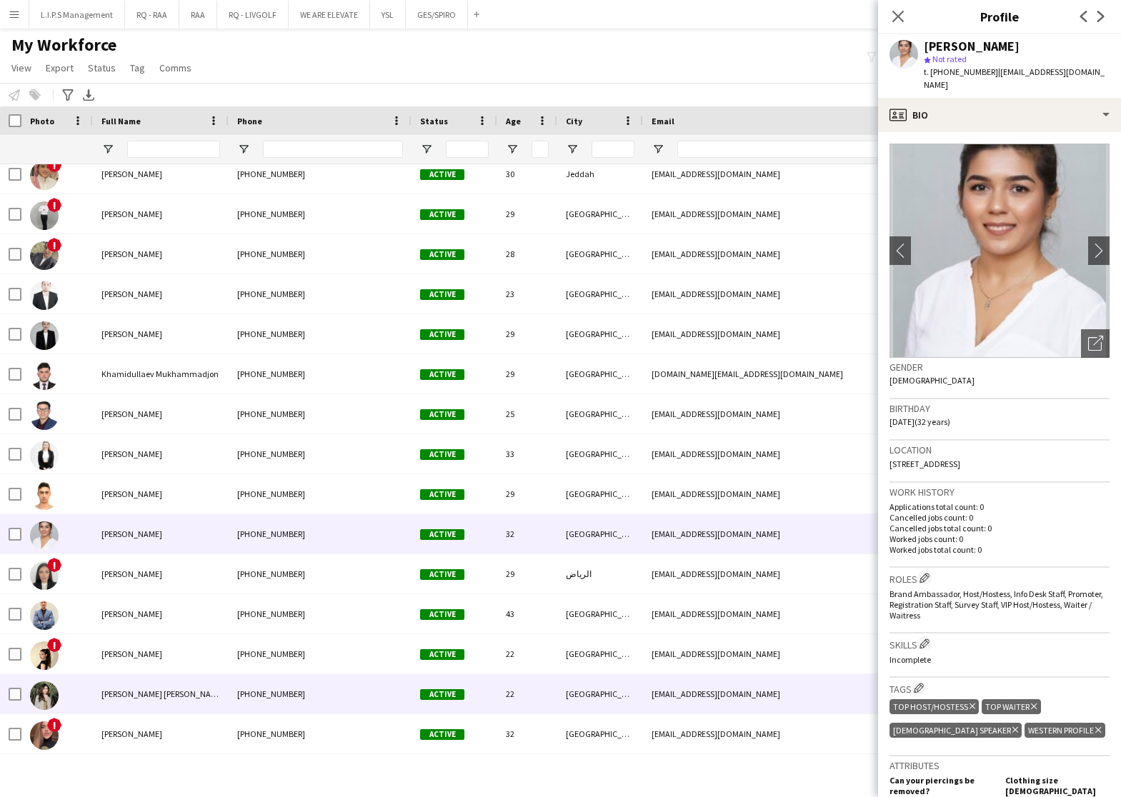
scroll to position [2357, 0]
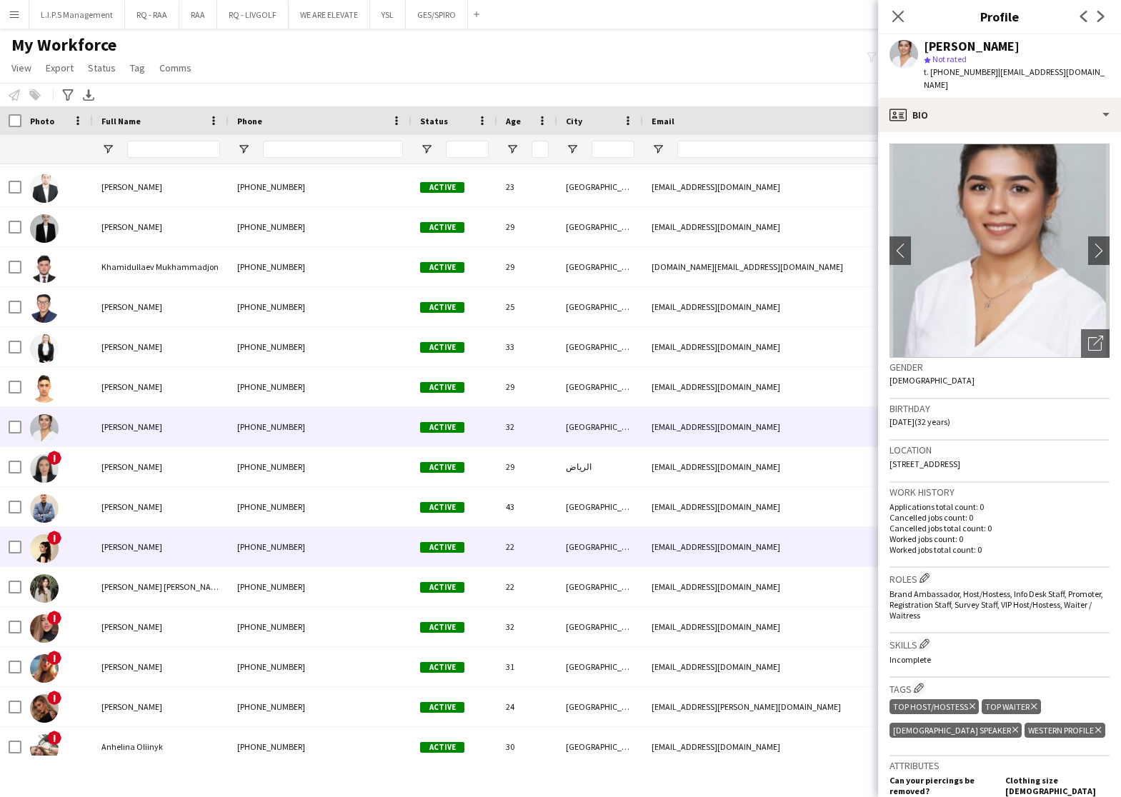
click at [623, 548] on div "[GEOGRAPHIC_DATA]" at bounding box center [600, 546] width 86 height 39
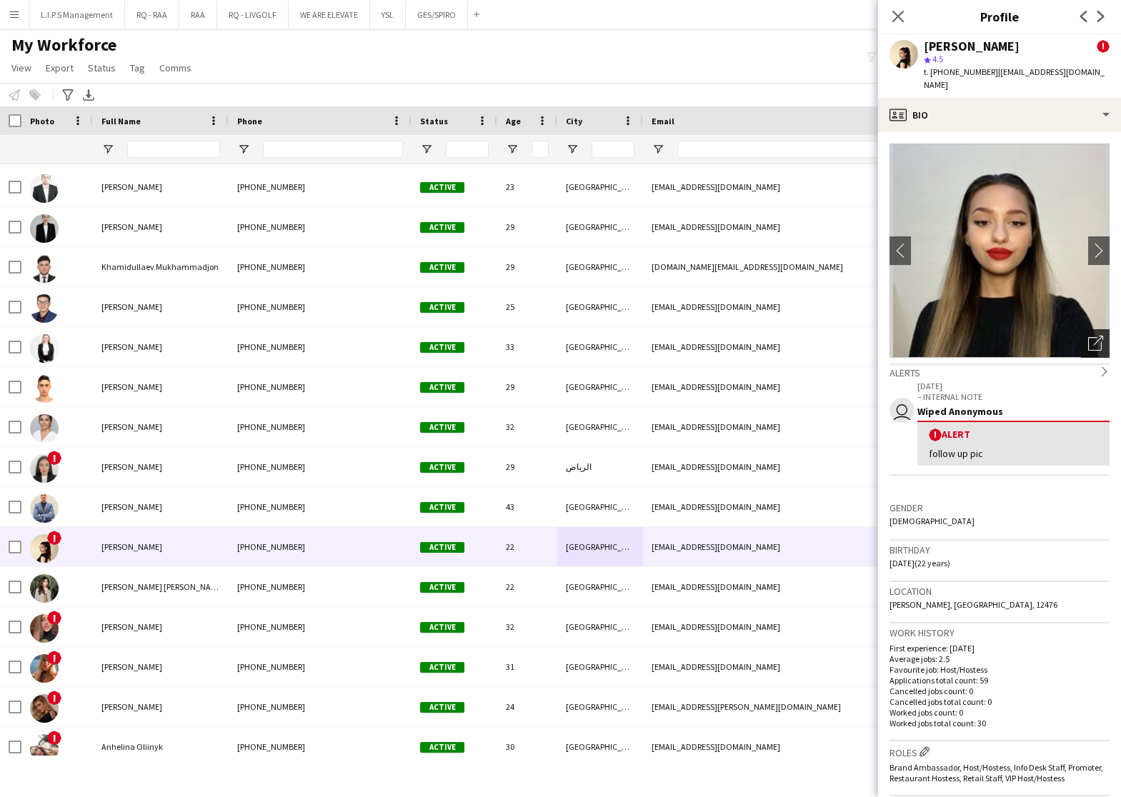
click at [1088, 336] on icon "Open photos pop-in" at bounding box center [1095, 343] width 15 height 15
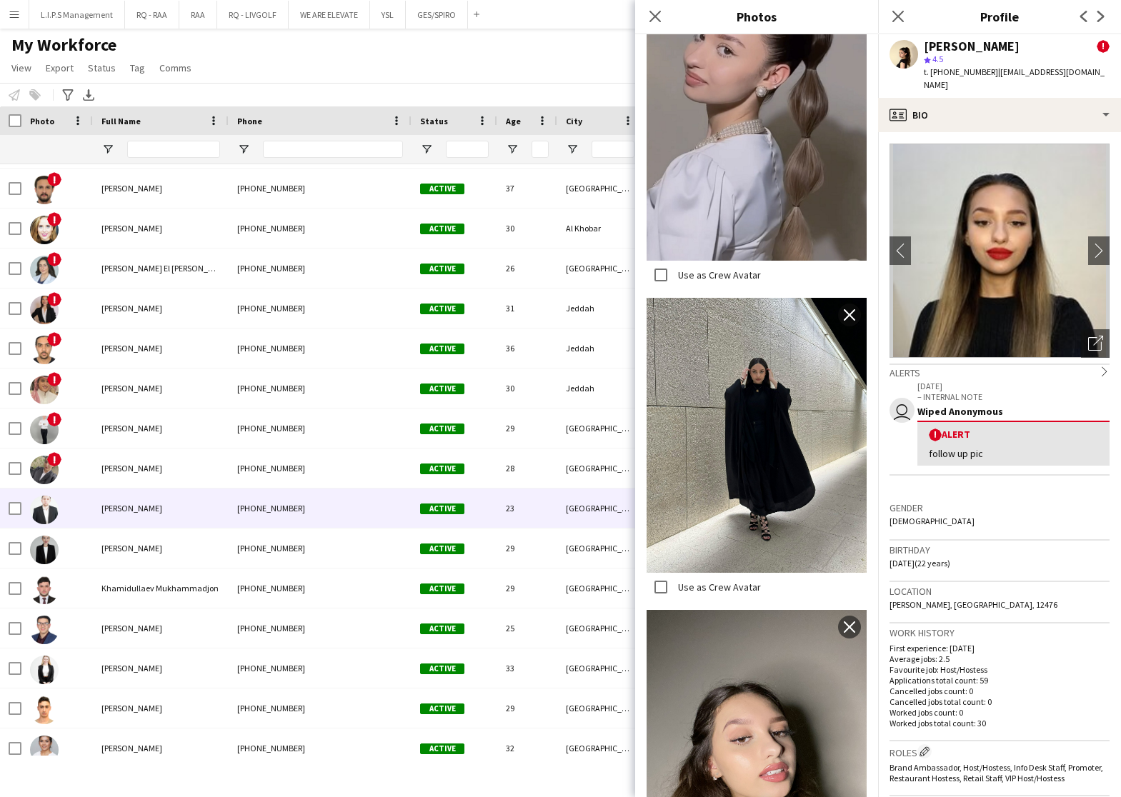
scroll to position [1930, 0]
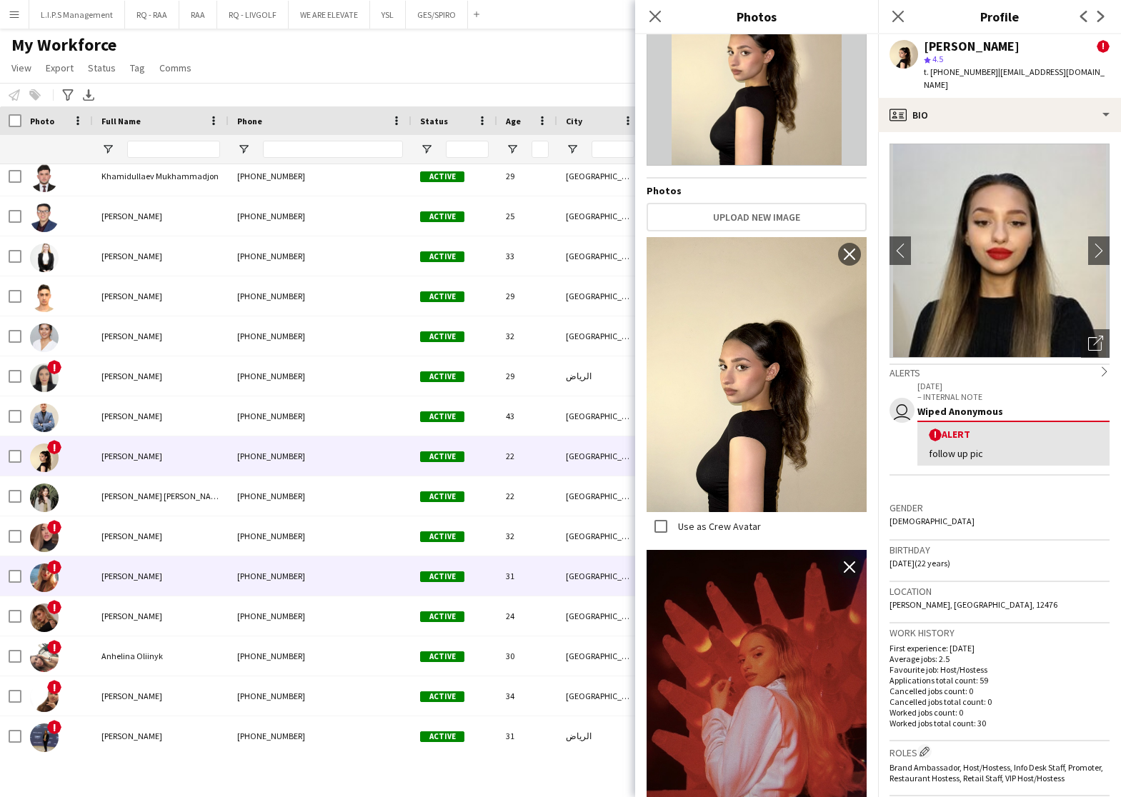
click at [435, 571] on span "Active" at bounding box center [442, 576] width 44 height 11
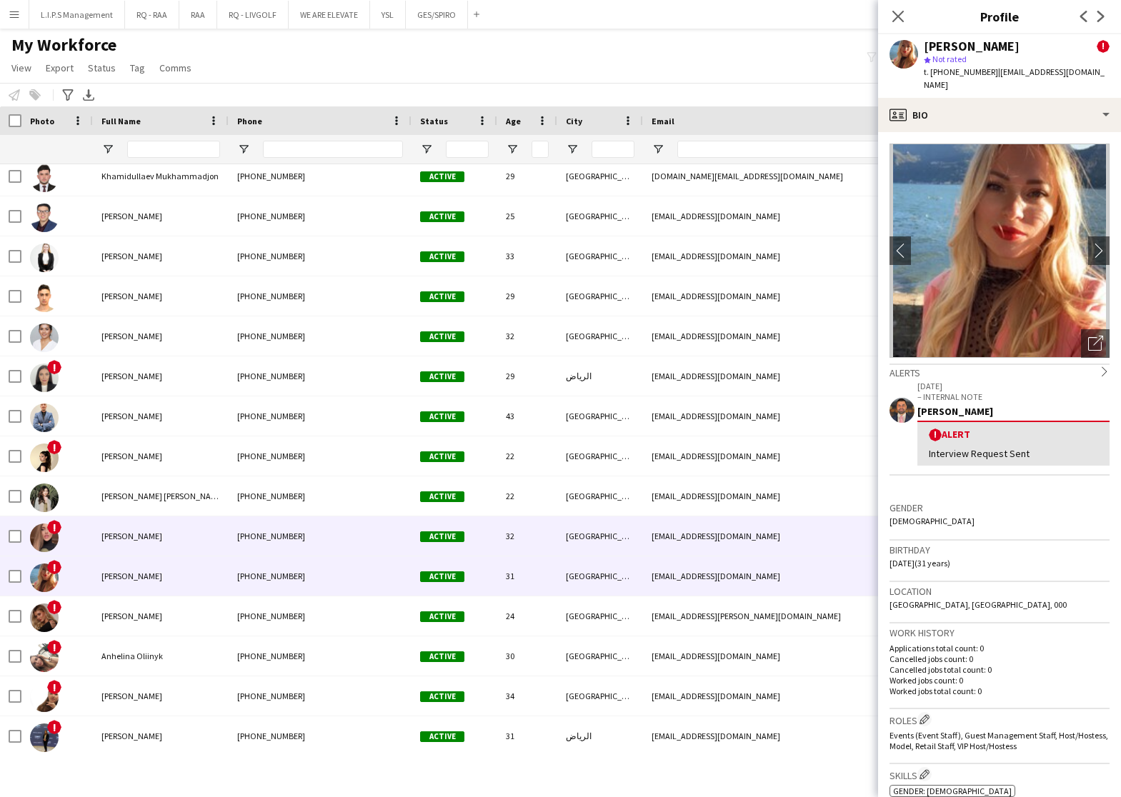
click at [643, 539] on div "kotvizkaya@rambler.ru" at bounding box center [786, 535] width 286 height 39
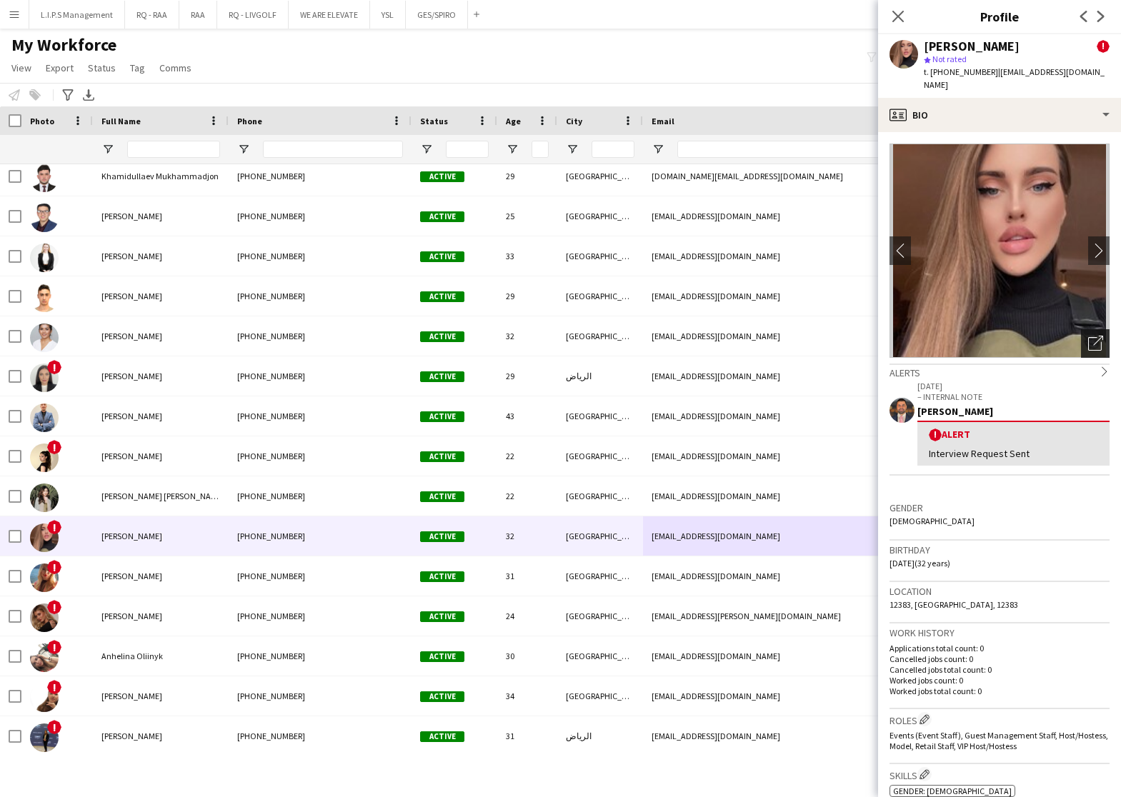
click at [1088, 336] on icon "Open photos pop-in" at bounding box center [1095, 343] width 15 height 15
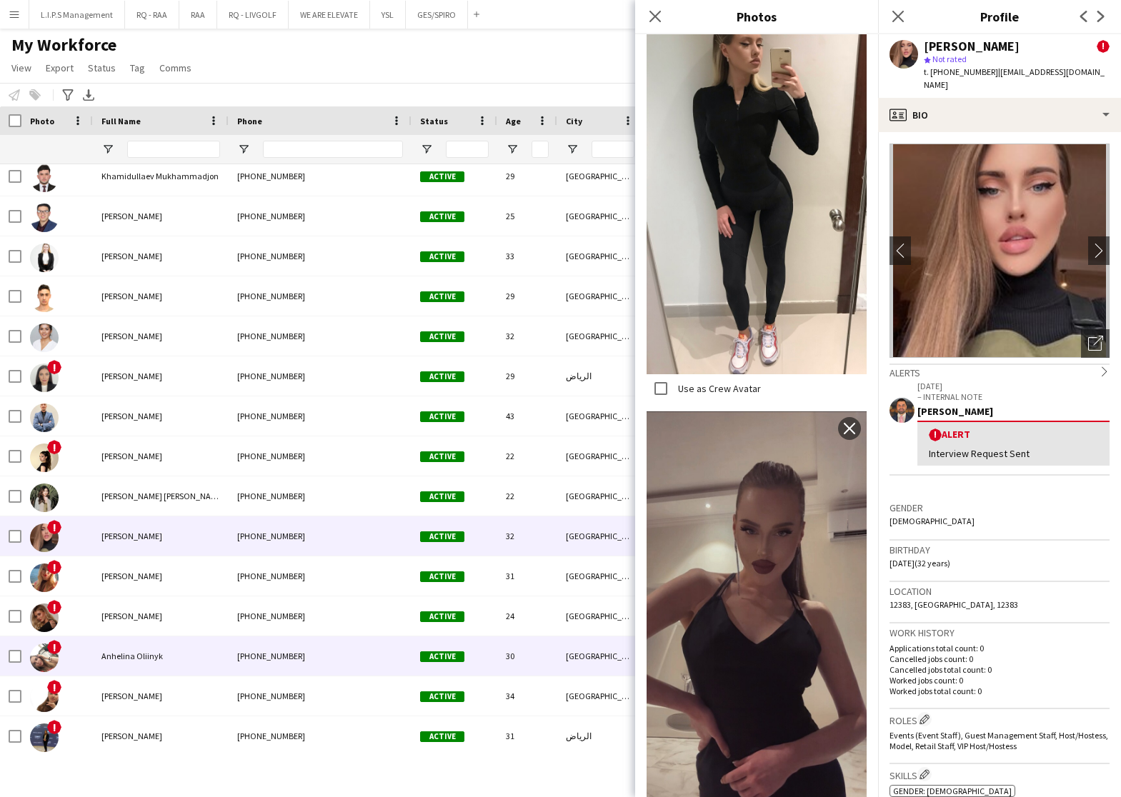
click at [479, 647] on div "Active" at bounding box center [454, 655] width 86 height 39
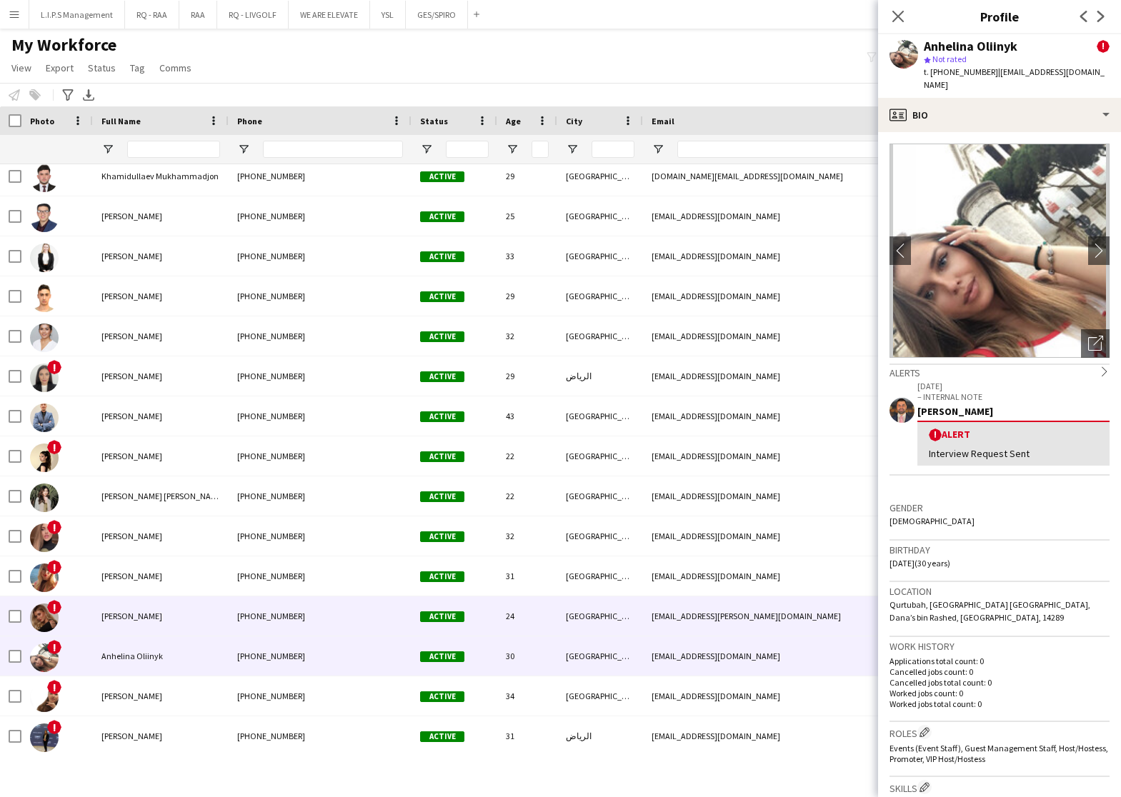
click at [499, 618] on div "24" at bounding box center [527, 615] width 60 height 39
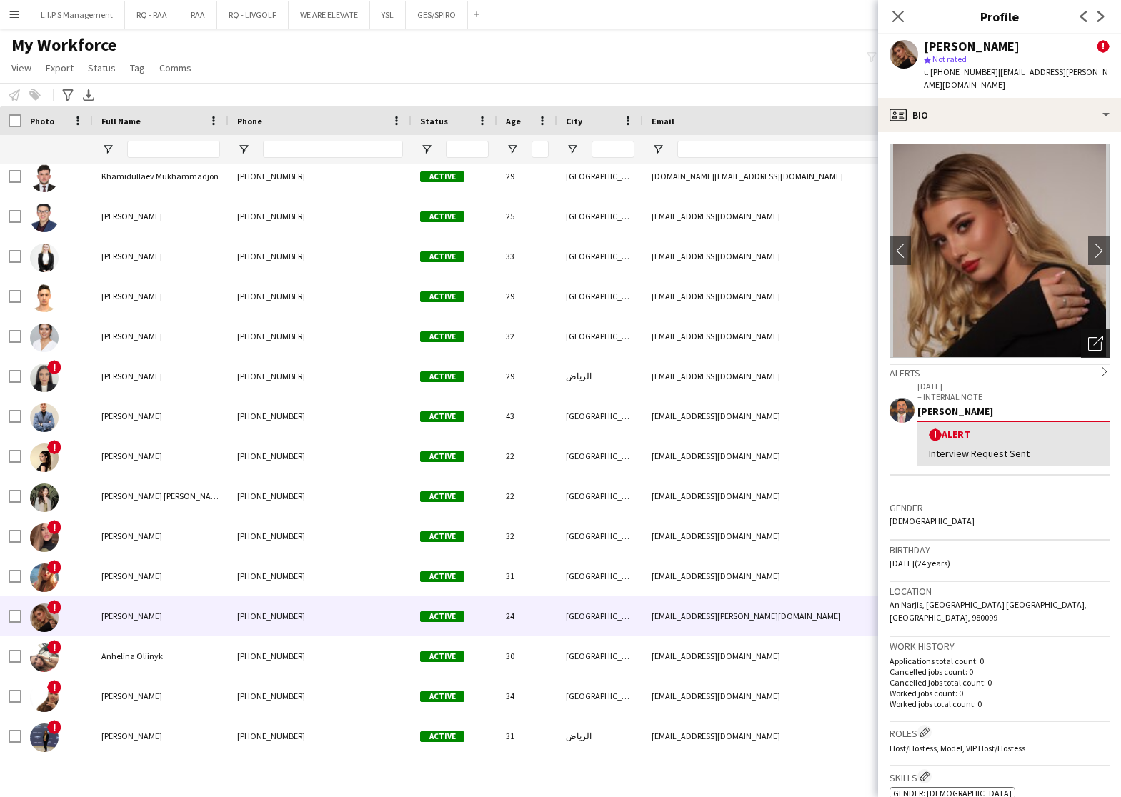
click at [1088, 336] on icon "Open photos pop-in" at bounding box center [1095, 343] width 15 height 15
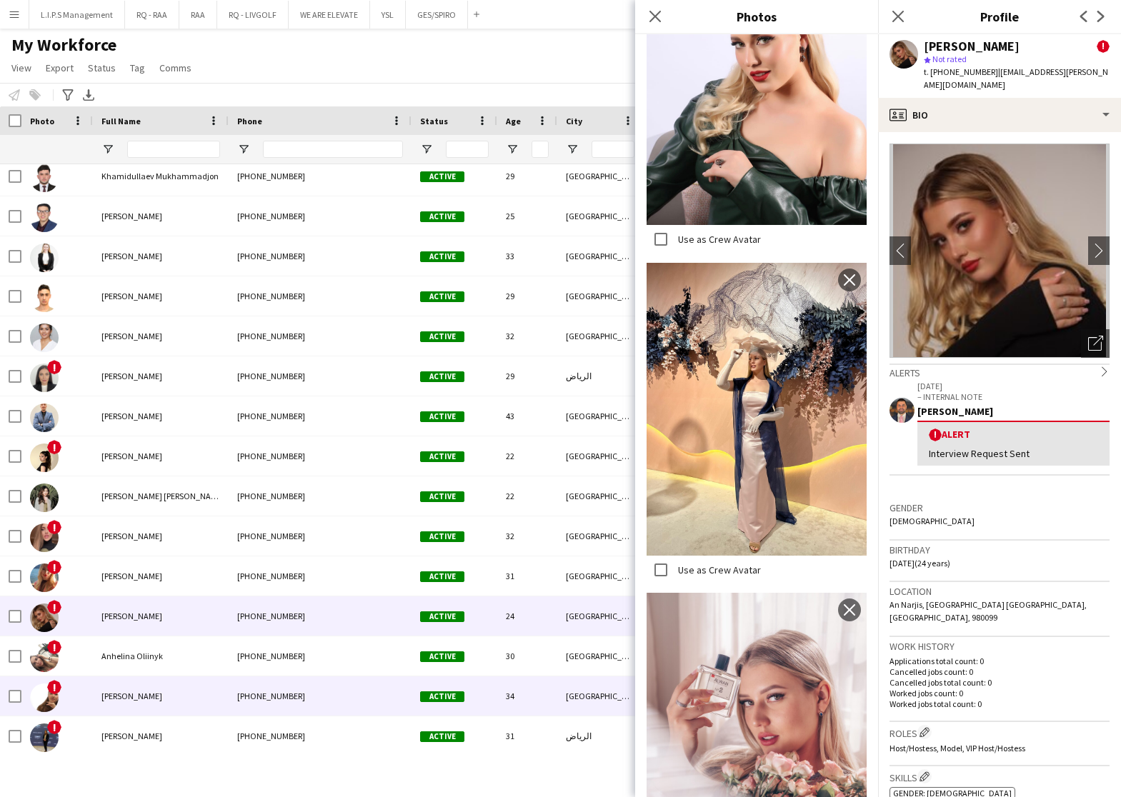
click at [329, 696] on div "+966557692141" at bounding box center [320, 695] width 183 height 39
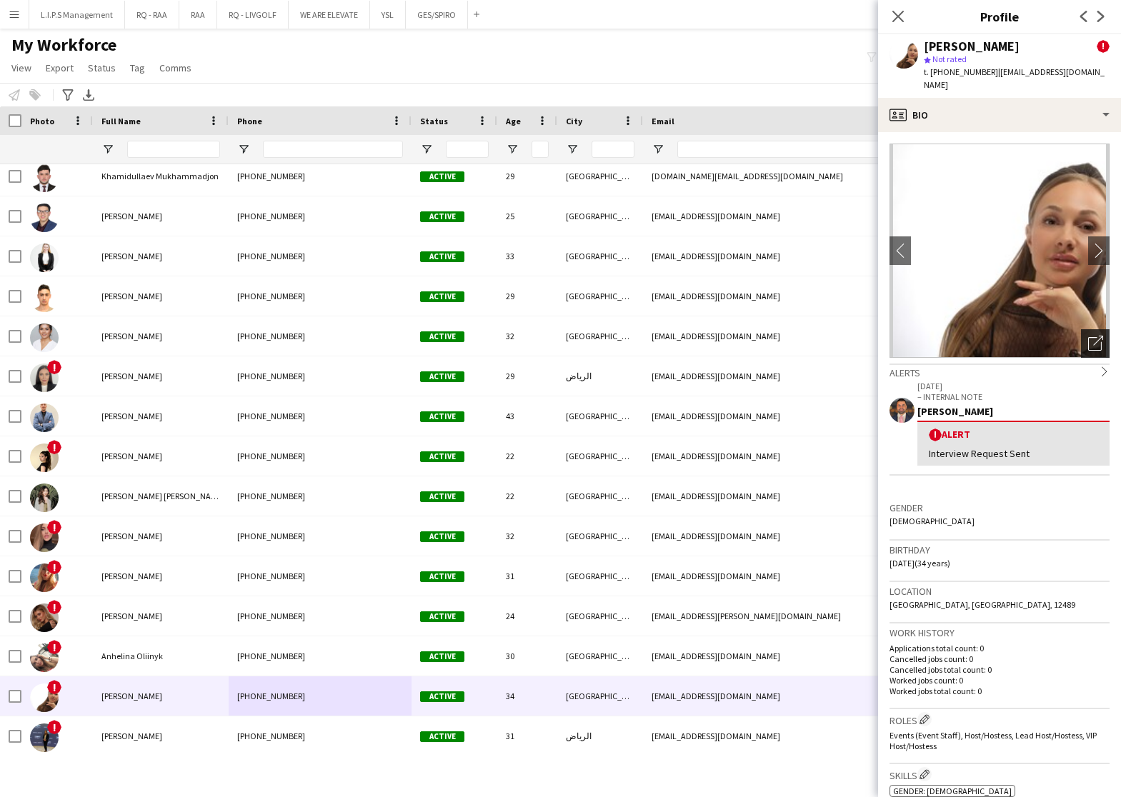
click at [1088, 336] on icon "Open photos pop-in" at bounding box center [1095, 343] width 15 height 15
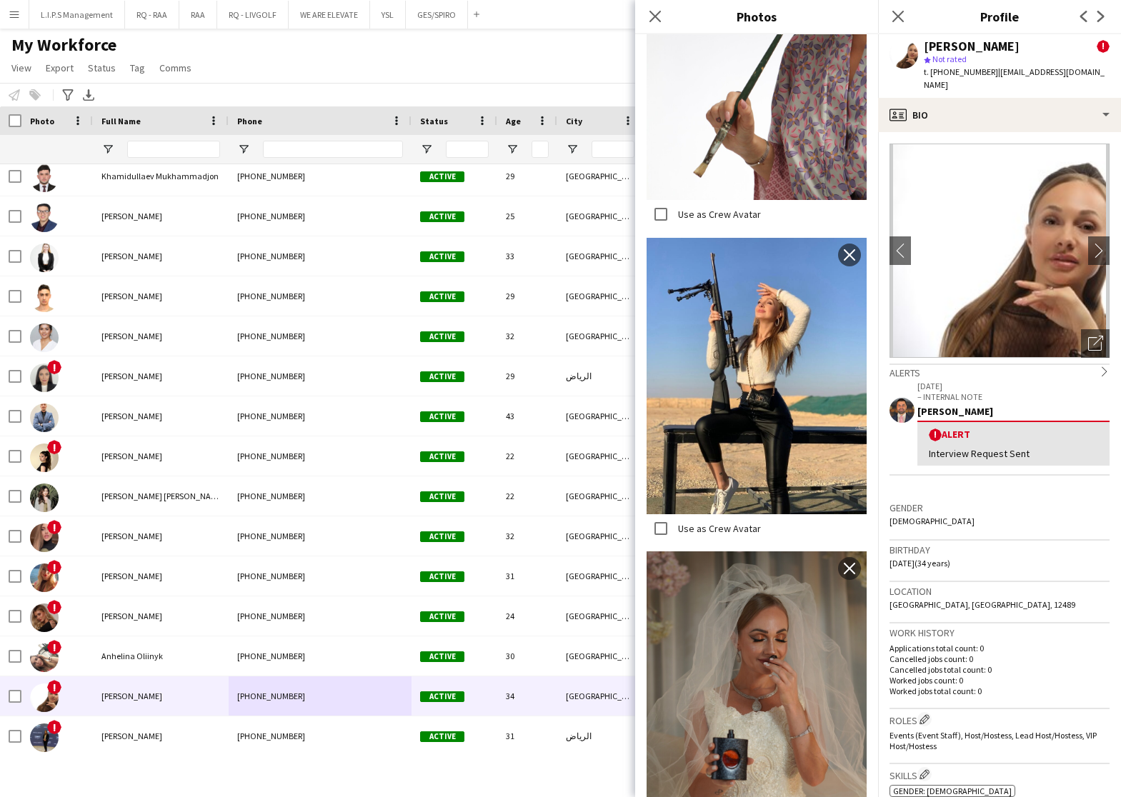
scroll to position [9504, 0]
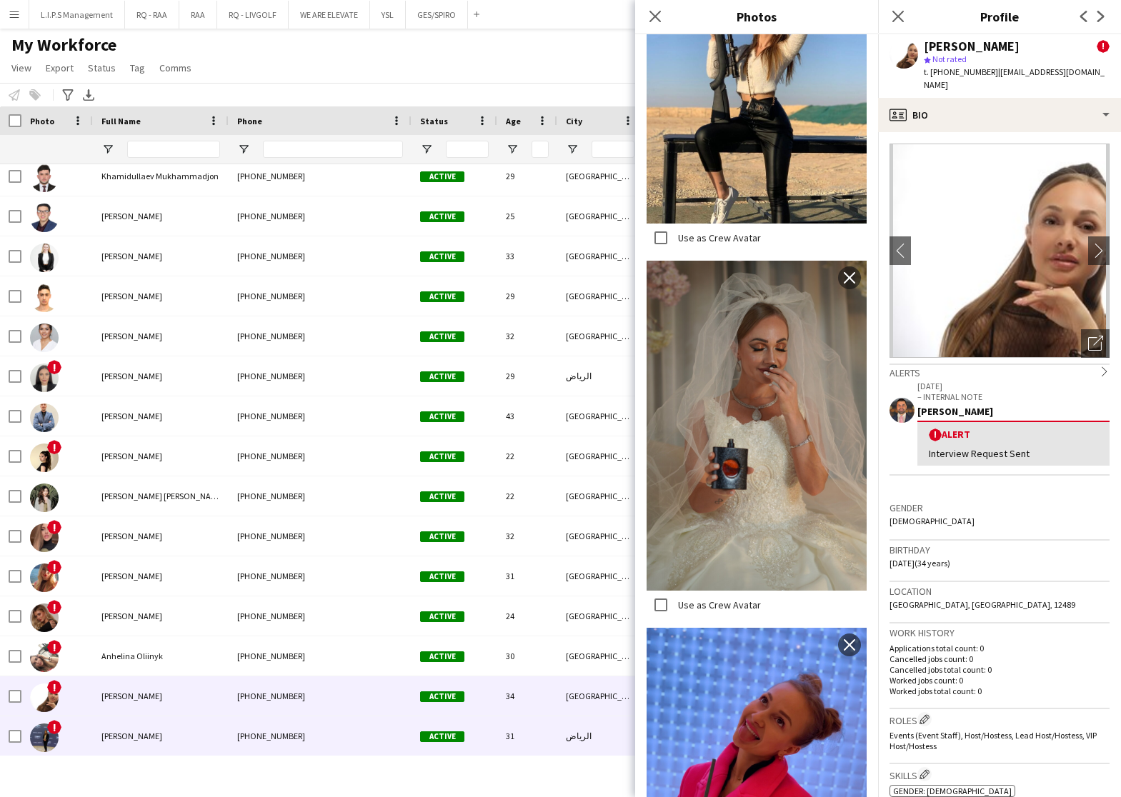
click at [274, 720] on div "+966503912953" at bounding box center [320, 735] width 183 height 39
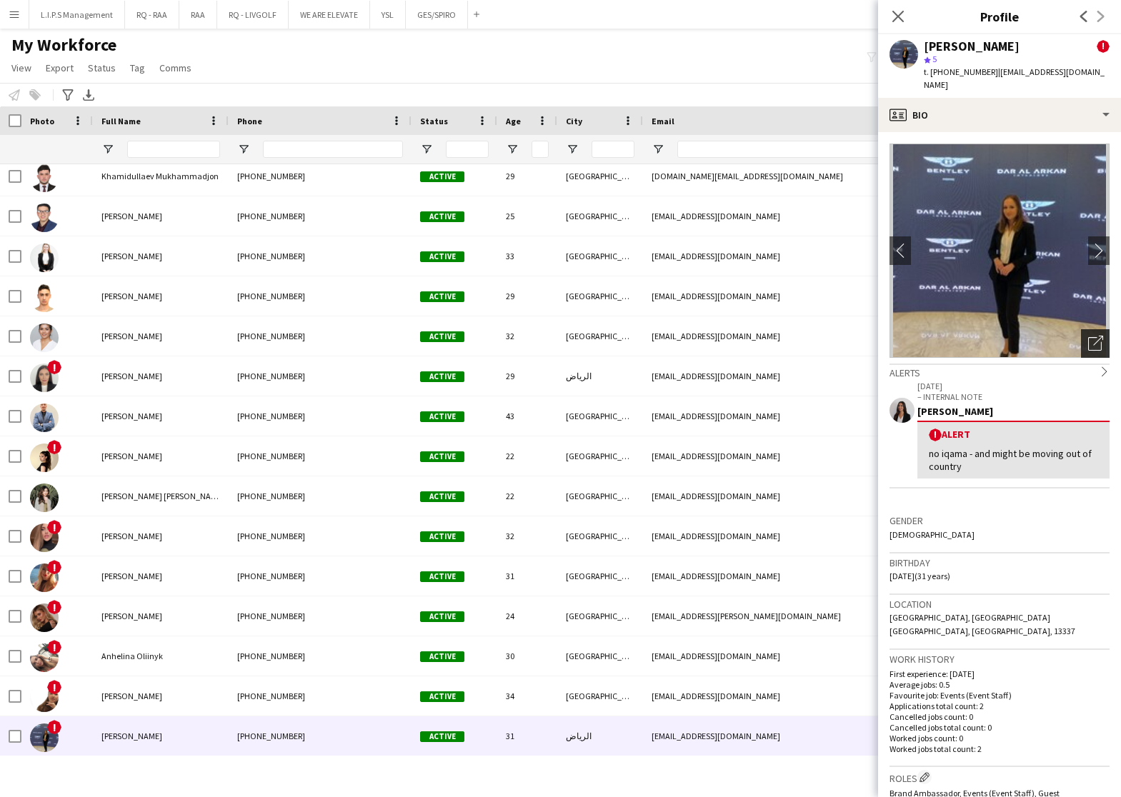
click at [1093, 329] on div "Open photos pop-in" at bounding box center [1095, 343] width 29 height 29
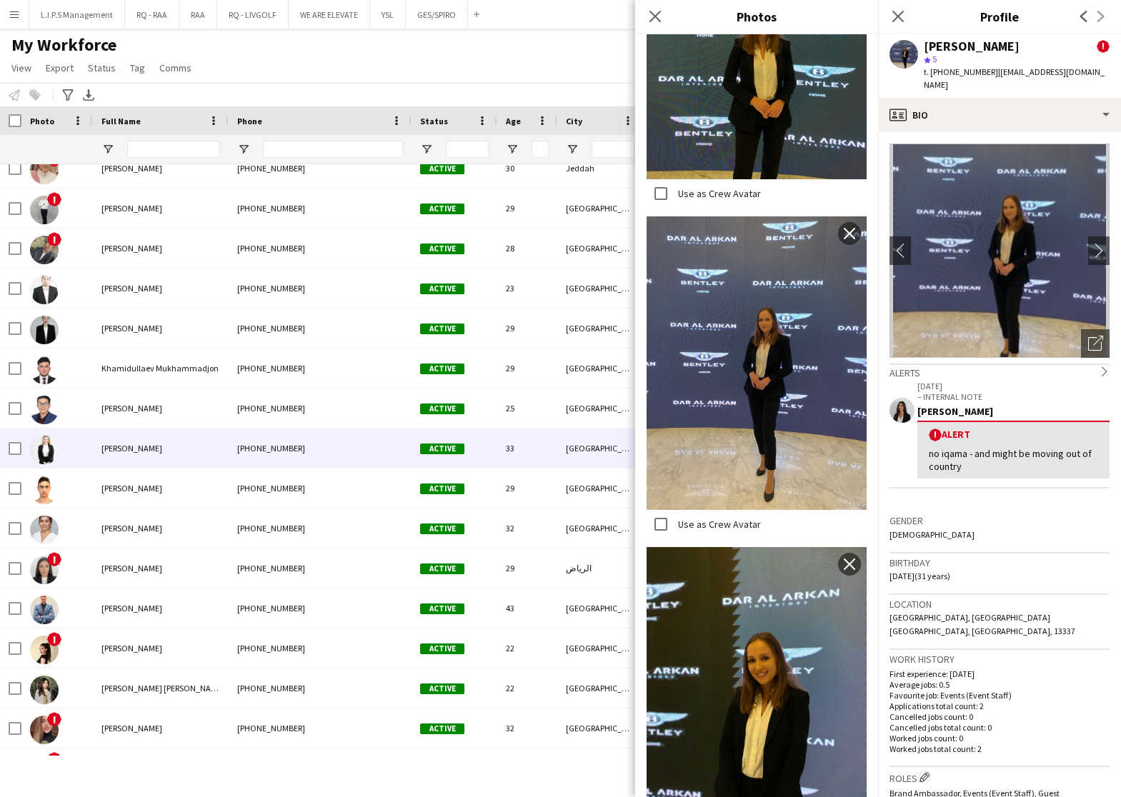
scroll to position [2233, 0]
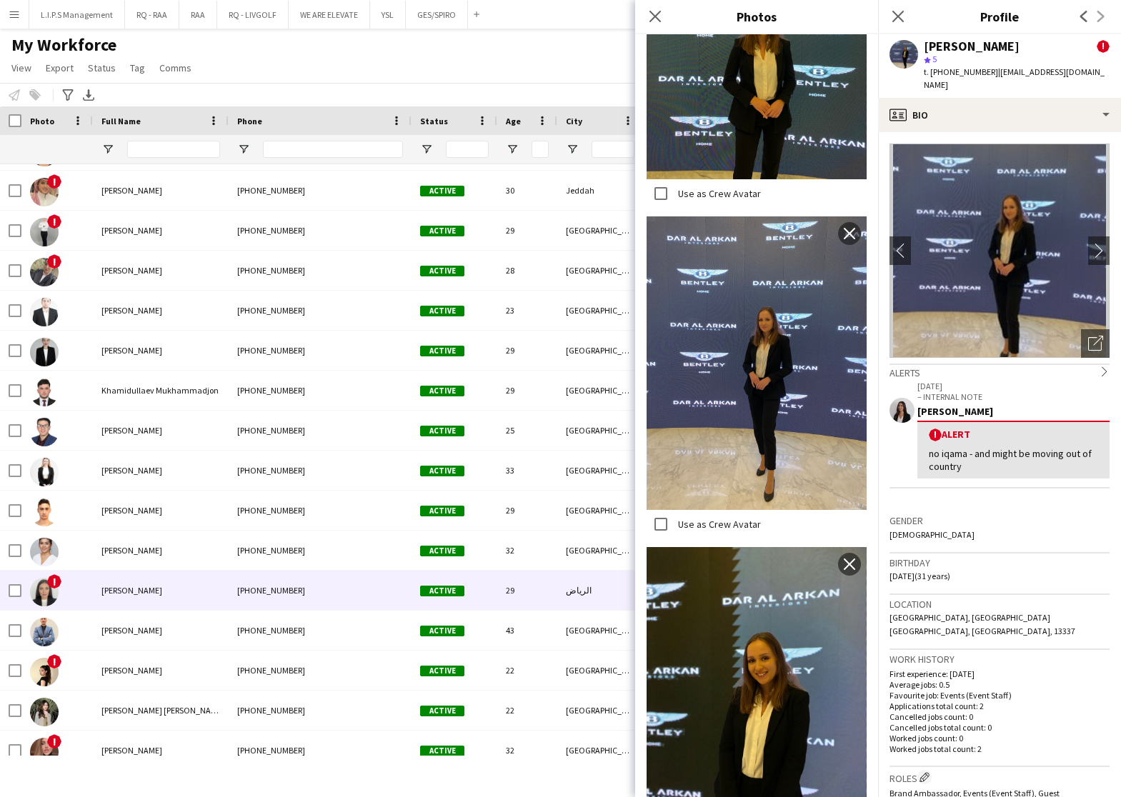
click at [174, 586] on div "Viktoriia Buznitska" at bounding box center [161, 590] width 136 height 39
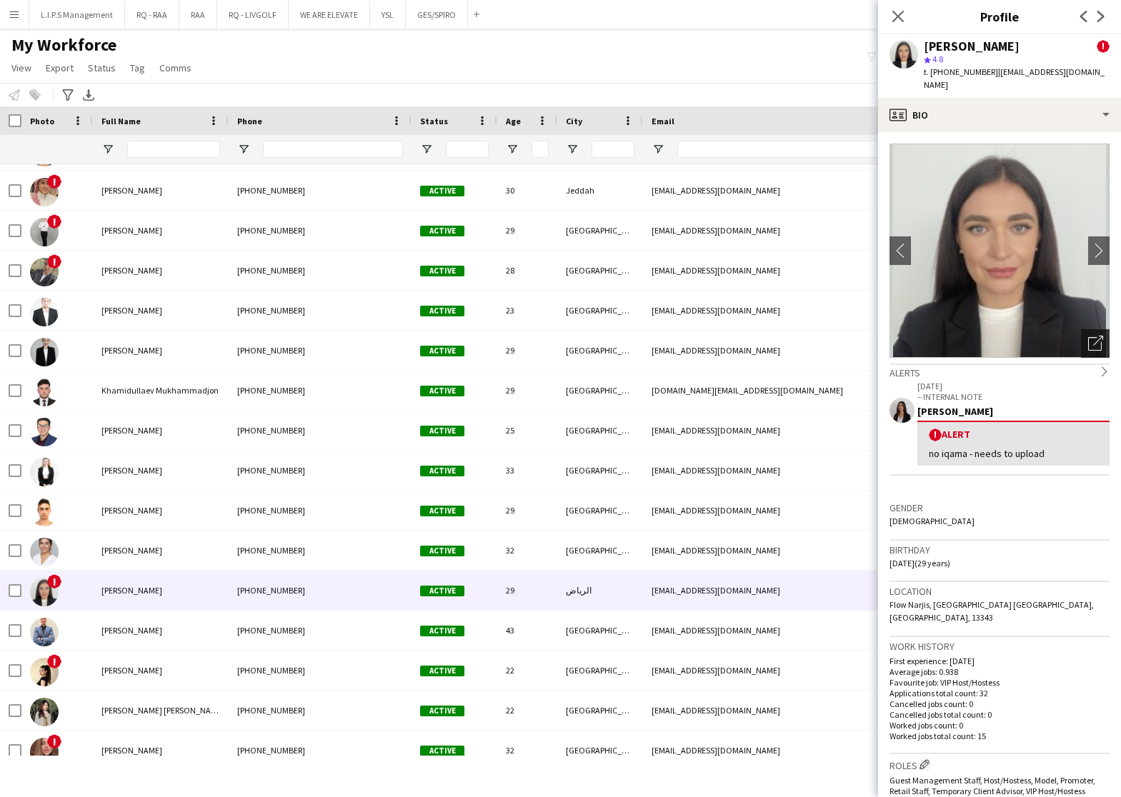
click at [1091, 329] on div "Open photos pop-in" at bounding box center [1095, 343] width 29 height 29
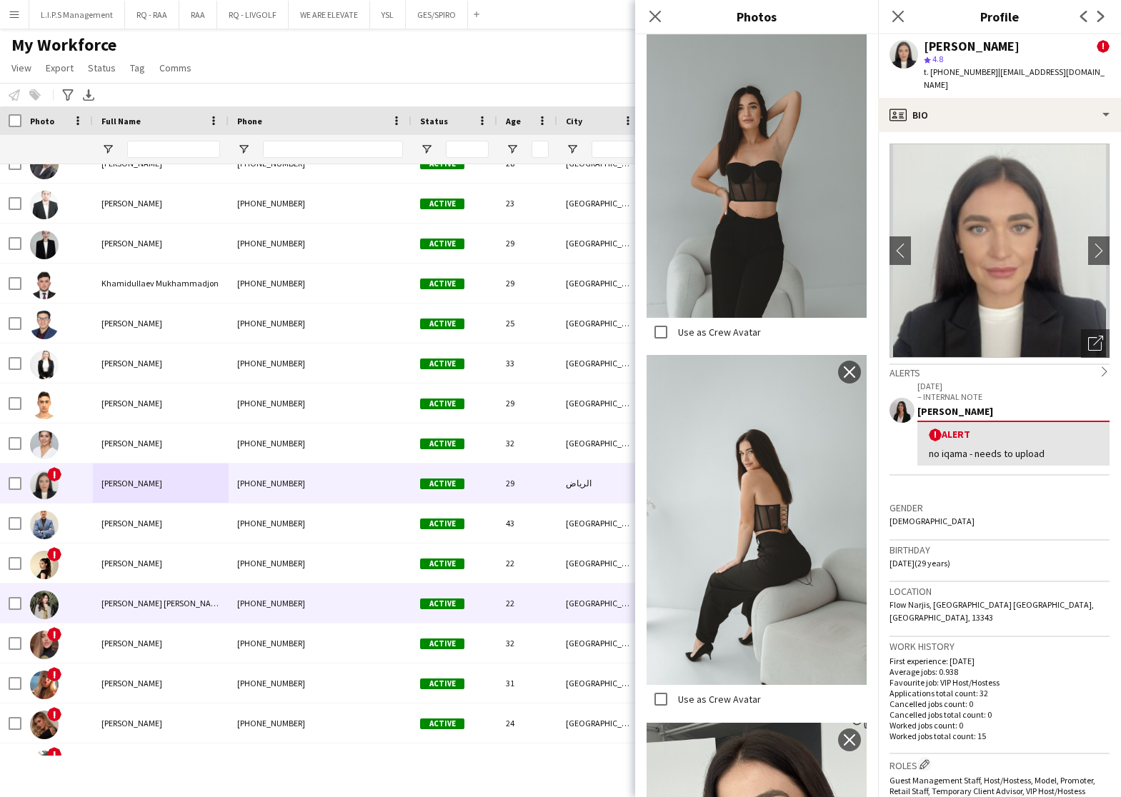
scroll to position [2448, 0]
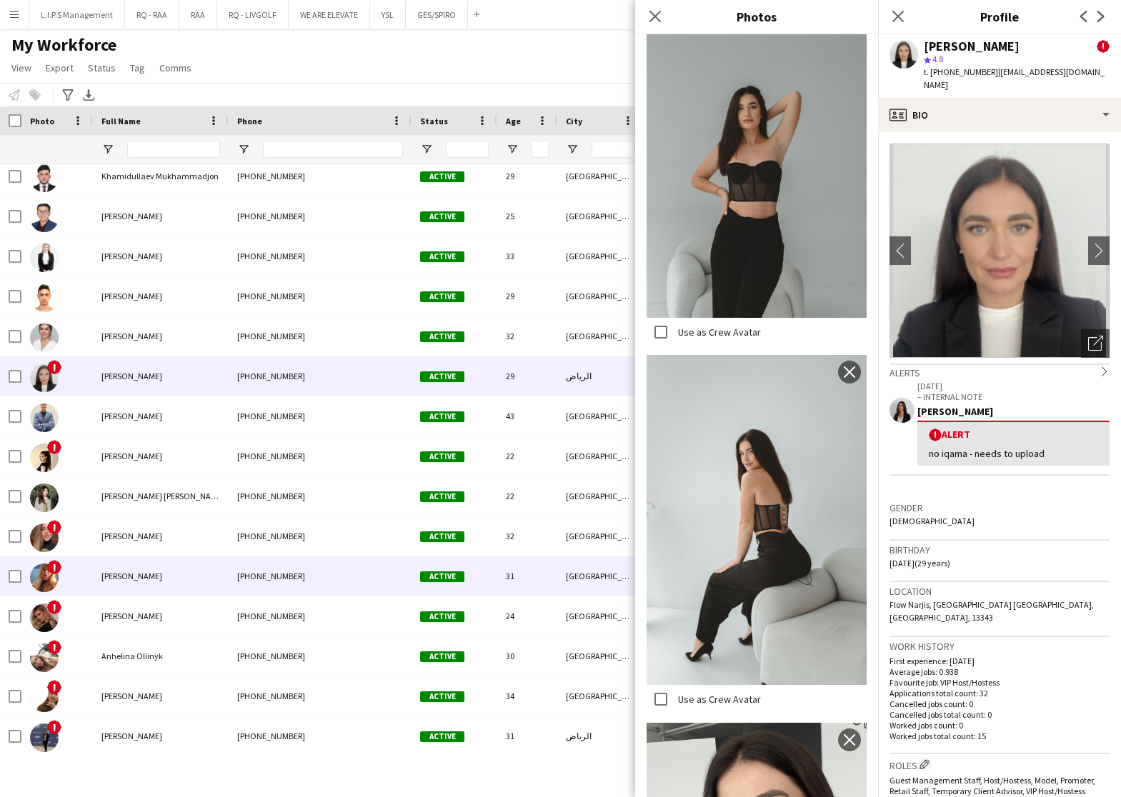
click at [215, 570] on div "Alina Shliakhta" at bounding box center [161, 575] width 136 height 39
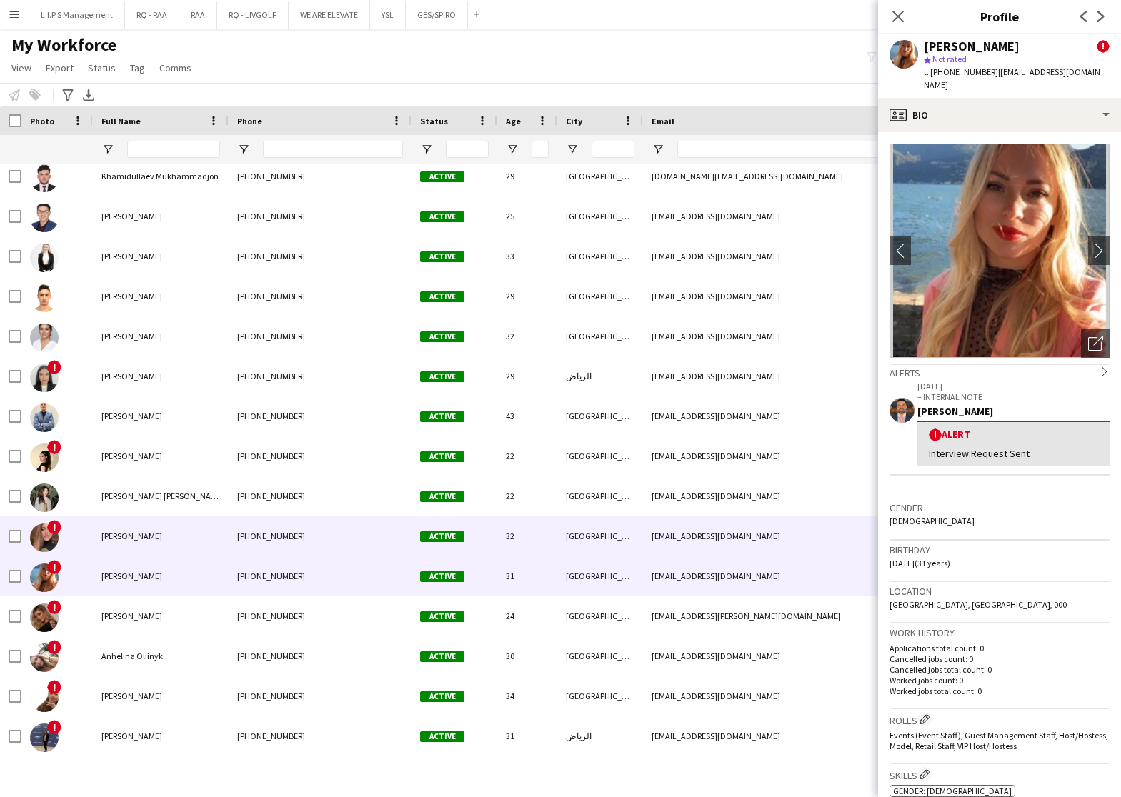
click at [226, 535] on div "Tetiana Kotvytska" at bounding box center [161, 535] width 136 height 39
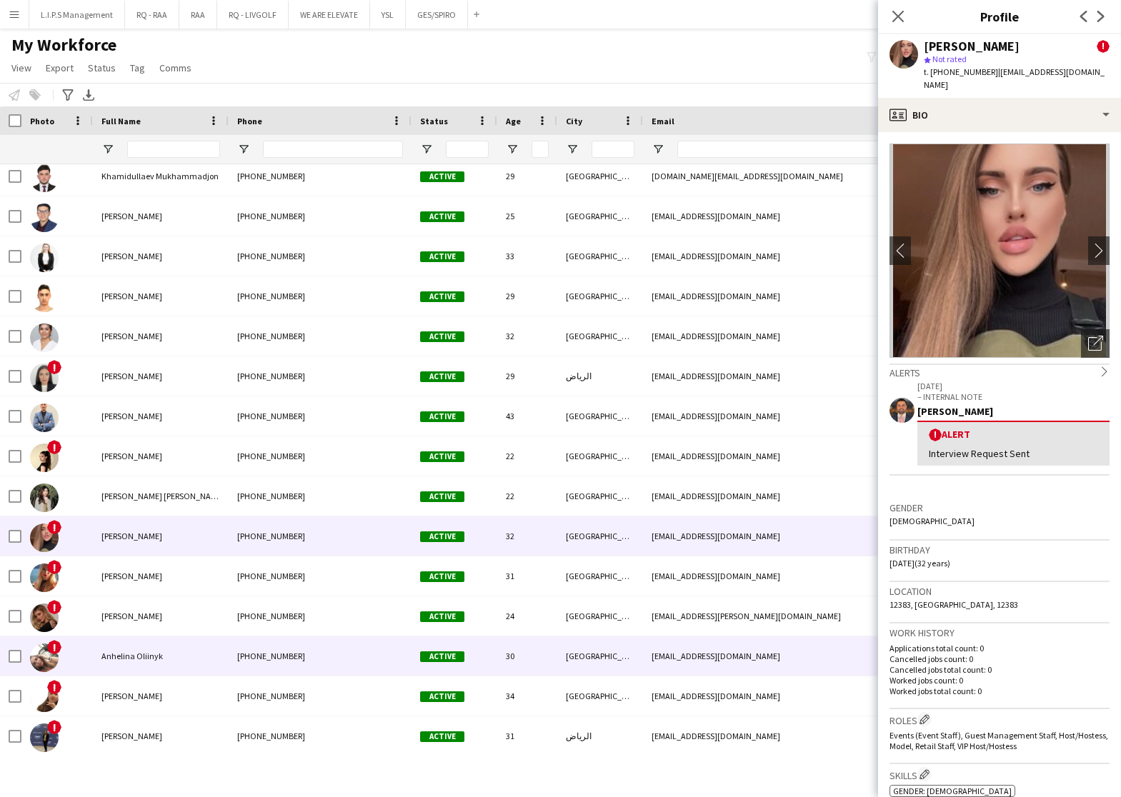
click at [271, 646] on div "+966503980115" at bounding box center [320, 655] width 183 height 39
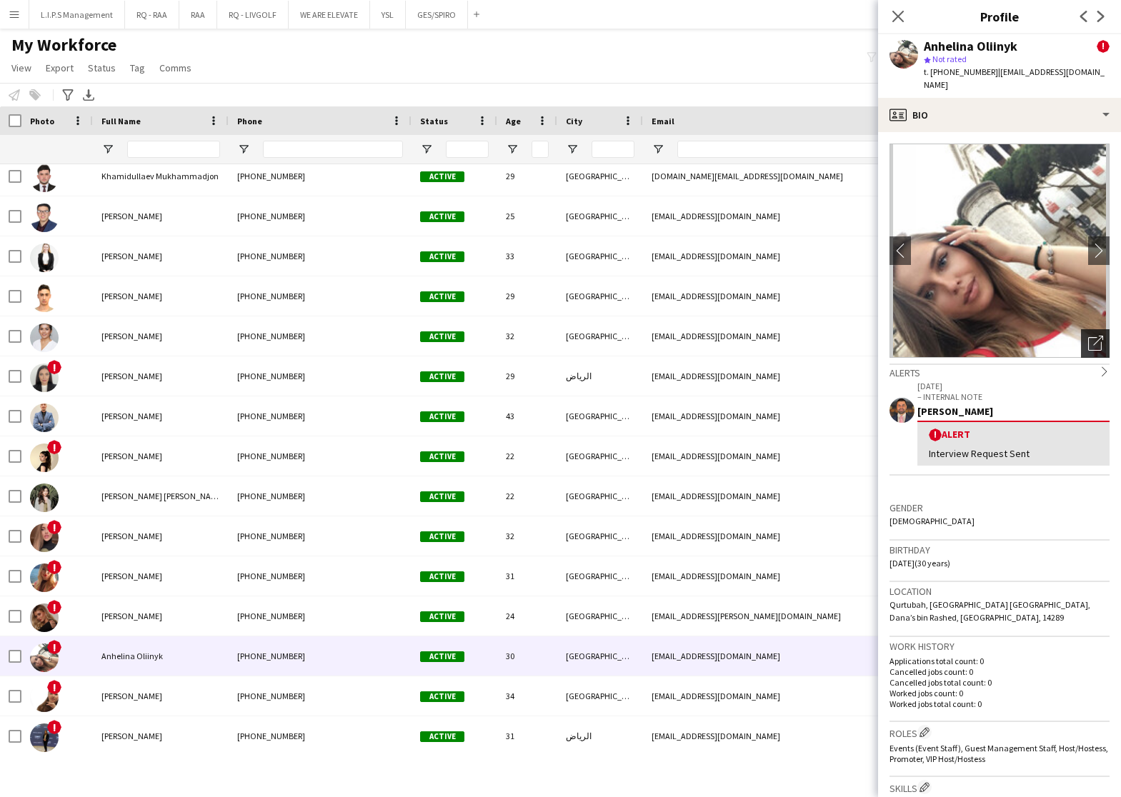
click at [1088, 336] on icon "Open photos pop-in" at bounding box center [1095, 343] width 15 height 15
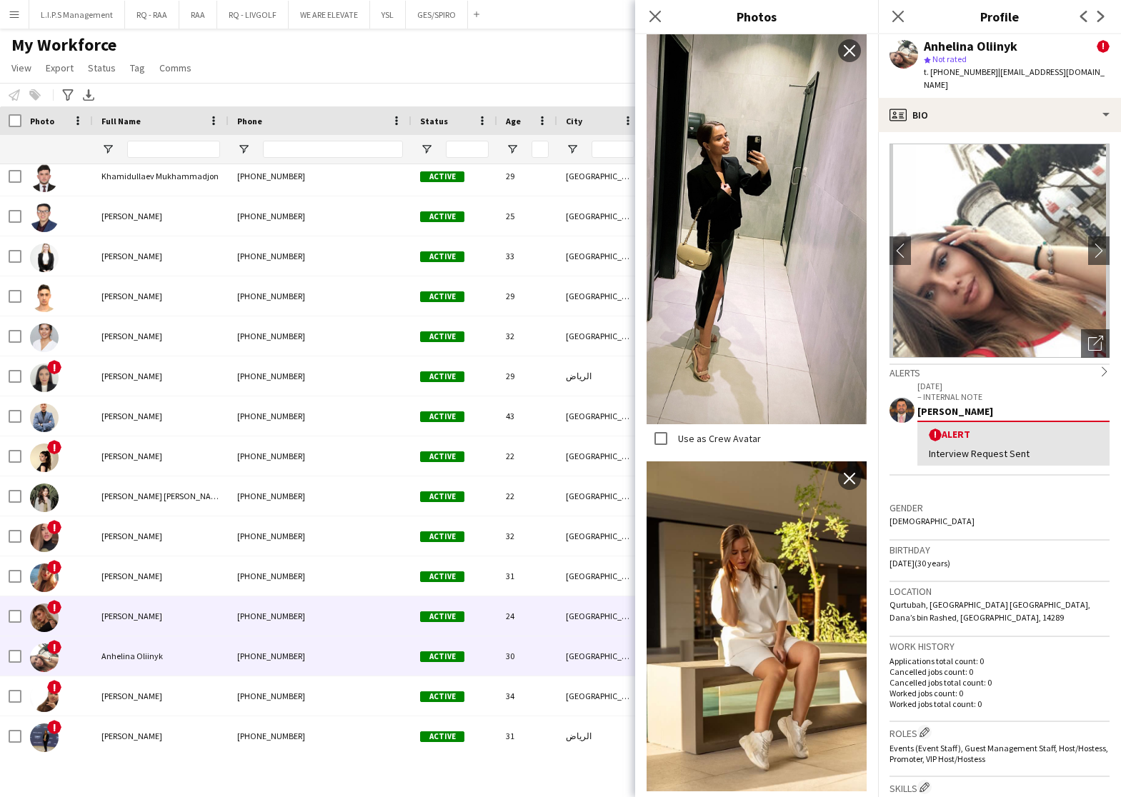
click at [390, 606] on div "+966580854233" at bounding box center [320, 615] width 183 height 39
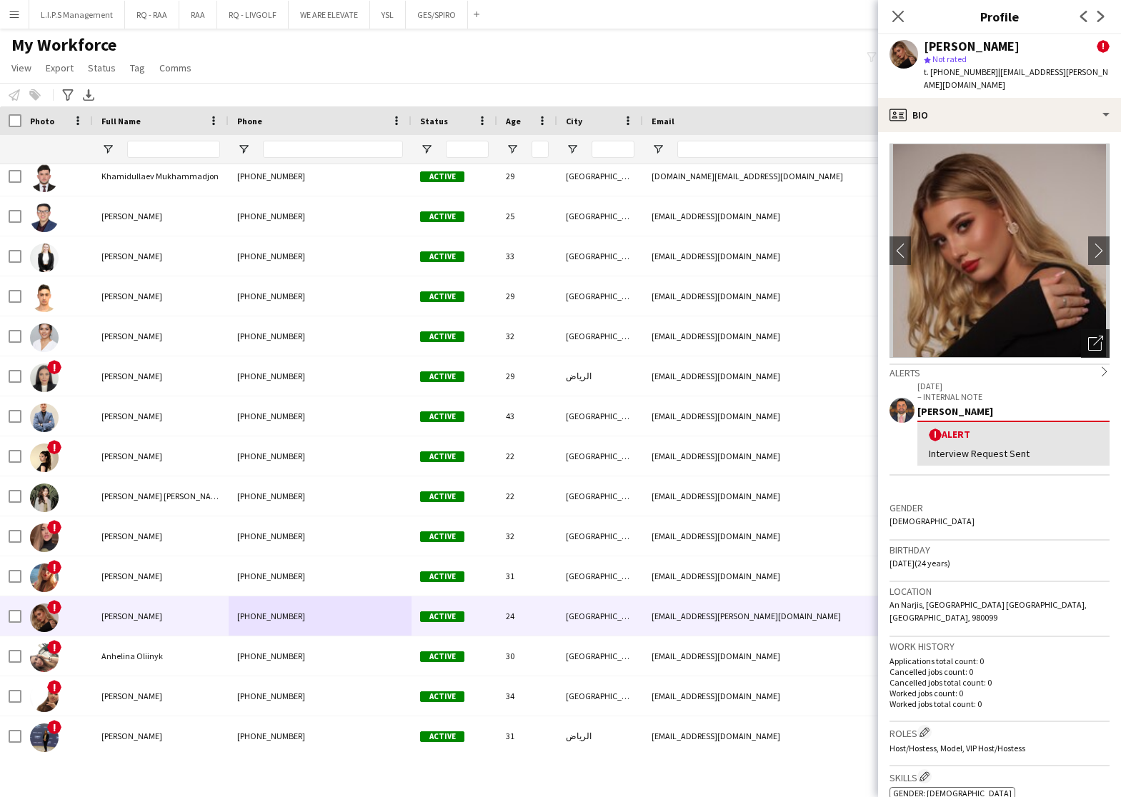
click at [1081, 339] on div "Open photos pop-in" at bounding box center [1095, 343] width 29 height 29
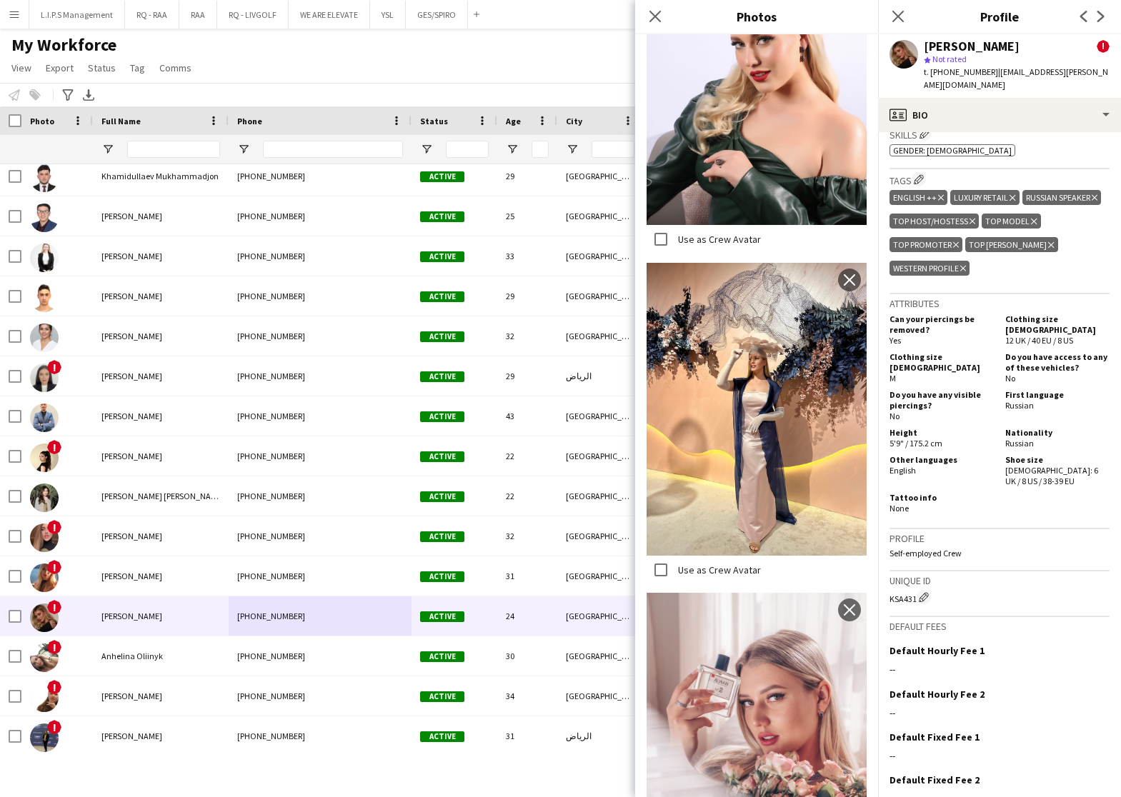
scroll to position [0, 0]
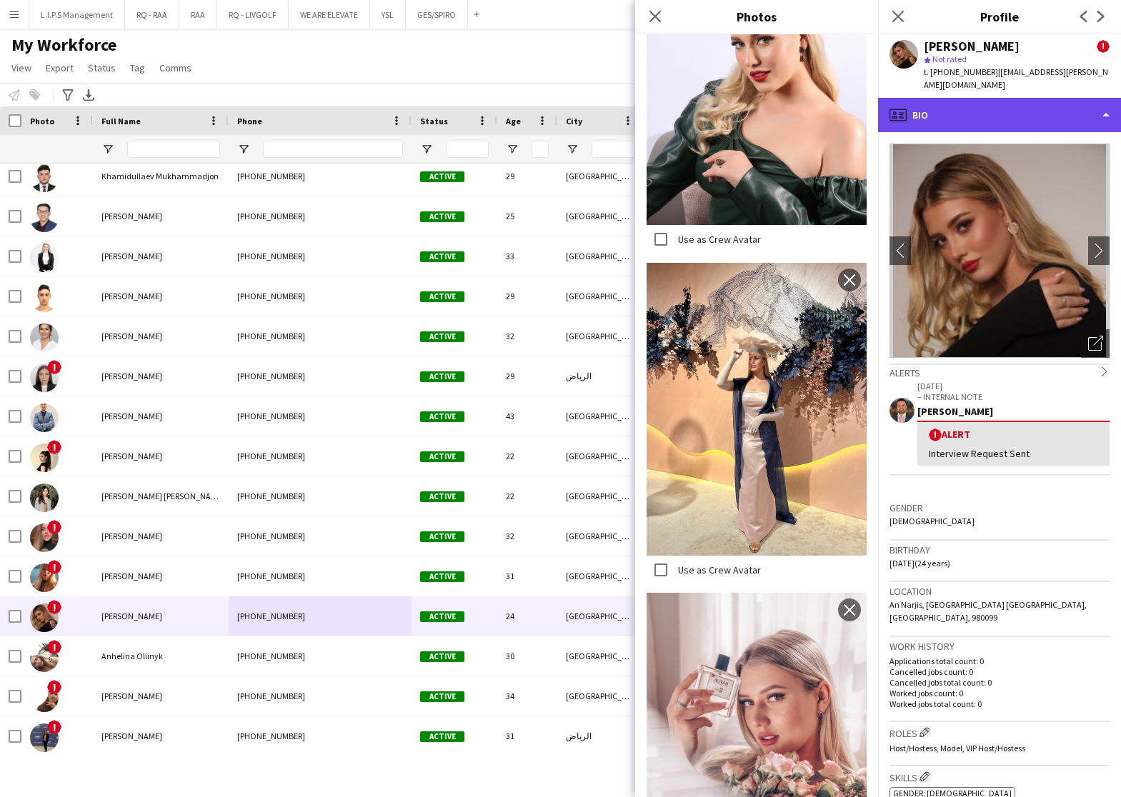
click at [1014, 98] on div "profile Bio" at bounding box center [999, 115] width 243 height 34
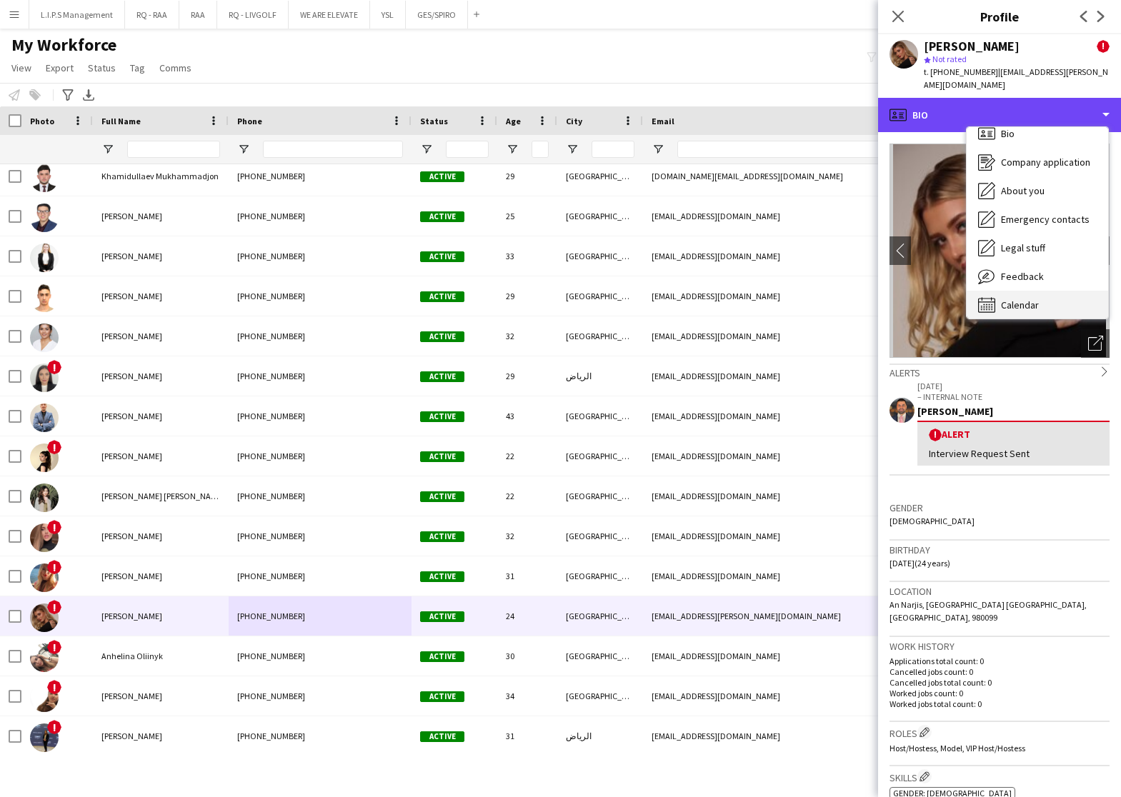
scroll to position [19, 0]
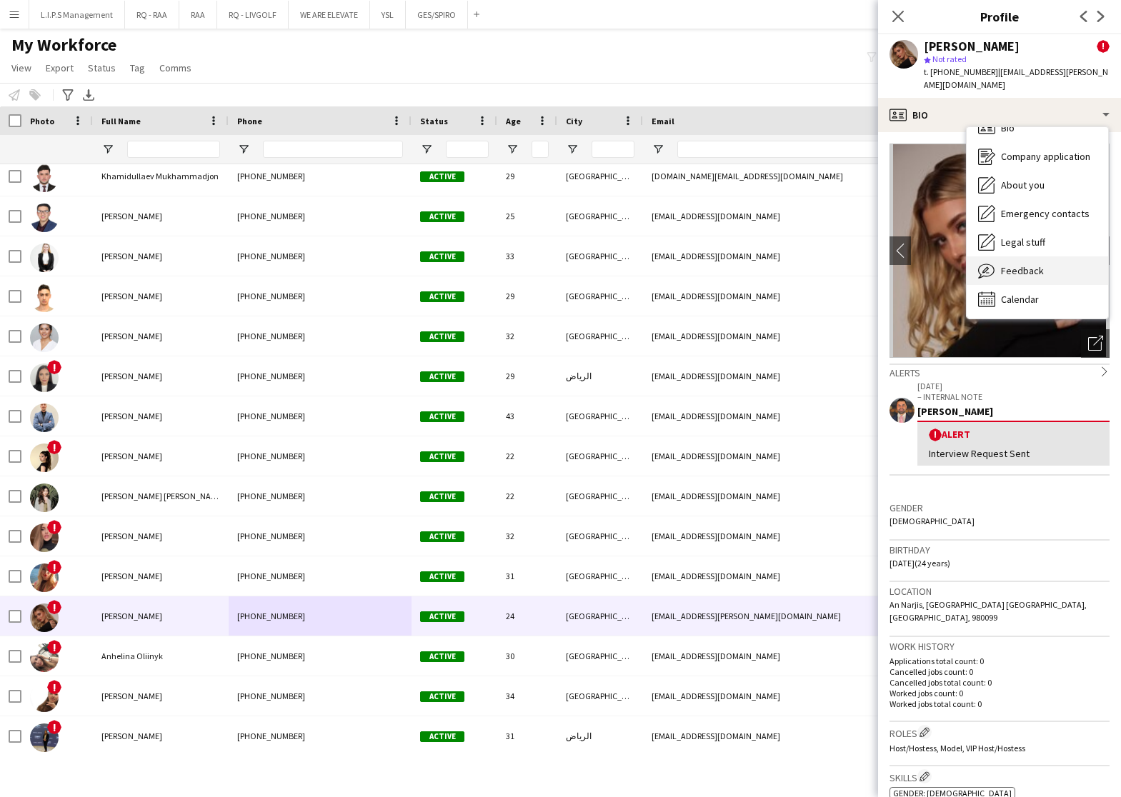
click at [1048, 257] on div "Feedback Feedback" at bounding box center [1036, 270] width 141 height 29
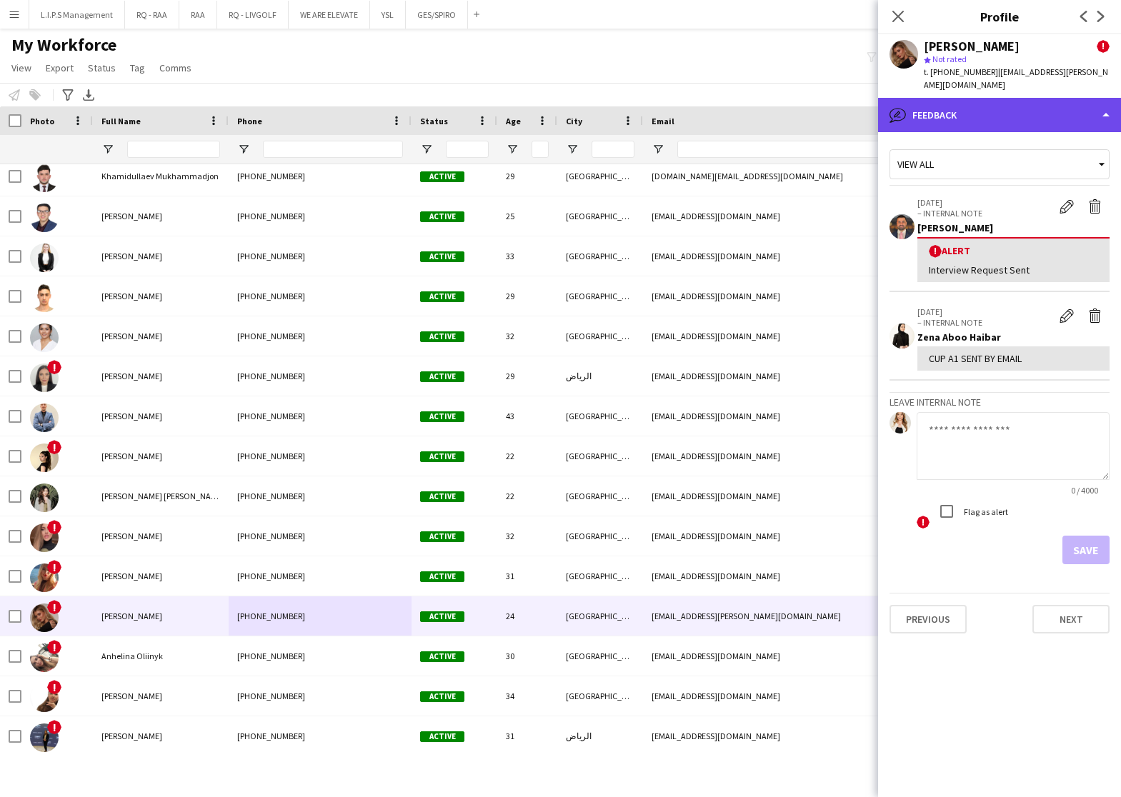
click at [1033, 98] on div "bubble-pencil Feedback" at bounding box center [999, 115] width 243 height 34
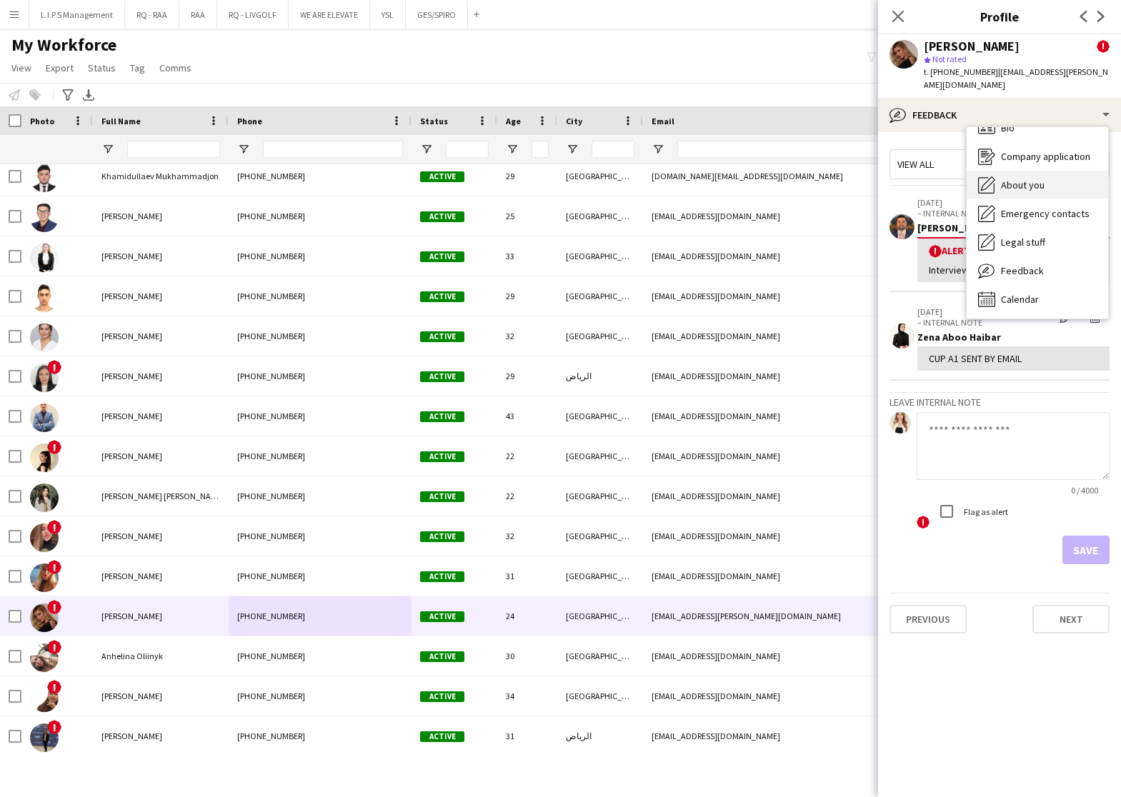
click at [1041, 179] on span "About you" at bounding box center [1023, 185] width 44 height 13
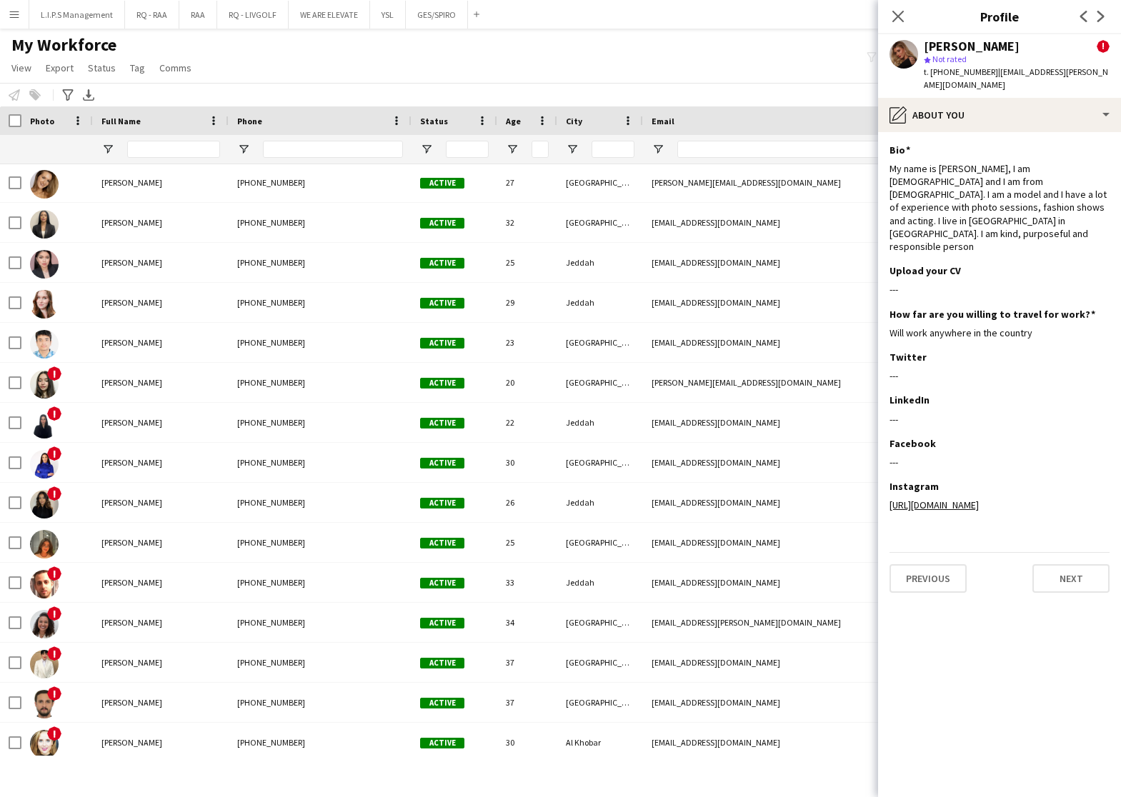
scroll to position [1376, 0]
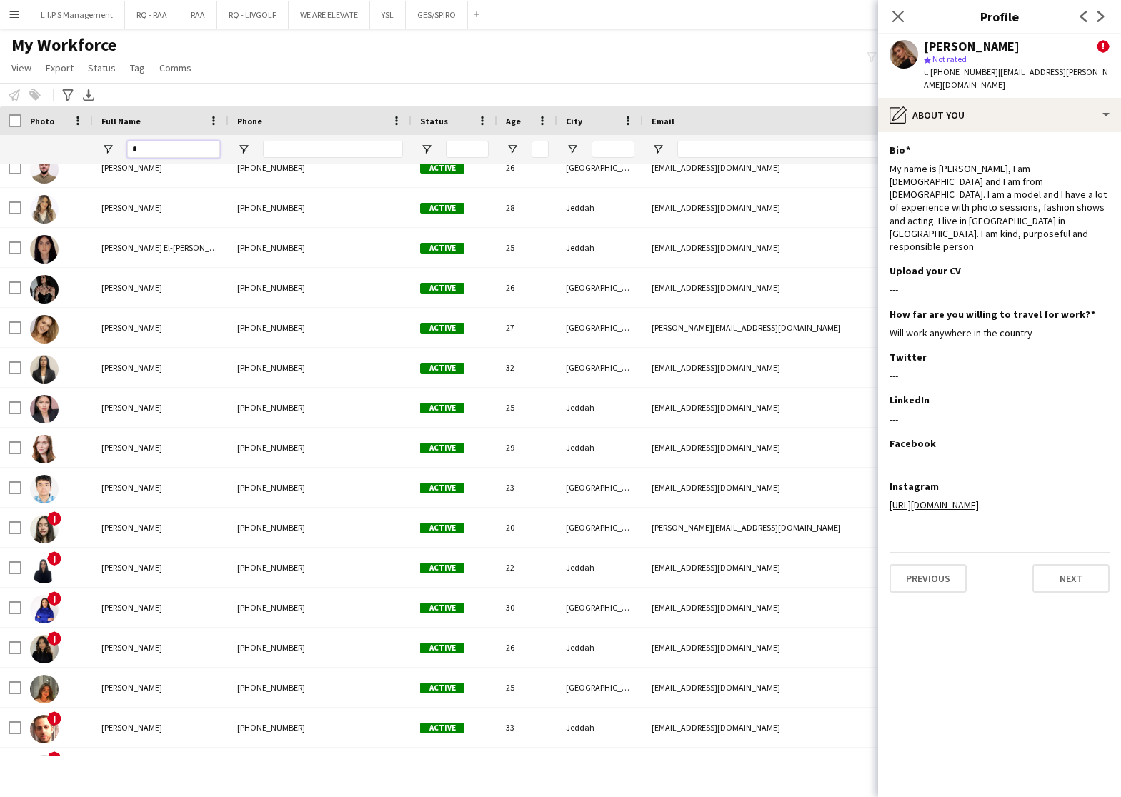
click at [196, 151] on input "*" at bounding box center [173, 149] width 93 height 17
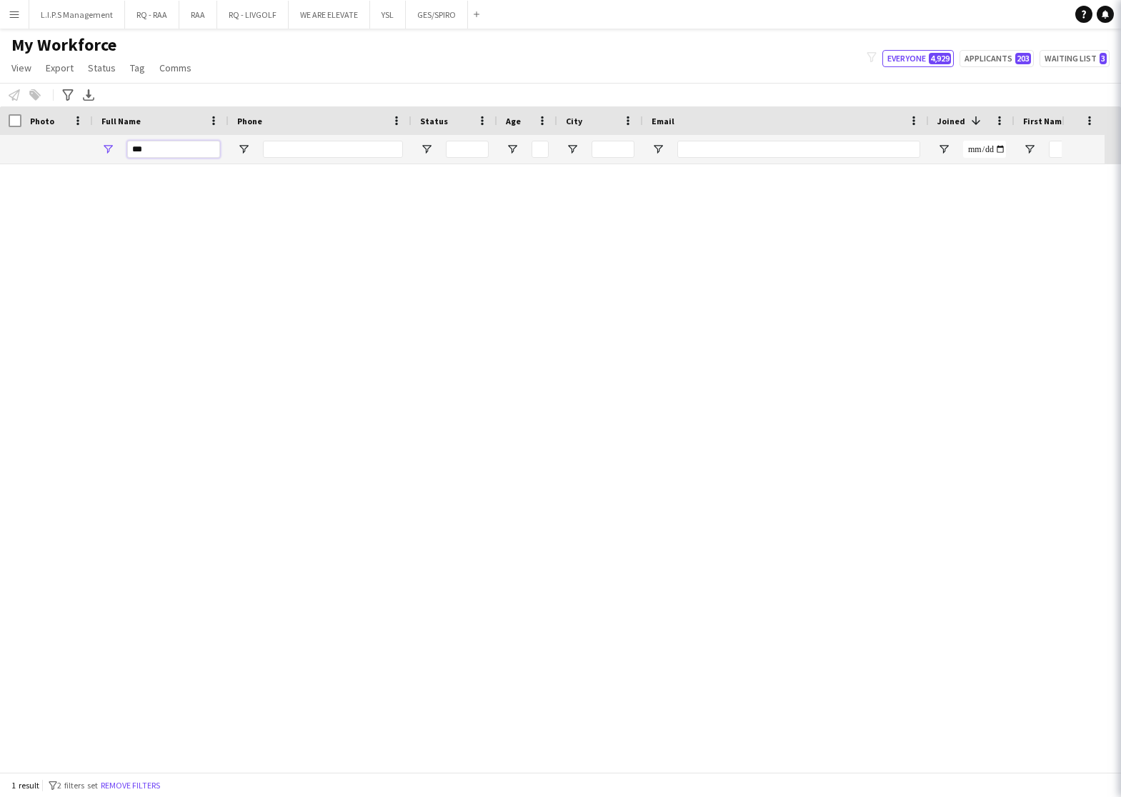
scroll to position [0, 0]
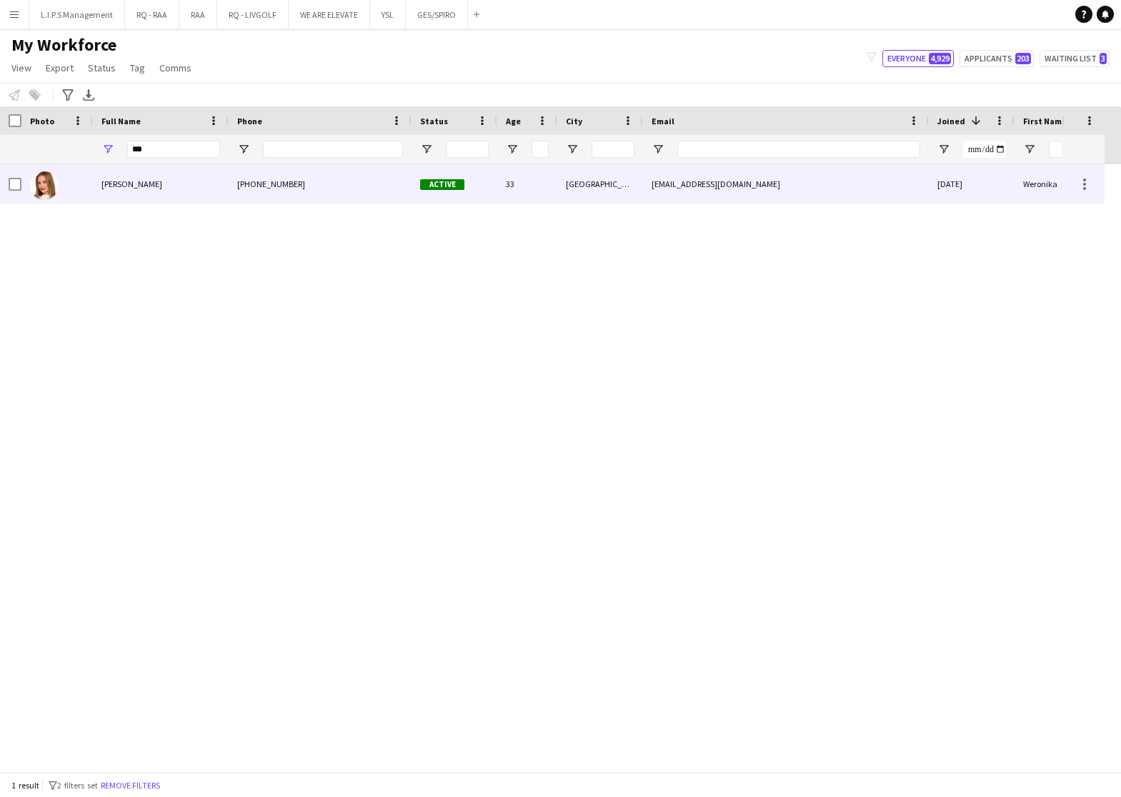
click at [206, 196] on div "Weronika Sternal" at bounding box center [161, 183] width 136 height 39
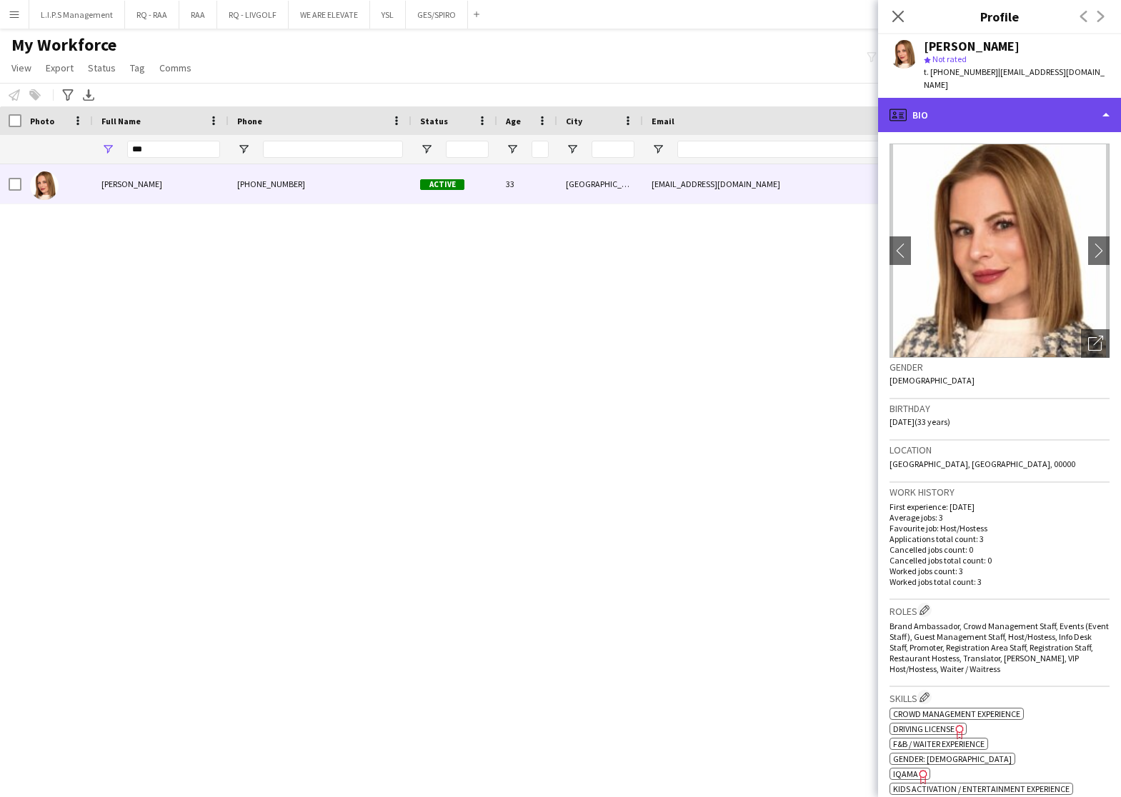
click at [986, 109] on div "profile Bio" at bounding box center [999, 115] width 243 height 34
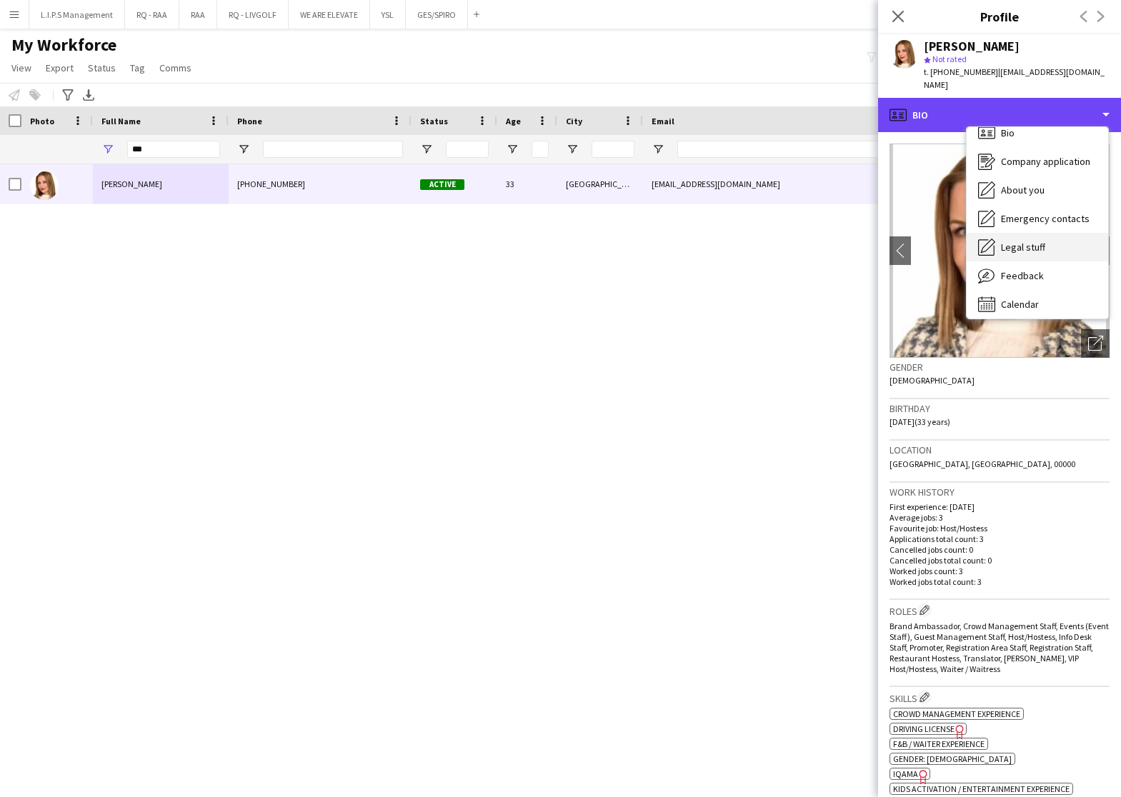
scroll to position [19, 0]
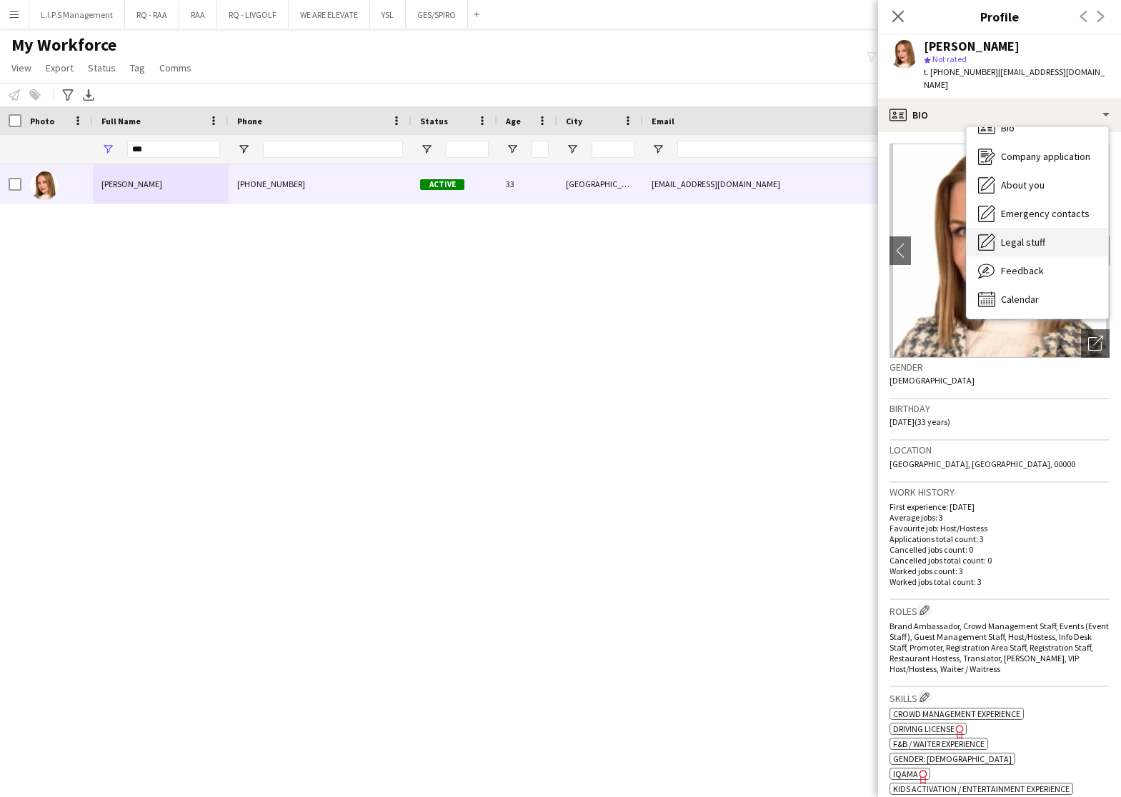
click at [1053, 256] on div "Feedback Feedback" at bounding box center [1036, 270] width 141 height 29
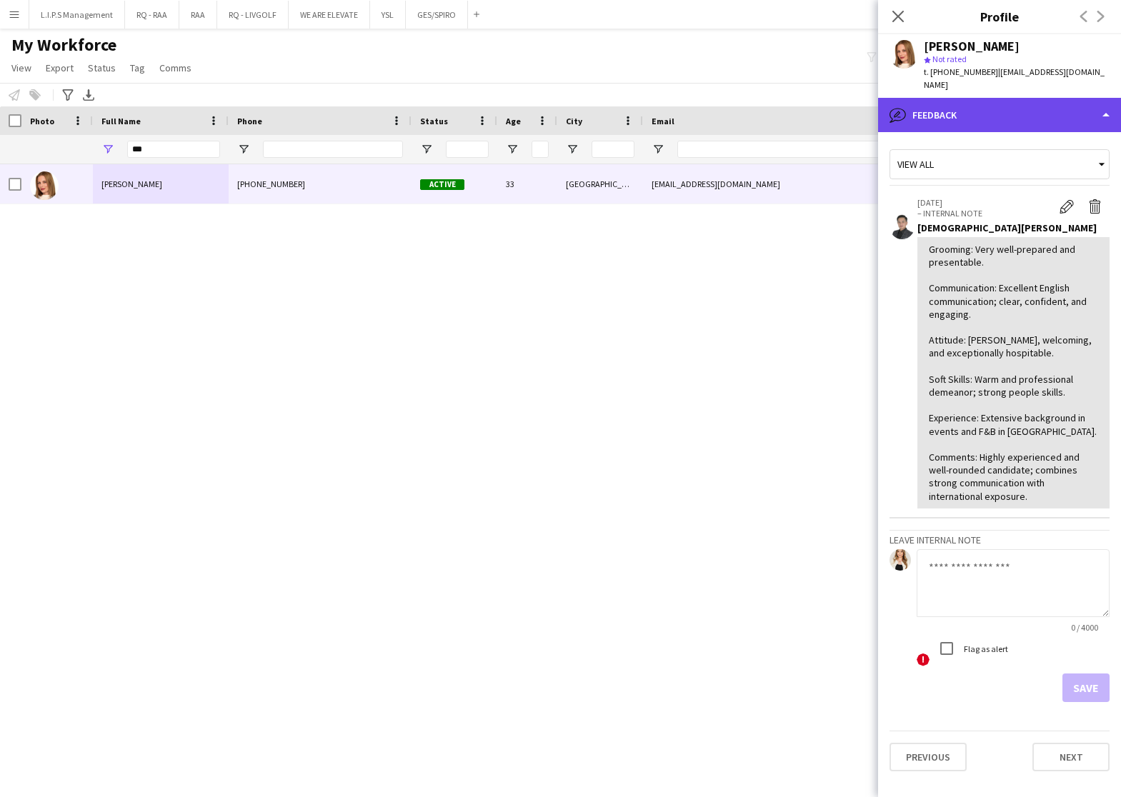
click at [1041, 98] on div "bubble-pencil Feedback" at bounding box center [999, 115] width 243 height 34
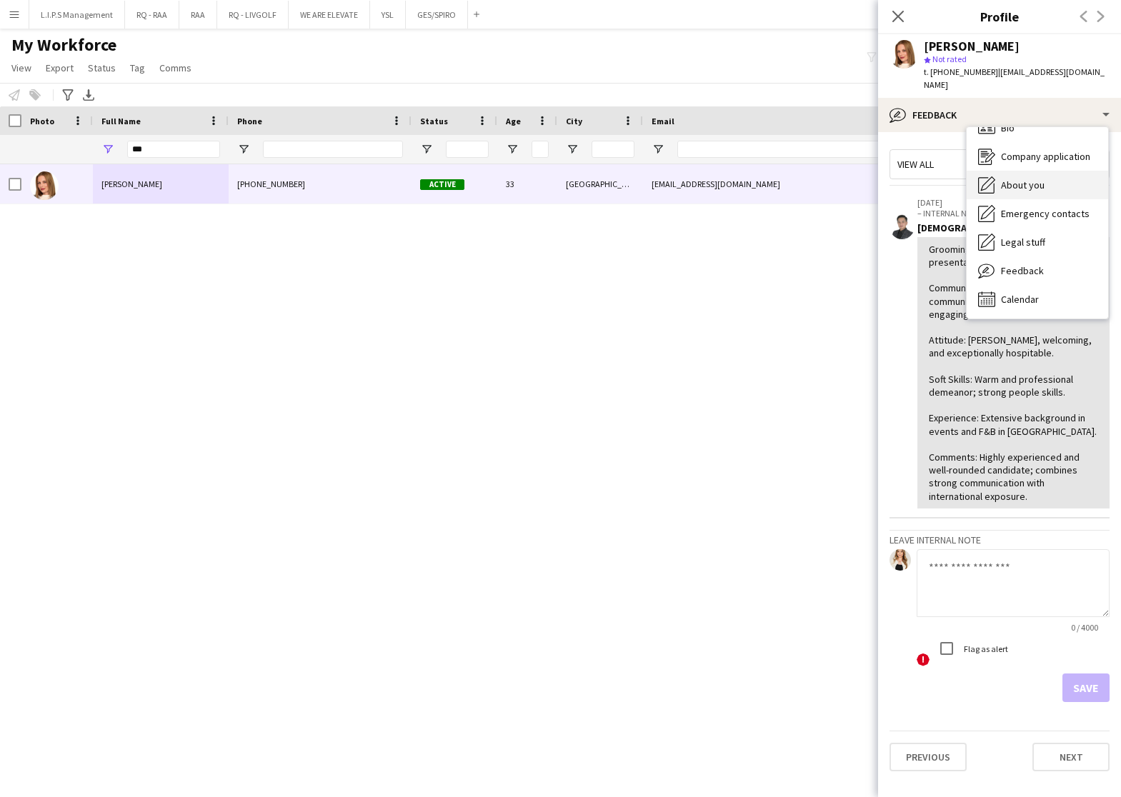
click at [1041, 171] on div "About you About you" at bounding box center [1036, 185] width 141 height 29
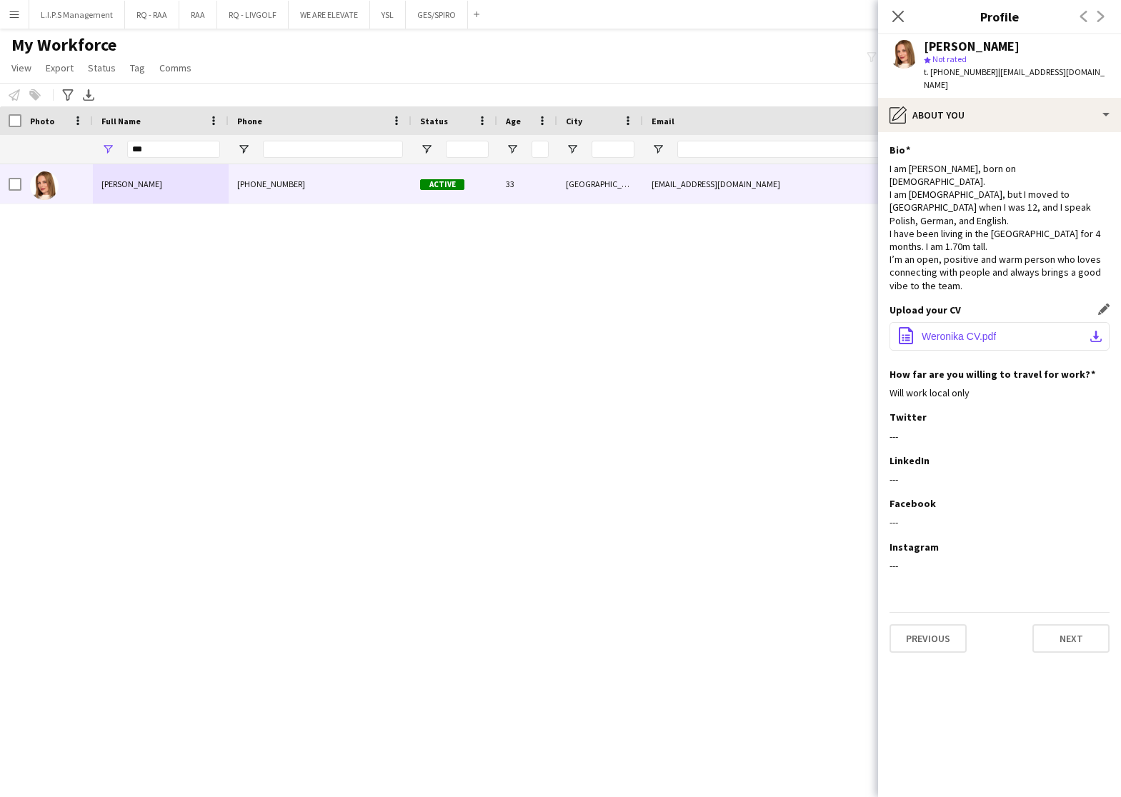
click at [928, 331] on span "Weronika CV.pdf" at bounding box center [958, 336] width 74 height 11
drag, startPoint x: 174, startPoint y: 150, endPoint x: 36, endPoint y: 136, distance: 137.9
click at [36, 136] on div at bounding box center [994, 149] width 1989 height 29
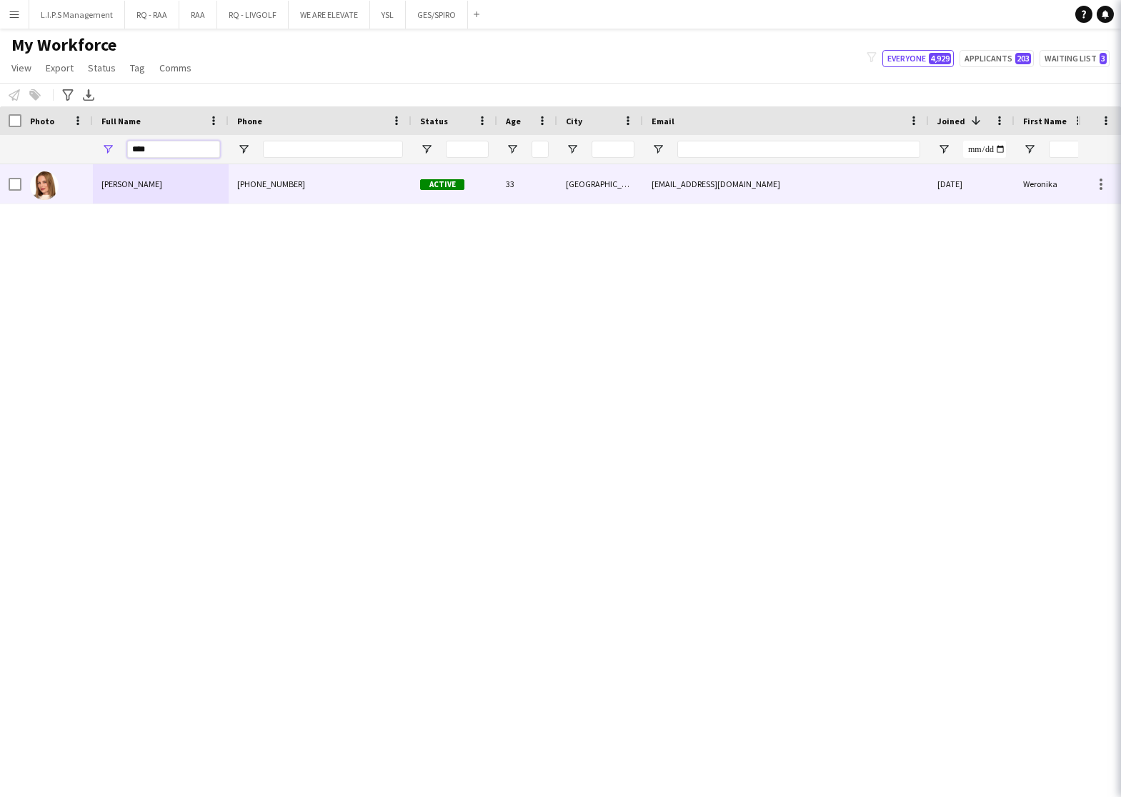
type input "***"
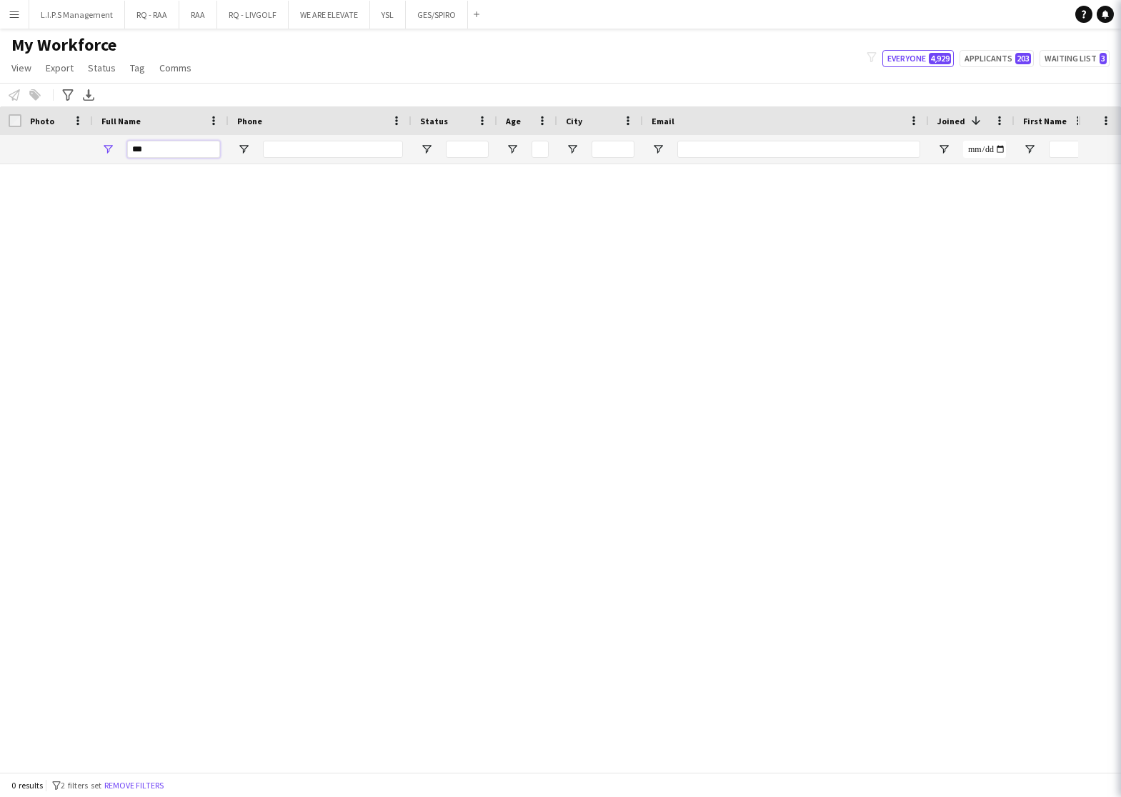
type input "***"
type input "*****"
type input "**********"
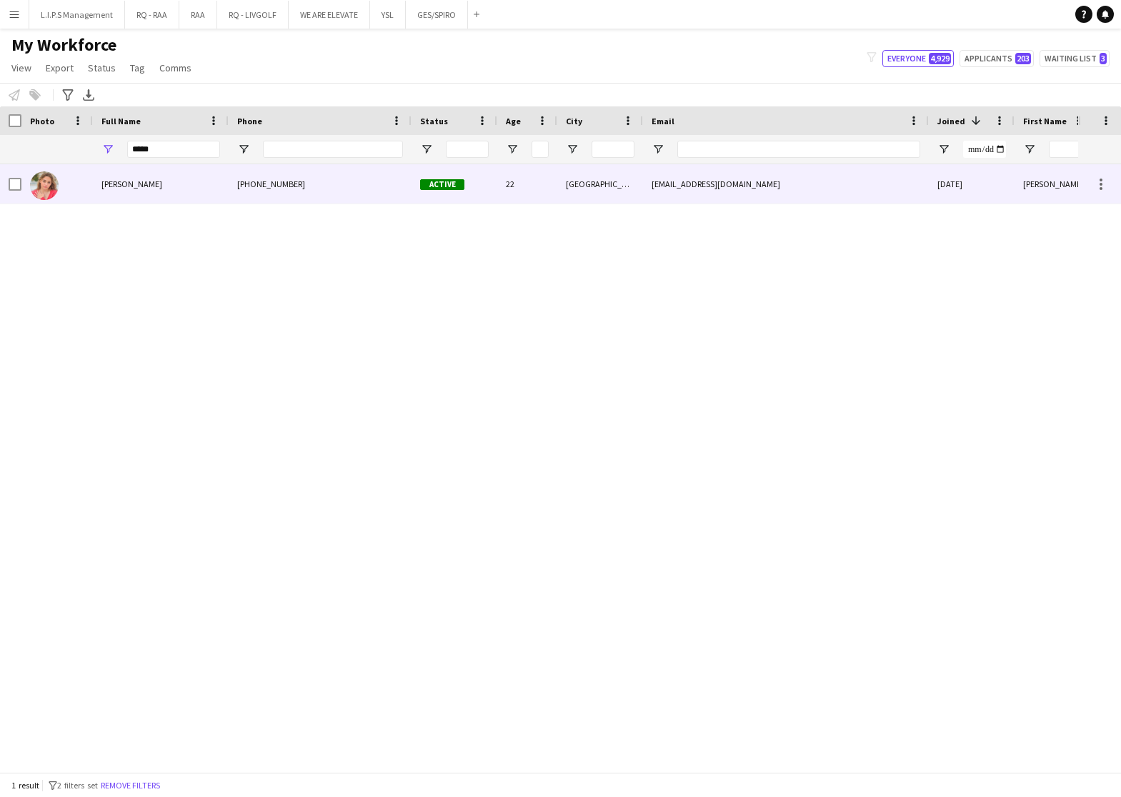
click at [90, 180] on div at bounding box center [56, 183] width 71 height 39
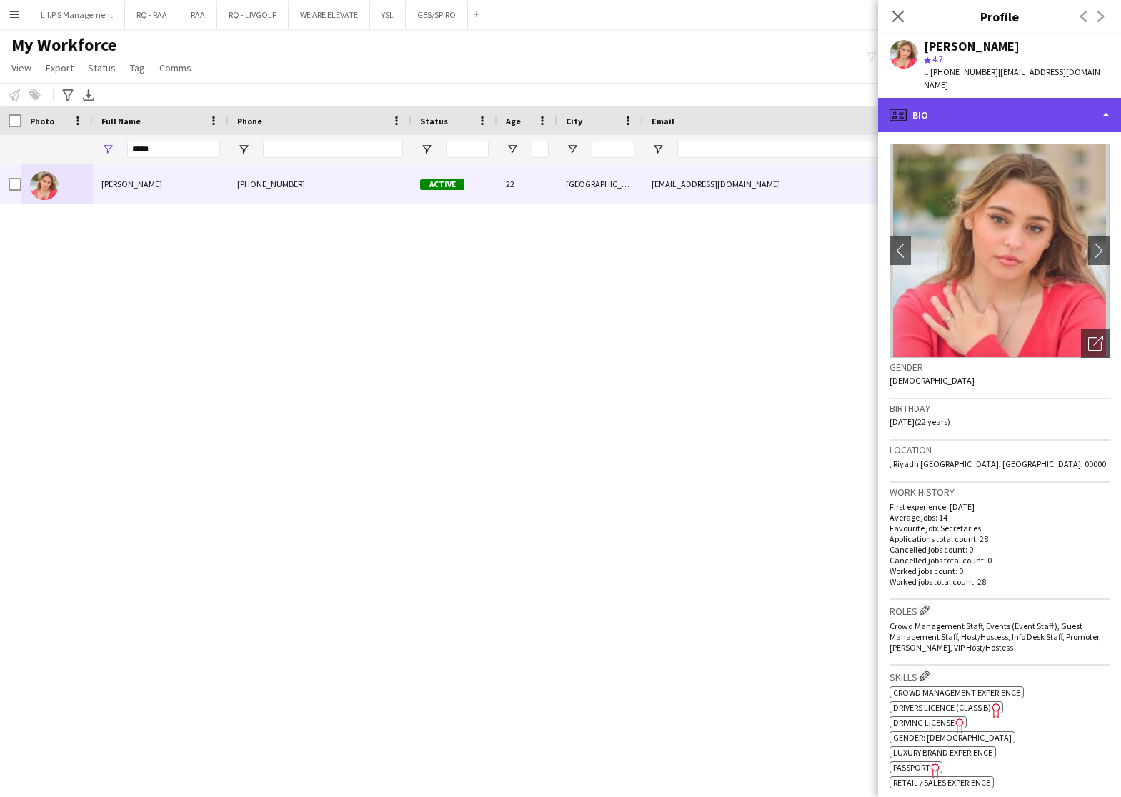
click at [1091, 118] on div "profile Bio" at bounding box center [999, 115] width 243 height 34
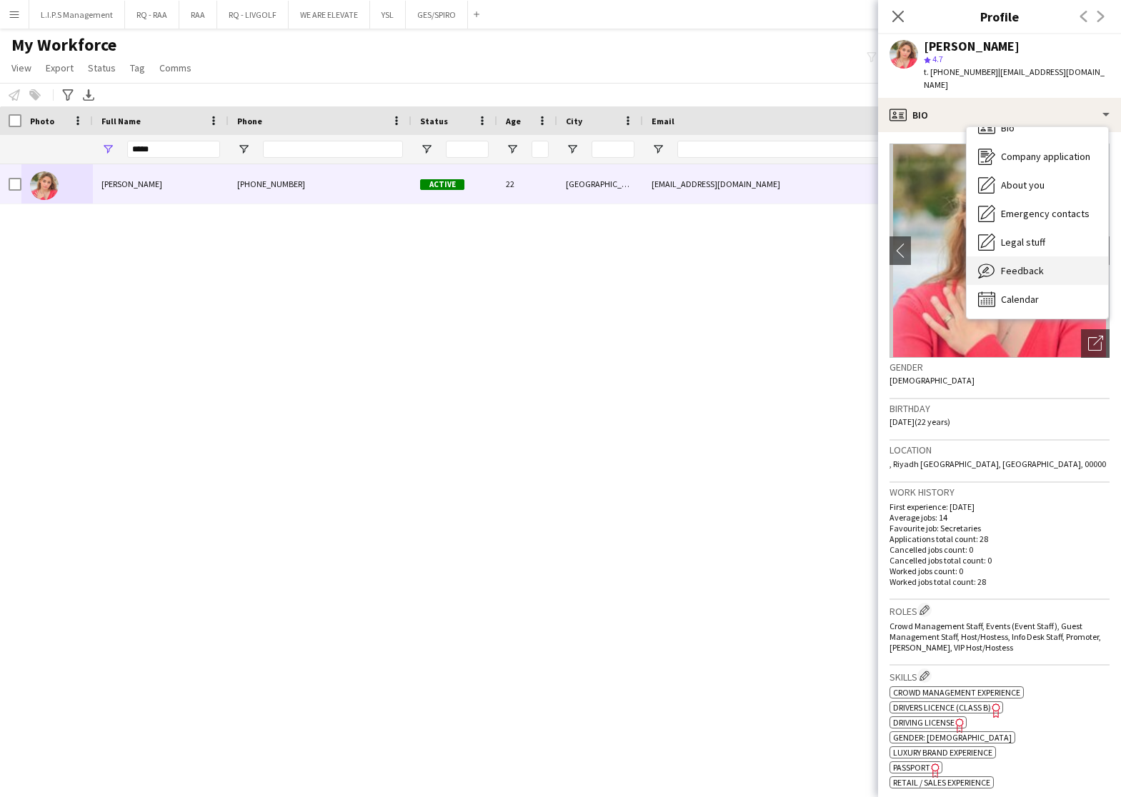
click at [1068, 261] on div "Feedback Feedback" at bounding box center [1036, 270] width 141 height 29
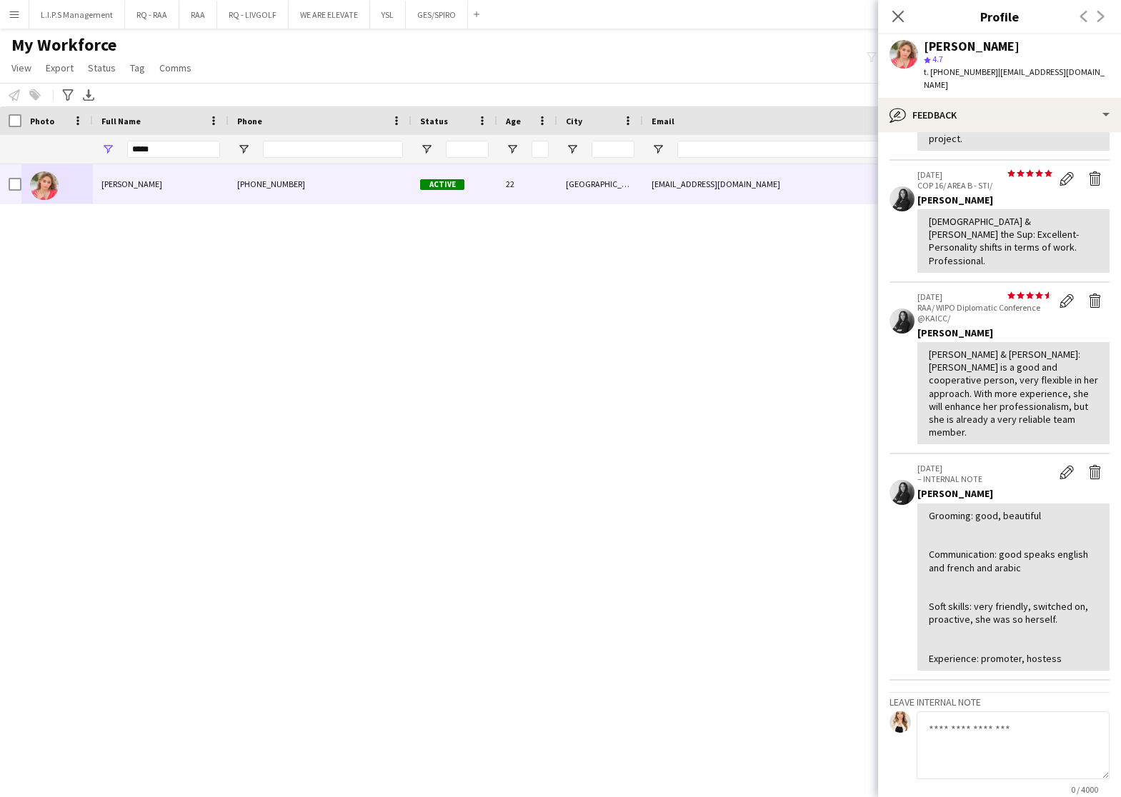
scroll to position [376, 0]
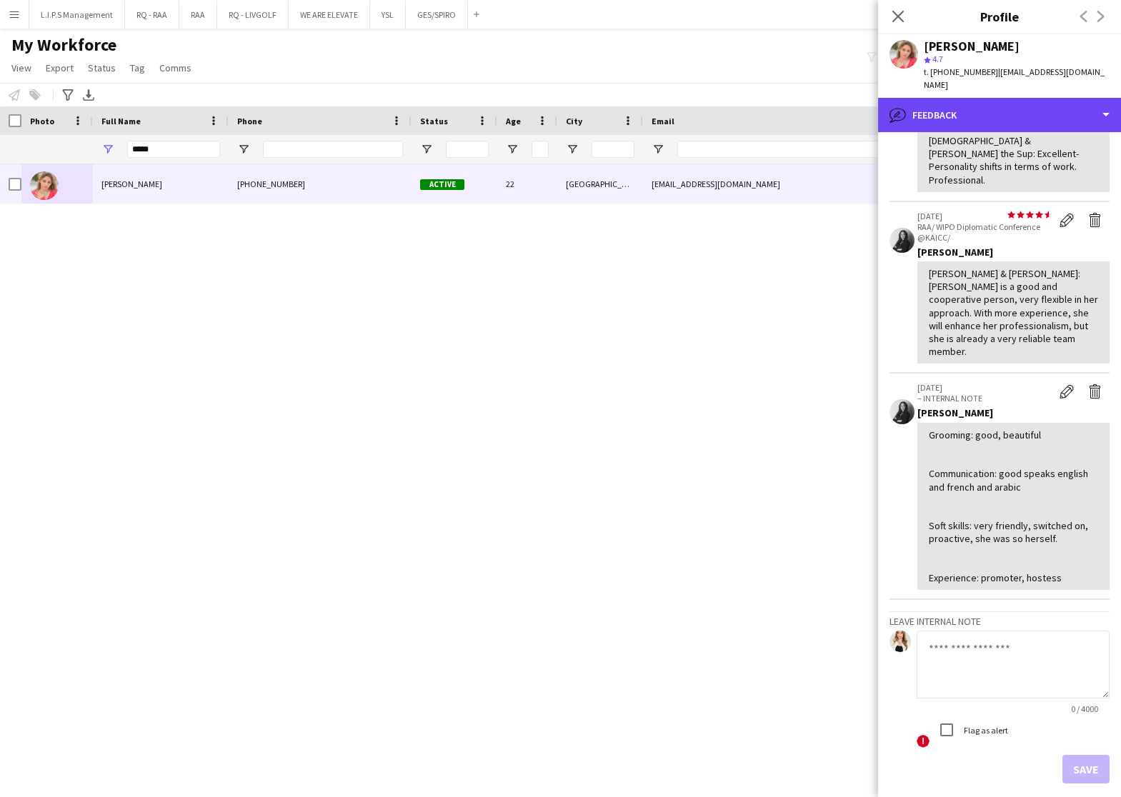
drag, startPoint x: 1053, startPoint y: 93, endPoint x: 1052, endPoint y: 171, distance: 78.6
click at [1053, 98] on div "bubble-pencil Feedback" at bounding box center [999, 115] width 243 height 34
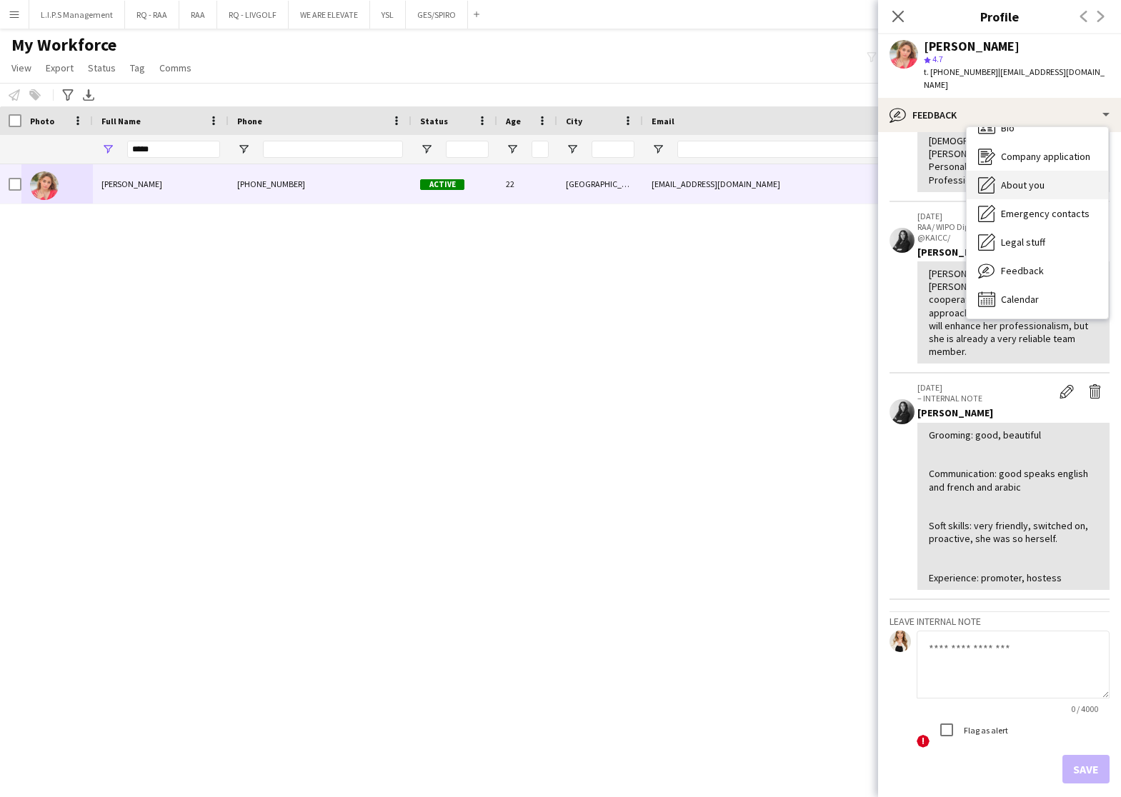
click at [1050, 177] on div "About you About you" at bounding box center [1036, 185] width 141 height 29
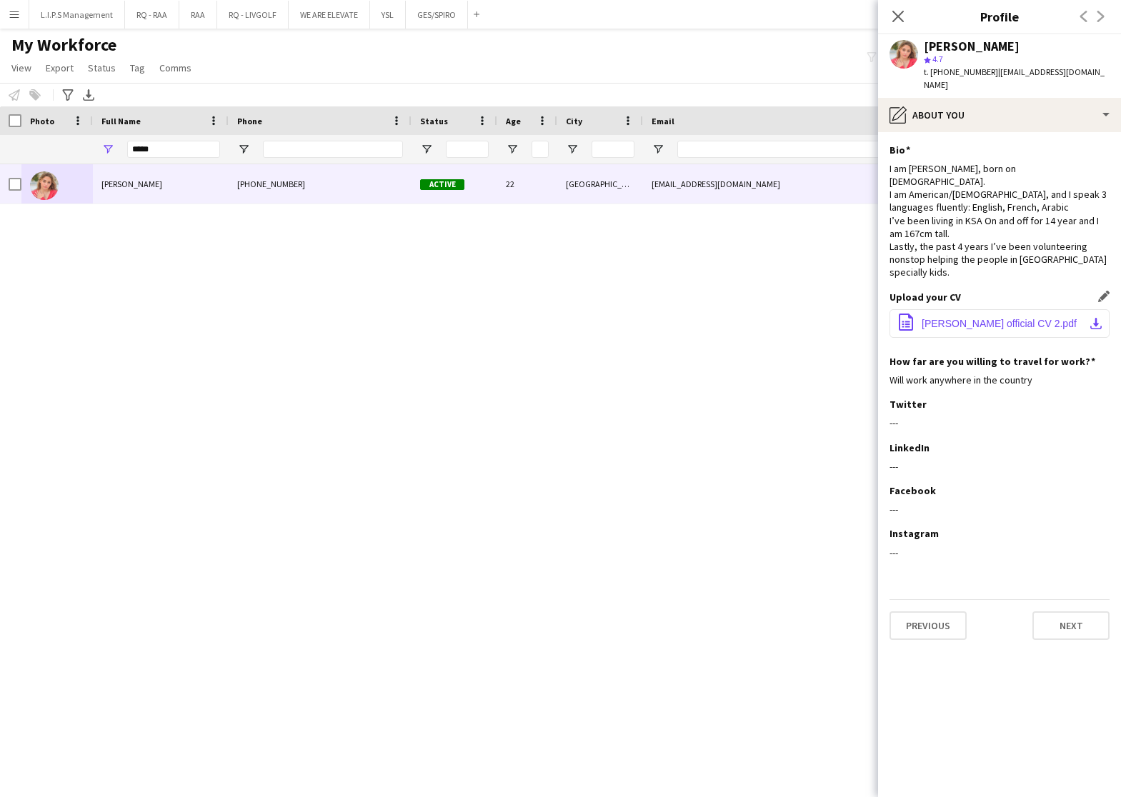
click at [953, 318] on span "Chloe Moghrabi official CV 2.pdf" at bounding box center [998, 323] width 155 height 11
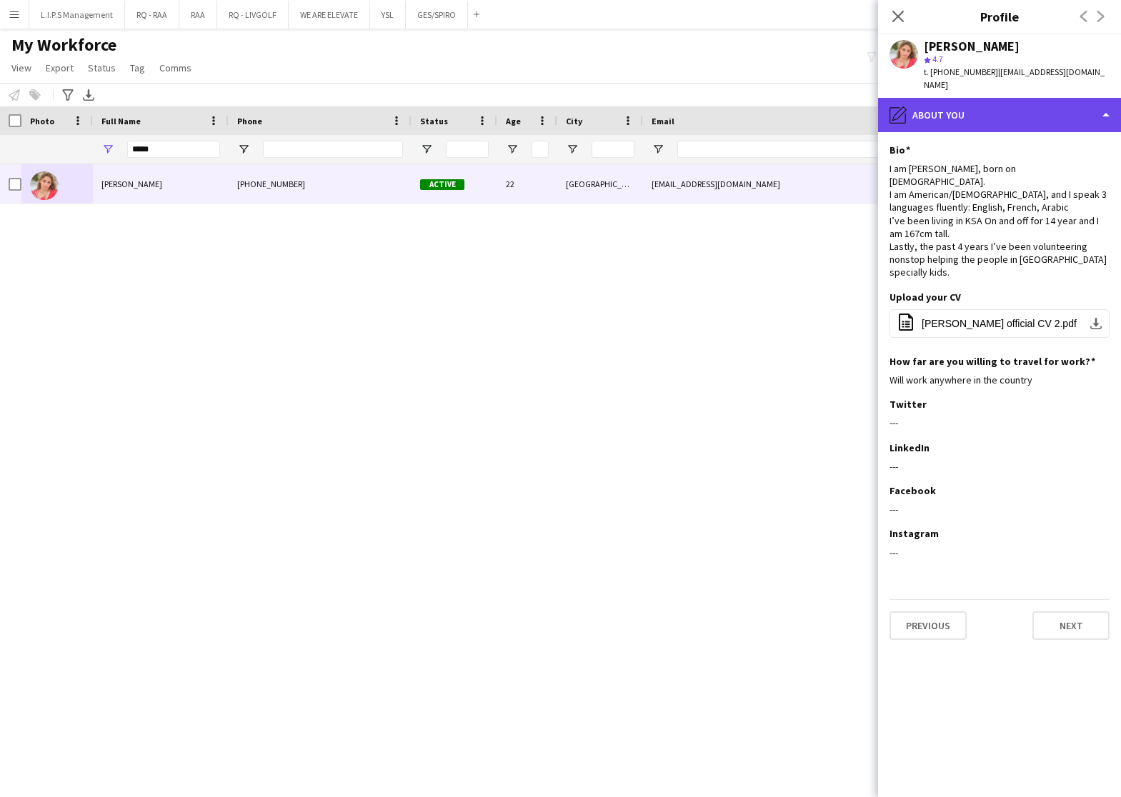
click at [1003, 103] on div "pencil4 About you" at bounding box center [999, 115] width 243 height 34
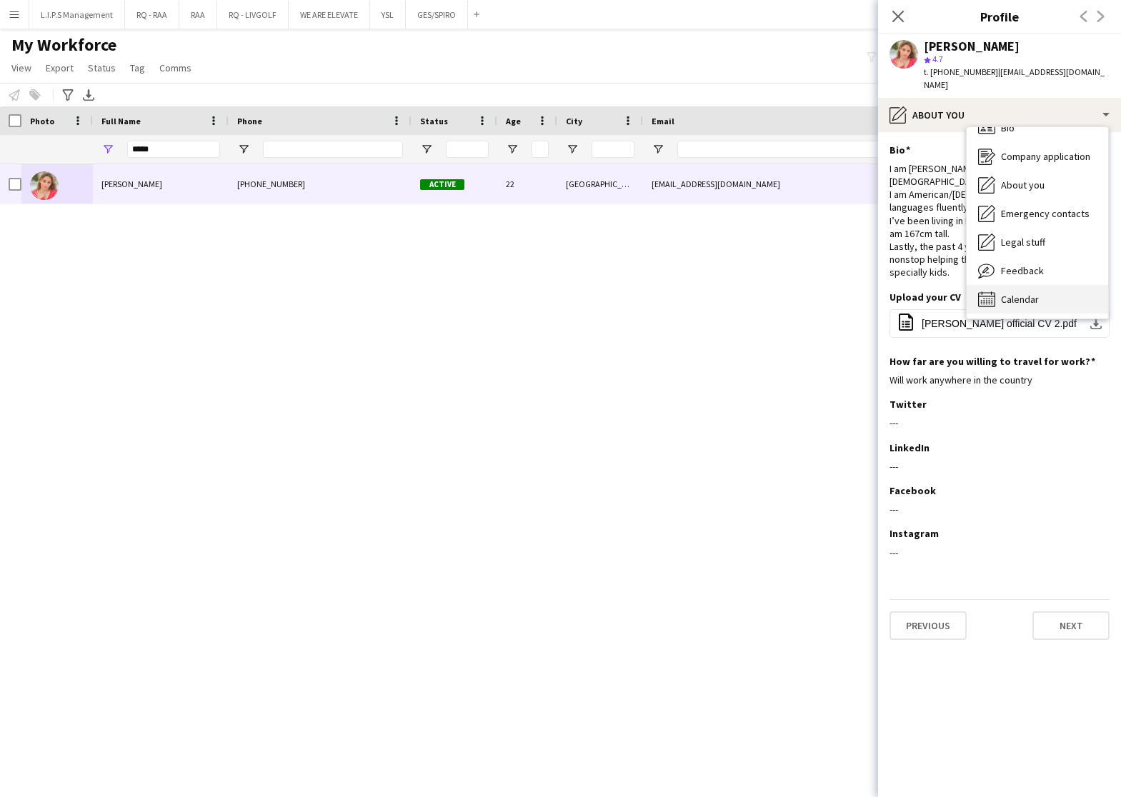
click at [1047, 287] on div "Calendar Calendar" at bounding box center [1036, 299] width 141 height 29
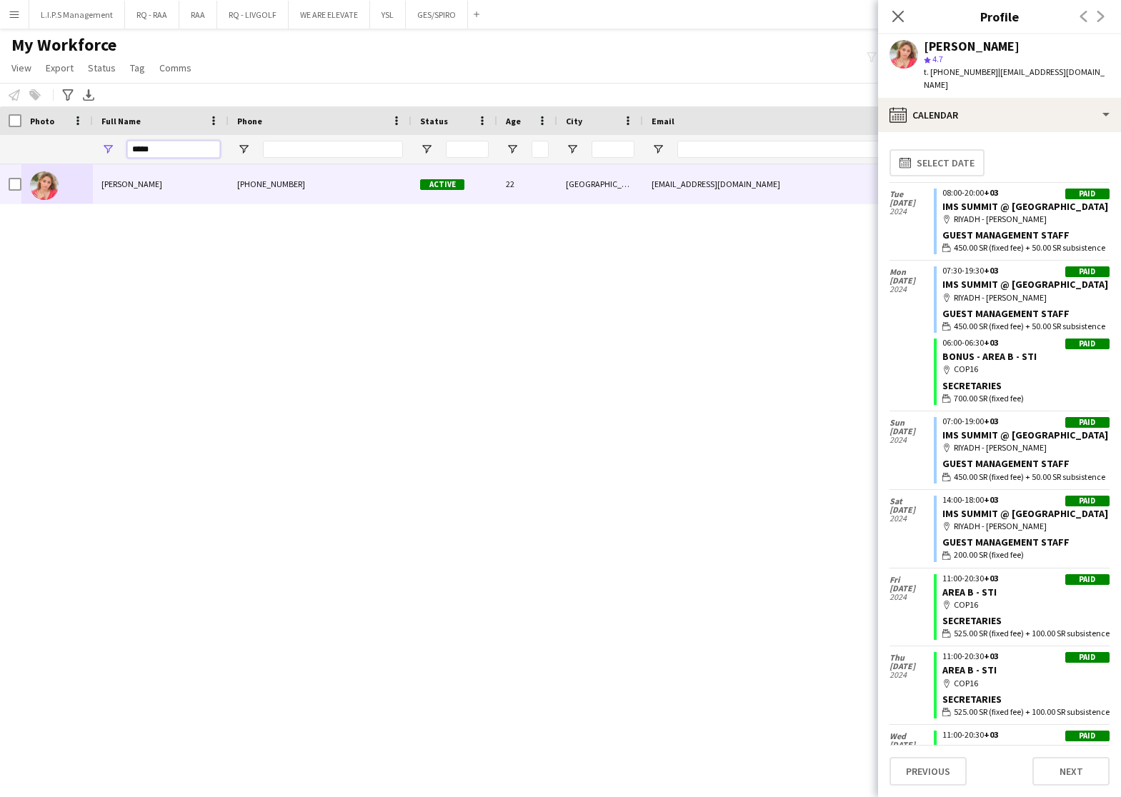
drag, startPoint x: 172, startPoint y: 146, endPoint x: 56, endPoint y: 141, distance: 115.8
click at [56, 141] on div at bounding box center [994, 149] width 1989 height 29
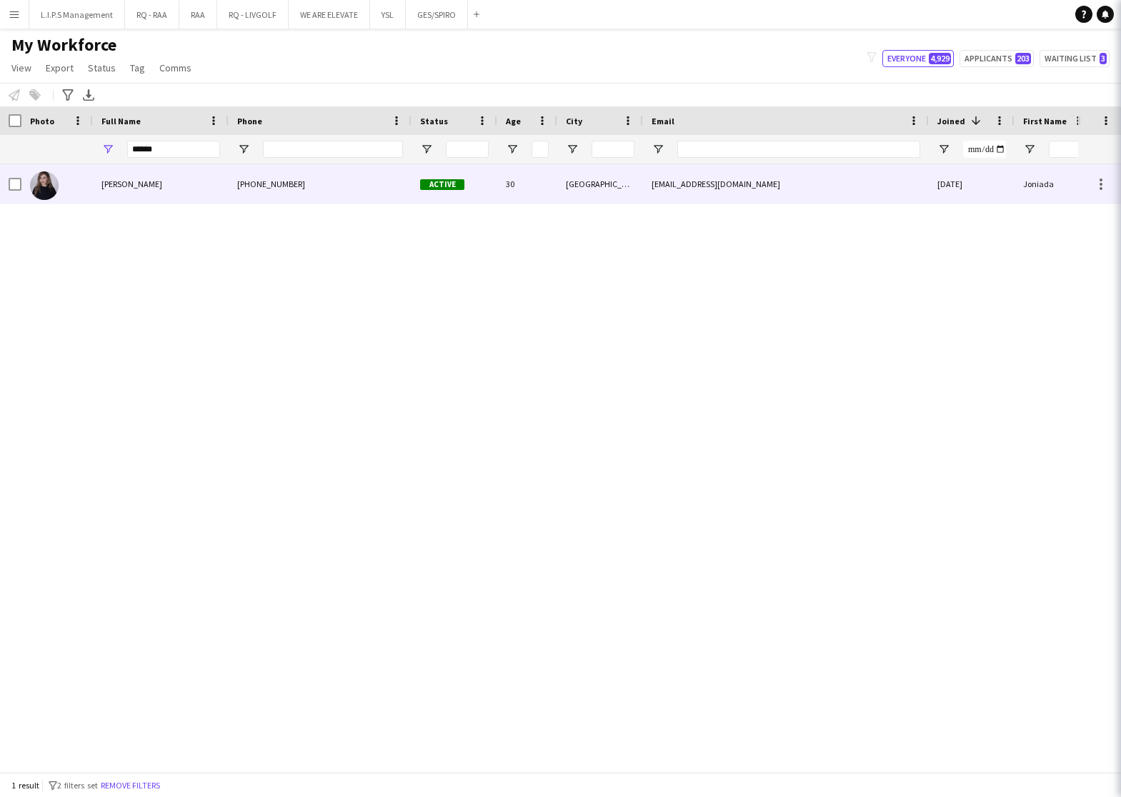
click at [122, 180] on span "Joniada Ismailaj" at bounding box center [131, 184] width 61 height 11
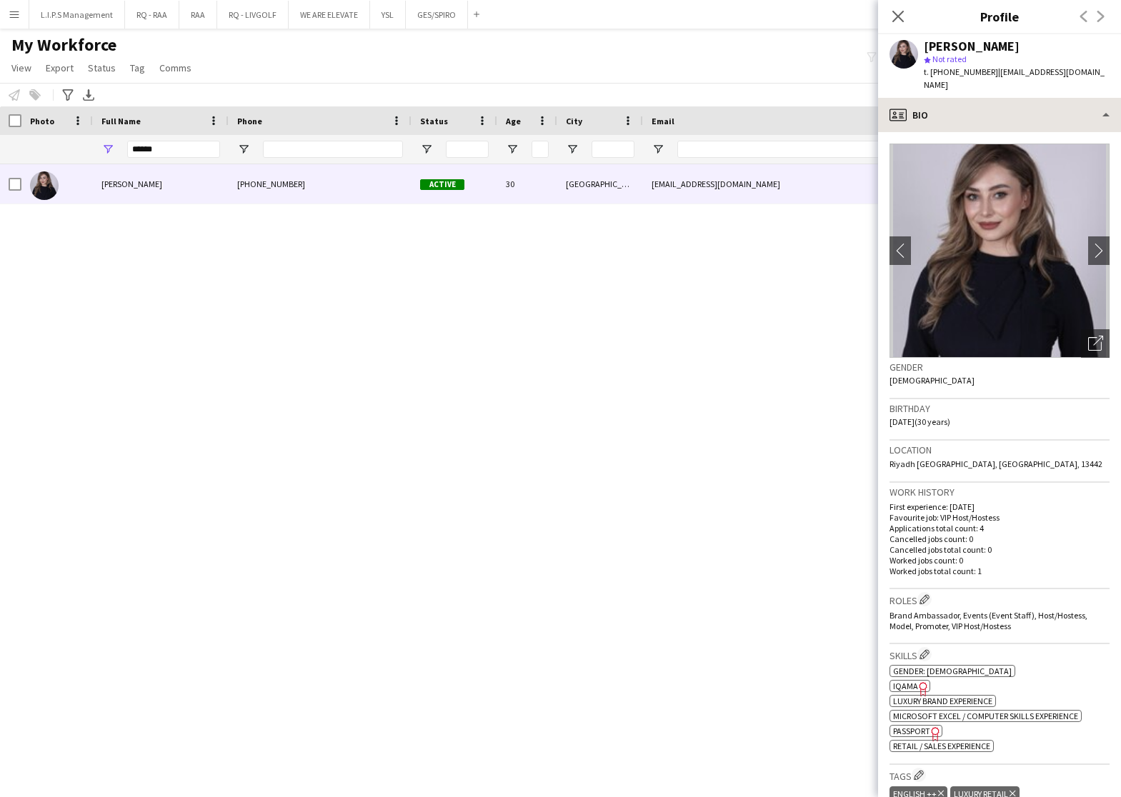
drag, startPoint x: 1002, startPoint y: 122, endPoint x: 1003, endPoint y: 111, distance: 11.5
click at [1003, 111] on div "profile Bio Bio Bio Company application Company application About you About you…" at bounding box center [999, 447] width 243 height 699
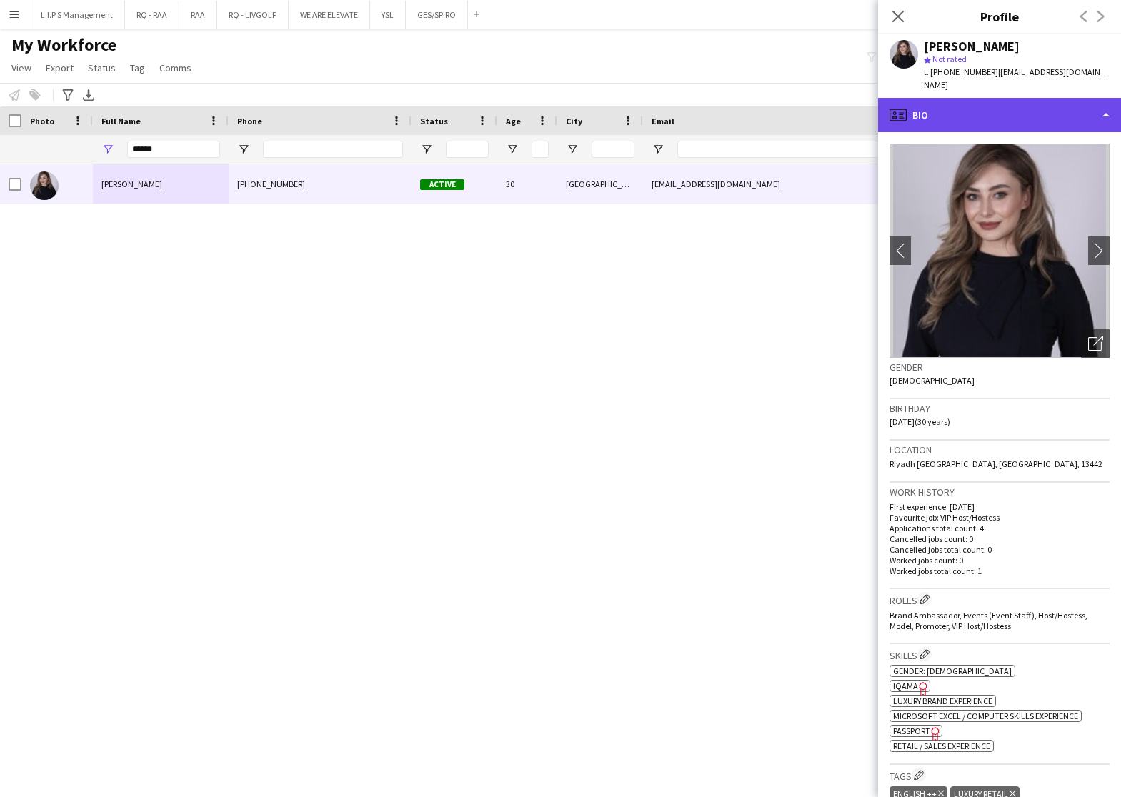
click at [1003, 109] on div "profile Bio" at bounding box center [999, 115] width 243 height 34
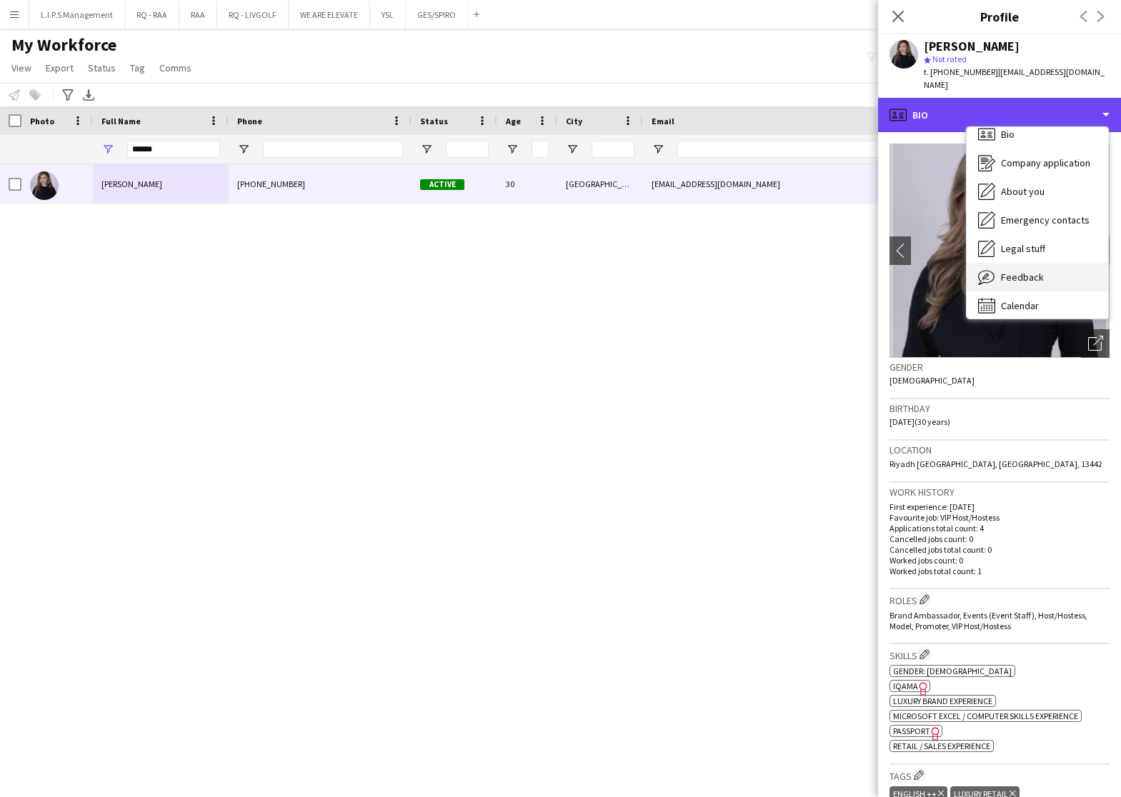
scroll to position [19, 0]
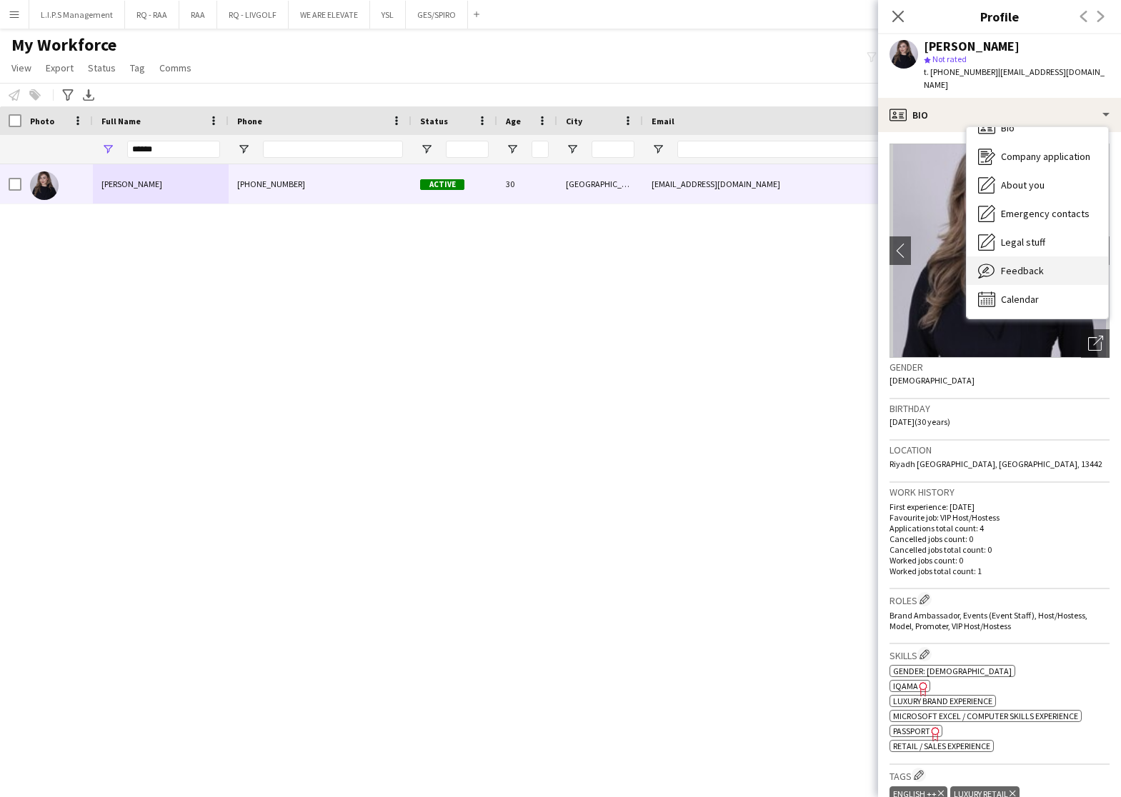
click at [1041, 256] on div "Feedback Feedback" at bounding box center [1036, 270] width 141 height 29
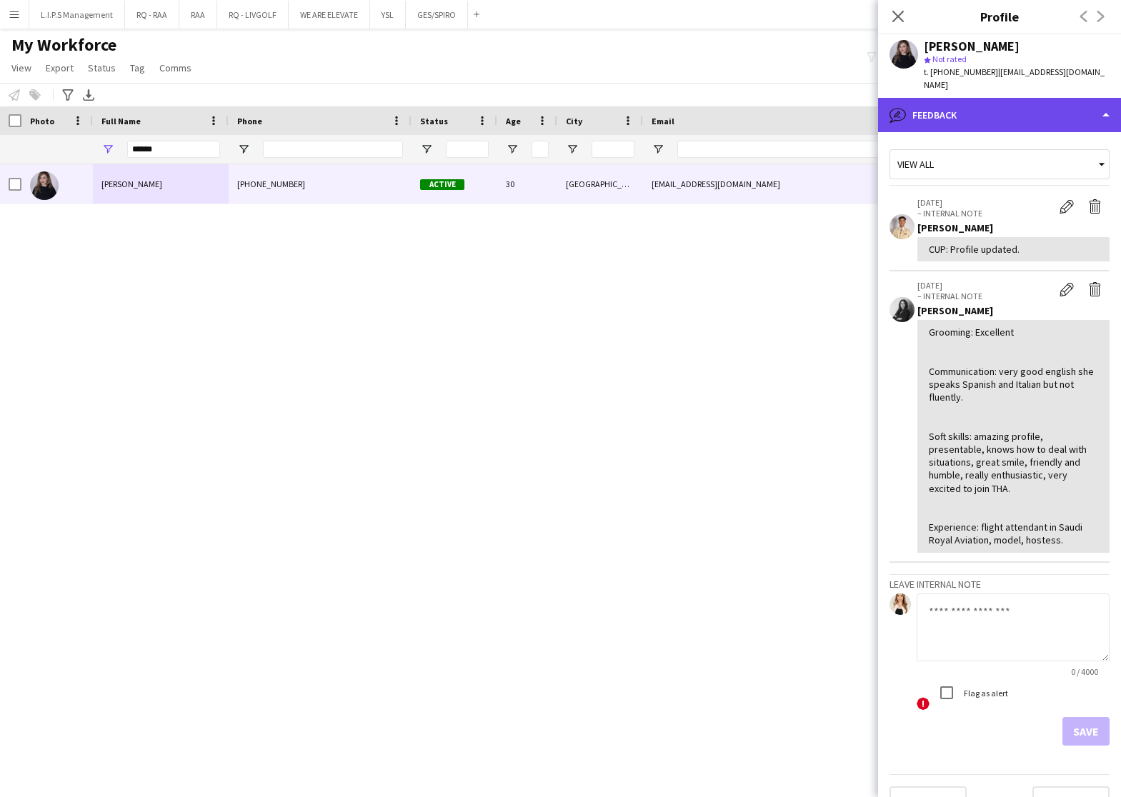
click at [1043, 98] on div "bubble-pencil Feedback" at bounding box center [999, 115] width 243 height 34
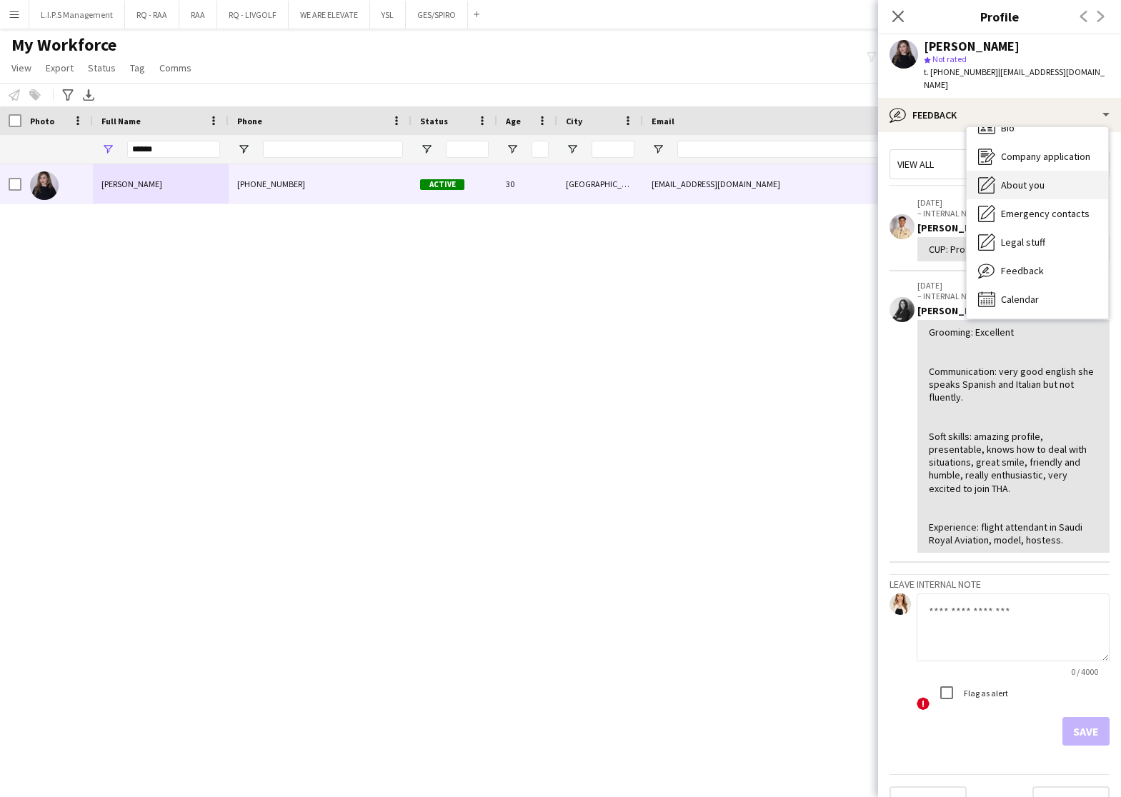
click at [1039, 179] on span "About you" at bounding box center [1023, 185] width 44 height 13
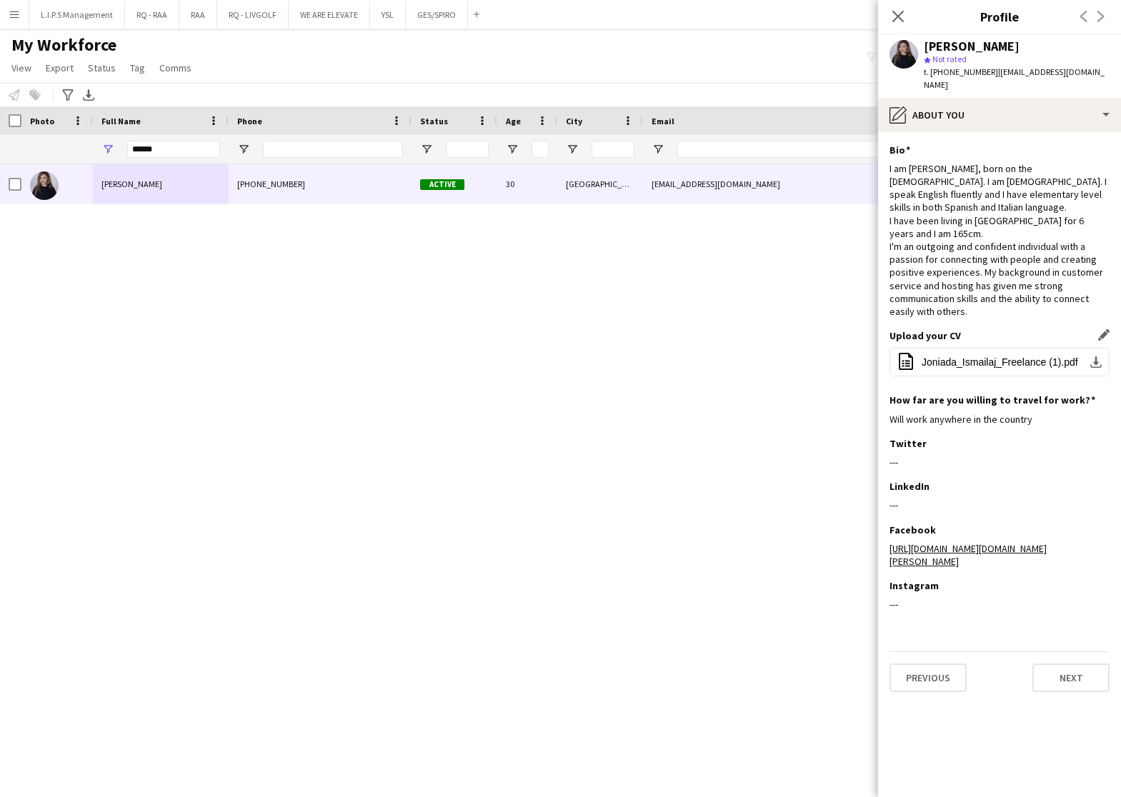
click at [967, 329] on div "Upload your CV Edit this field office-file-sheet Joniada_Ismailaj_Freelance (1)…" at bounding box center [999, 361] width 220 height 64
click at [969, 348] on button "office-file-sheet Joniada_Ismailaj_Freelance (1).pdf download-bottom" at bounding box center [999, 362] width 220 height 29
drag, startPoint x: 177, startPoint y: 156, endPoint x: -4, endPoint y: 131, distance: 183.1
click at [0, 131] on html "Menu Boards Boards Boards All jobs Status Workforce Workforce My Workforce Recr…" at bounding box center [560, 398] width 1121 height 797
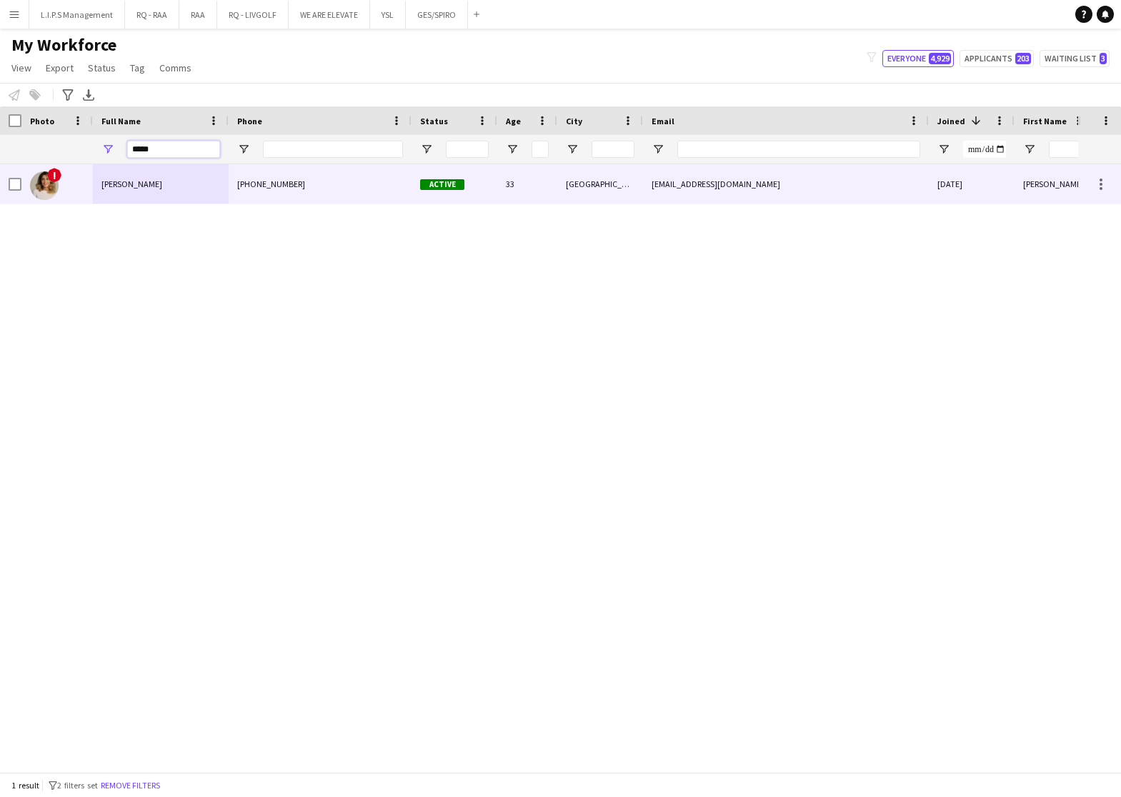
type input "*****"
click at [116, 181] on span "Leila Sultanova" at bounding box center [131, 184] width 61 height 11
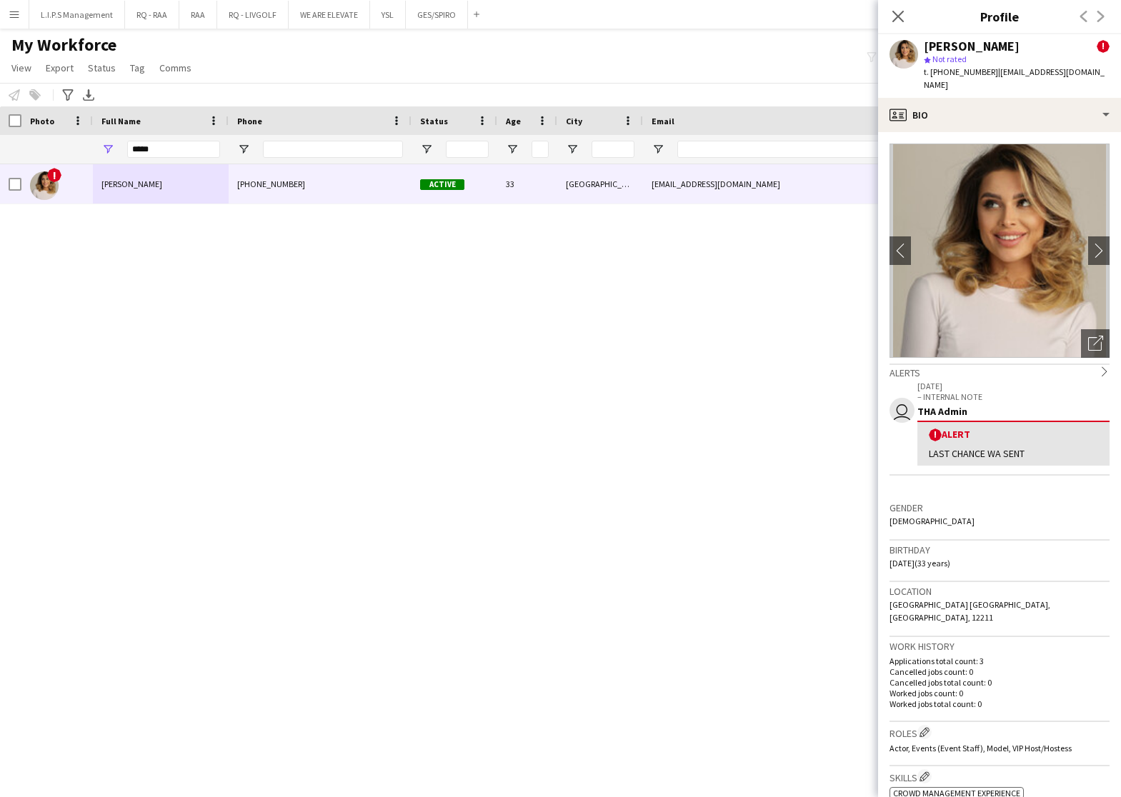
click at [978, 109] on div "profile Bio" at bounding box center [999, 115] width 243 height 34
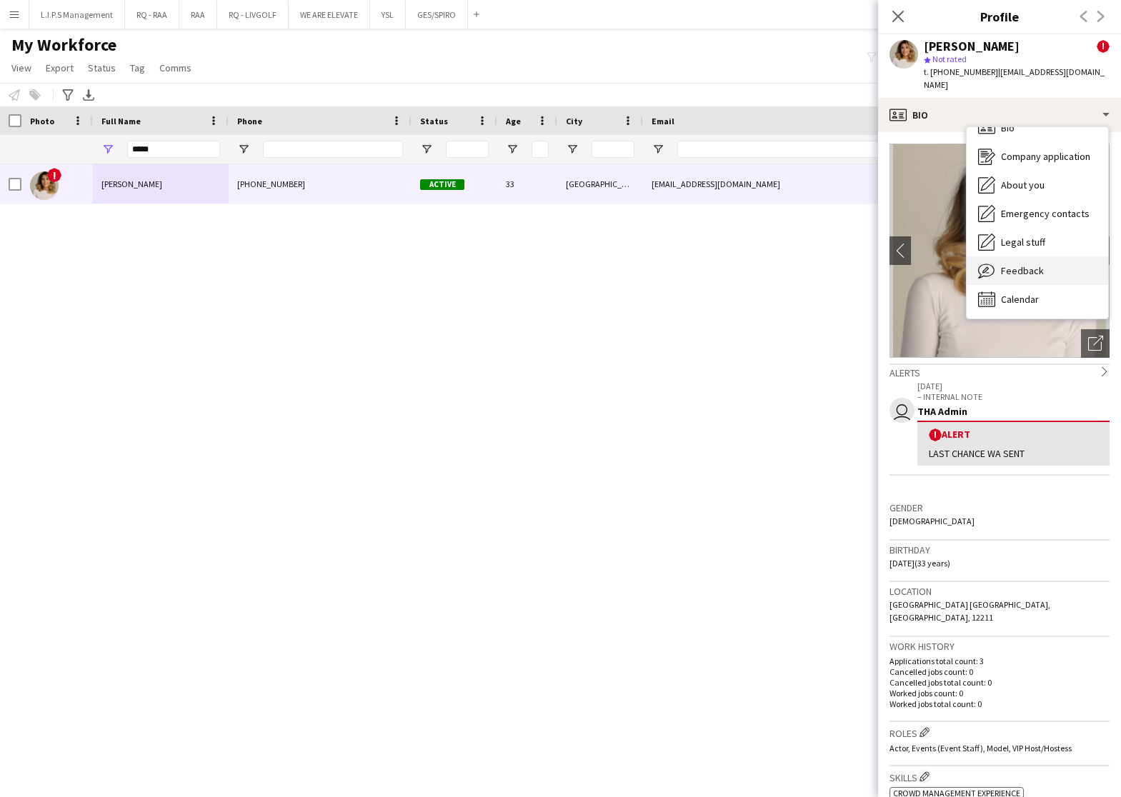
click at [1038, 266] on div "Feedback Feedback" at bounding box center [1036, 270] width 141 height 29
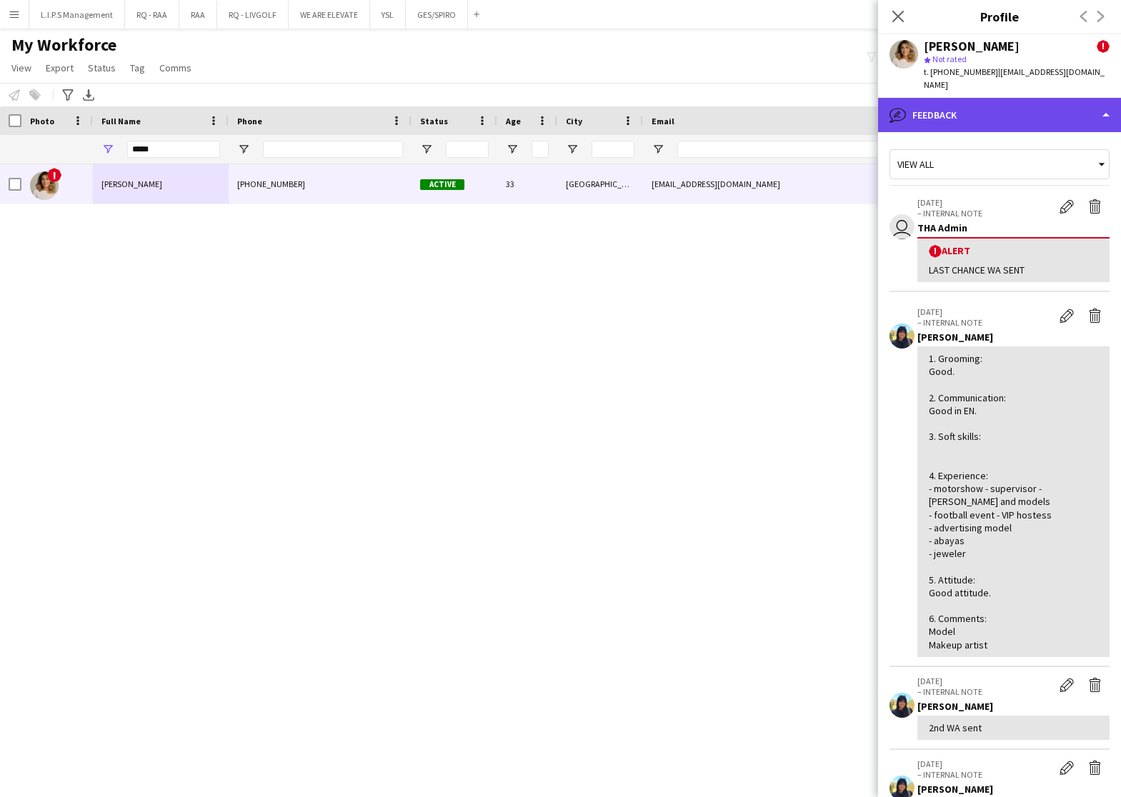
click at [1028, 98] on div "bubble-pencil Feedback" at bounding box center [999, 115] width 243 height 34
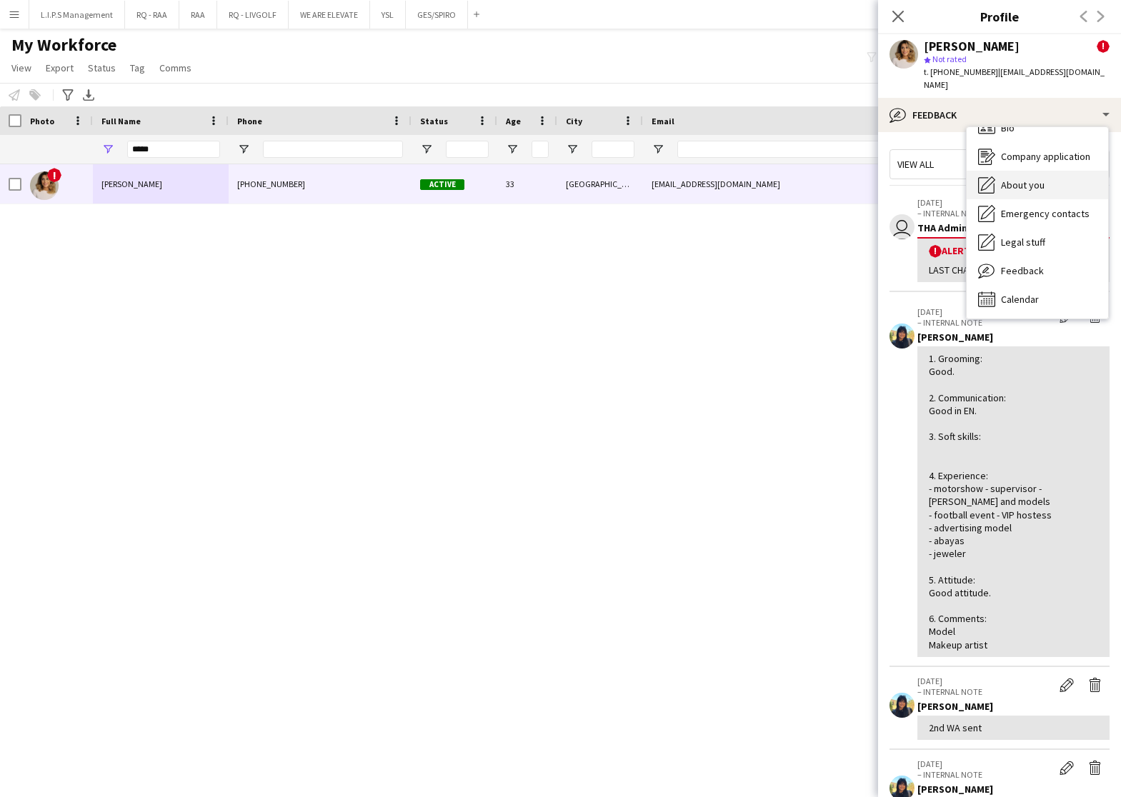
click at [1041, 179] on span "About you" at bounding box center [1023, 185] width 44 height 13
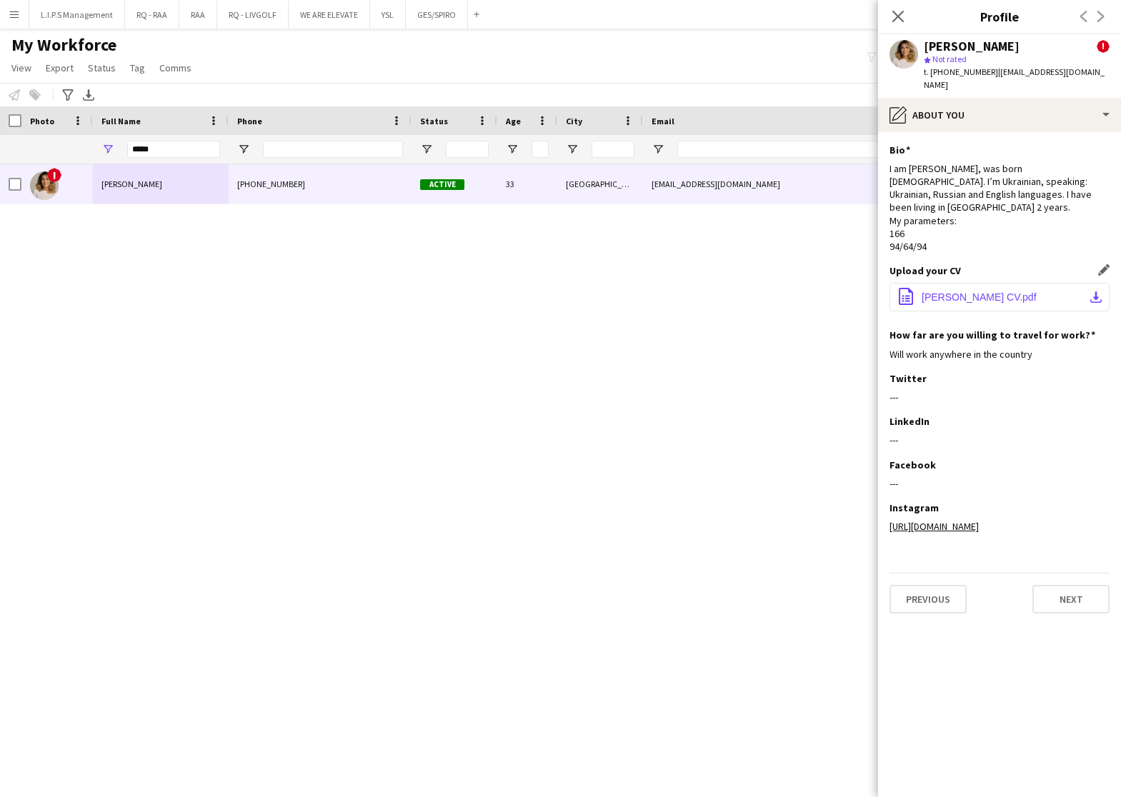
click at [977, 283] on button "office-file-sheet Leila Sultanova CV.pdf download-bottom" at bounding box center [999, 297] width 220 height 29
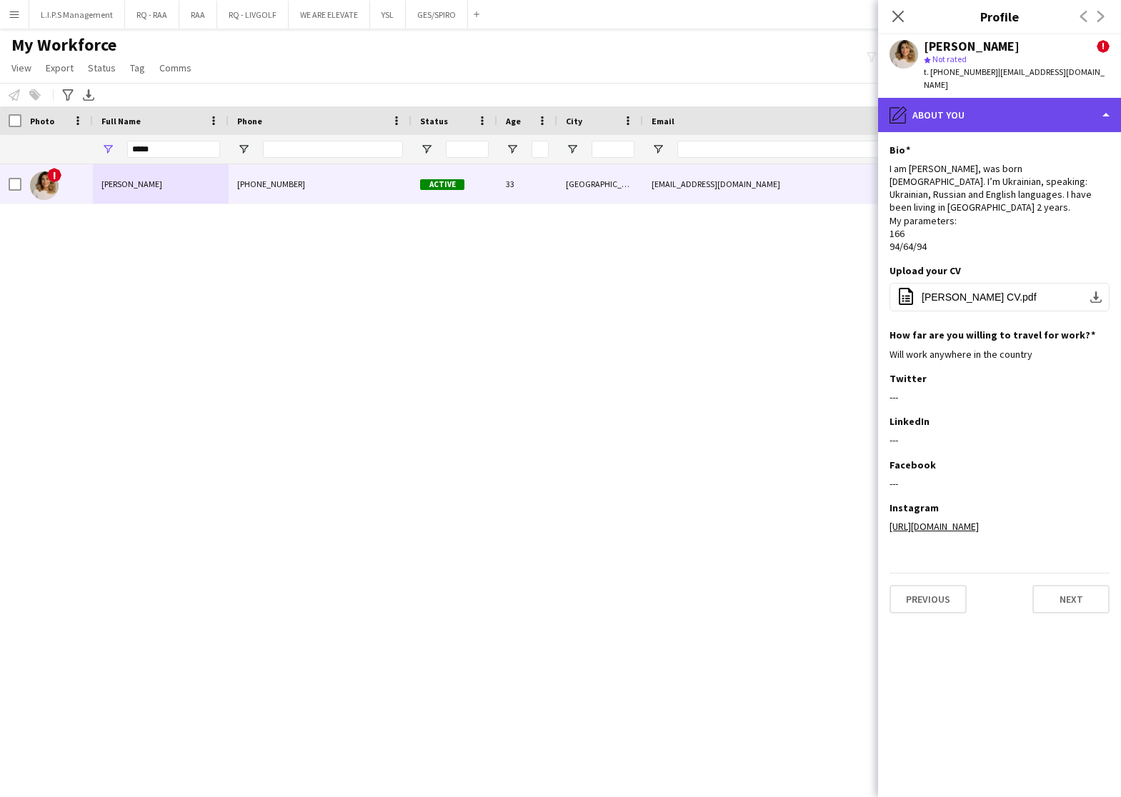
click at [1052, 98] on div "pencil4 About you" at bounding box center [999, 115] width 243 height 34
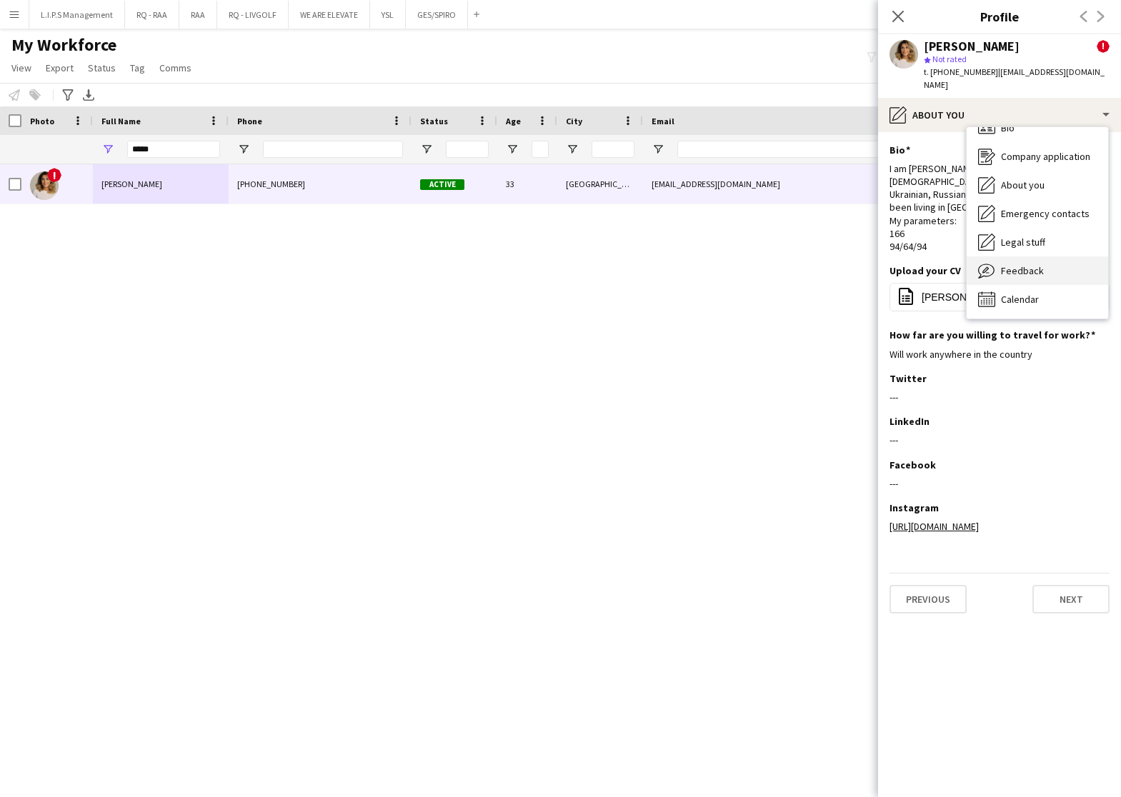
click at [1056, 256] on div "Feedback Feedback" at bounding box center [1036, 270] width 141 height 29
